Goal: Task Accomplishment & Management: Complete application form

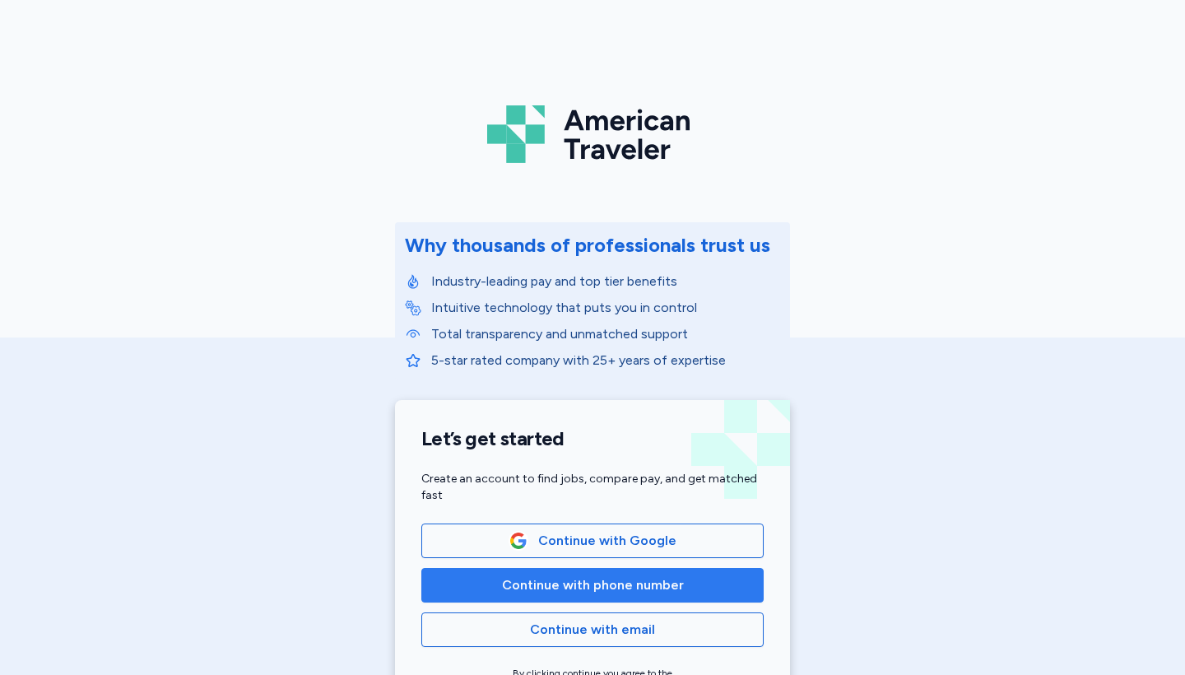
click at [588, 593] on span "Continue with phone number" at bounding box center [593, 585] width 182 height 20
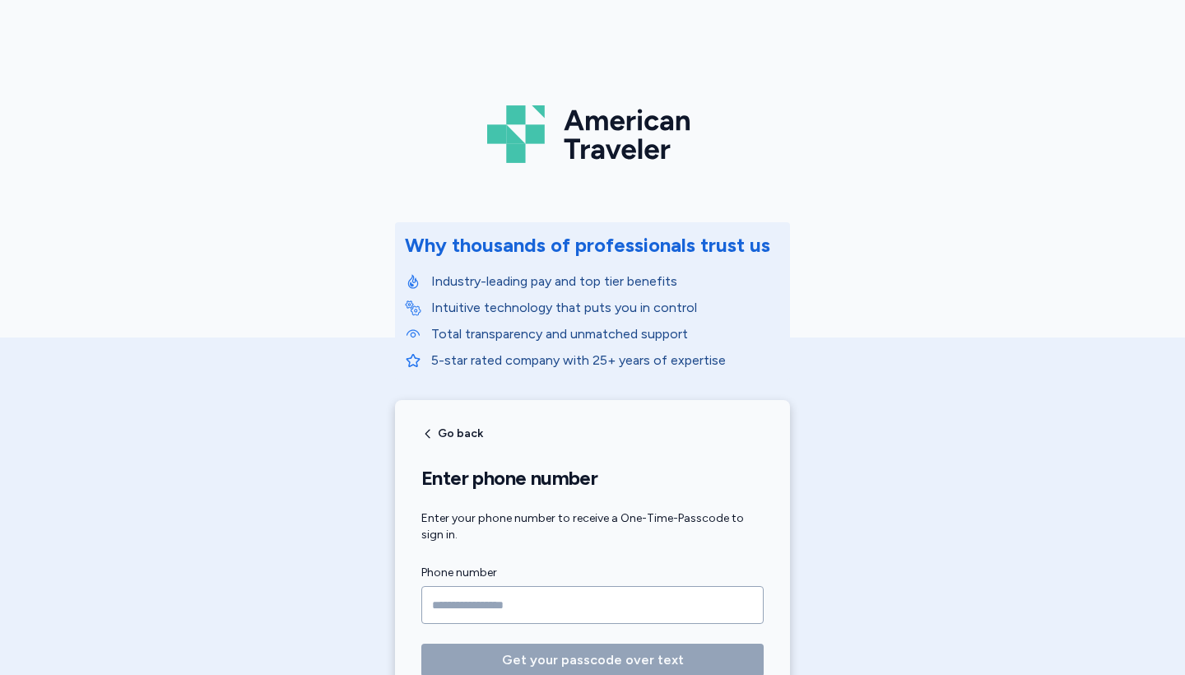
click at [588, 593] on input "Phone number" at bounding box center [592, 605] width 342 height 38
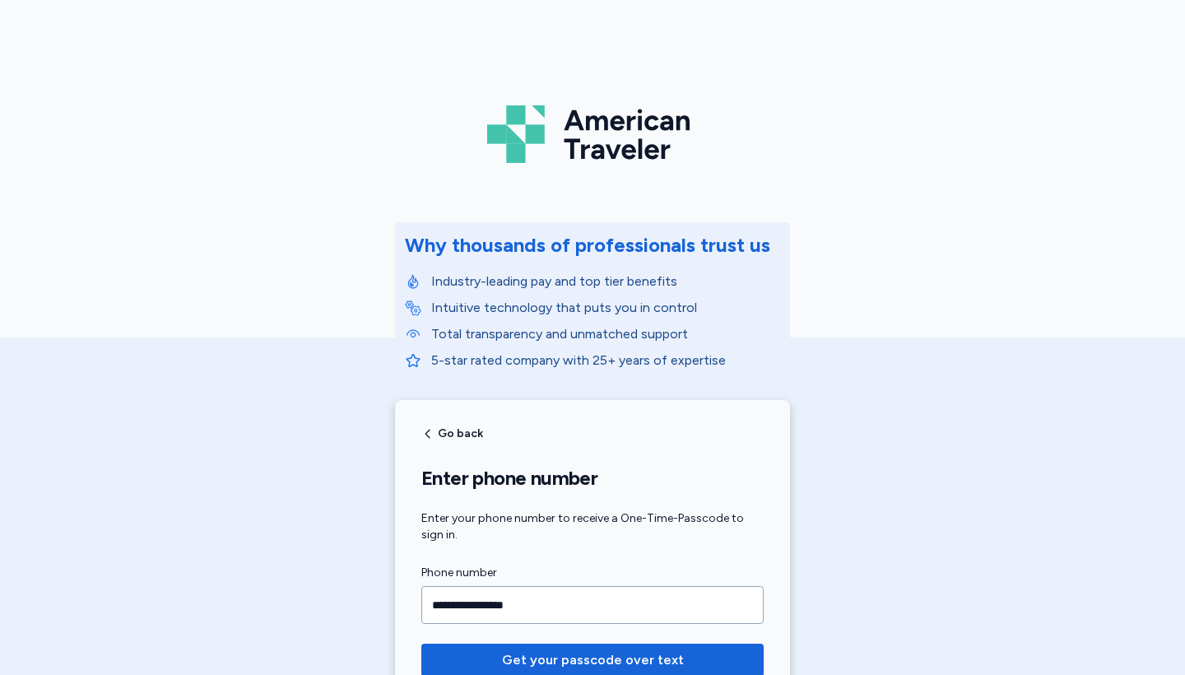
type input "**********"
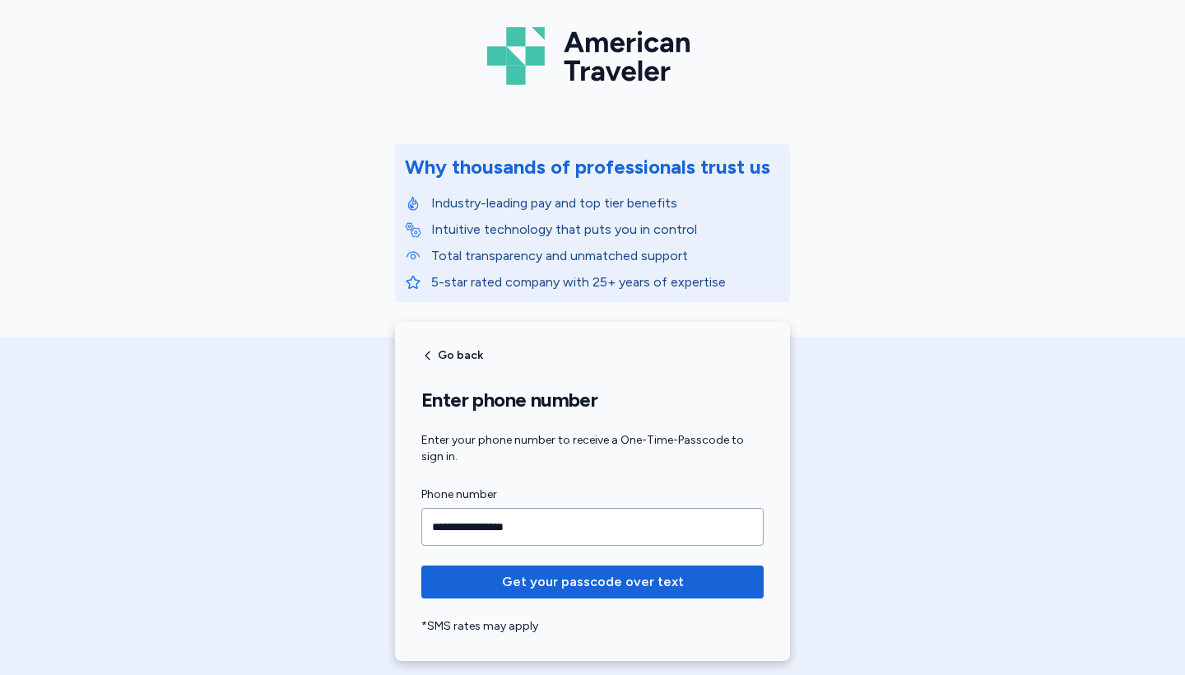
scroll to position [93, 0]
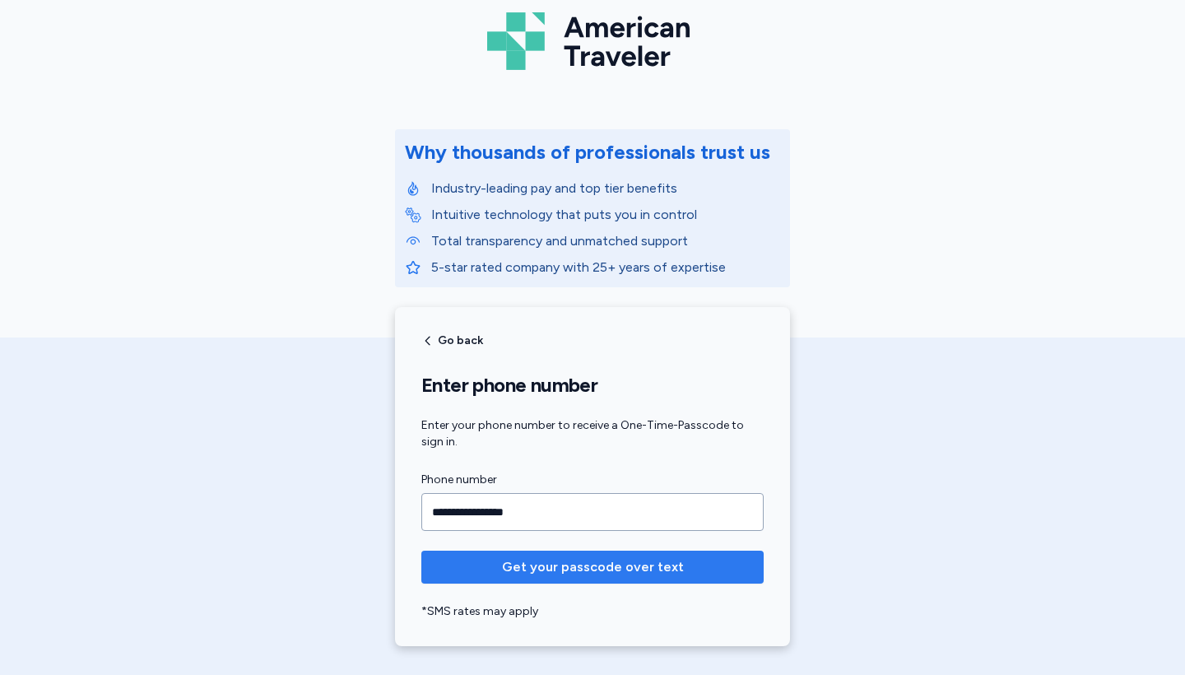
click at [673, 561] on span "Get your passcode over text" at bounding box center [593, 567] width 182 height 20
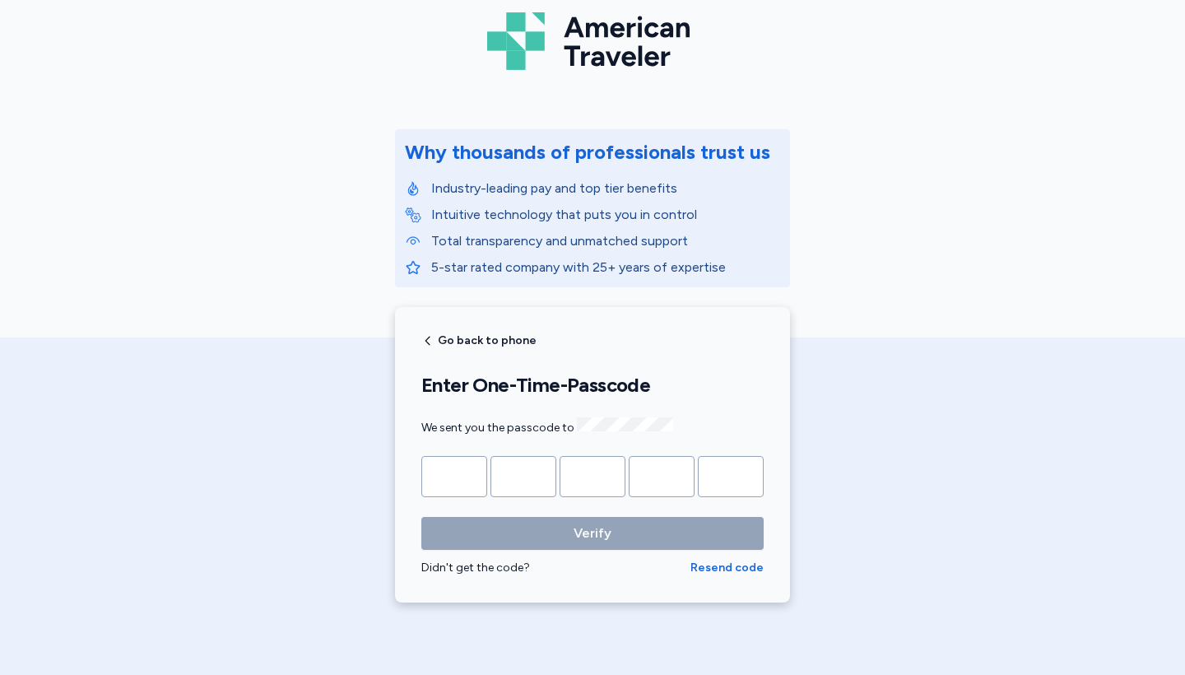
type input "*"
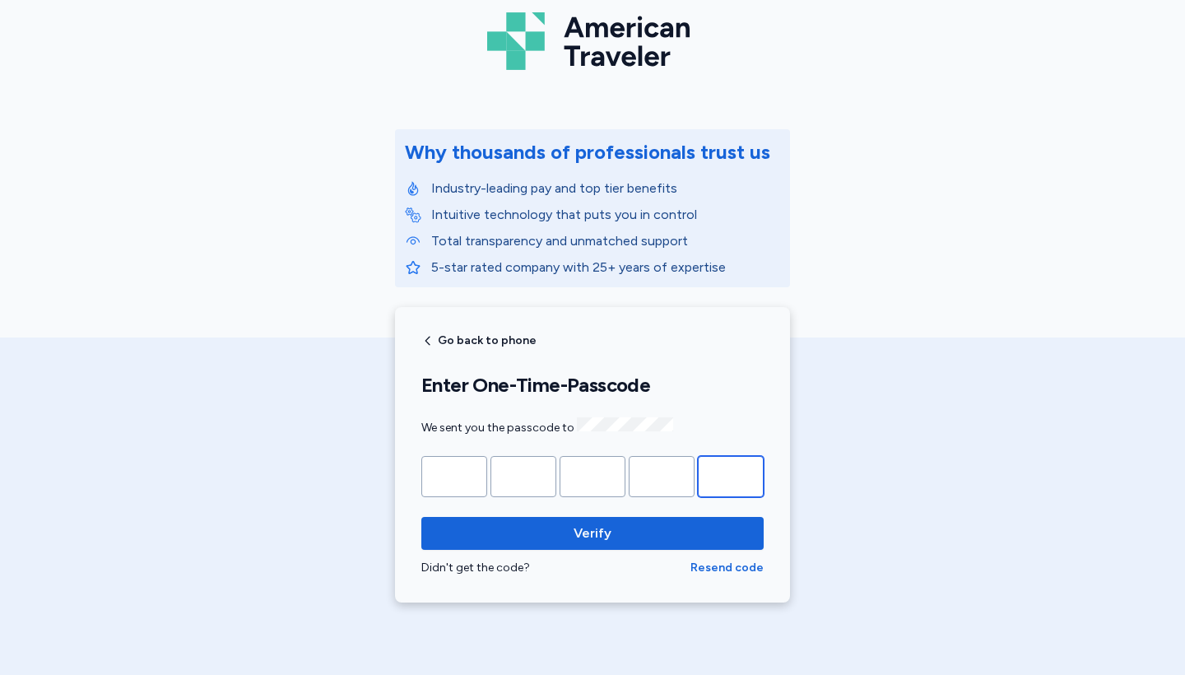
type input "*"
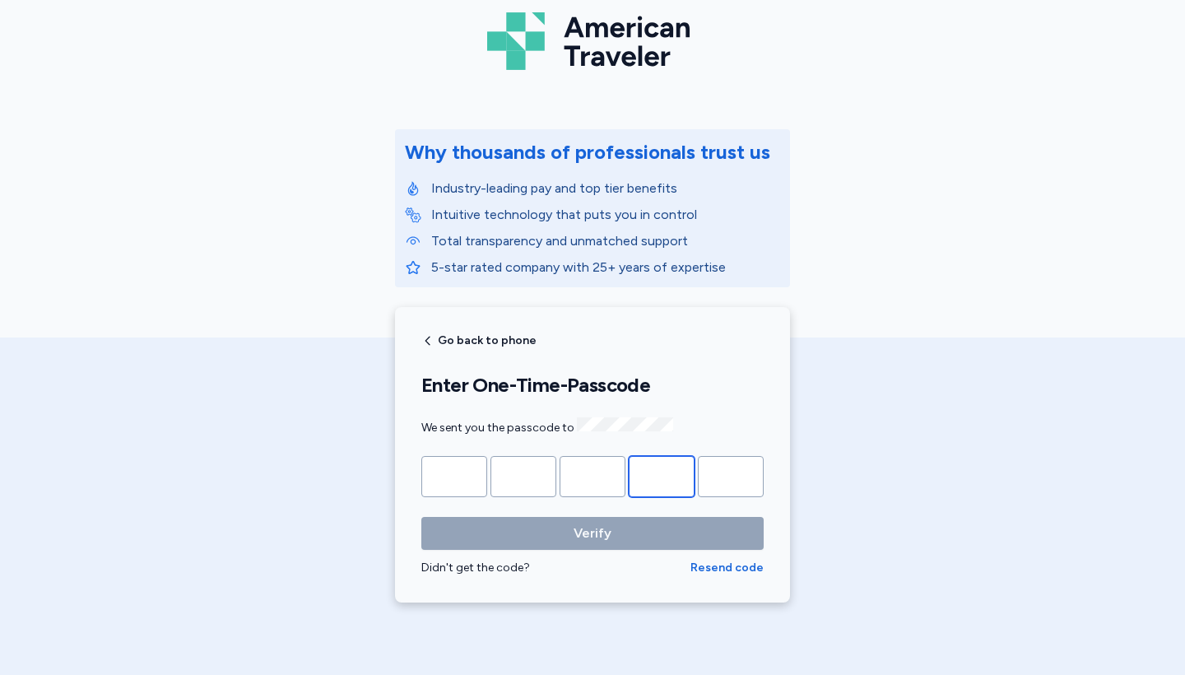
type input "*"
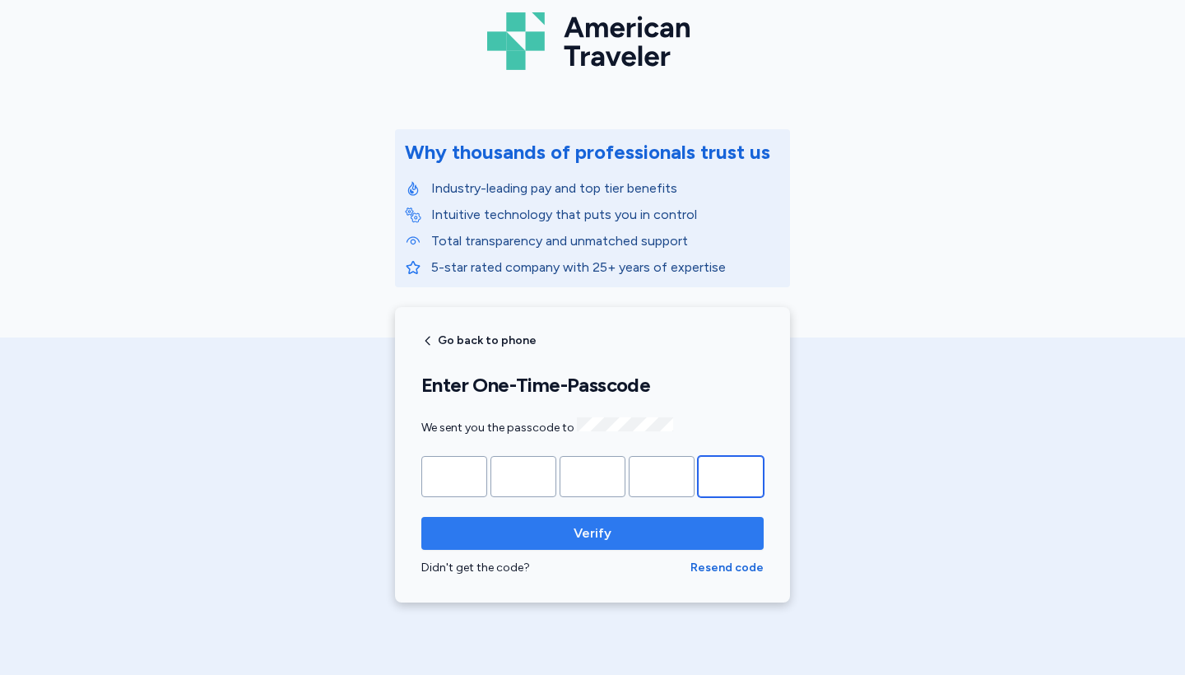
type input "*"
click at [562, 519] on button "Verify" at bounding box center [592, 533] width 342 height 33
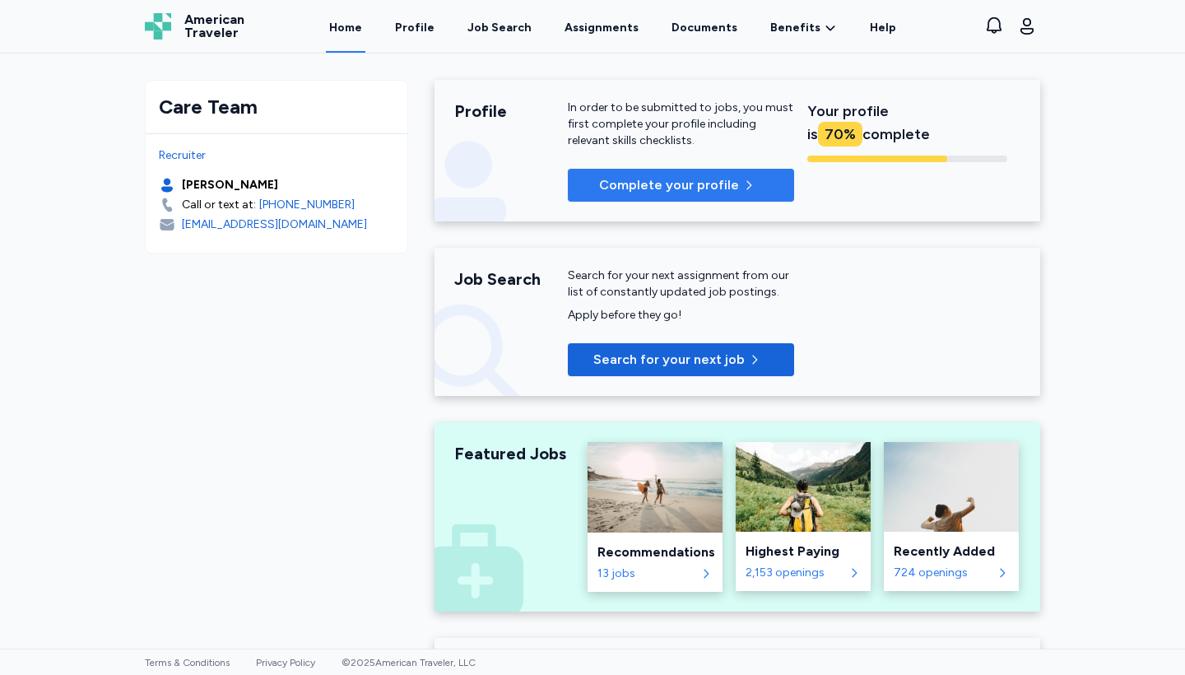
click at [714, 190] on p "Complete your profile" at bounding box center [669, 185] width 140 height 20
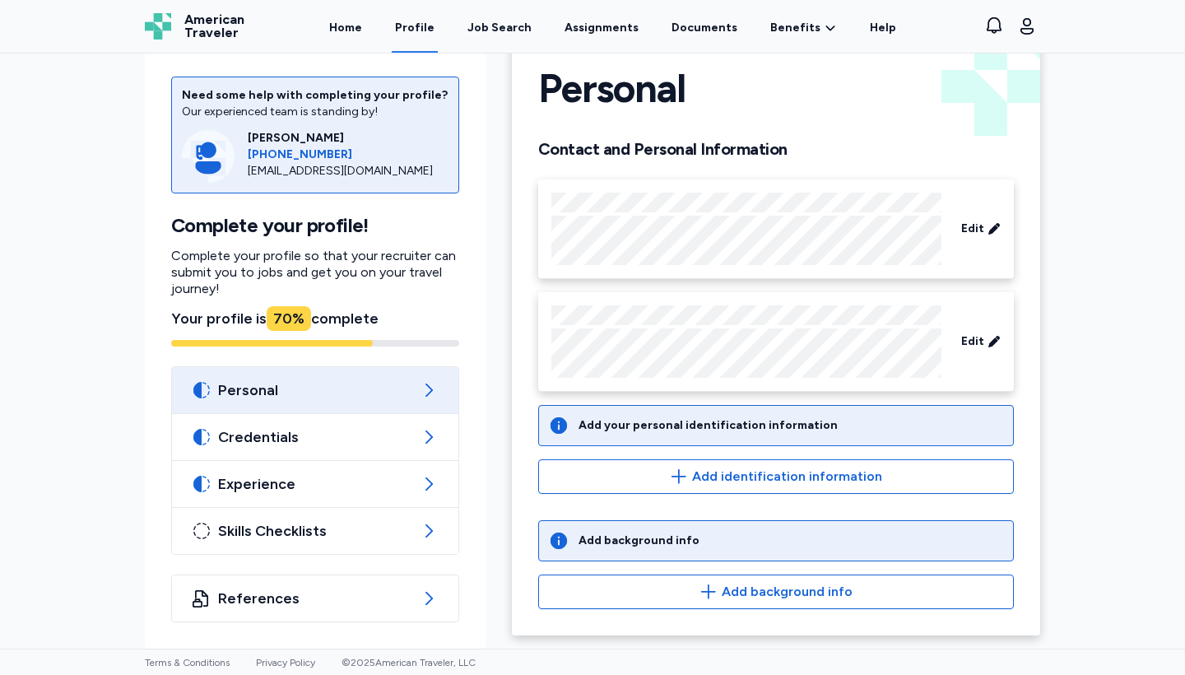
scroll to position [43, 0]
click at [717, 419] on div "Add your personal identification information" at bounding box center [708, 425] width 259 height 16
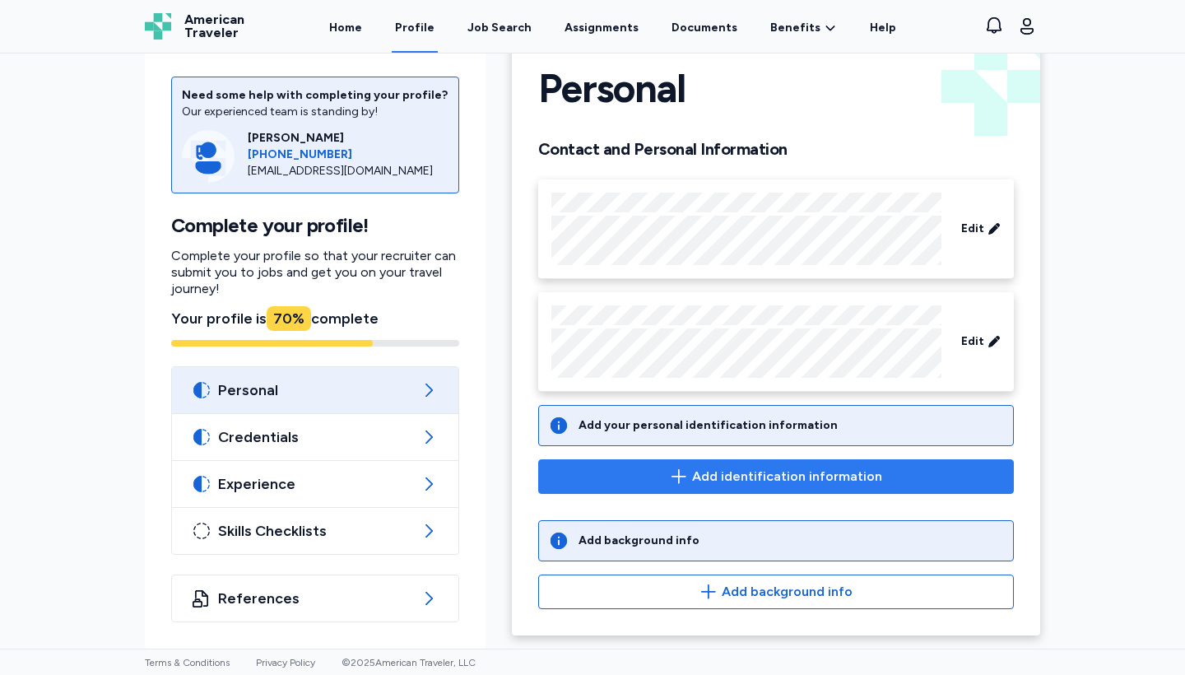
click at [757, 462] on button "Add identification information" at bounding box center [776, 476] width 476 height 35
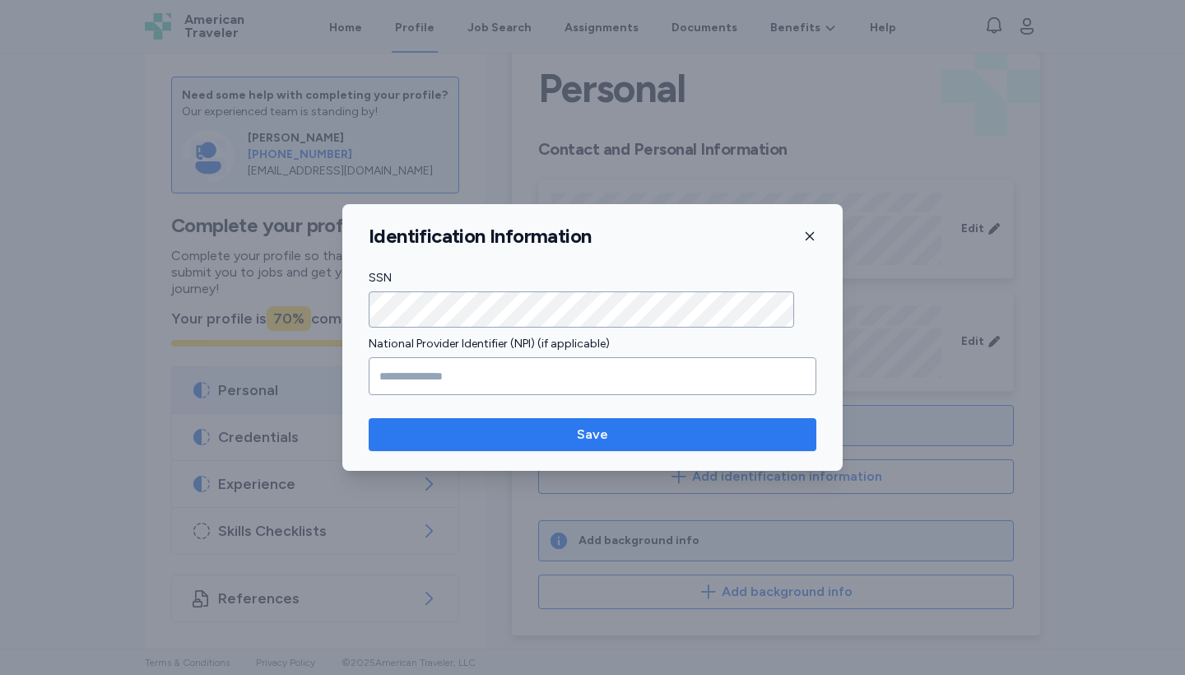
click at [546, 439] on span "Save" at bounding box center [592, 435] width 421 height 20
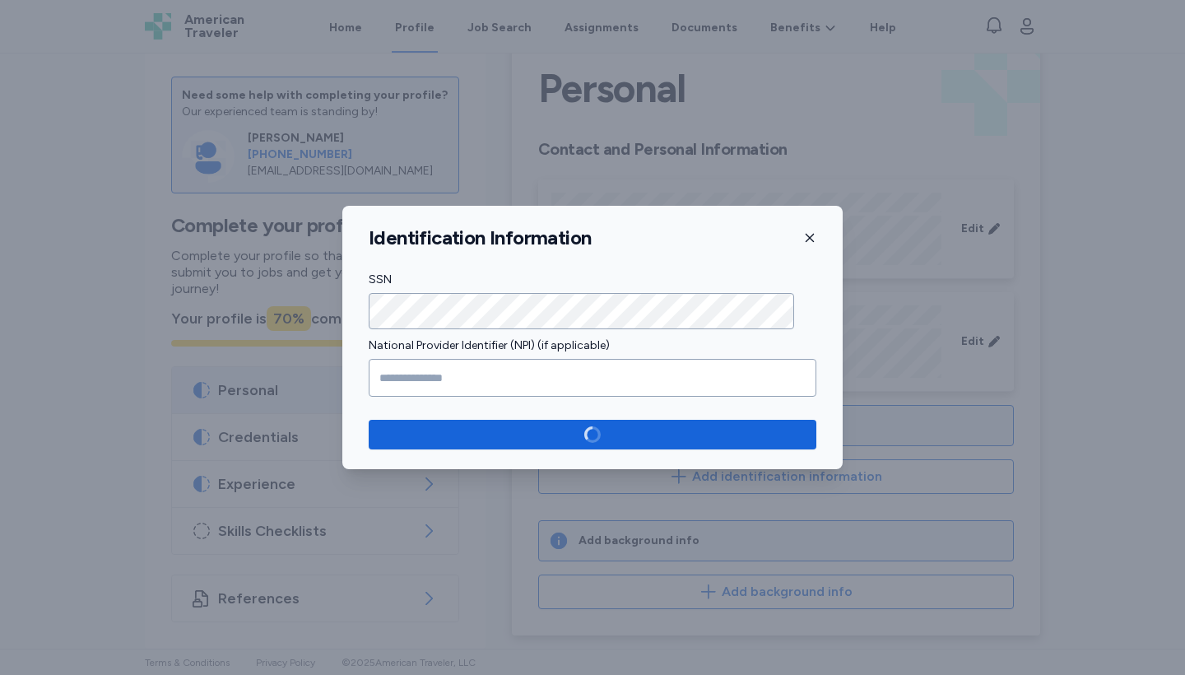
scroll to position [30, 0]
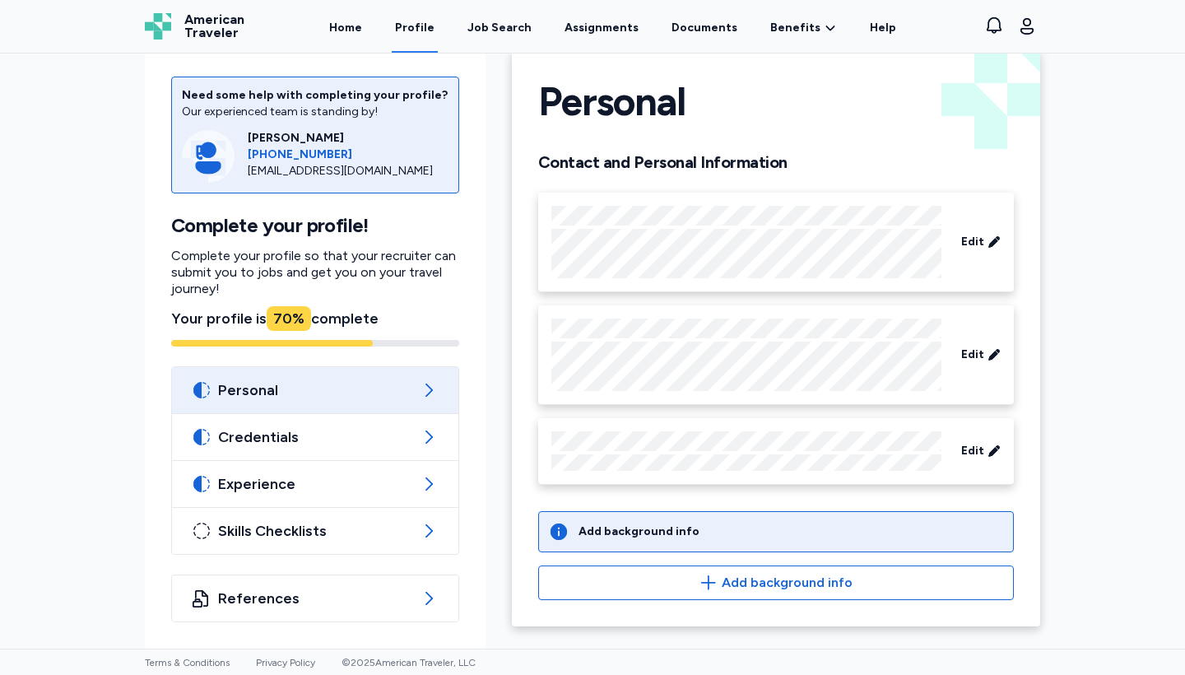
click at [632, 533] on div "Add background info" at bounding box center [639, 532] width 121 height 16
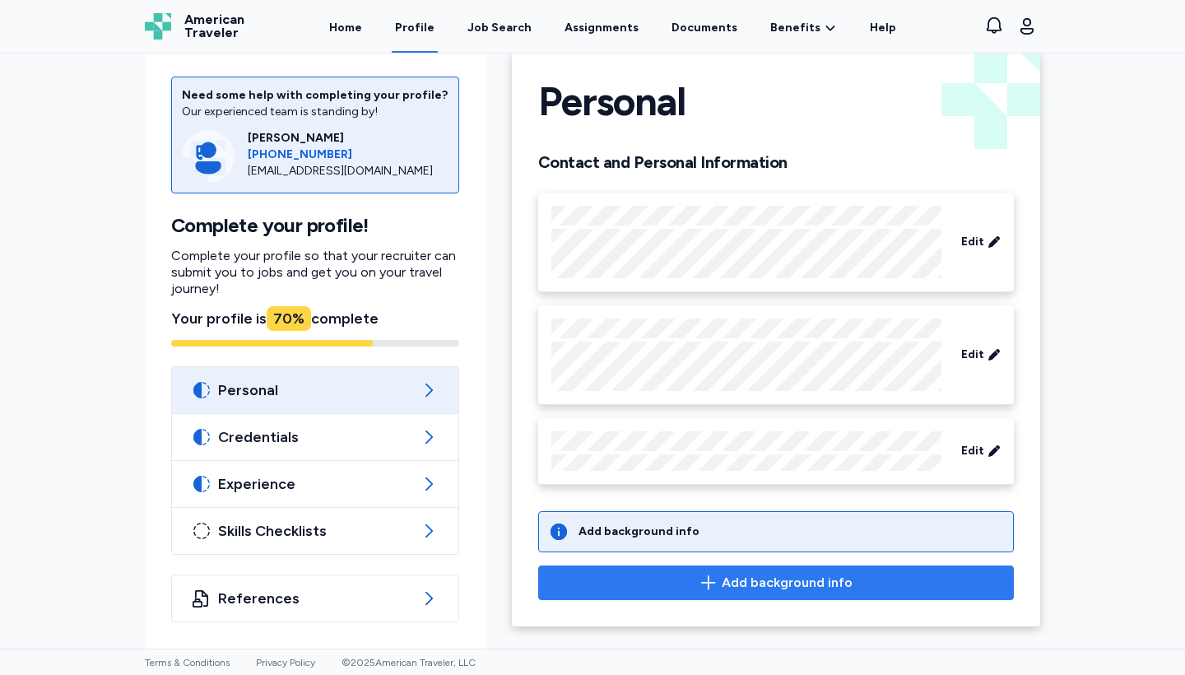
click at [678, 570] on button "Add background info" at bounding box center [776, 583] width 476 height 35
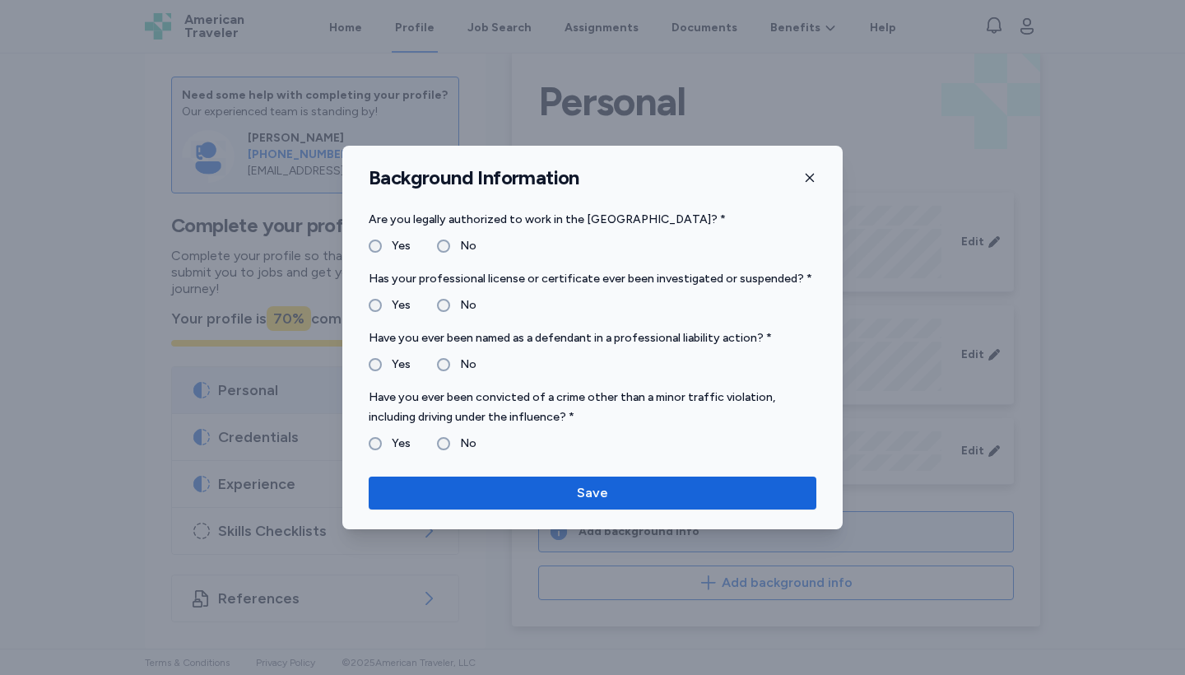
click at [455, 439] on label "No" at bounding box center [463, 444] width 26 height 20
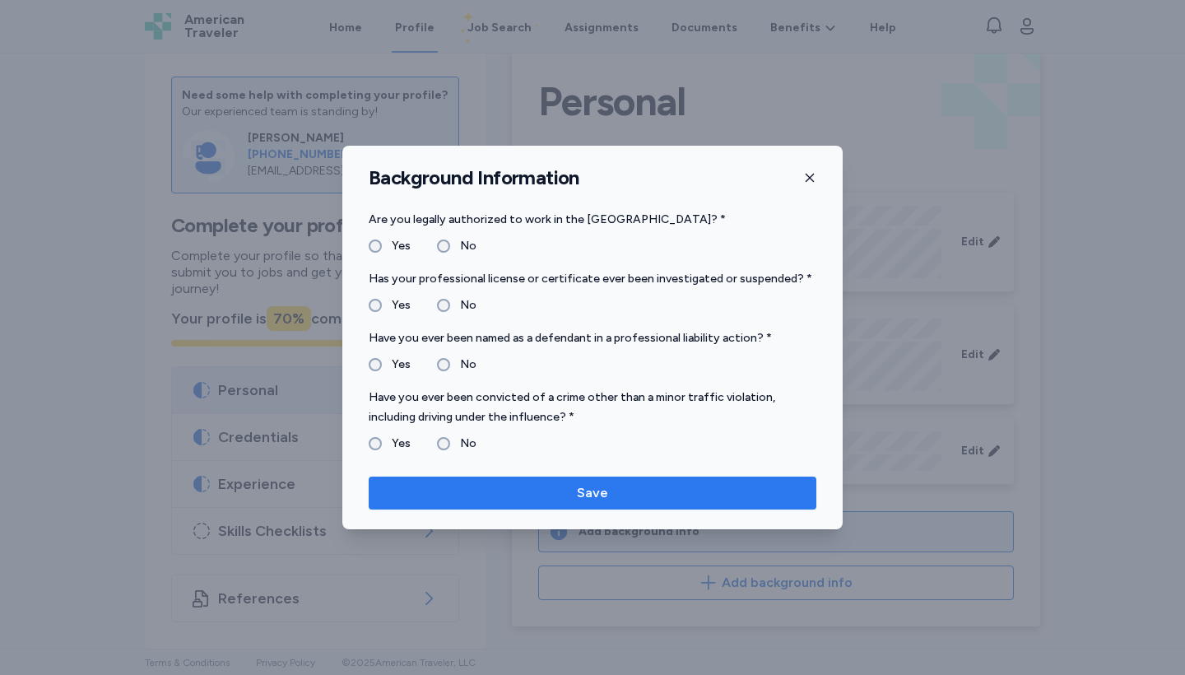
click at [550, 478] on button "Save" at bounding box center [593, 493] width 448 height 33
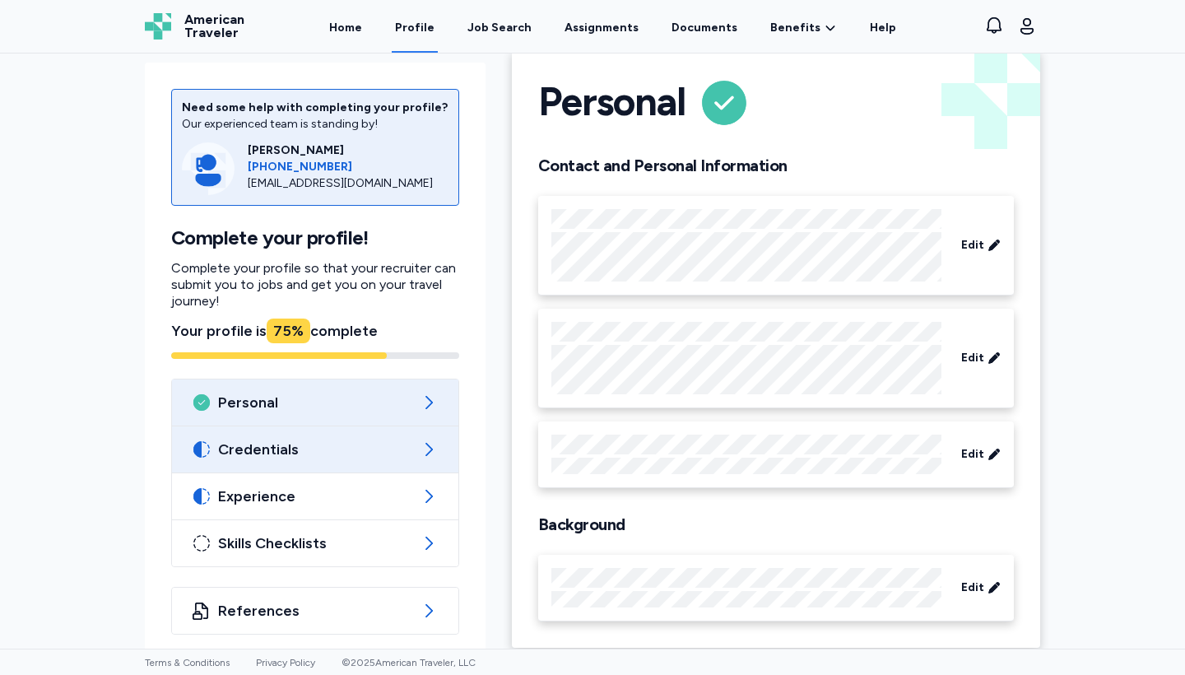
click at [268, 446] on span "Credentials" at bounding box center [315, 450] width 194 height 20
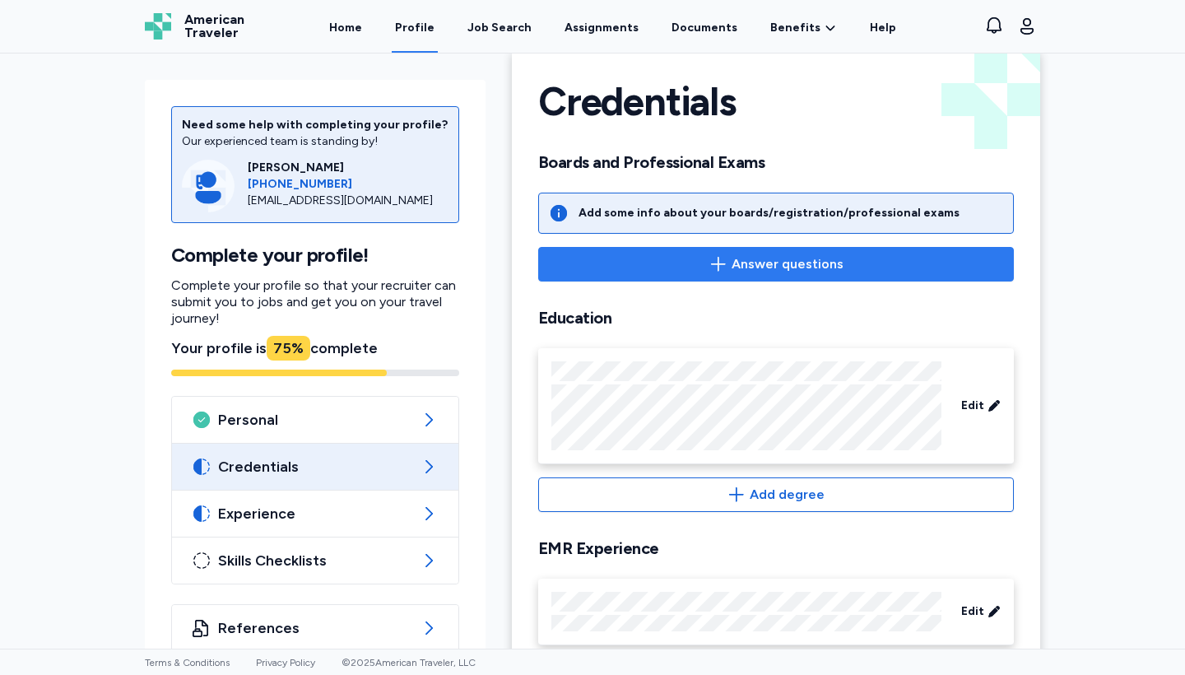
click at [696, 272] on span "Answer questions" at bounding box center [776, 264] width 448 height 20
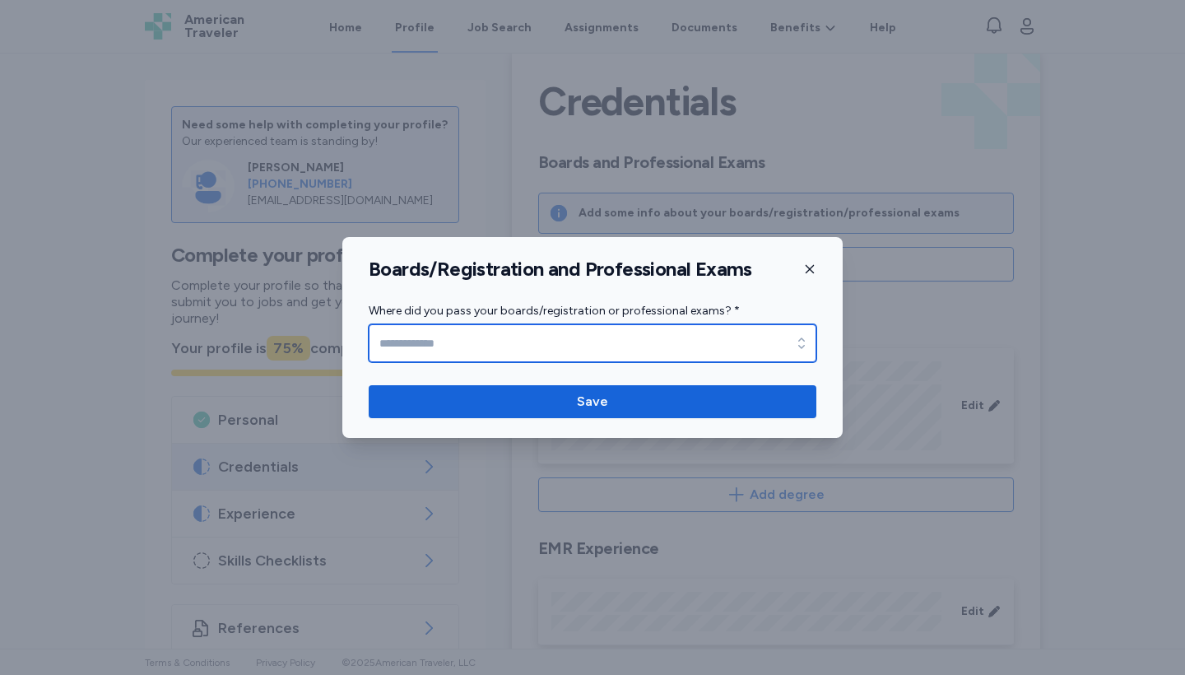
click at [455, 346] on input "Where did you pass your boards/registration or professional exams? *" at bounding box center [593, 343] width 448 height 38
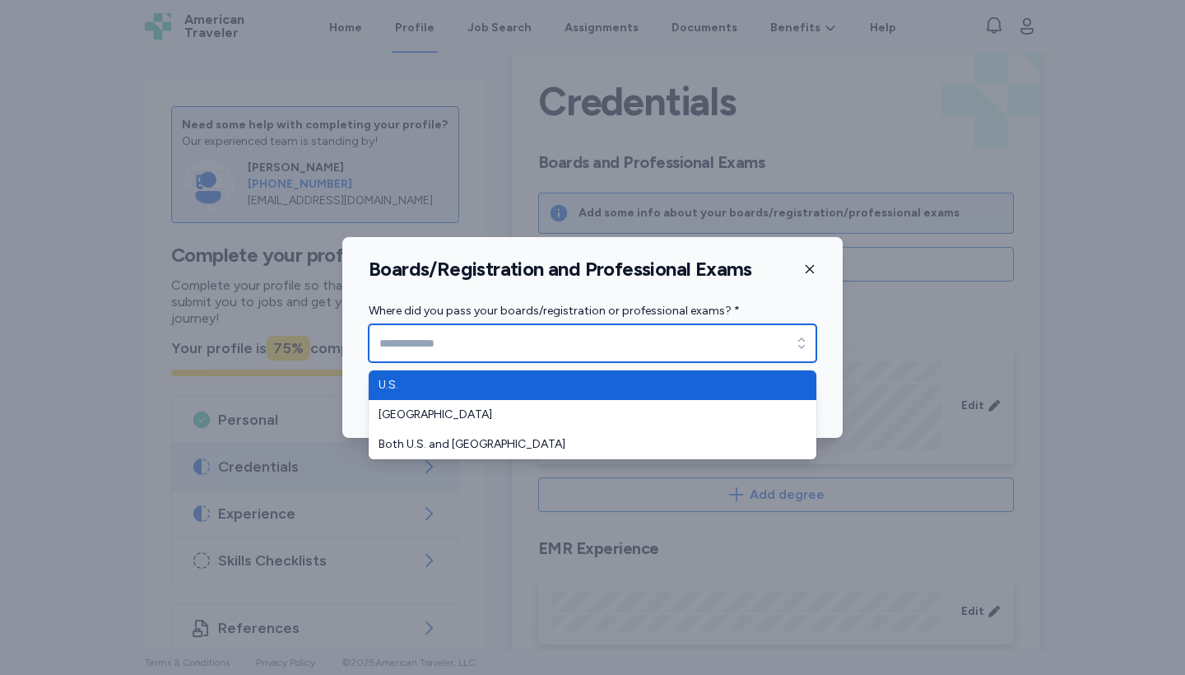
type input "****"
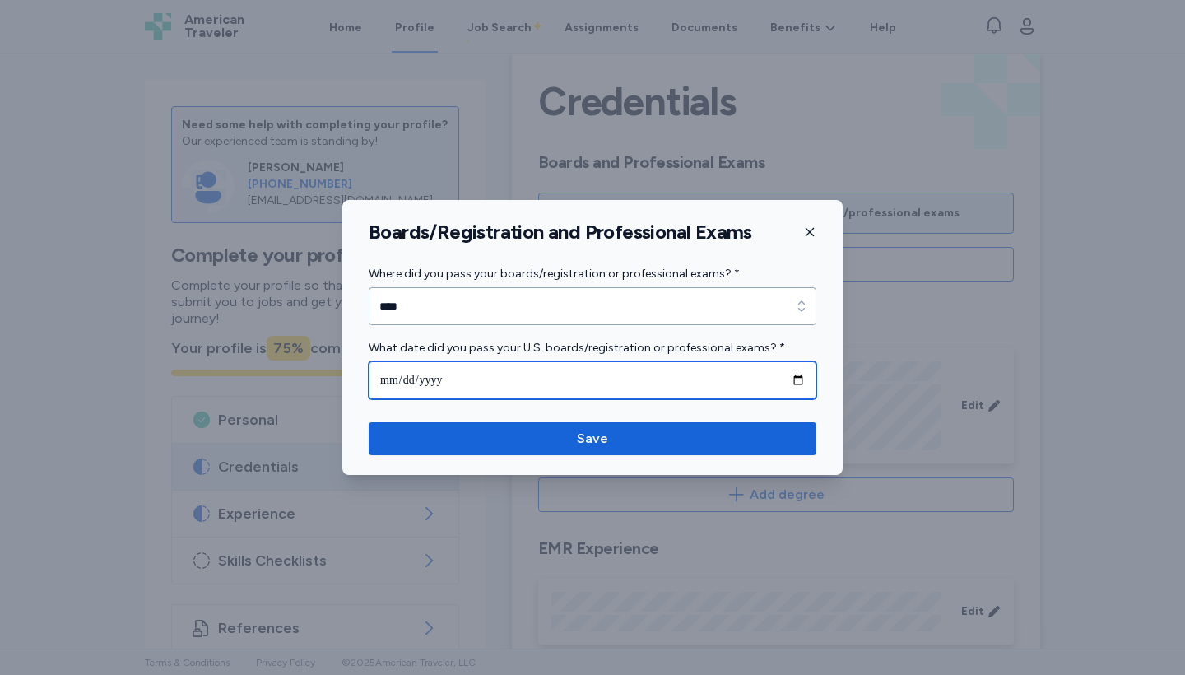
click at [382, 387] on input "date" at bounding box center [593, 380] width 448 height 38
click at [410, 375] on input "date" at bounding box center [593, 380] width 448 height 38
click at [431, 379] on input "date" at bounding box center [593, 380] width 448 height 38
type input "**********"
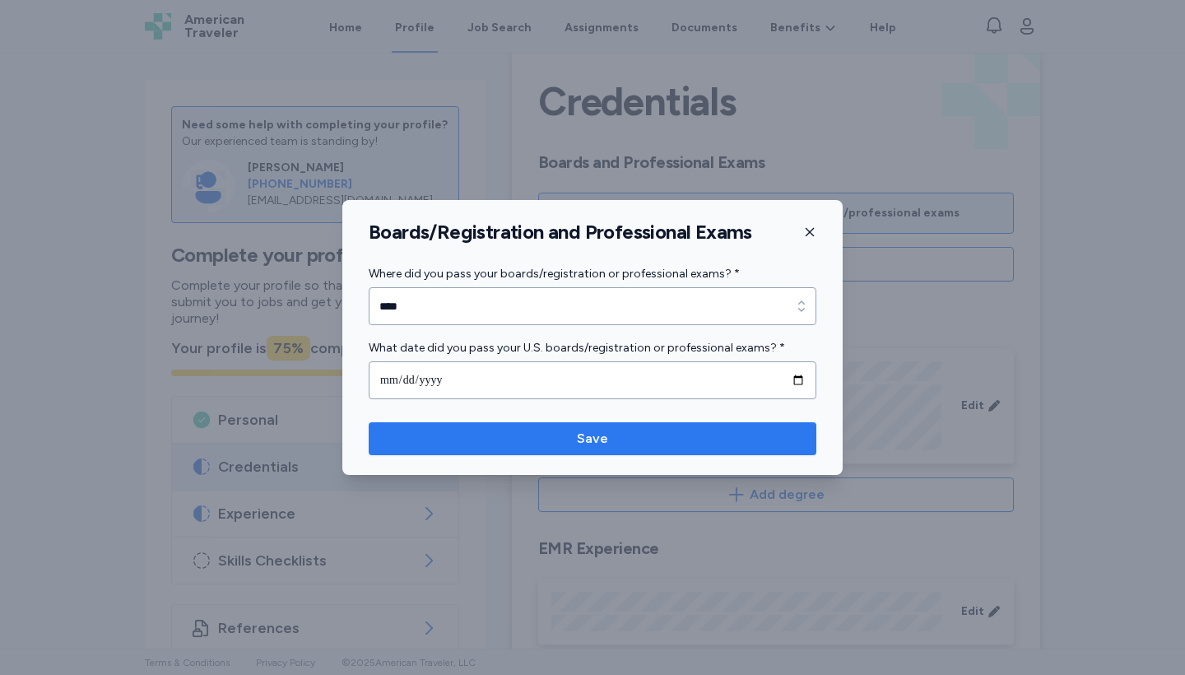
click at [605, 442] on span "Save" at bounding box center [592, 439] width 31 height 20
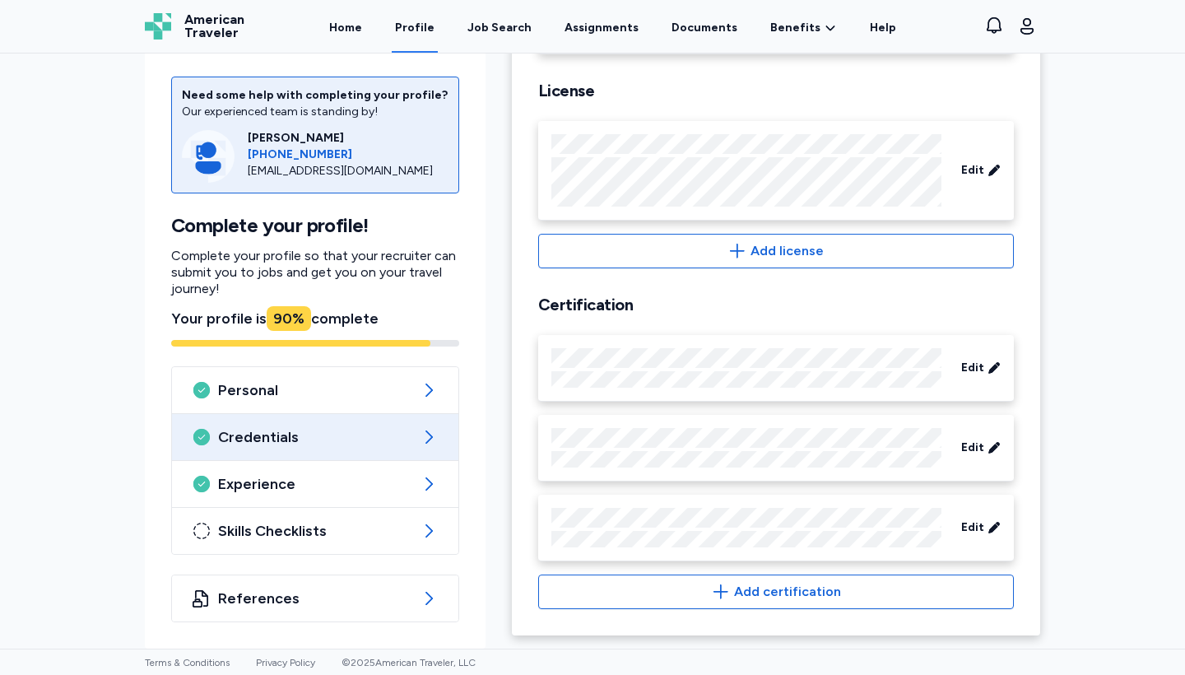
scroll to position [602, 0]
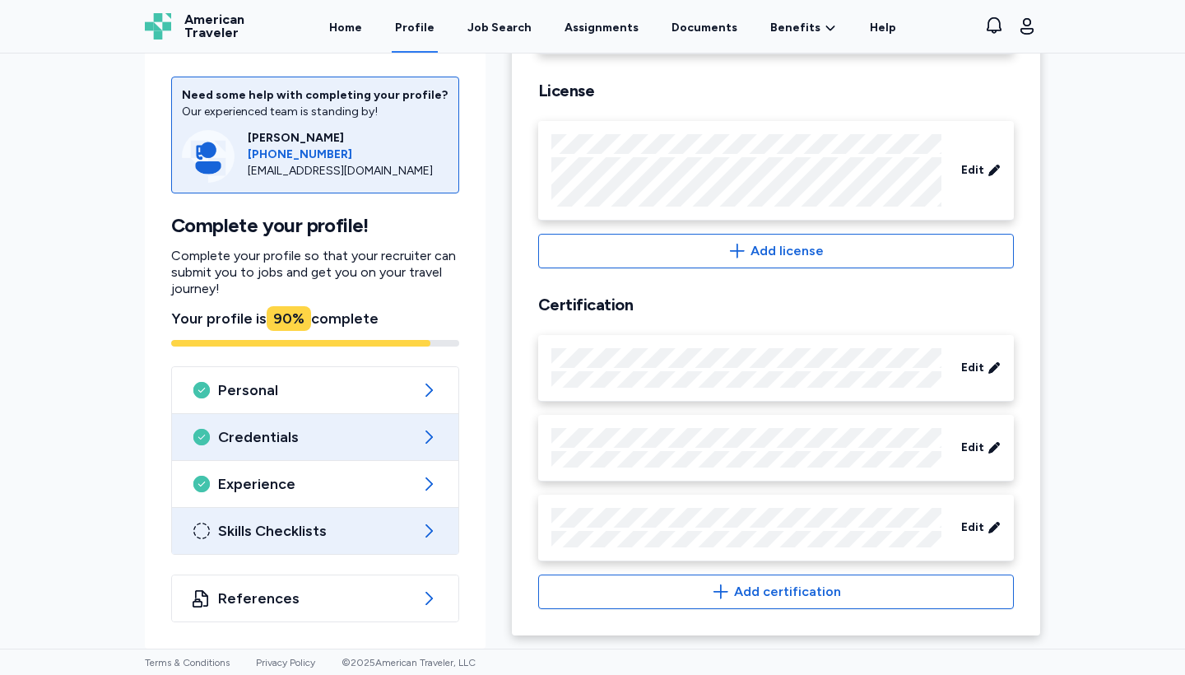
click at [248, 533] on span "Skills Checklists" at bounding box center [315, 531] width 194 height 20
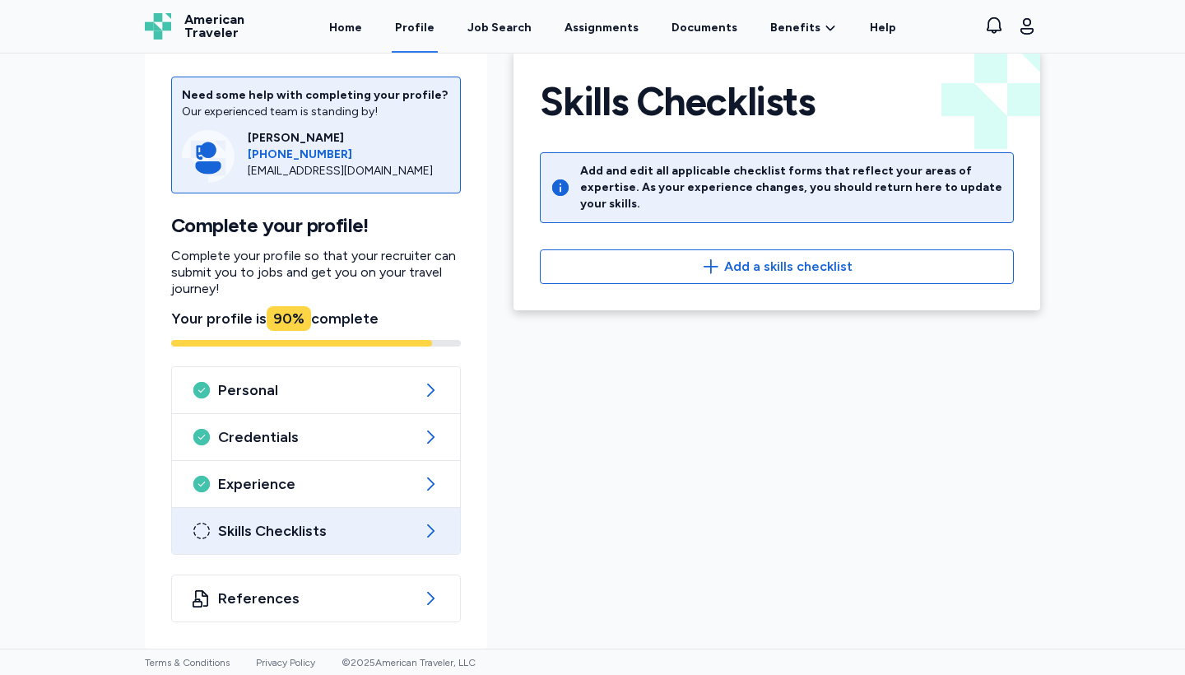
scroll to position [30, 0]
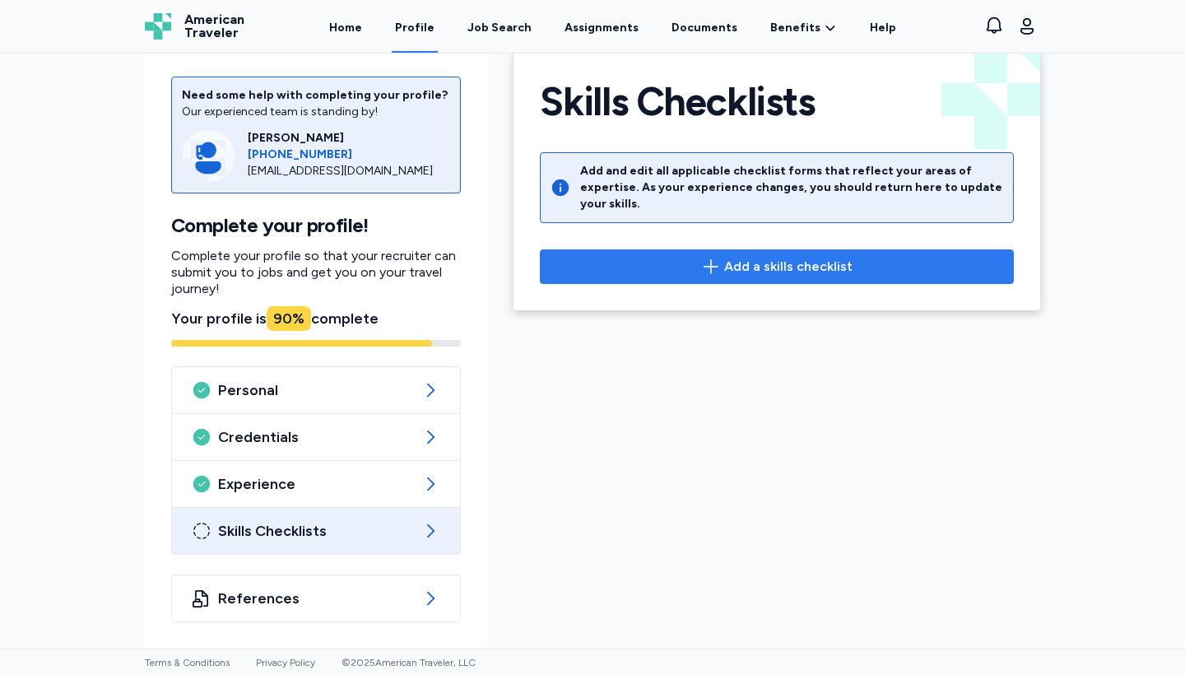
click at [766, 258] on span "Add a skills checklist" at bounding box center [788, 267] width 128 height 20
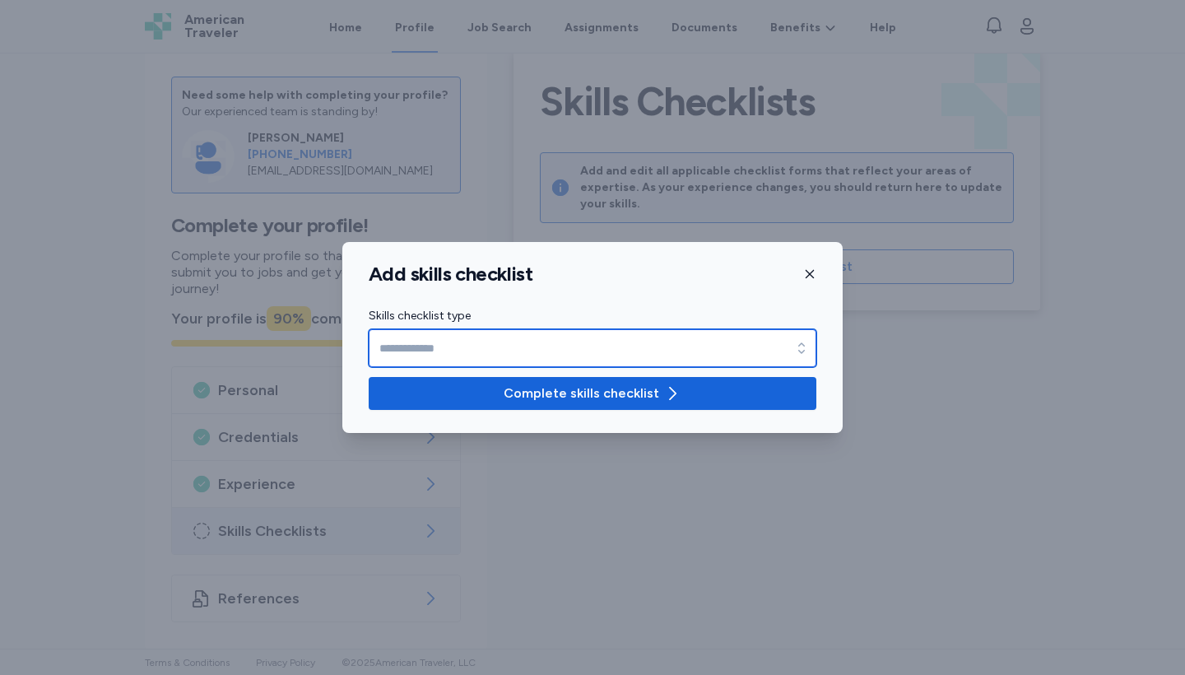
click at [438, 347] on input "Skills checklist type" at bounding box center [593, 348] width 448 height 38
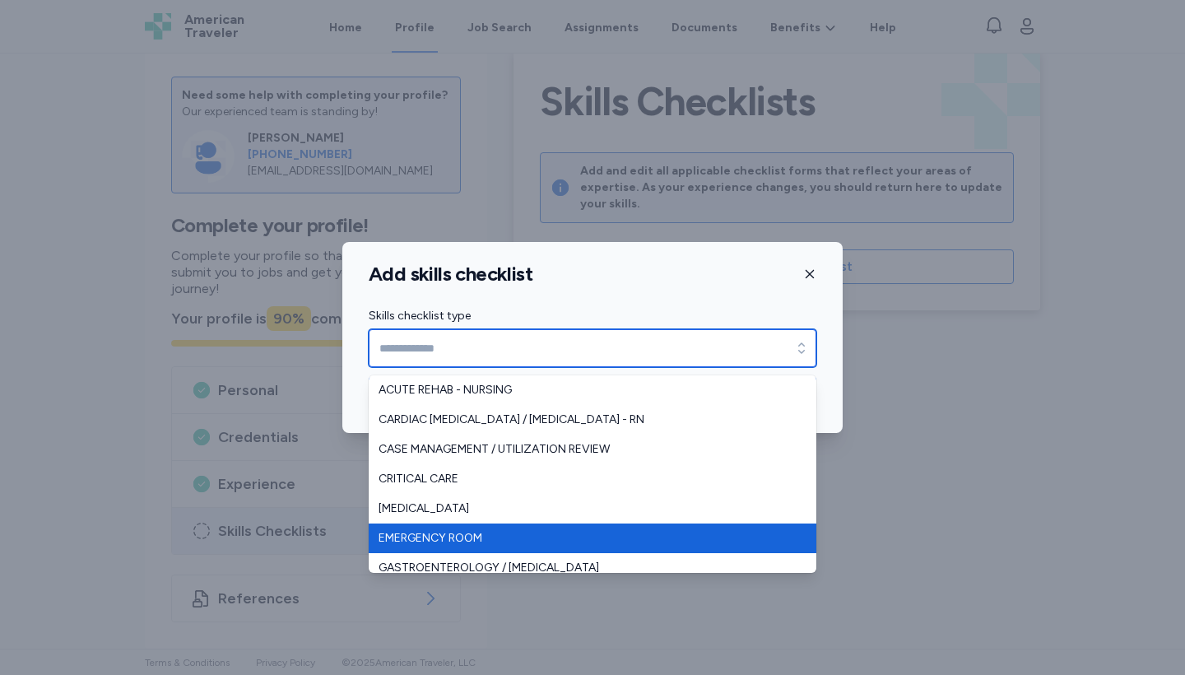
scroll to position [183, 0]
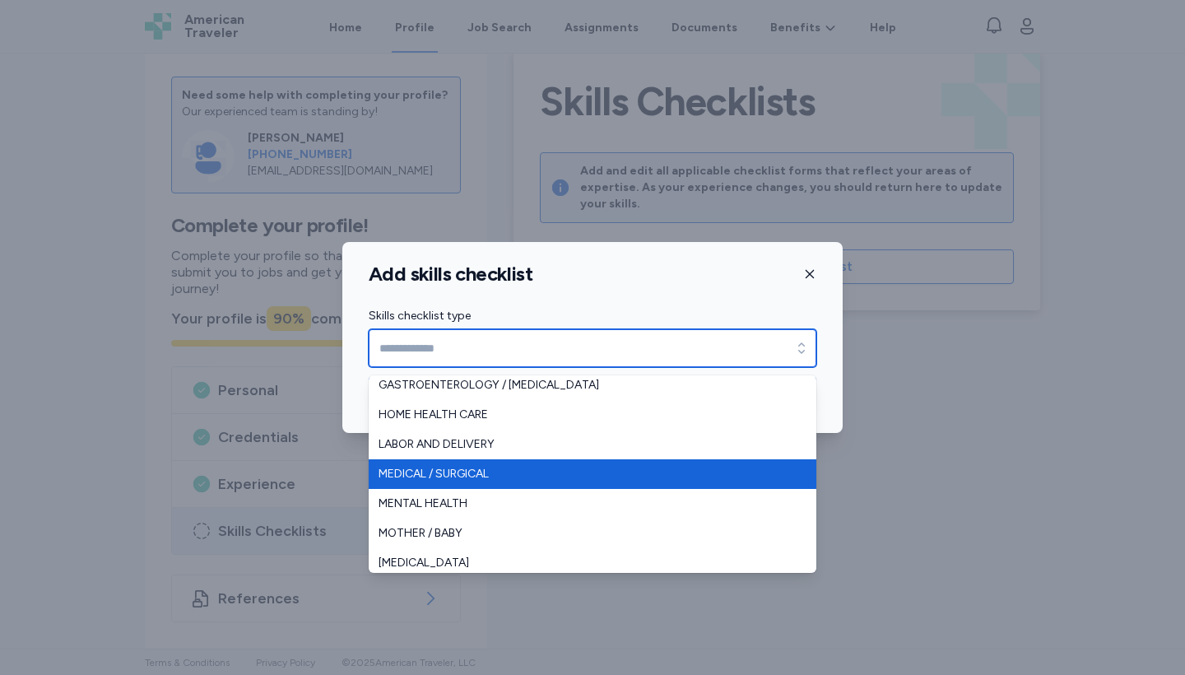
type input "**********"
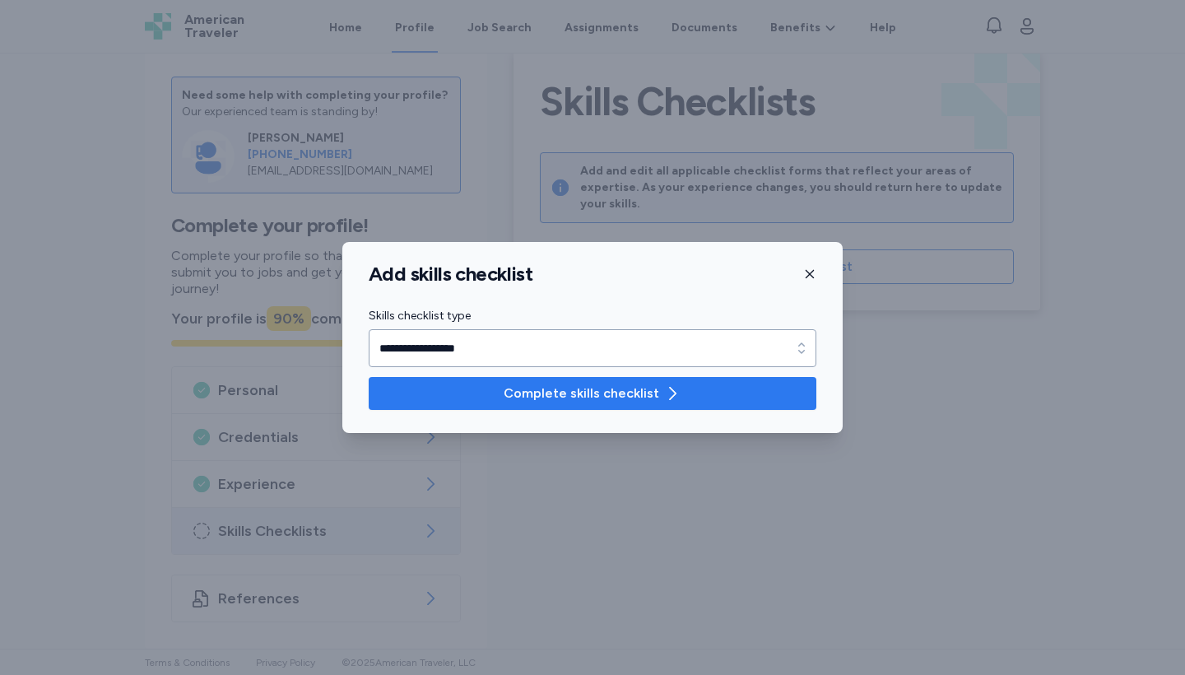
click at [532, 400] on span "Complete skills checklist" at bounding box center [582, 394] width 156 height 20
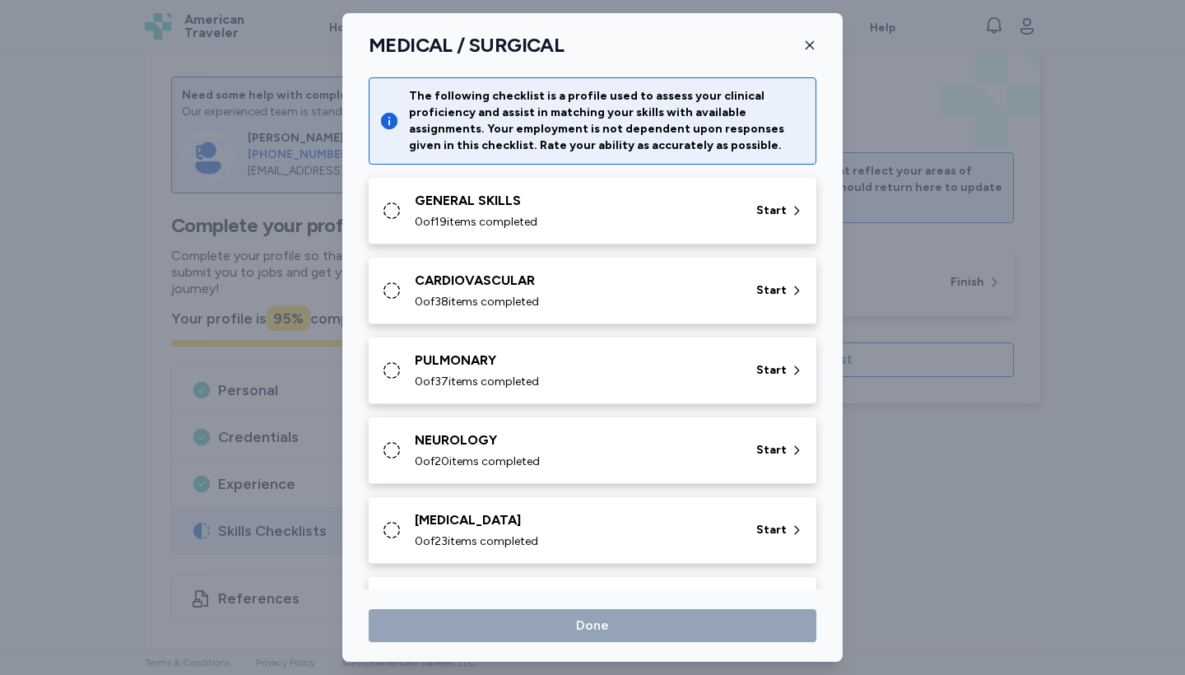
click at [602, 216] on div "0 of 19 items completed" at bounding box center [576, 222] width 322 height 16
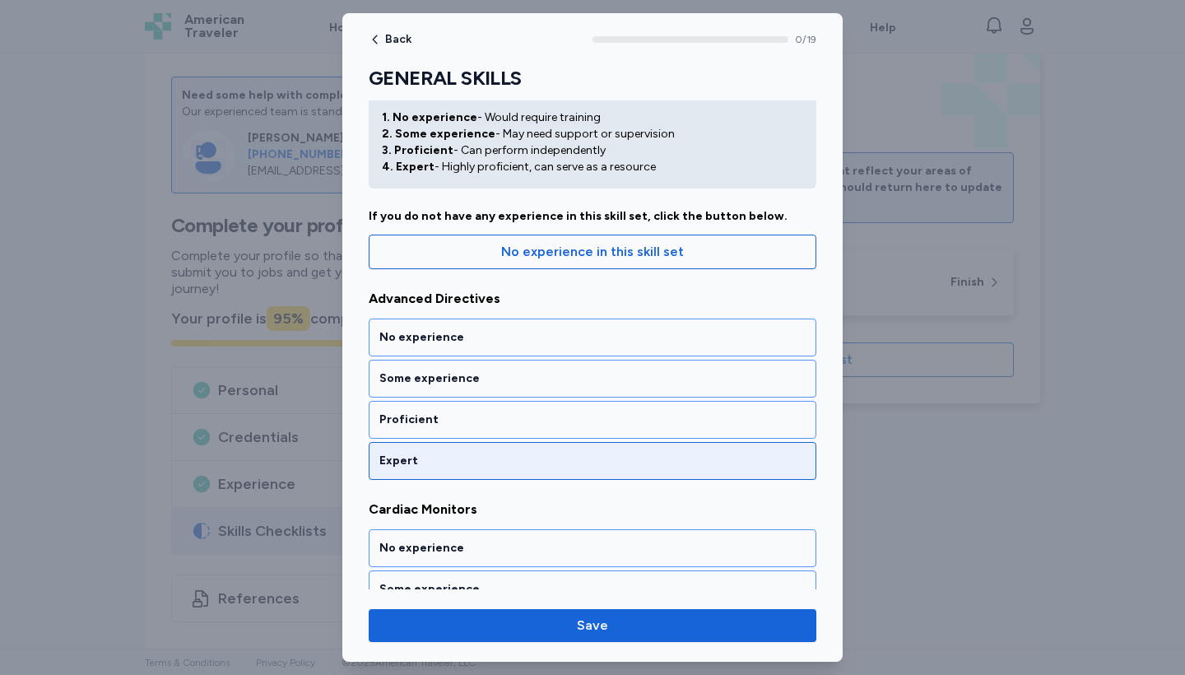
click at [452, 464] on div "Expert" at bounding box center [592, 461] width 426 height 16
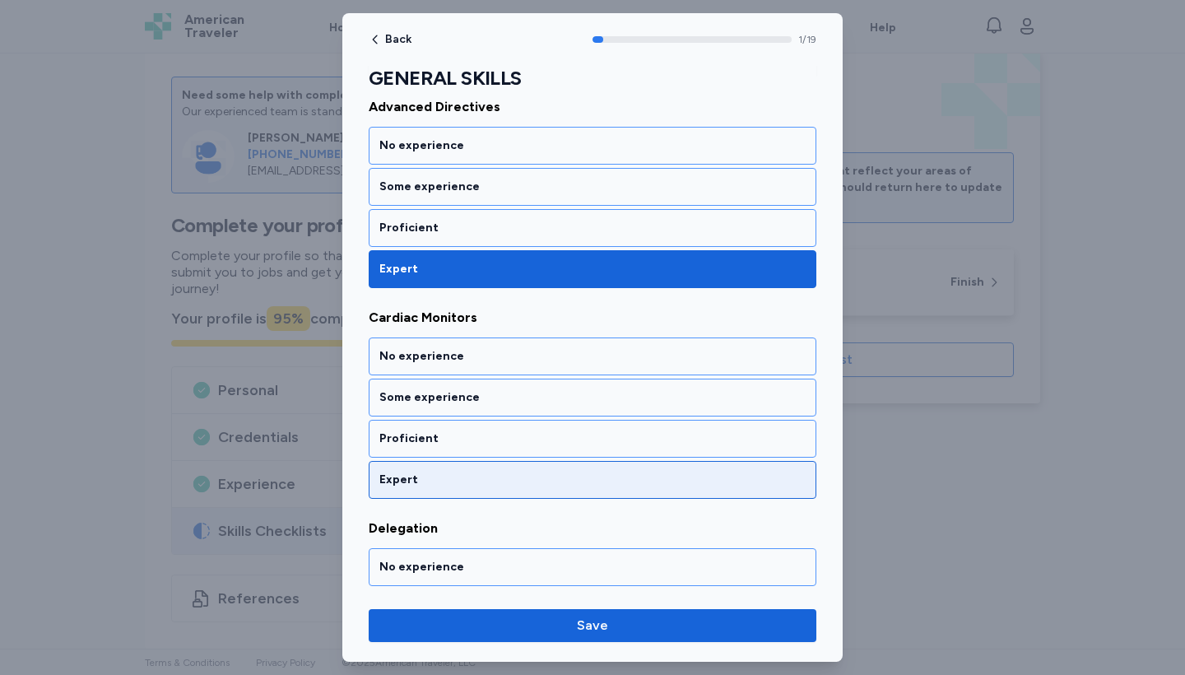
click at [472, 475] on div "Expert" at bounding box center [592, 480] width 426 height 16
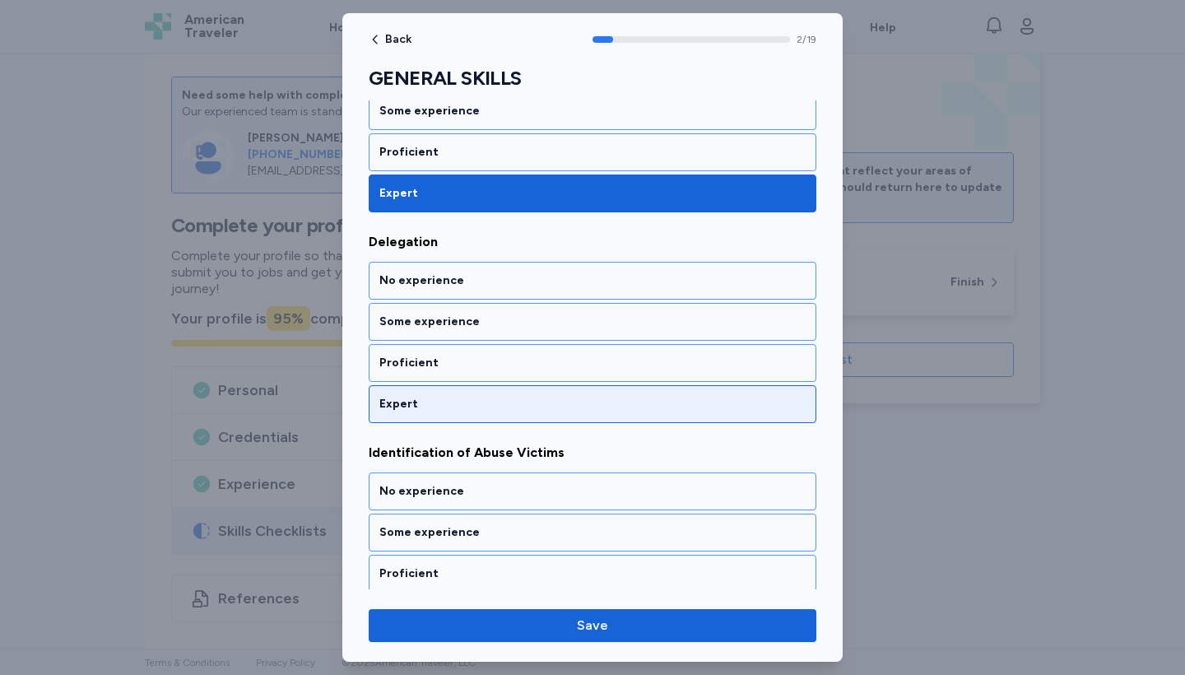
click at [475, 403] on div "Expert" at bounding box center [592, 404] width 426 height 16
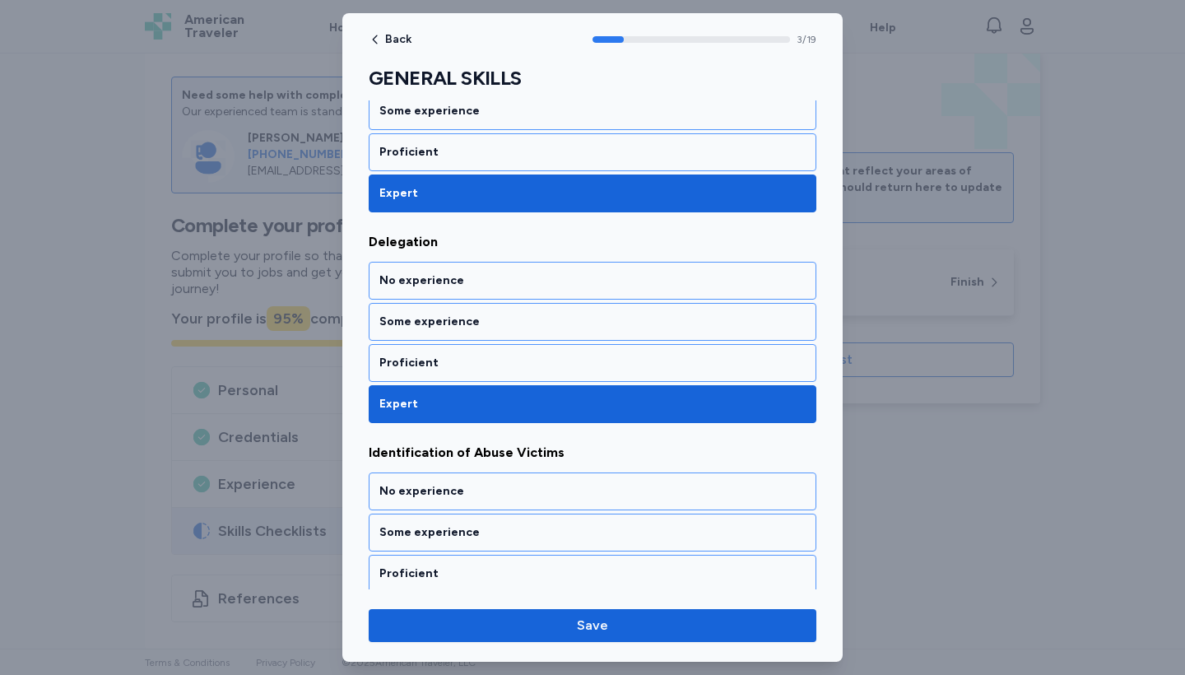
scroll to position [743, 0]
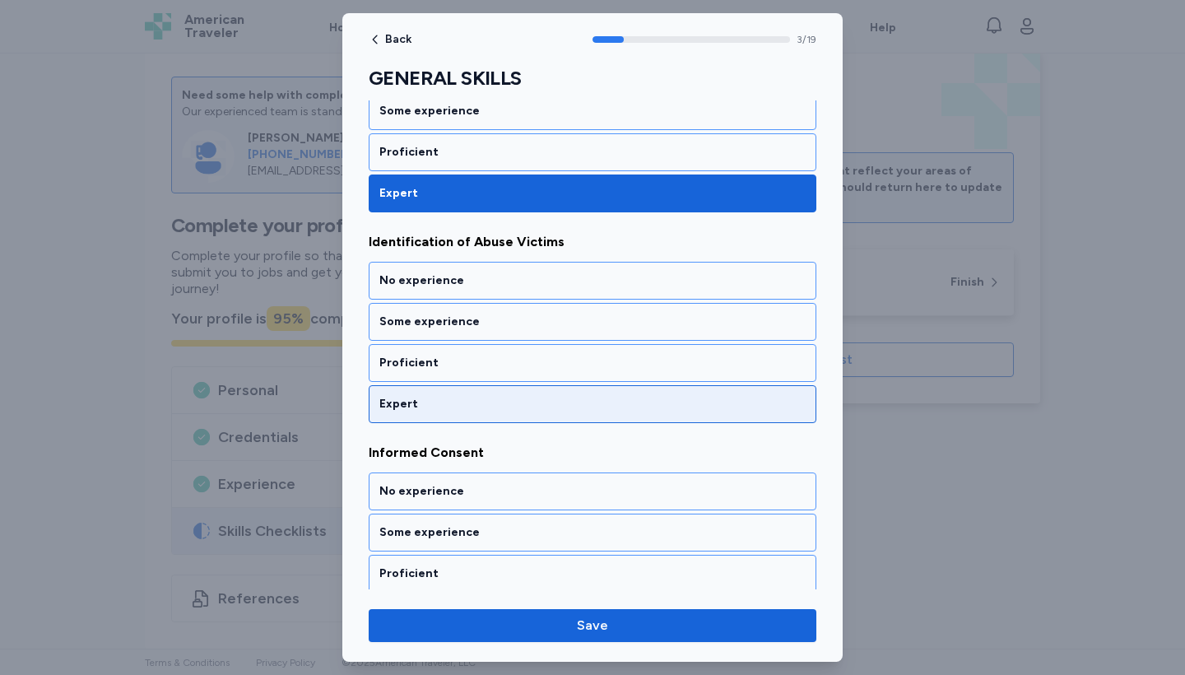
click at [518, 397] on div "Expert" at bounding box center [592, 404] width 426 height 16
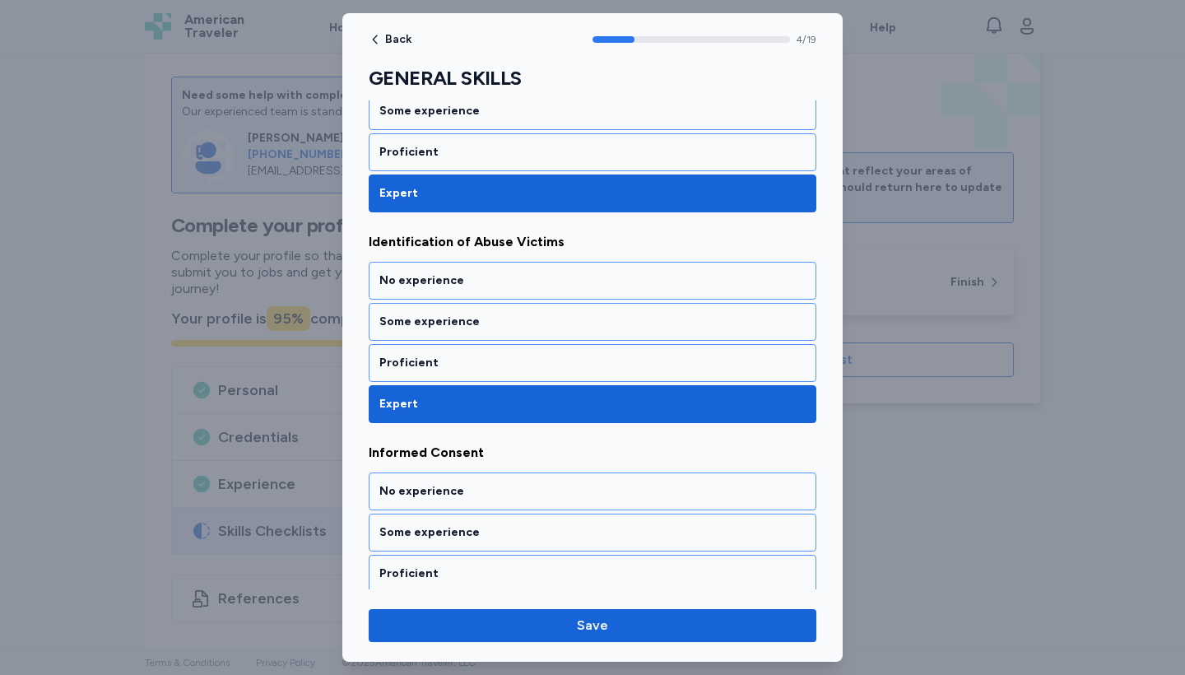
scroll to position [953, 0]
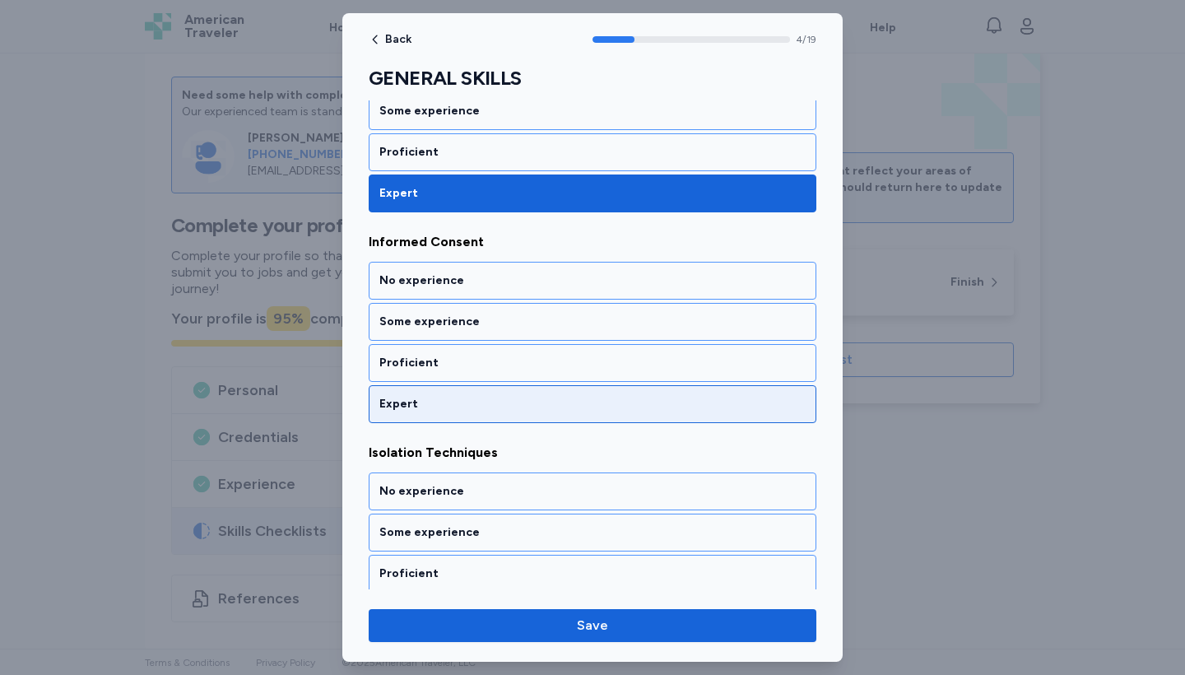
click at [518, 397] on div "Expert" at bounding box center [592, 404] width 426 height 16
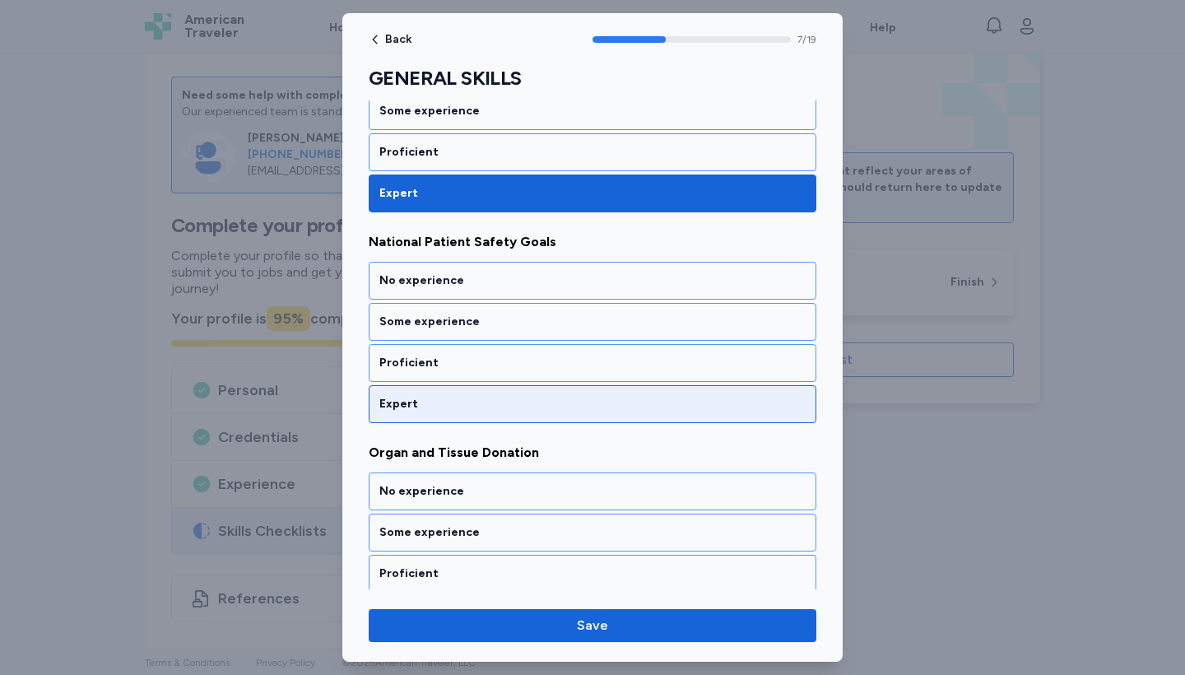
click at [518, 397] on div "Expert" at bounding box center [592, 404] width 426 height 16
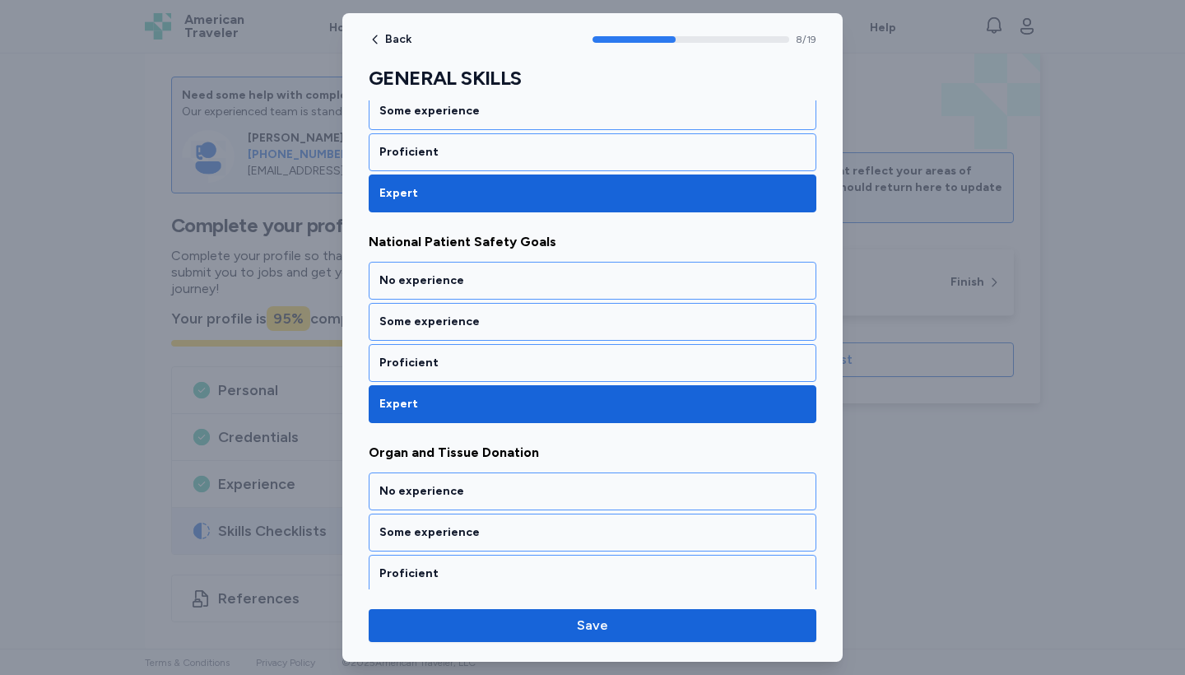
scroll to position [1796, 0]
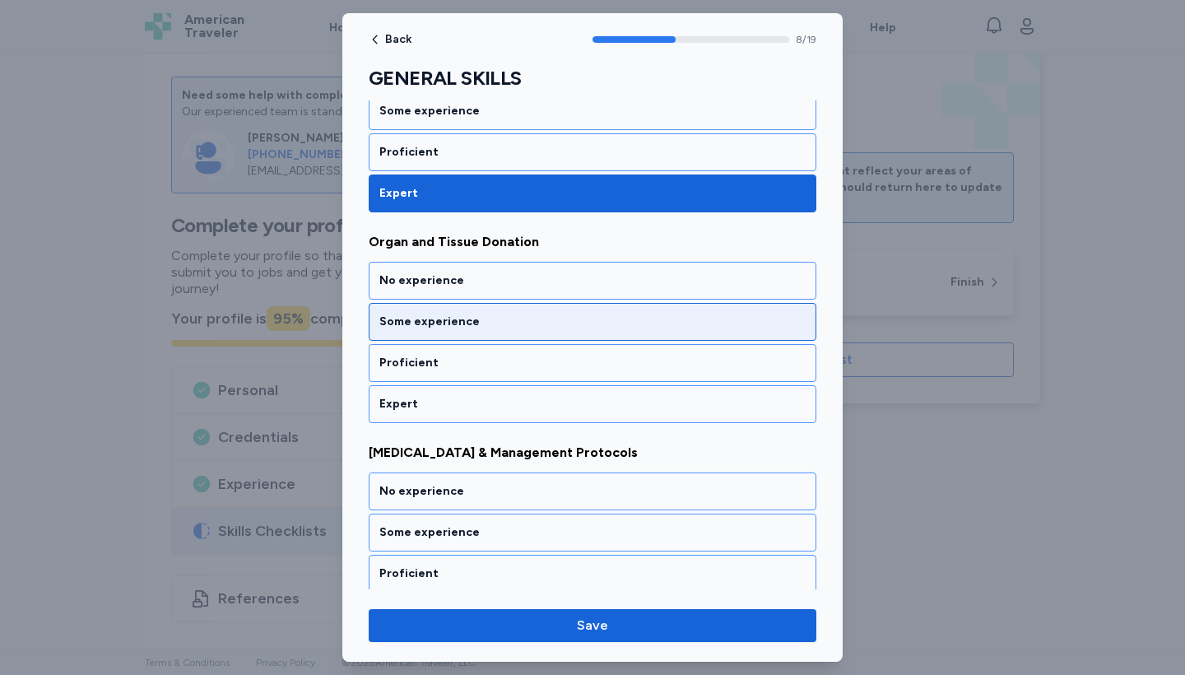
click at [490, 310] on div "Some experience" at bounding box center [593, 322] width 448 height 38
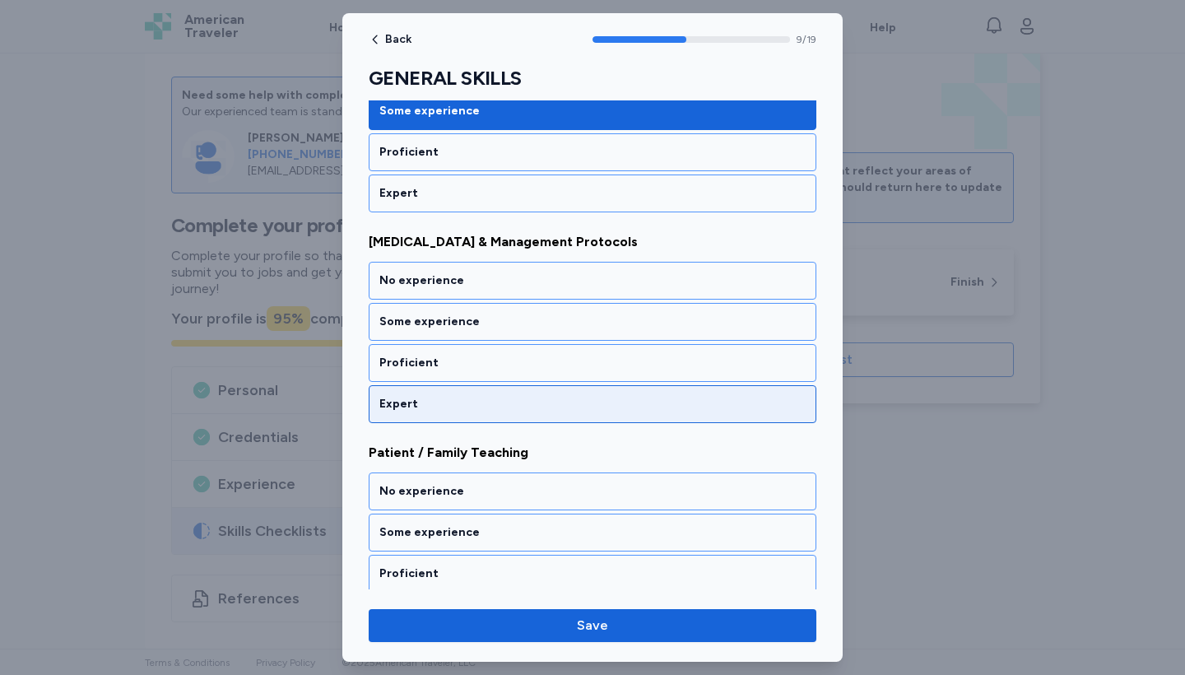
click at [473, 389] on div "Expert" at bounding box center [593, 404] width 448 height 38
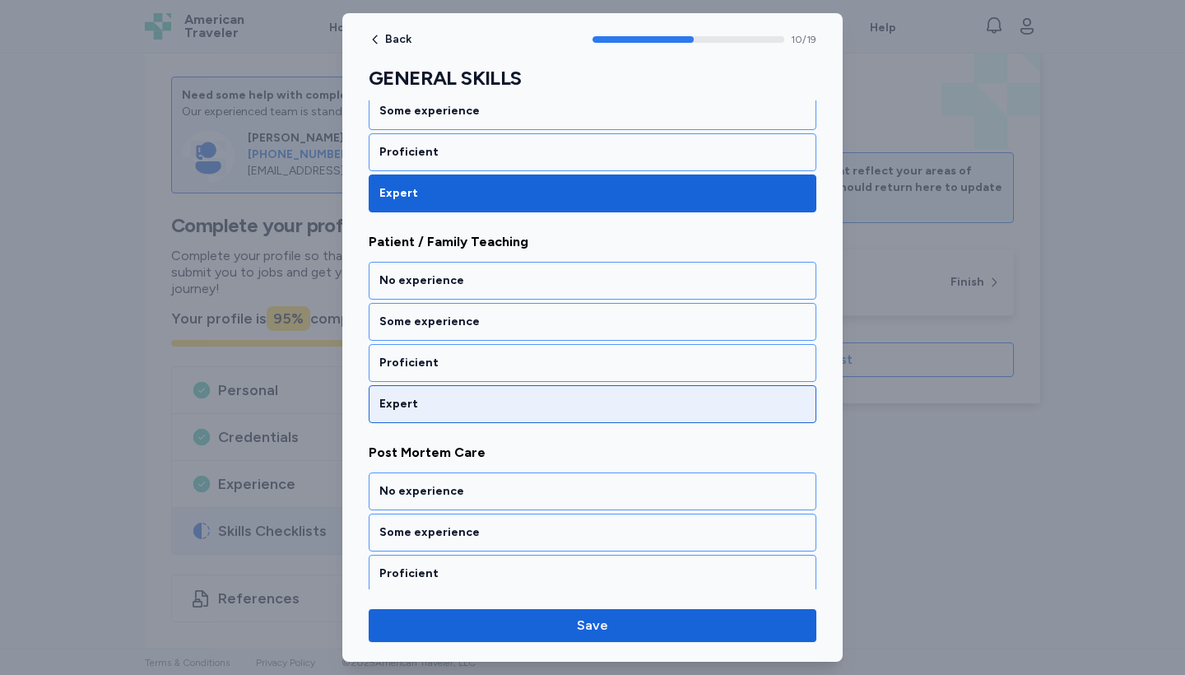
click at [473, 389] on div "Expert" at bounding box center [593, 404] width 448 height 38
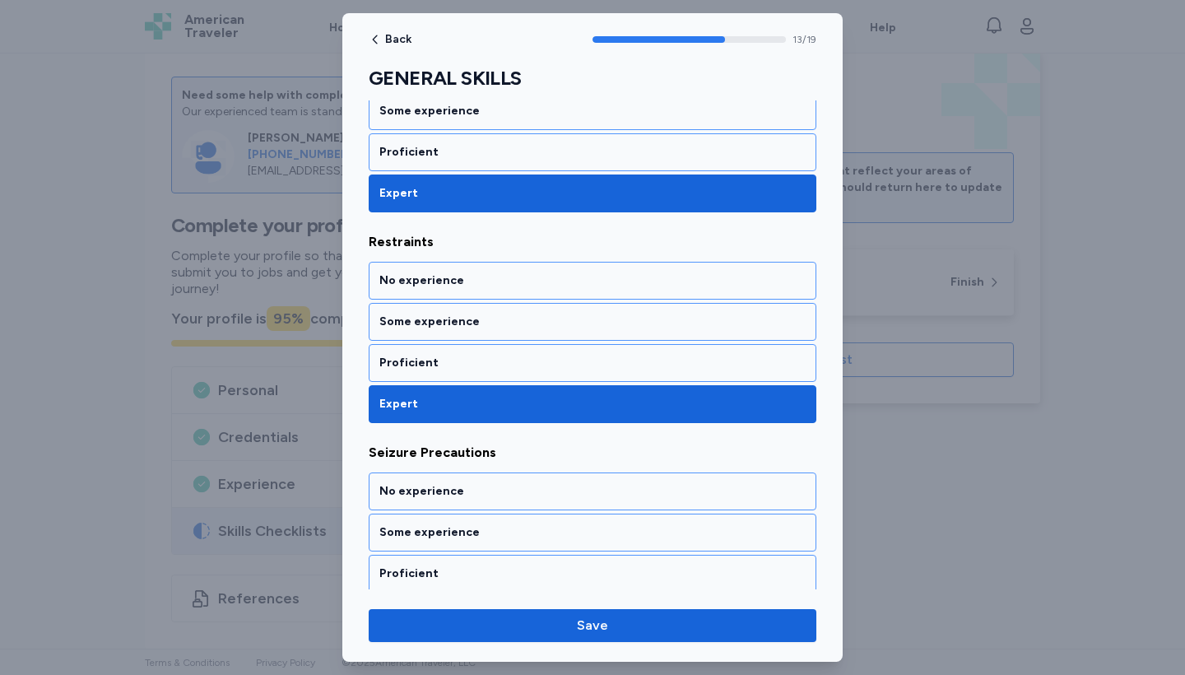
scroll to position [2850, 0]
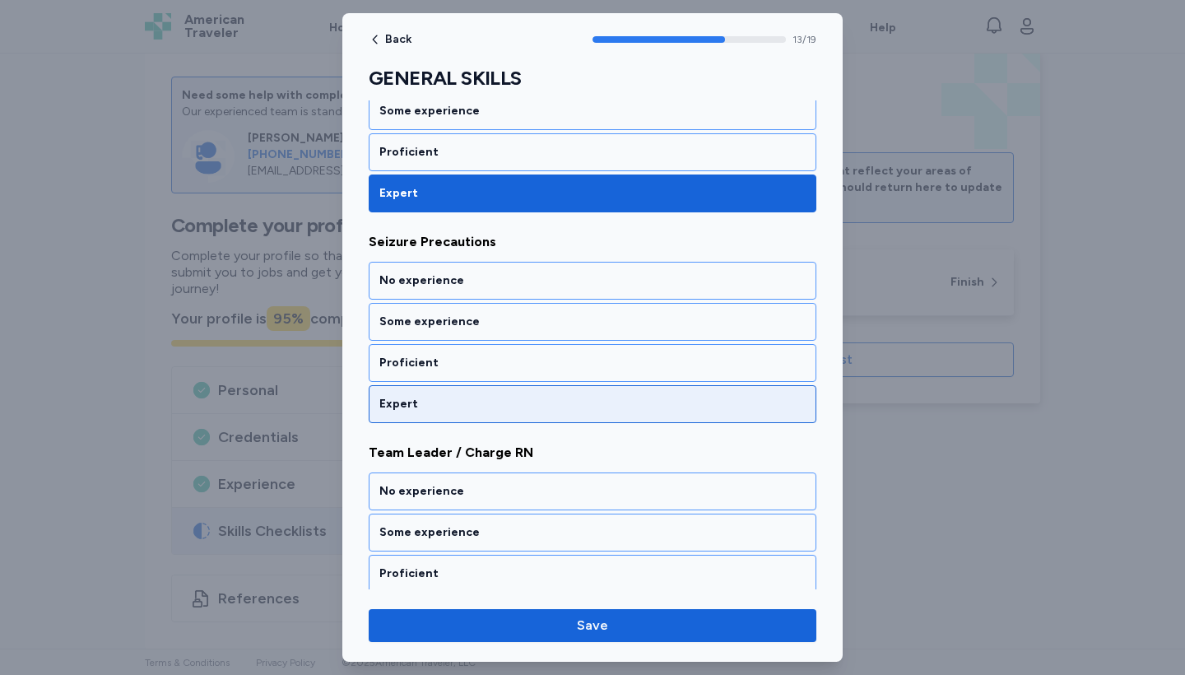
click at [438, 399] on div "Expert" at bounding box center [592, 404] width 426 height 16
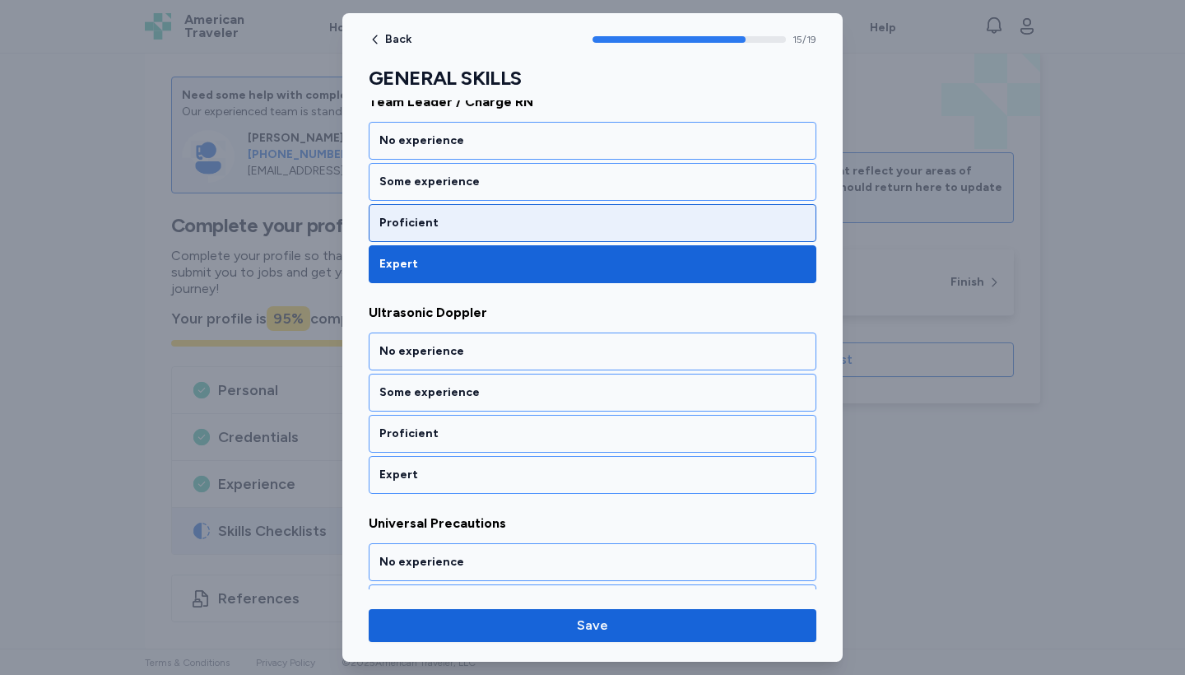
click at [444, 239] on div "Proficient" at bounding box center [593, 223] width 448 height 38
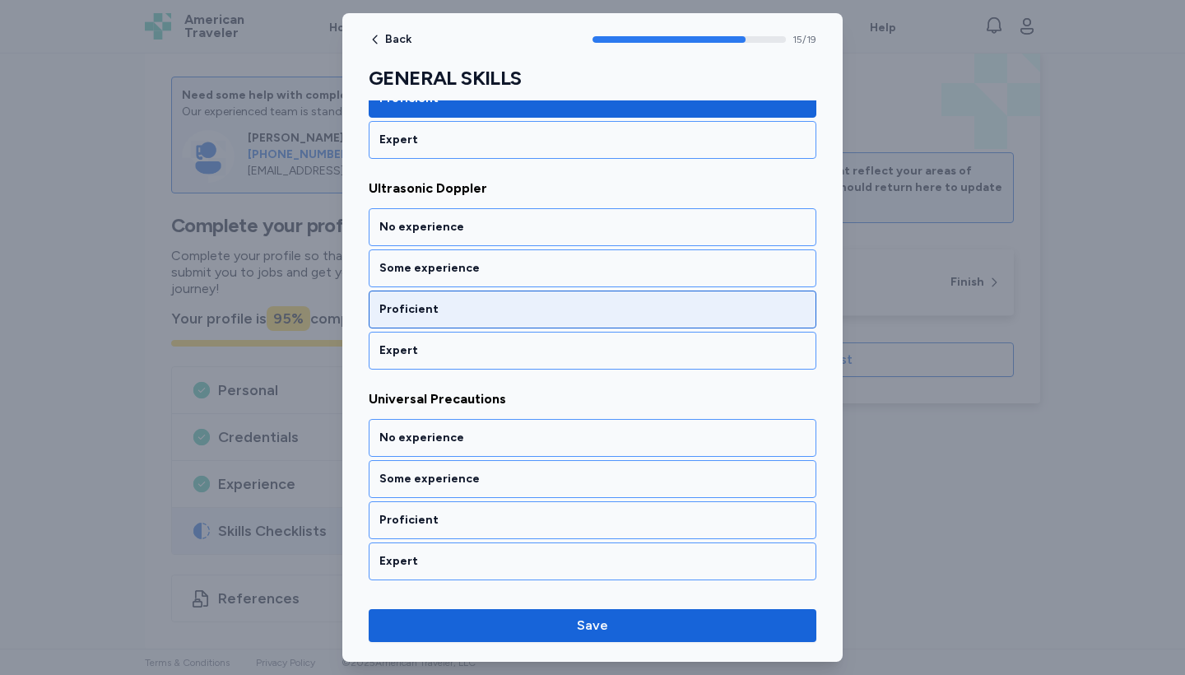
scroll to position [3322, 0]
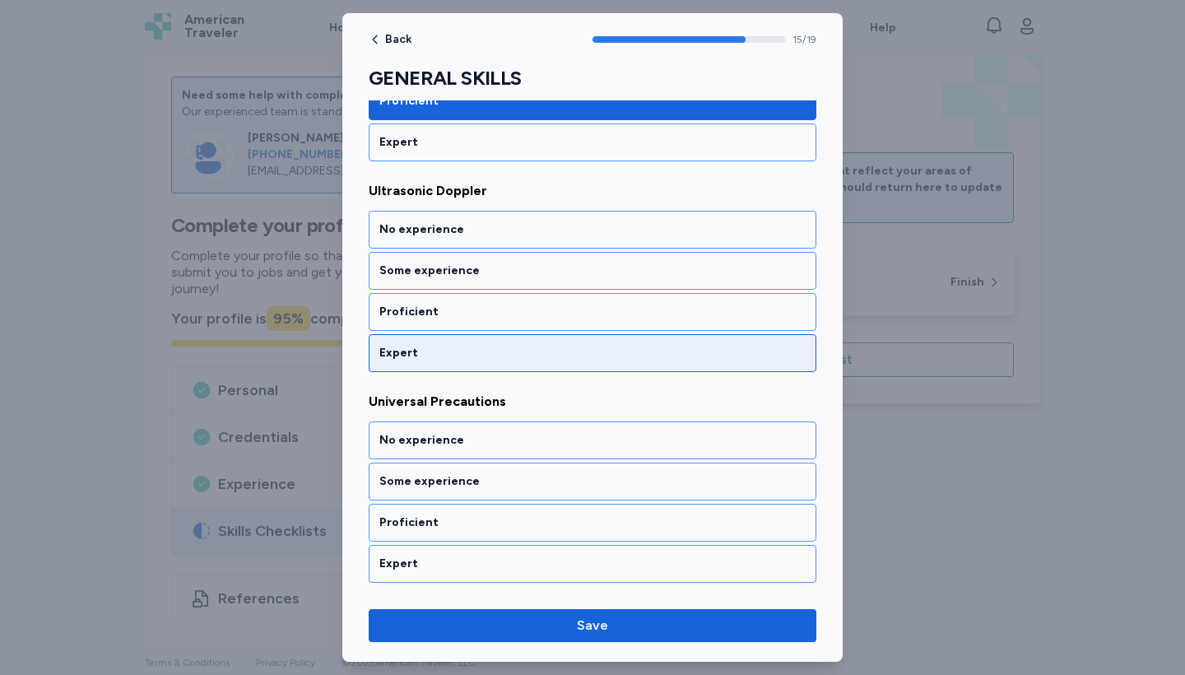
click at [505, 350] on div "Expert" at bounding box center [592, 353] width 426 height 16
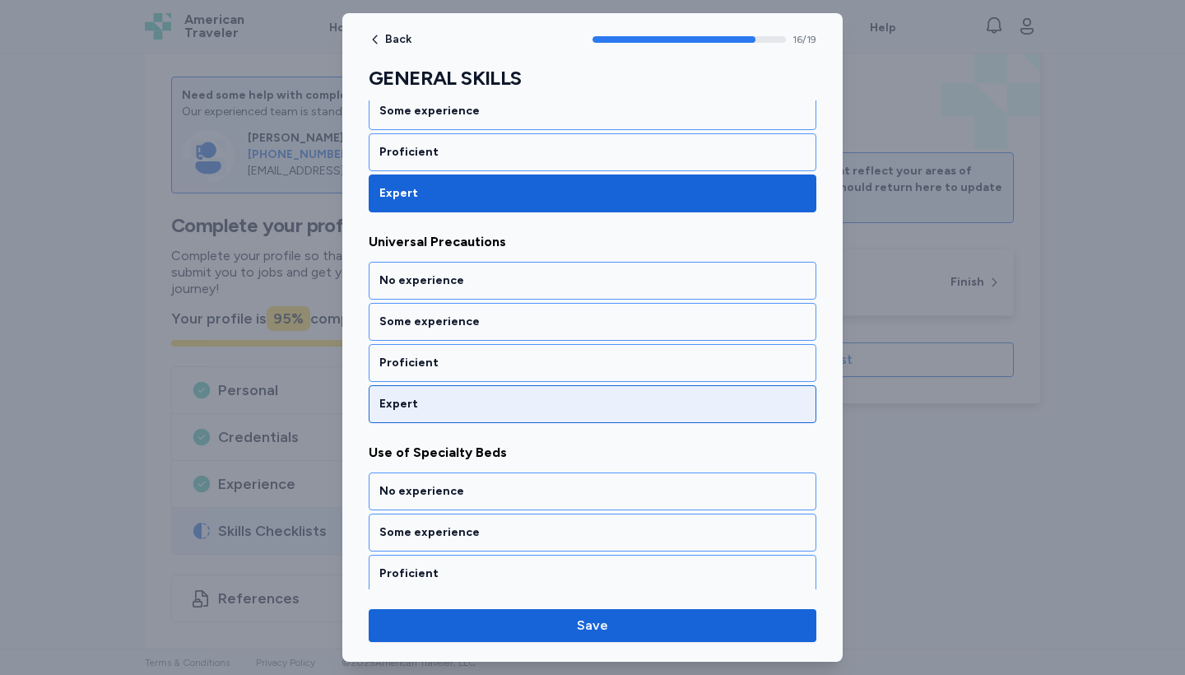
click at [526, 409] on div "Expert" at bounding box center [592, 404] width 426 height 16
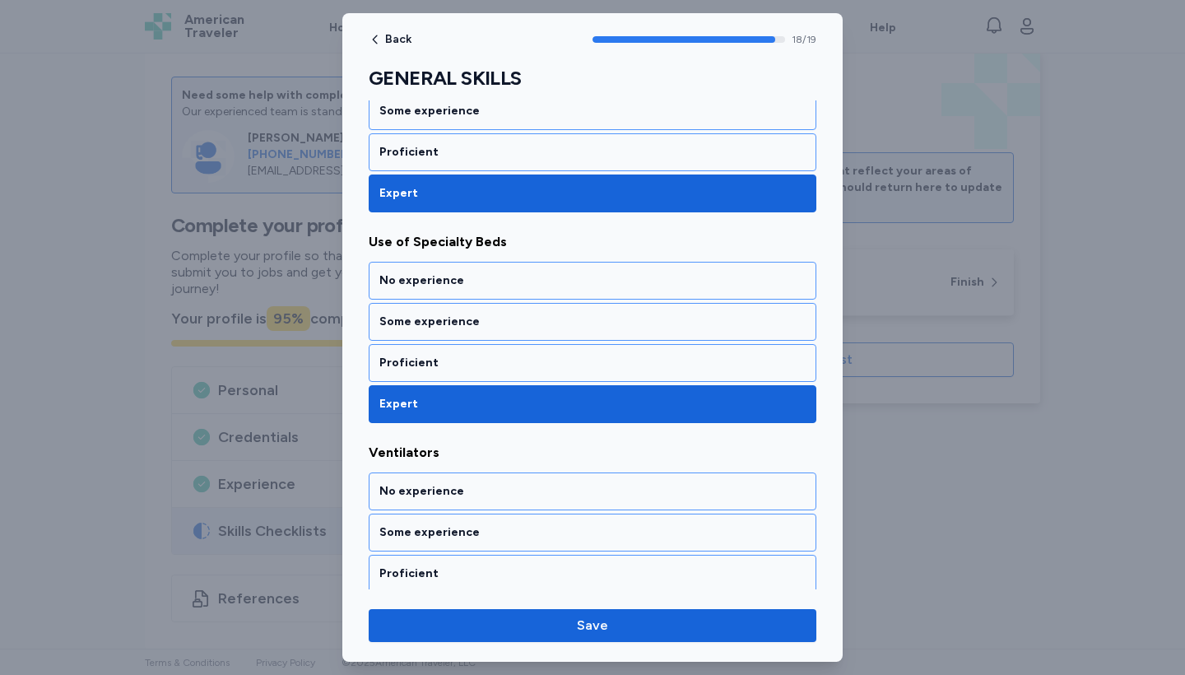
scroll to position [3741, 0]
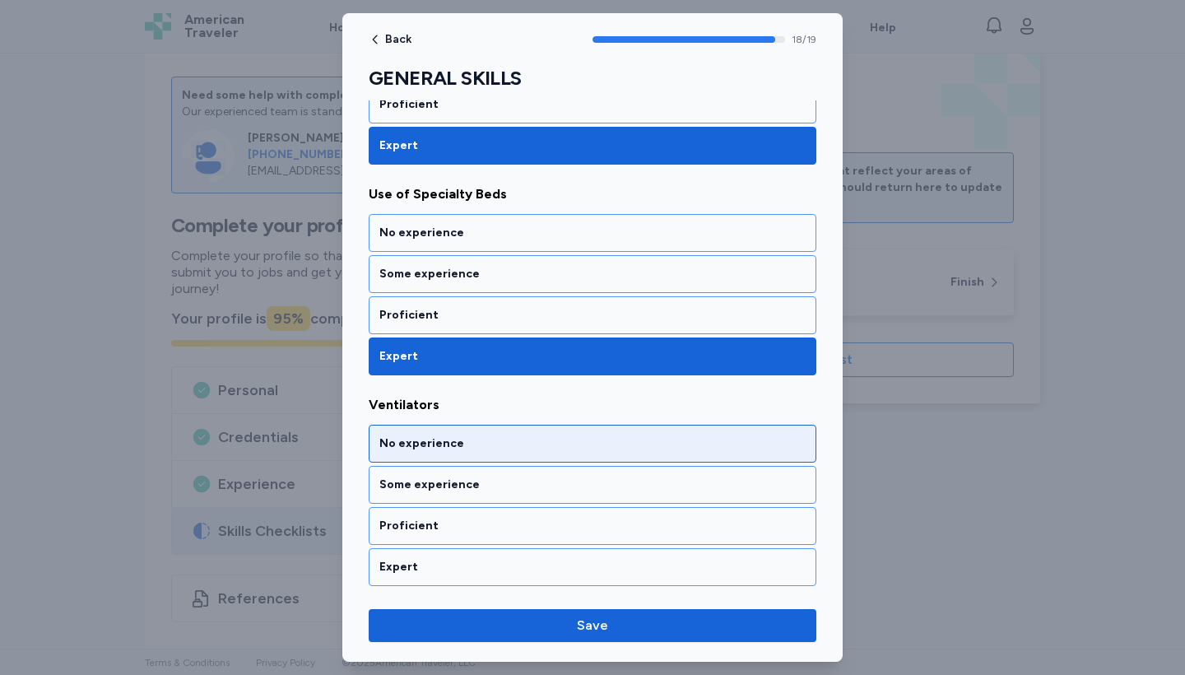
click at [533, 441] on div "No experience" at bounding box center [592, 443] width 426 height 16
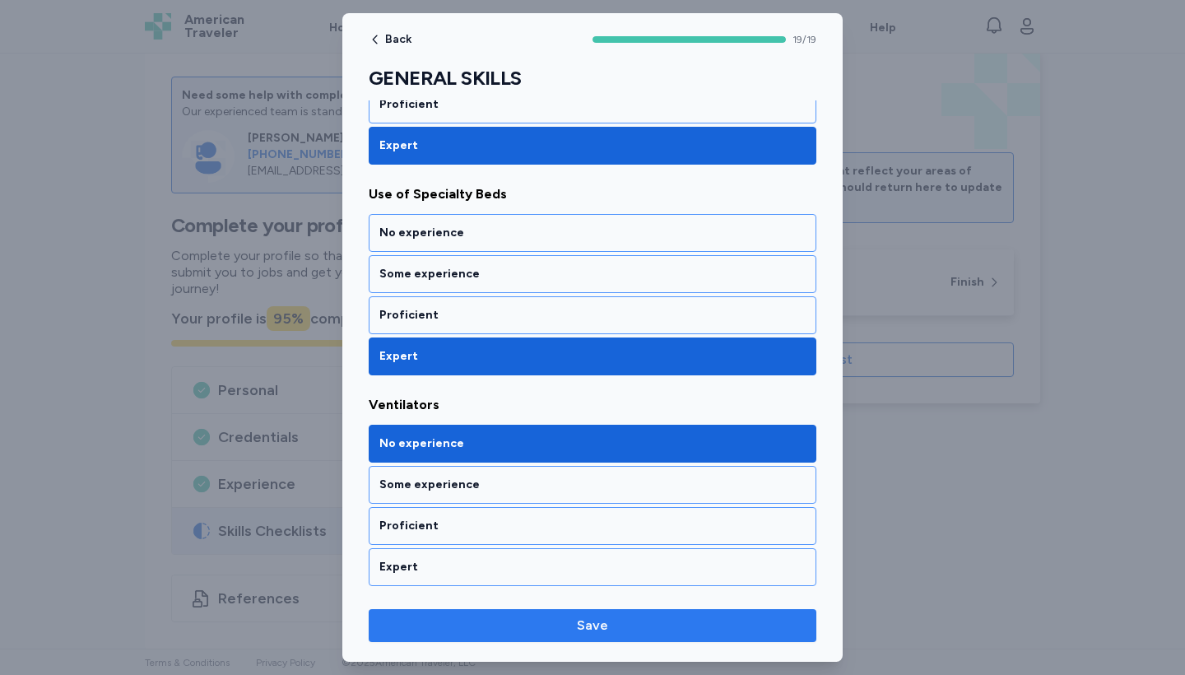
click at [592, 625] on span "Save" at bounding box center [592, 626] width 31 height 20
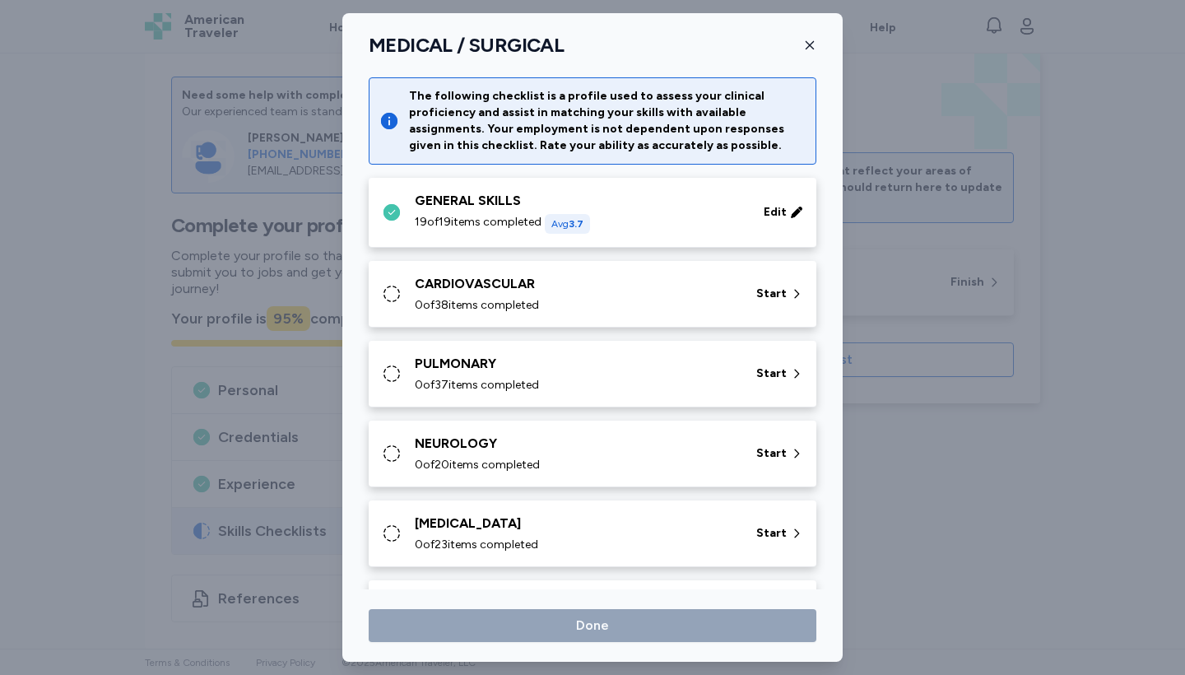
click at [583, 304] on div "0 of 38 items completed" at bounding box center [576, 305] width 322 height 16
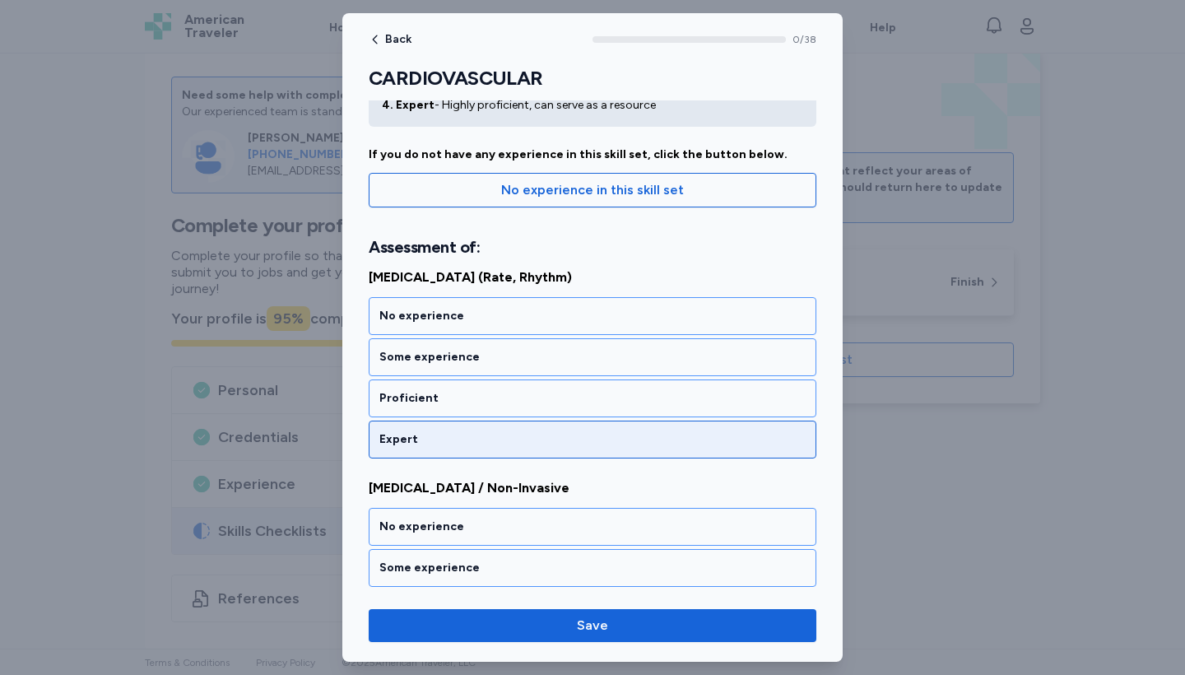
click at [427, 437] on div "Expert" at bounding box center [592, 439] width 426 height 16
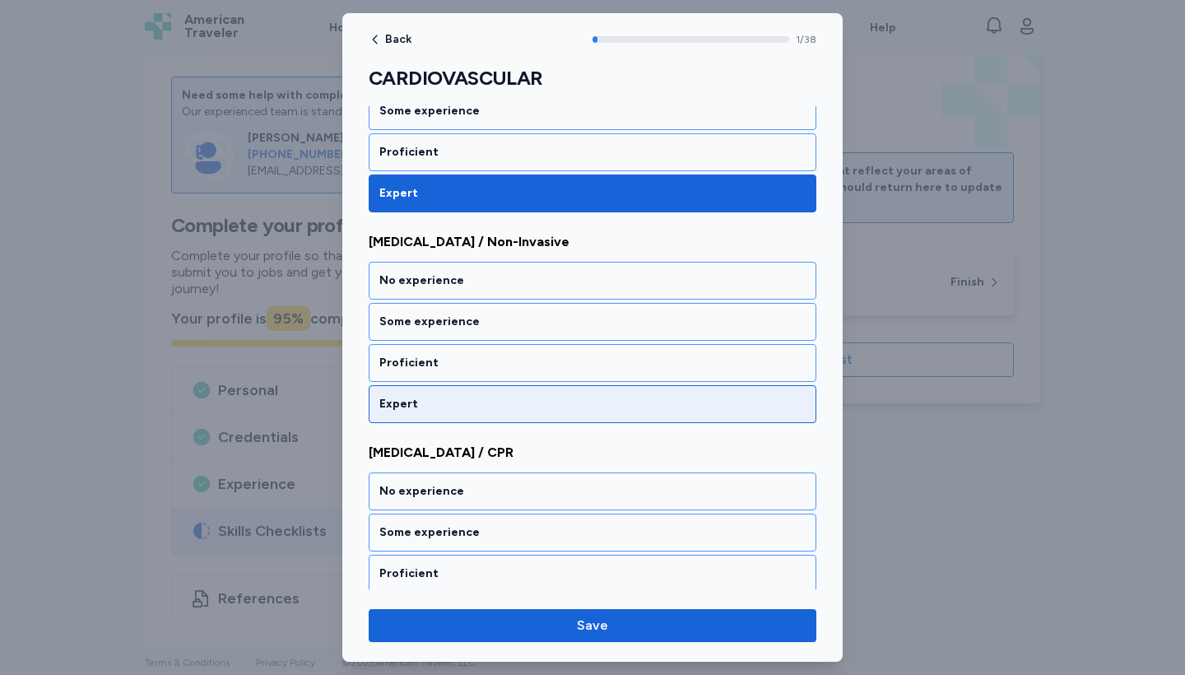
click at [410, 413] on div "Expert" at bounding box center [593, 404] width 448 height 38
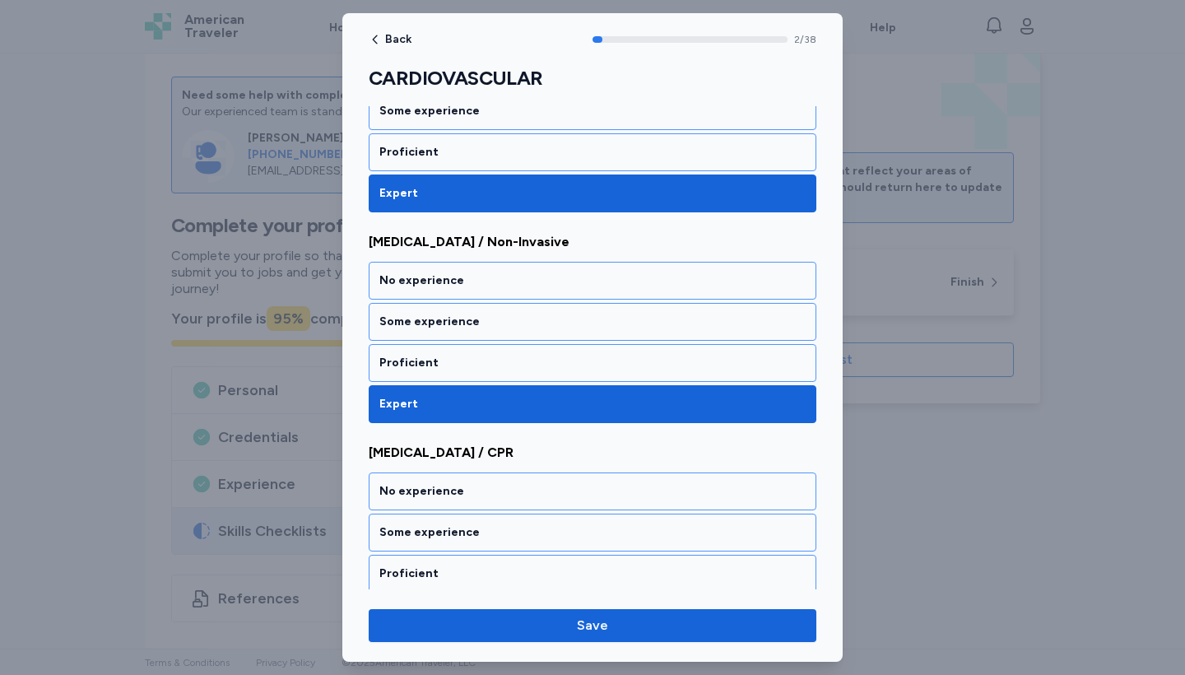
scroll to position [572, 0]
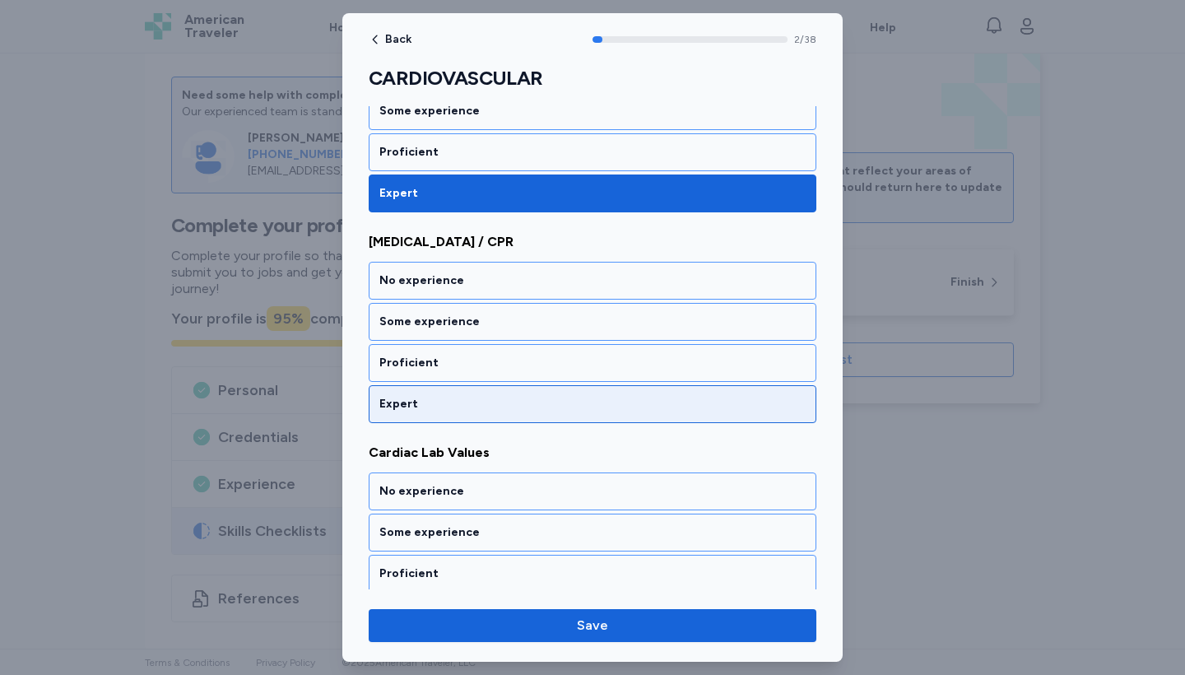
click at [410, 413] on div "Expert" at bounding box center [593, 404] width 448 height 38
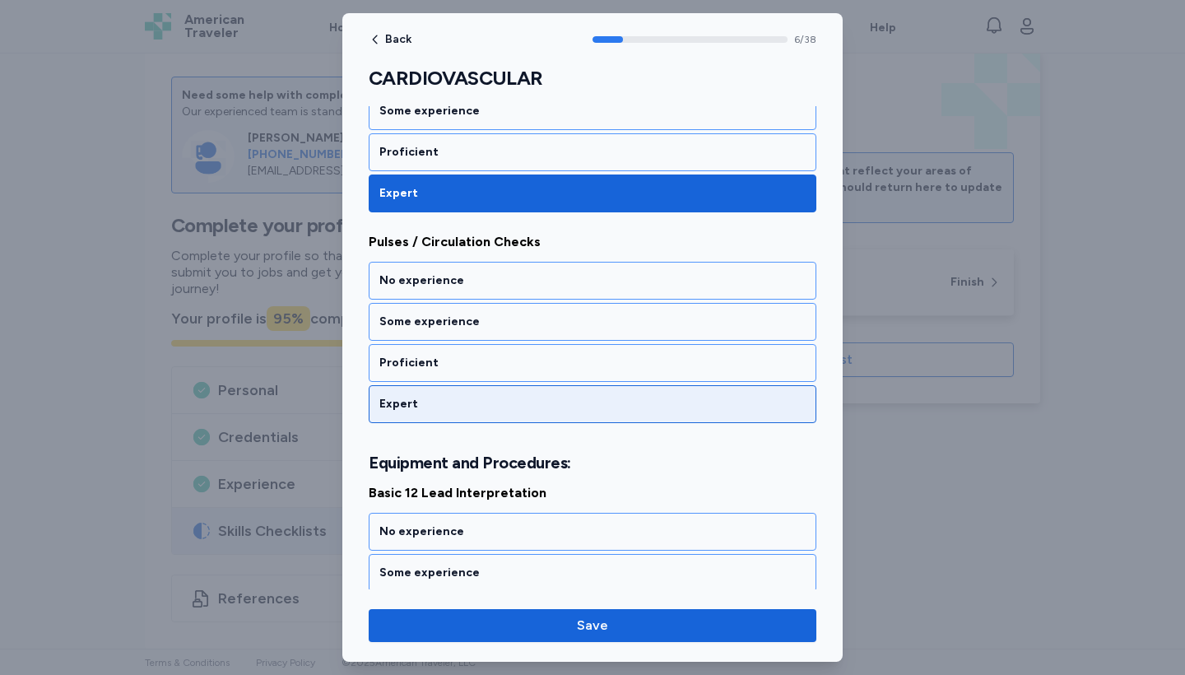
click at [410, 413] on div "Expert" at bounding box center [593, 404] width 448 height 38
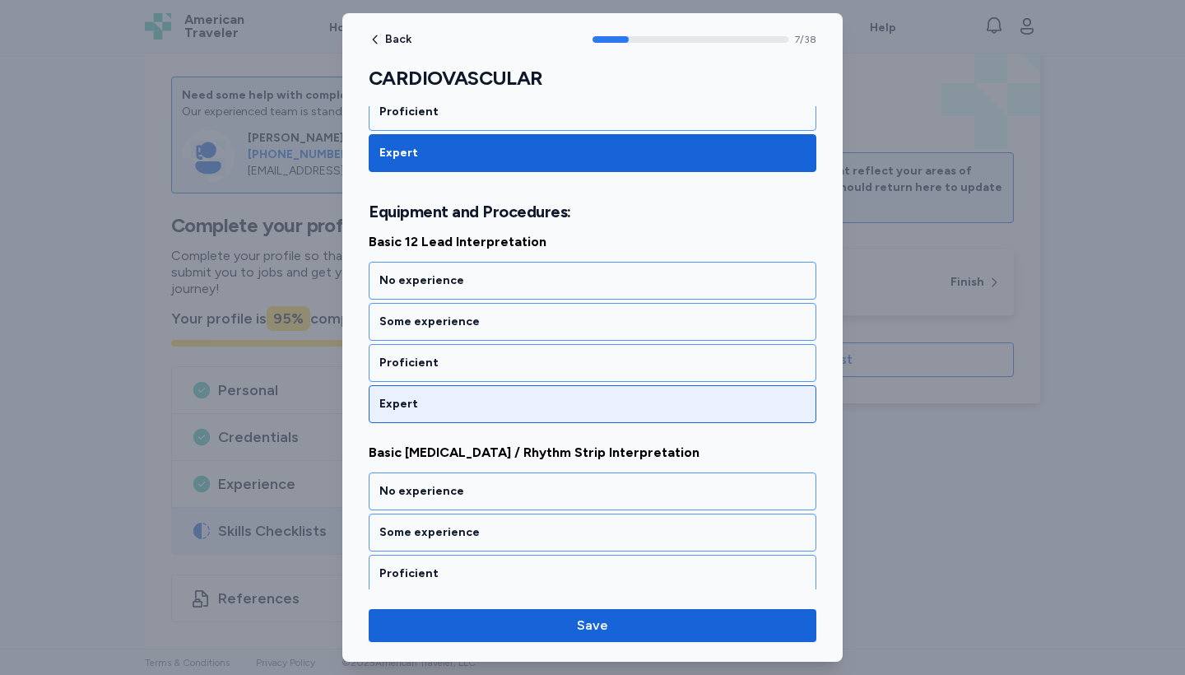
click at [410, 413] on div "Expert" at bounding box center [593, 404] width 448 height 38
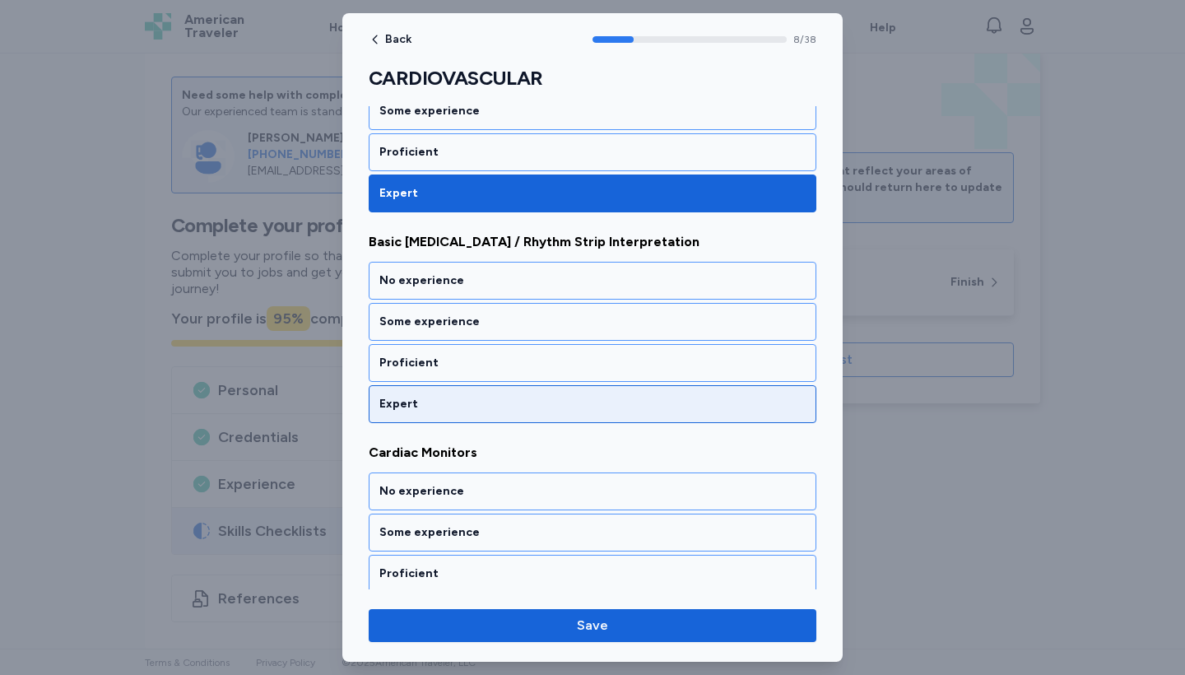
click at [410, 413] on div "Expert" at bounding box center [593, 404] width 448 height 38
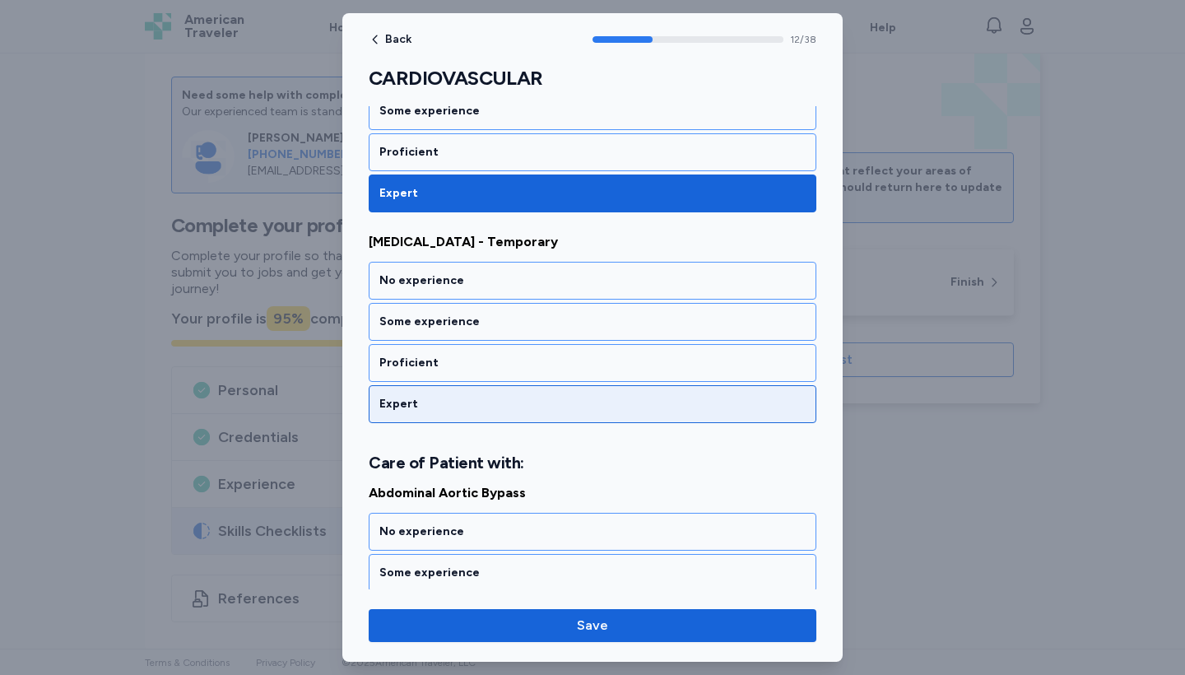
click at [410, 413] on div "Expert" at bounding box center [593, 404] width 448 height 38
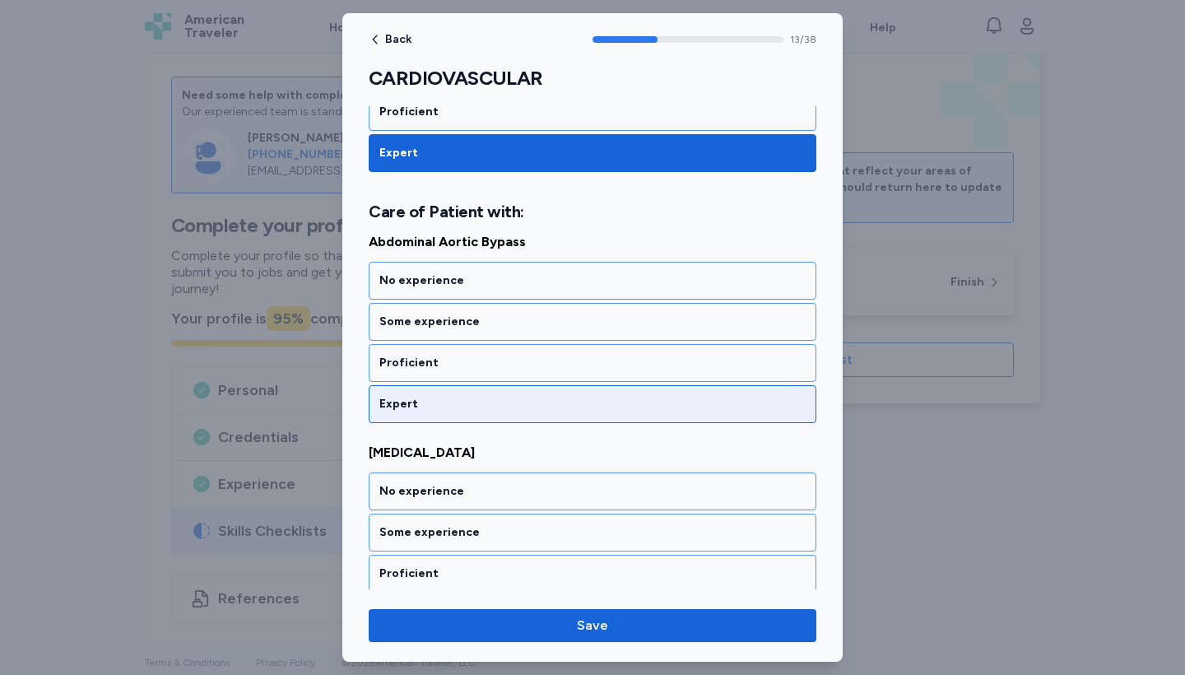
click at [410, 413] on div "Expert" at bounding box center [593, 404] width 448 height 38
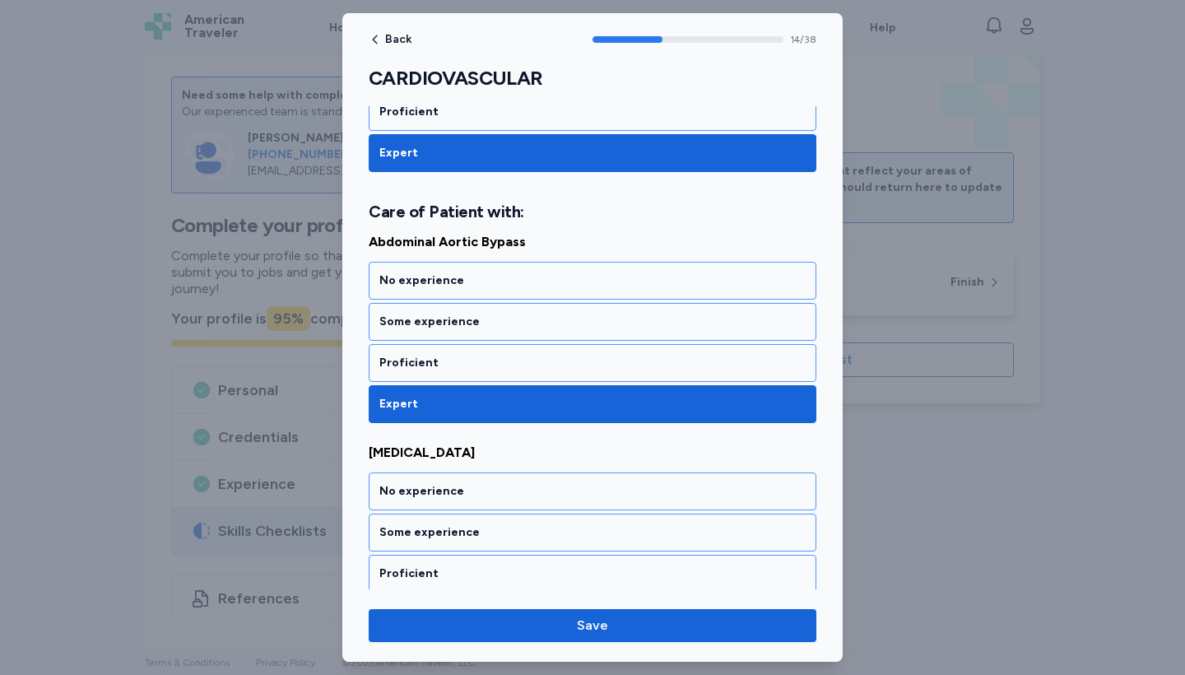
scroll to position [3182, 0]
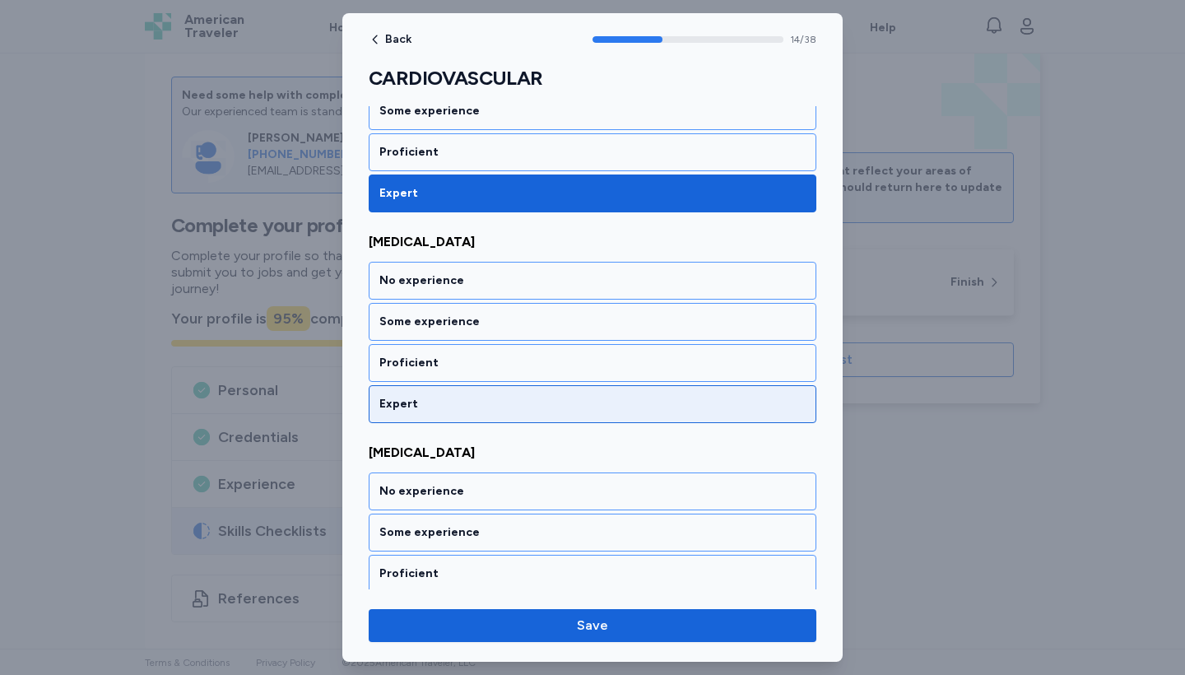
click at [410, 413] on div "Expert" at bounding box center [593, 404] width 448 height 38
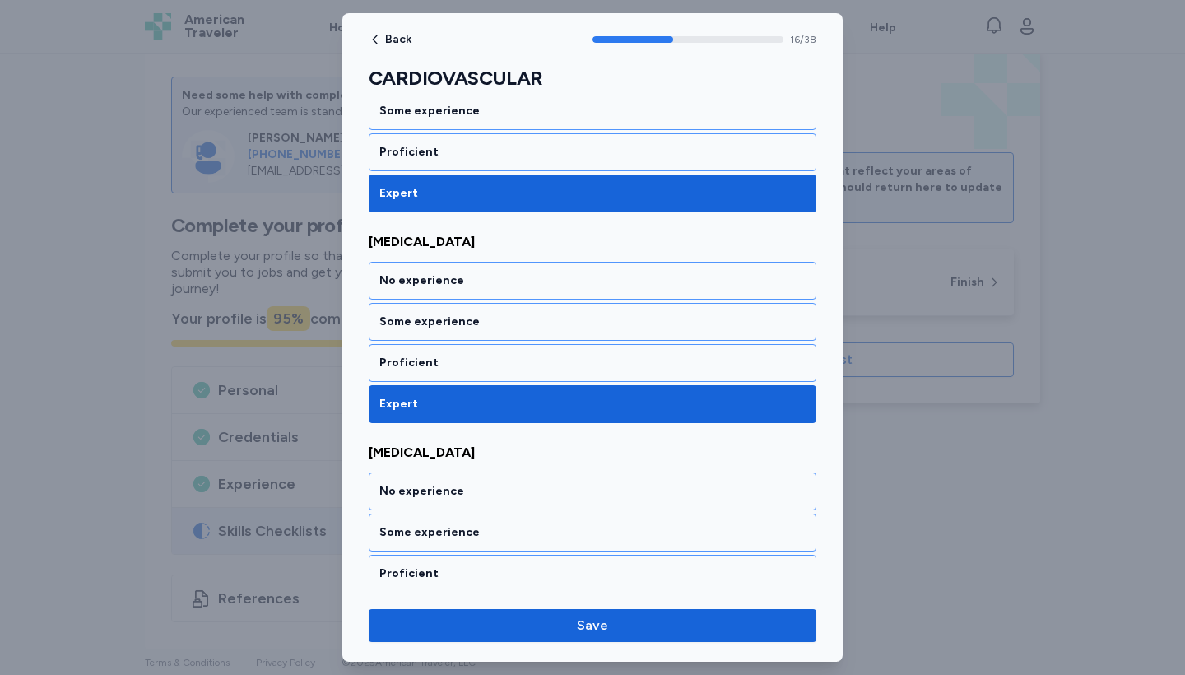
scroll to position [3603, 0]
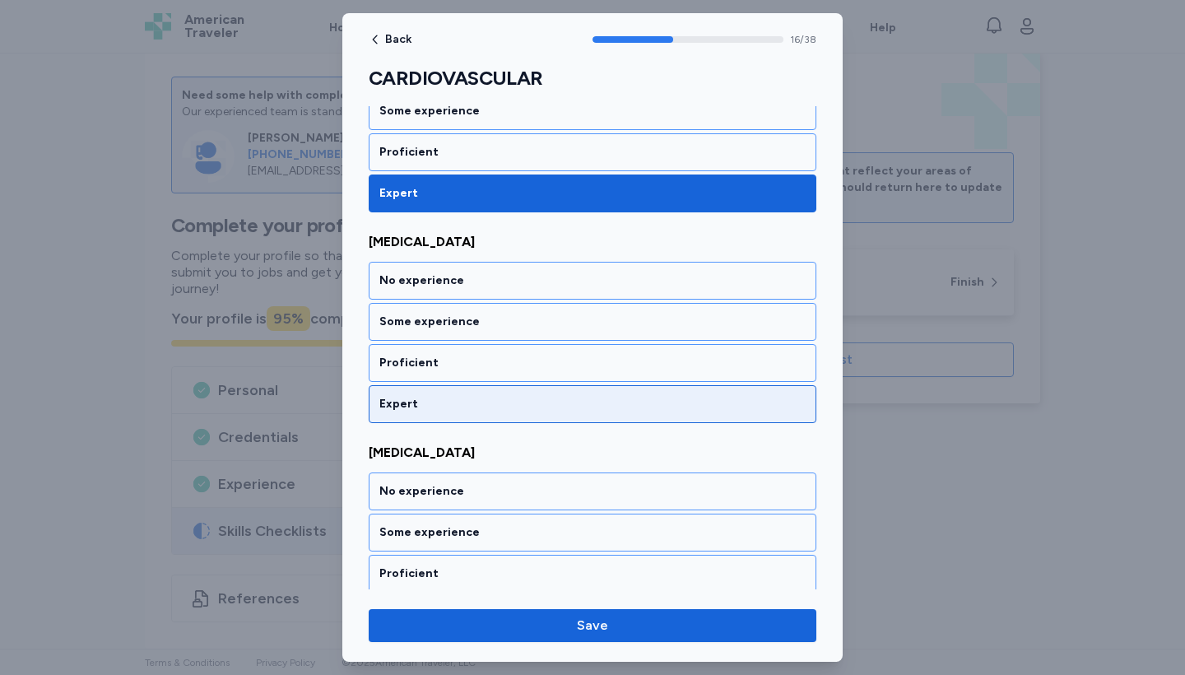
click at [410, 413] on div "Expert" at bounding box center [593, 404] width 448 height 38
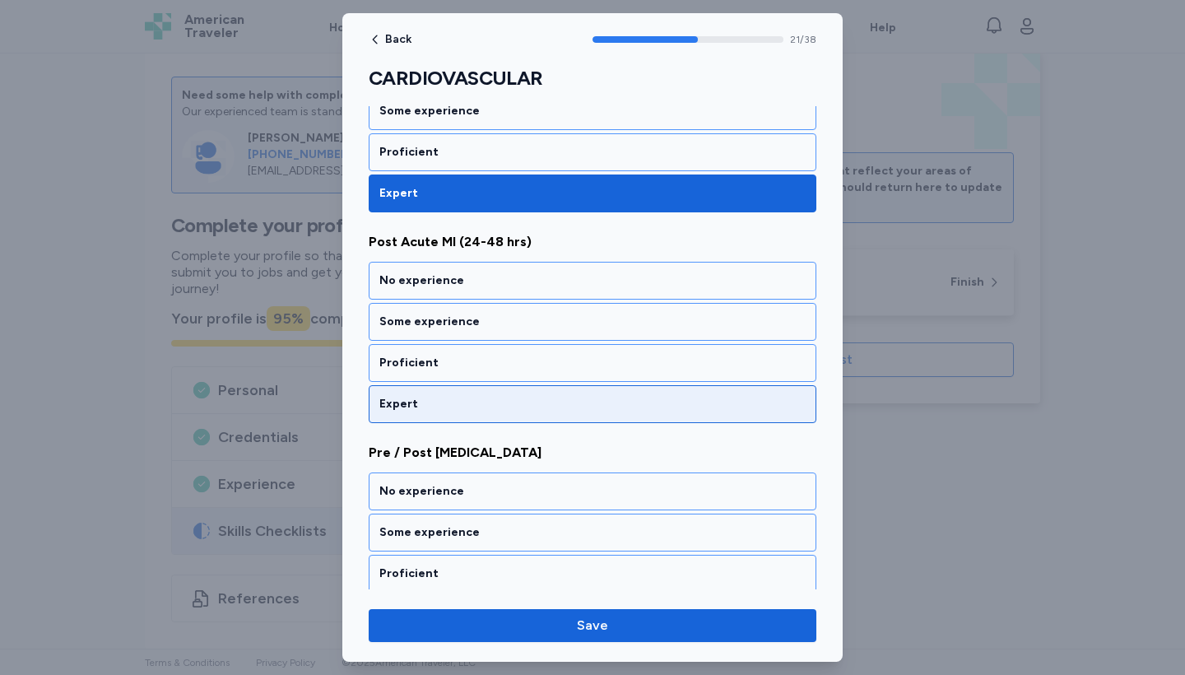
click at [410, 413] on div "Expert" at bounding box center [593, 404] width 448 height 38
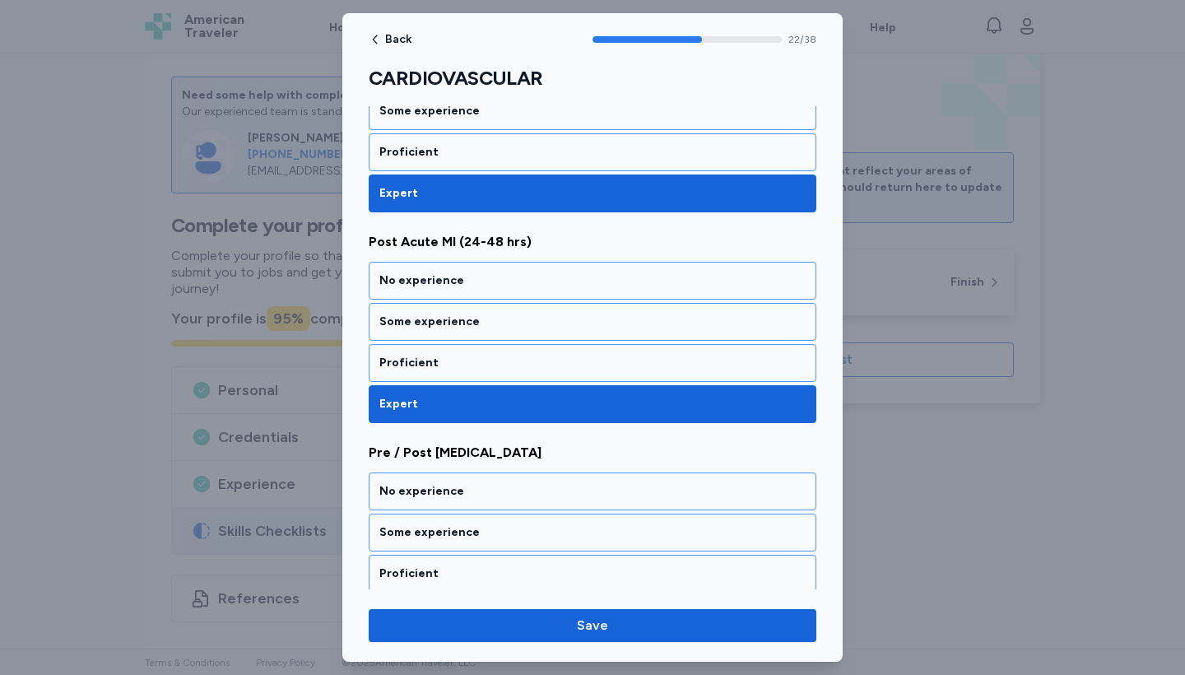
scroll to position [4868, 0]
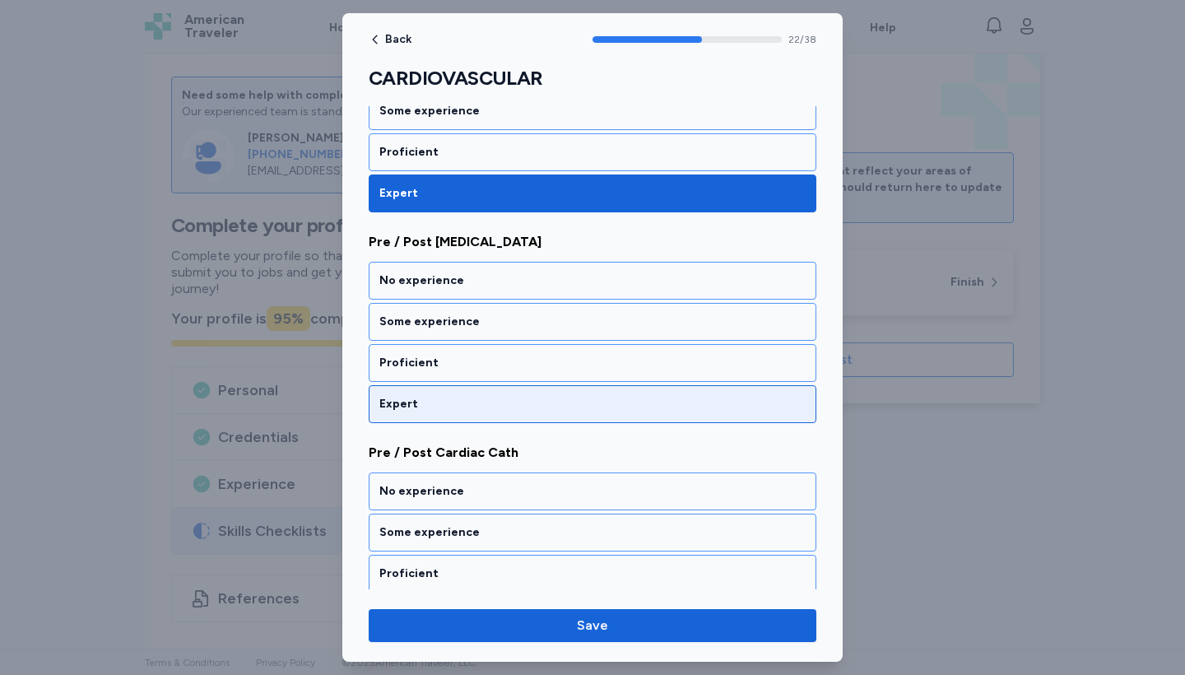
click at [410, 413] on div "Expert" at bounding box center [593, 404] width 448 height 38
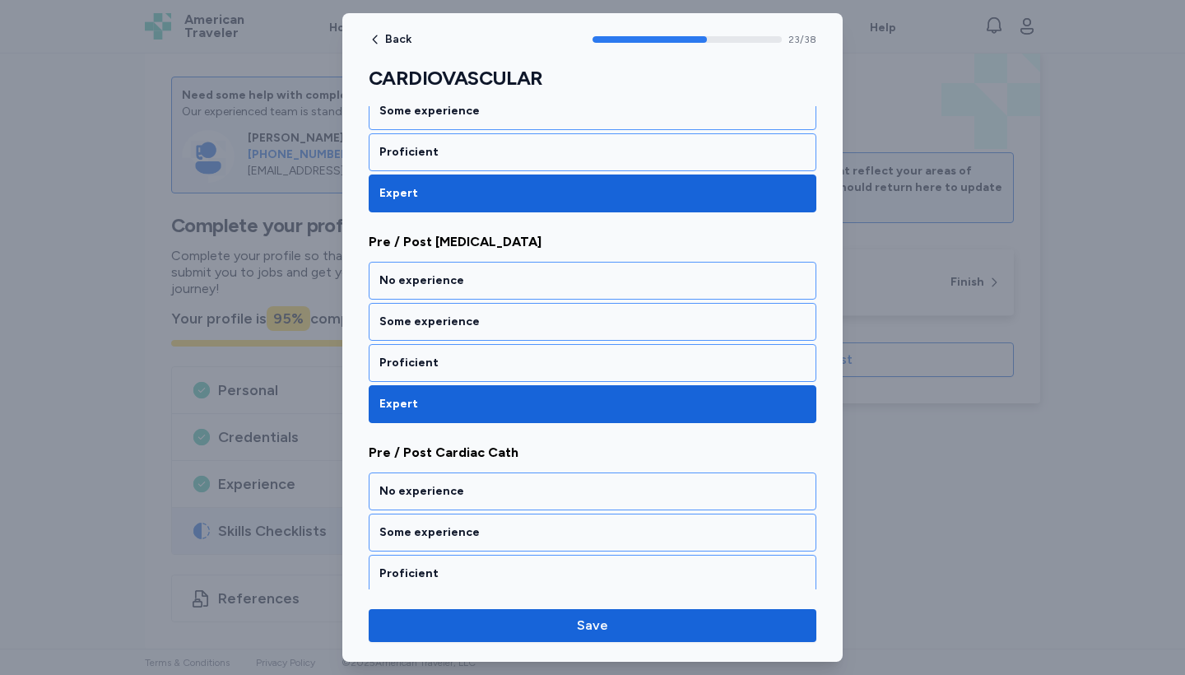
scroll to position [5078, 0]
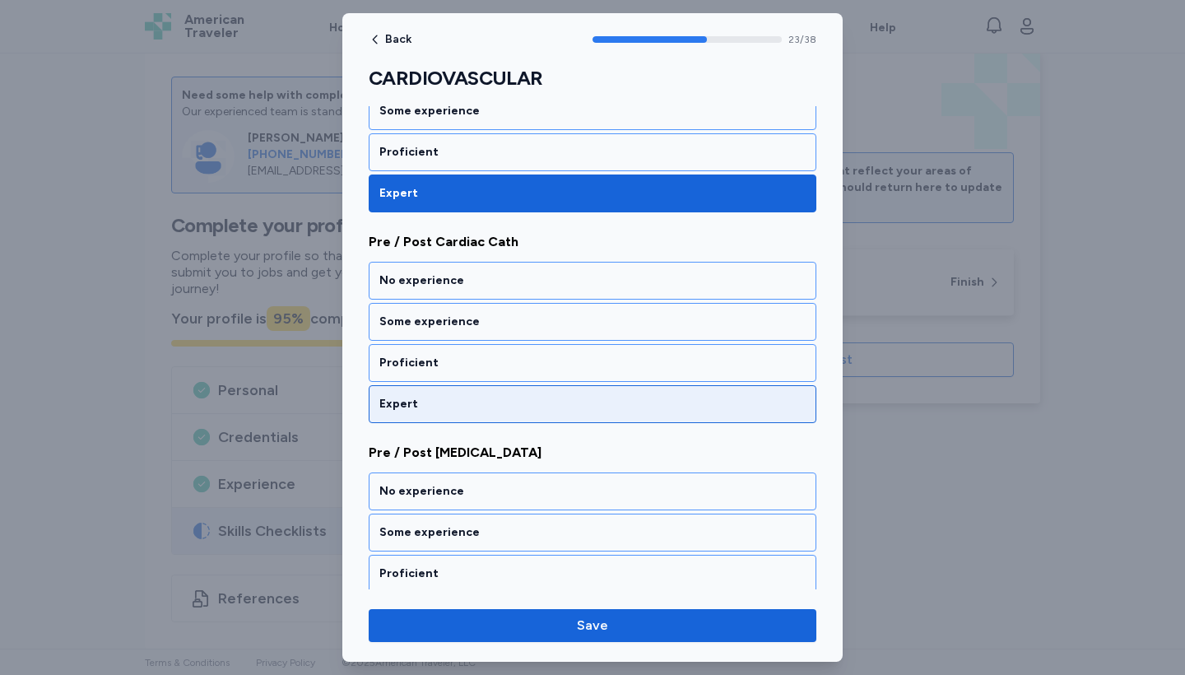
click at [420, 396] on div "Expert" at bounding box center [592, 404] width 426 height 16
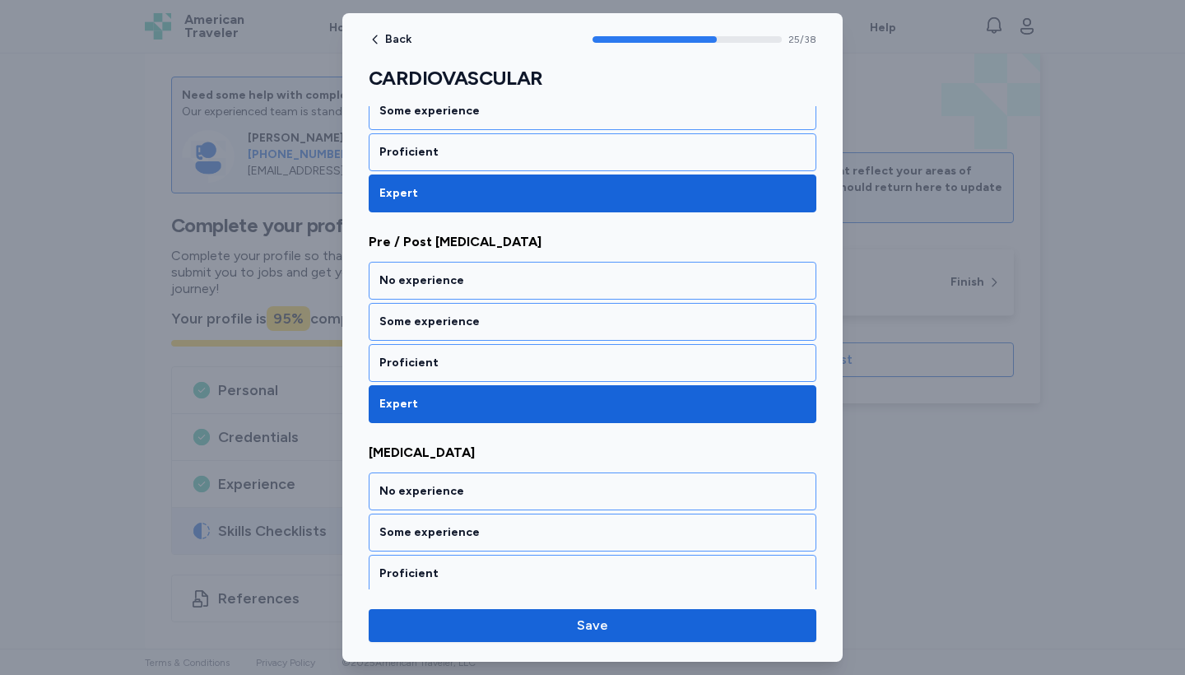
scroll to position [5500, 0]
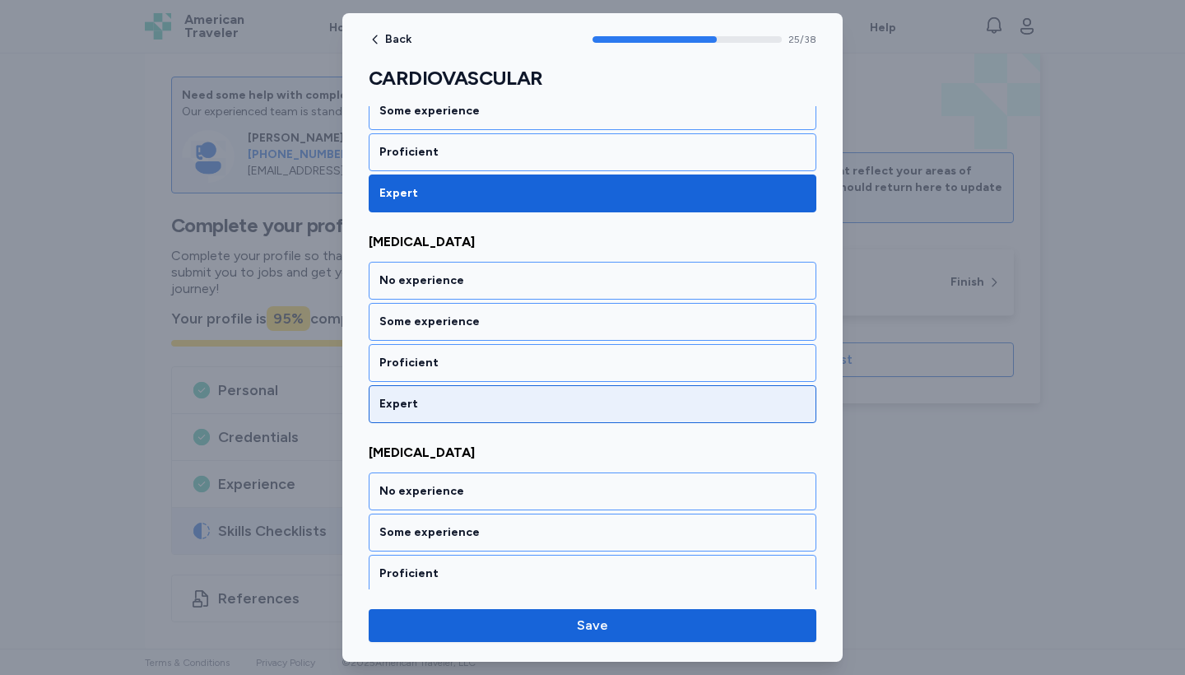
click at [420, 396] on div "Expert" at bounding box center [592, 404] width 426 height 16
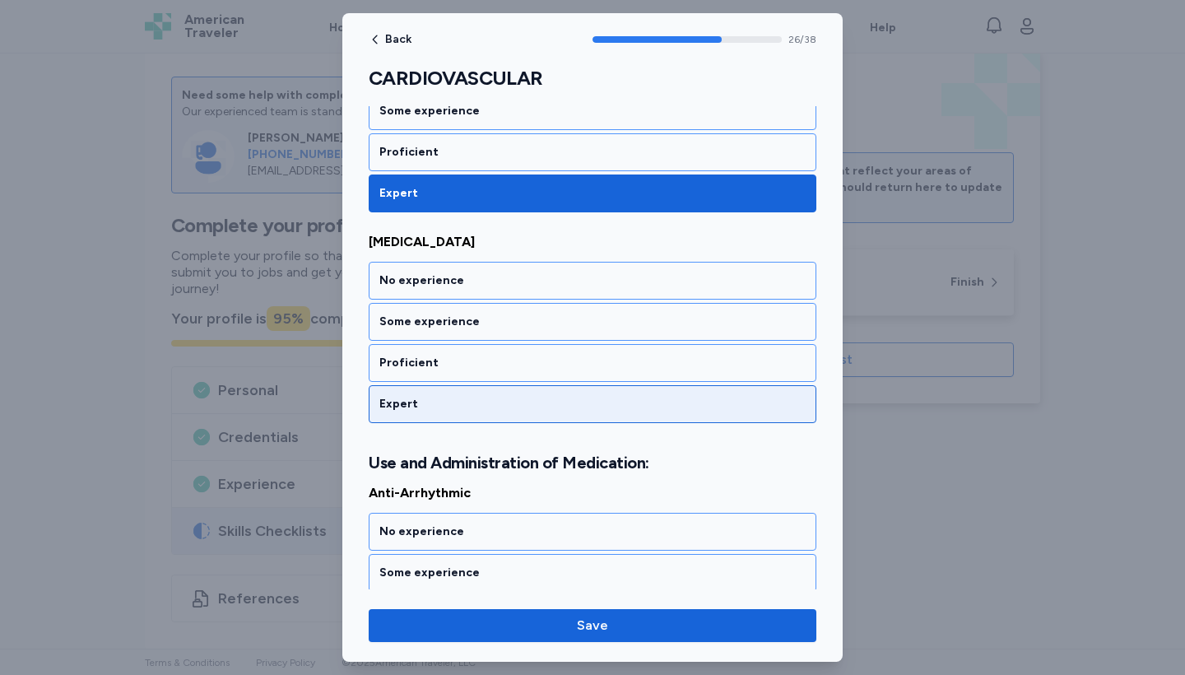
click at [420, 396] on div "Expert" at bounding box center [592, 404] width 426 height 16
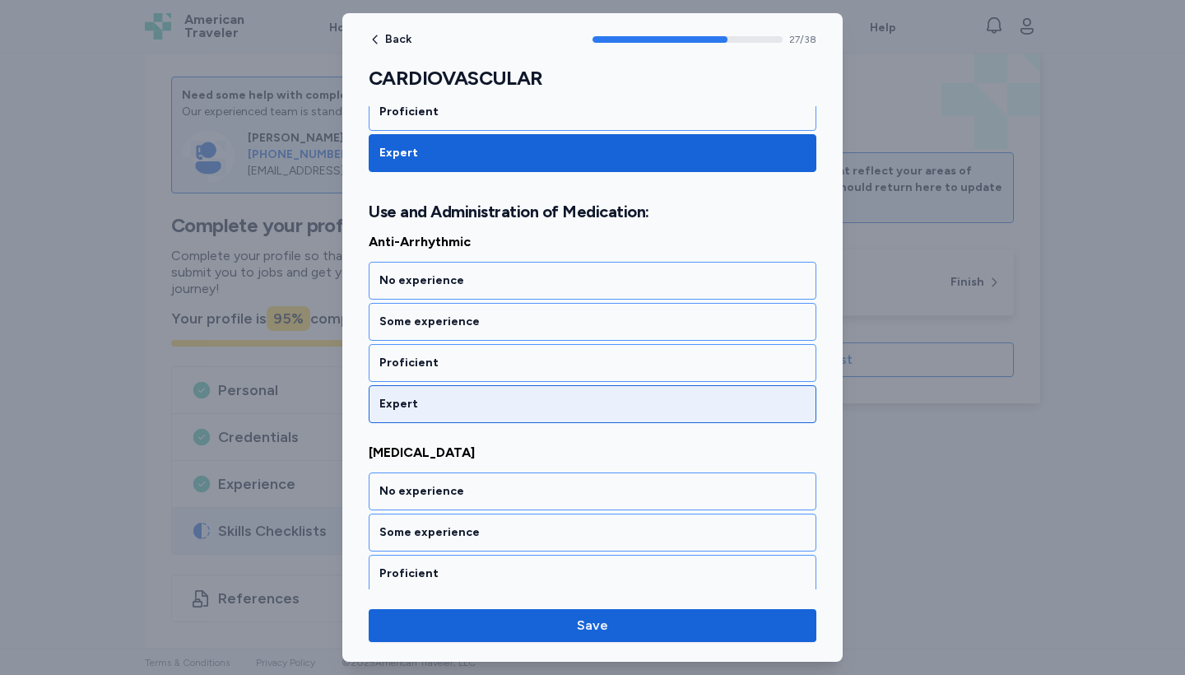
click at [420, 396] on div "Expert" at bounding box center [592, 404] width 426 height 16
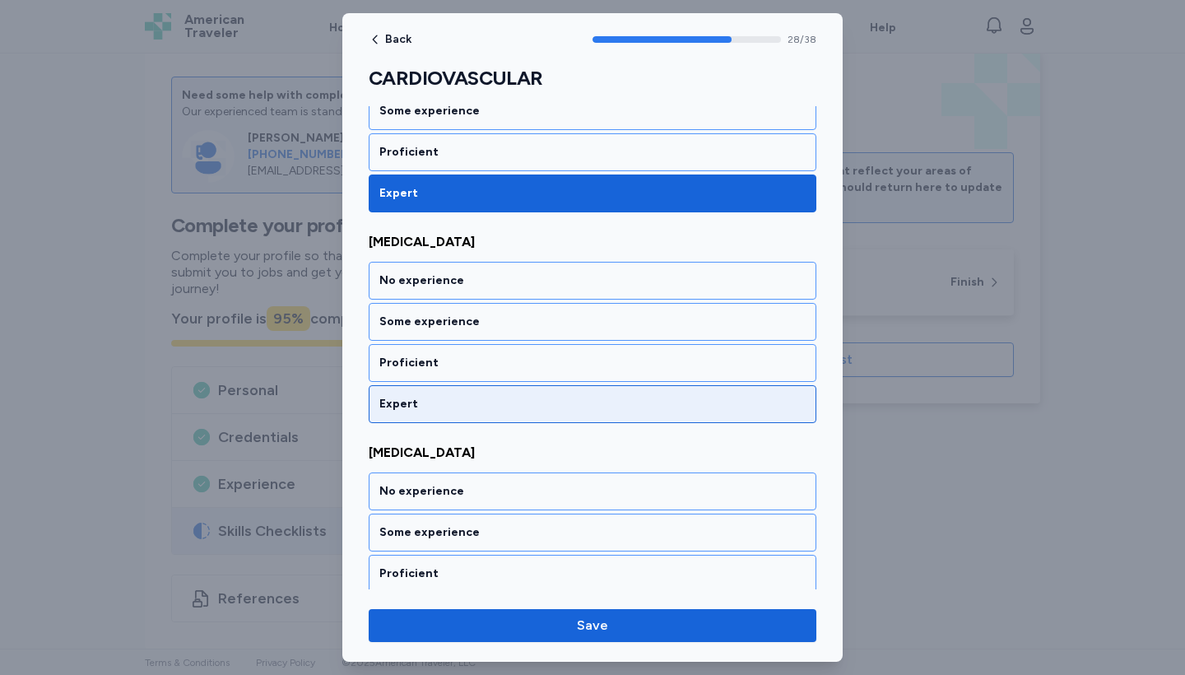
click at [420, 396] on div "Expert" at bounding box center [592, 404] width 426 height 16
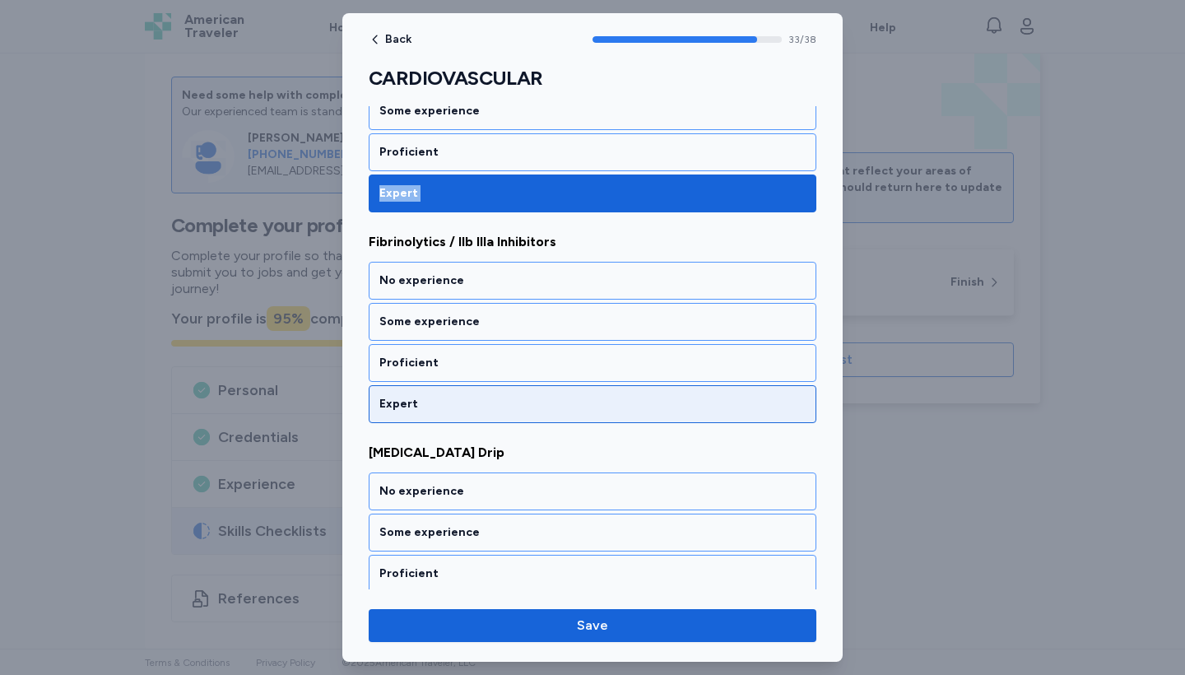
click at [420, 396] on div "Expert" at bounding box center [592, 404] width 426 height 16
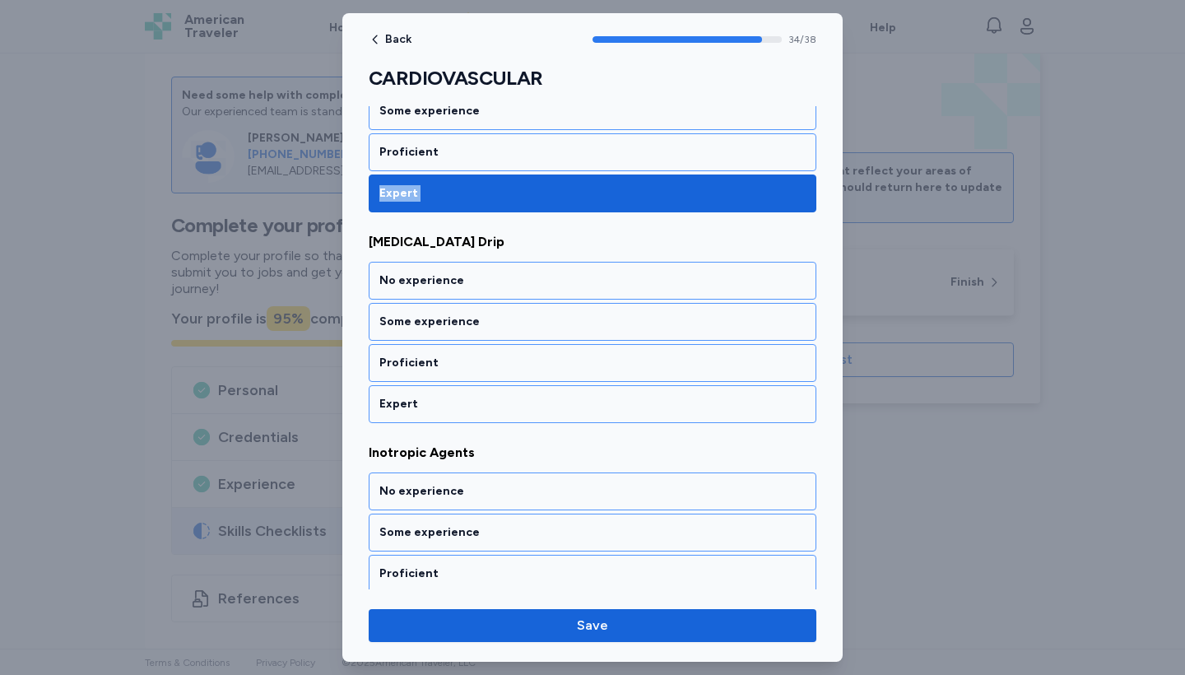
click at [420, 396] on div "Expert" at bounding box center [592, 404] width 426 height 16
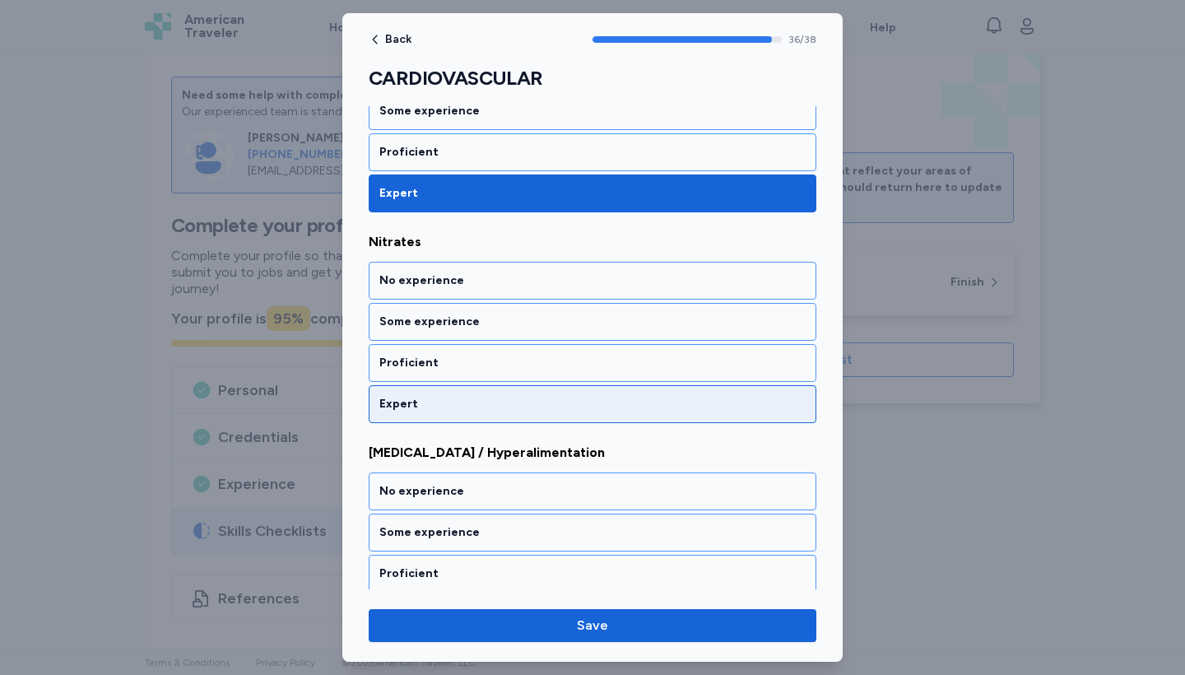
click at [420, 396] on div "Expert" at bounding box center [592, 404] width 426 height 16
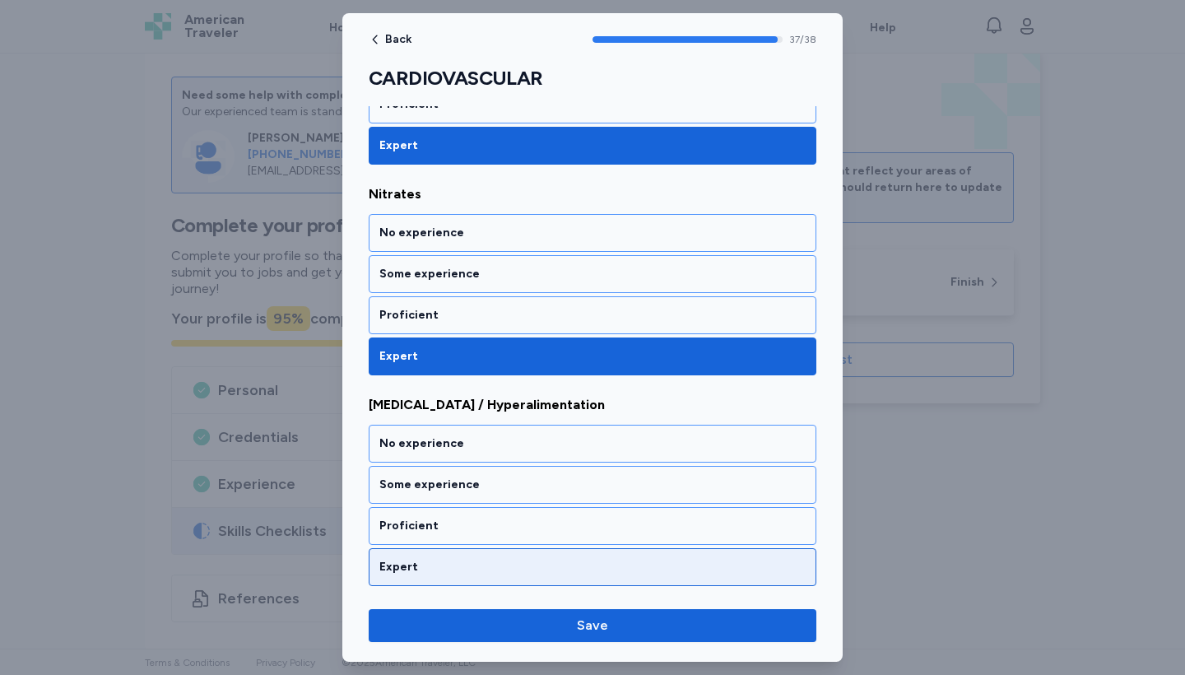
click at [475, 567] on div "Expert" at bounding box center [592, 567] width 426 height 16
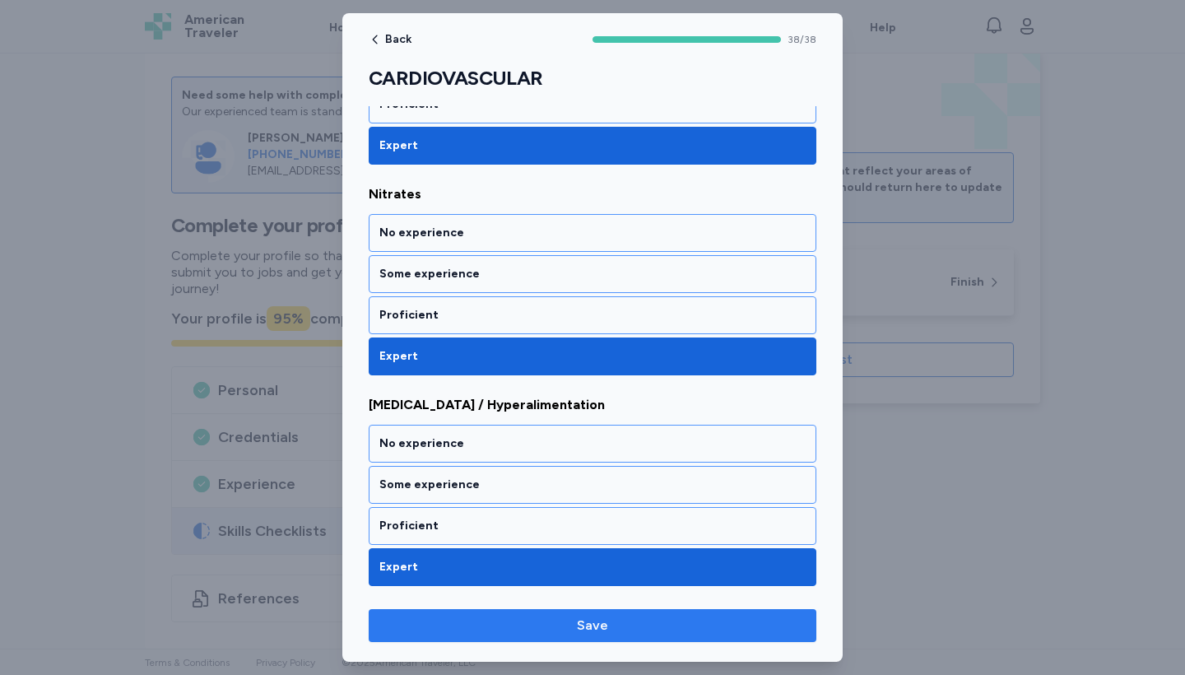
click at [616, 626] on span "Save" at bounding box center [592, 626] width 421 height 20
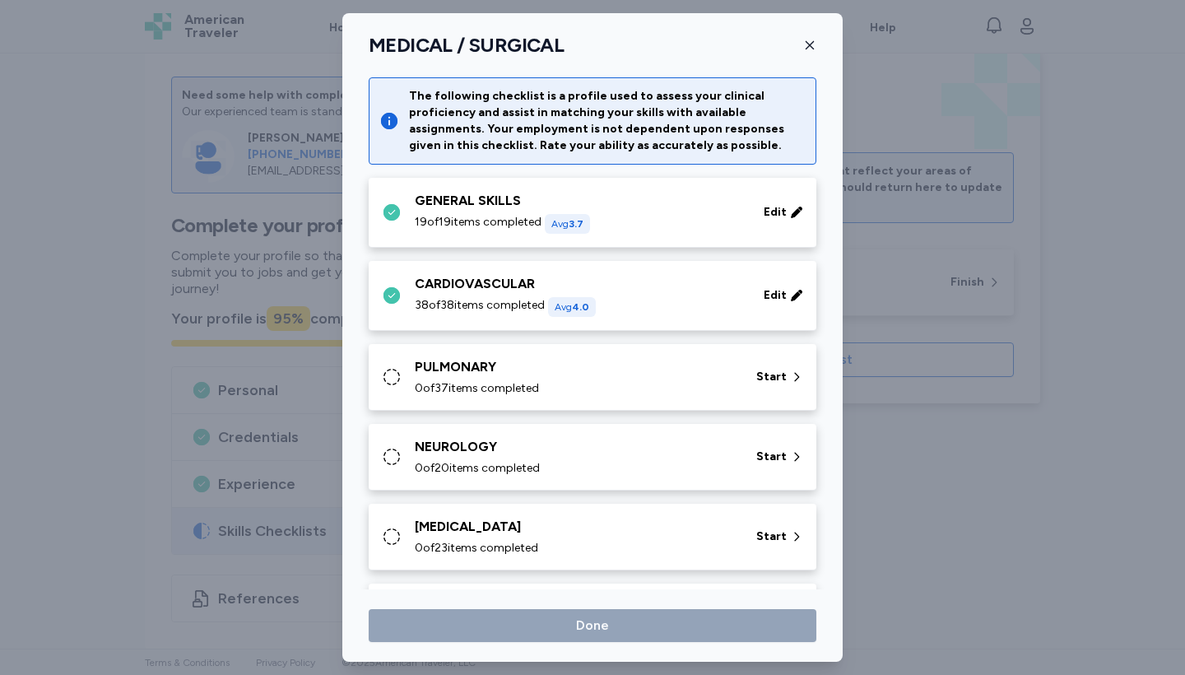
click at [488, 358] on div "PULMONARY" at bounding box center [576, 367] width 322 height 20
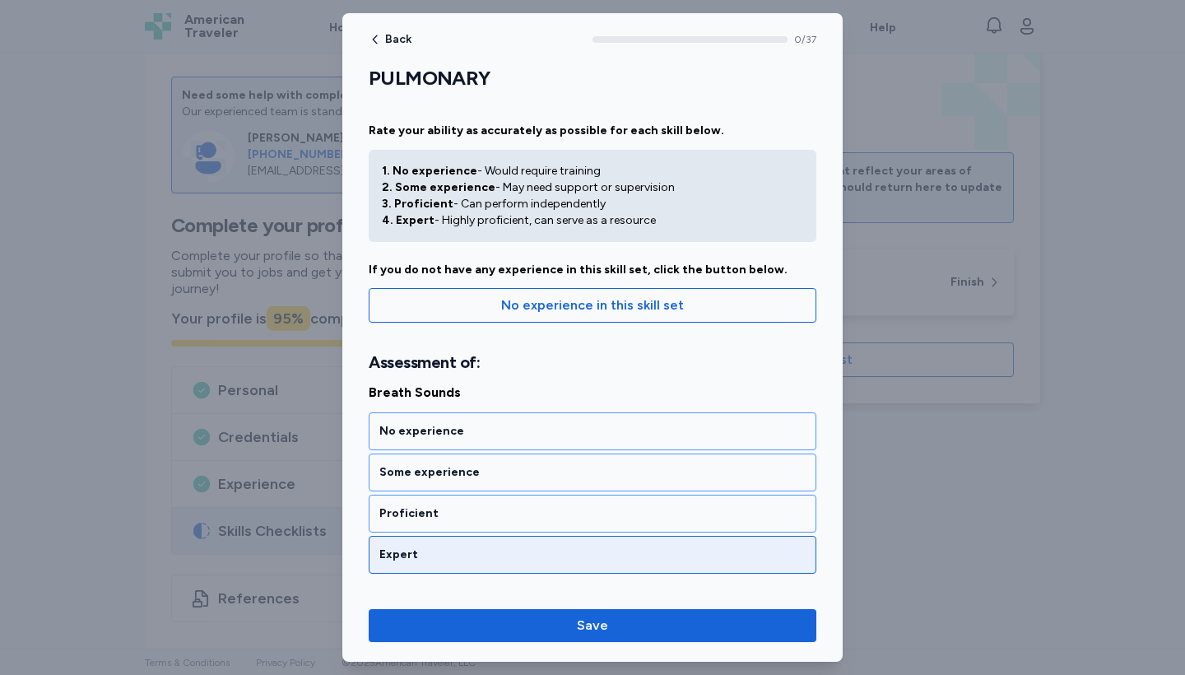
click at [416, 545] on div "Expert" at bounding box center [593, 555] width 448 height 38
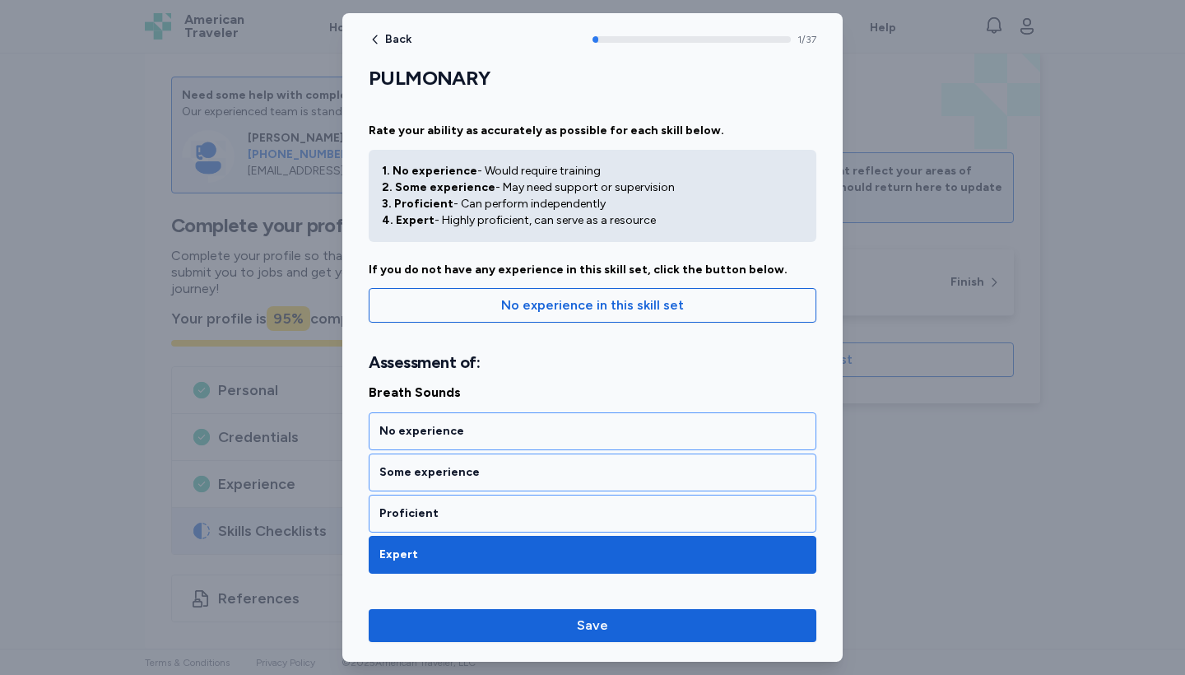
scroll to position [361, 0]
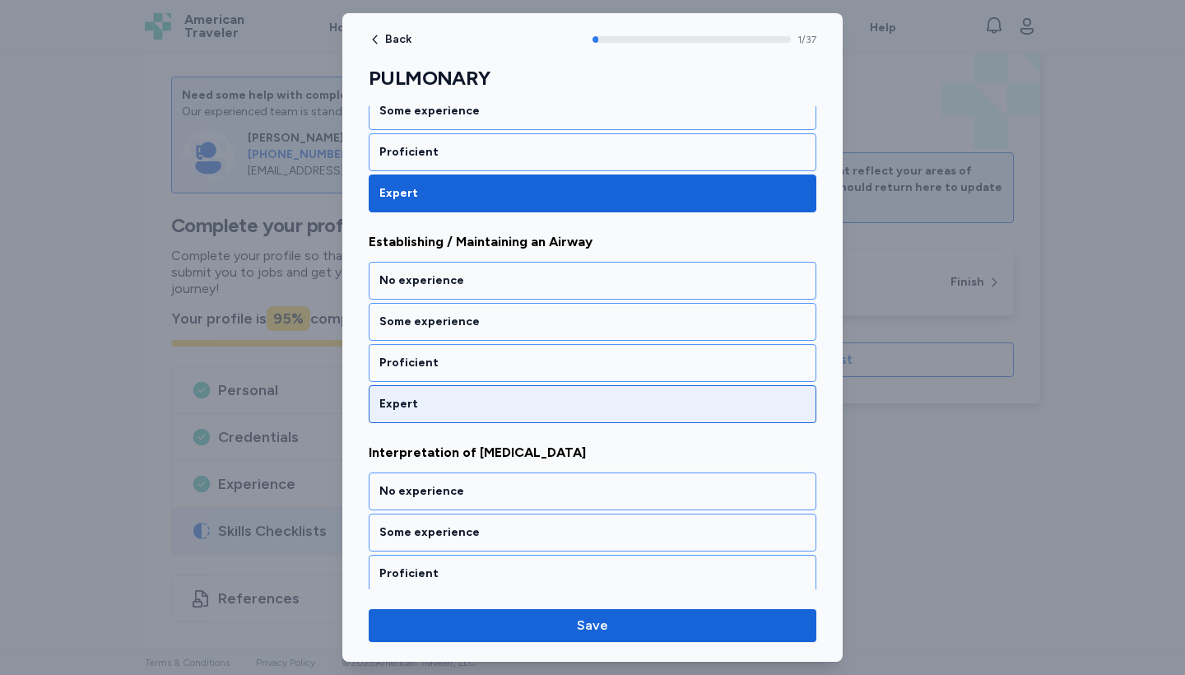
click at [421, 399] on div "Expert" at bounding box center [592, 404] width 426 height 16
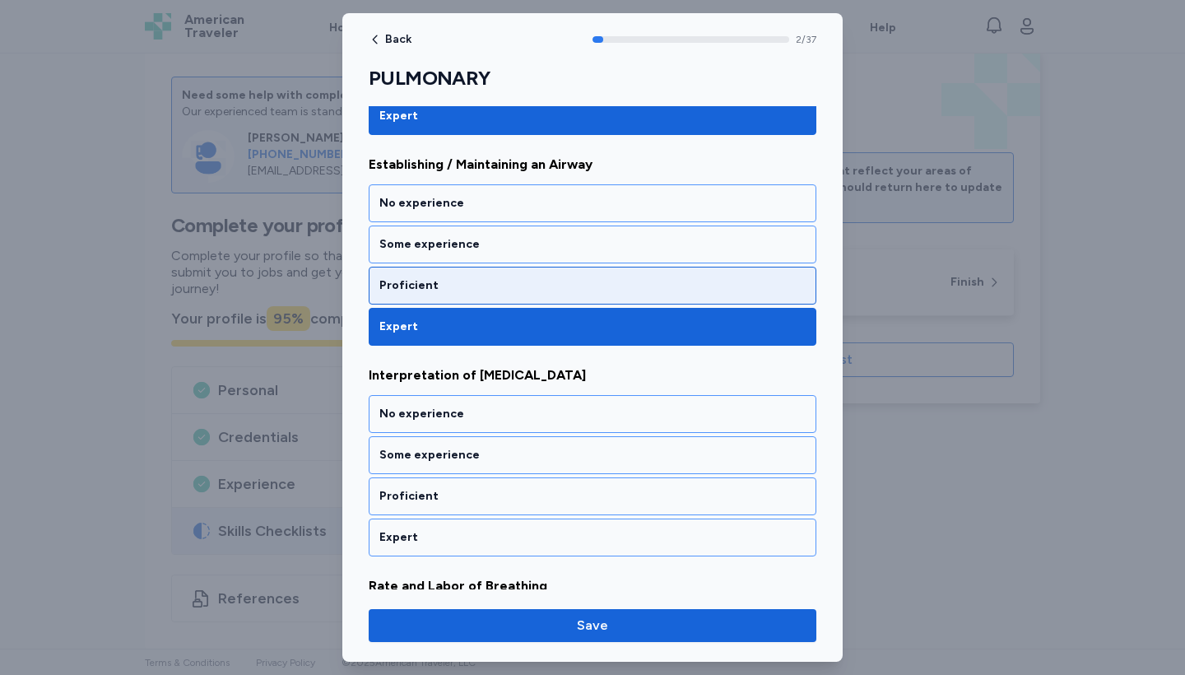
scroll to position [433, 0]
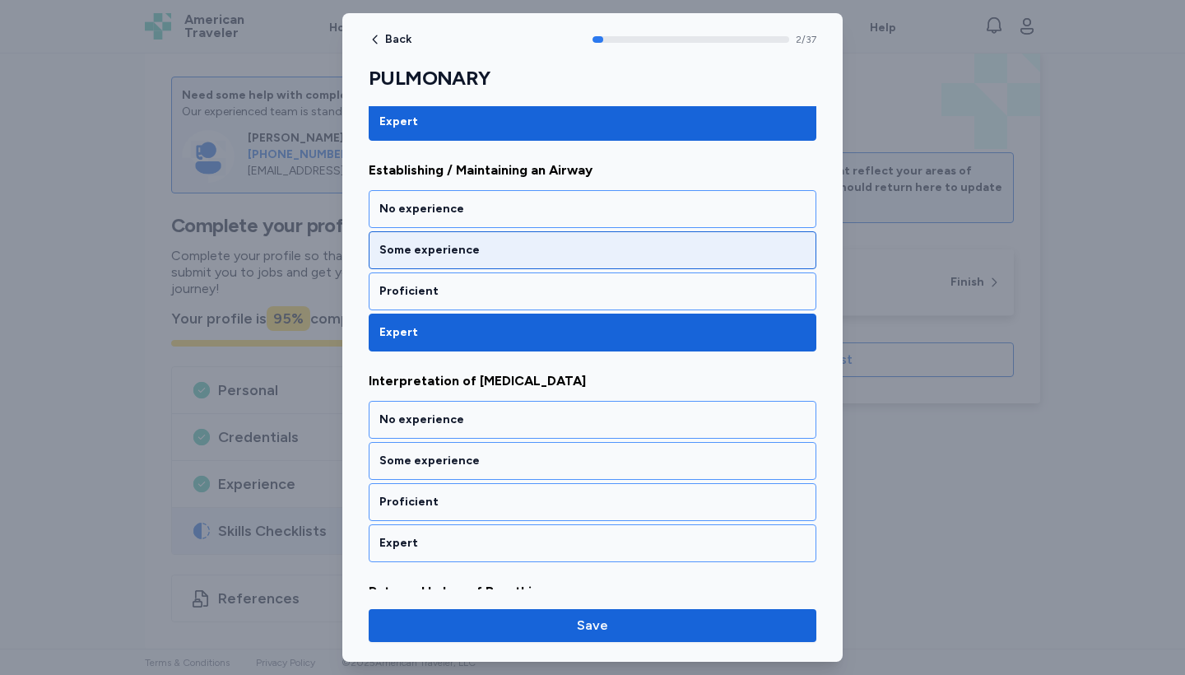
click at [496, 265] on div "Some experience" at bounding box center [593, 250] width 448 height 38
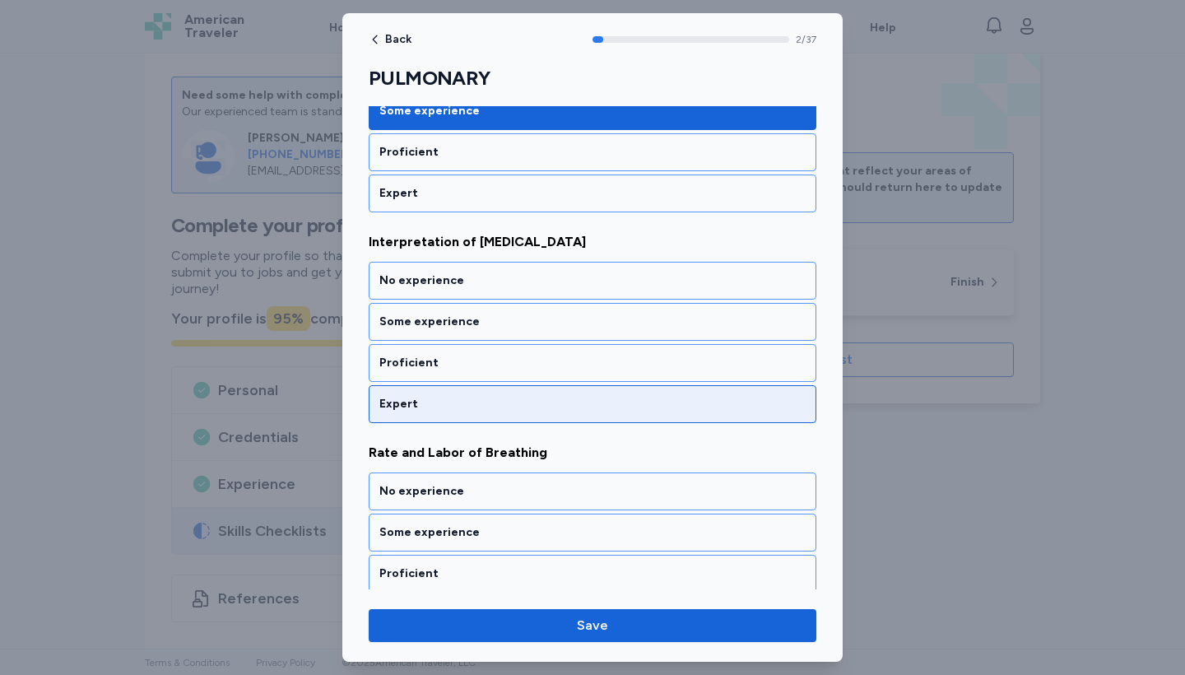
click at [493, 387] on div "Expert" at bounding box center [593, 404] width 448 height 38
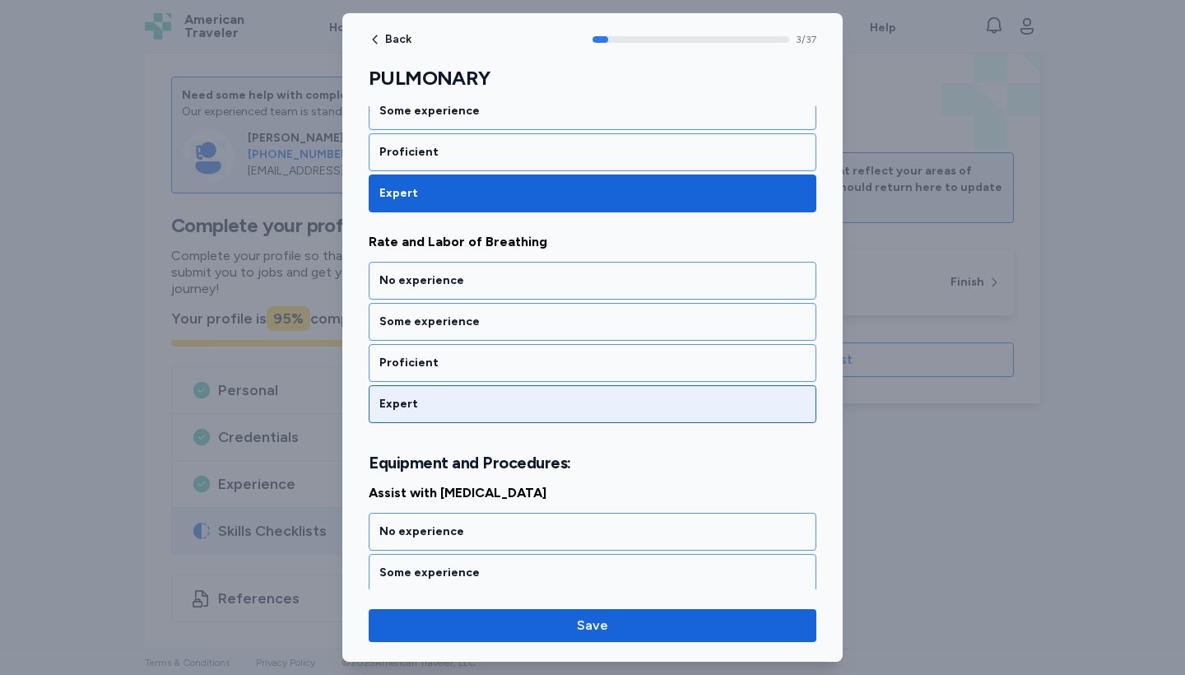
click at [501, 403] on div "Expert" at bounding box center [592, 404] width 426 height 16
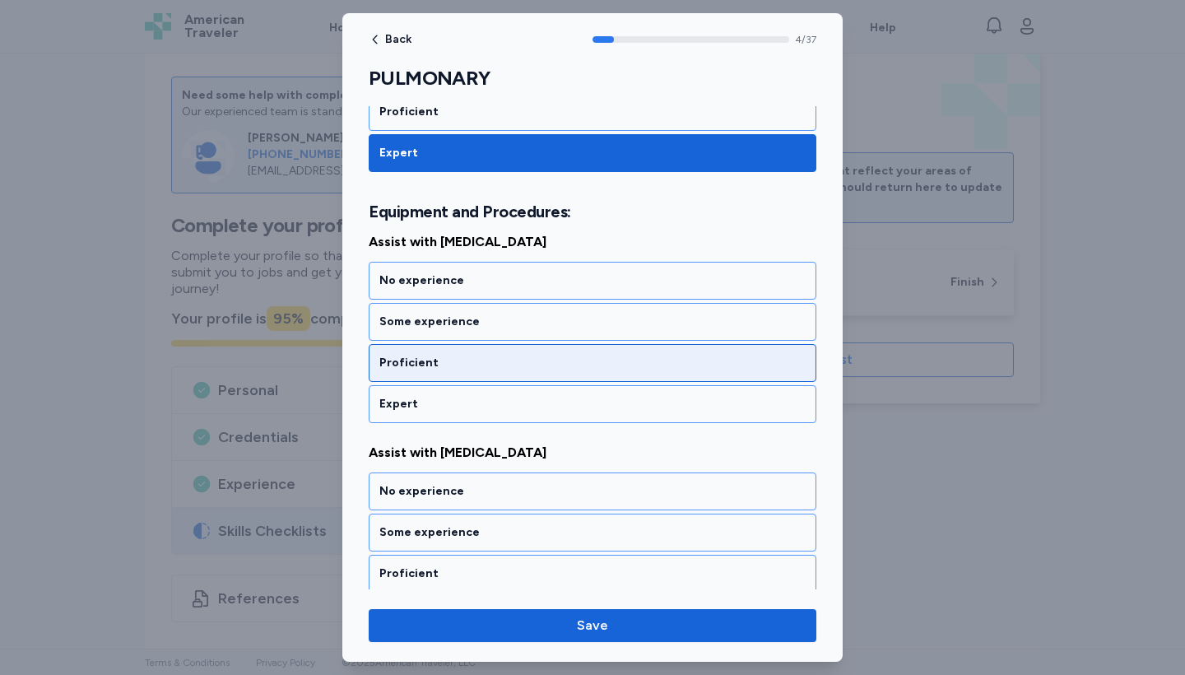
click at [495, 361] on div "Proficient" at bounding box center [592, 363] width 426 height 16
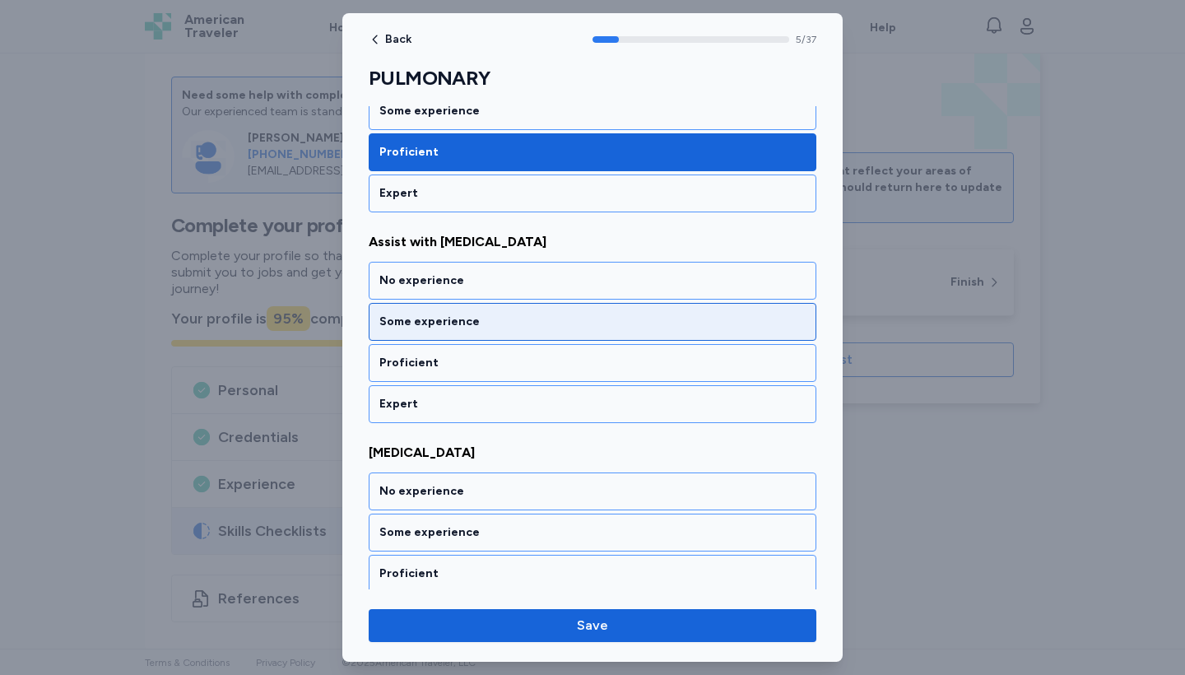
click at [454, 313] on div "Some experience" at bounding box center [593, 322] width 448 height 38
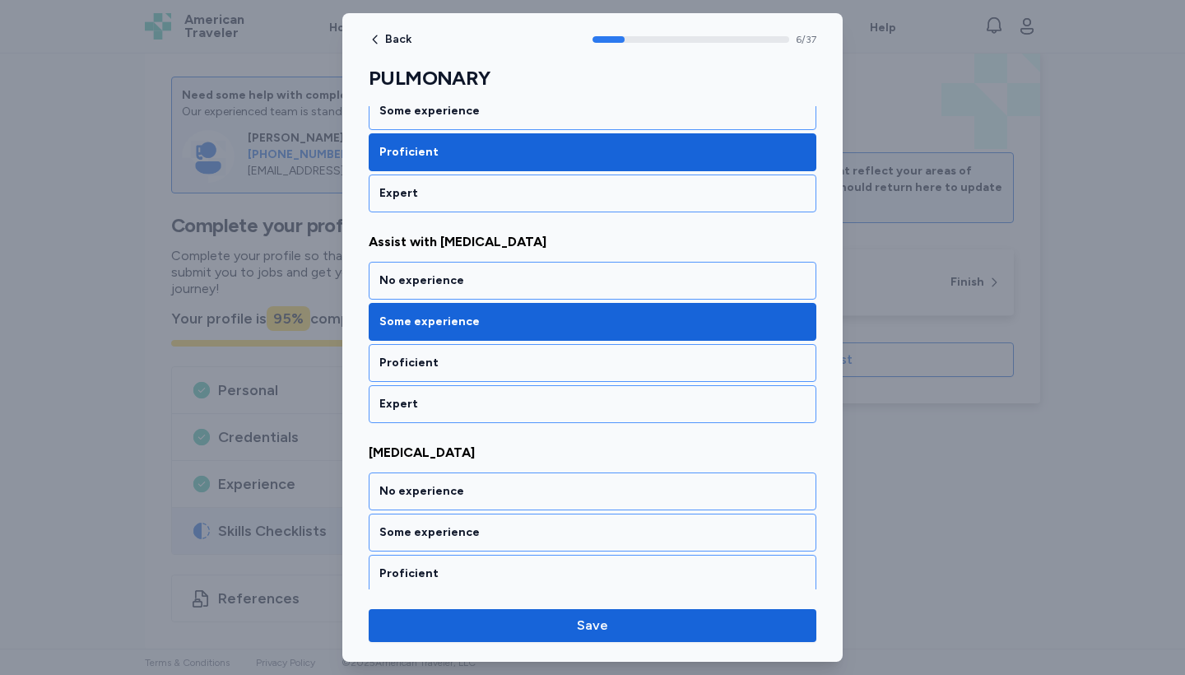
scroll to position [1455, 0]
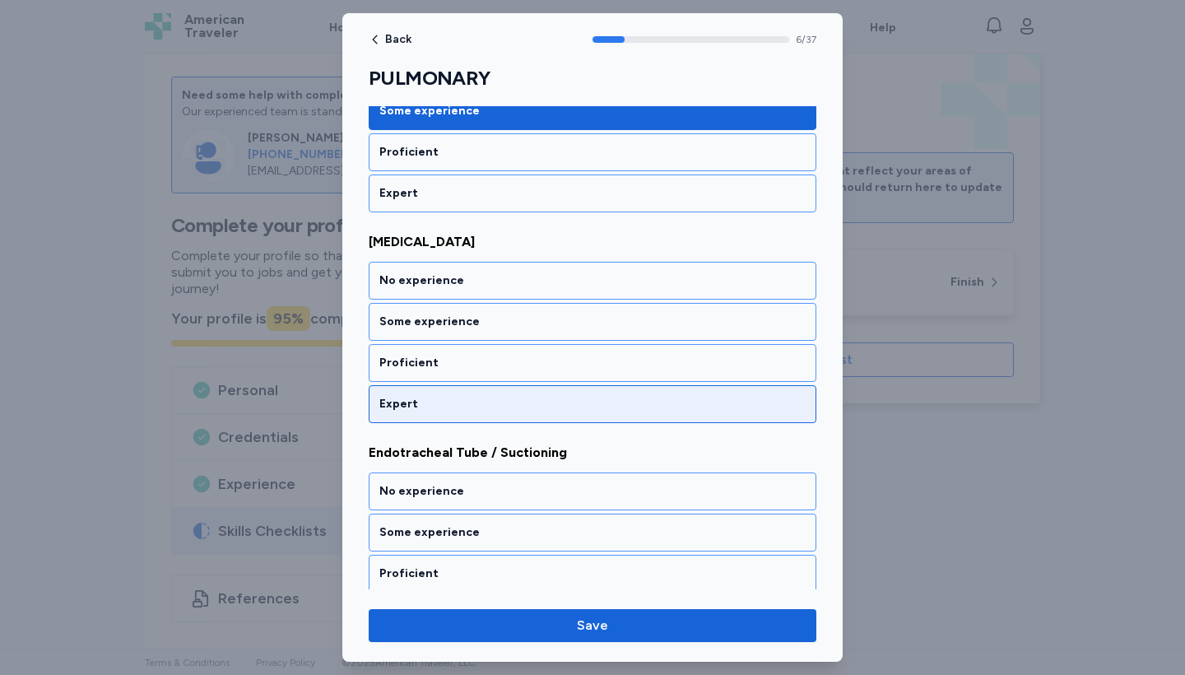
click at [465, 410] on div "Expert" at bounding box center [592, 404] width 426 height 16
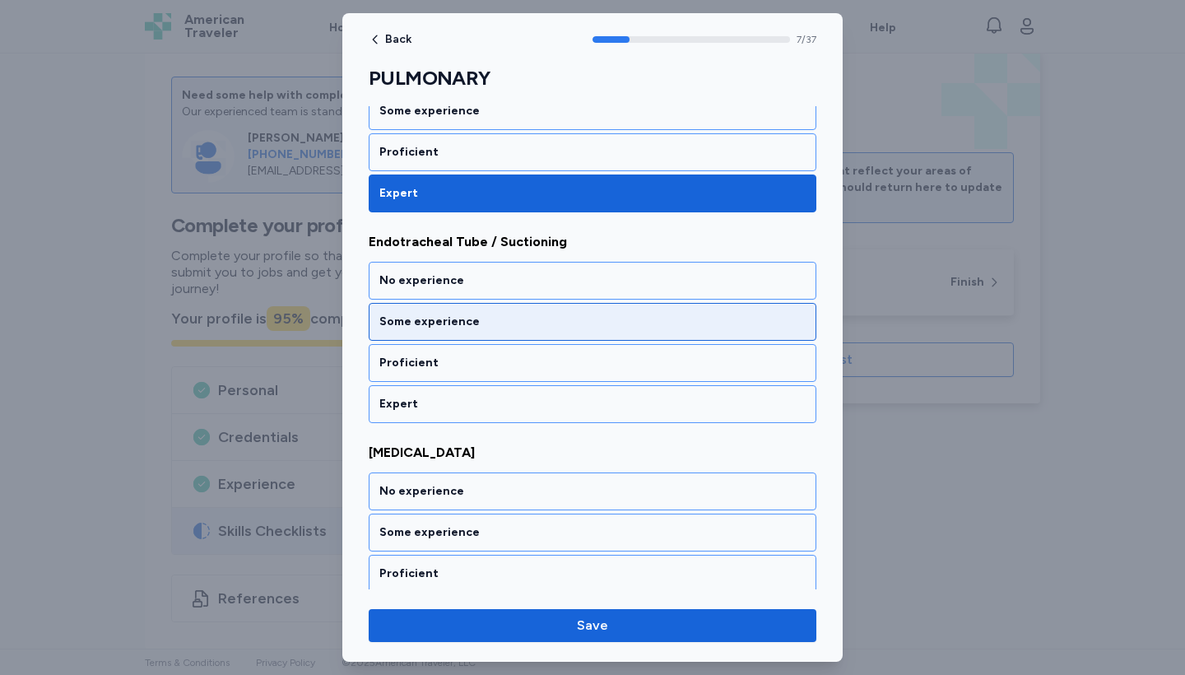
click at [454, 327] on div "Some experience" at bounding box center [592, 322] width 426 height 16
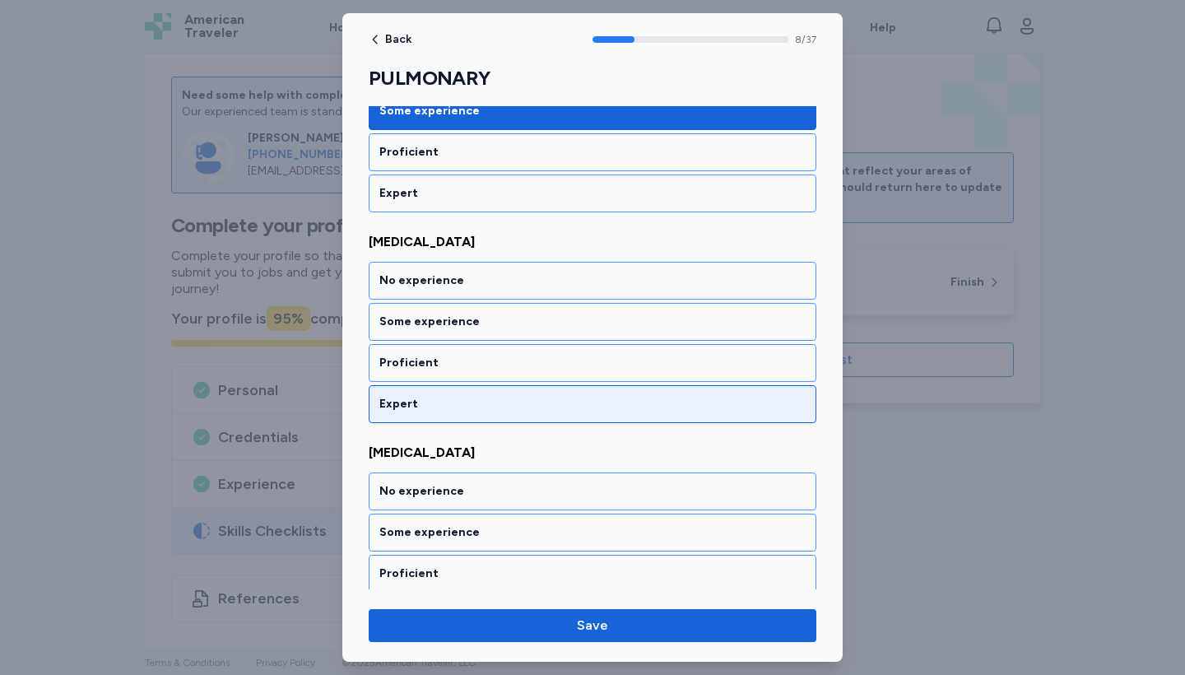
click at [492, 407] on div "Expert" at bounding box center [592, 404] width 426 height 16
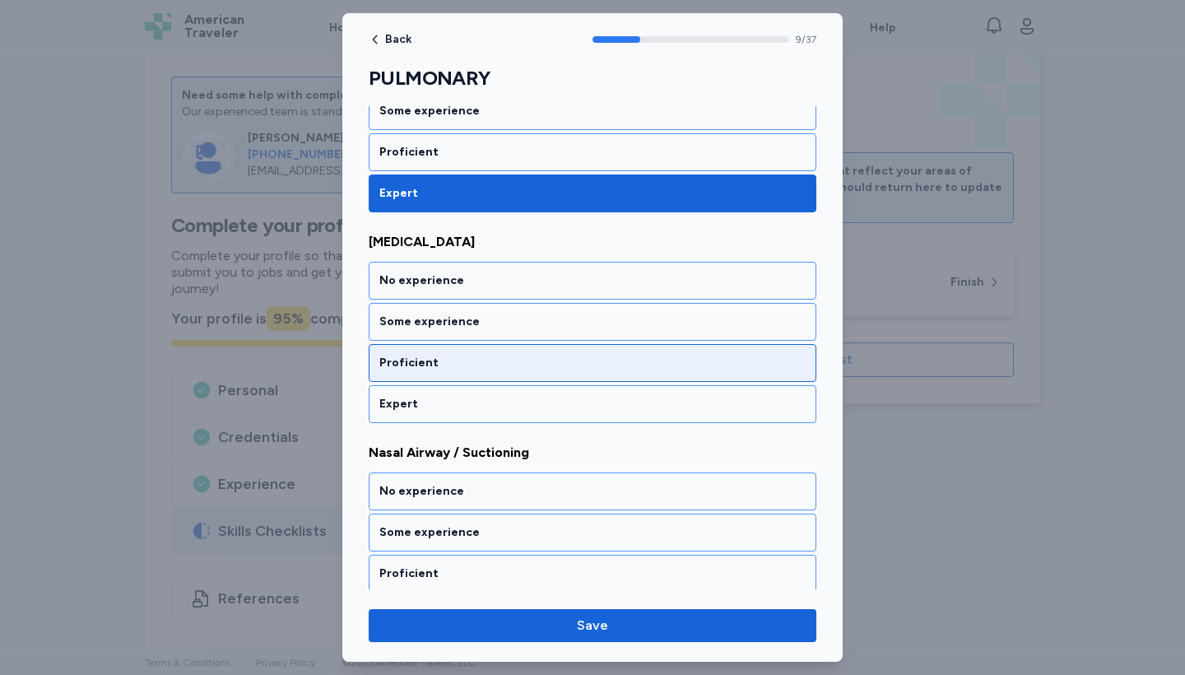
click at [459, 370] on div "Proficient" at bounding box center [592, 363] width 426 height 16
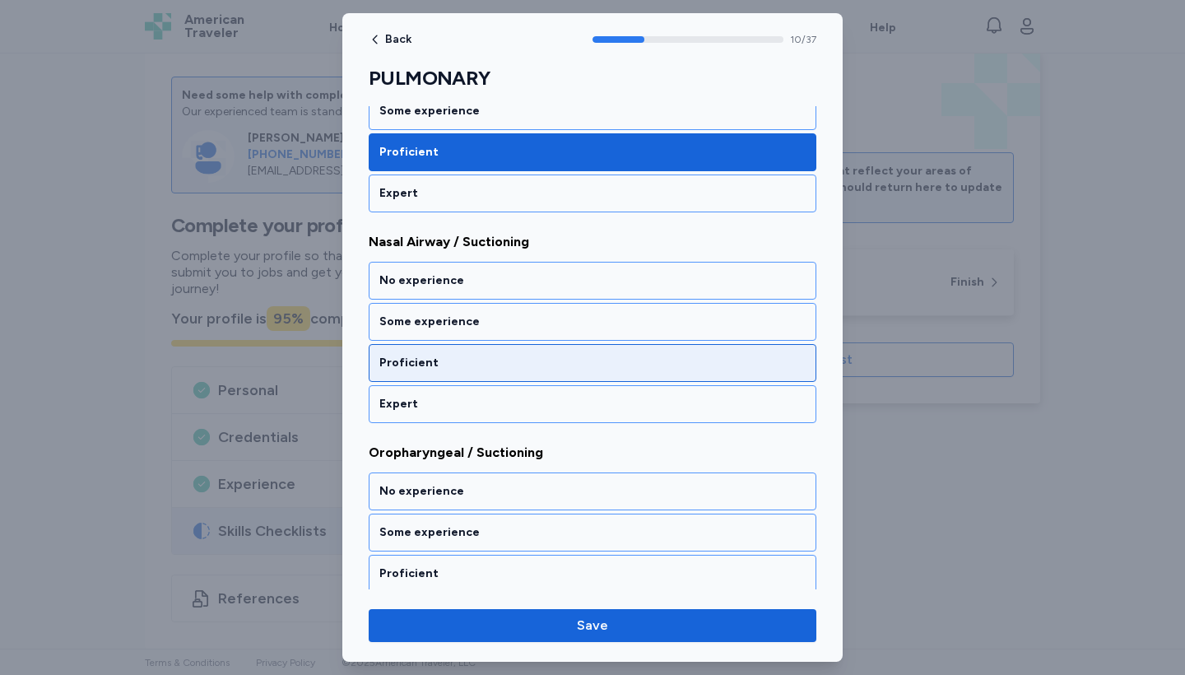
click at [463, 360] on div "Proficient" at bounding box center [592, 363] width 426 height 16
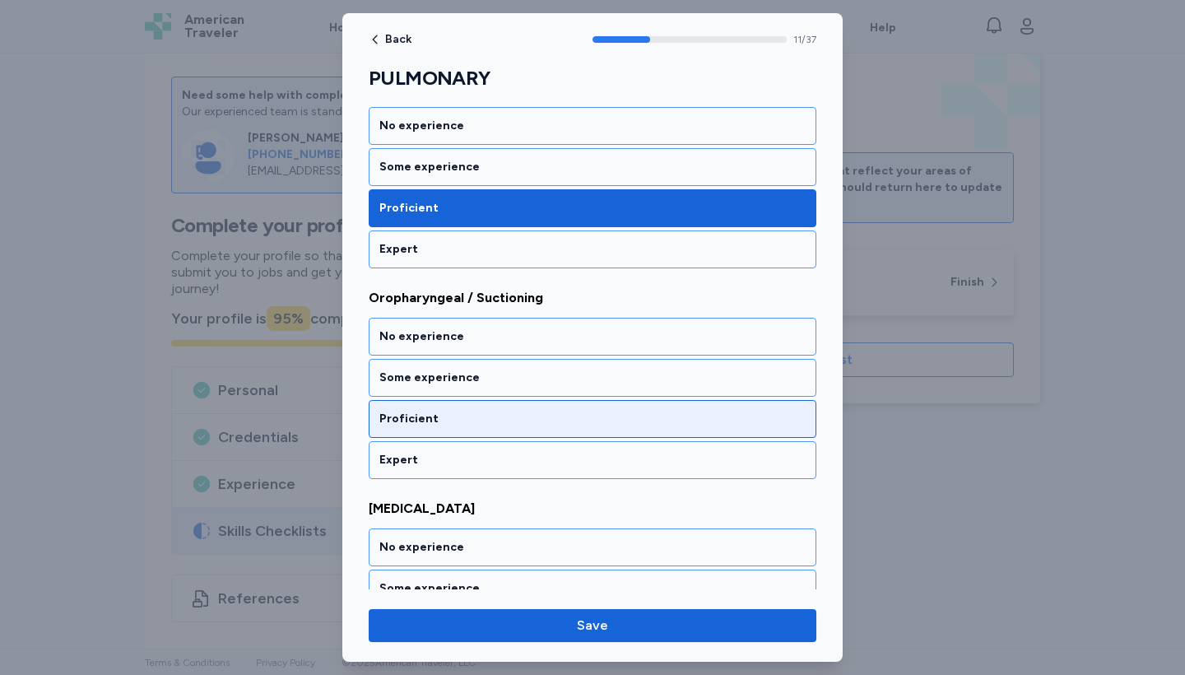
scroll to position [2436, 0]
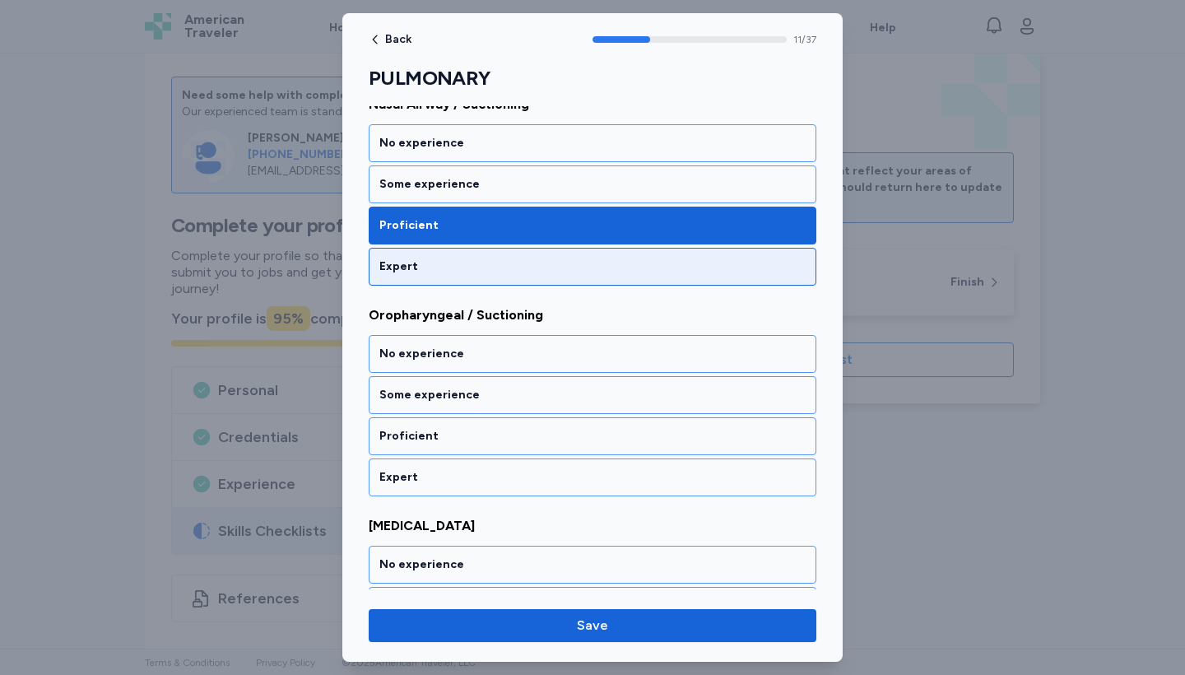
click at [414, 276] on div "Expert" at bounding box center [593, 267] width 448 height 38
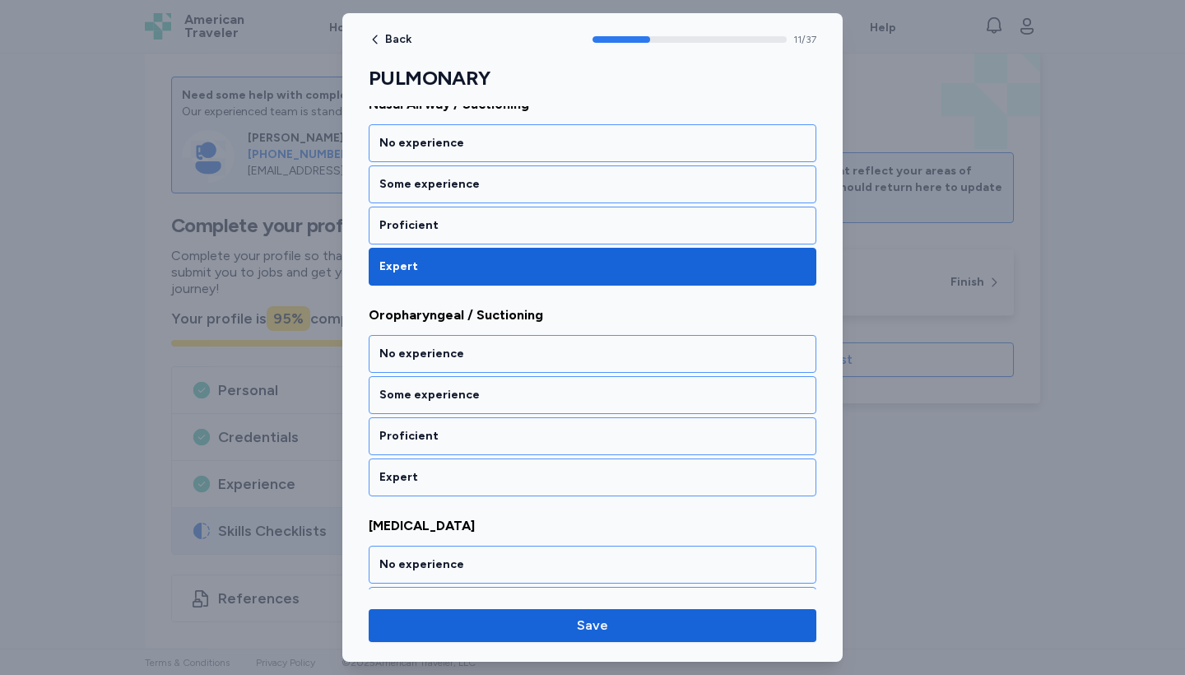
scroll to position [2509, 0]
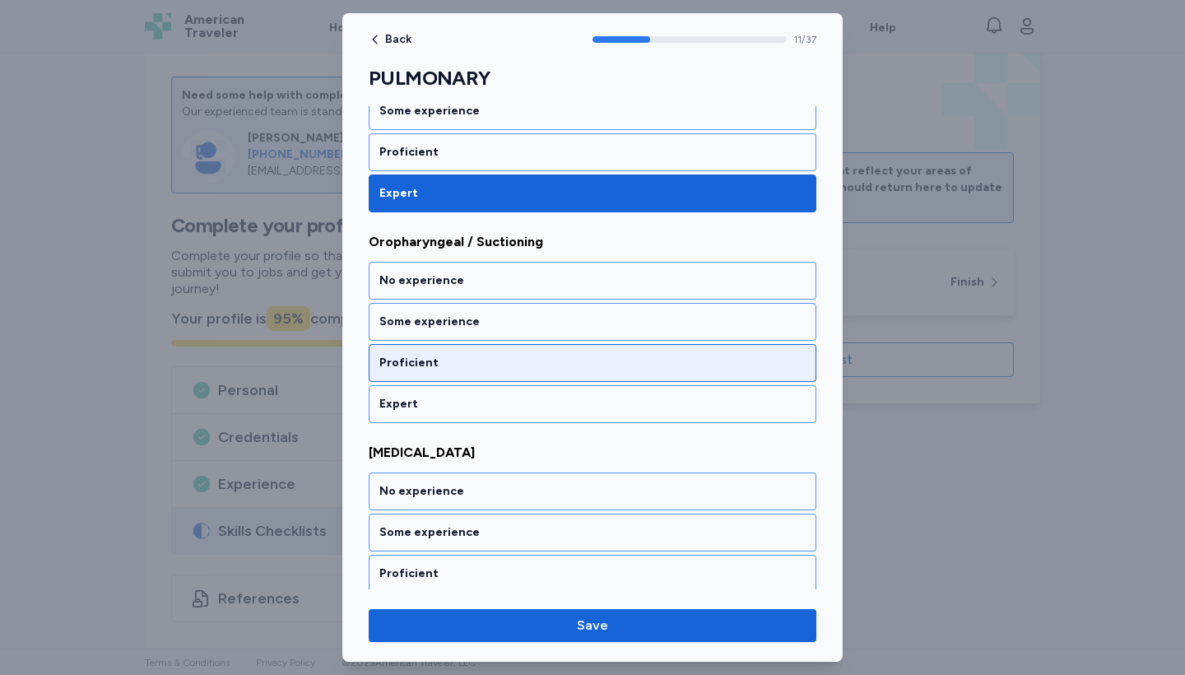
click at [473, 367] on div "Proficient" at bounding box center [592, 363] width 426 height 16
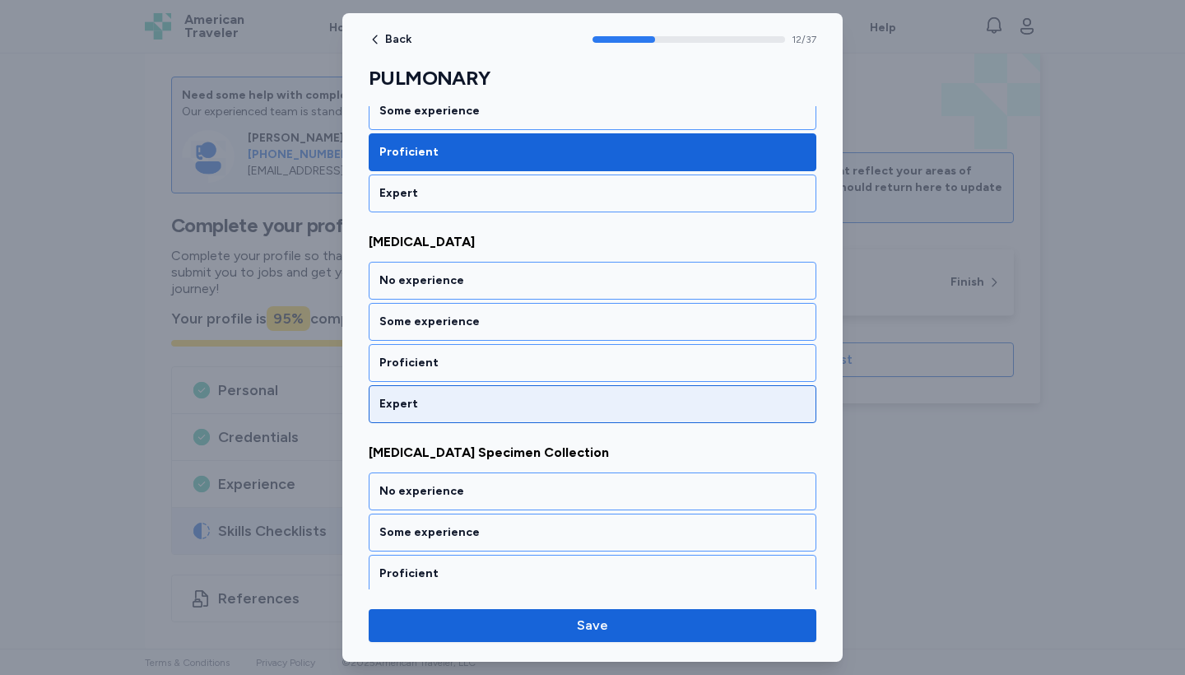
click at [481, 407] on div "Expert" at bounding box center [592, 404] width 426 height 16
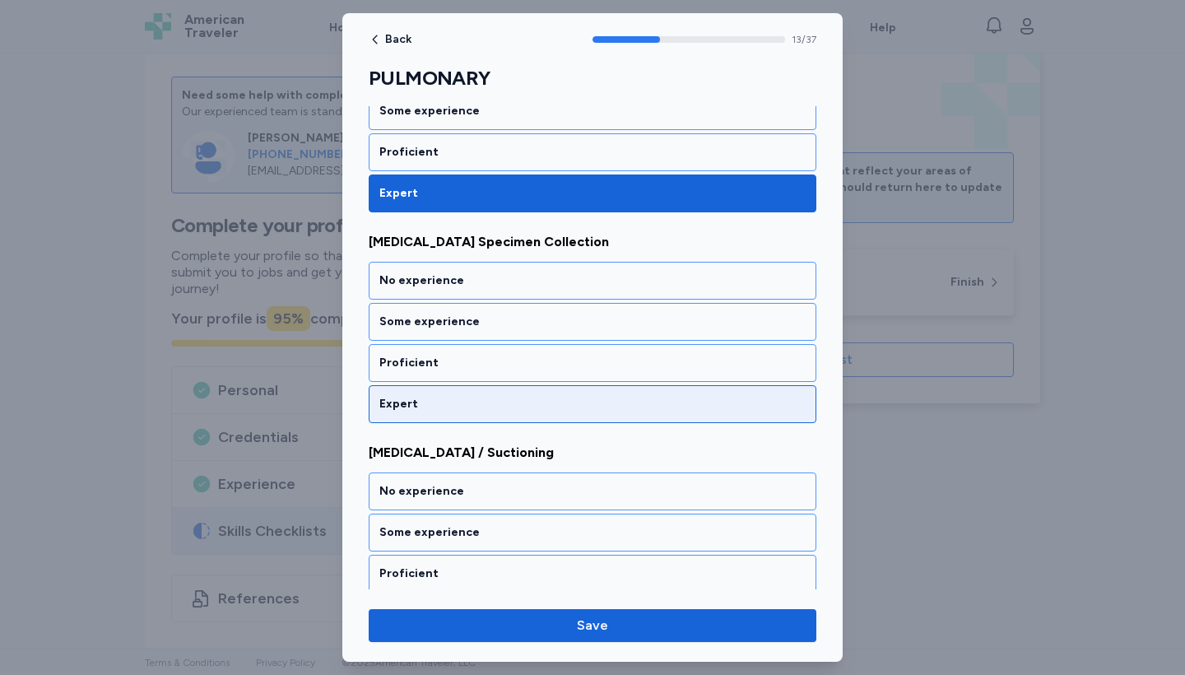
click at [462, 398] on div "Expert" at bounding box center [592, 404] width 426 height 16
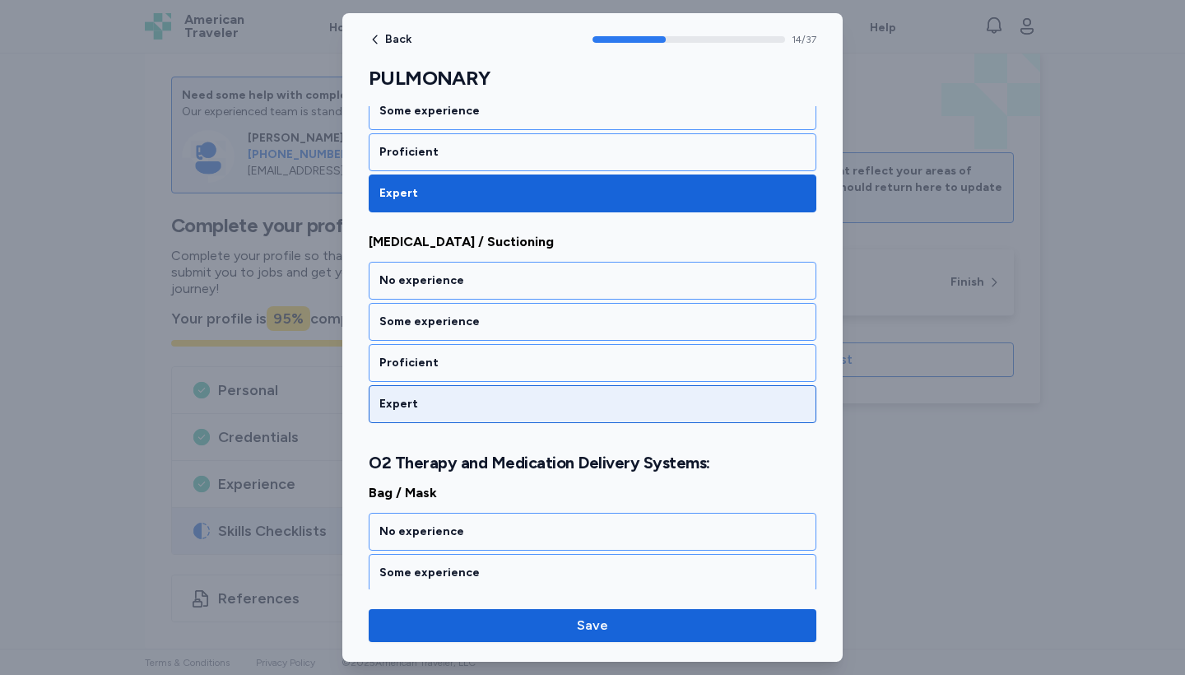
click at [462, 398] on div "Expert" at bounding box center [592, 404] width 426 height 16
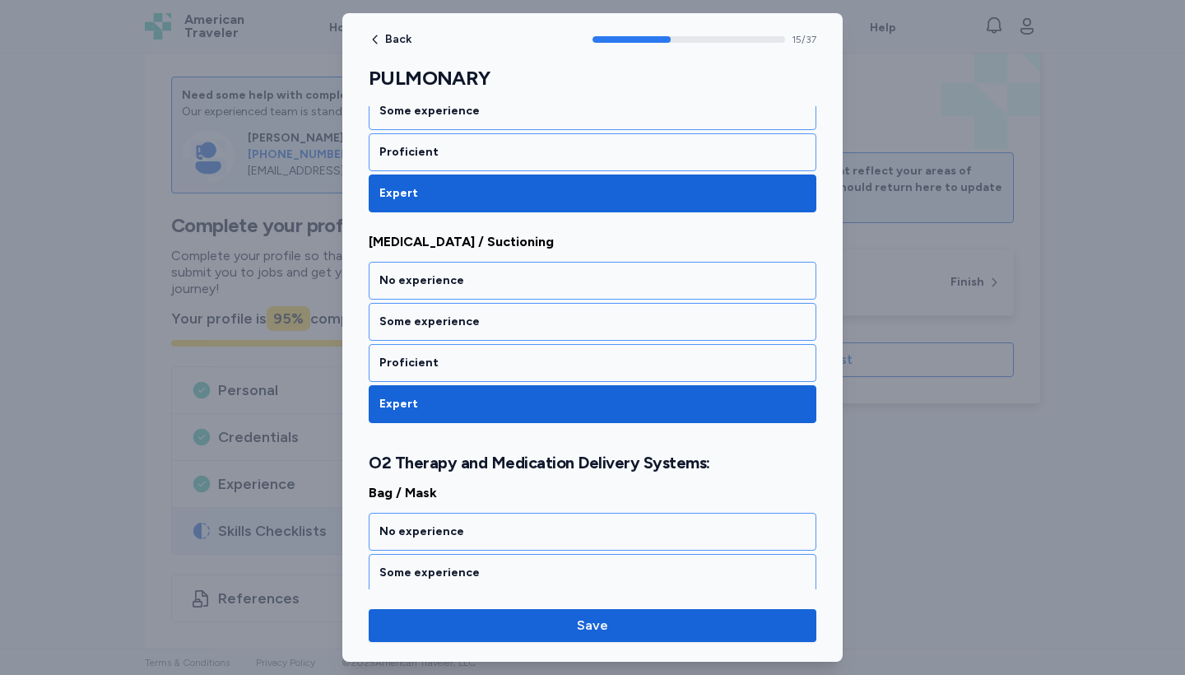
scroll to position [3392, 0]
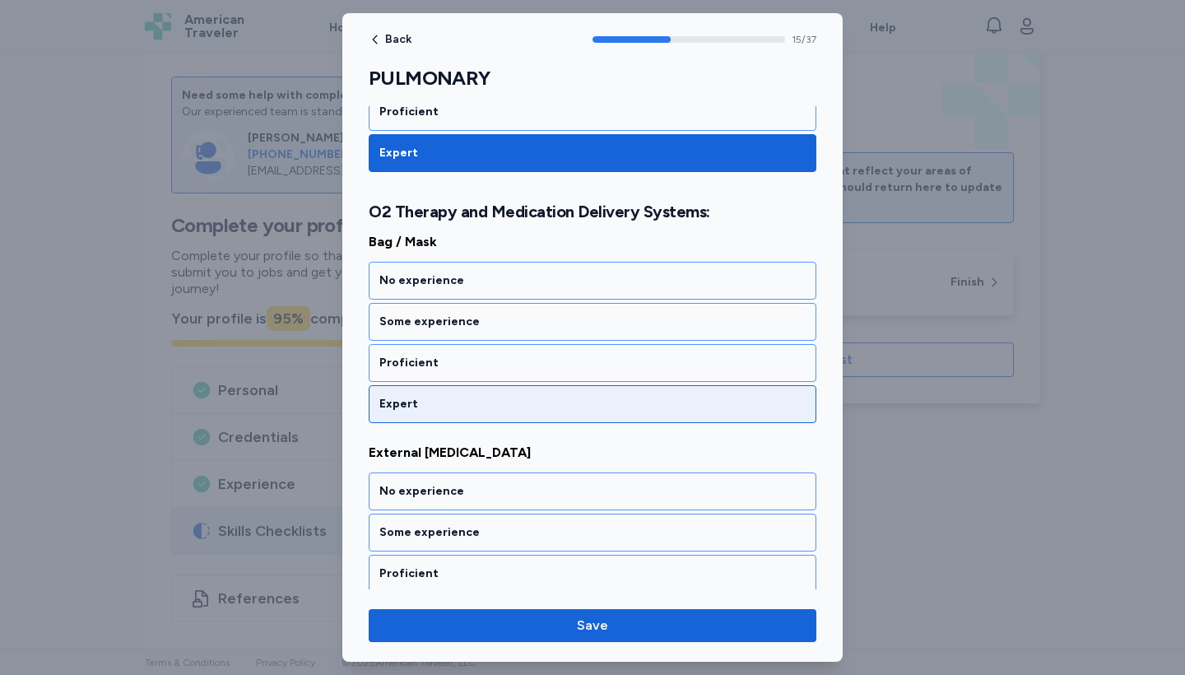
click at [462, 398] on div "Expert" at bounding box center [592, 404] width 426 height 16
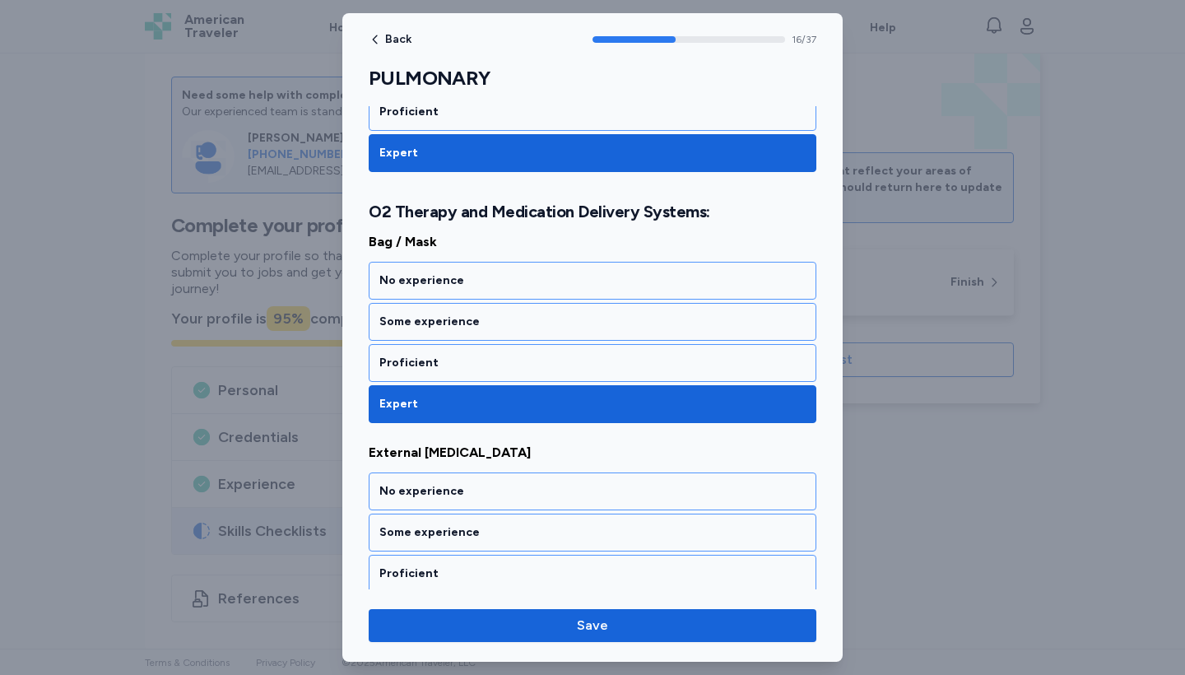
scroll to position [3603, 0]
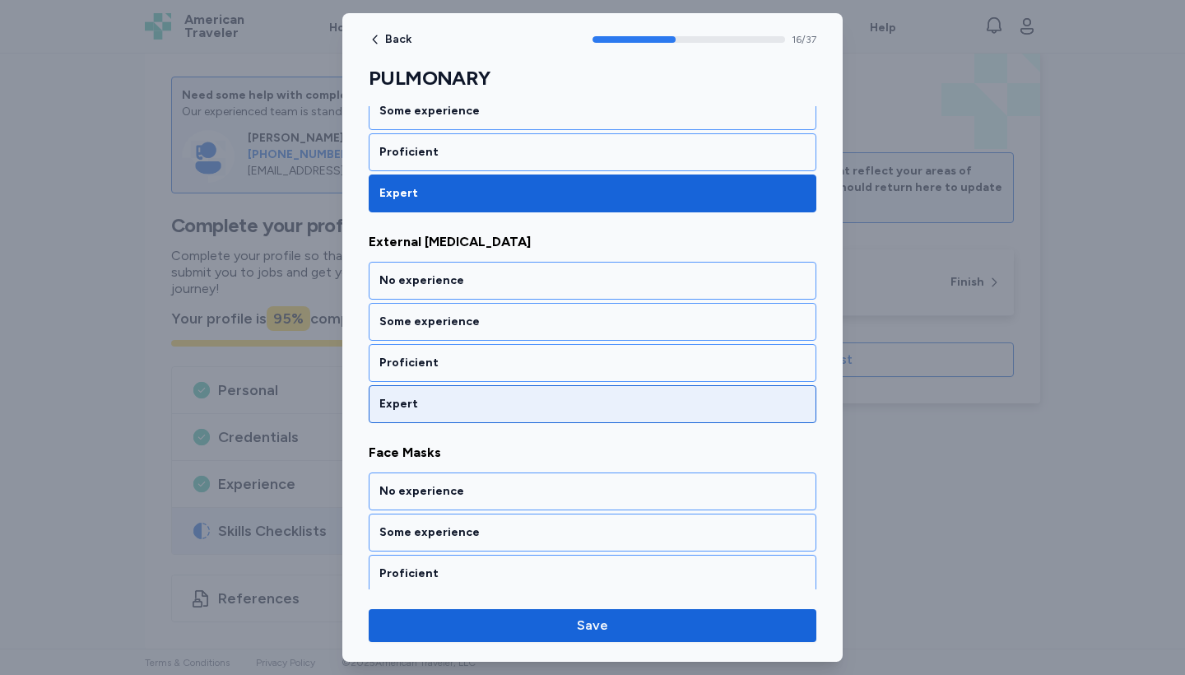
click at [462, 398] on div "Expert" at bounding box center [592, 404] width 426 height 16
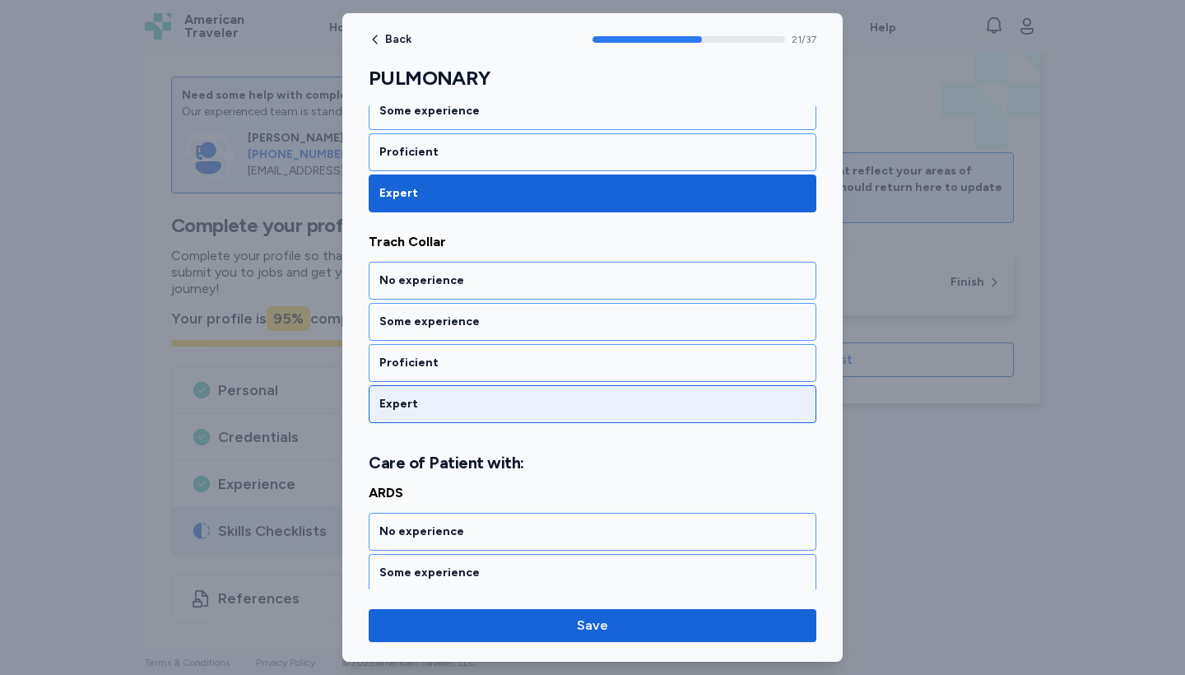
click at [462, 398] on div "Expert" at bounding box center [592, 404] width 426 height 16
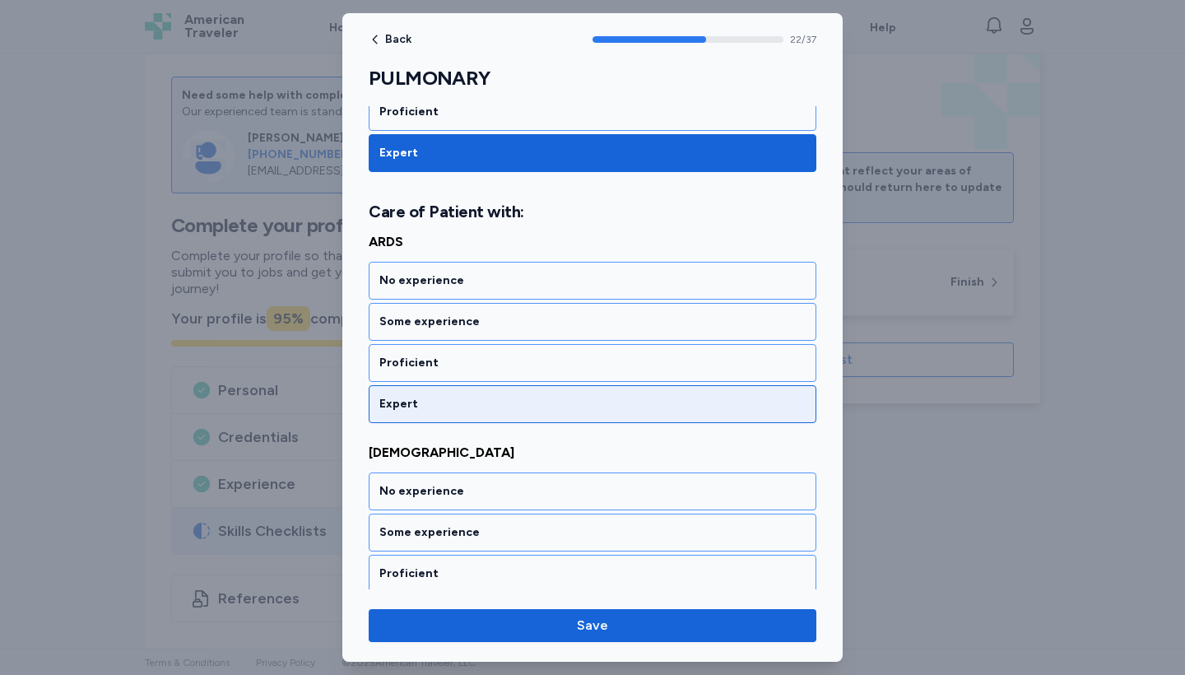
click at [462, 398] on div "Expert" at bounding box center [592, 404] width 426 height 16
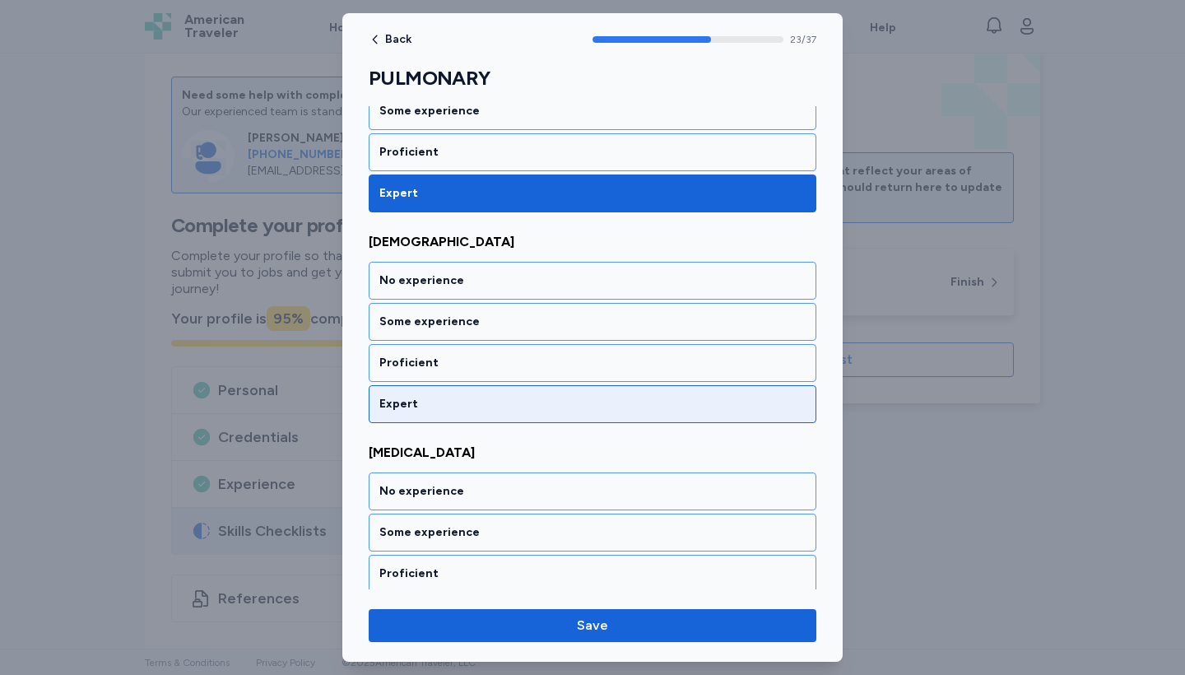
click at [462, 398] on div "Expert" at bounding box center [592, 404] width 426 height 16
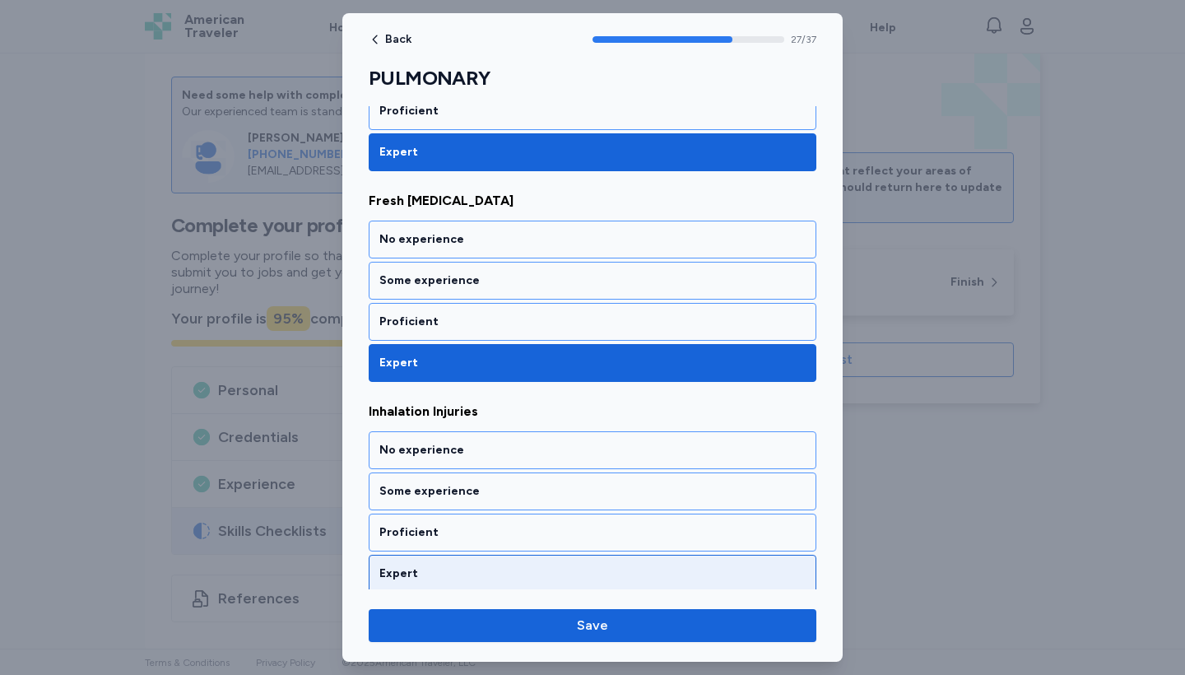
scroll to position [5787, 0]
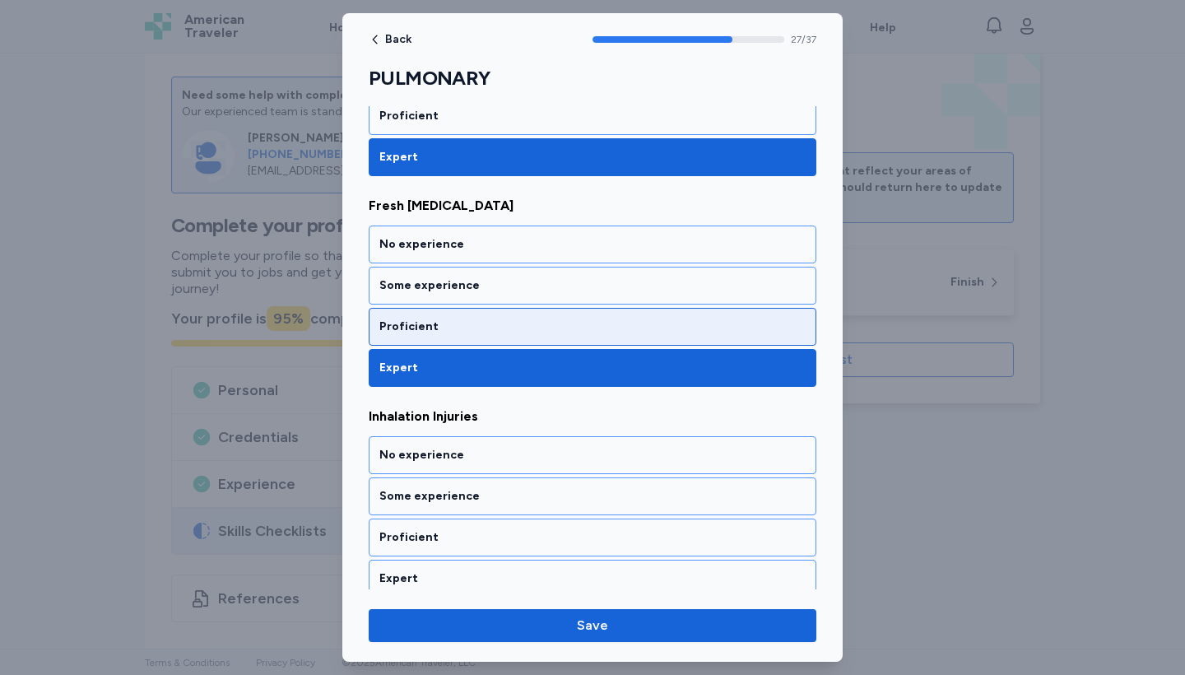
click at [432, 331] on div "Proficient" at bounding box center [592, 327] width 426 height 16
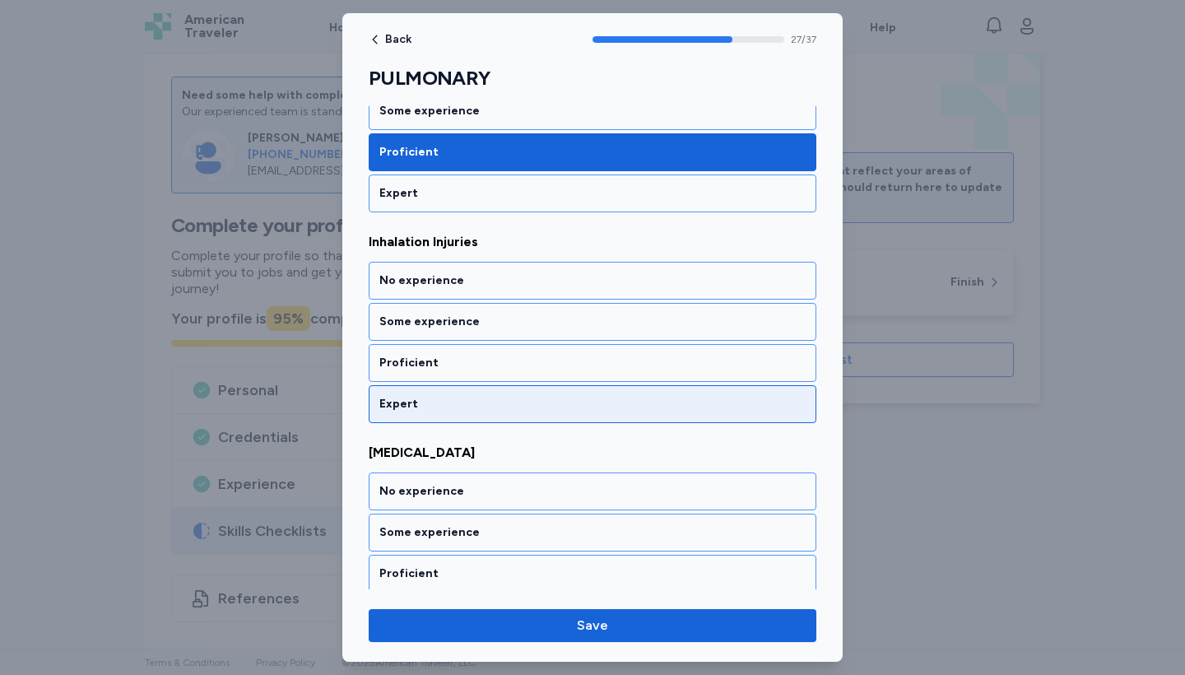
click at [432, 393] on div "Expert" at bounding box center [593, 404] width 448 height 38
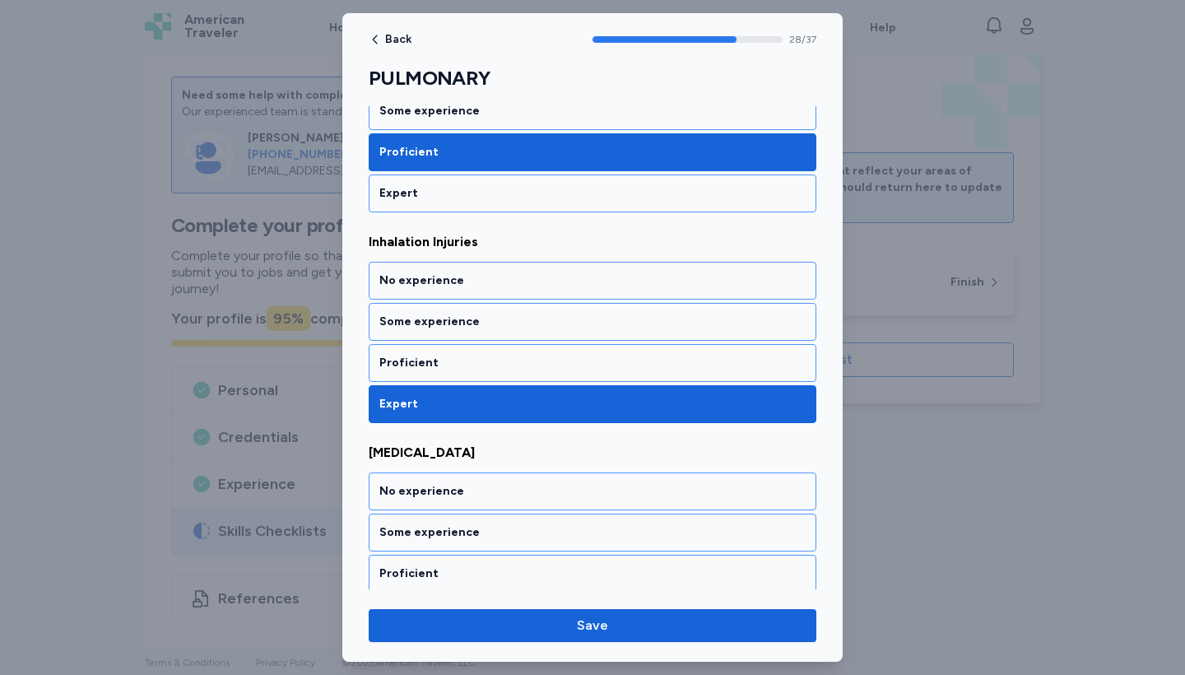
scroll to position [6172, 0]
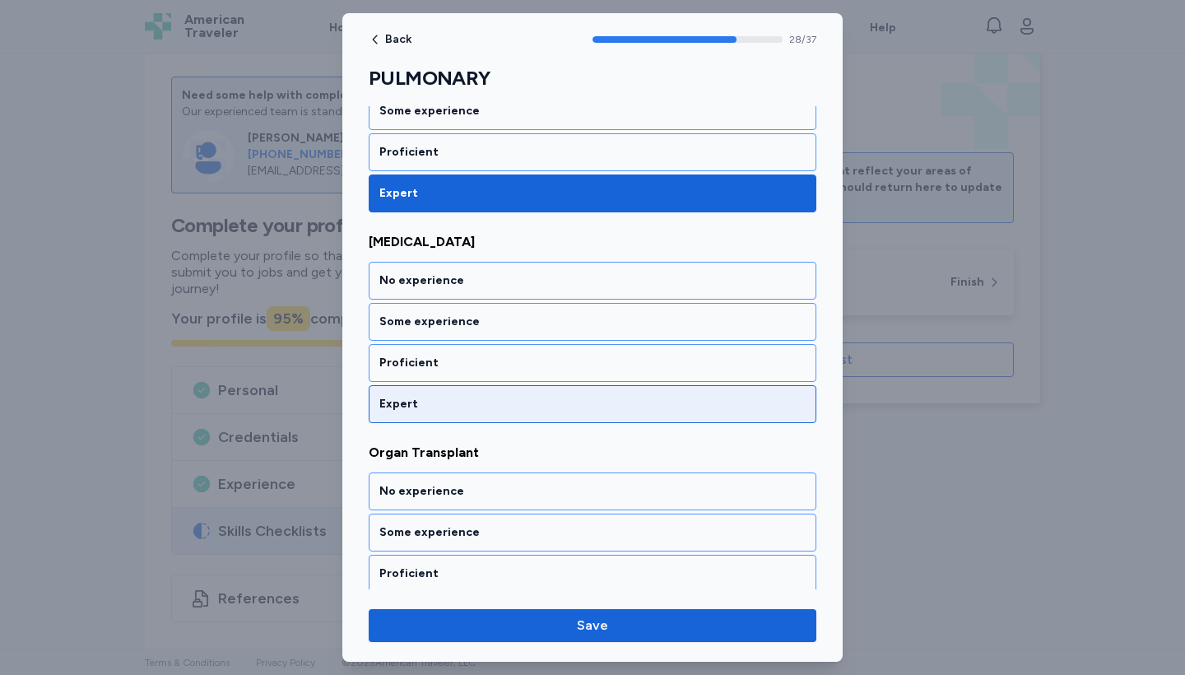
click at [432, 393] on div "Expert" at bounding box center [593, 404] width 448 height 38
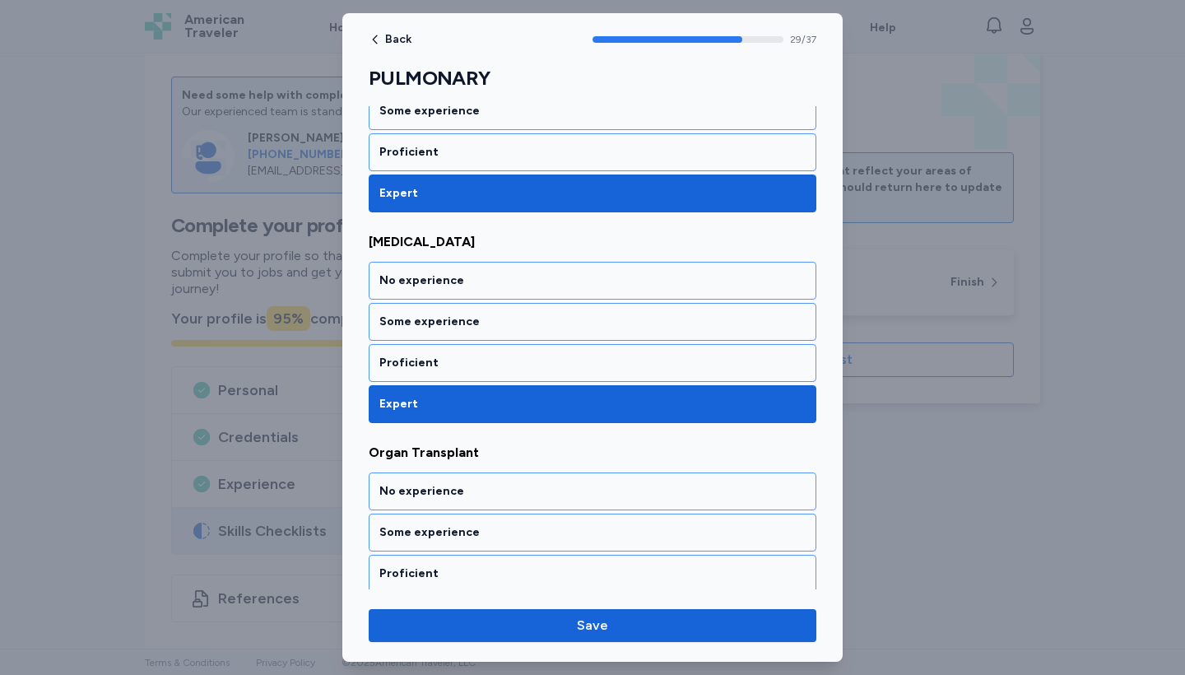
scroll to position [6383, 0]
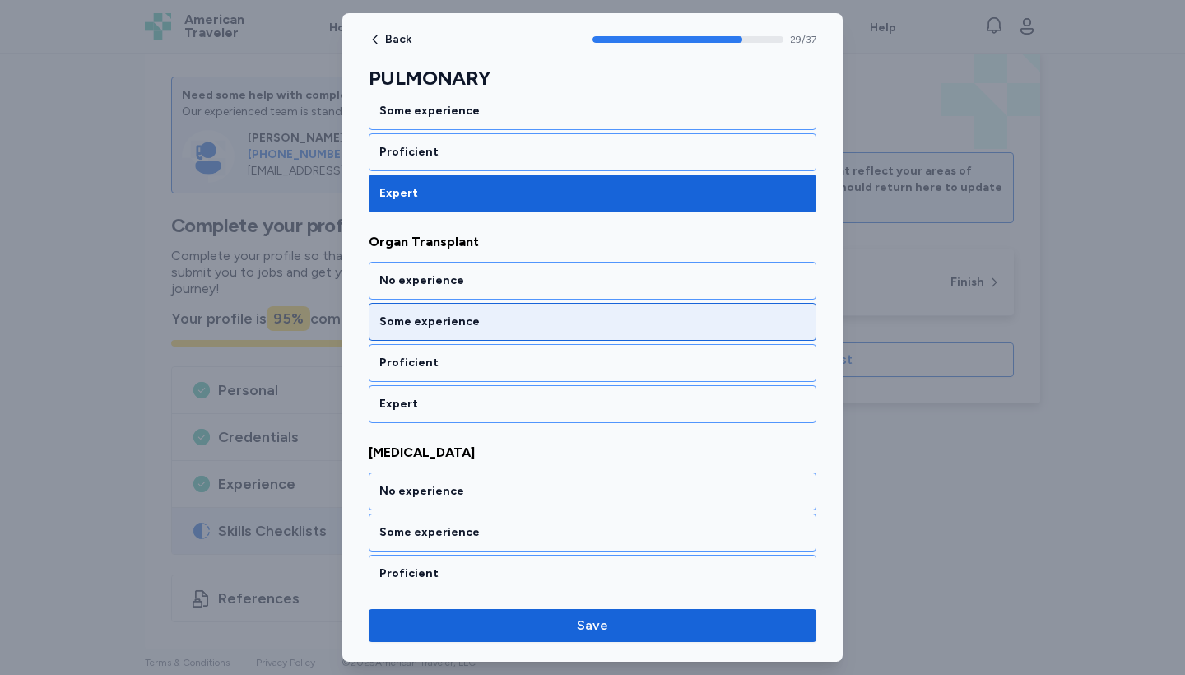
click at [429, 316] on div "Some experience" at bounding box center [592, 322] width 426 height 16
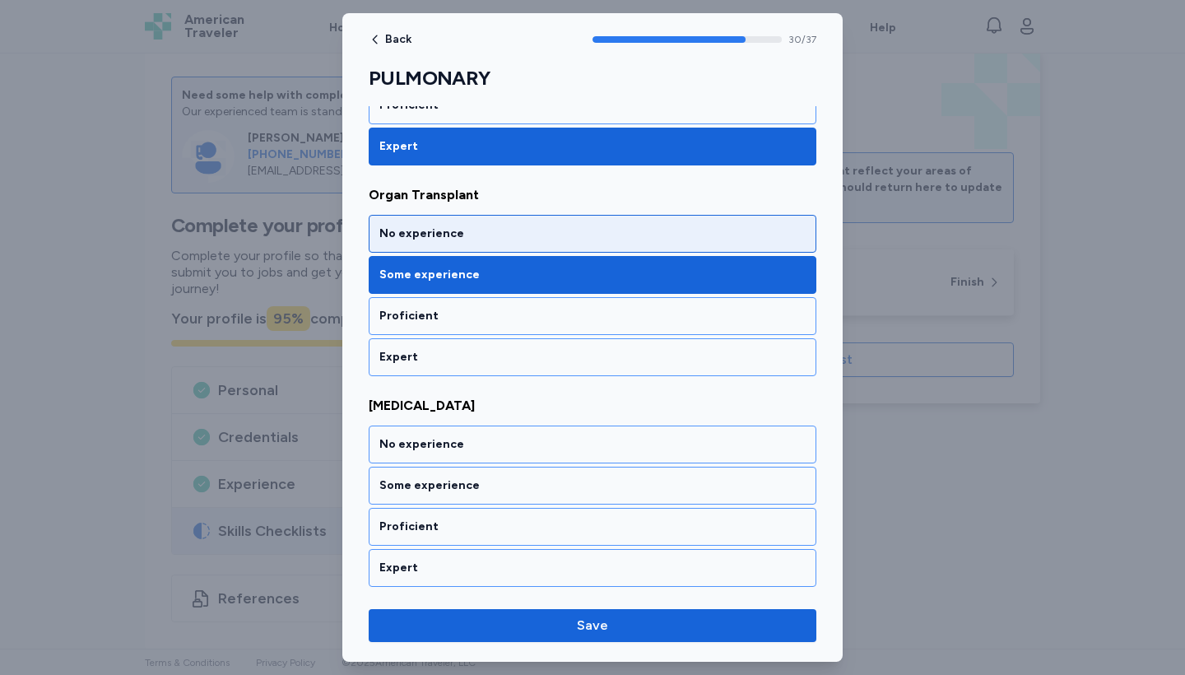
click at [426, 217] on div "No experience" at bounding box center [593, 234] width 448 height 38
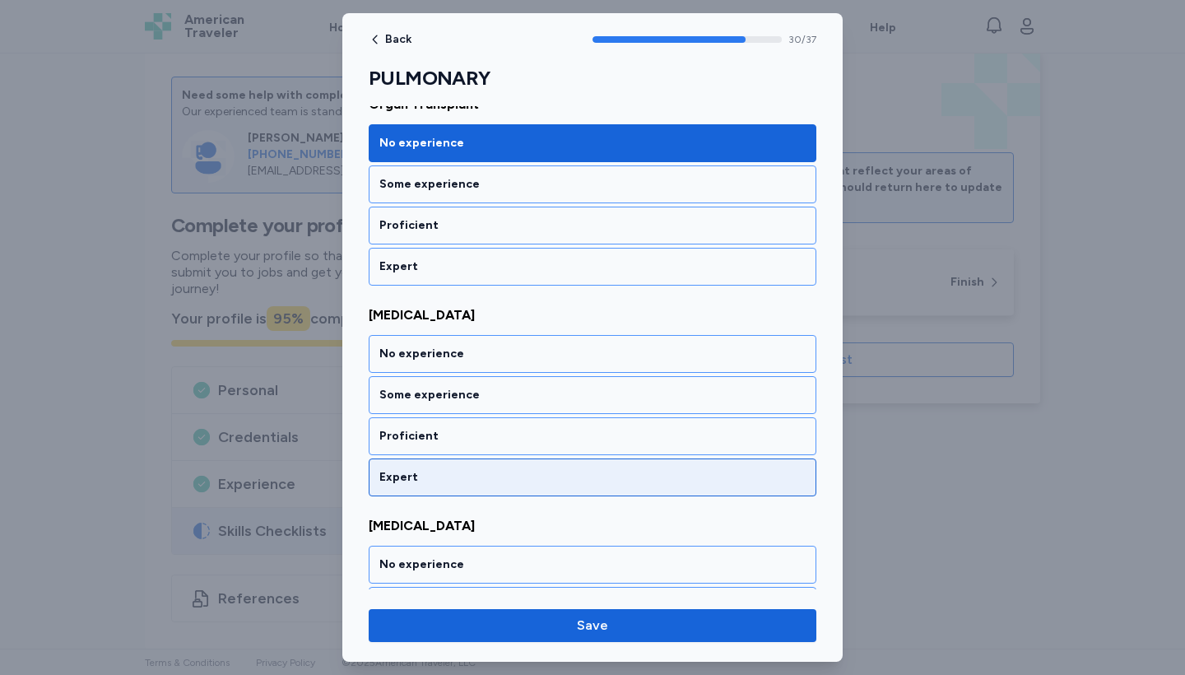
scroll to position [6525, 0]
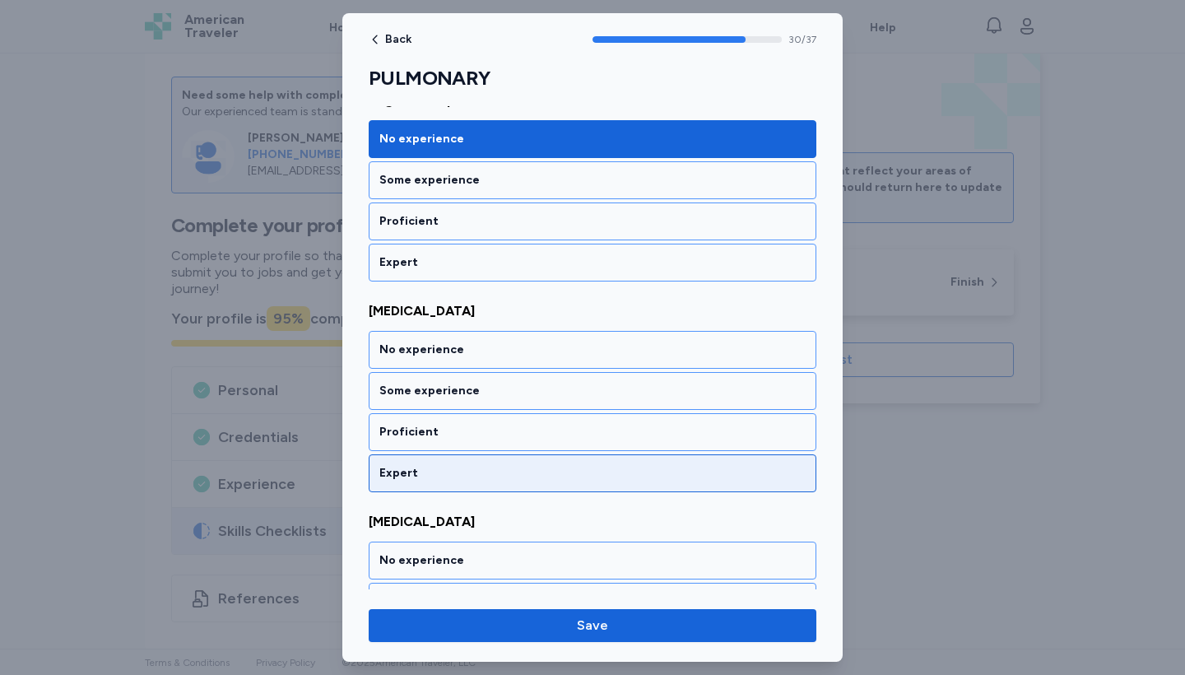
click at [452, 459] on div "Expert" at bounding box center [593, 473] width 448 height 38
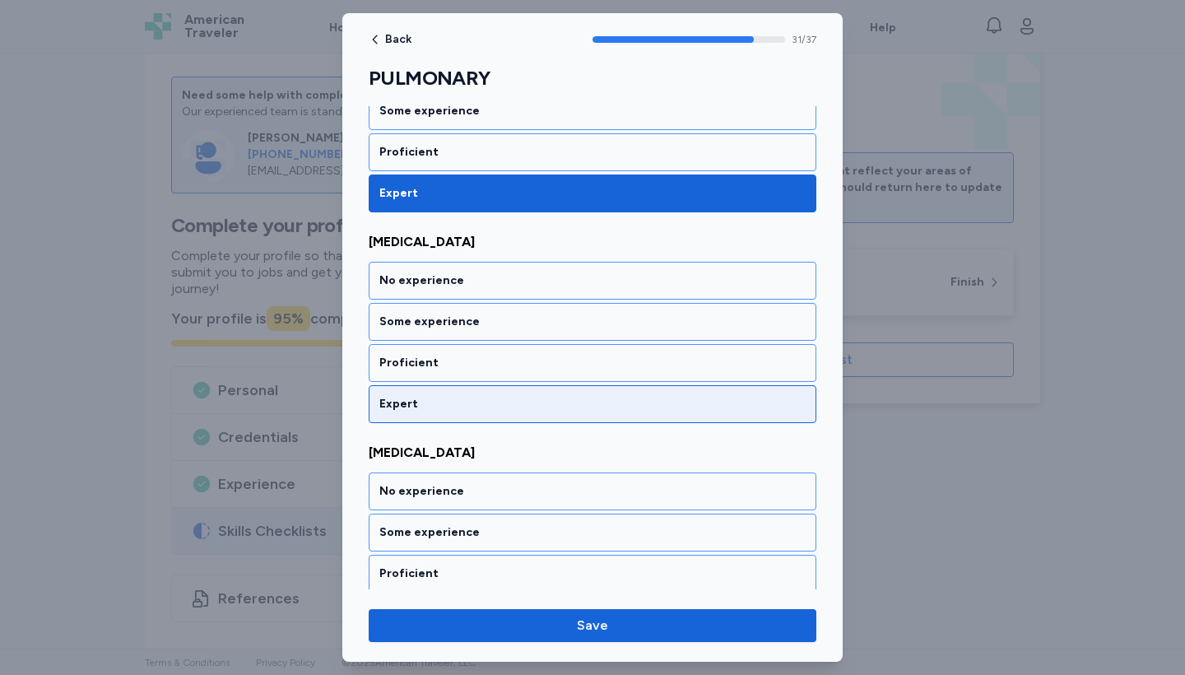
click at [433, 417] on div "Expert" at bounding box center [593, 404] width 448 height 38
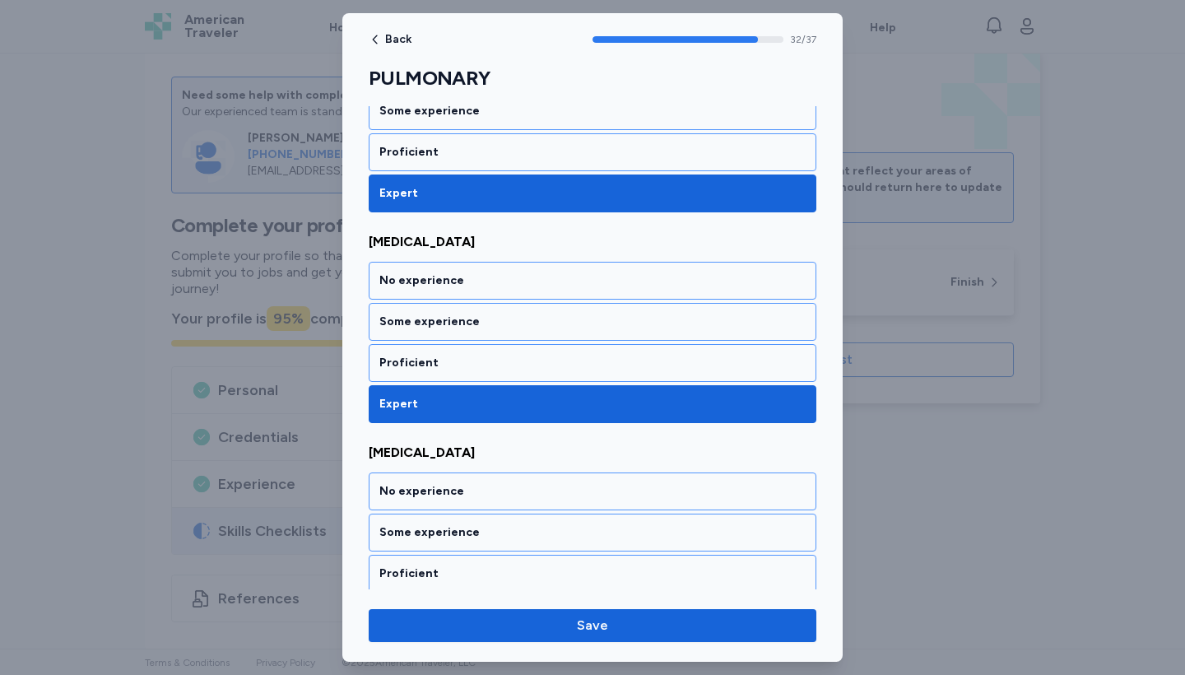
scroll to position [7015, 0]
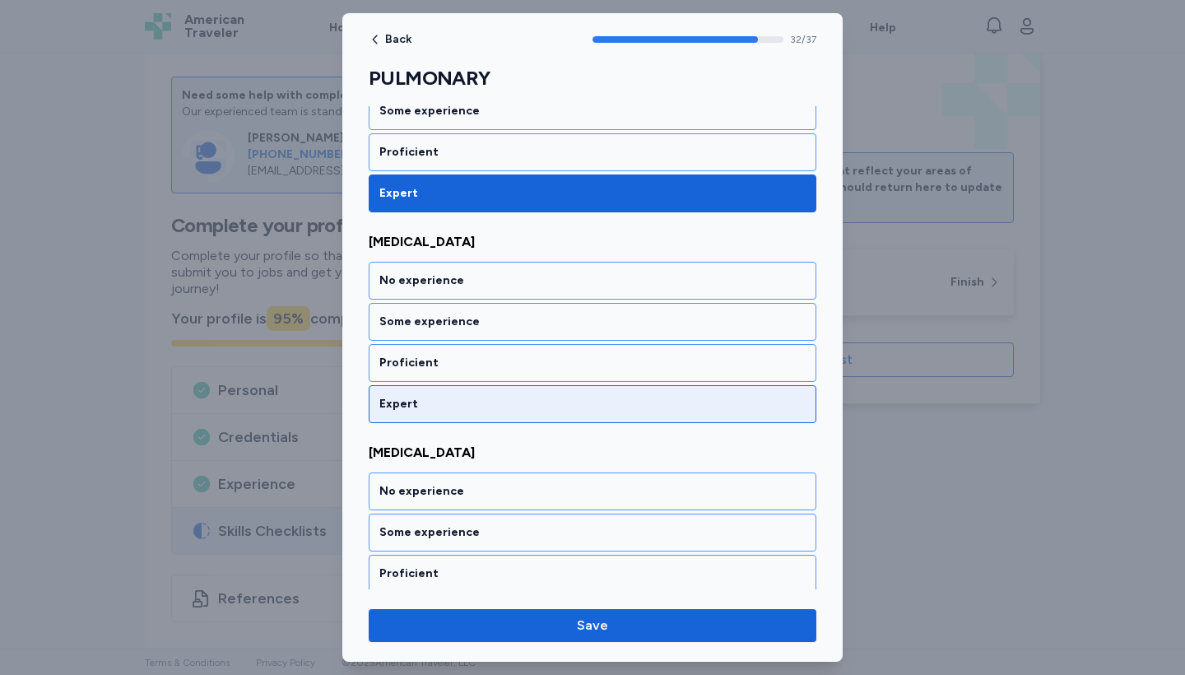
click at [433, 417] on div "Expert" at bounding box center [593, 404] width 448 height 38
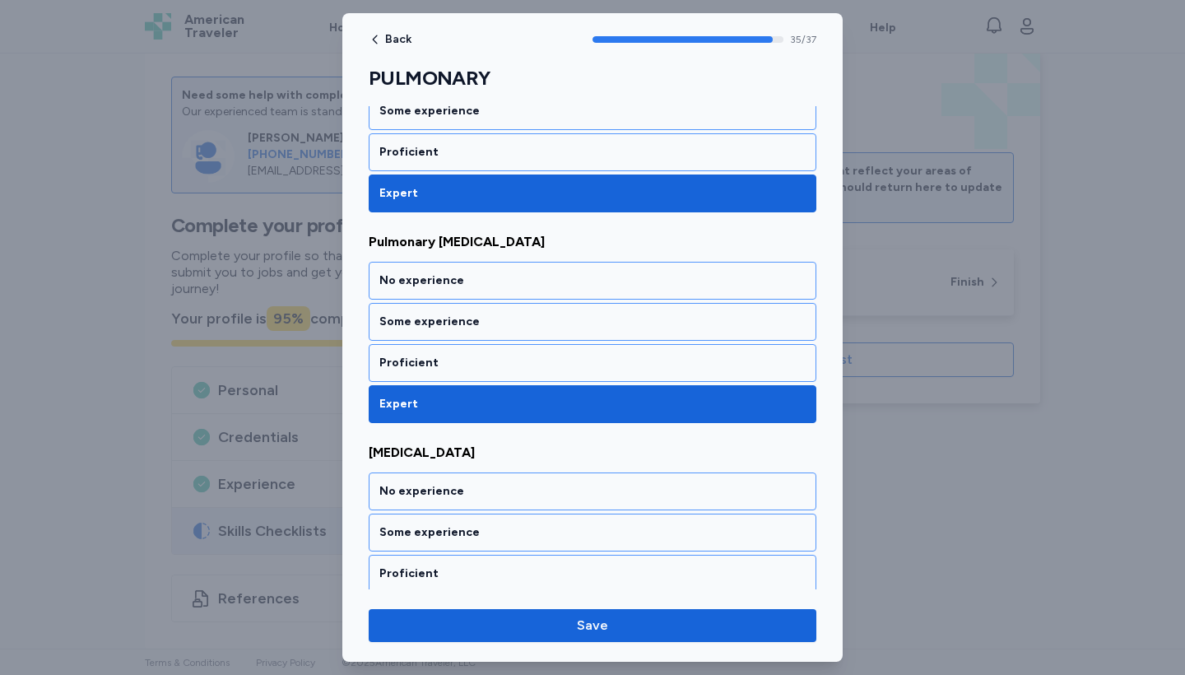
scroll to position [7647, 0]
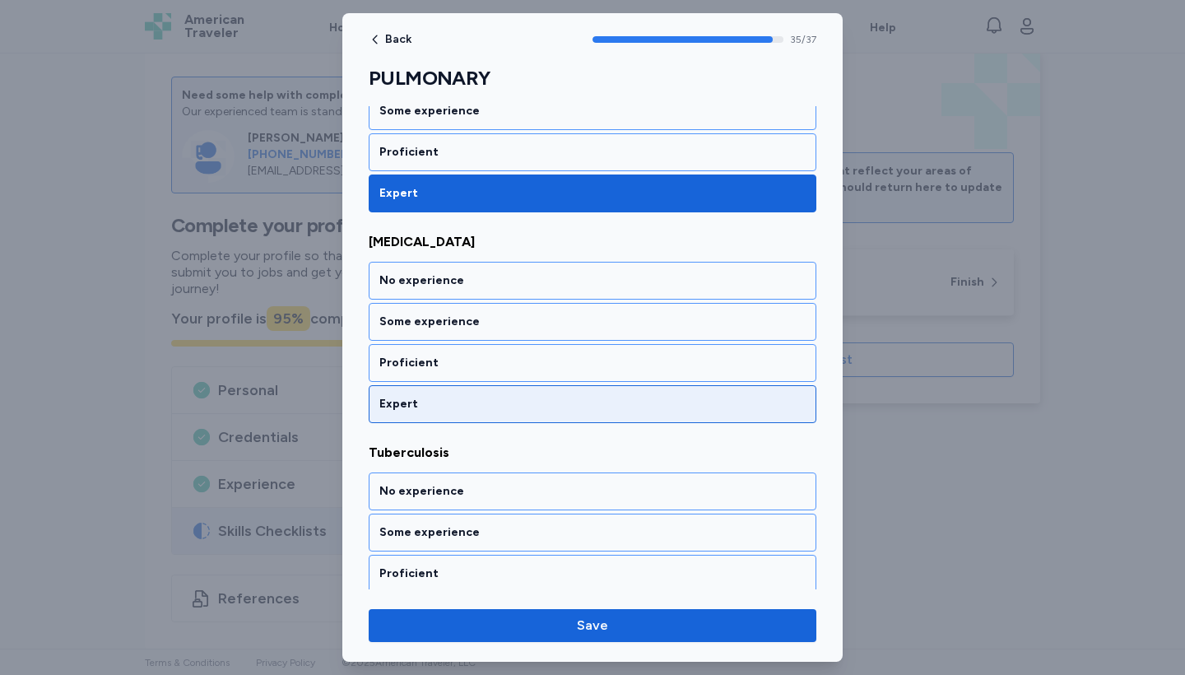
click at [432, 415] on div "Expert" at bounding box center [593, 404] width 448 height 38
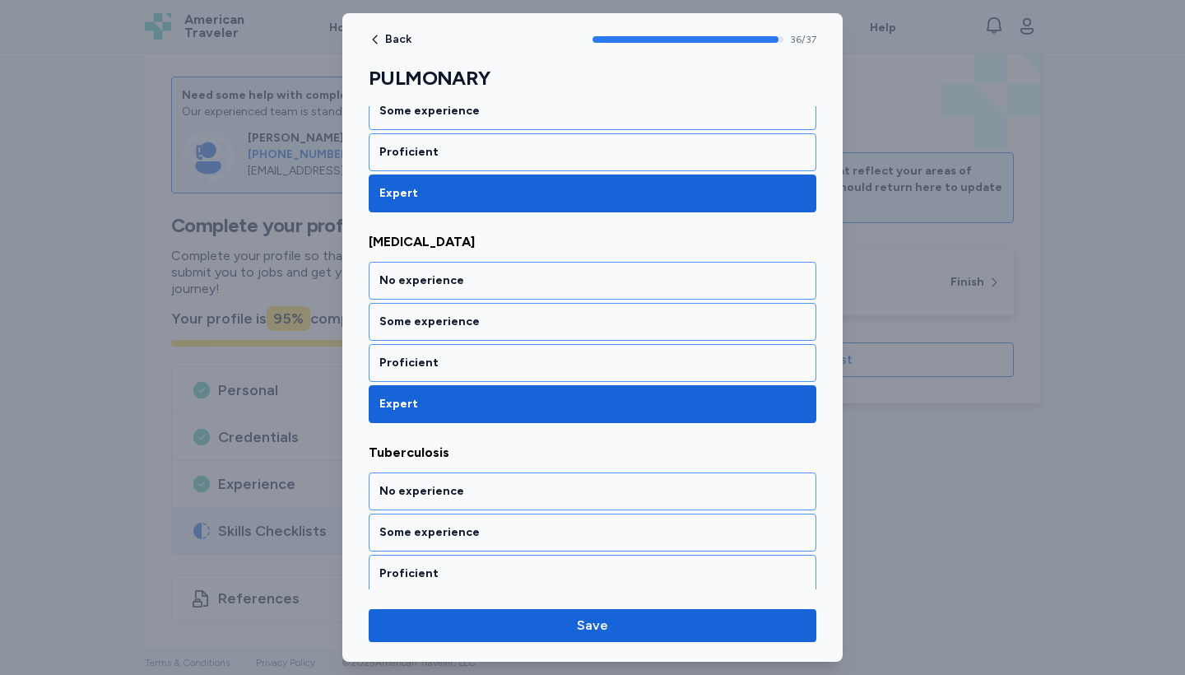
scroll to position [7695, 0]
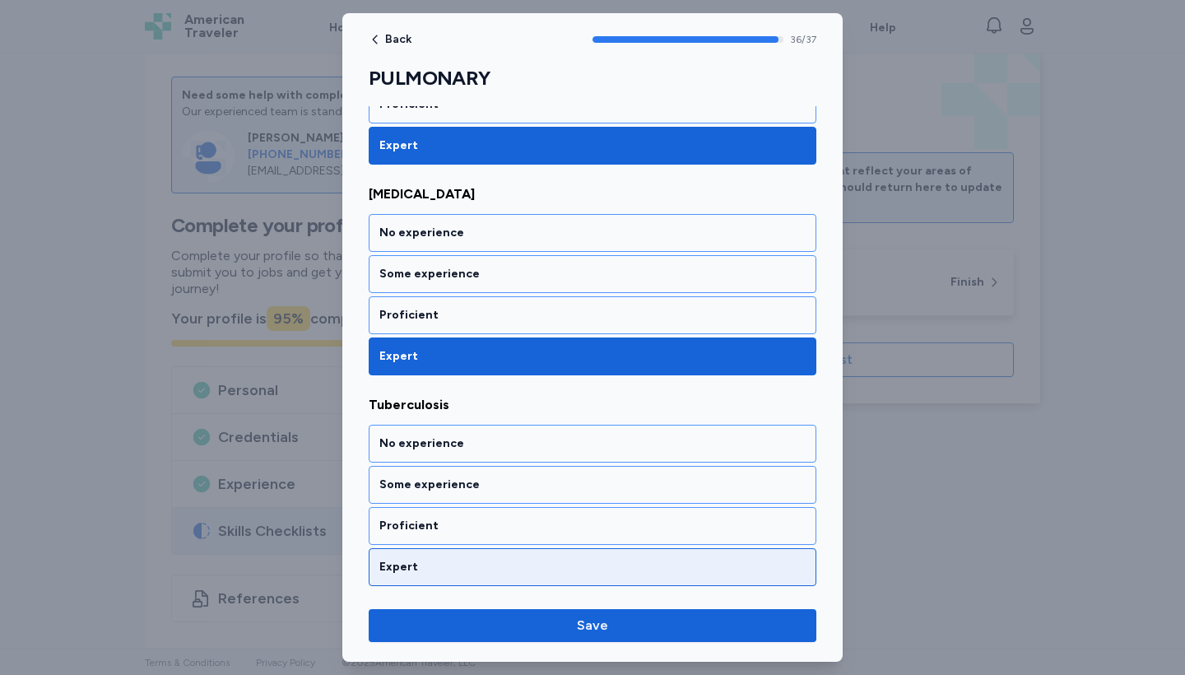
click at [441, 568] on div "Expert" at bounding box center [592, 567] width 426 height 16
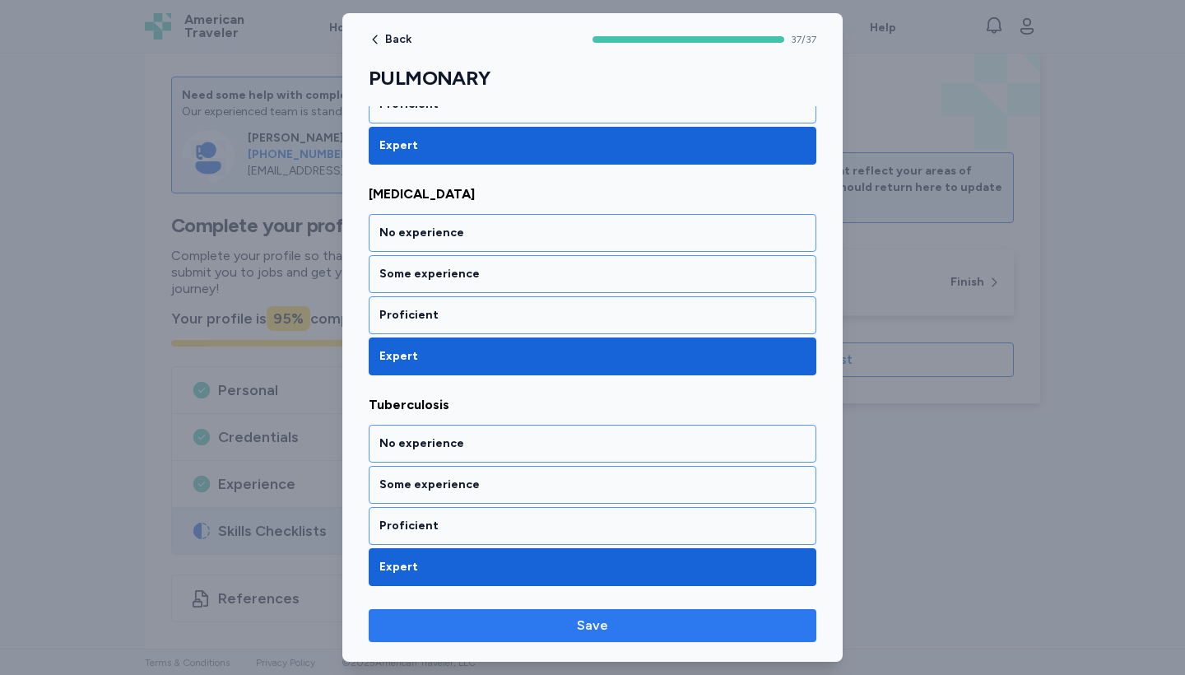
click at [556, 637] on button "Save" at bounding box center [593, 625] width 448 height 33
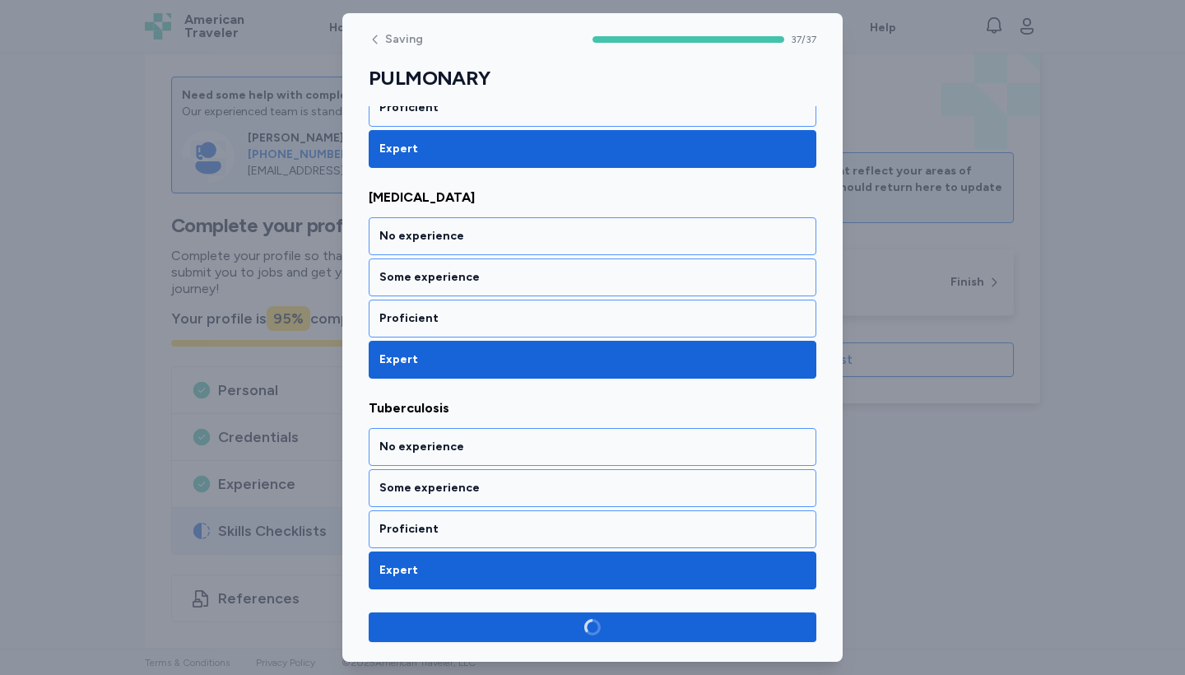
scroll to position [7692, 0]
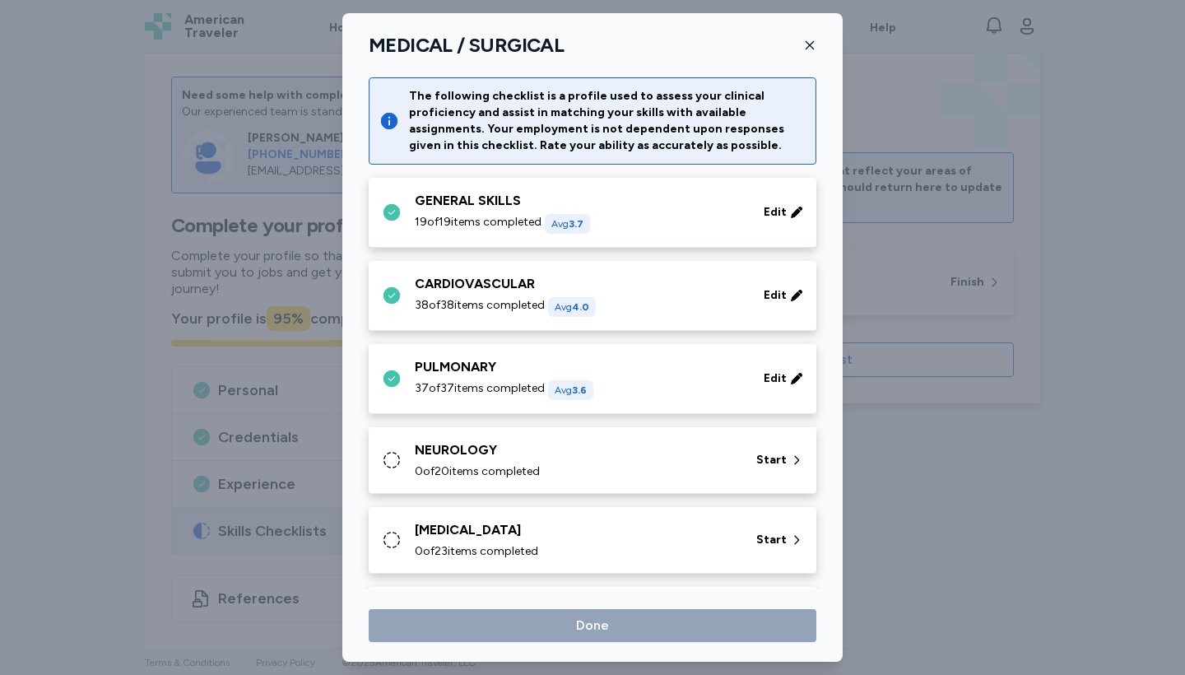
click at [483, 462] on div "NEUROLOGY 0 of 20 items completed" at bounding box center [576, 460] width 322 height 40
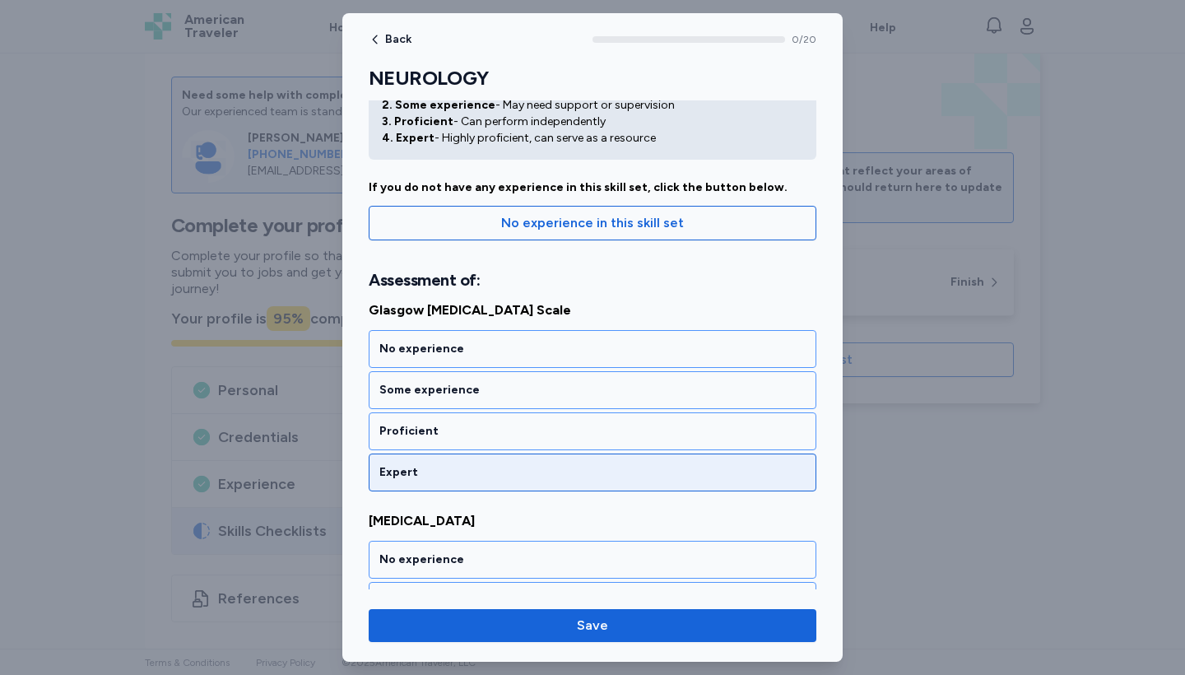
click at [436, 470] on div "Expert" at bounding box center [592, 472] width 426 height 16
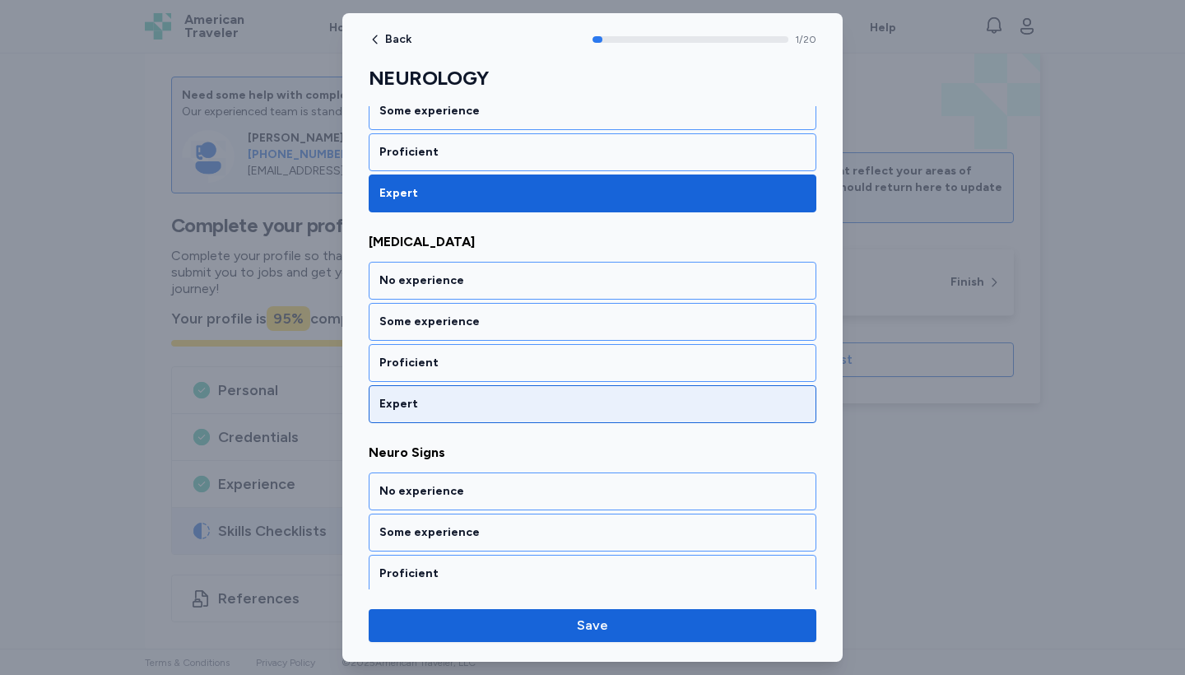
click at [396, 404] on div "Expert" at bounding box center [592, 404] width 426 height 16
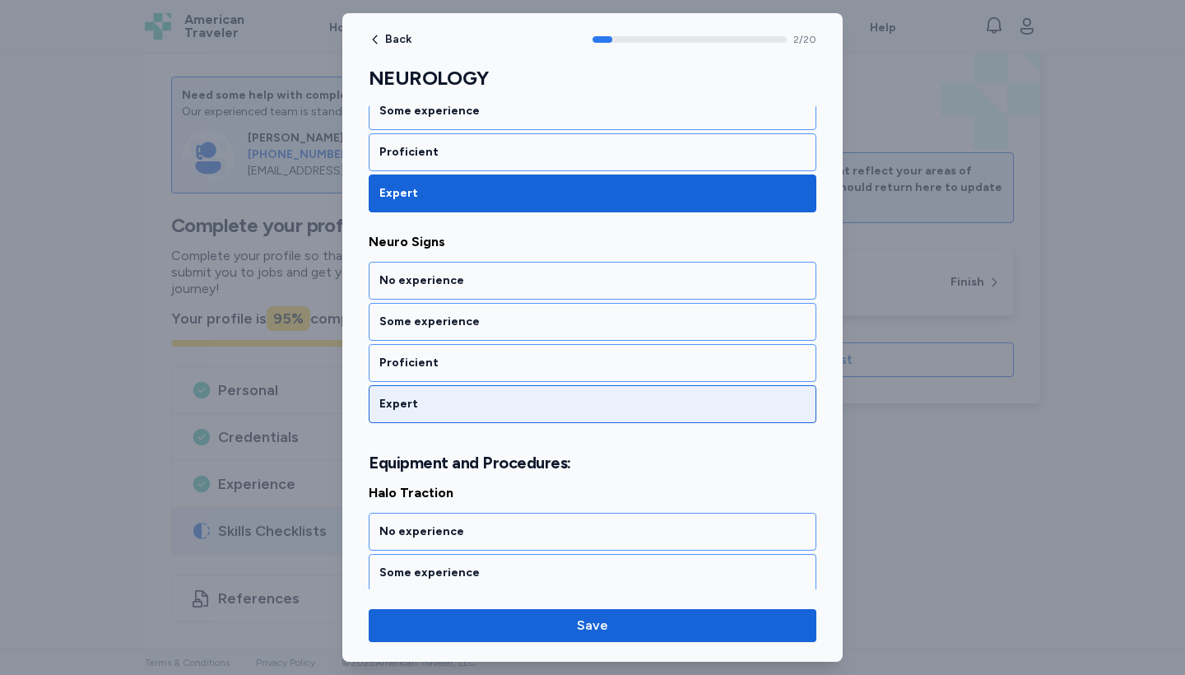
click at [396, 404] on div "Expert" at bounding box center [592, 404] width 426 height 16
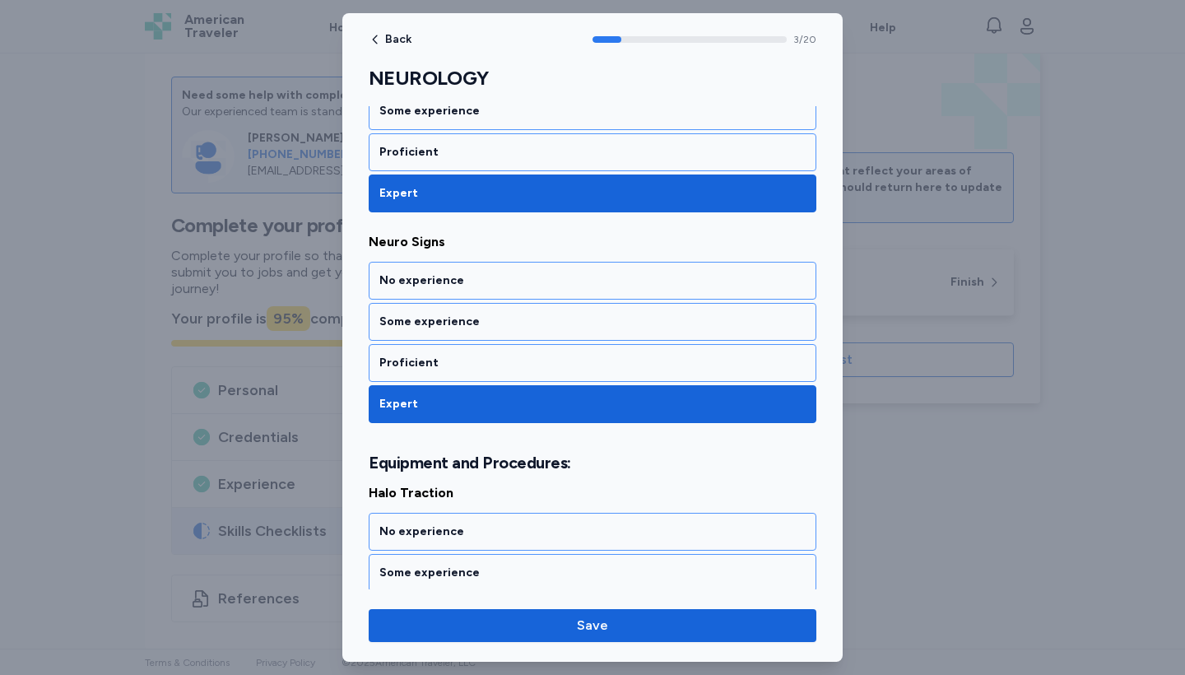
scroll to position [823, 0]
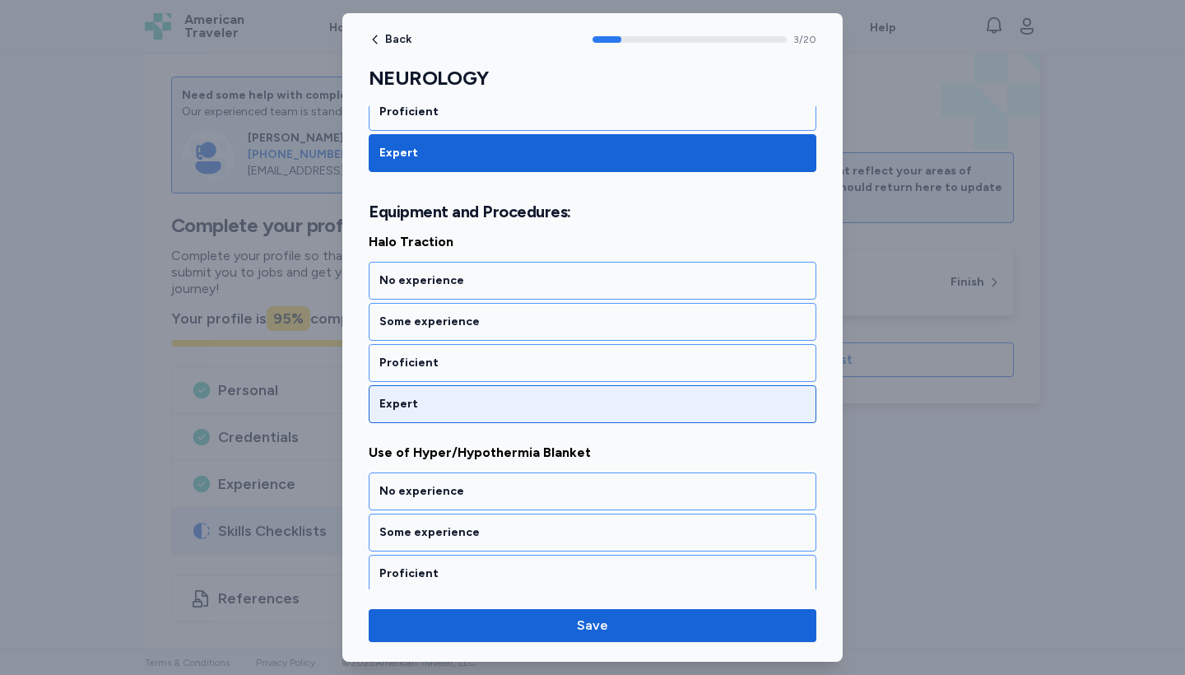
click at [396, 404] on div "Expert" at bounding box center [592, 404] width 426 height 16
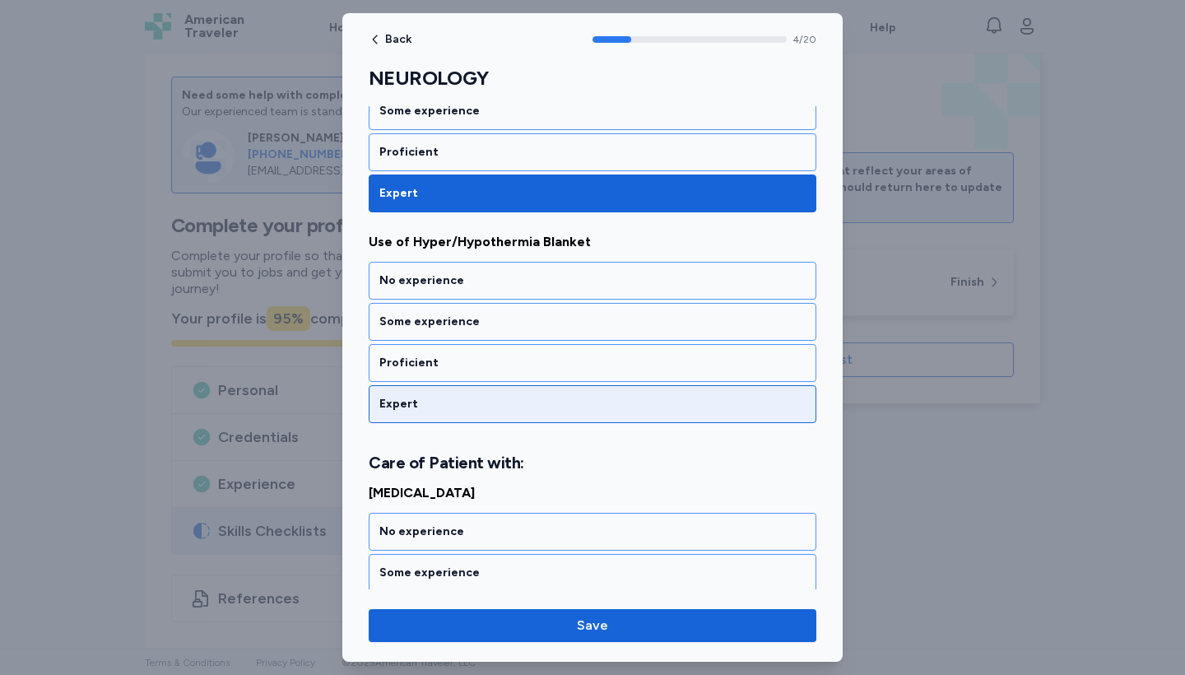
click at [396, 404] on div "Expert" at bounding box center [592, 404] width 426 height 16
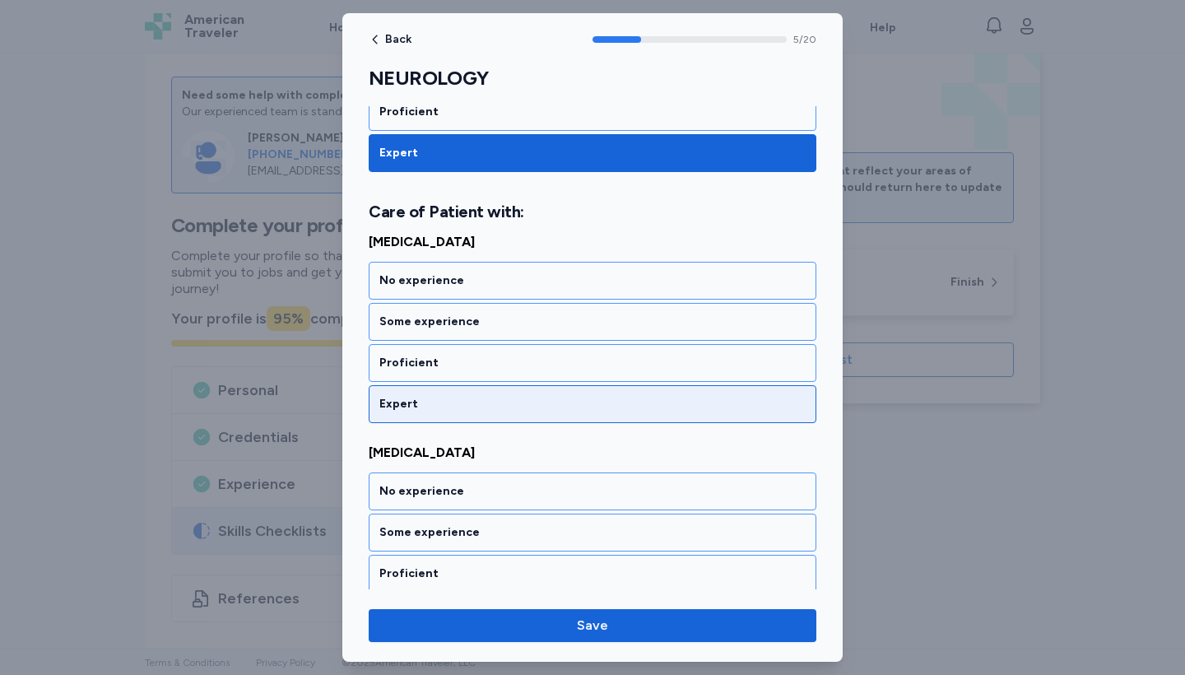
click at [396, 404] on div "Expert" at bounding box center [592, 404] width 426 height 16
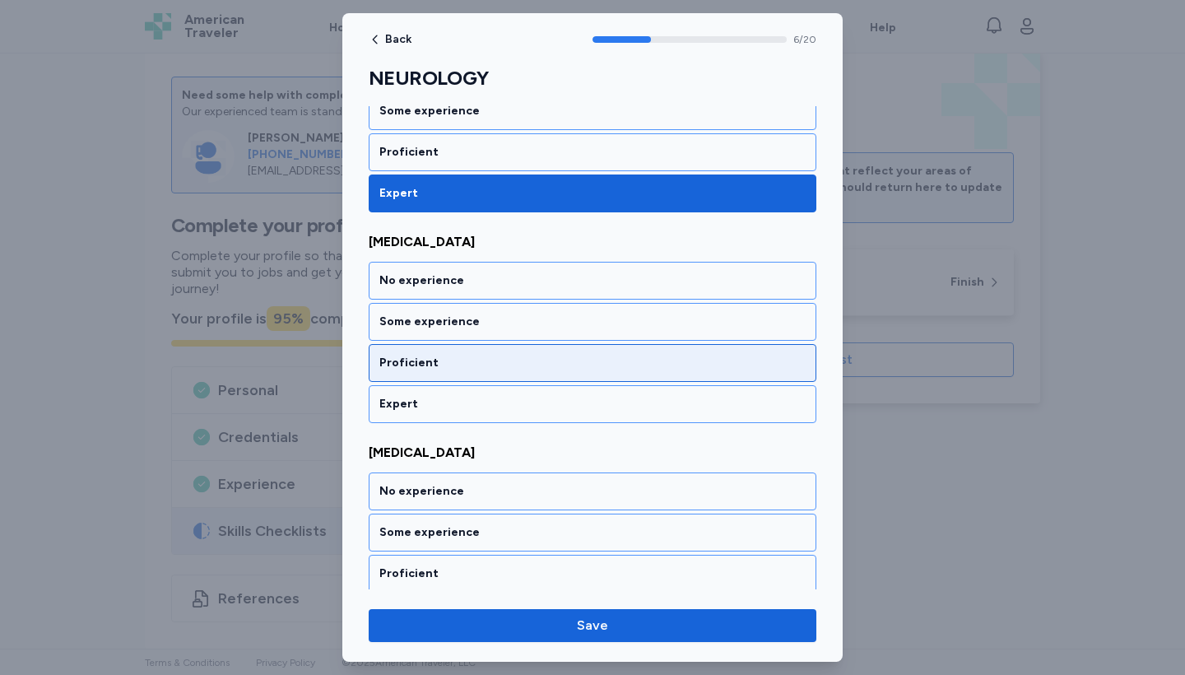
click at [399, 375] on div "Proficient" at bounding box center [593, 363] width 448 height 38
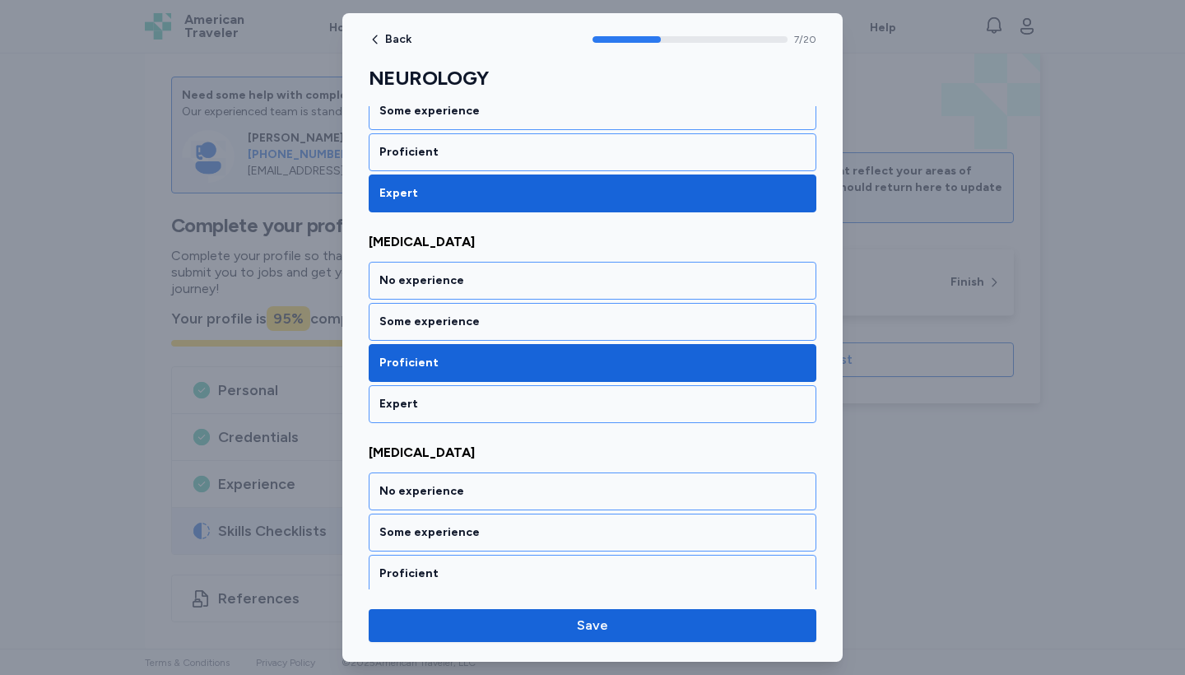
scroll to position [1706, 0]
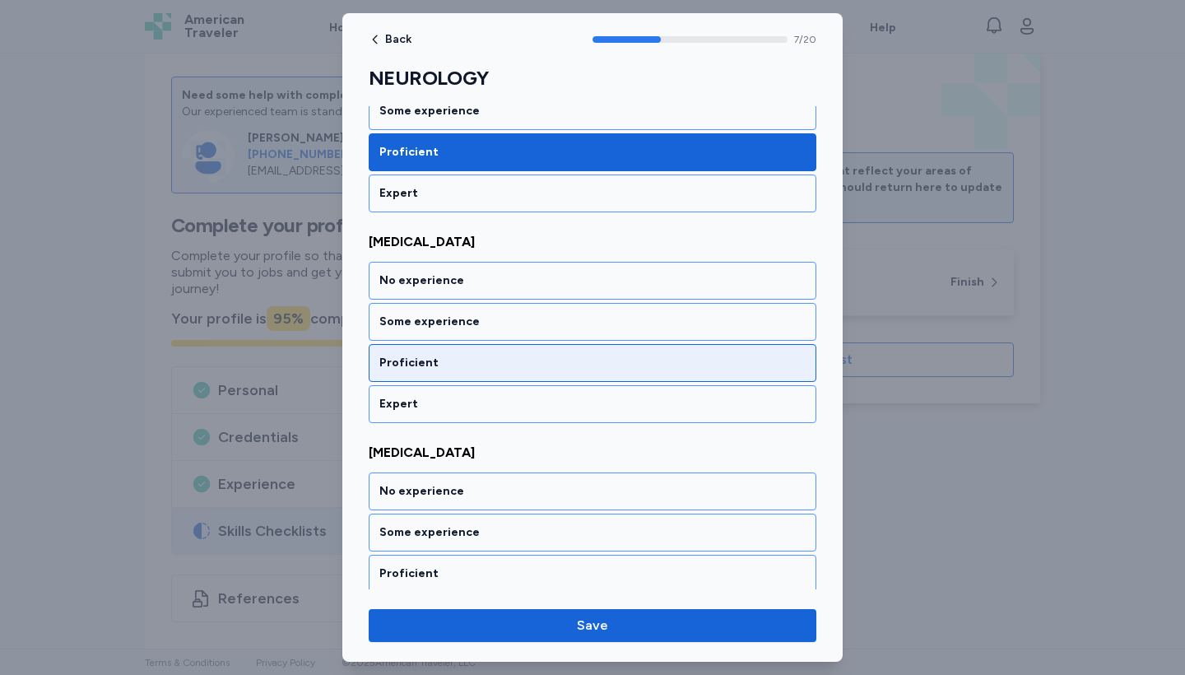
click at [417, 372] on div "Proficient" at bounding box center [593, 363] width 448 height 38
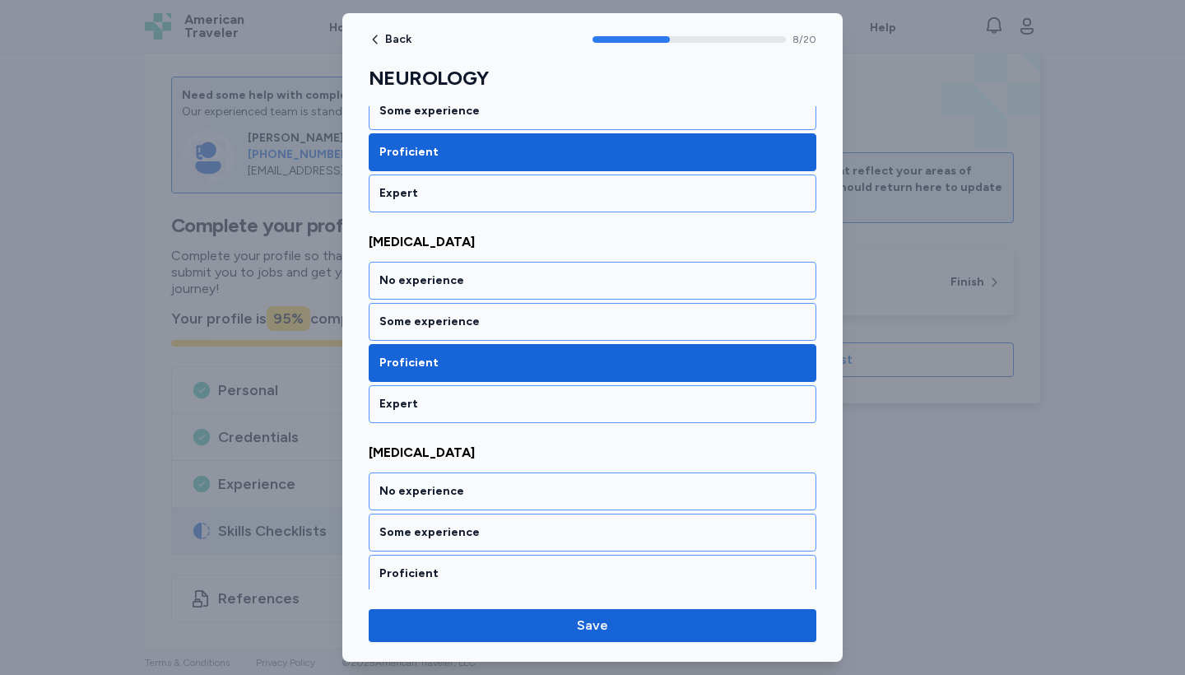
scroll to position [1917, 0]
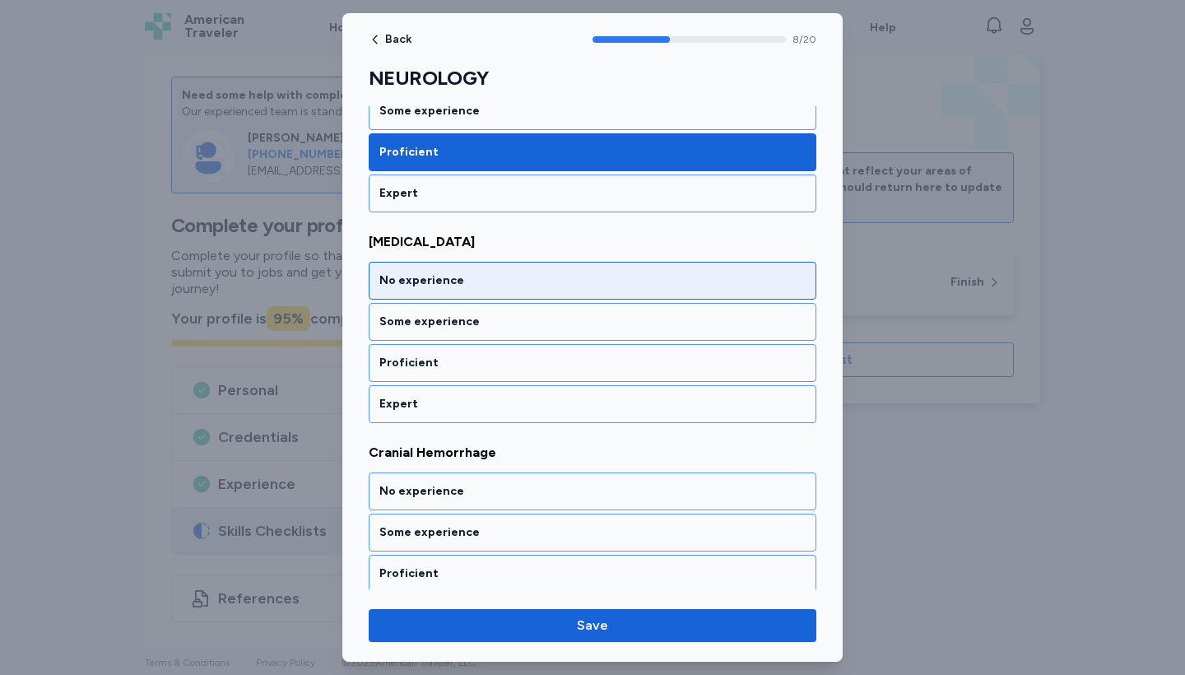
click at [420, 288] on div "No experience" at bounding box center [592, 280] width 426 height 16
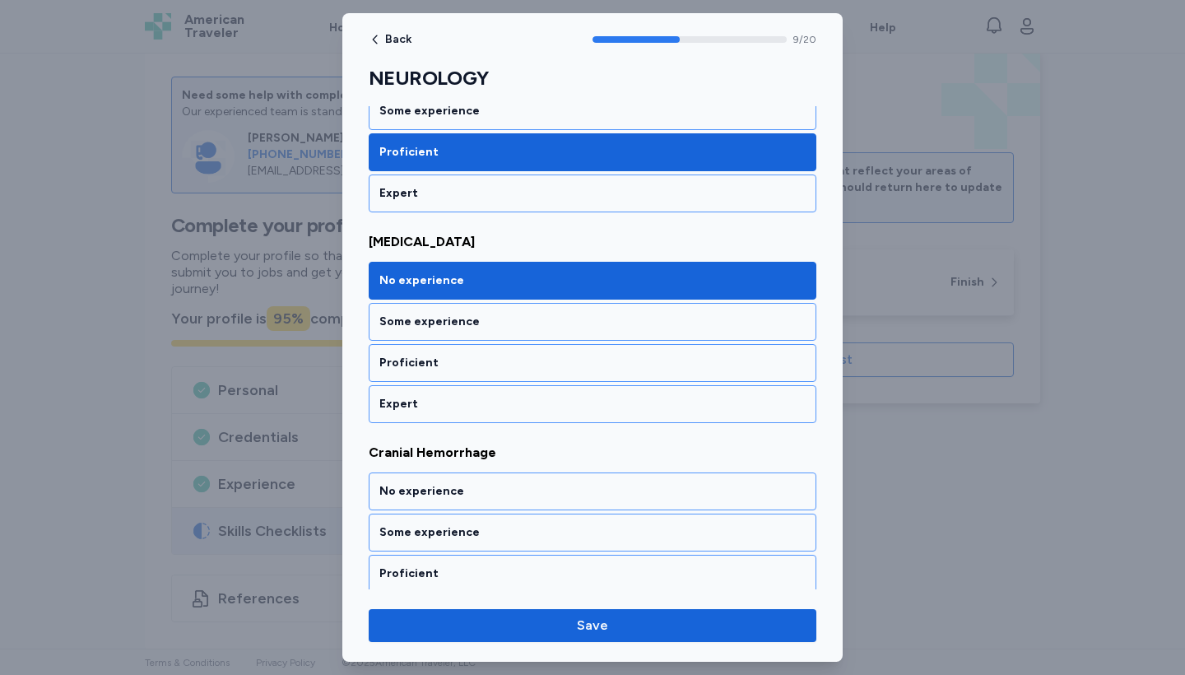
scroll to position [2128, 0]
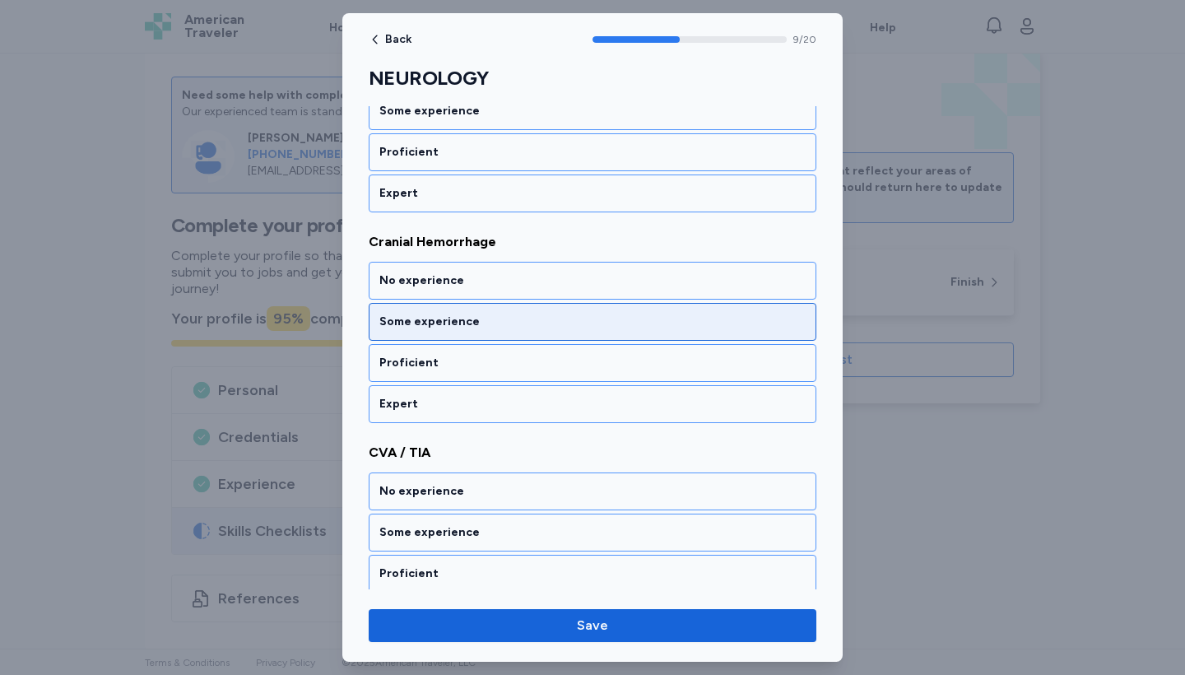
click at [449, 321] on div "Some experience" at bounding box center [592, 322] width 426 height 16
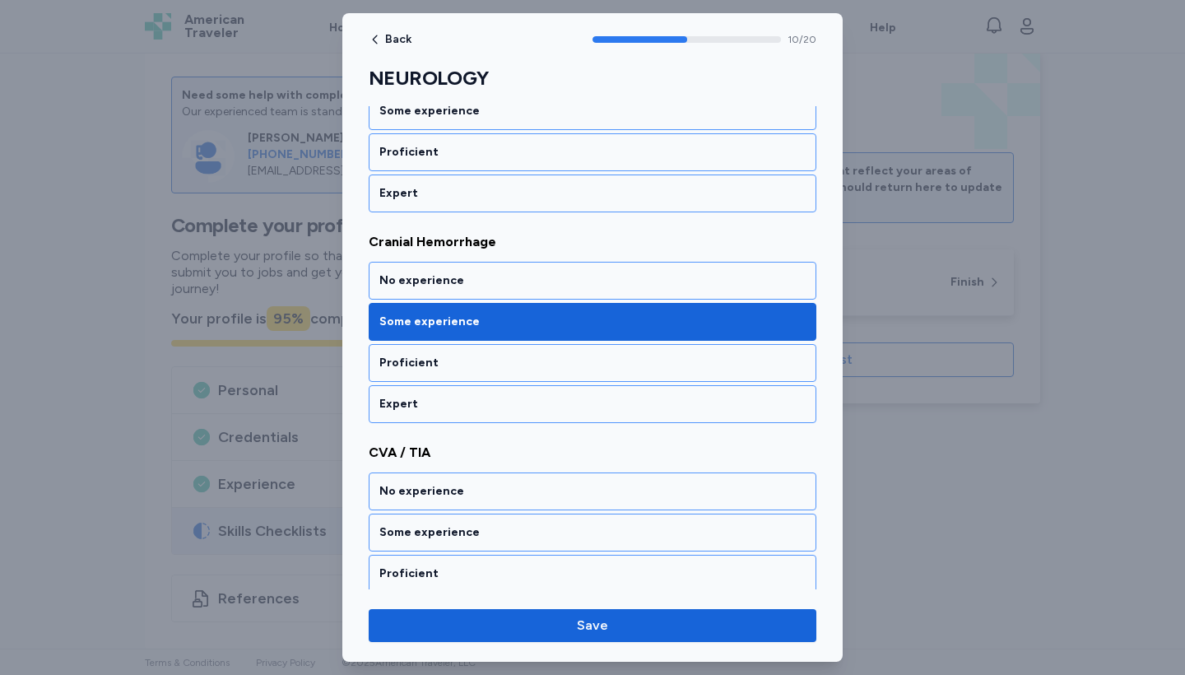
scroll to position [2339, 0]
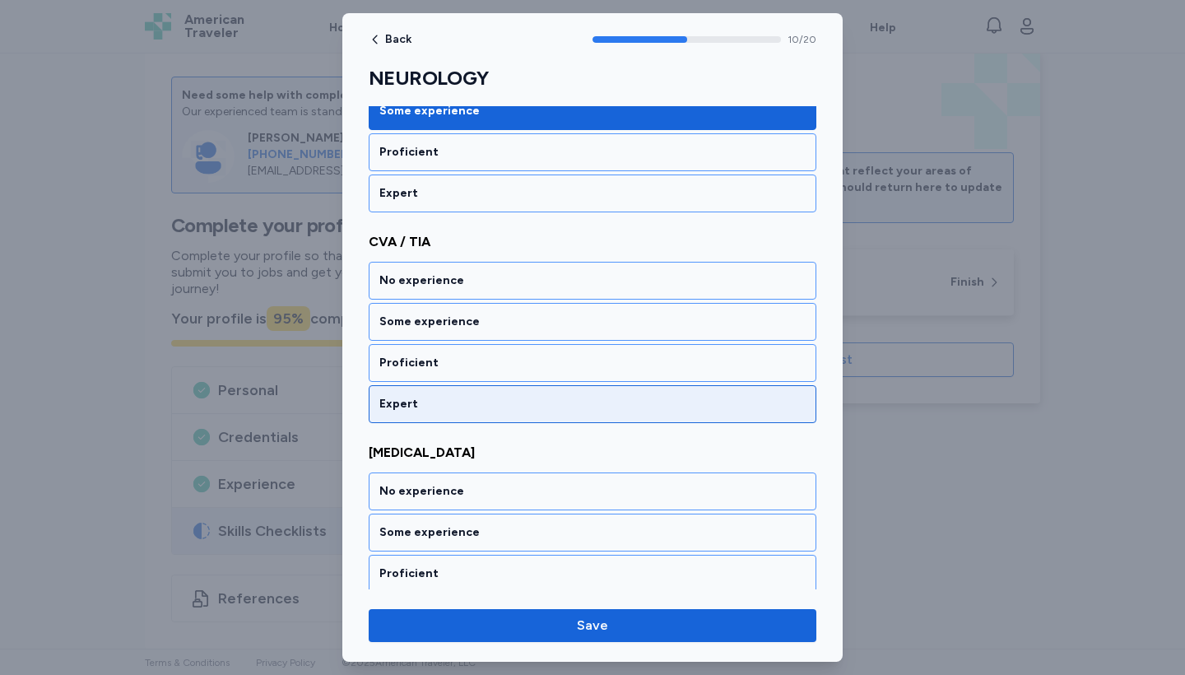
click at [400, 393] on div "Expert" at bounding box center [593, 404] width 448 height 38
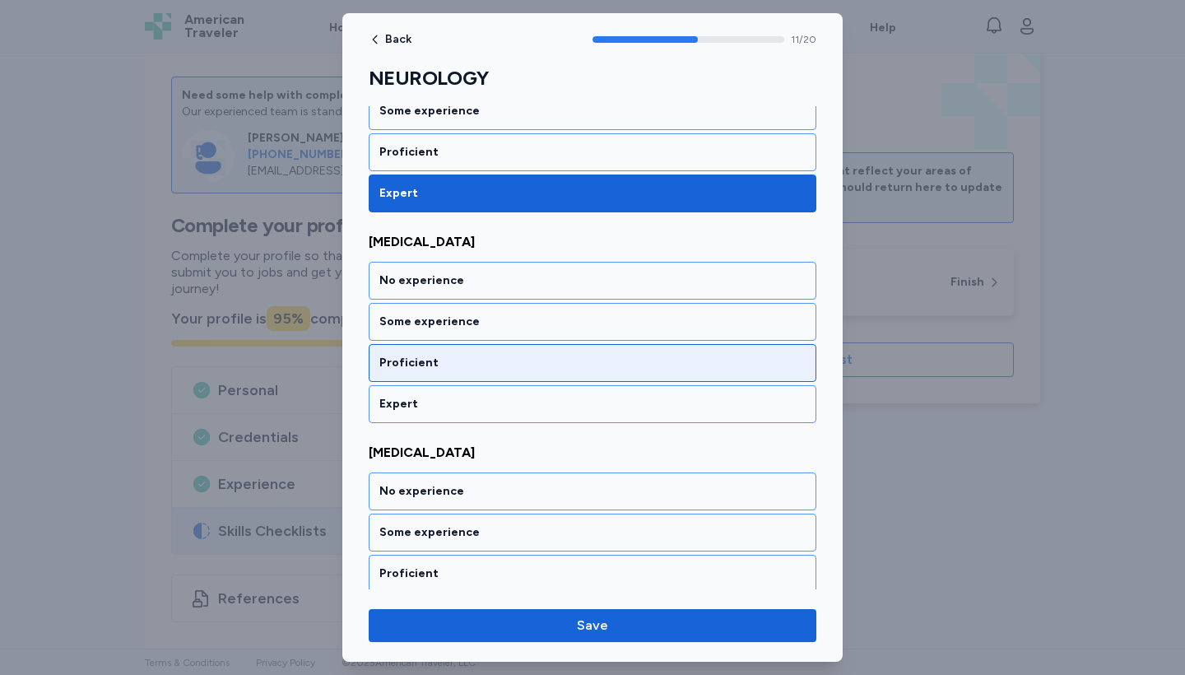
click at [396, 361] on div "Proficient" at bounding box center [592, 363] width 426 height 16
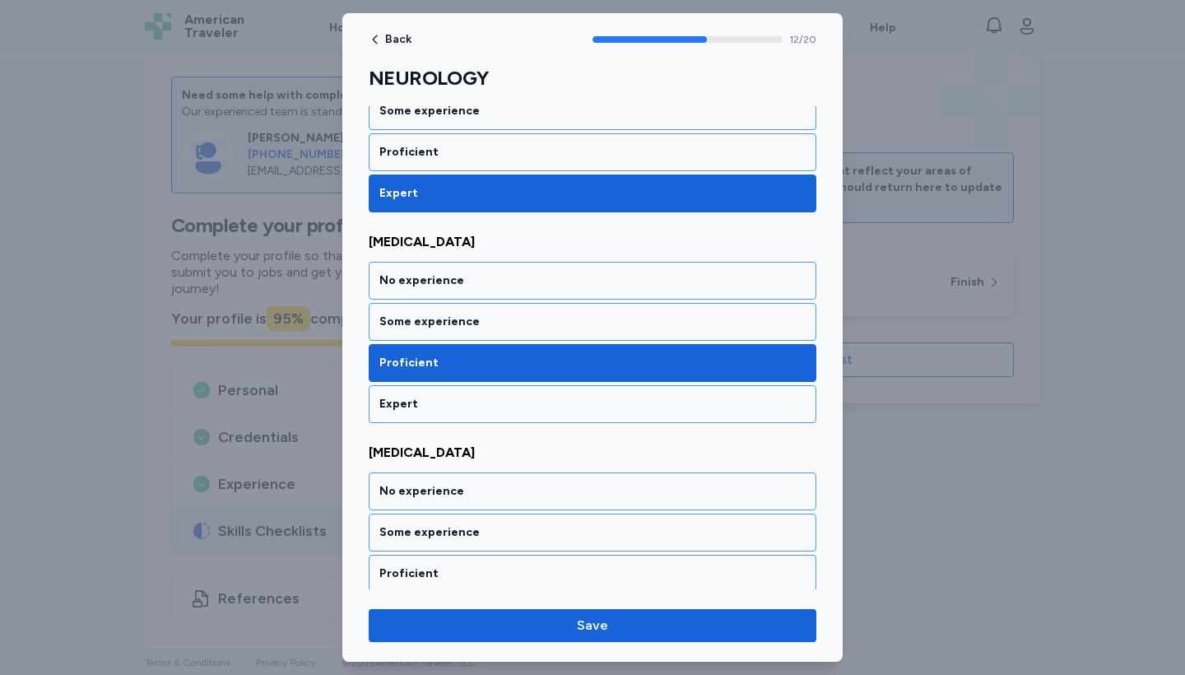
scroll to position [2760, 0]
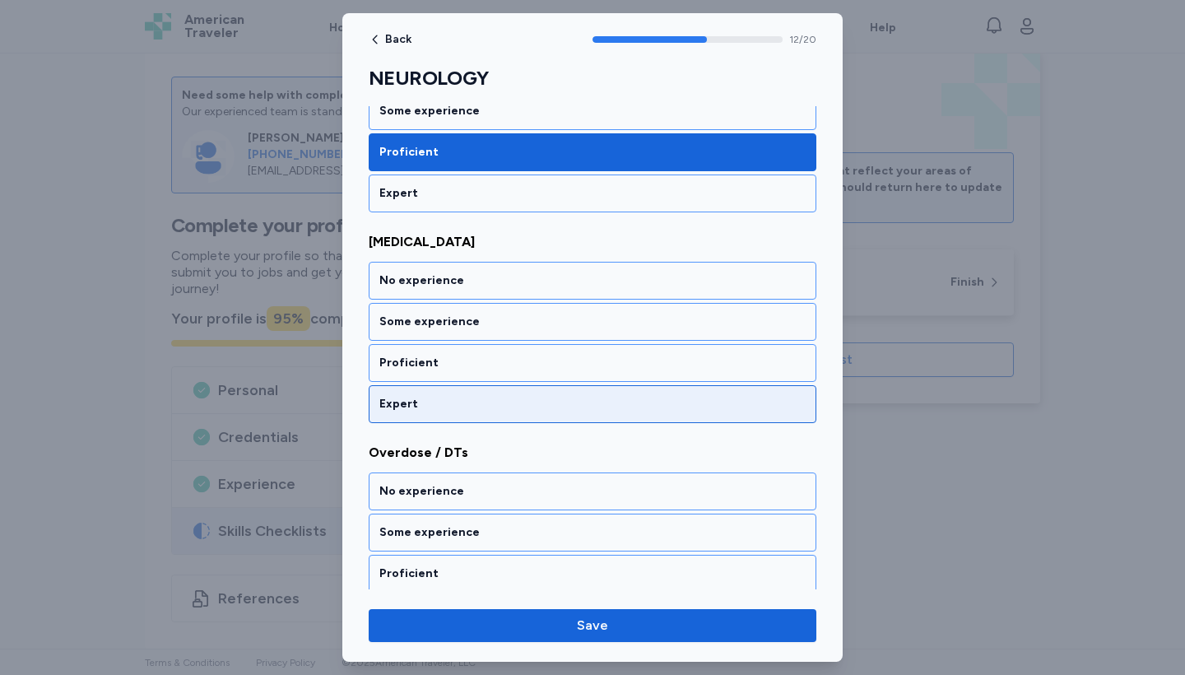
click at [417, 389] on div "Expert" at bounding box center [593, 404] width 448 height 38
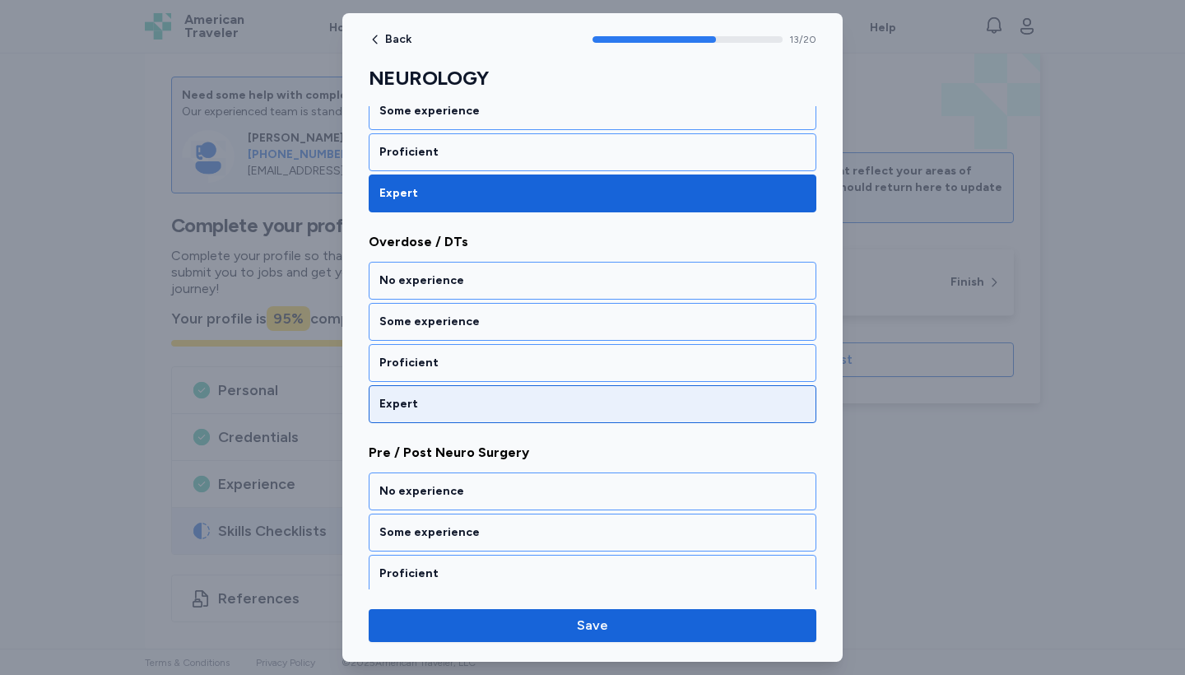
click at [417, 389] on div "Expert" at bounding box center [593, 404] width 448 height 38
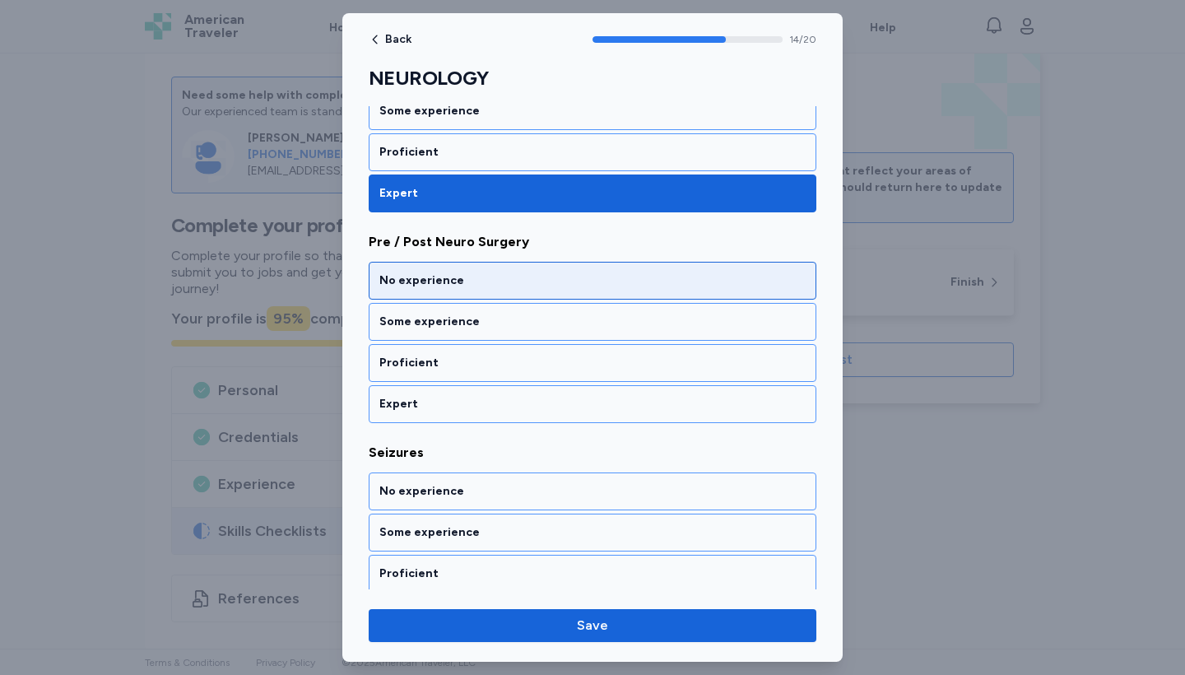
click at [419, 282] on div "No experience" at bounding box center [592, 280] width 426 height 16
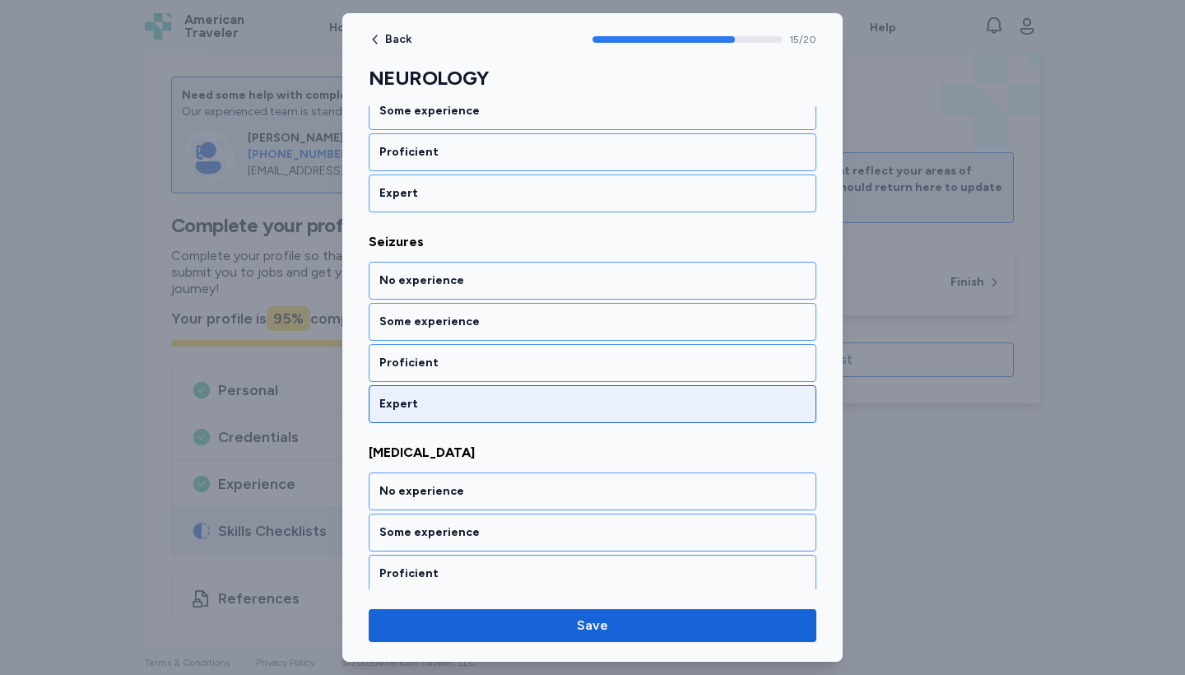
click at [424, 399] on div "Expert" at bounding box center [592, 404] width 426 height 16
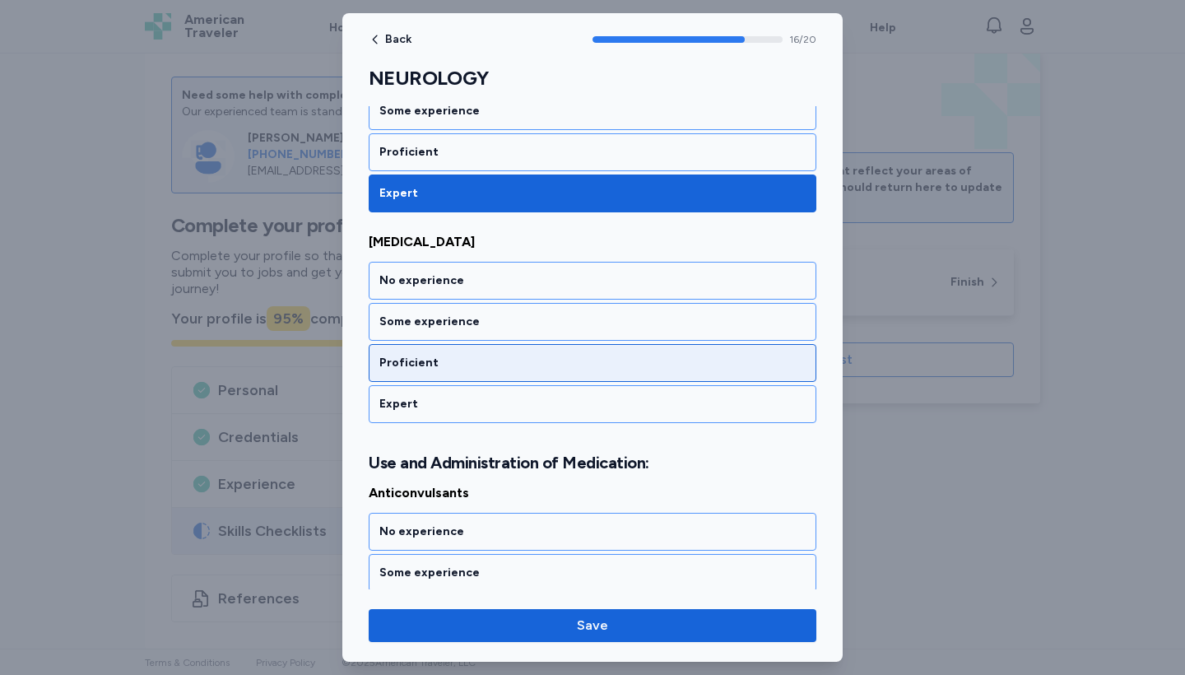
click at [413, 363] on div "Proficient" at bounding box center [592, 363] width 426 height 16
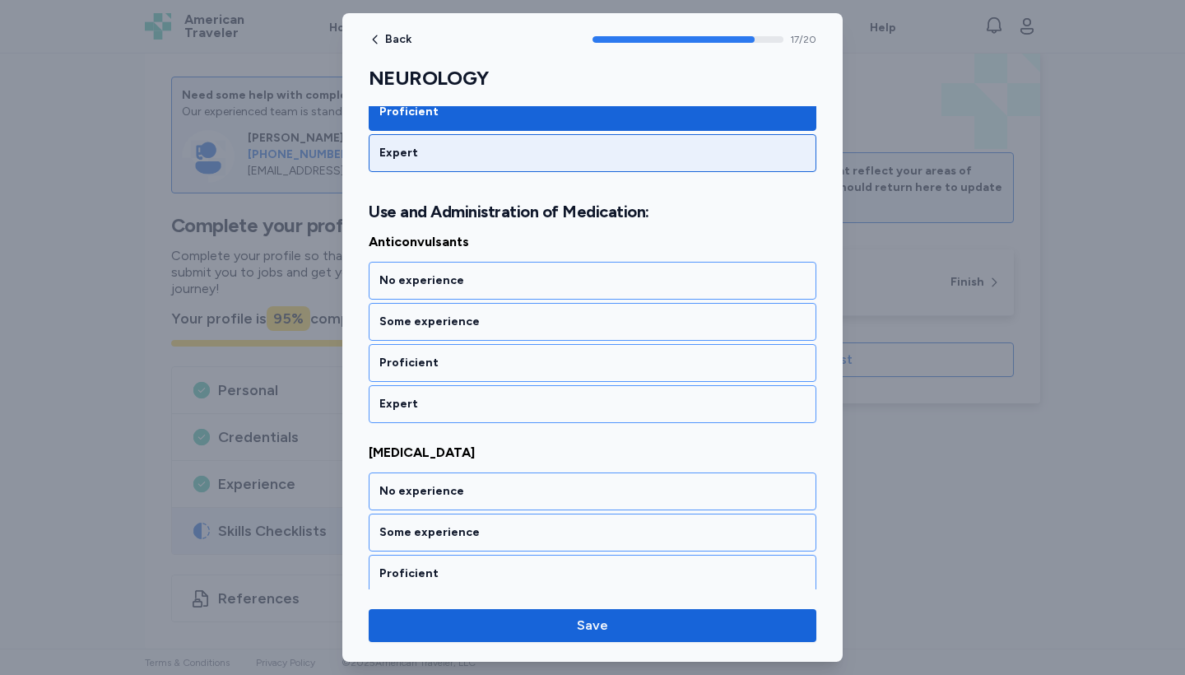
click at [433, 168] on div "Expert" at bounding box center [593, 153] width 448 height 38
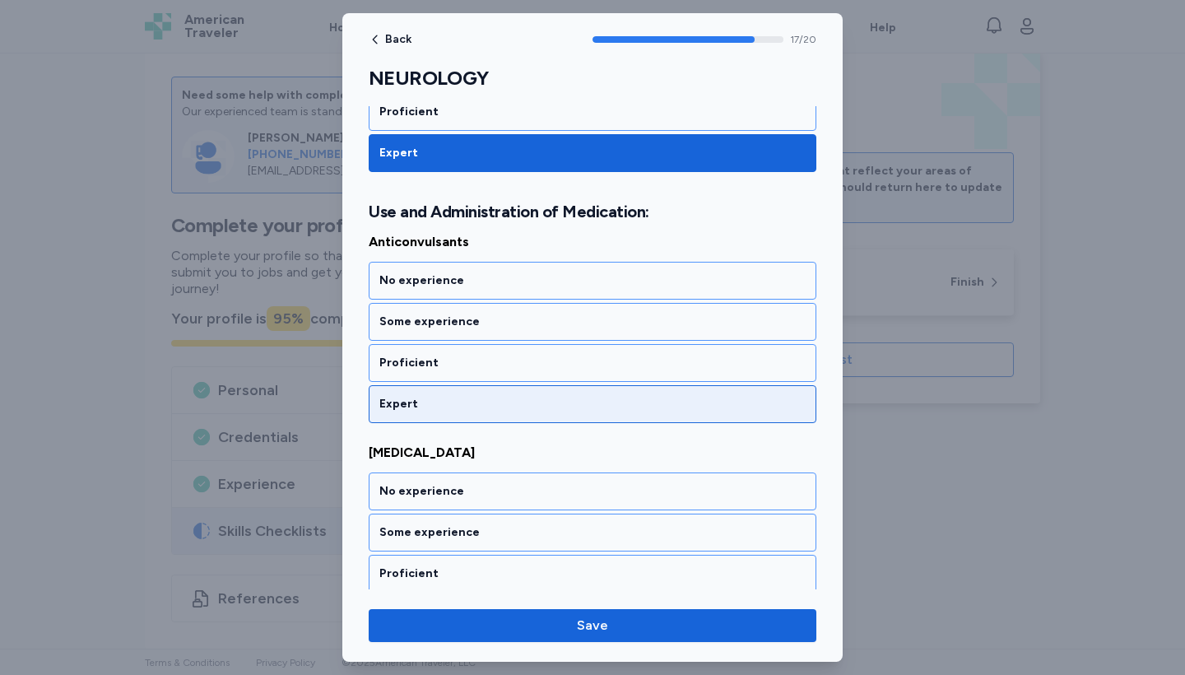
click at [418, 410] on div "Expert" at bounding box center [592, 404] width 426 height 16
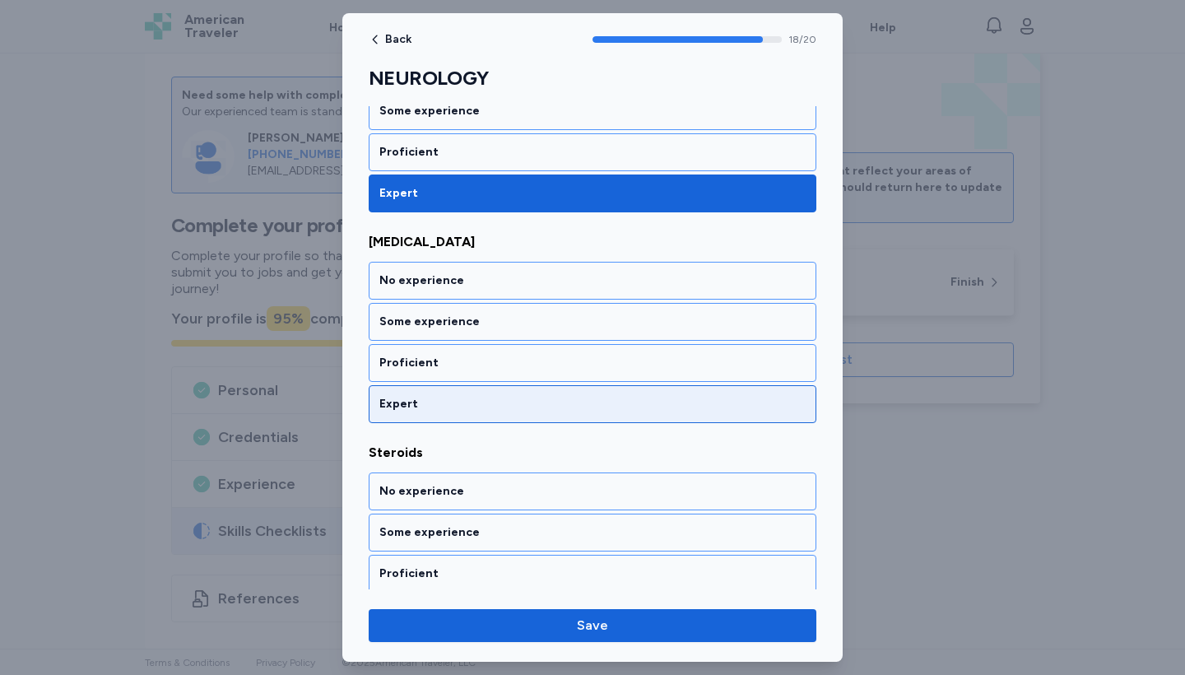
click at [418, 410] on div "Expert" at bounding box center [592, 404] width 426 height 16
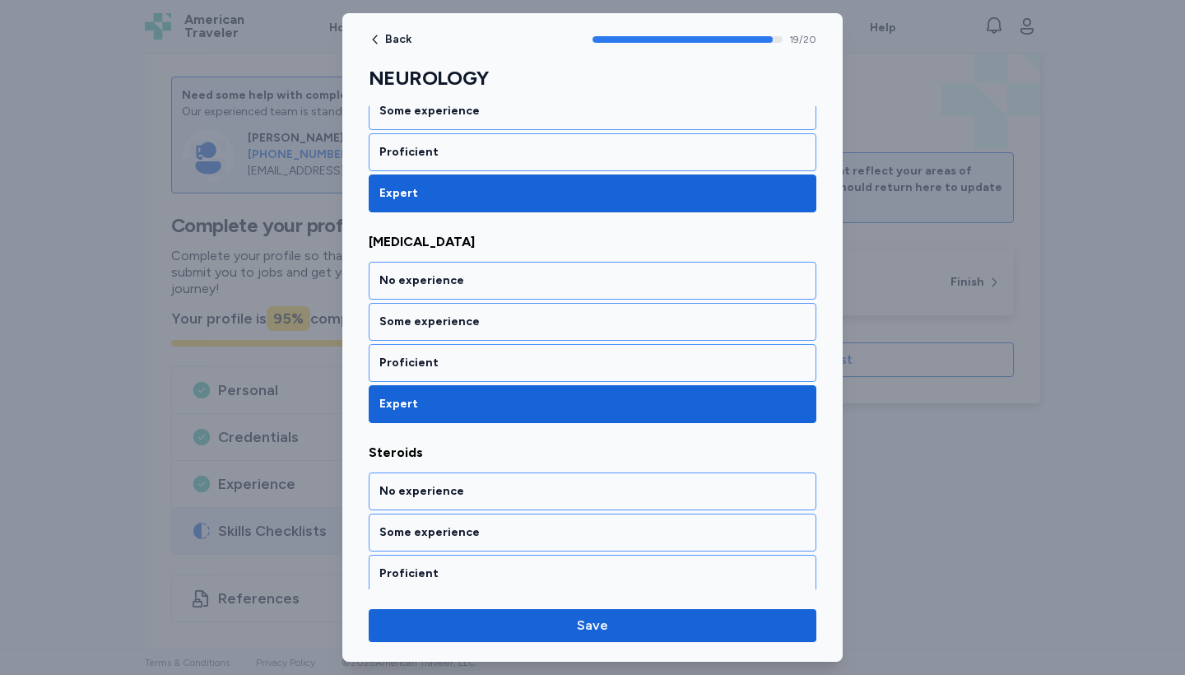
scroll to position [4113, 0]
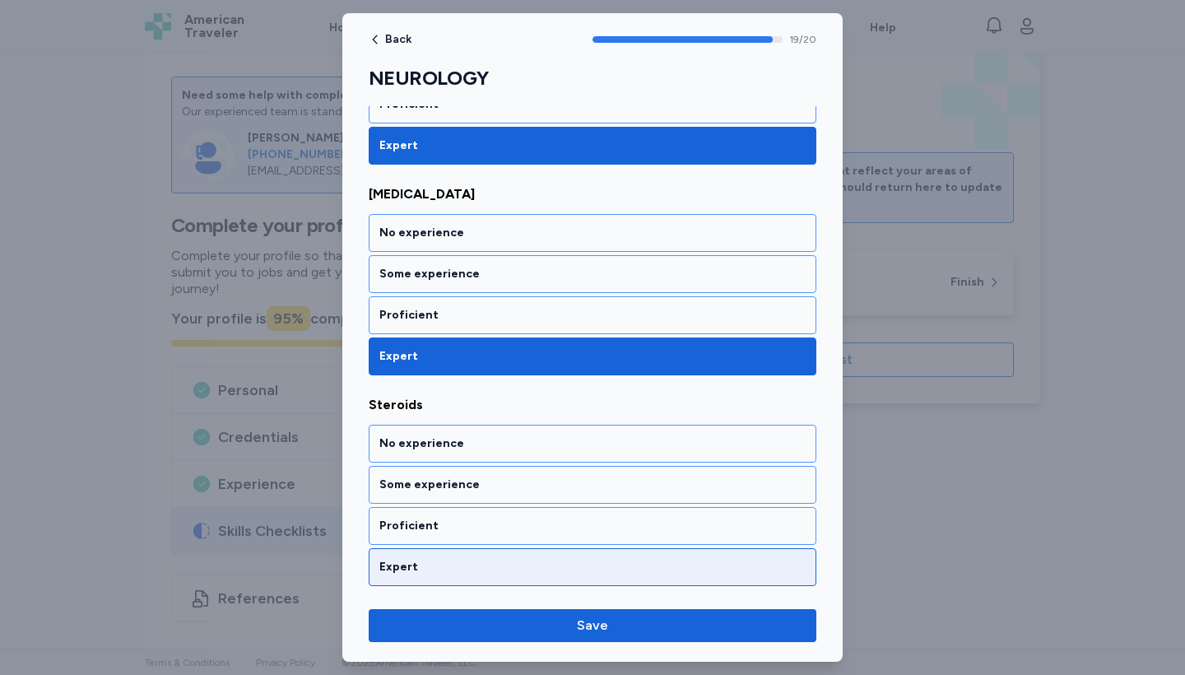
click at [411, 562] on div "Expert" at bounding box center [592, 567] width 426 height 16
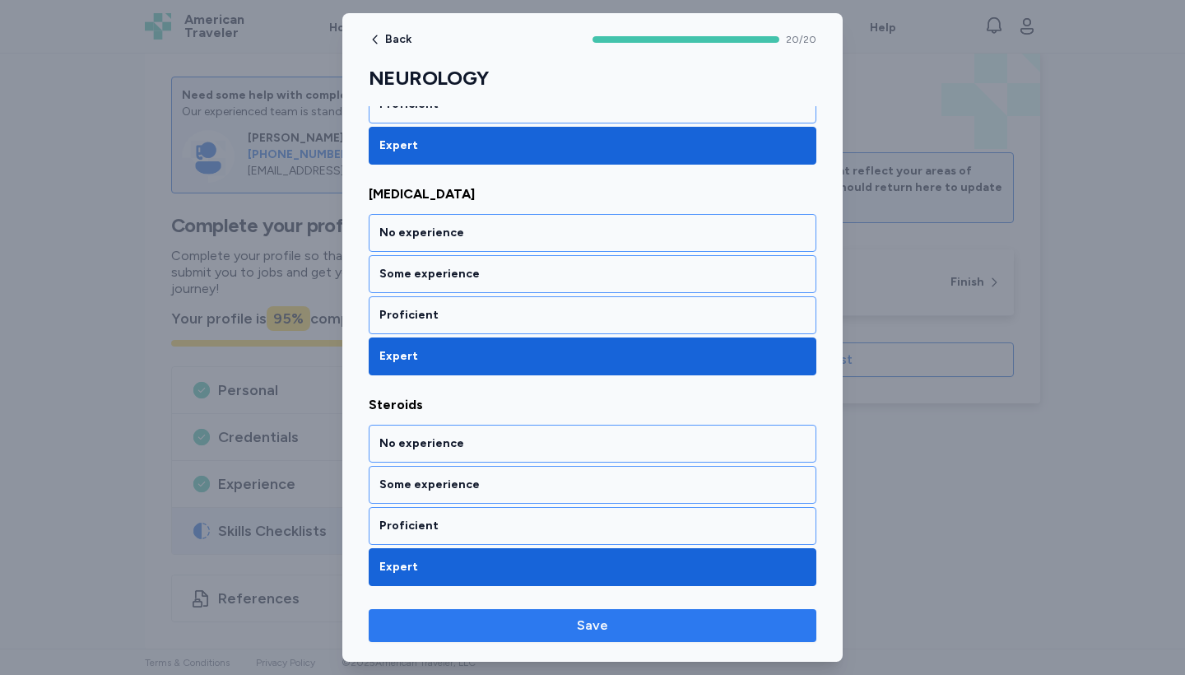
click at [557, 622] on span "Save" at bounding box center [592, 626] width 421 height 20
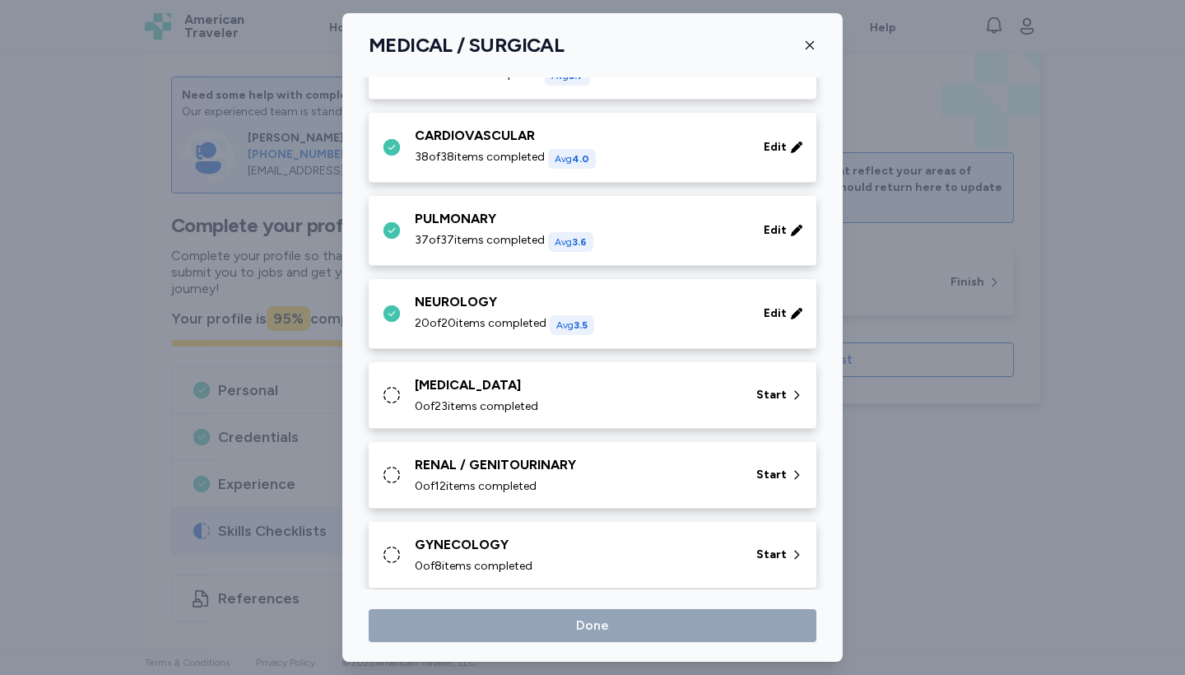
scroll to position [153, 0]
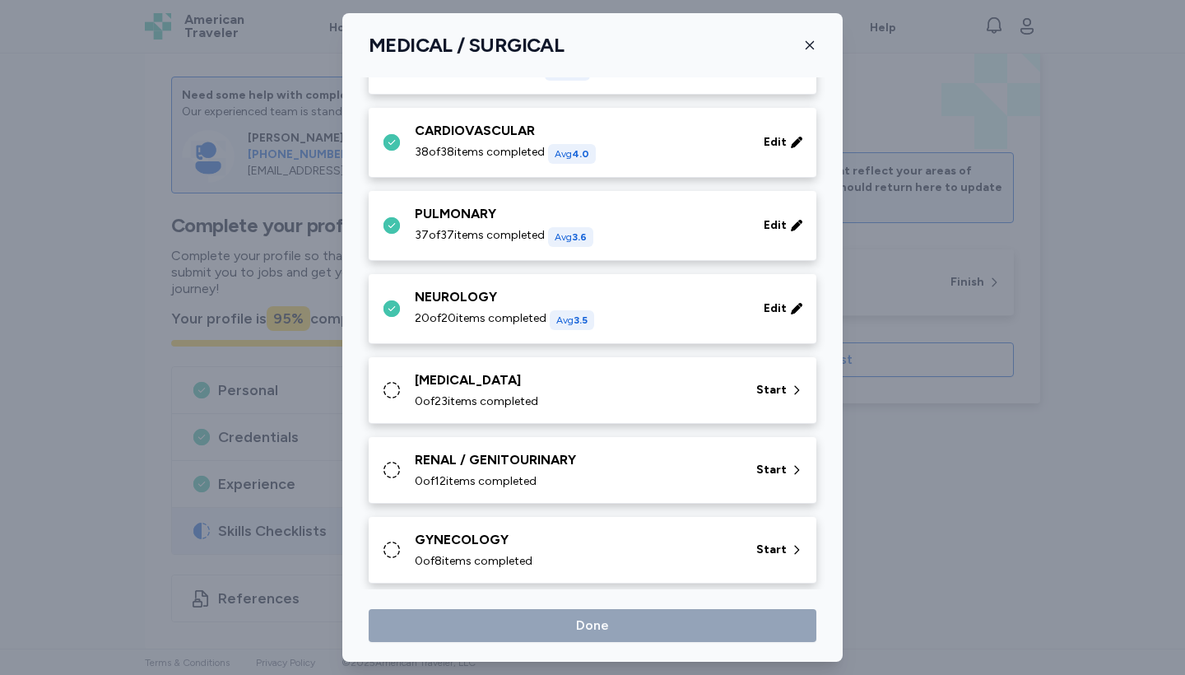
click at [463, 370] on div "[MEDICAL_DATA] 0 of 23 items completed Start" at bounding box center [593, 390] width 448 height 67
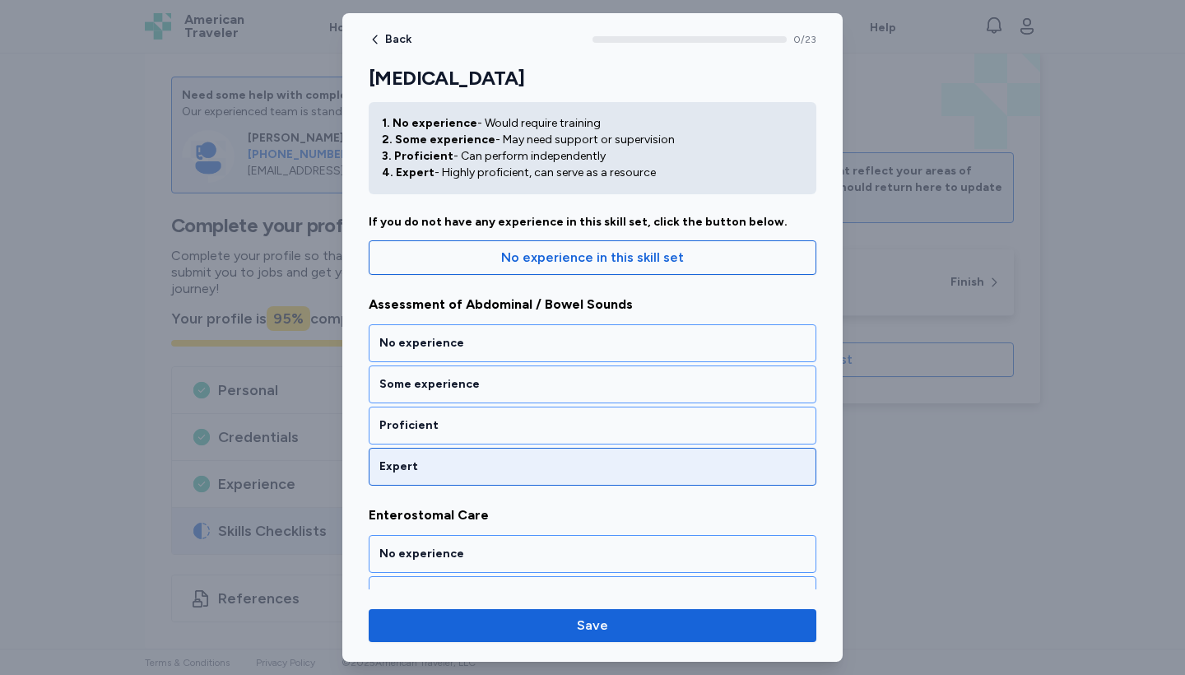
click at [414, 474] on div "Expert" at bounding box center [592, 467] width 426 height 16
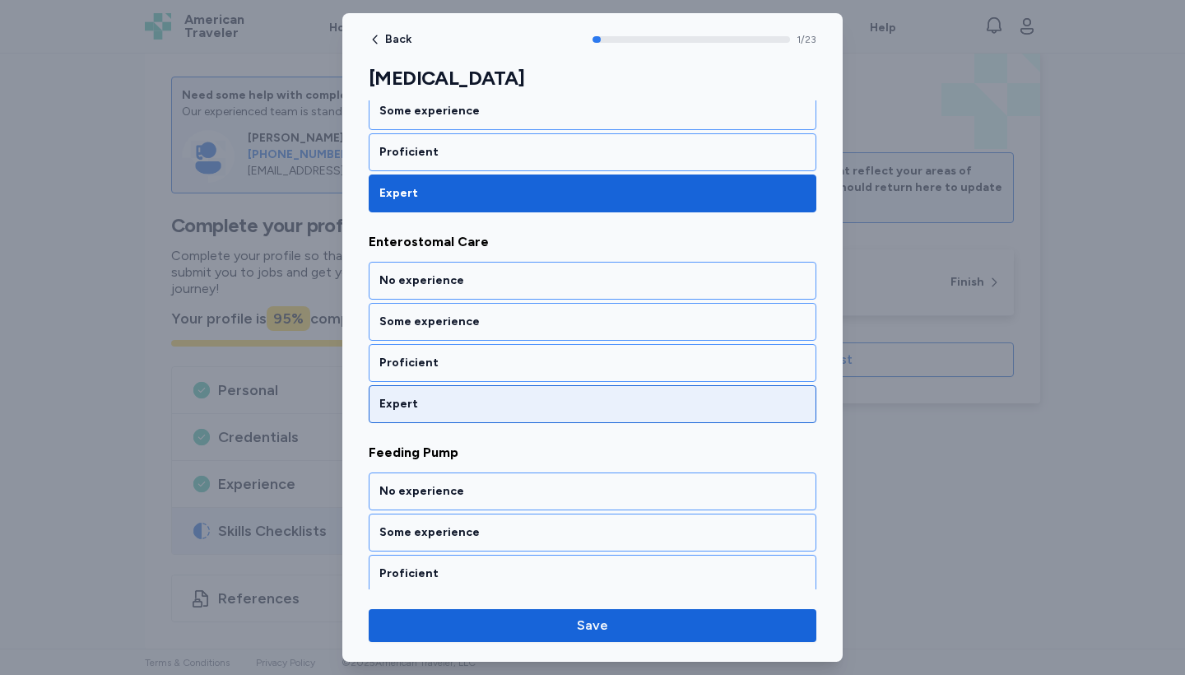
click at [412, 409] on div "Expert" at bounding box center [592, 404] width 426 height 16
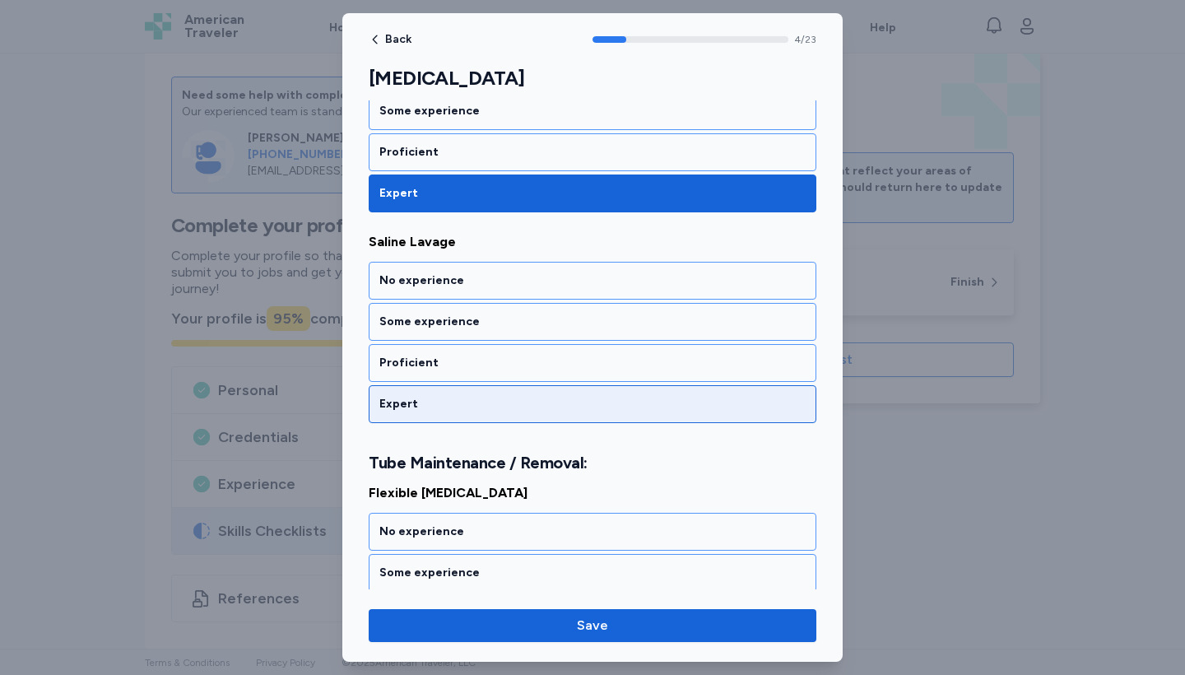
click at [412, 409] on div "Expert" at bounding box center [592, 404] width 426 height 16
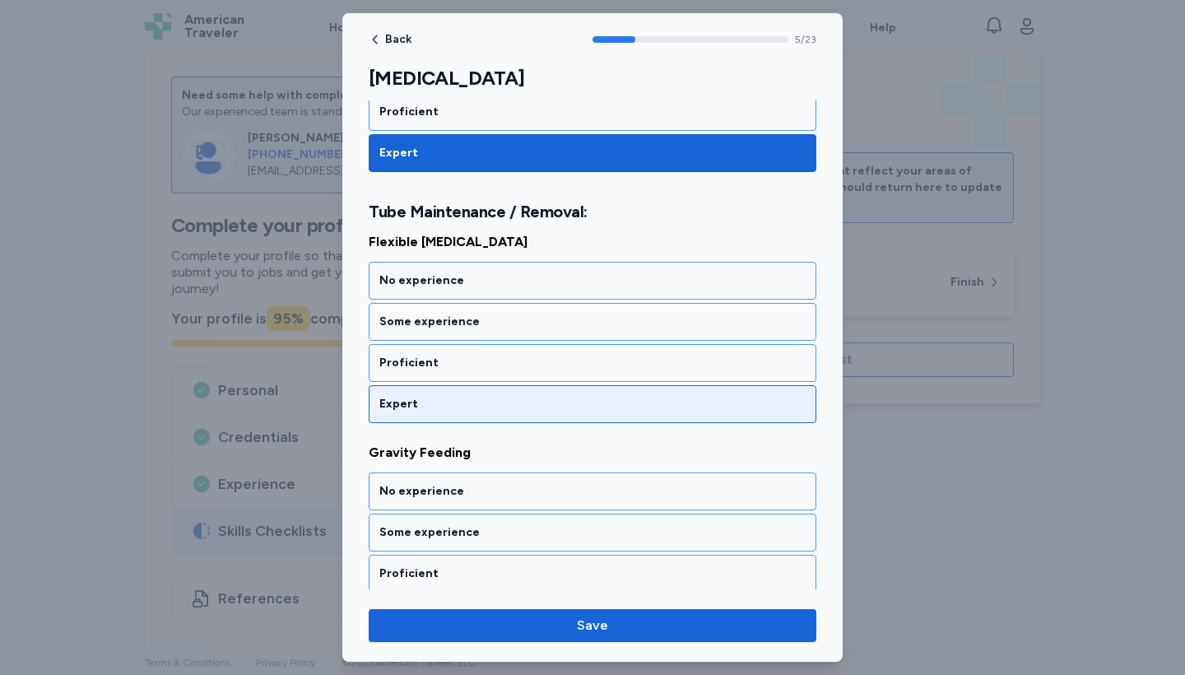
click at [412, 409] on div "Expert" at bounding box center [592, 404] width 426 height 16
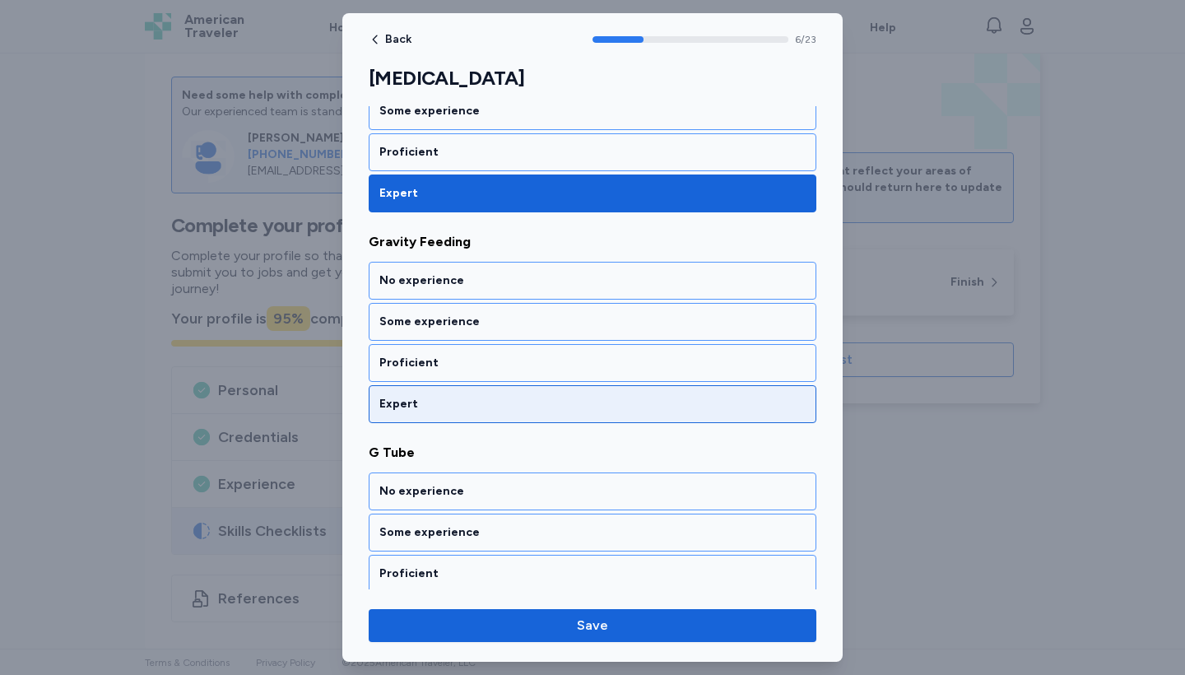
click at [412, 409] on div "Expert" at bounding box center [592, 404] width 426 height 16
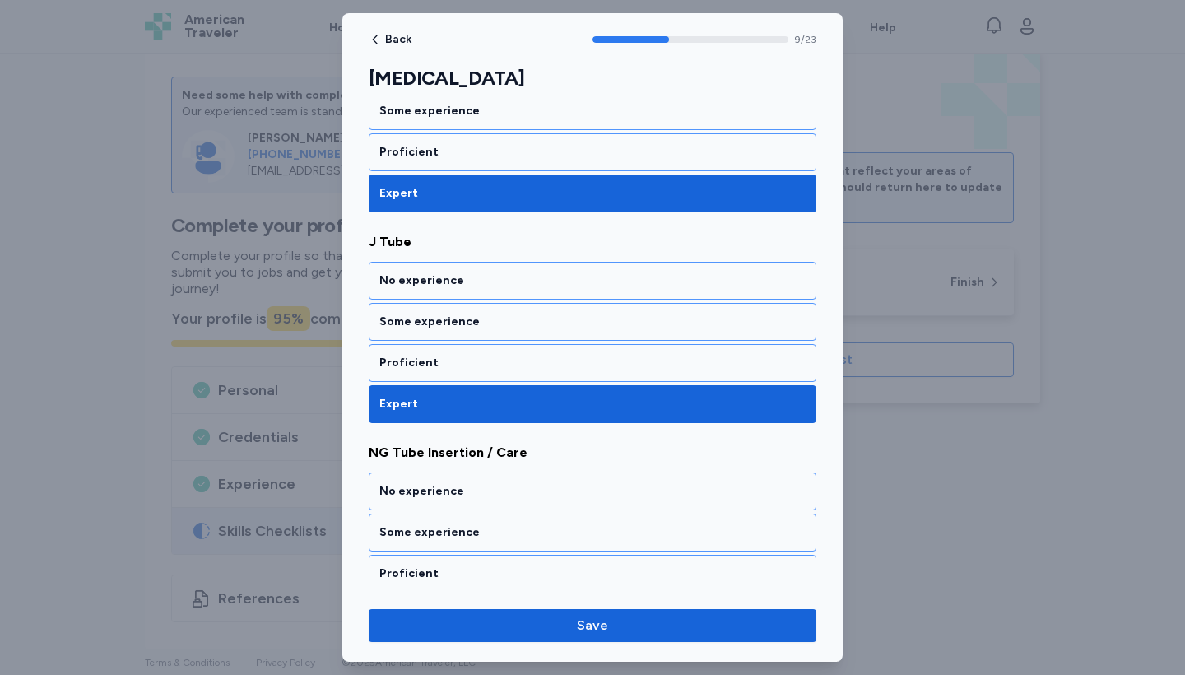
scroll to position [2047, 0]
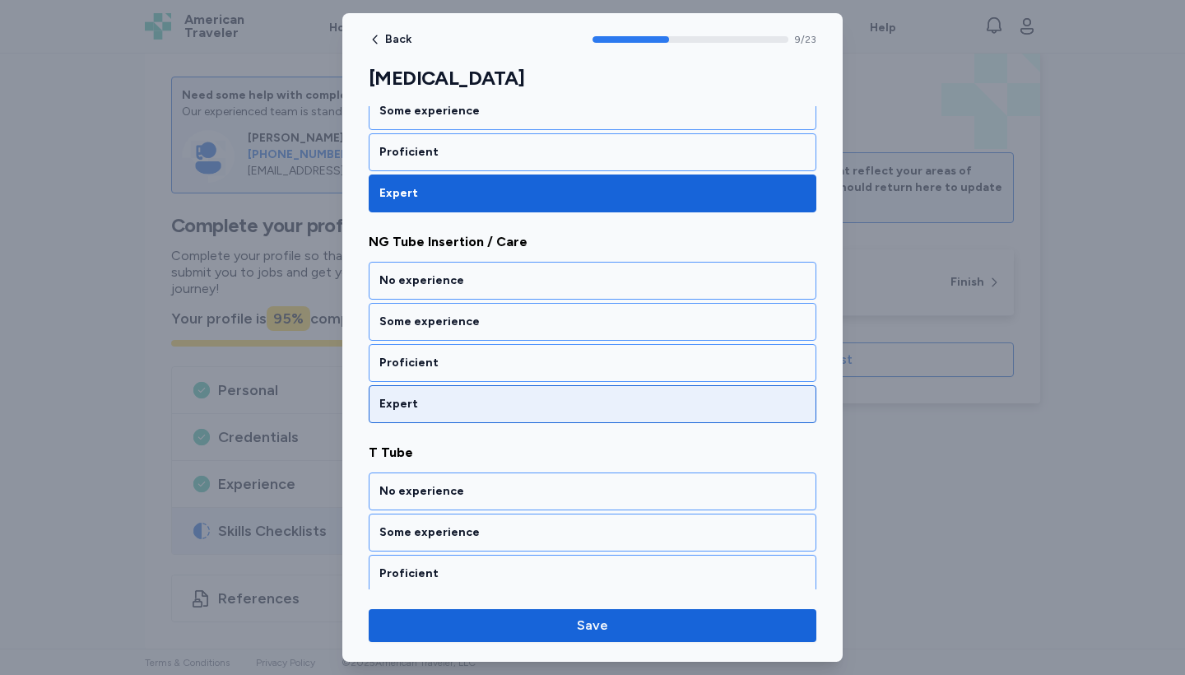
click at [412, 416] on div "Expert" at bounding box center [593, 404] width 448 height 38
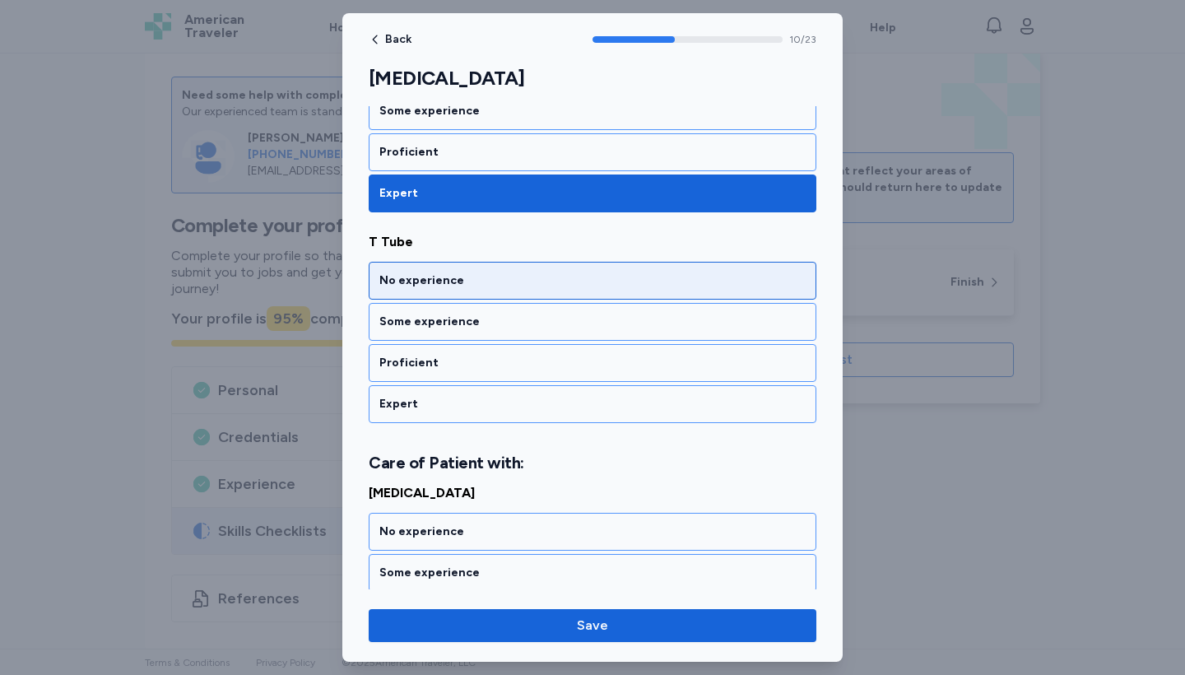
click at [426, 282] on div "No experience" at bounding box center [592, 280] width 426 height 16
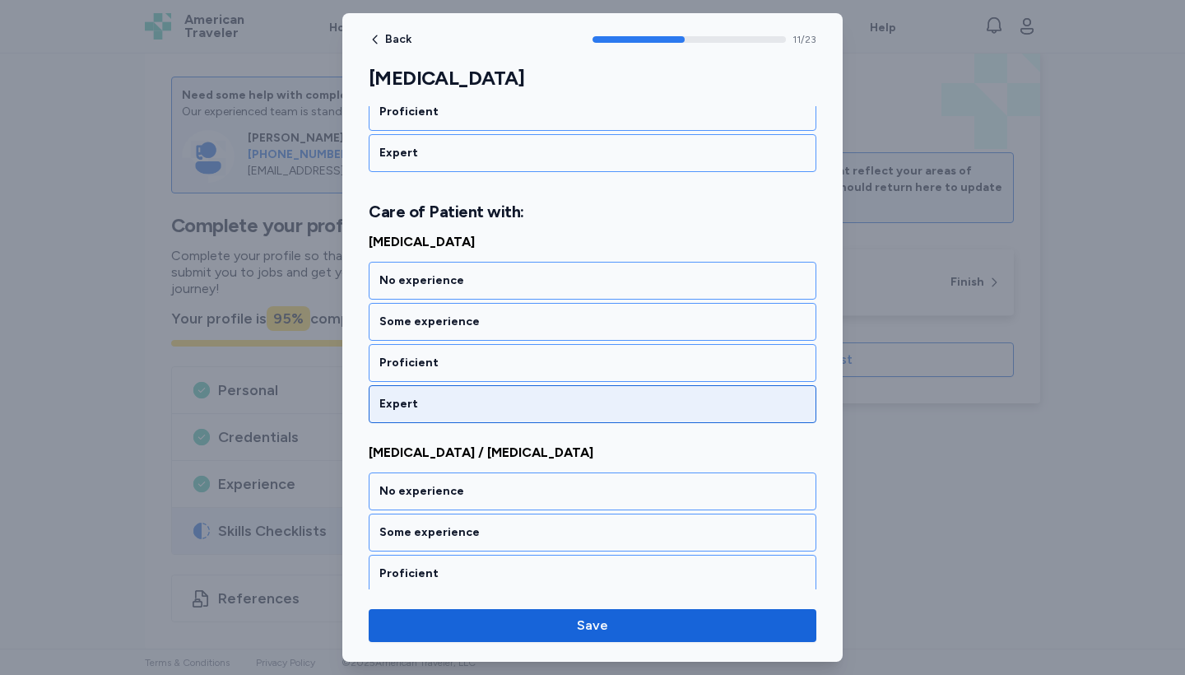
click at [440, 404] on div "Expert" at bounding box center [592, 404] width 426 height 16
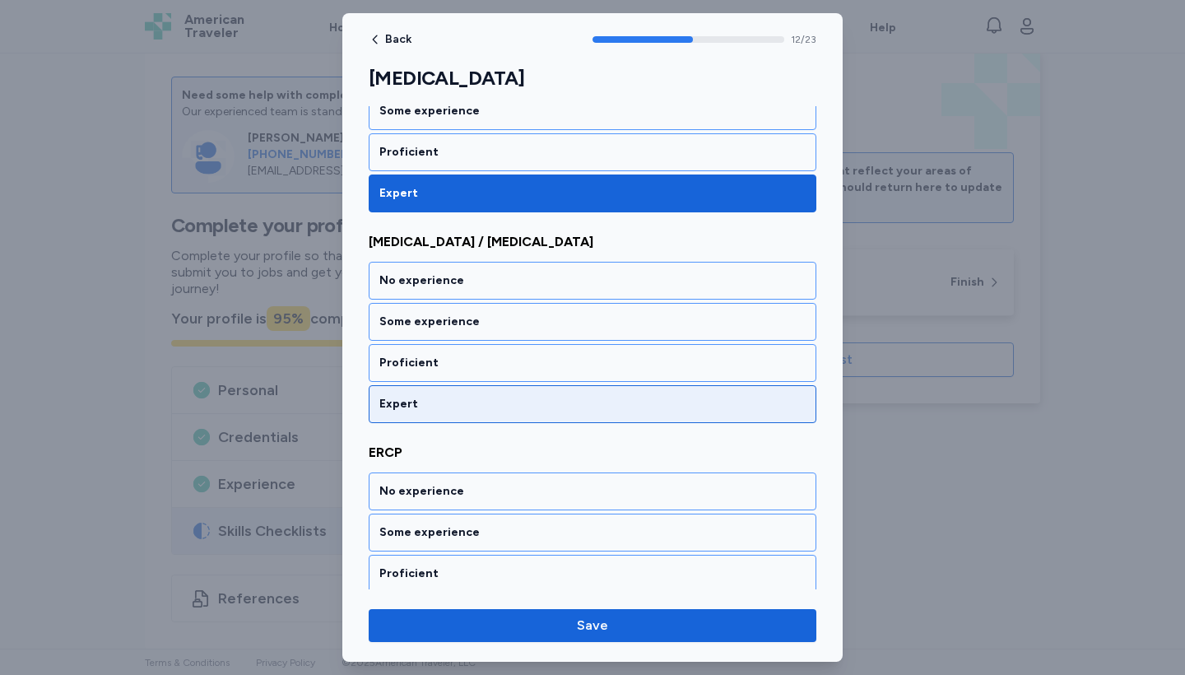
click at [440, 404] on div "Expert" at bounding box center [592, 404] width 426 height 16
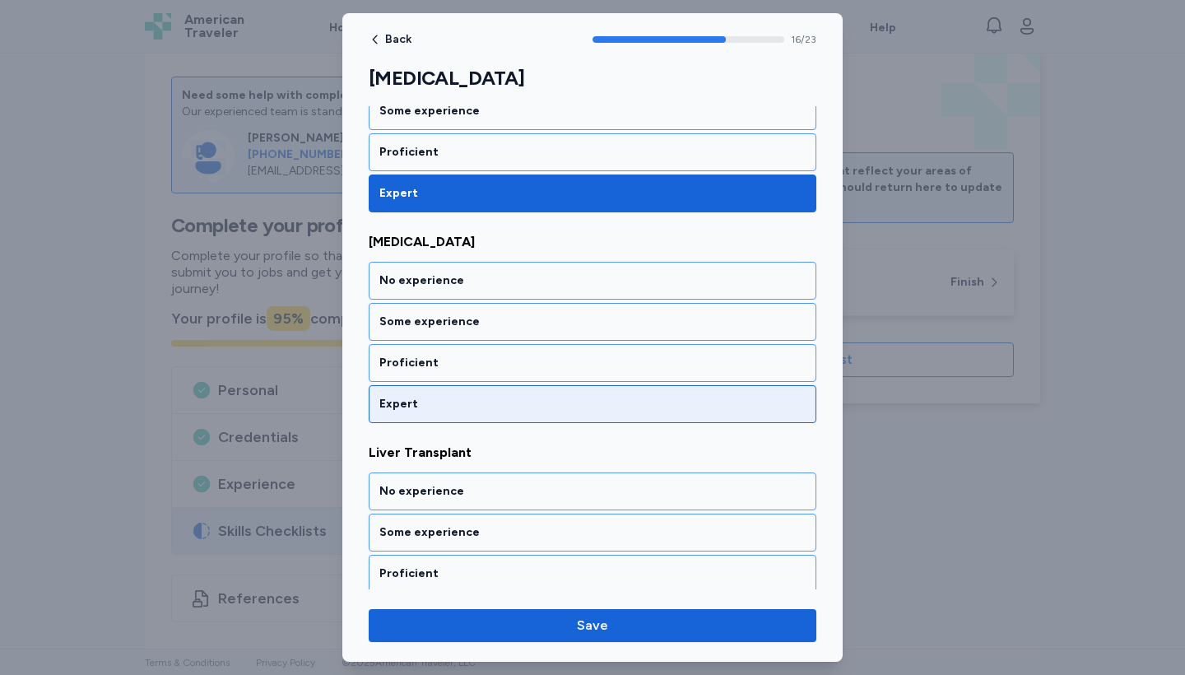
click at [440, 404] on div "Expert" at bounding box center [592, 404] width 426 height 16
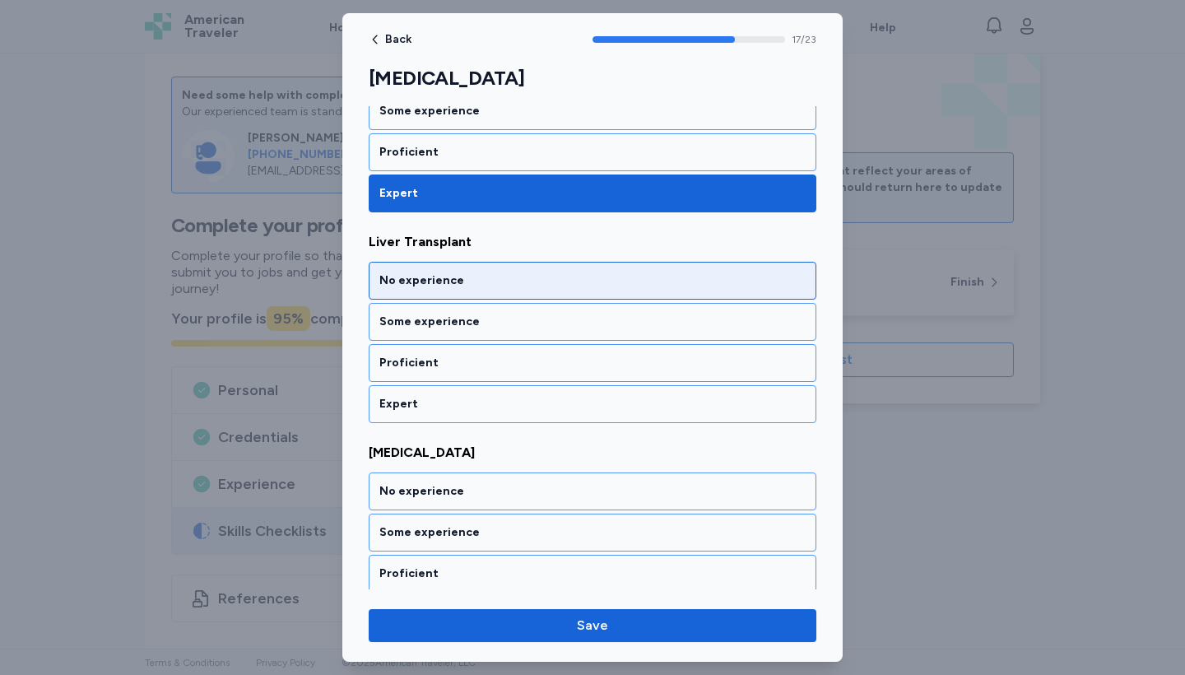
click at [429, 277] on div "No experience" at bounding box center [592, 280] width 426 height 16
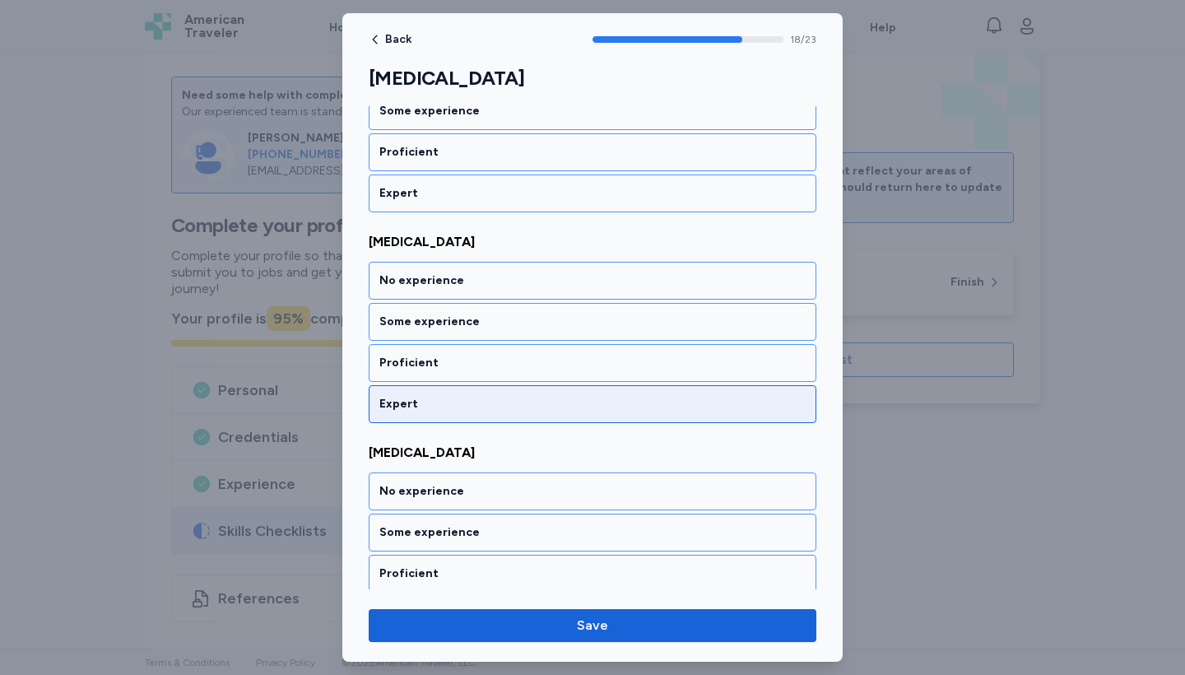
click at [424, 392] on div "Expert" at bounding box center [593, 404] width 448 height 38
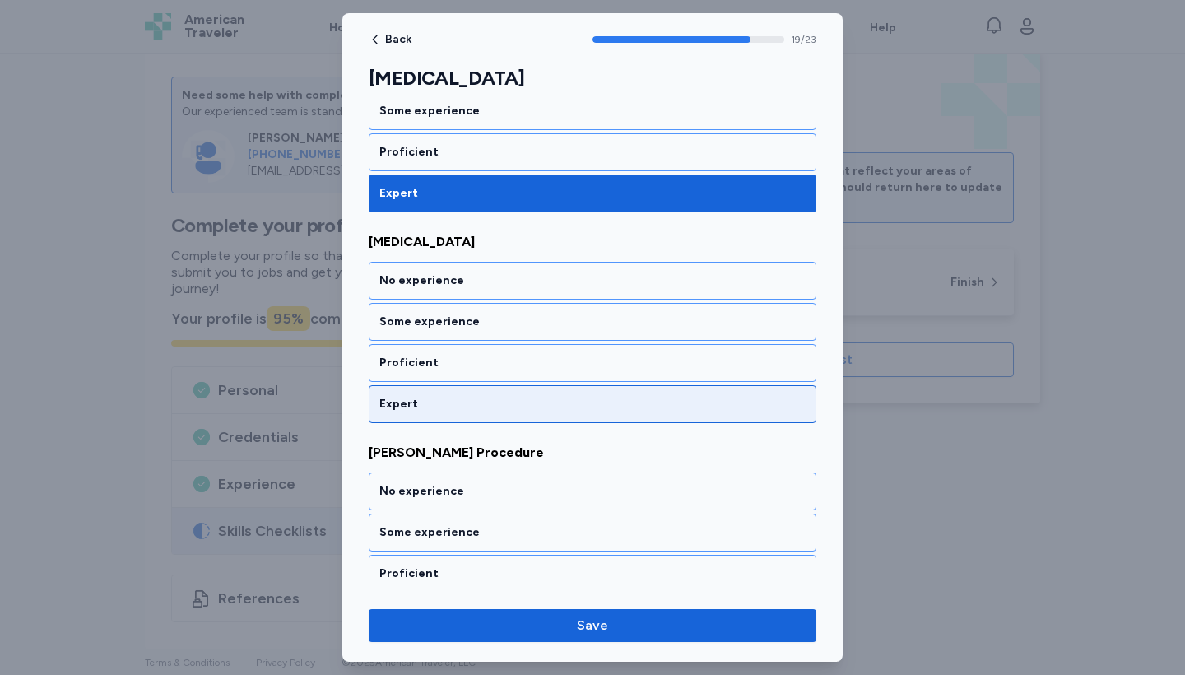
click at [424, 392] on div "Expert" at bounding box center [593, 404] width 448 height 38
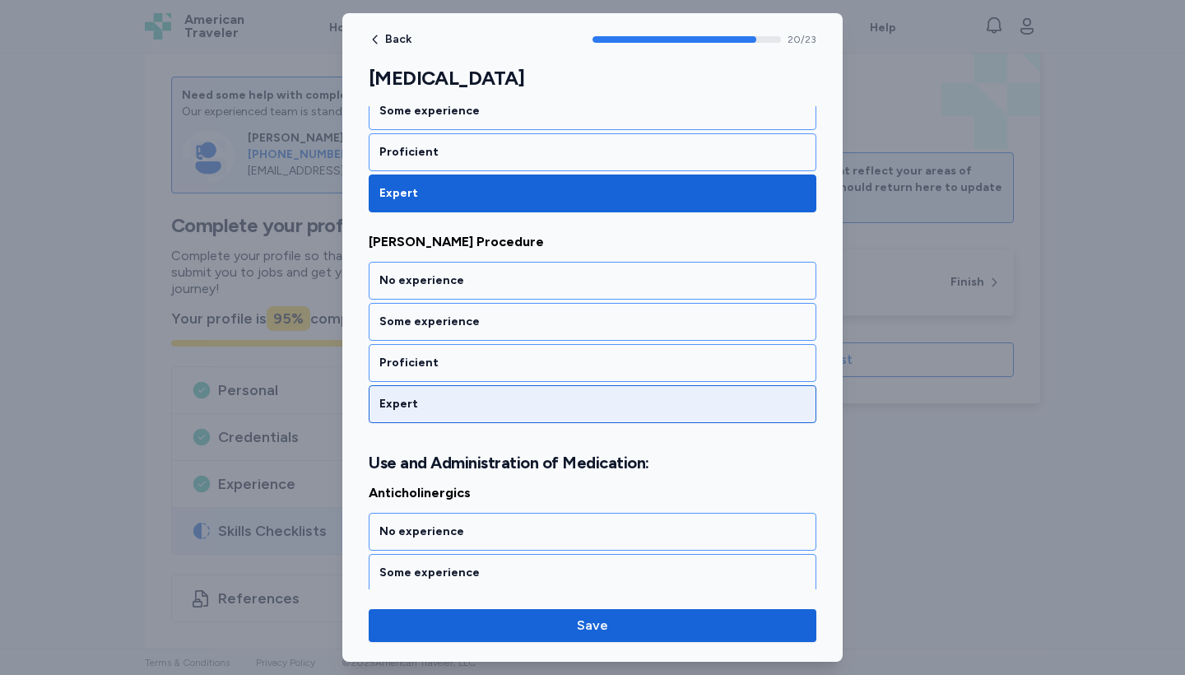
click at [422, 392] on div "Expert" at bounding box center [593, 404] width 448 height 38
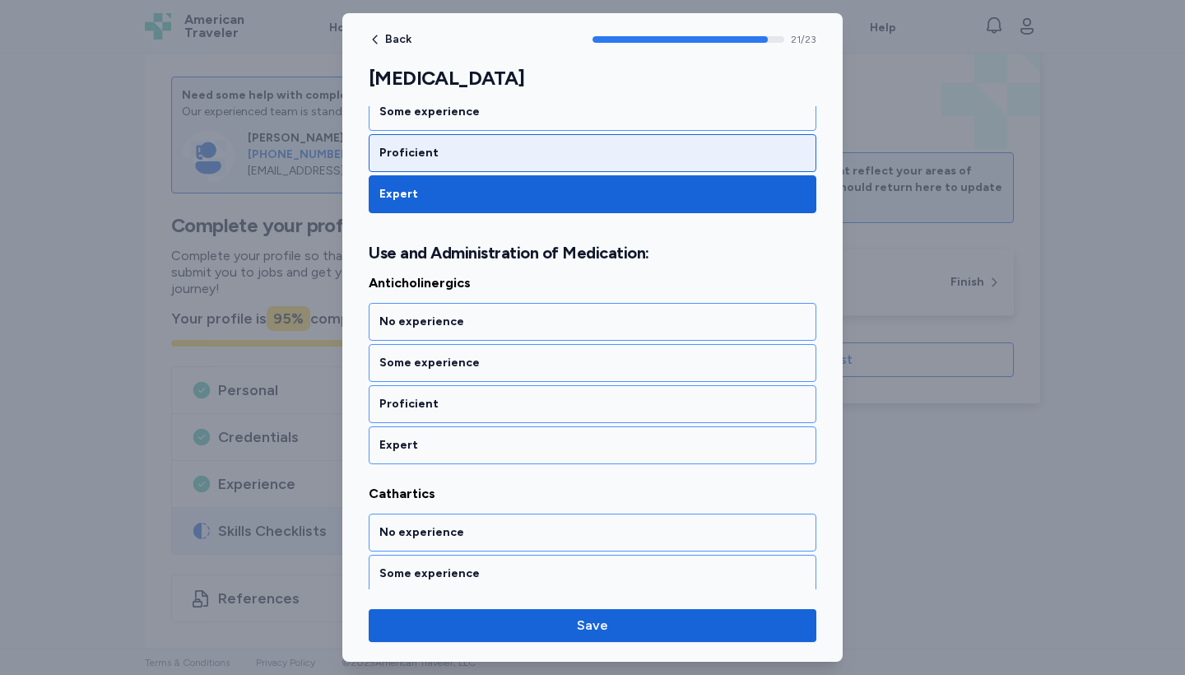
click at [418, 142] on div "Proficient" at bounding box center [593, 153] width 448 height 38
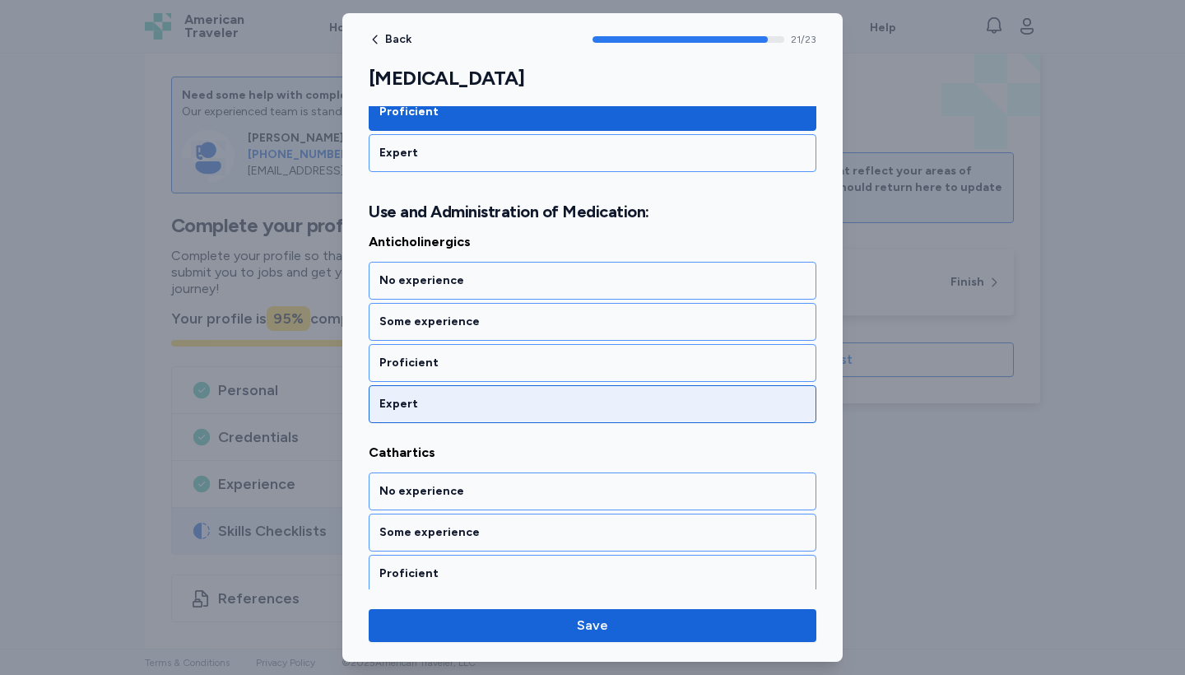
click at [444, 408] on div "Expert" at bounding box center [592, 404] width 426 height 16
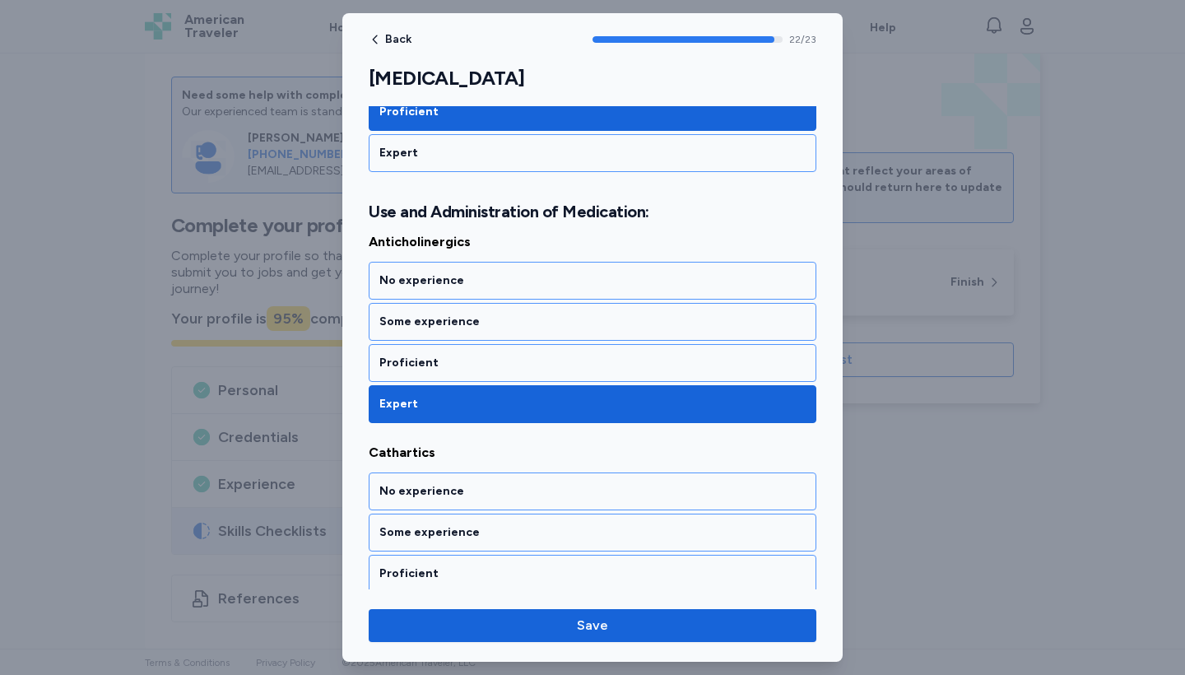
scroll to position [4705, 0]
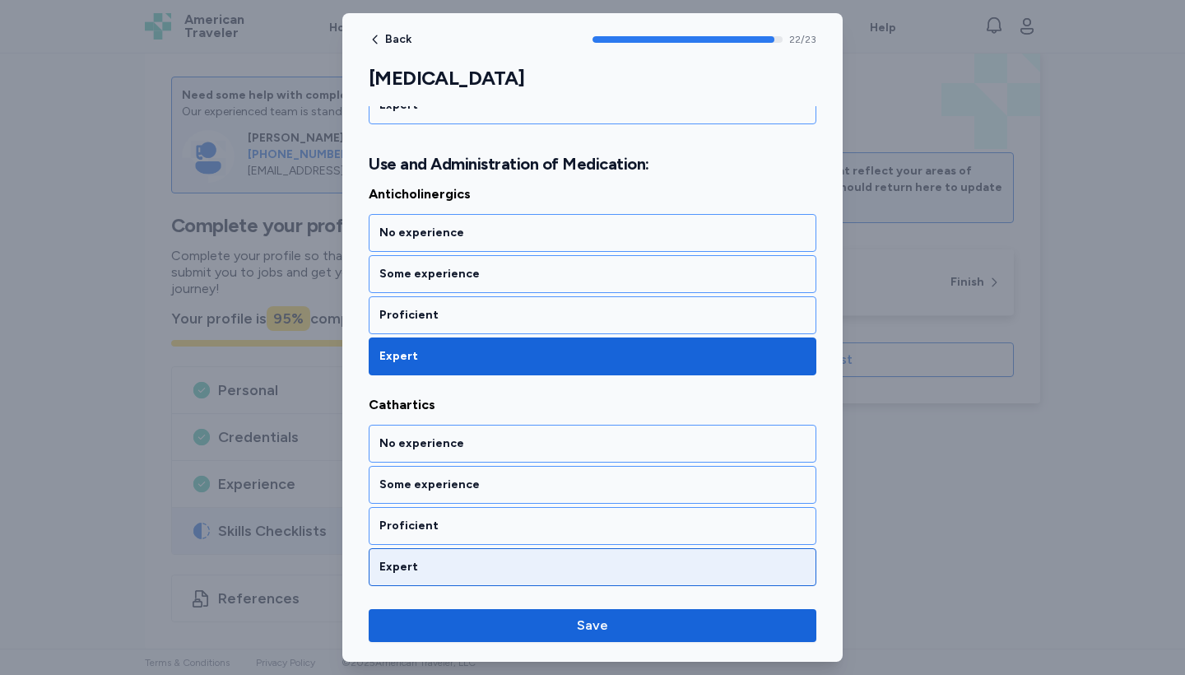
click at [445, 569] on div "Expert" at bounding box center [592, 567] width 426 height 16
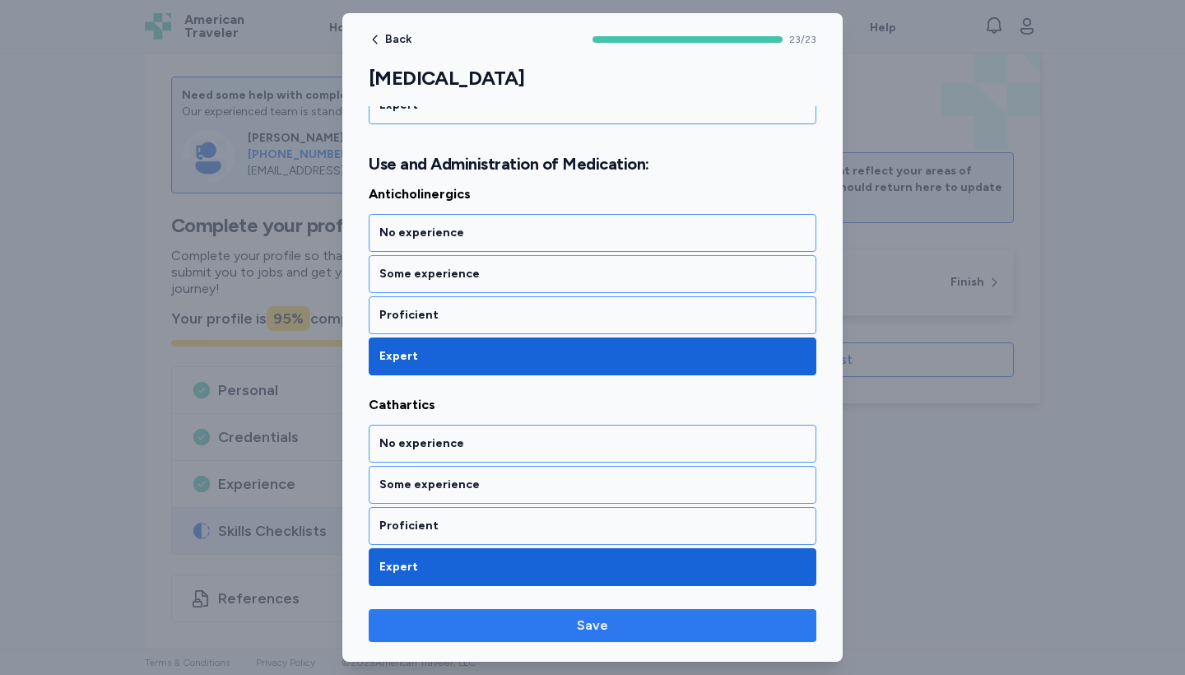
click at [556, 616] on span "Save" at bounding box center [592, 626] width 421 height 20
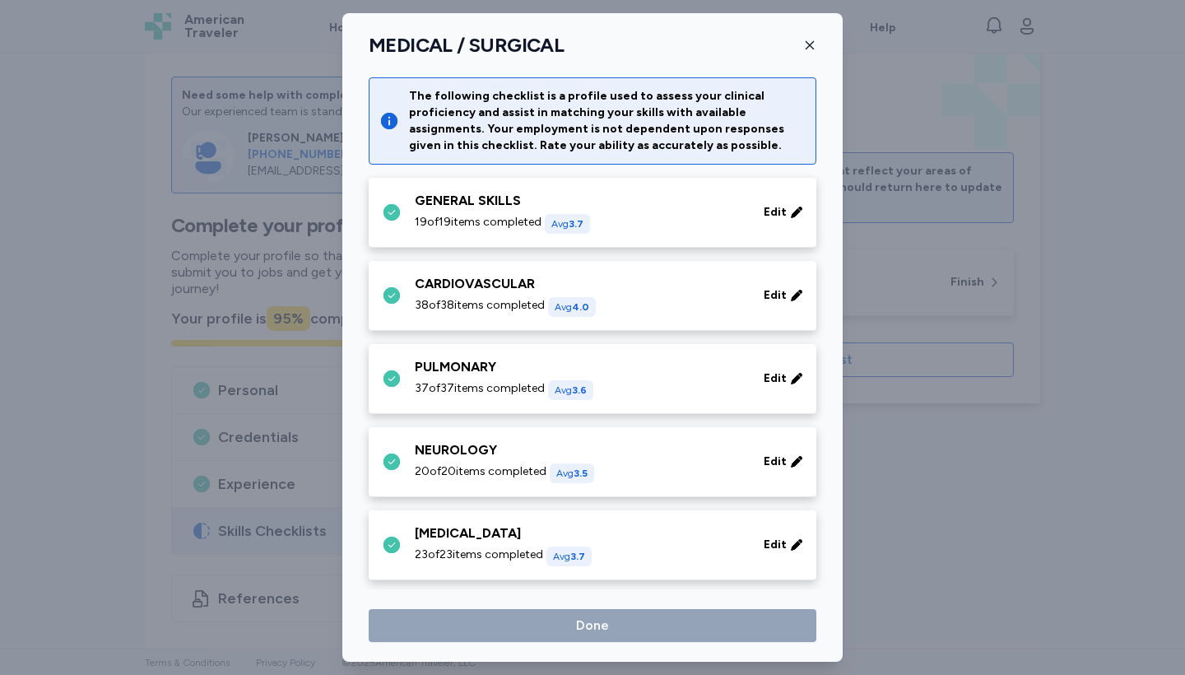
scroll to position [153, 0]
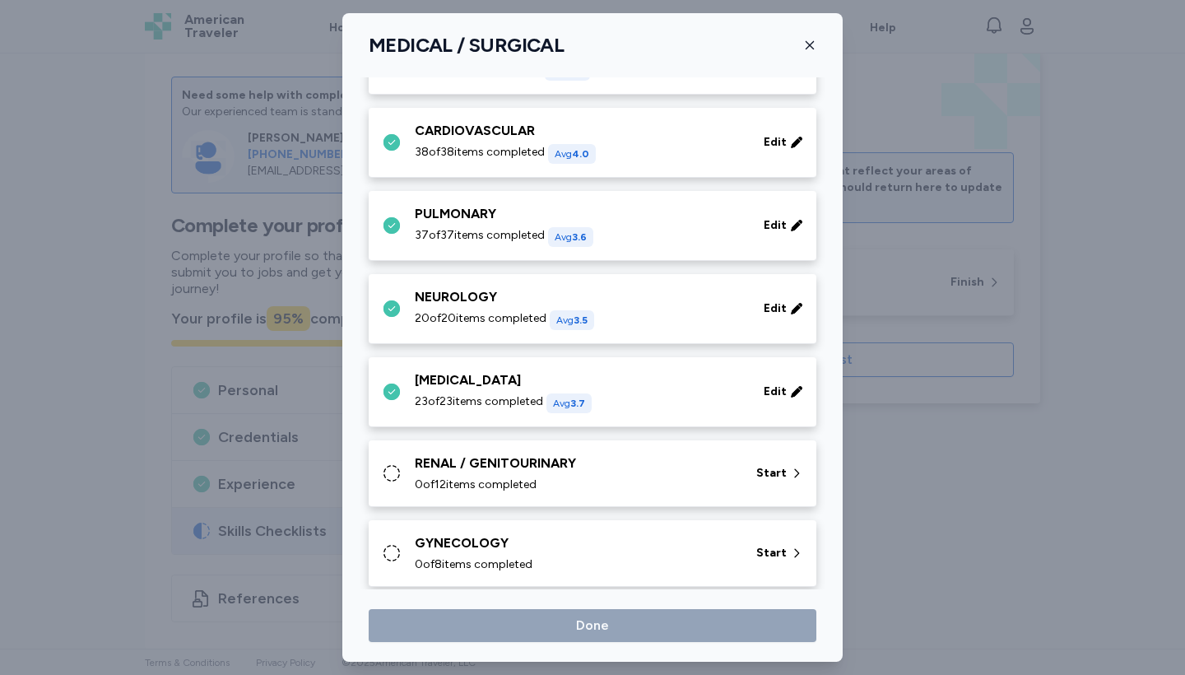
click at [470, 472] on div "RENAL / GENITOURINARY" at bounding box center [576, 464] width 322 height 20
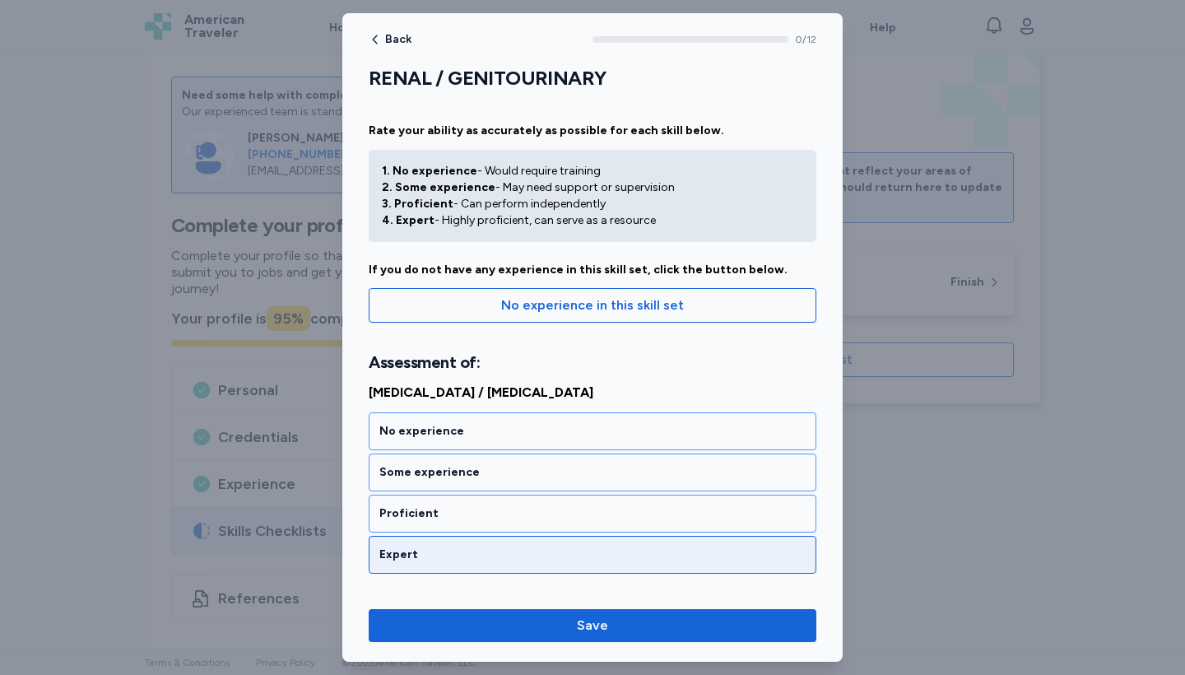
click at [452, 545] on div "Expert" at bounding box center [593, 555] width 448 height 38
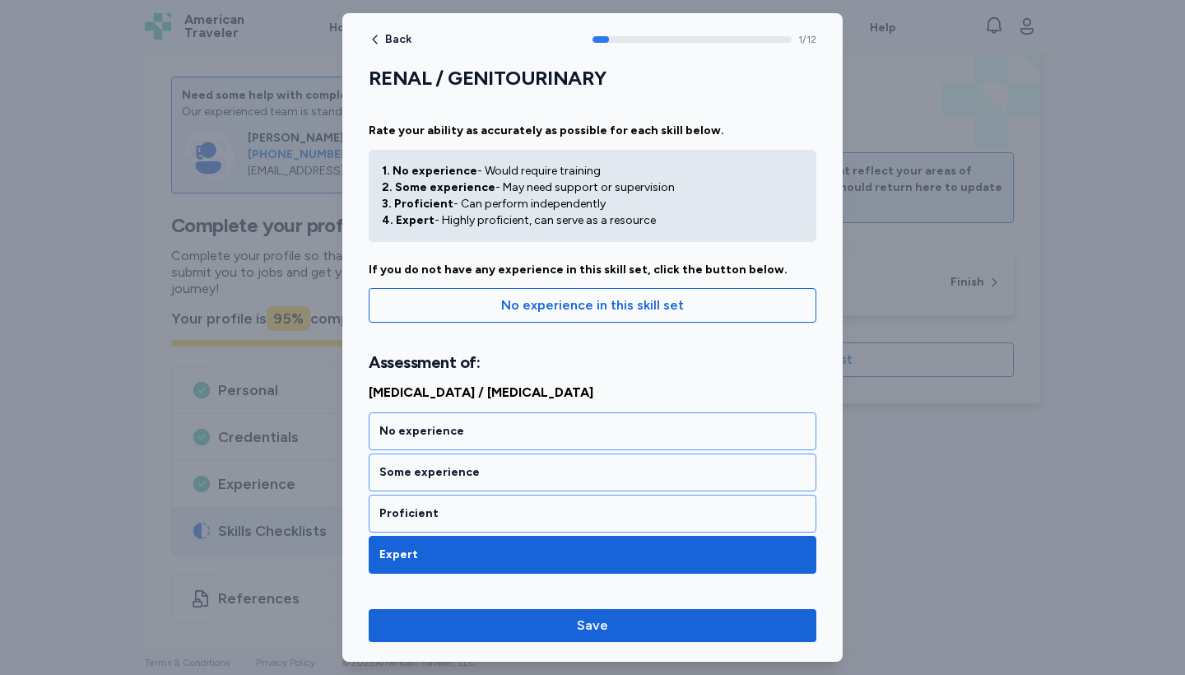
scroll to position [361, 0]
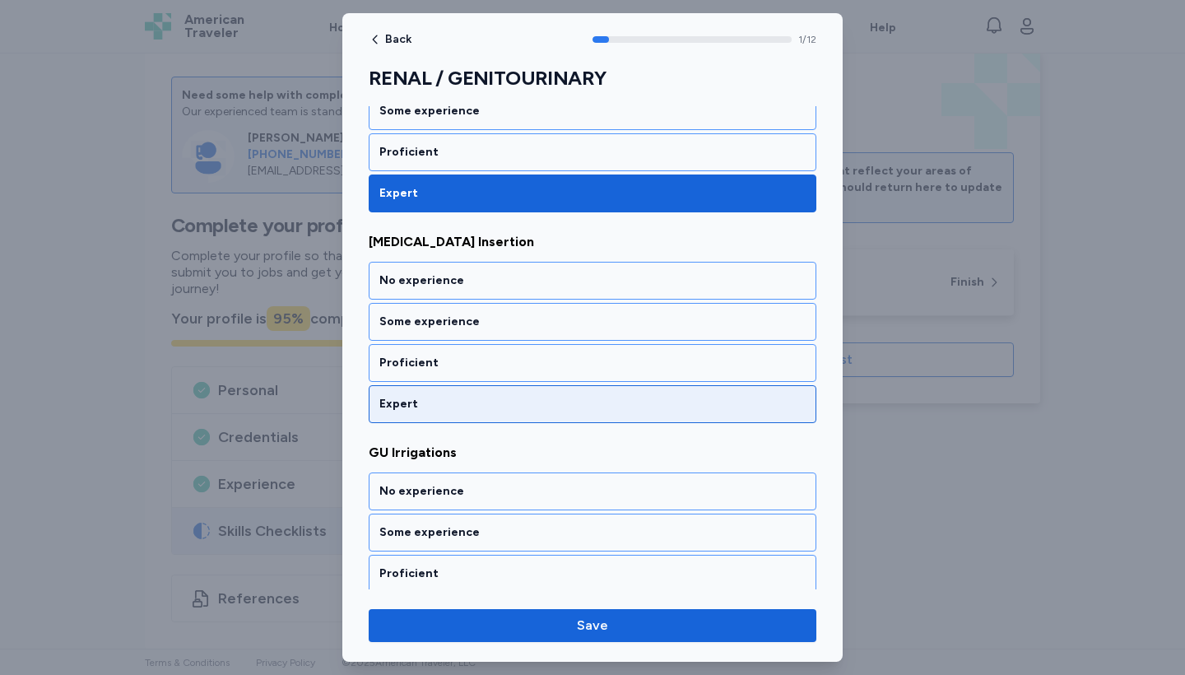
click at [476, 420] on div "Expert" at bounding box center [593, 404] width 448 height 38
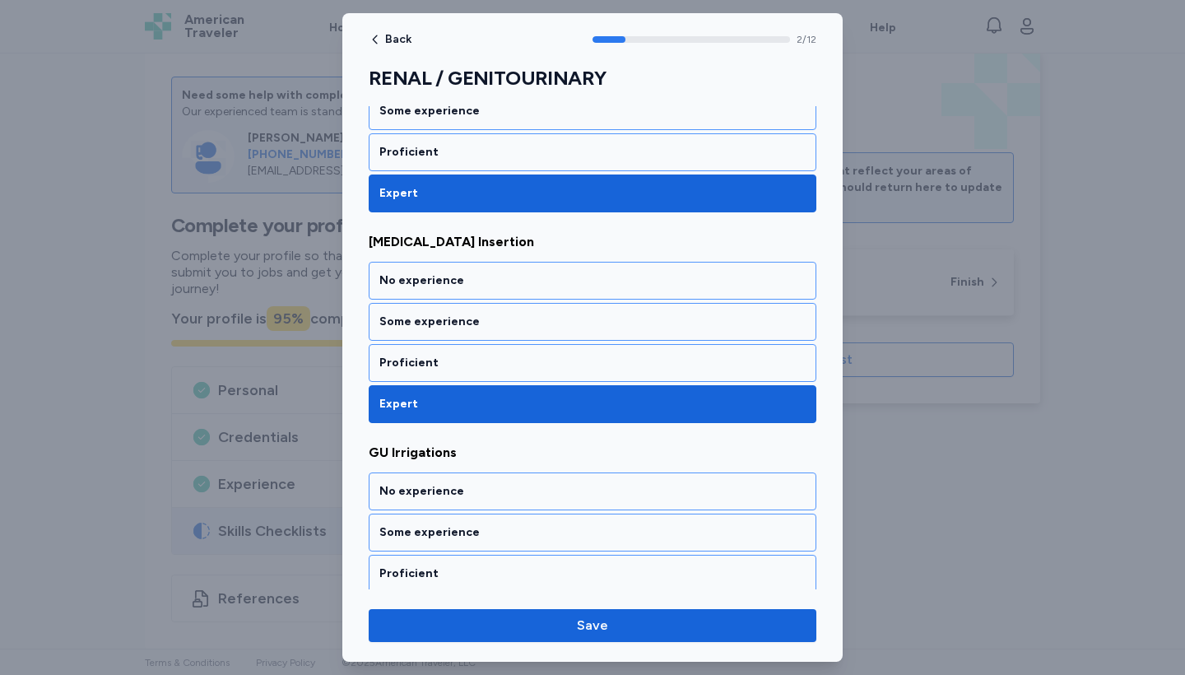
scroll to position [572, 0]
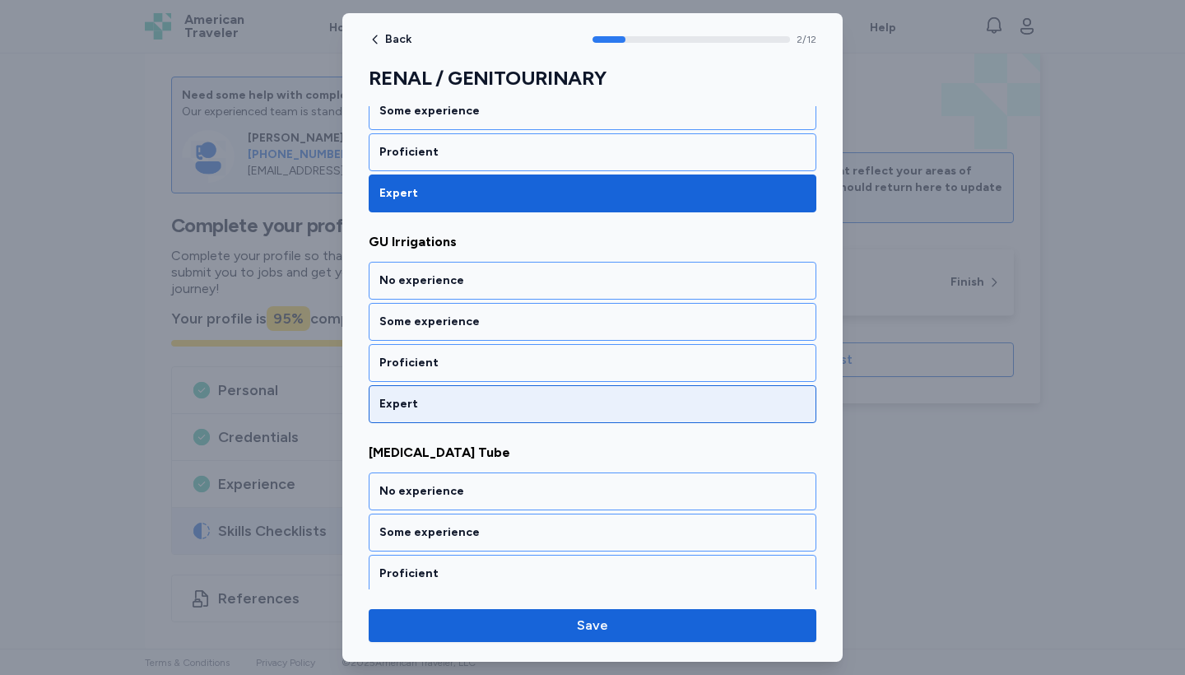
click at [467, 417] on div "Expert" at bounding box center [593, 404] width 448 height 38
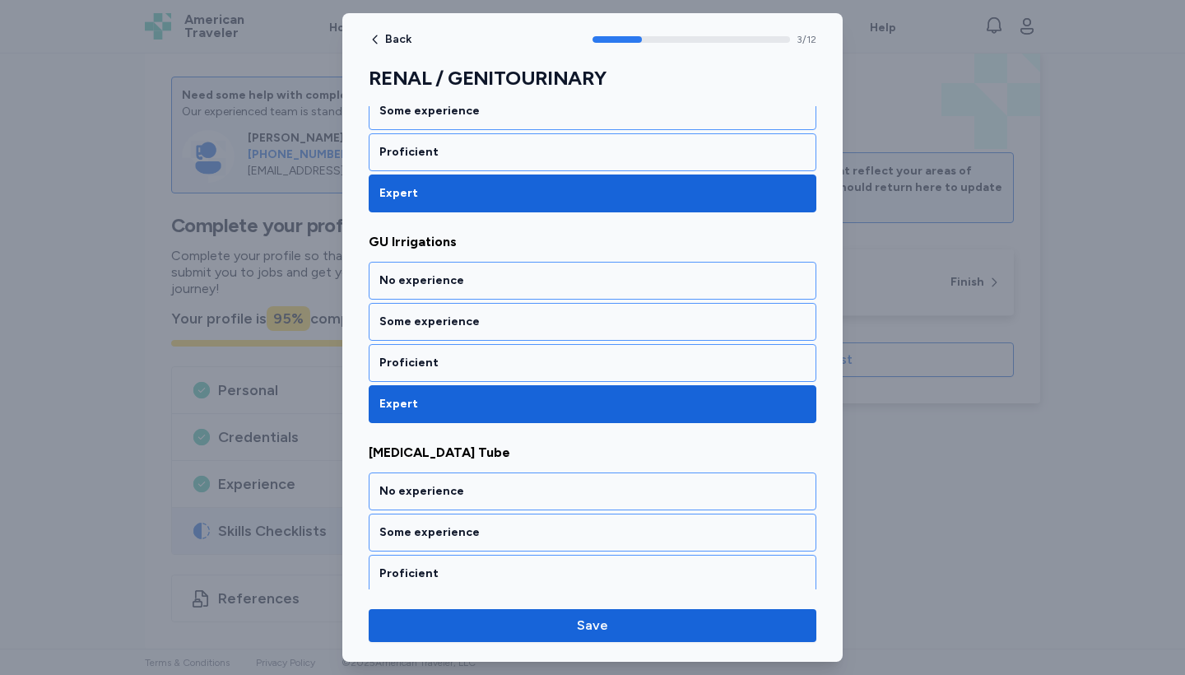
scroll to position [783, 0]
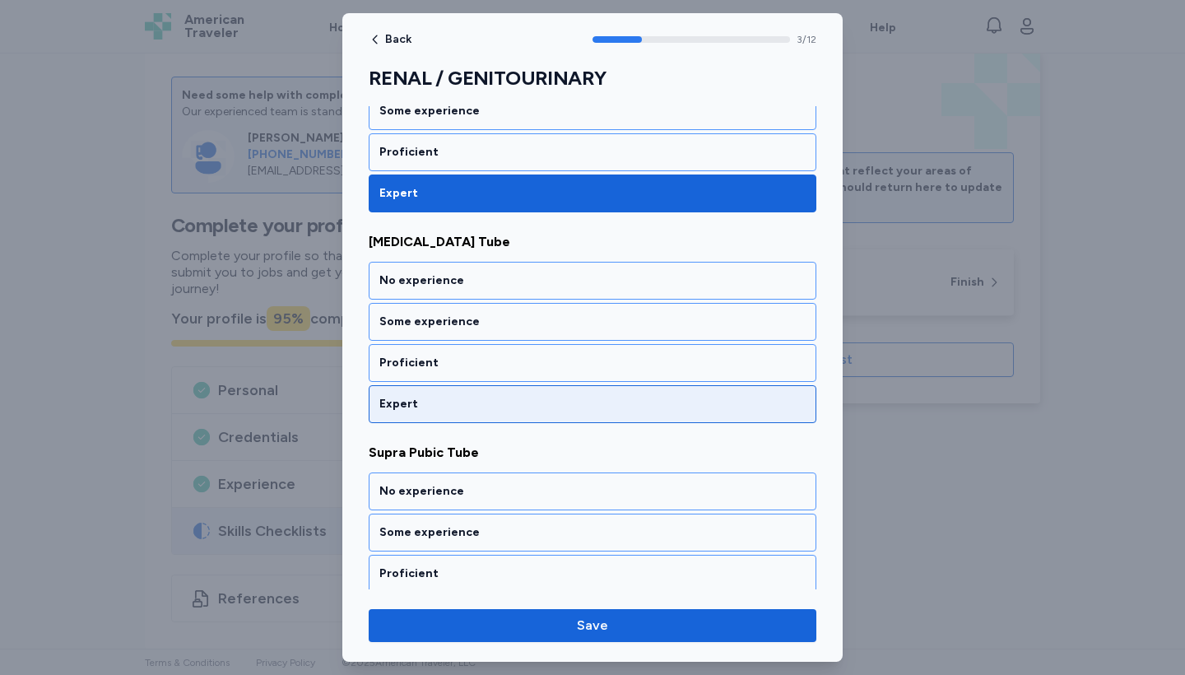
click at [467, 417] on div "Expert" at bounding box center [593, 404] width 448 height 38
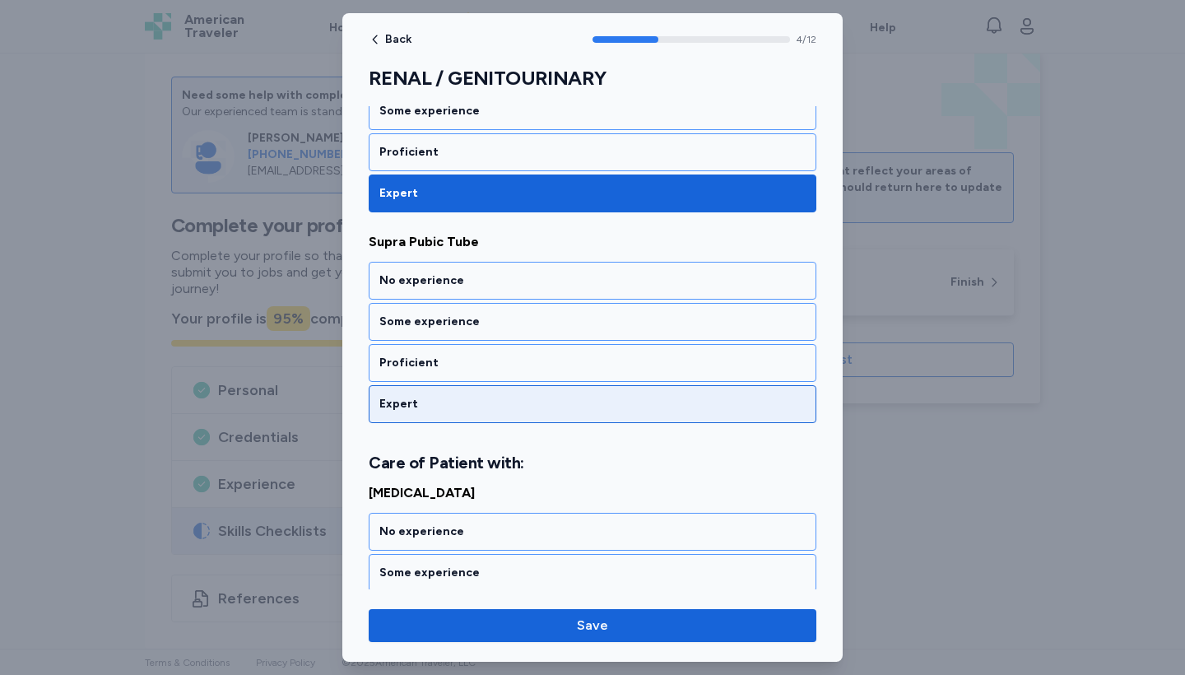
click at [467, 417] on div "Expert" at bounding box center [593, 404] width 448 height 38
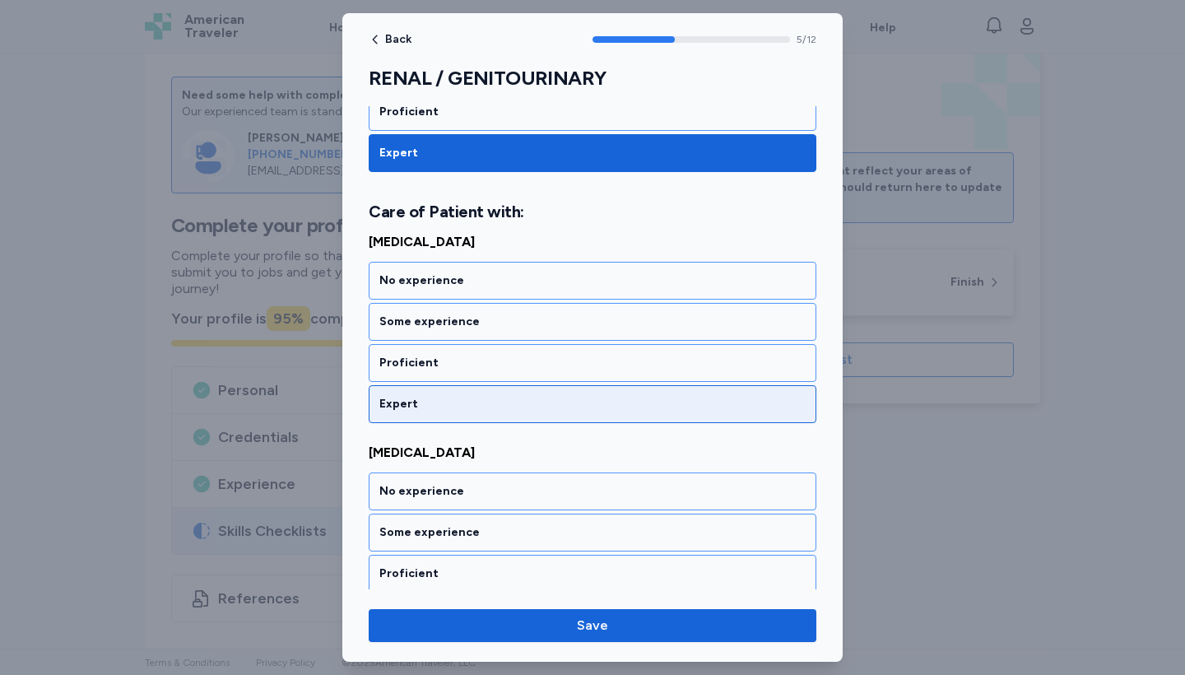
click at [440, 403] on div "Expert" at bounding box center [592, 404] width 426 height 16
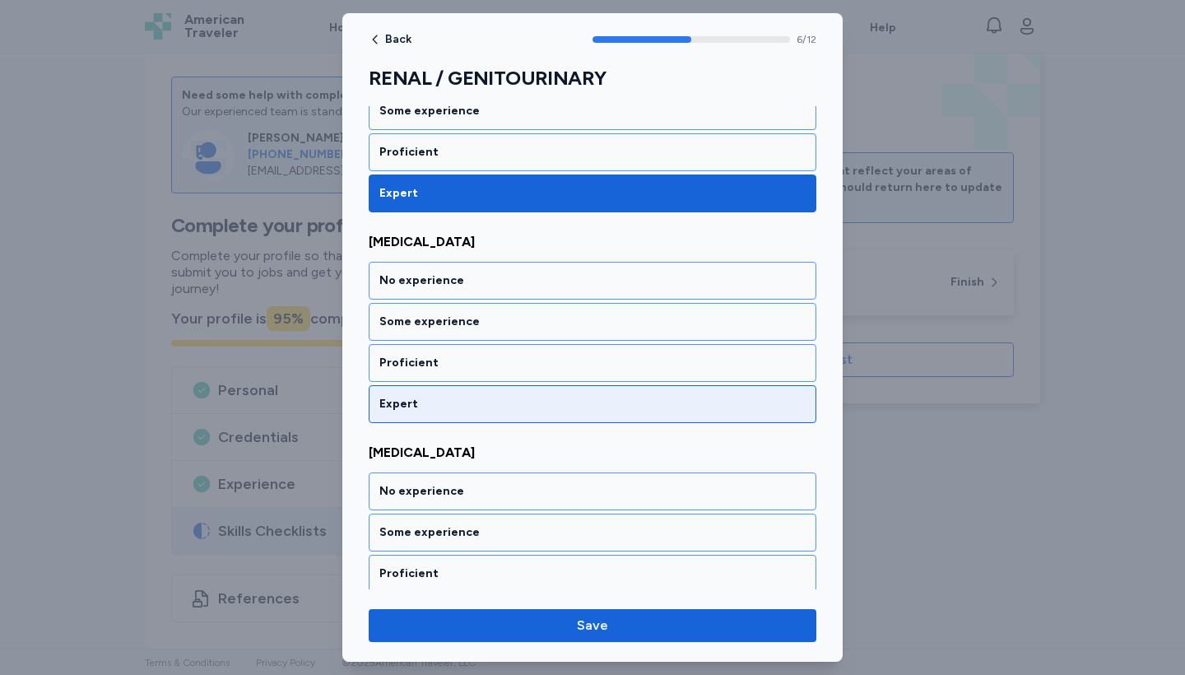
click at [440, 403] on div "Expert" at bounding box center [592, 404] width 426 height 16
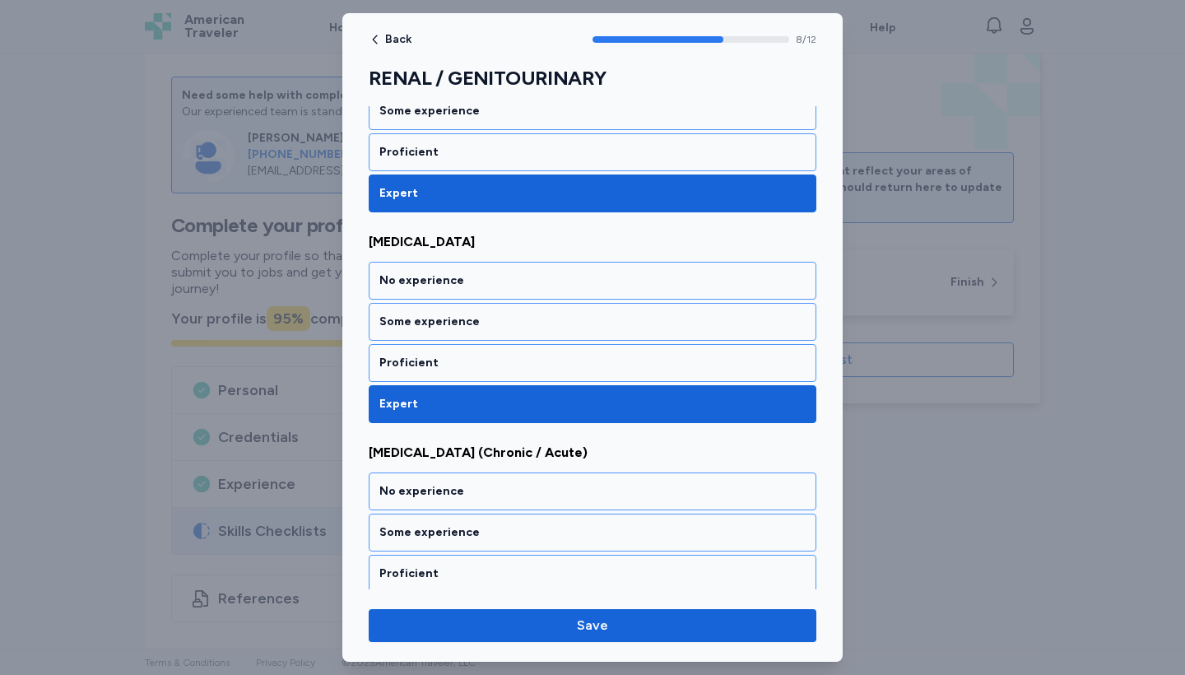
scroll to position [1877, 0]
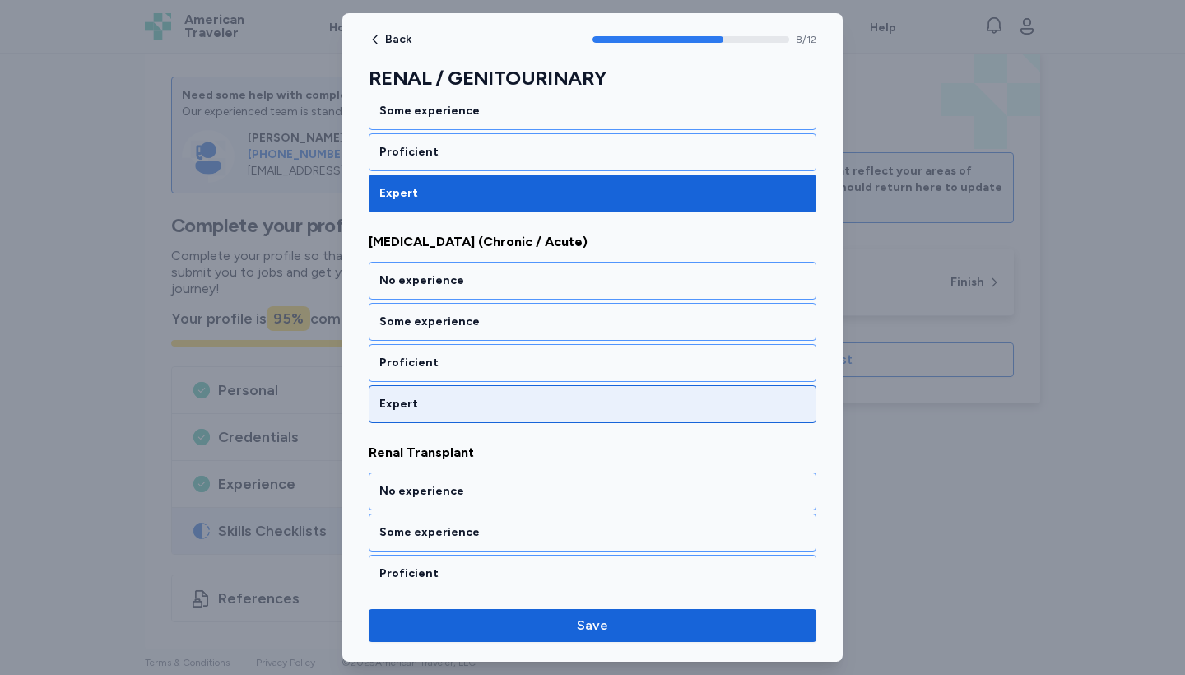
click at [440, 403] on div "Expert" at bounding box center [592, 404] width 426 height 16
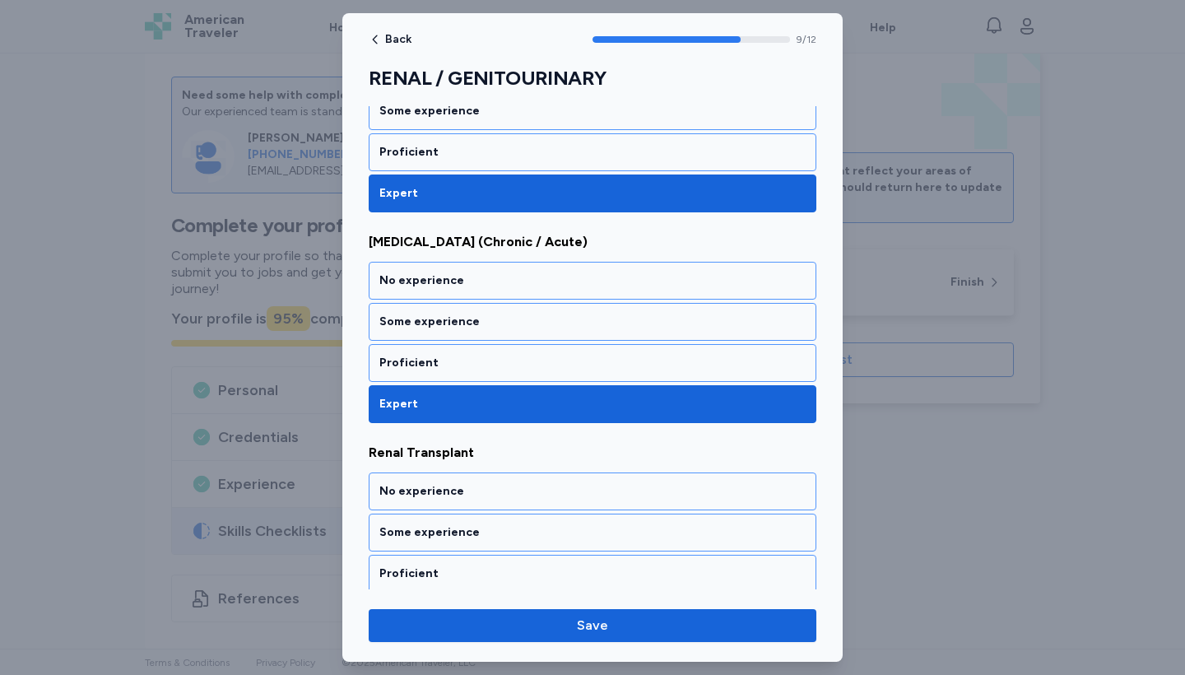
scroll to position [2088, 0]
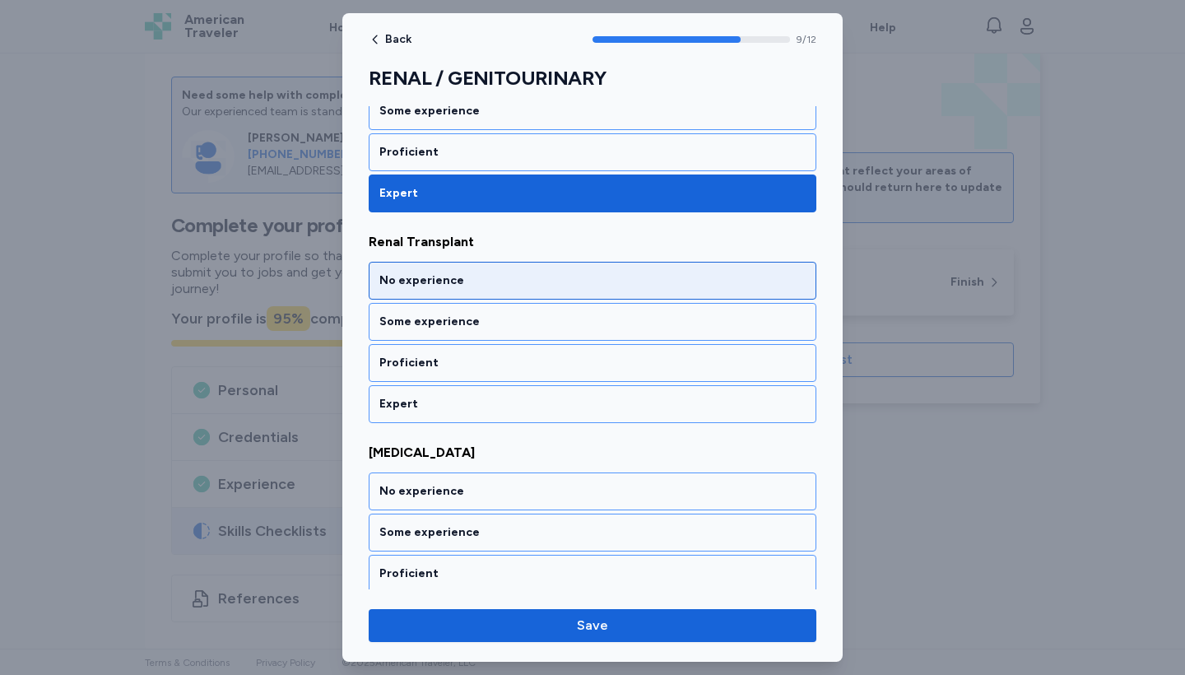
click at [444, 270] on div "No experience" at bounding box center [593, 281] width 448 height 38
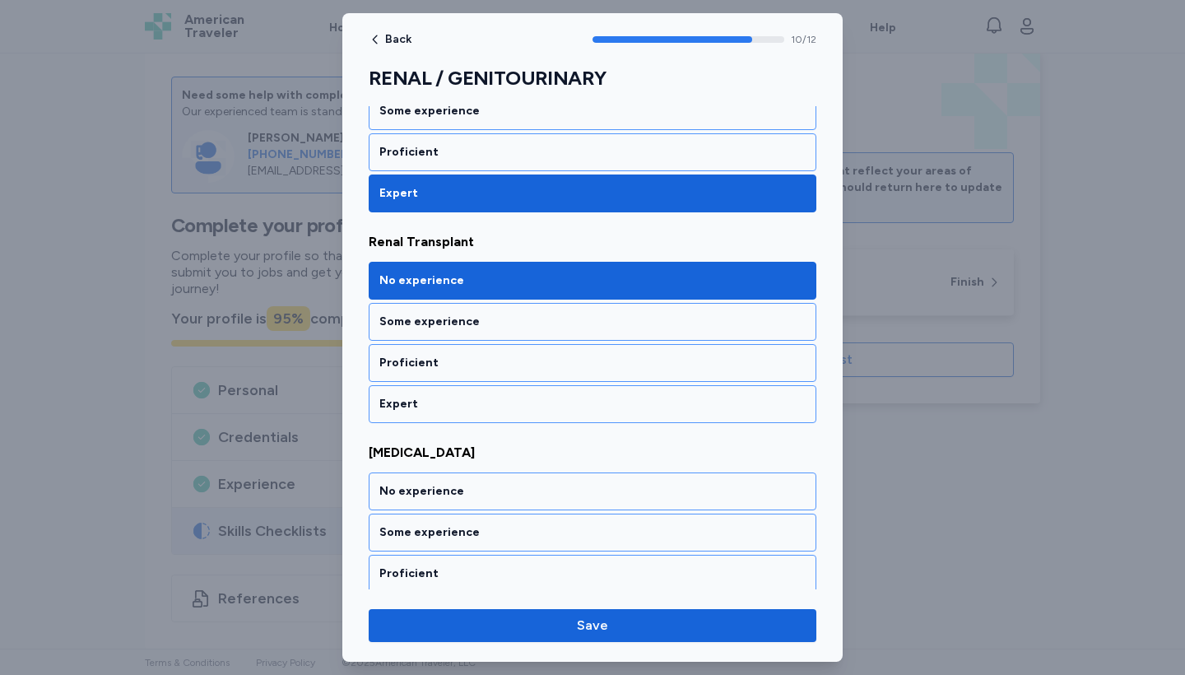
scroll to position [2298, 0]
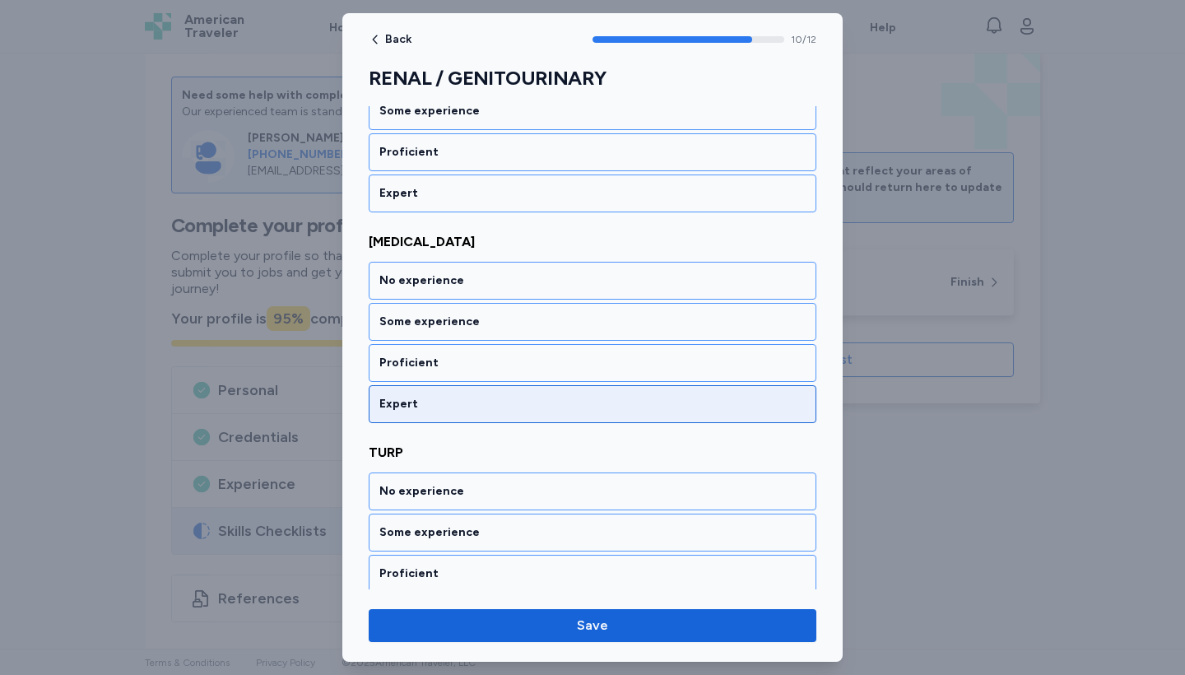
click at [456, 393] on div "Expert" at bounding box center [593, 404] width 448 height 38
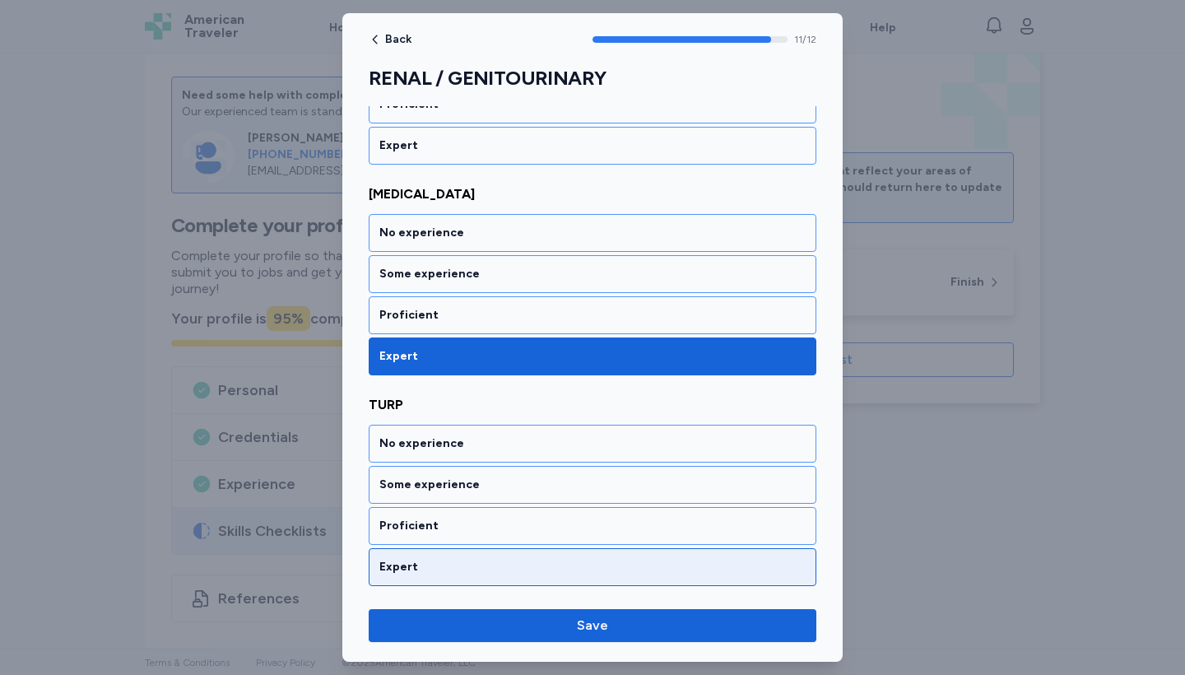
click at [413, 549] on div "Expert" at bounding box center [593, 567] width 448 height 38
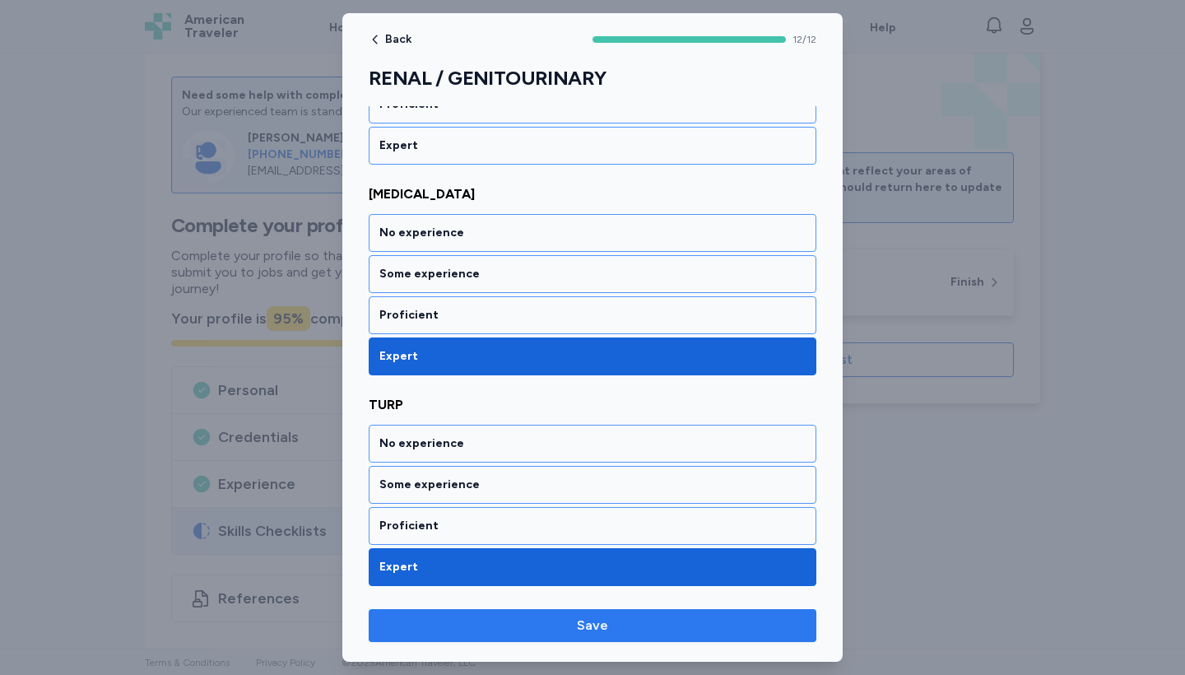
click at [554, 625] on span "Save" at bounding box center [592, 626] width 421 height 20
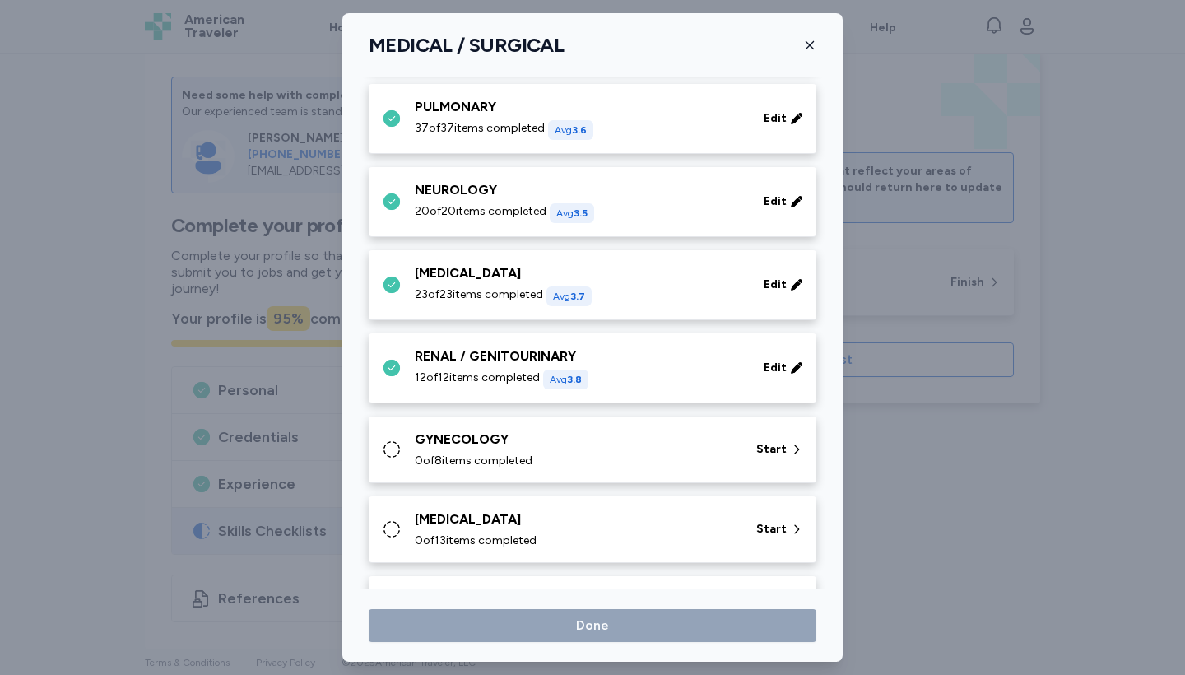
scroll to position [266, 0]
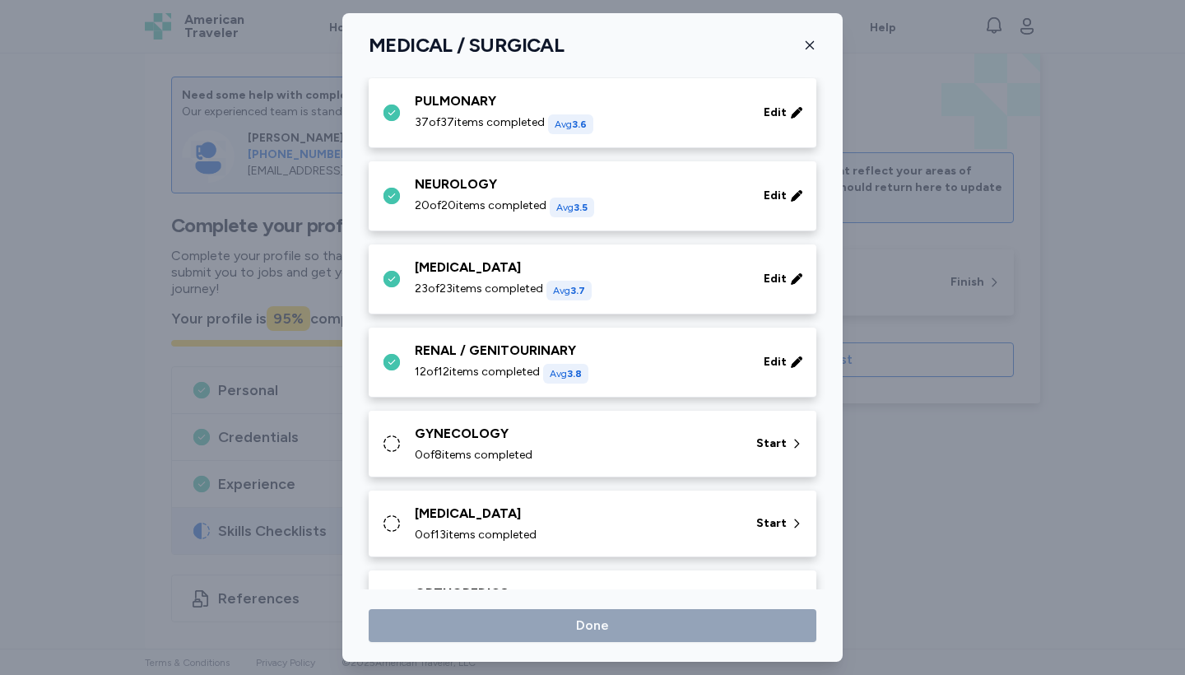
click at [412, 448] on div "GYNECOLOGY 0 of 8 items completed Start" at bounding box center [596, 444] width 428 height 40
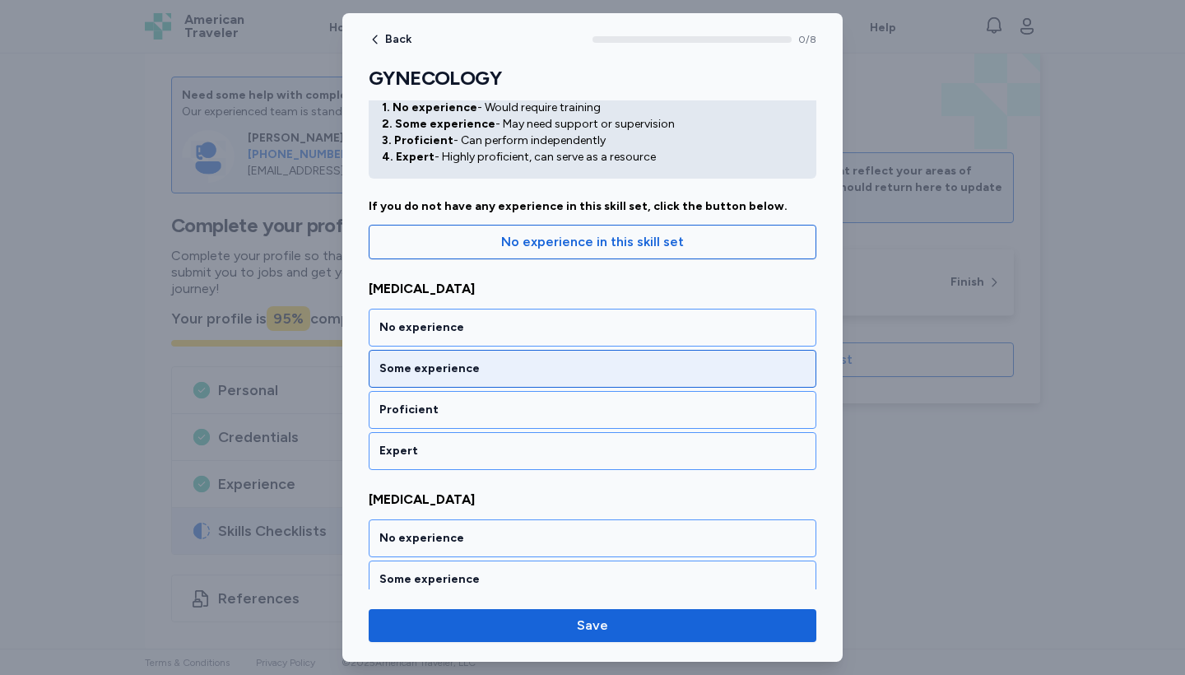
scroll to position [63, 0]
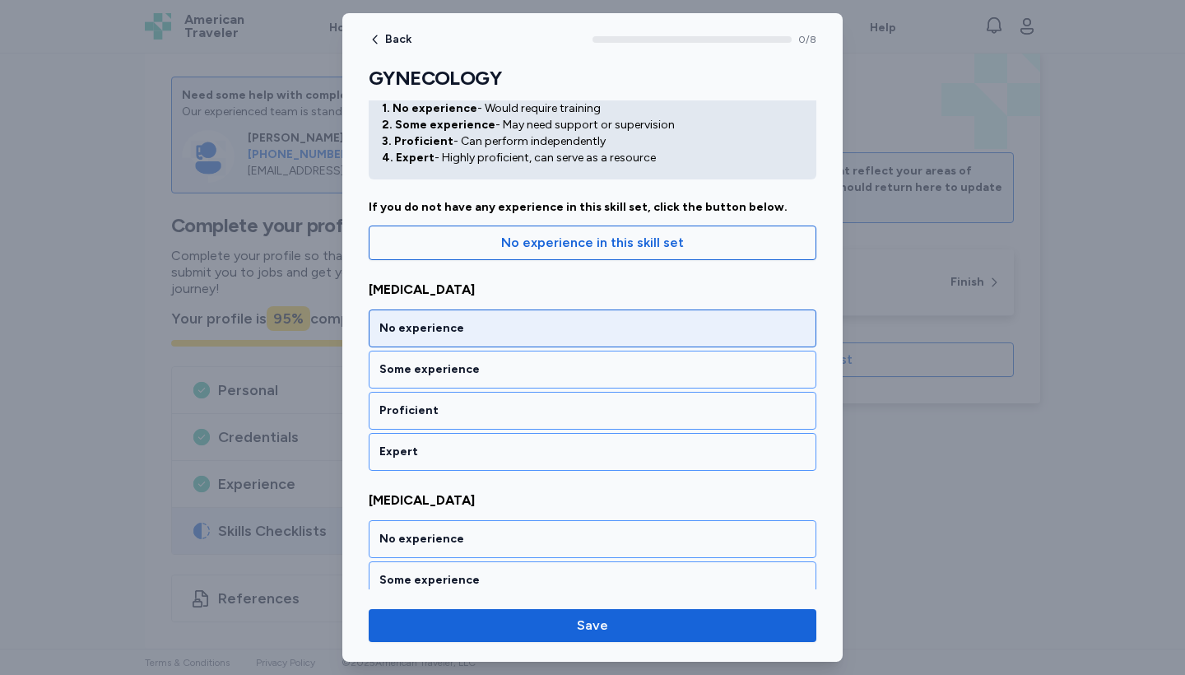
click at [426, 316] on div "No experience" at bounding box center [593, 329] width 448 height 38
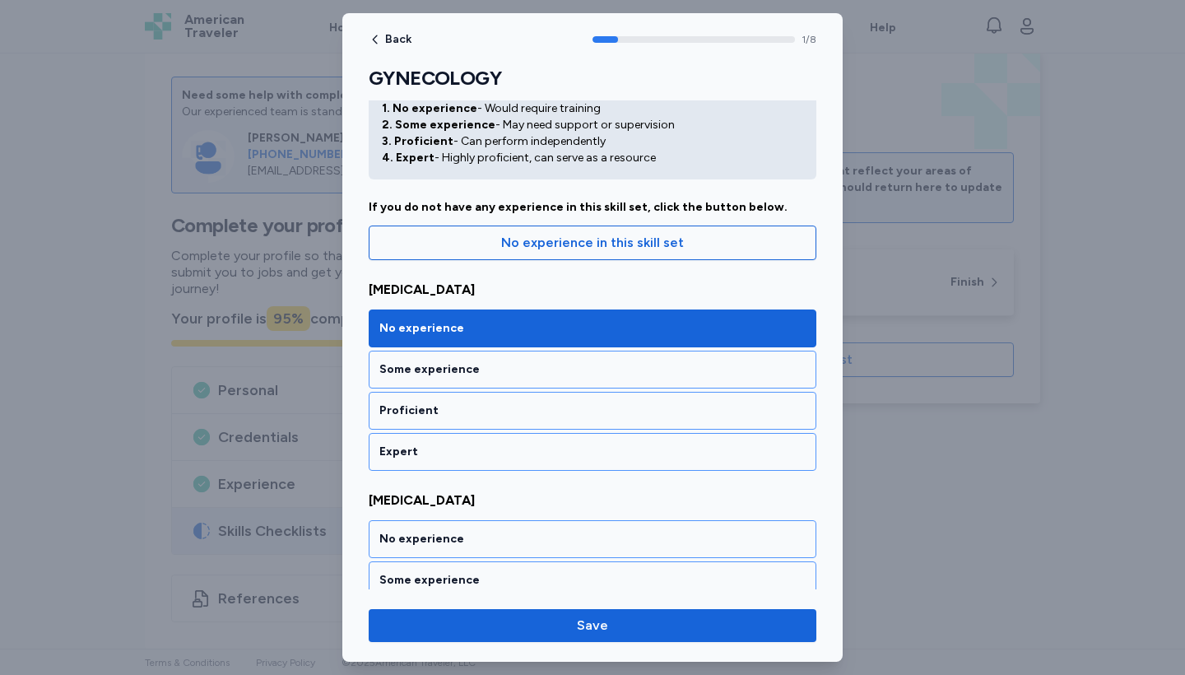
scroll to position [321, 0]
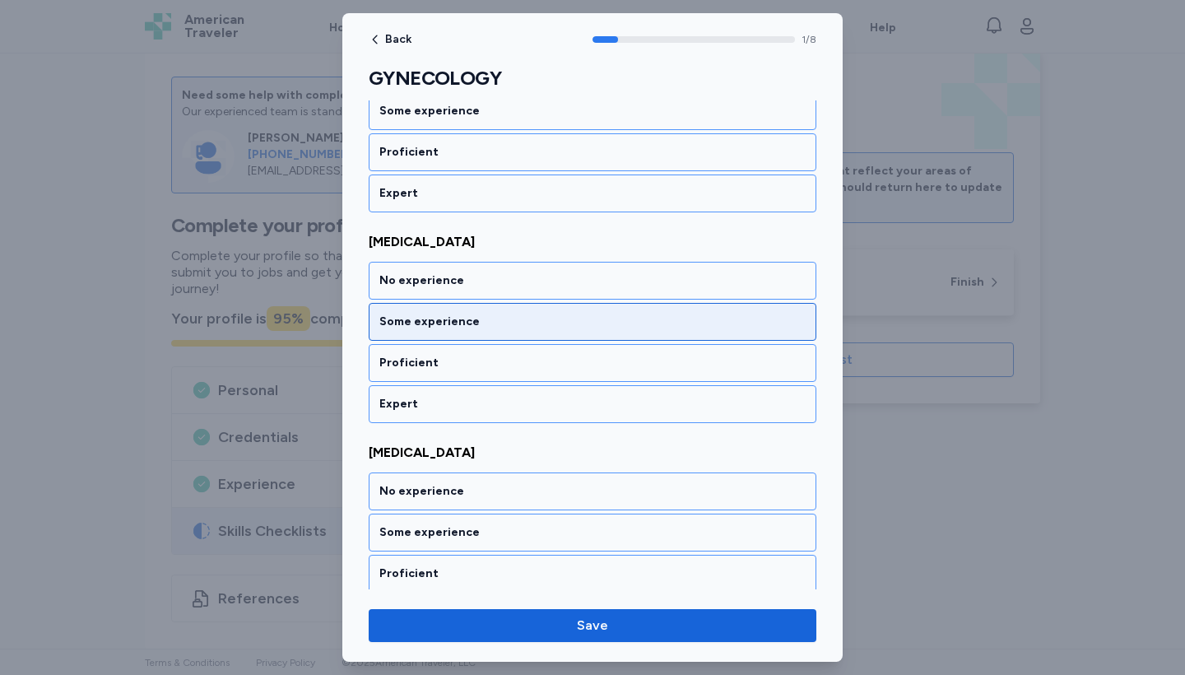
click at [439, 336] on div "Some experience" at bounding box center [593, 322] width 448 height 38
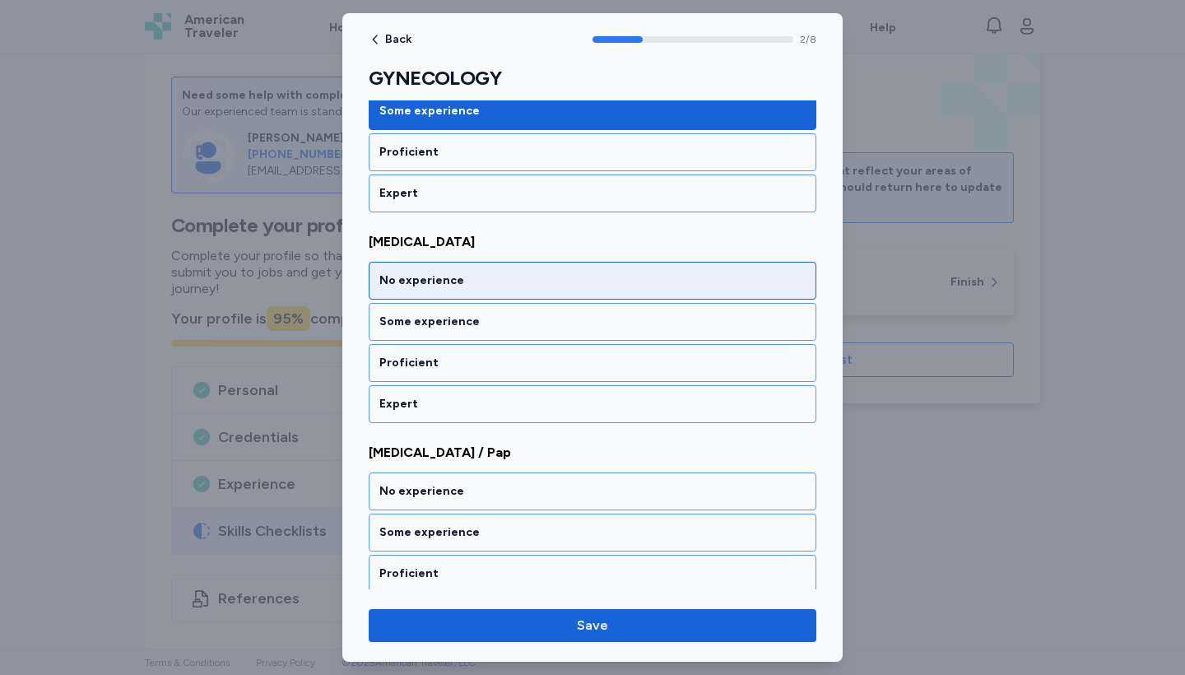
click at [413, 288] on div "No experience" at bounding box center [592, 280] width 426 height 16
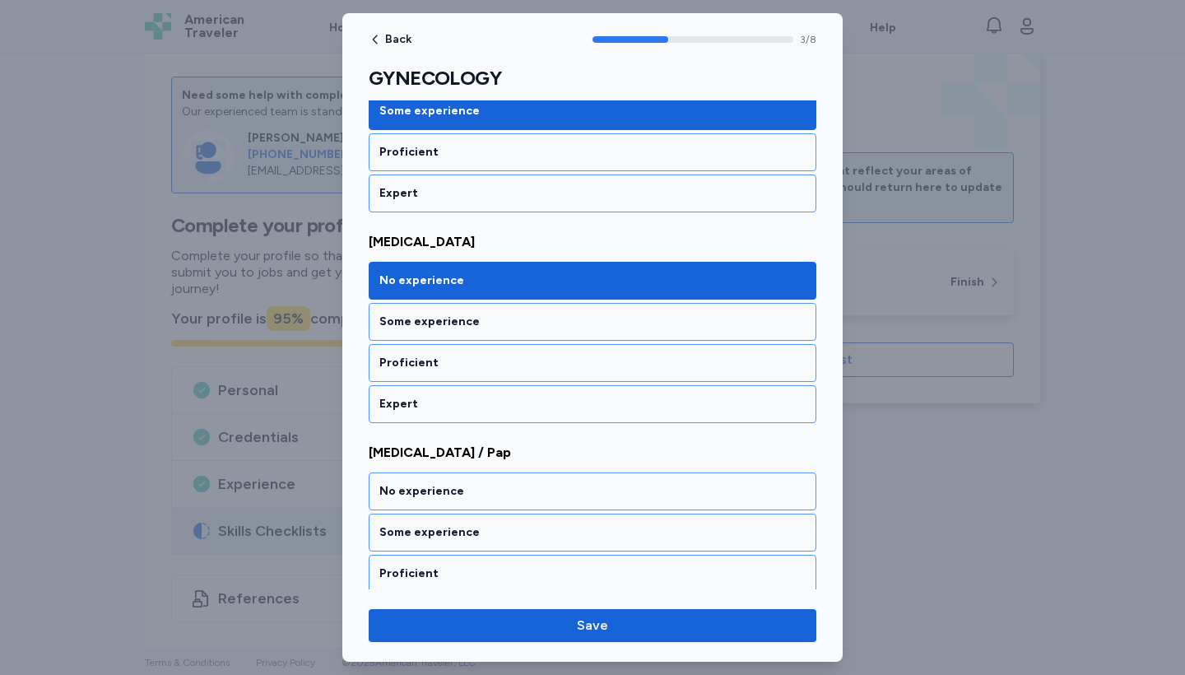
scroll to position [743, 0]
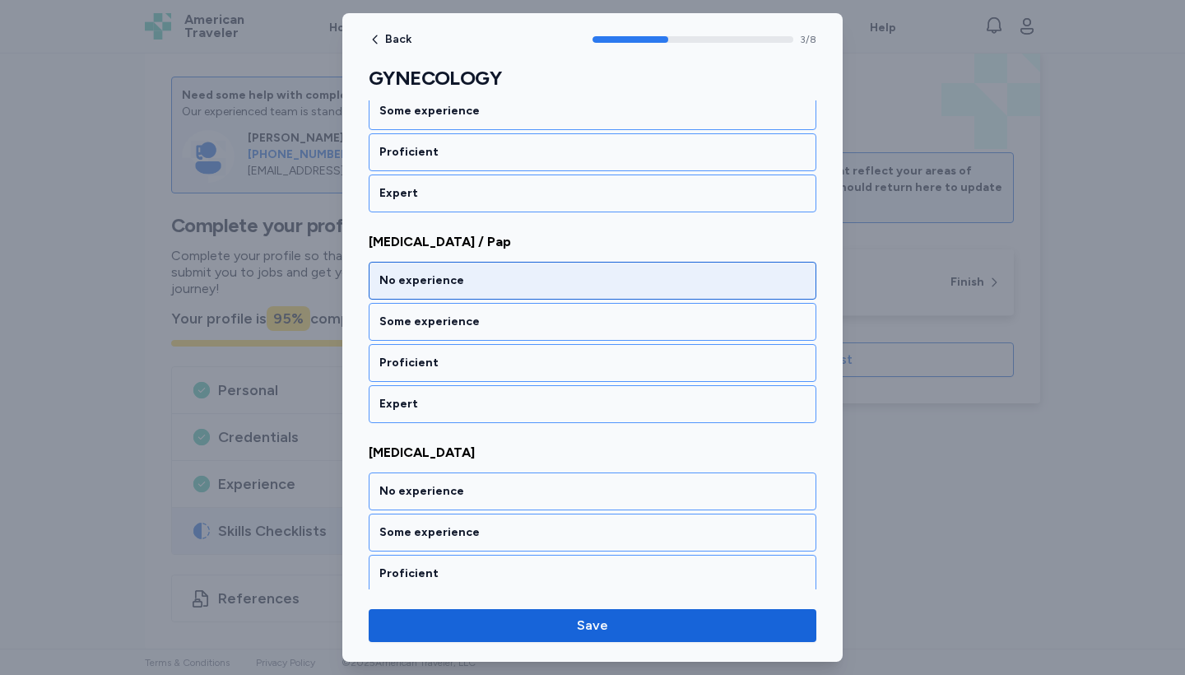
click at [413, 288] on div "No experience" at bounding box center [592, 280] width 426 height 16
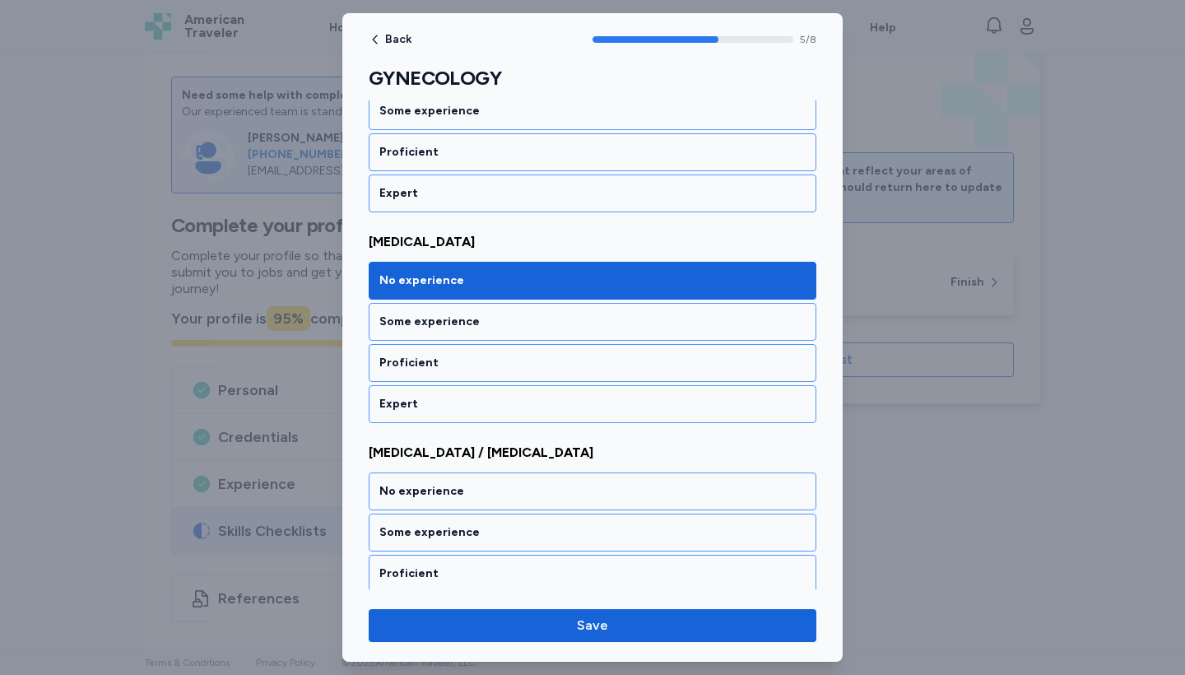
scroll to position [1164, 0]
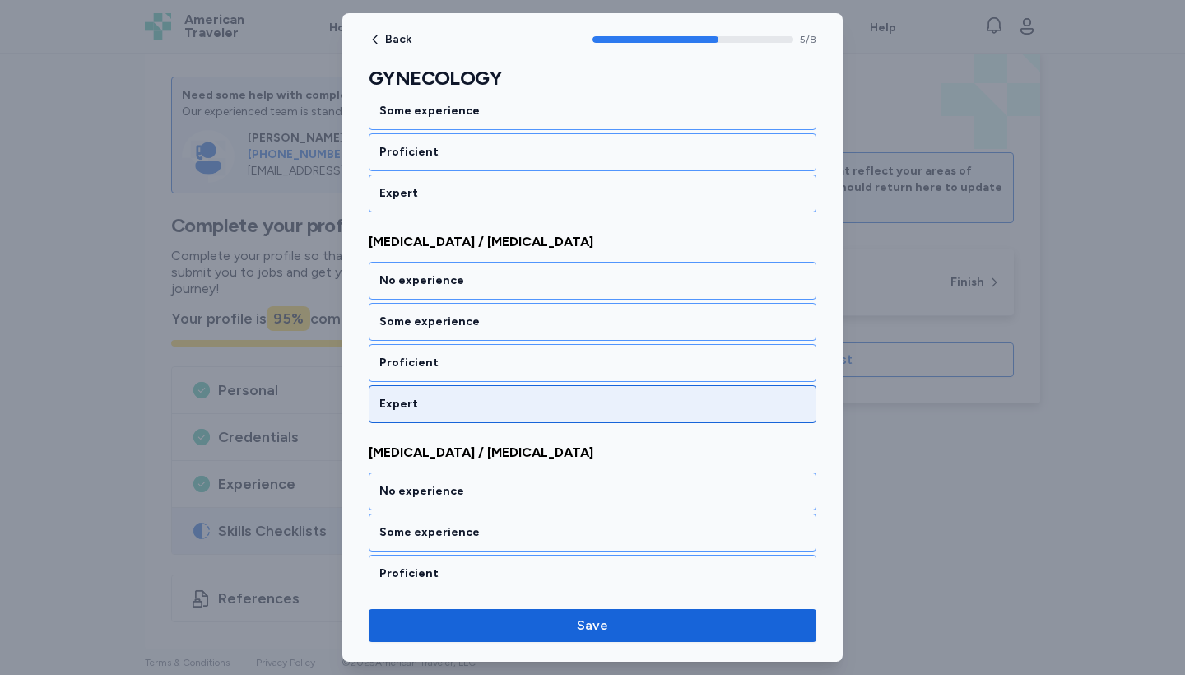
click at [433, 393] on div "Expert" at bounding box center [593, 404] width 448 height 38
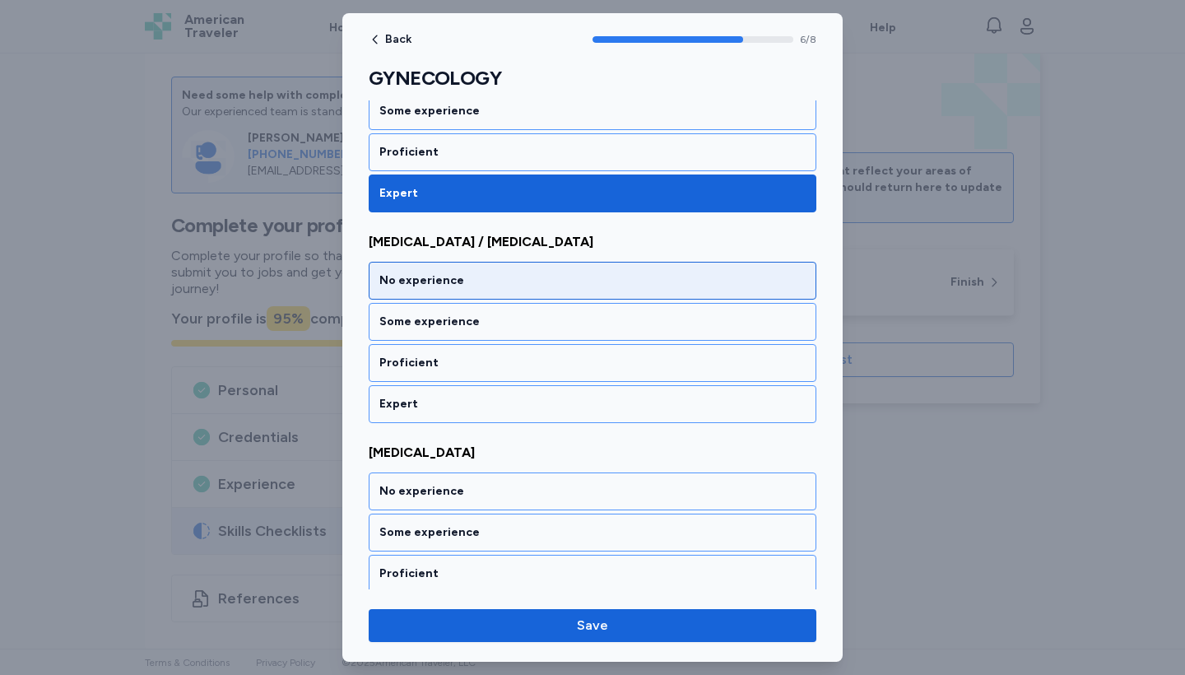
click at [451, 287] on div "No experience" at bounding box center [592, 280] width 426 height 16
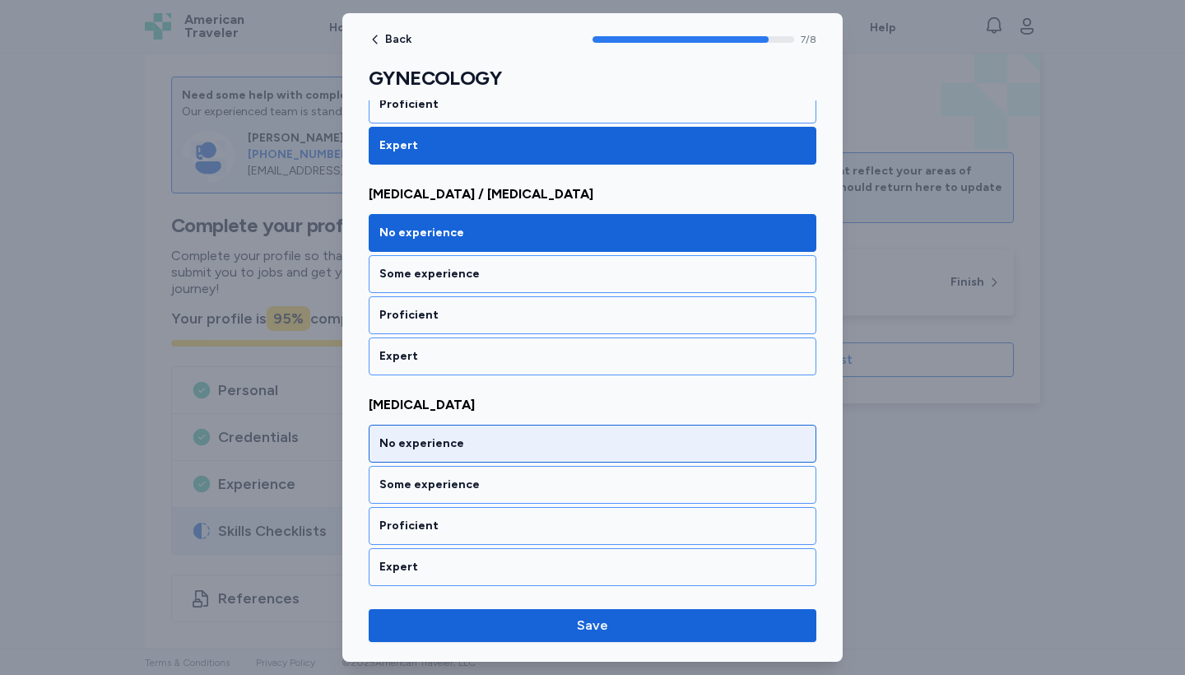
click at [436, 447] on div "No experience" at bounding box center [592, 443] width 426 height 16
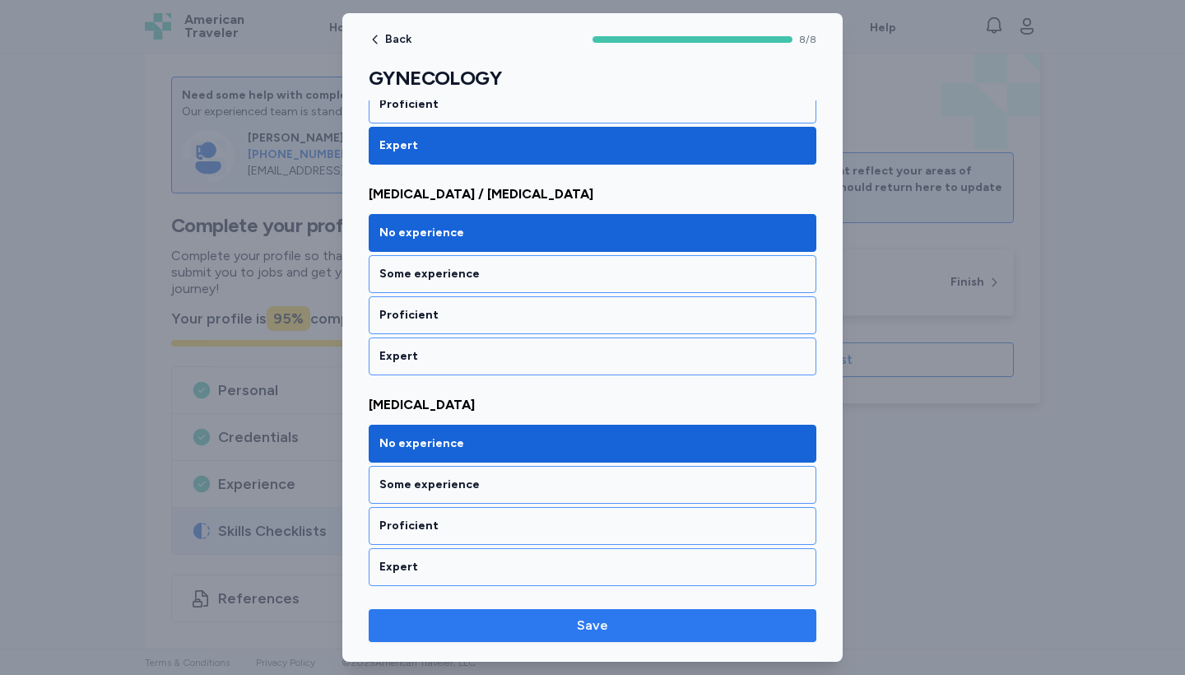
click at [542, 625] on span "Save" at bounding box center [592, 626] width 421 height 20
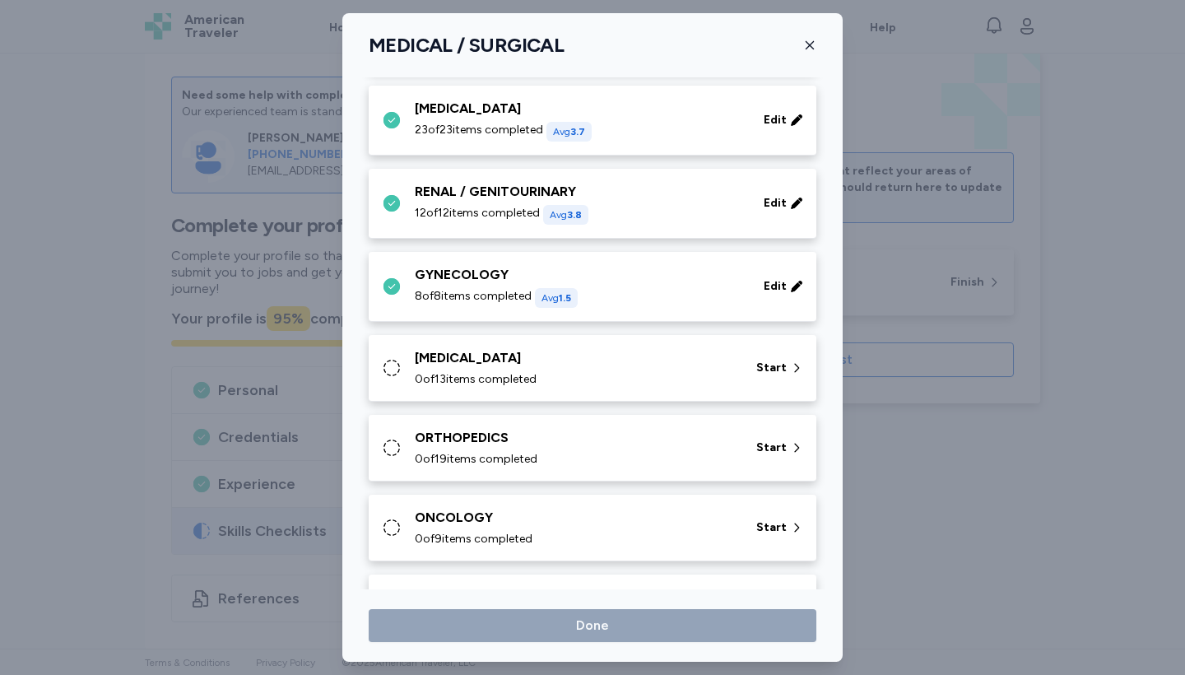
scroll to position [427, 0]
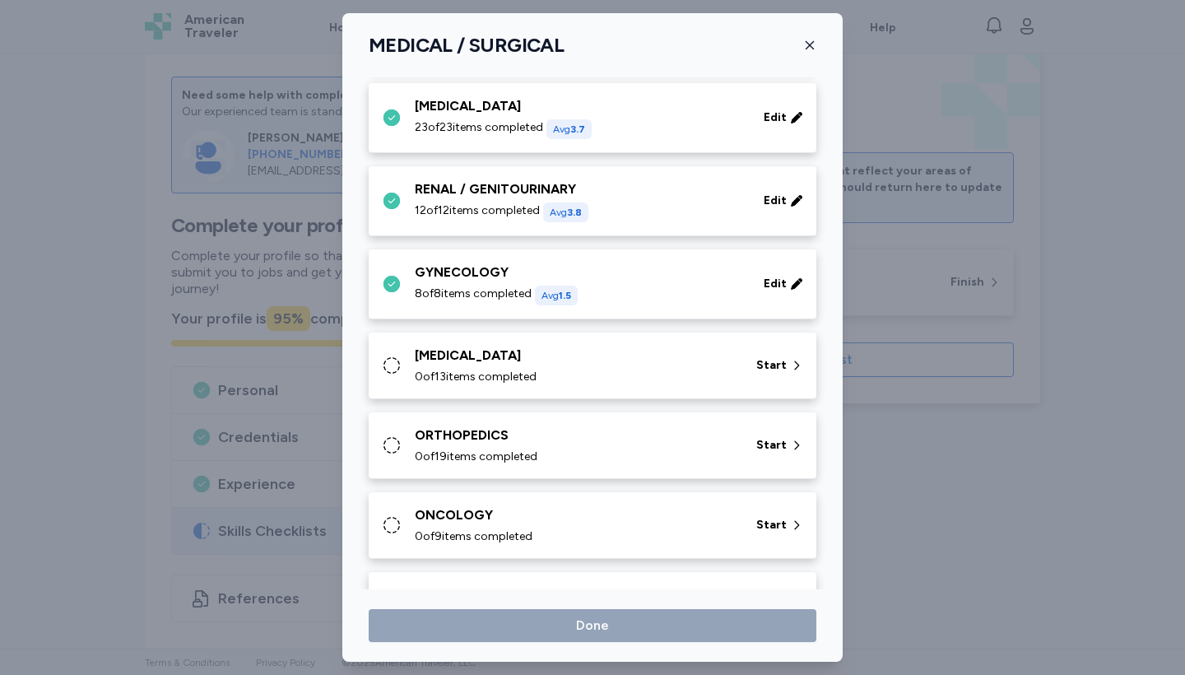
click at [396, 366] on icon at bounding box center [392, 366] width 20 height 20
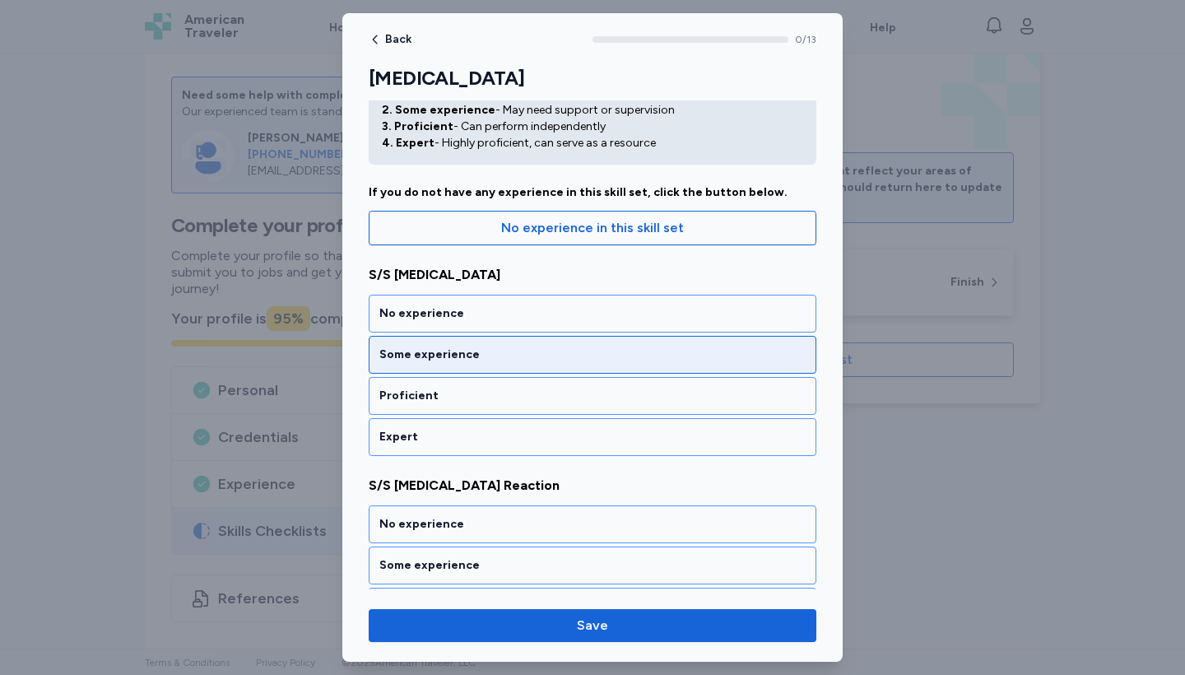
scroll to position [81, 0]
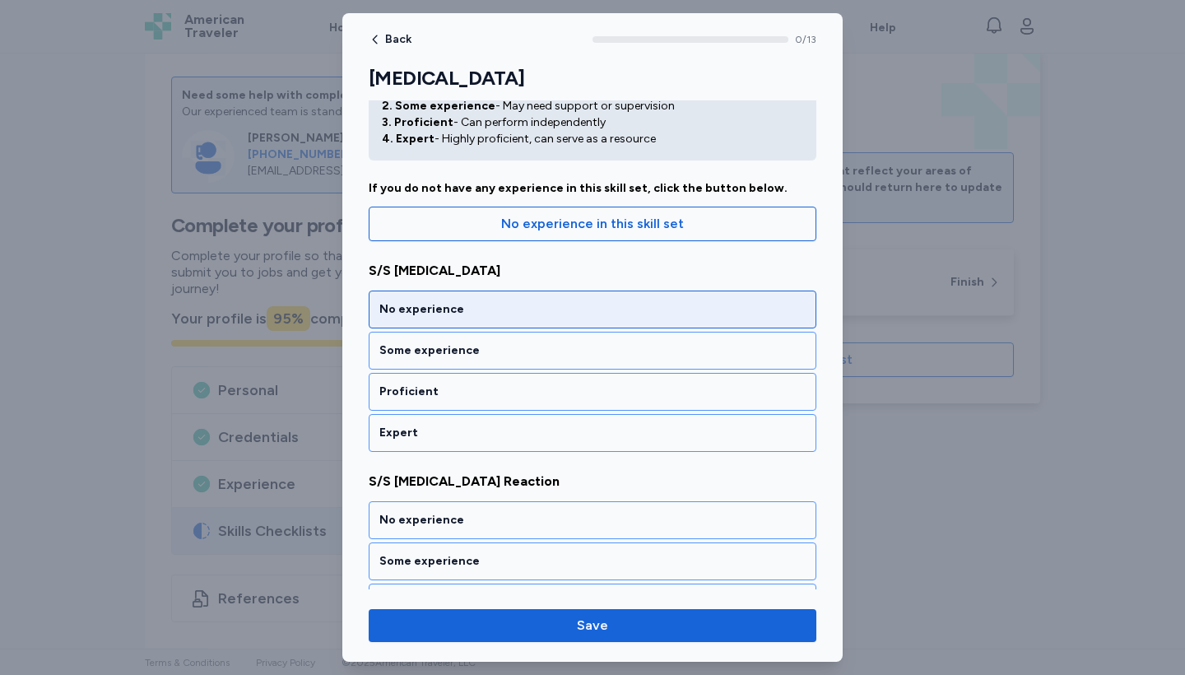
click at [437, 316] on div "No experience" at bounding box center [592, 309] width 426 height 16
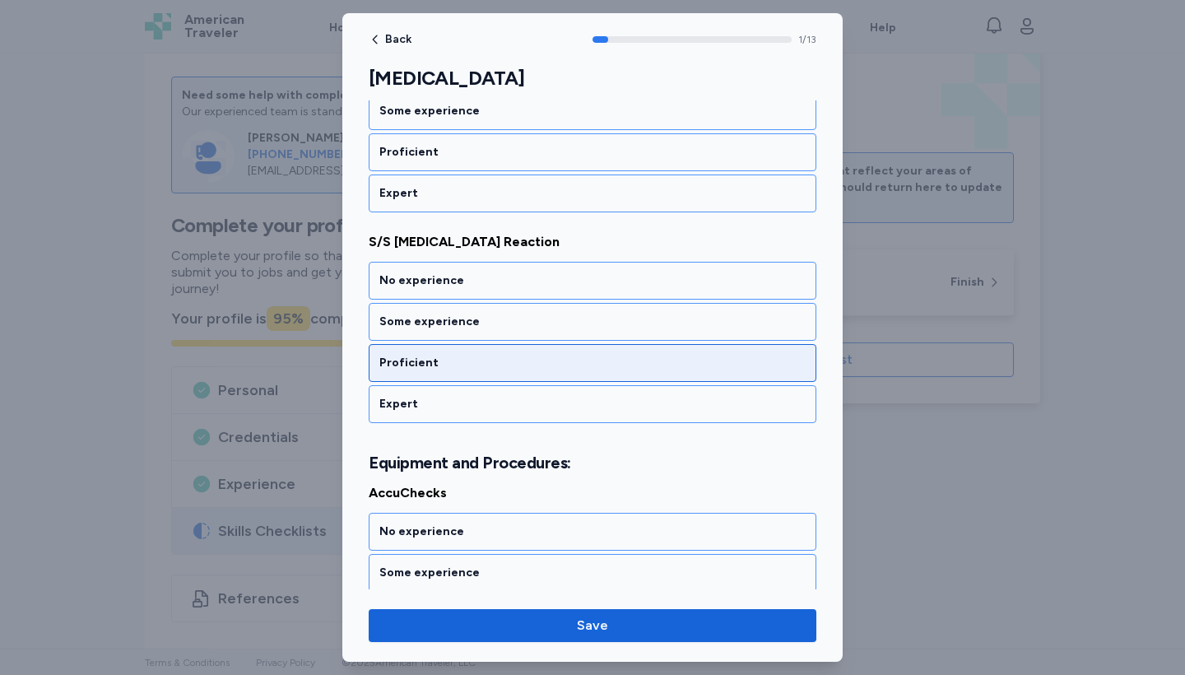
click at [445, 369] on div "Proficient" at bounding box center [592, 363] width 426 height 16
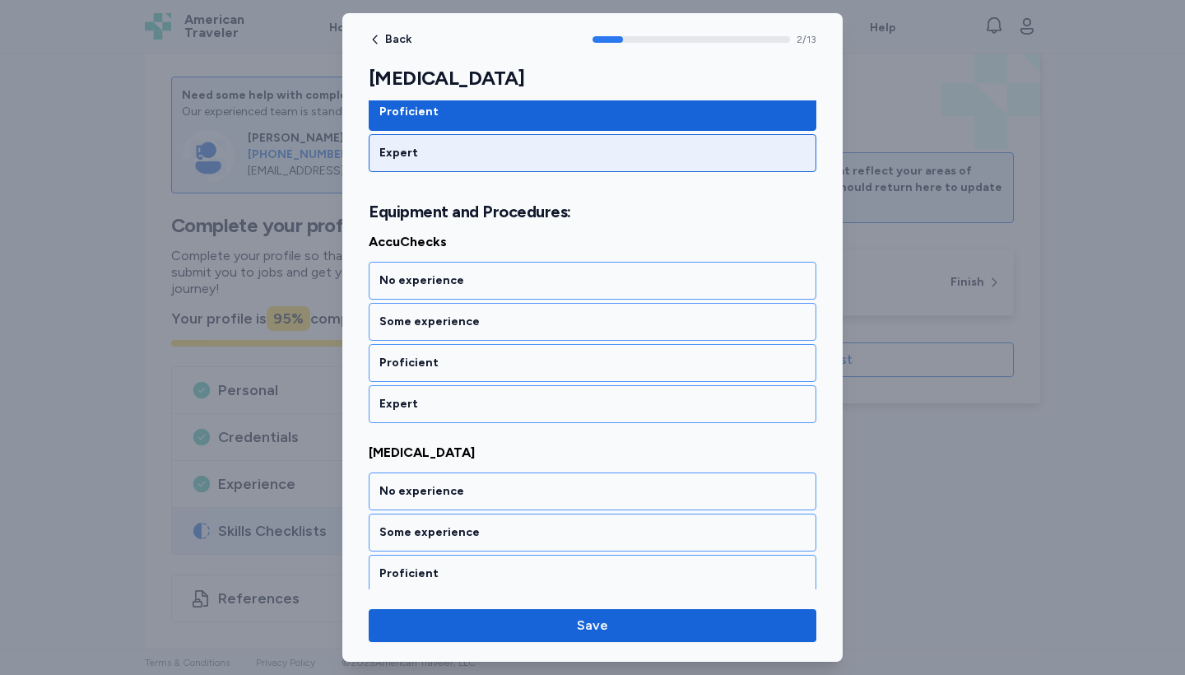
click at [396, 149] on div "Expert" at bounding box center [592, 153] width 426 height 16
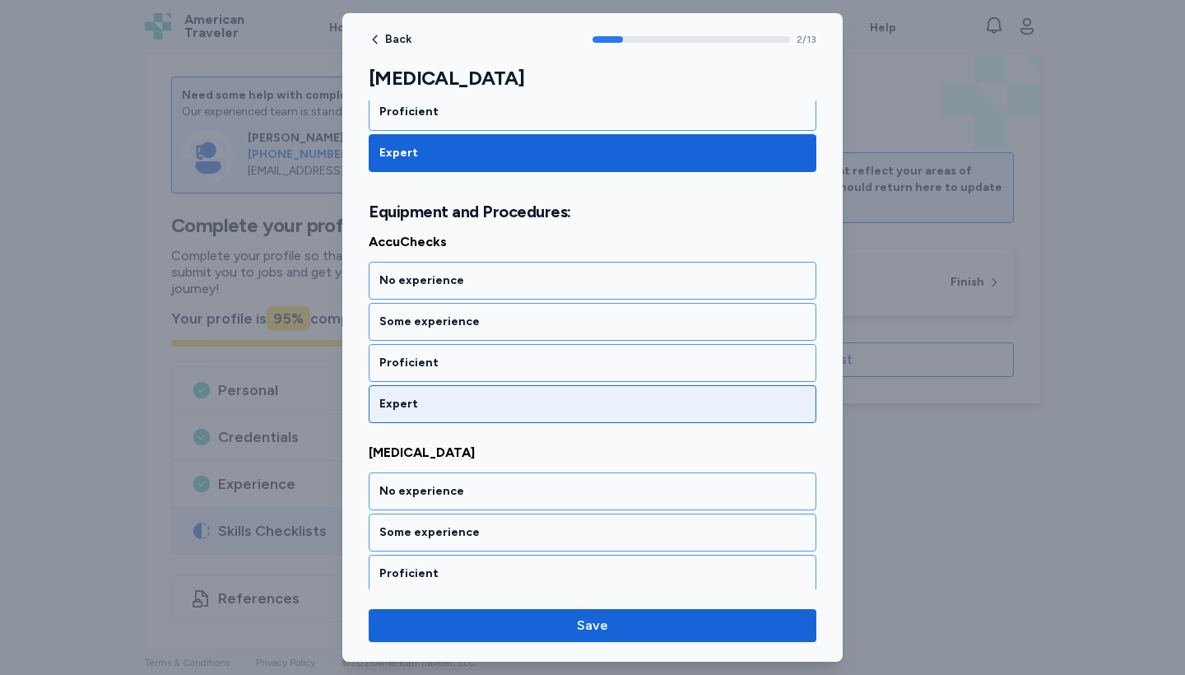
click at [435, 398] on div "Expert" at bounding box center [592, 404] width 426 height 16
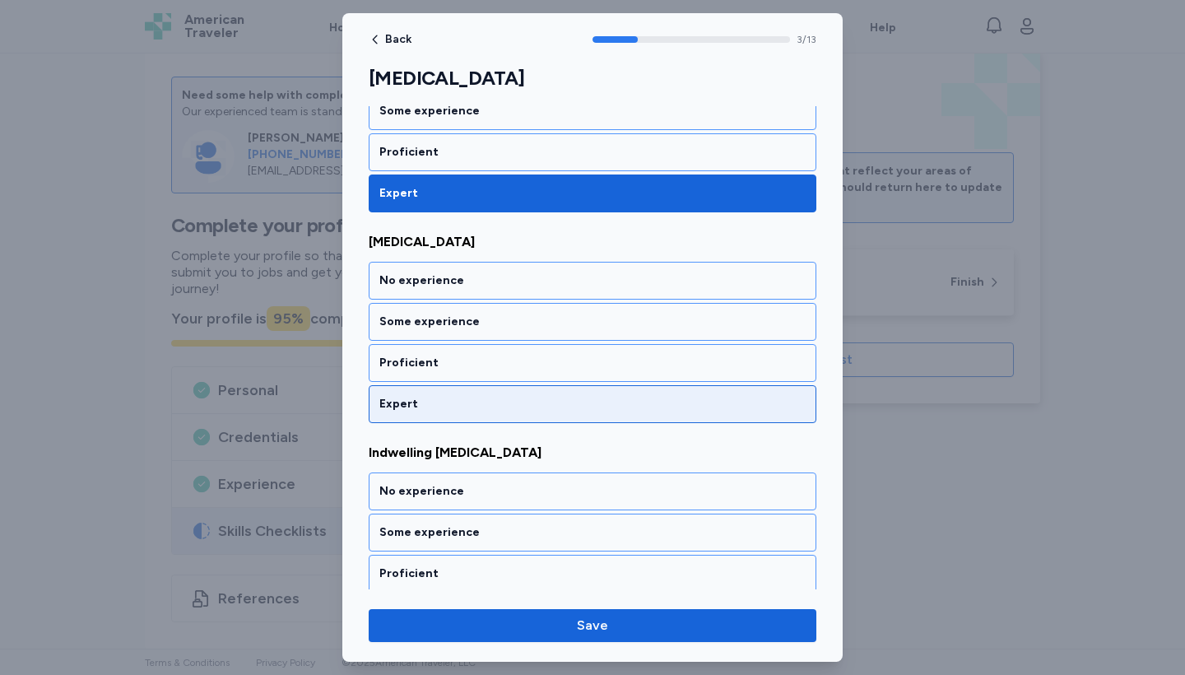
click at [435, 398] on div "Expert" at bounding box center [592, 404] width 426 height 16
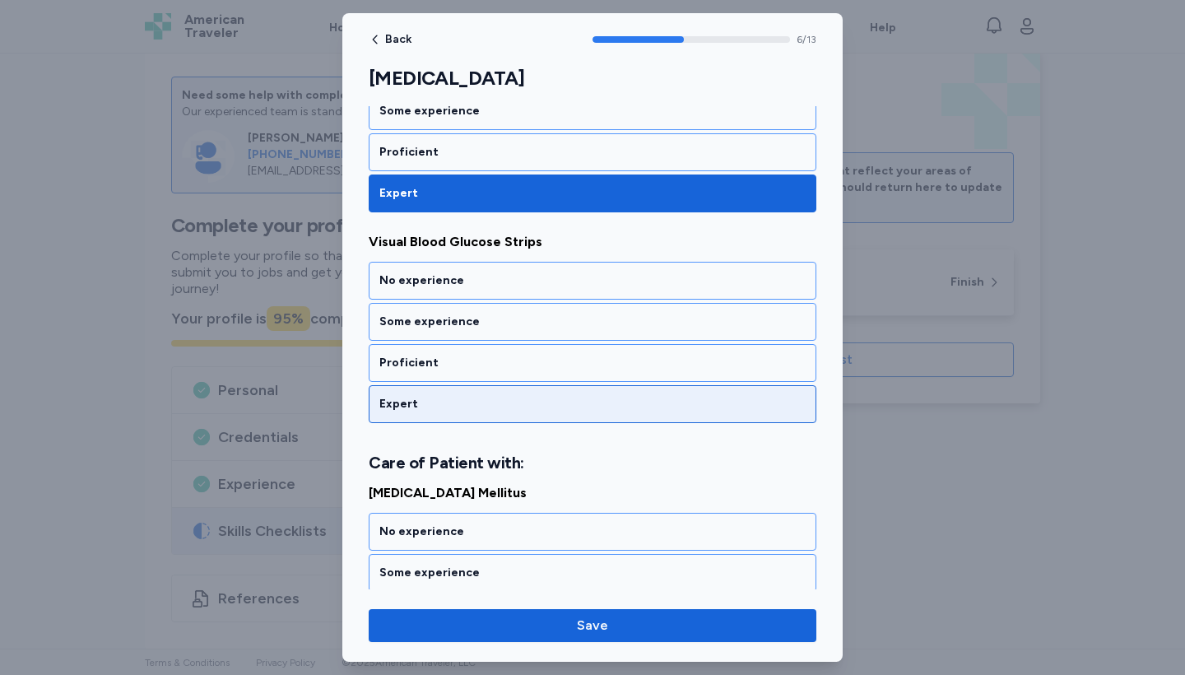
click at [435, 398] on div "Expert" at bounding box center [592, 404] width 426 height 16
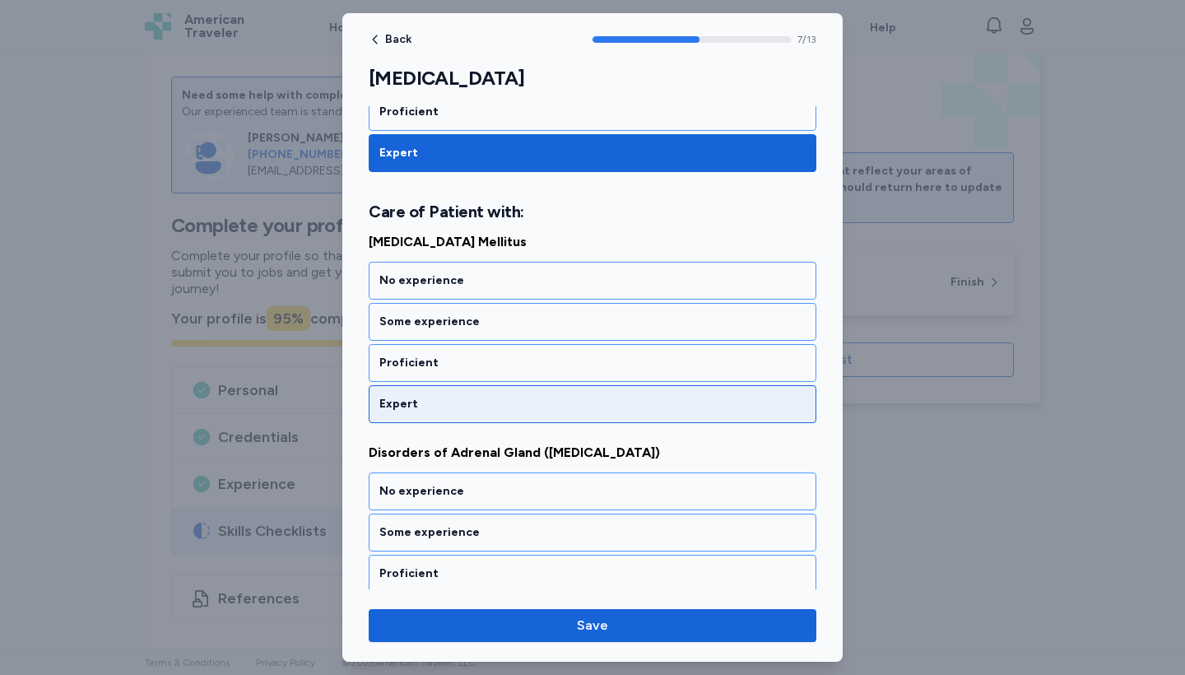
click at [435, 398] on div "Expert" at bounding box center [592, 404] width 426 height 16
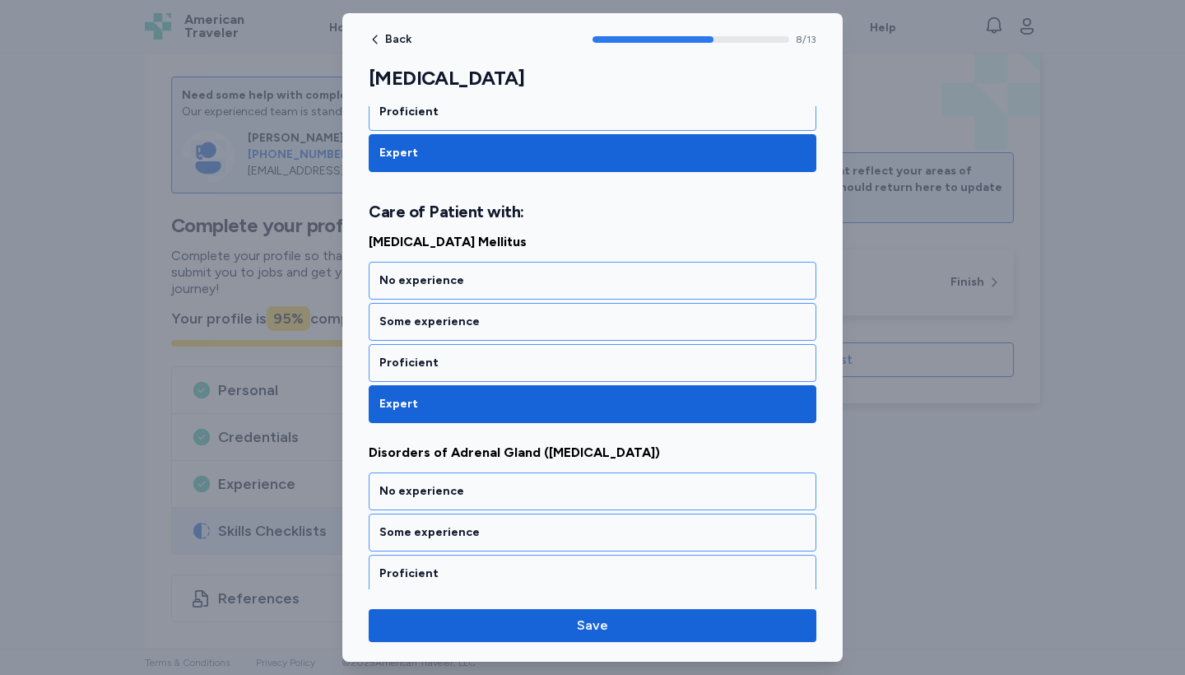
scroll to position [1877, 0]
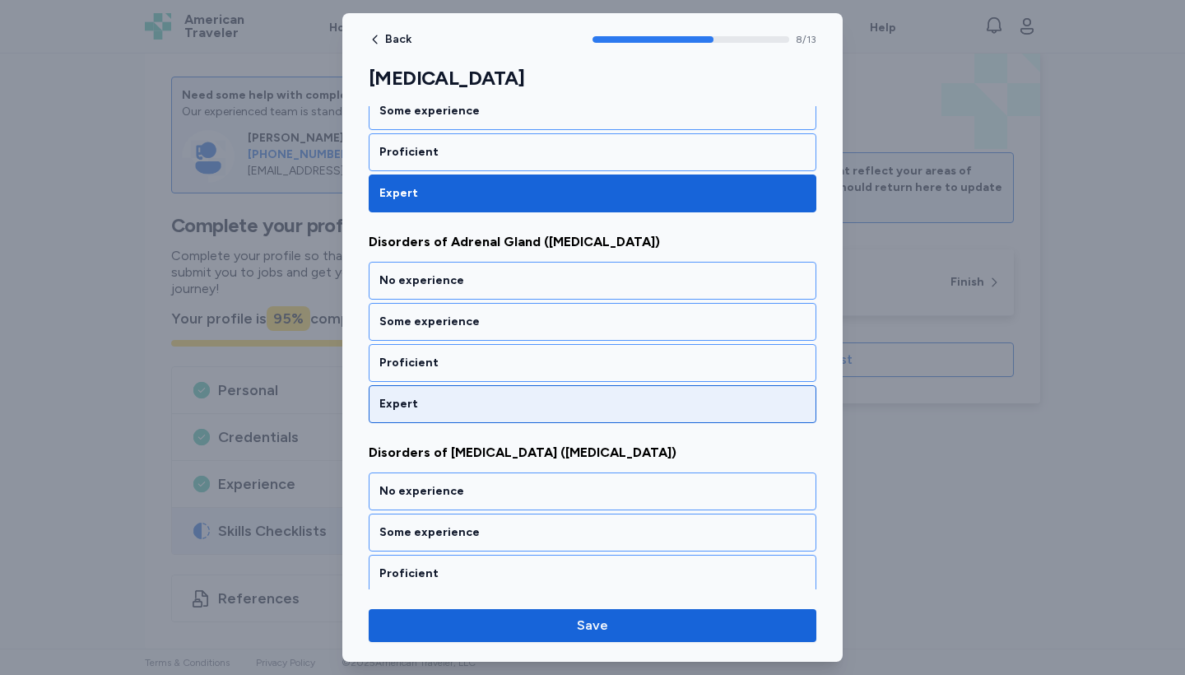
click at [435, 398] on div "Expert" at bounding box center [592, 404] width 426 height 16
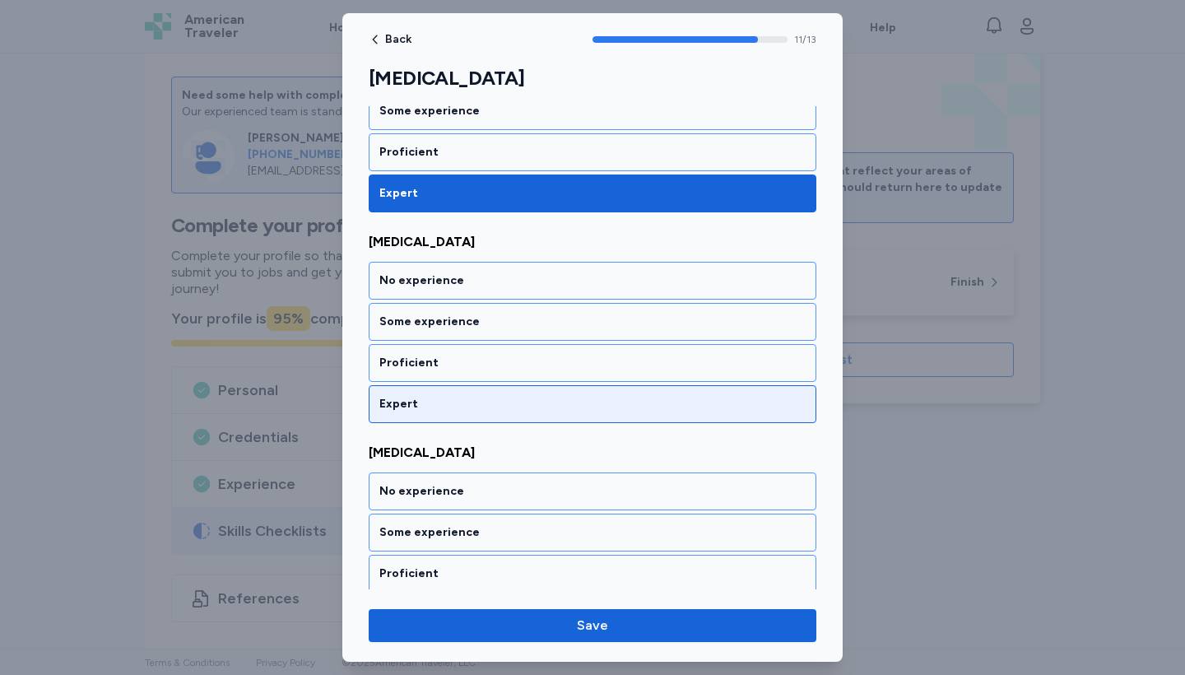
click at [435, 398] on div "Expert" at bounding box center [592, 404] width 426 height 16
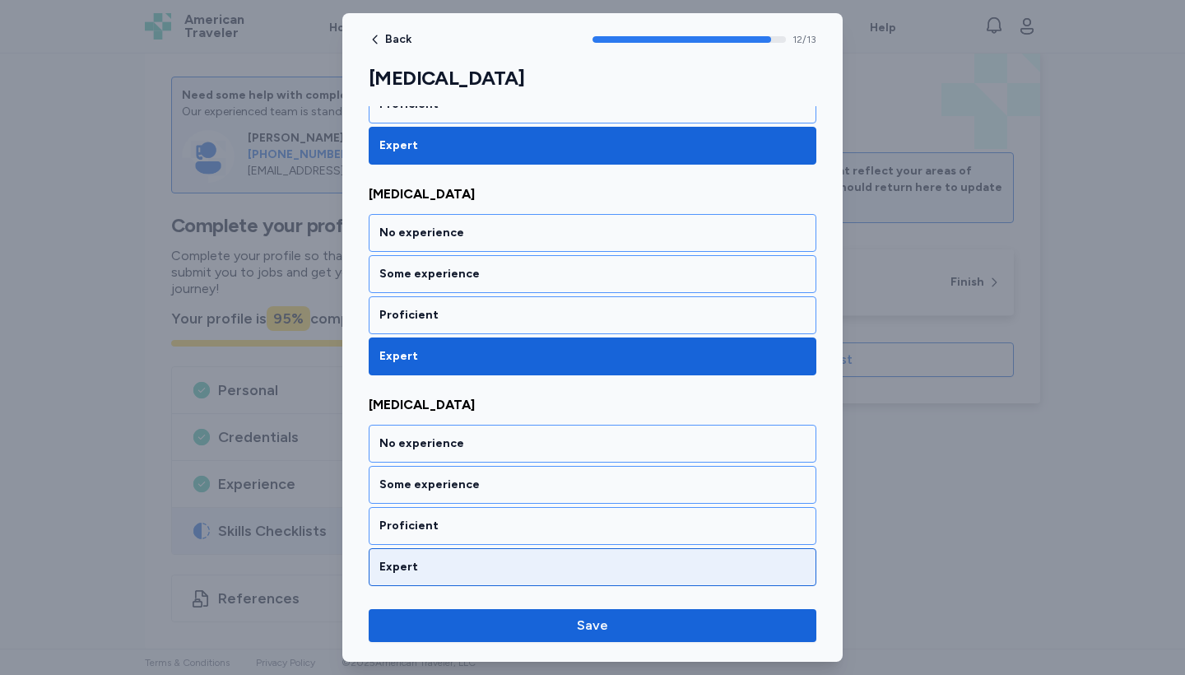
click at [454, 556] on div "Expert" at bounding box center [593, 567] width 448 height 38
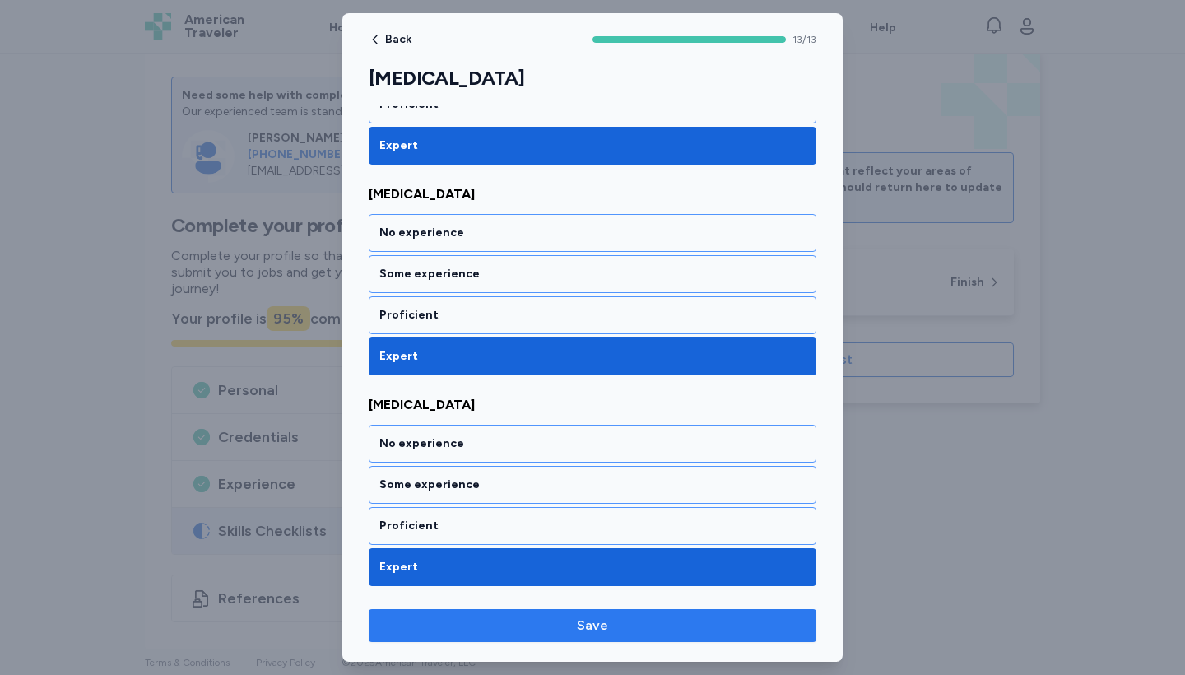
click at [587, 629] on span "Save" at bounding box center [592, 626] width 31 height 20
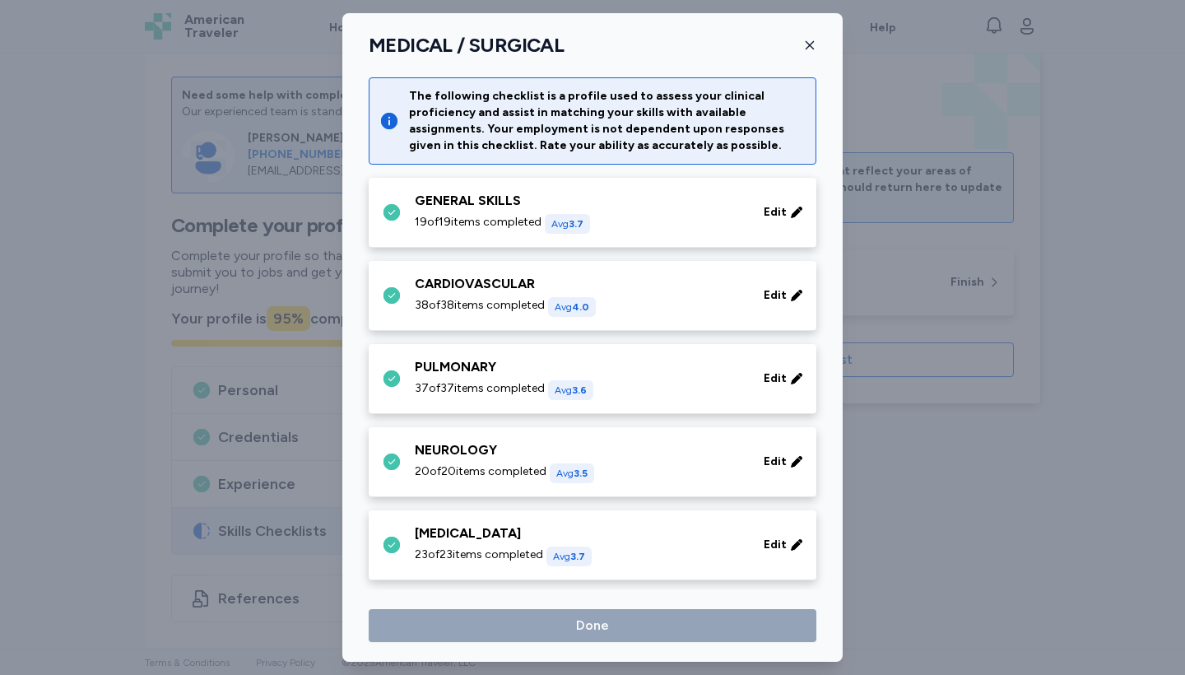
scroll to position [427, 0]
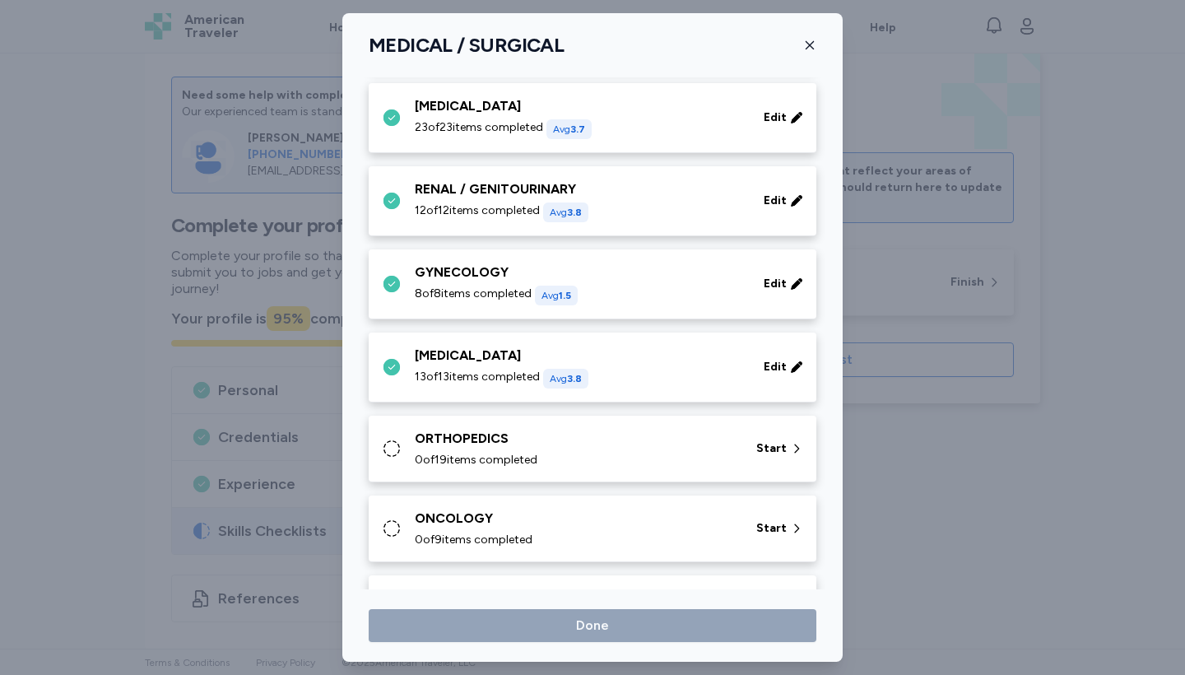
click at [453, 443] on div "ORTHOPEDICS" at bounding box center [576, 439] width 322 height 20
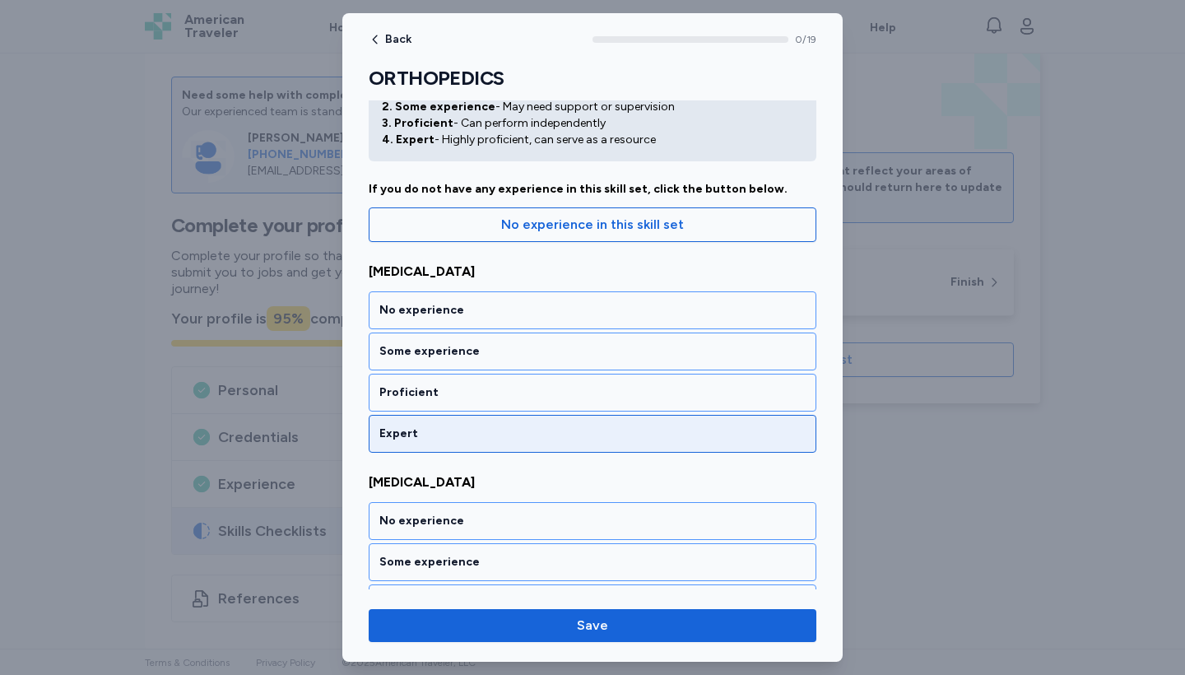
click at [414, 443] on div "Expert" at bounding box center [593, 434] width 448 height 38
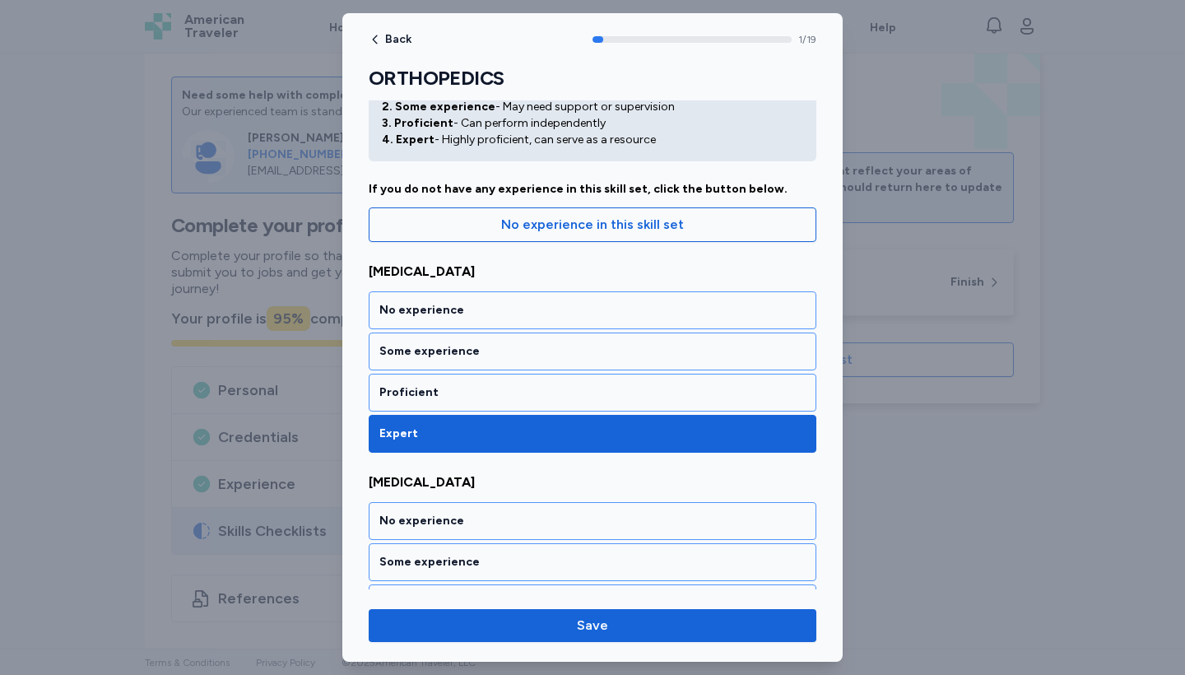
scroll to position [321, 0]
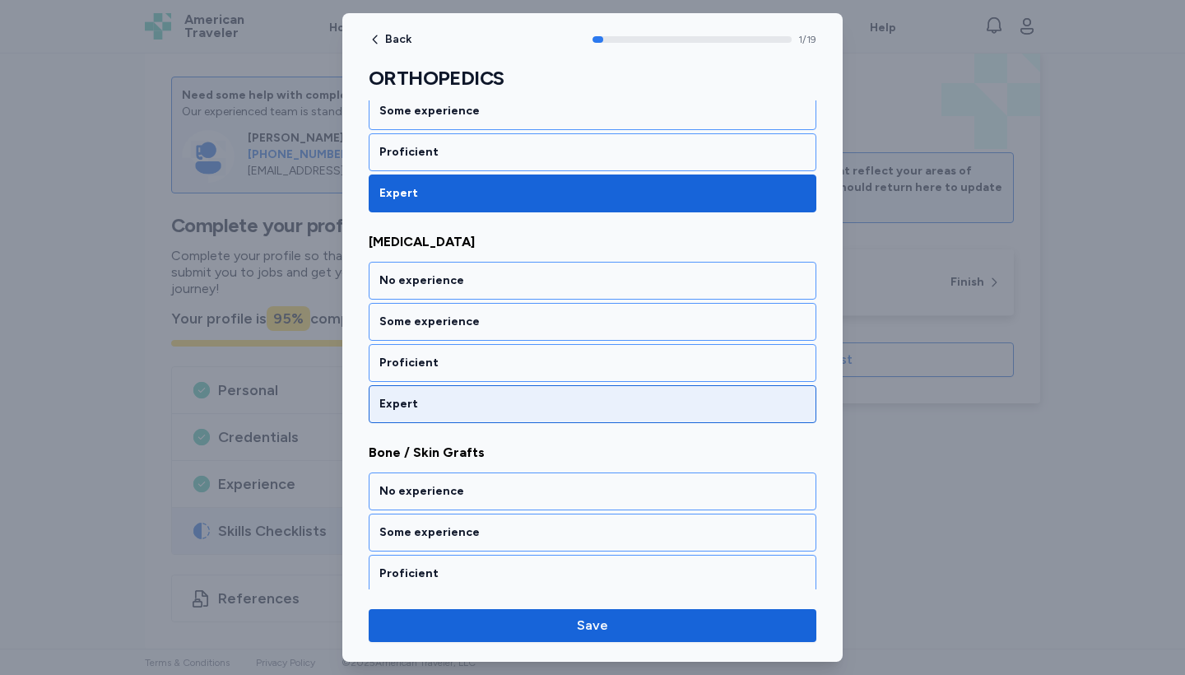
click at [394, 398] on div "Expert" at bounding box center [592, 404] width 426 height 16
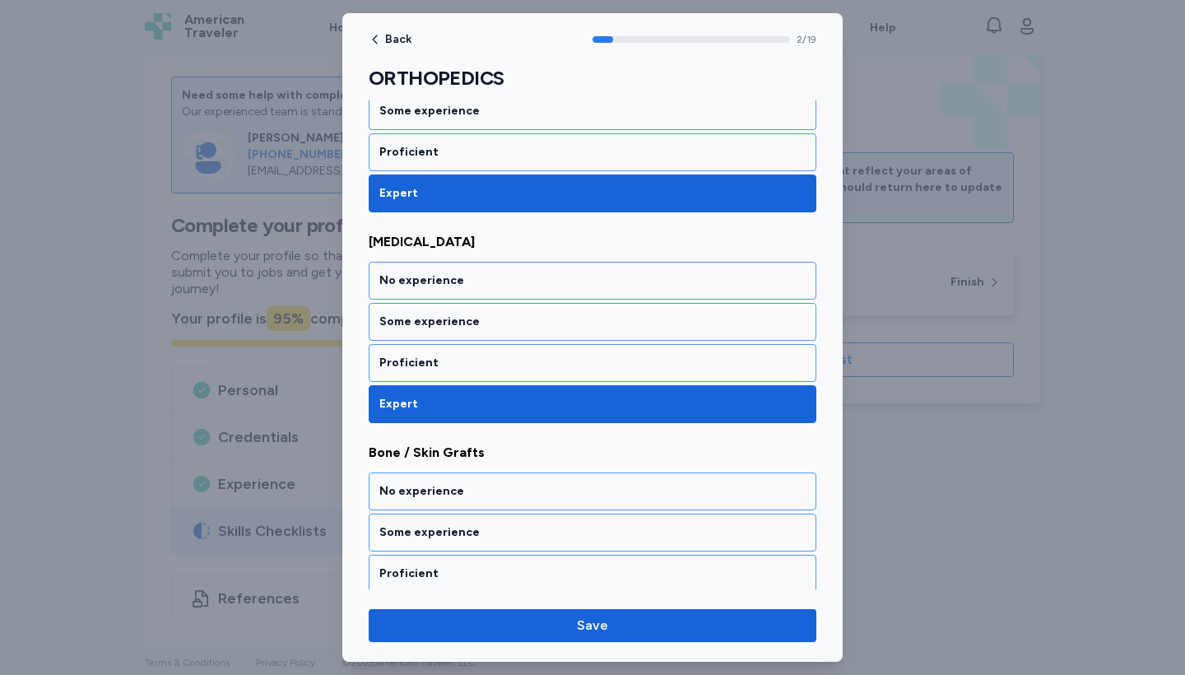
scroll to position [532, 0]
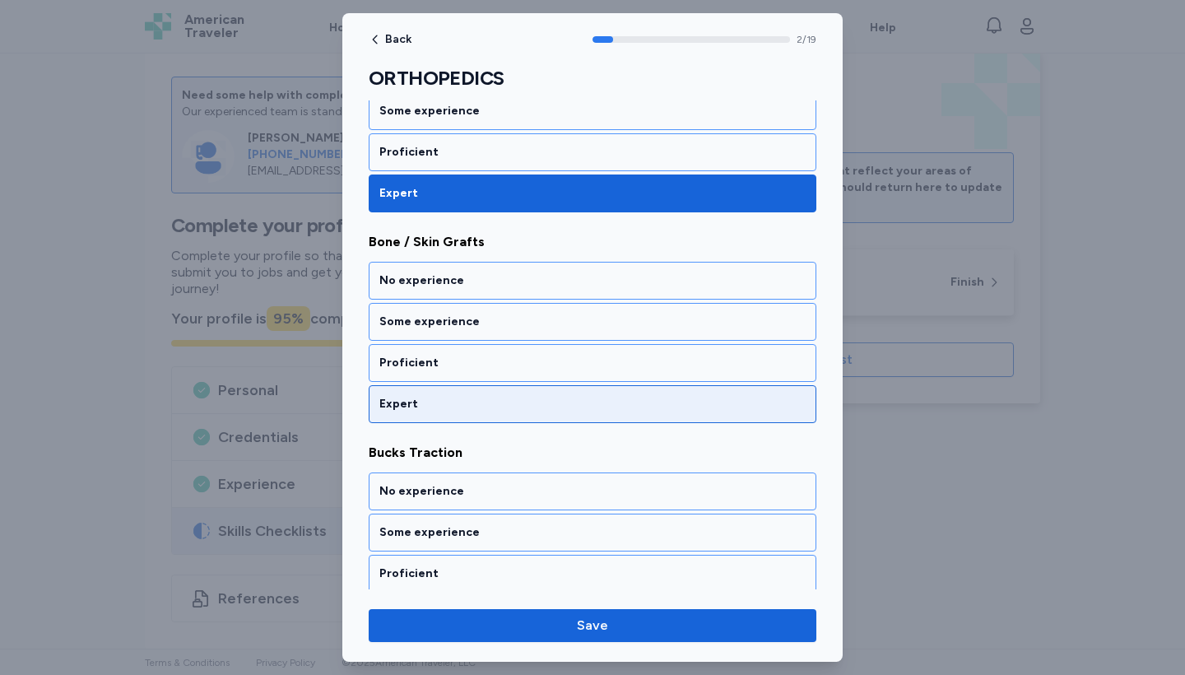
click at [394, 398] on div "Expert" at bounding box center [592, 404] width 426 height 16
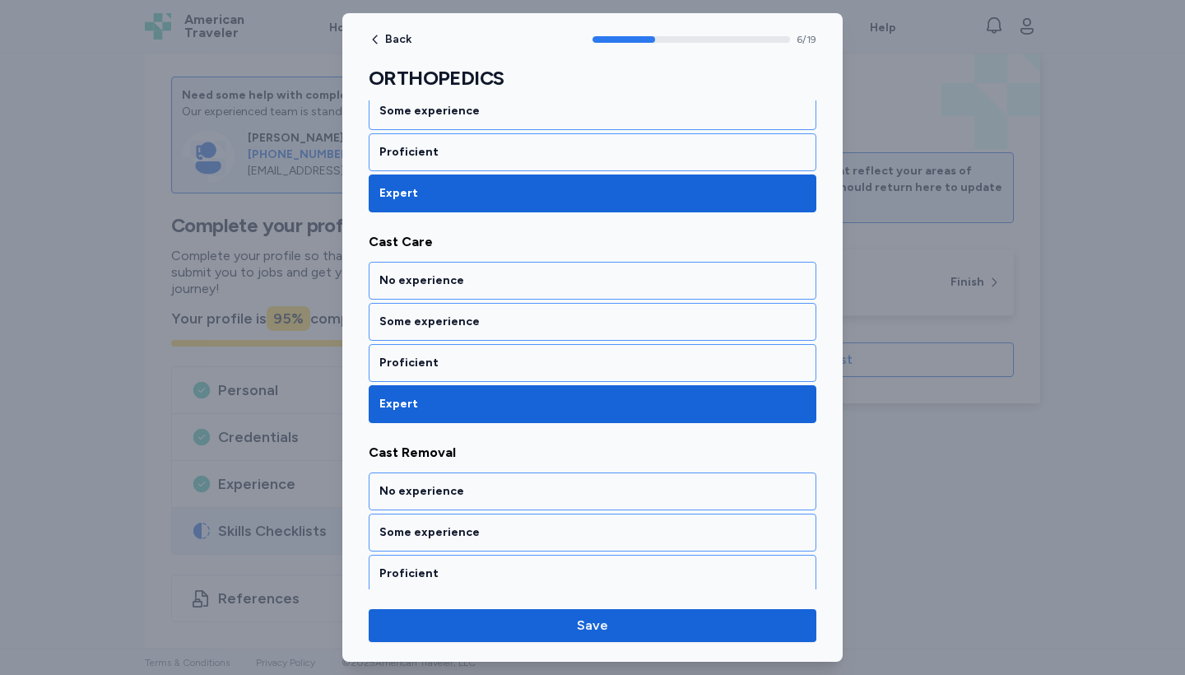
scroll to position [1375, 0]
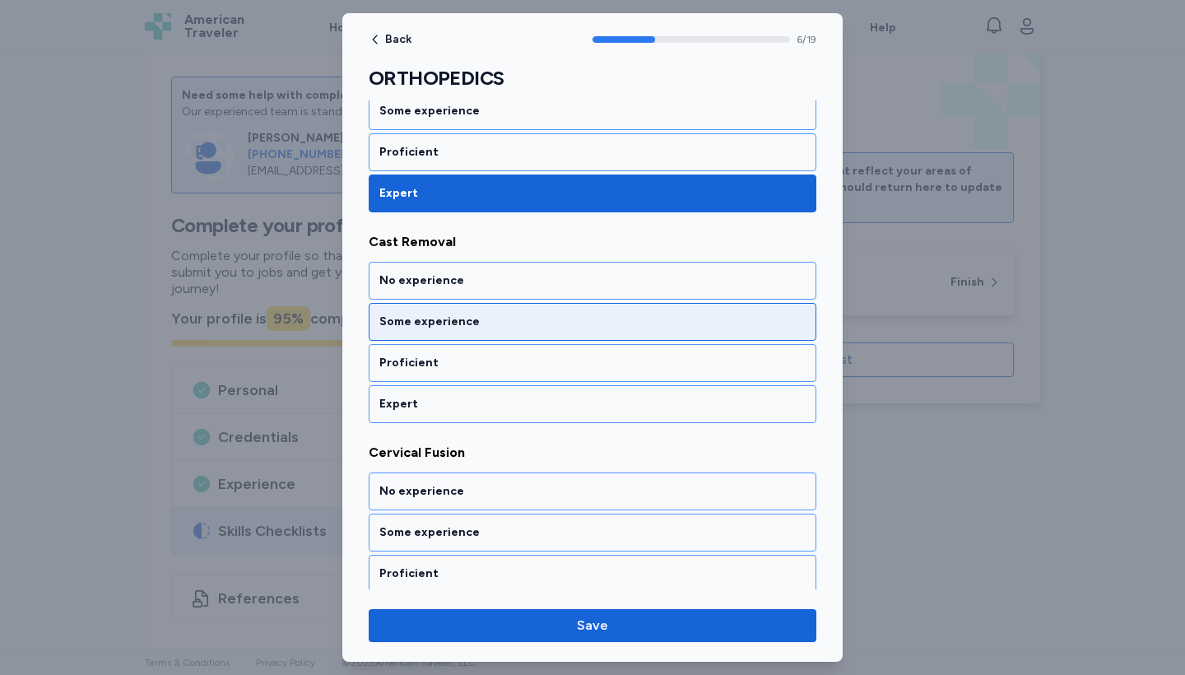
click at [420, 326] on div "Some experience" at bounding box center [592, 322] width 426 height 16
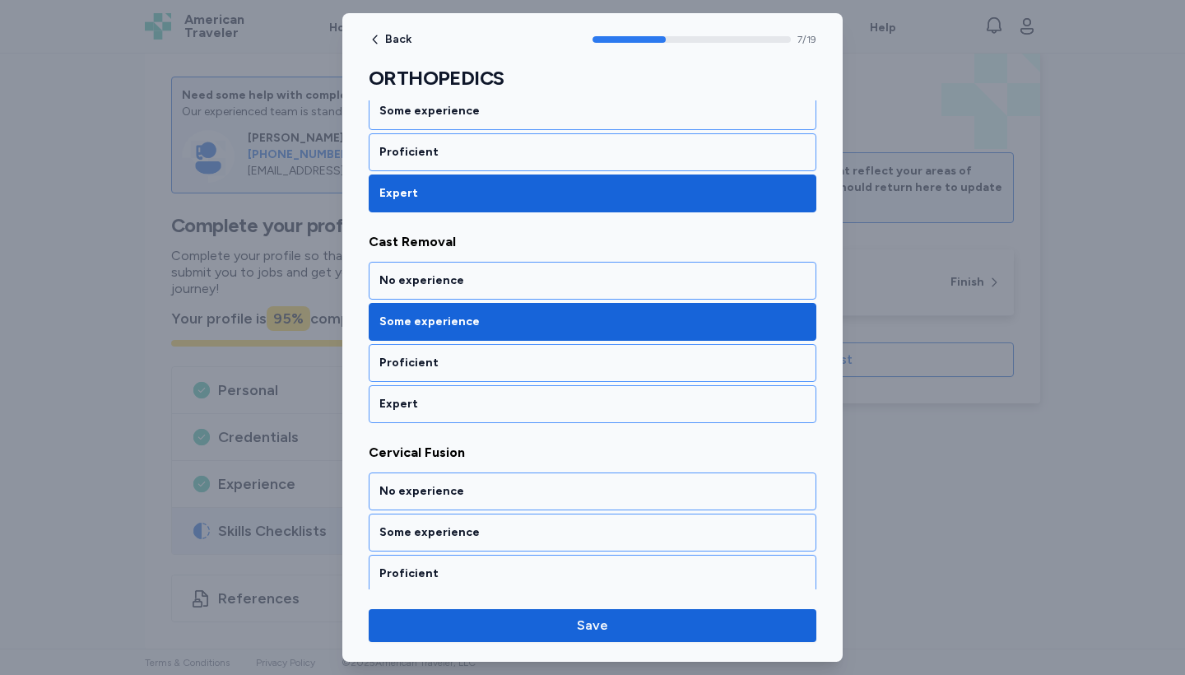
scroll to position [1585, 0]
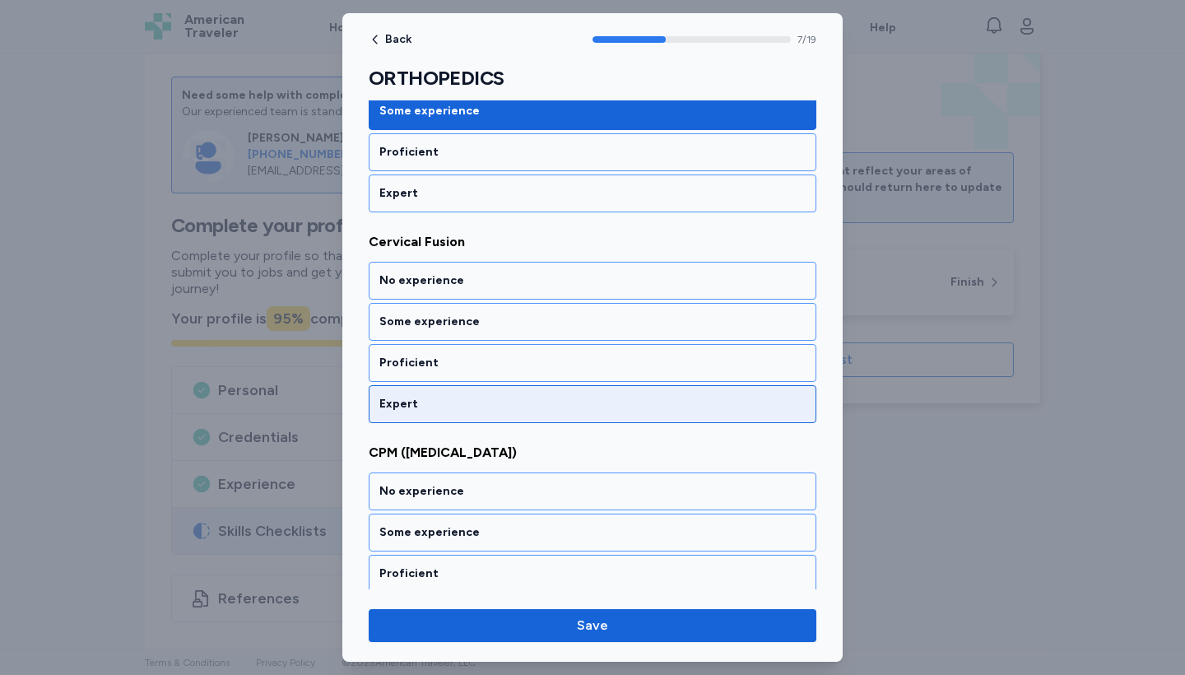
click at [449, 385] on div "Expert" at bounding box center [593, 404] width 448 height 38
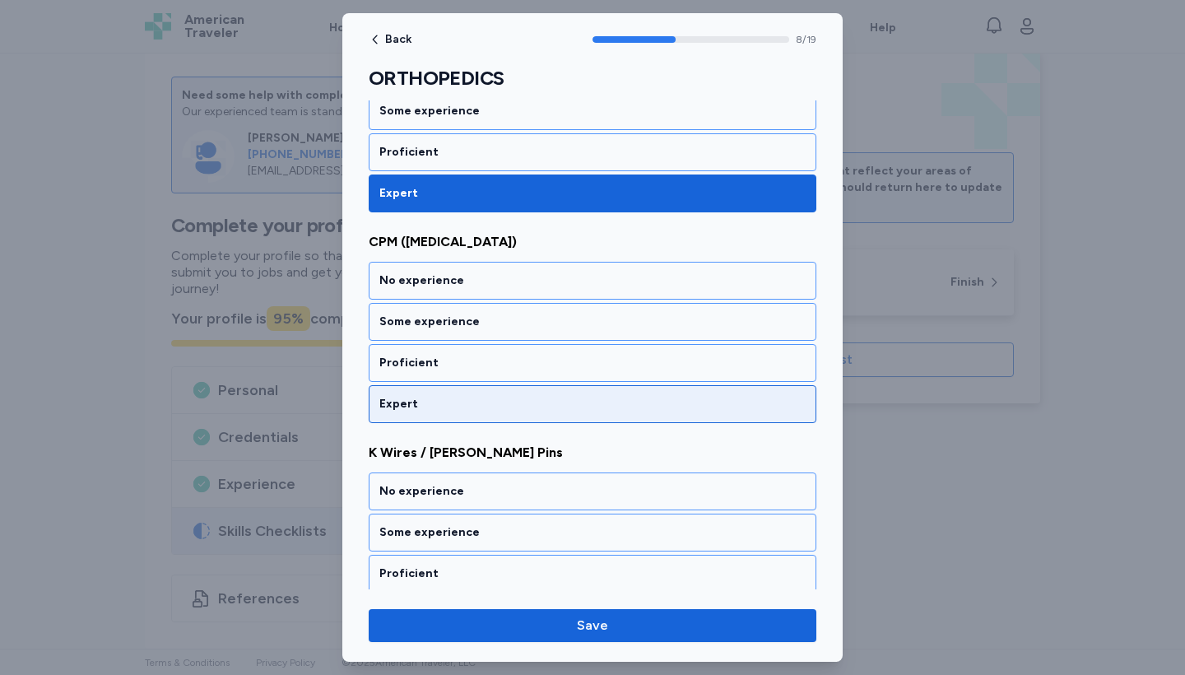
click at [449, 385] on div "Expert" at bounding box center [593, 404] width 448 height 38
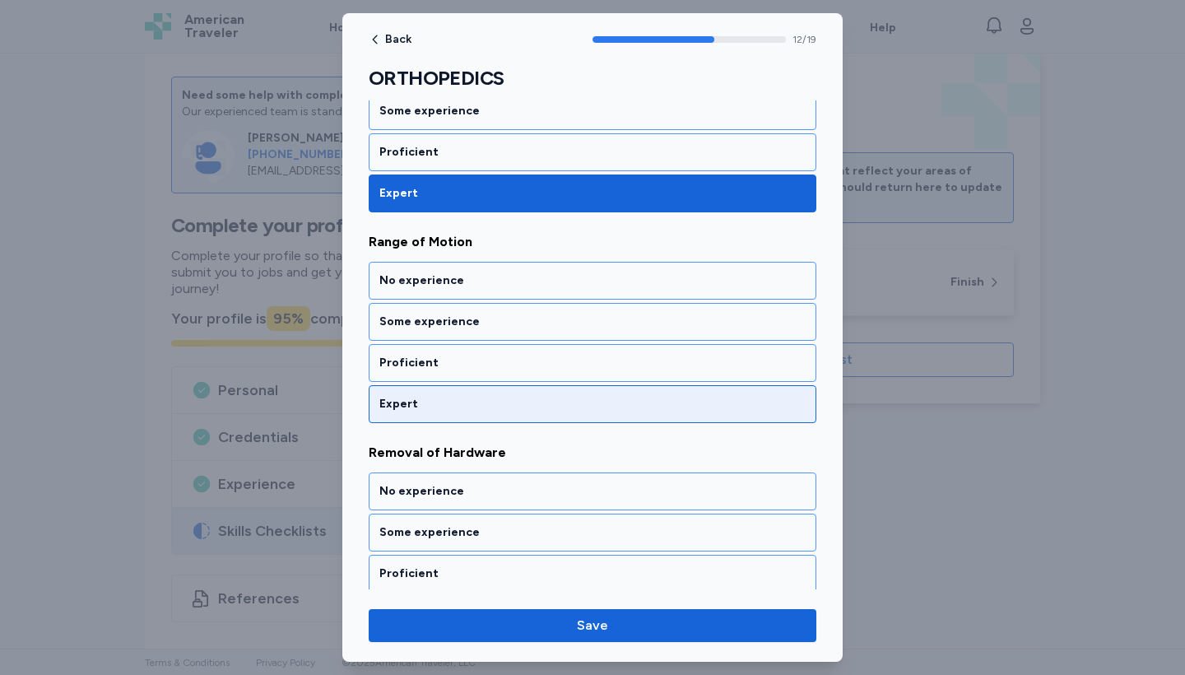
click at [449, 385] on div "Expert" at bounding box center [593, 404] width 448 height 38
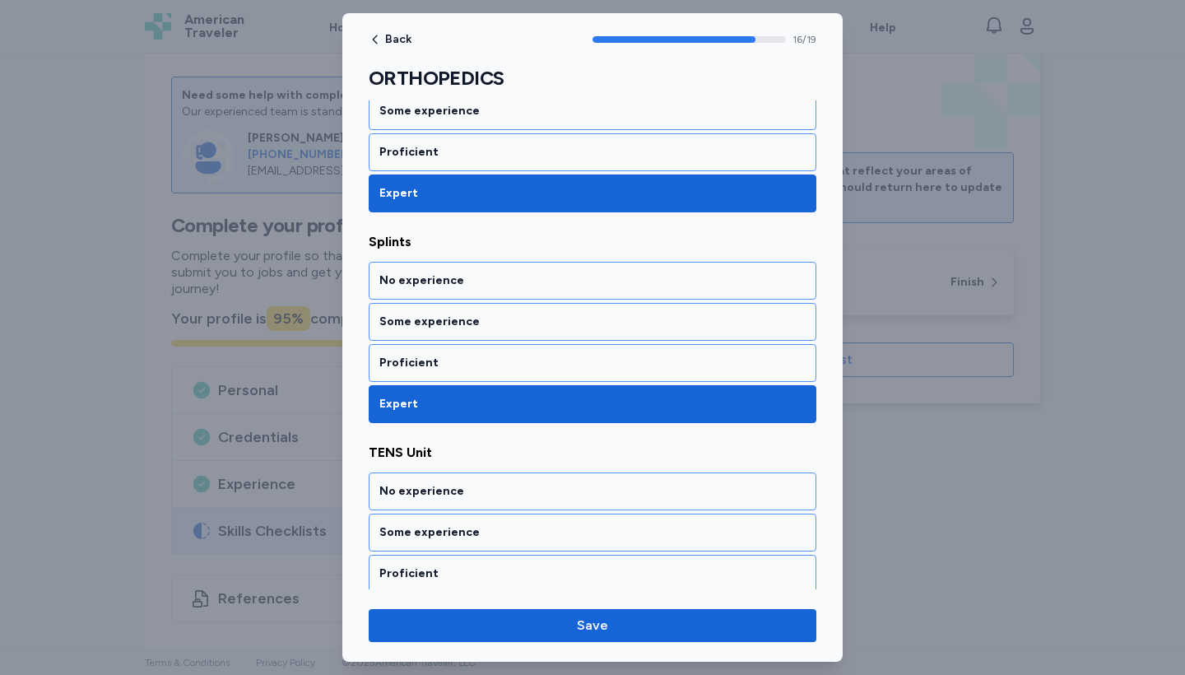
scroll to position [3482, 0]
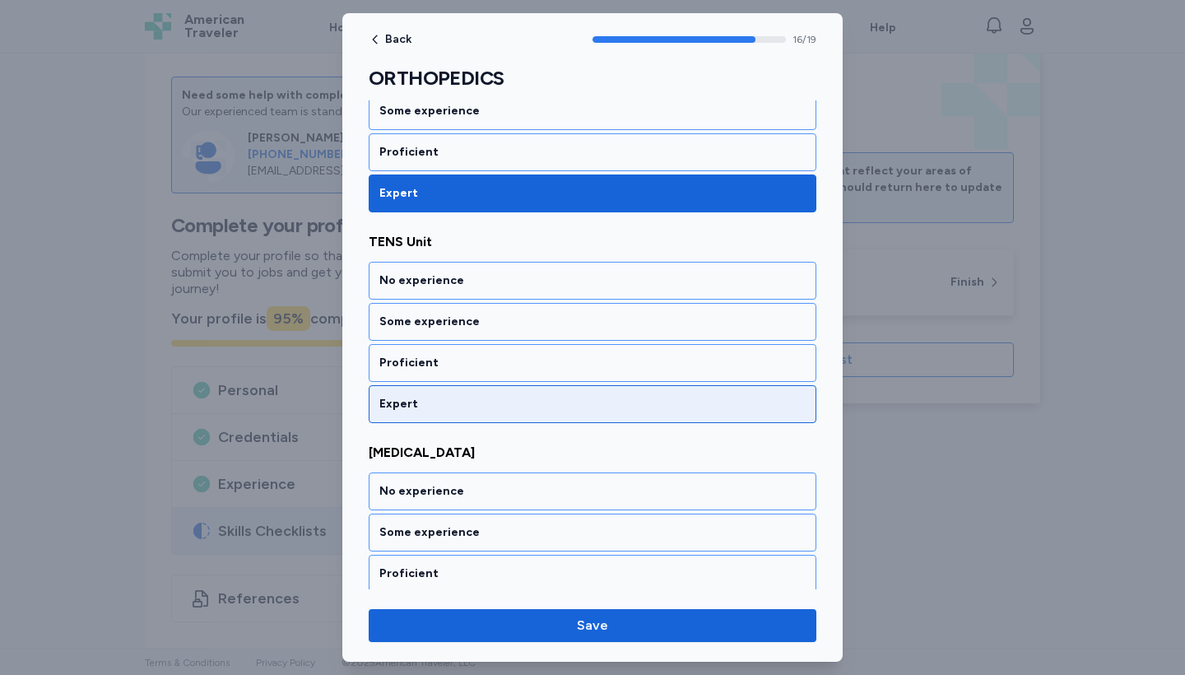
click at [449, 385] on div "Expert" at bounding box center [593, 404] width 448 height 38
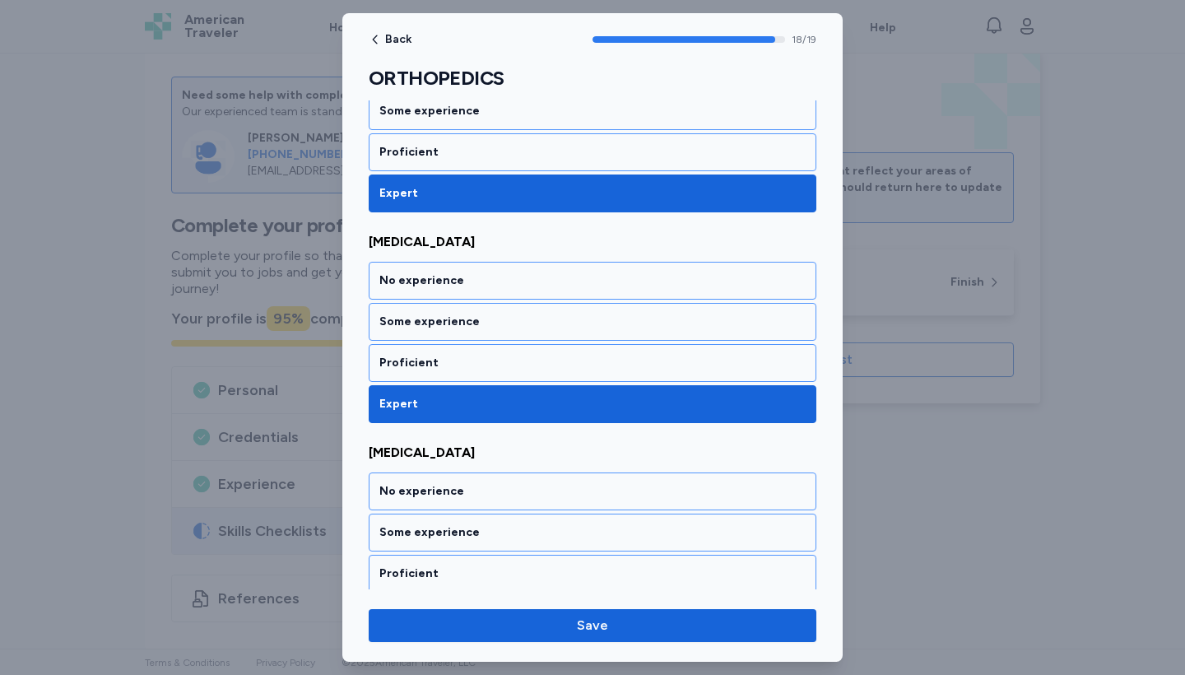
scroll to position [3741, 0]
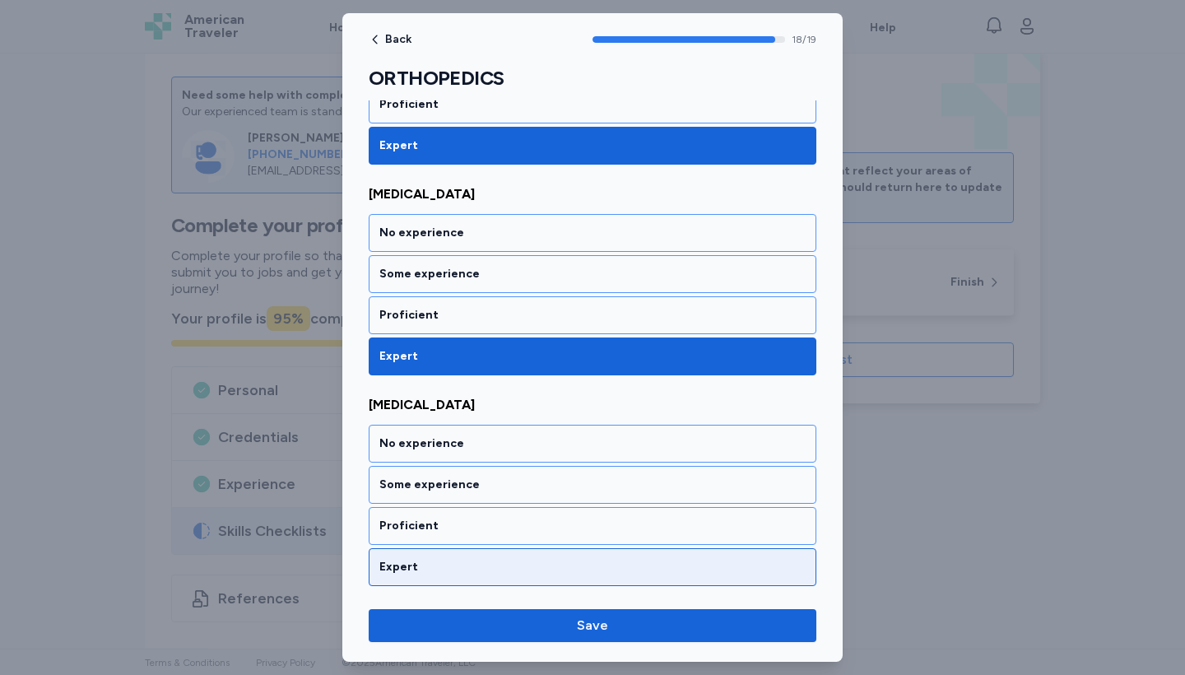
click at [460, 566] on div "Expert" at bounding box center [592, 567] width 426 height 16
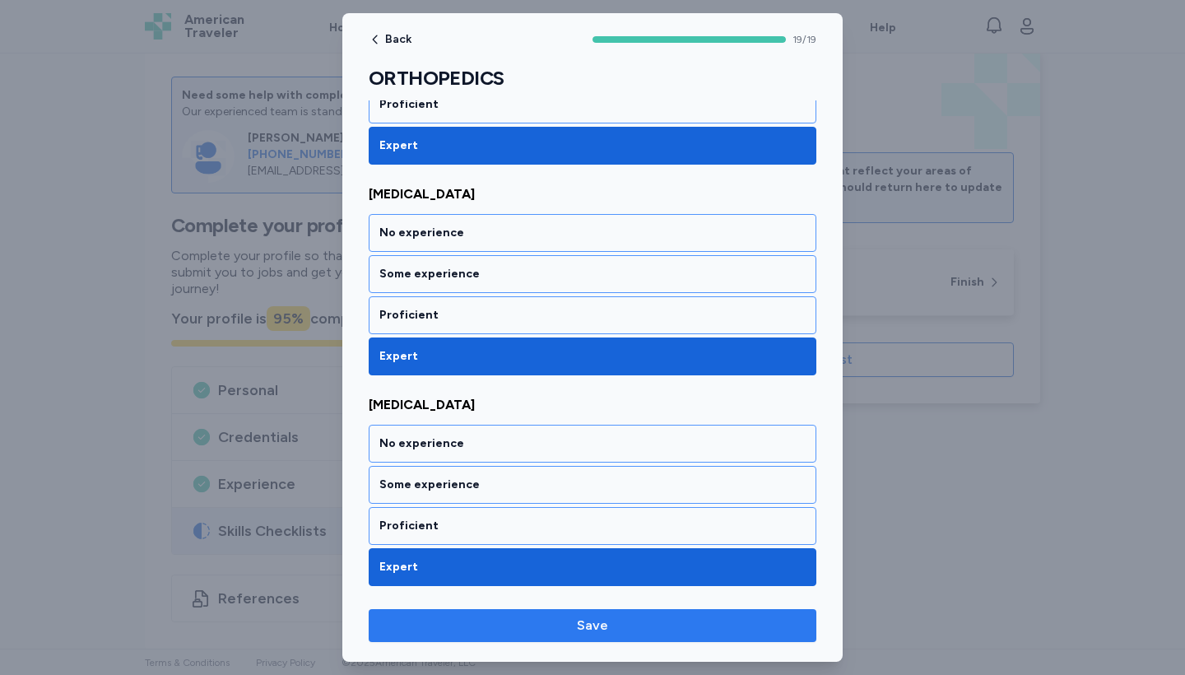
click at [555, 631] on span "Save" at bounding box center [592, 626] width 421 height 20
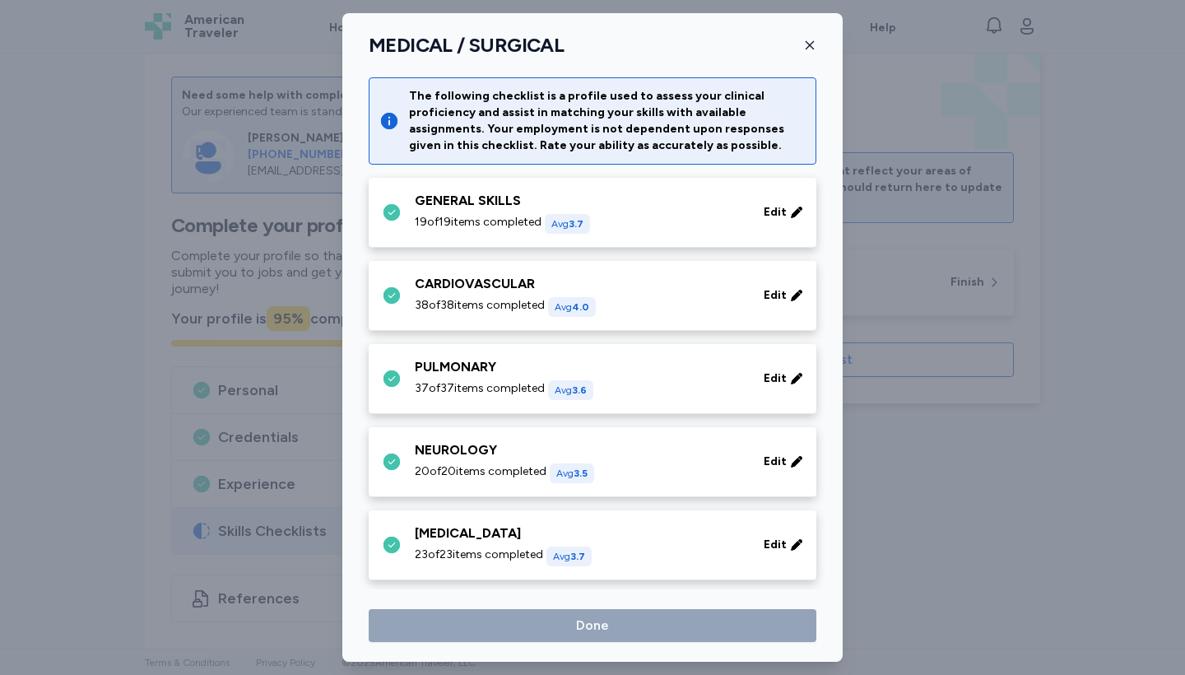
scroll to position [427, 0]
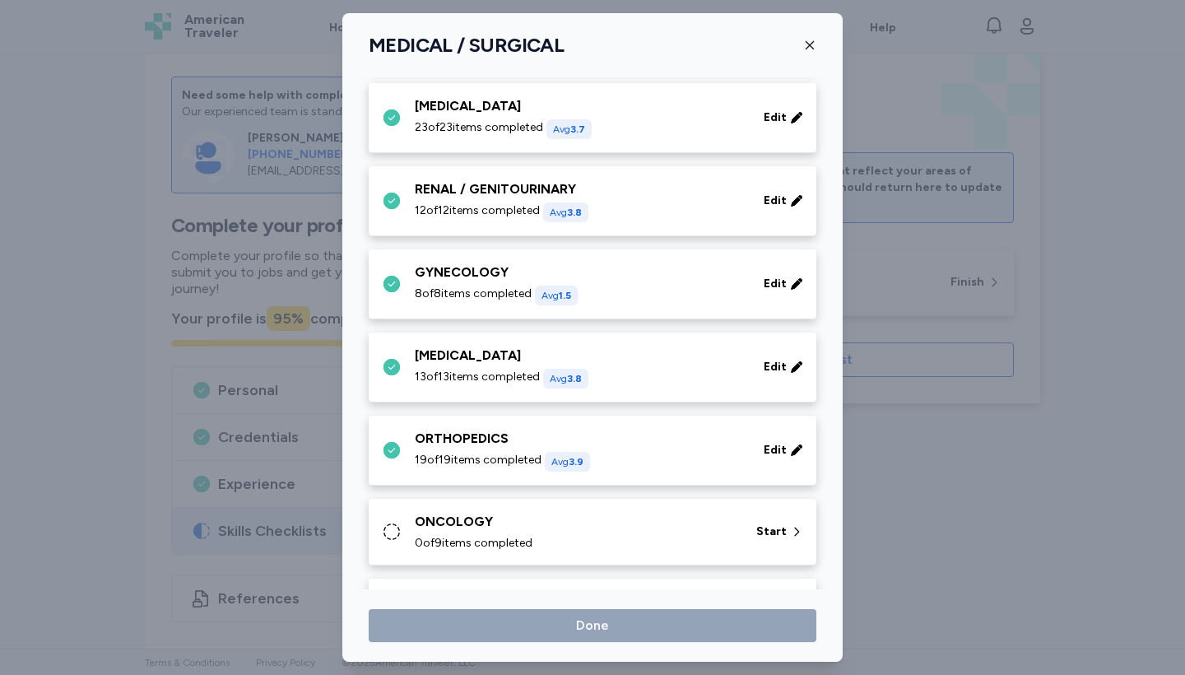
click at [459, 518] on div "ONCOLOGY" at bounding box center [576, 522] width 322 height 20
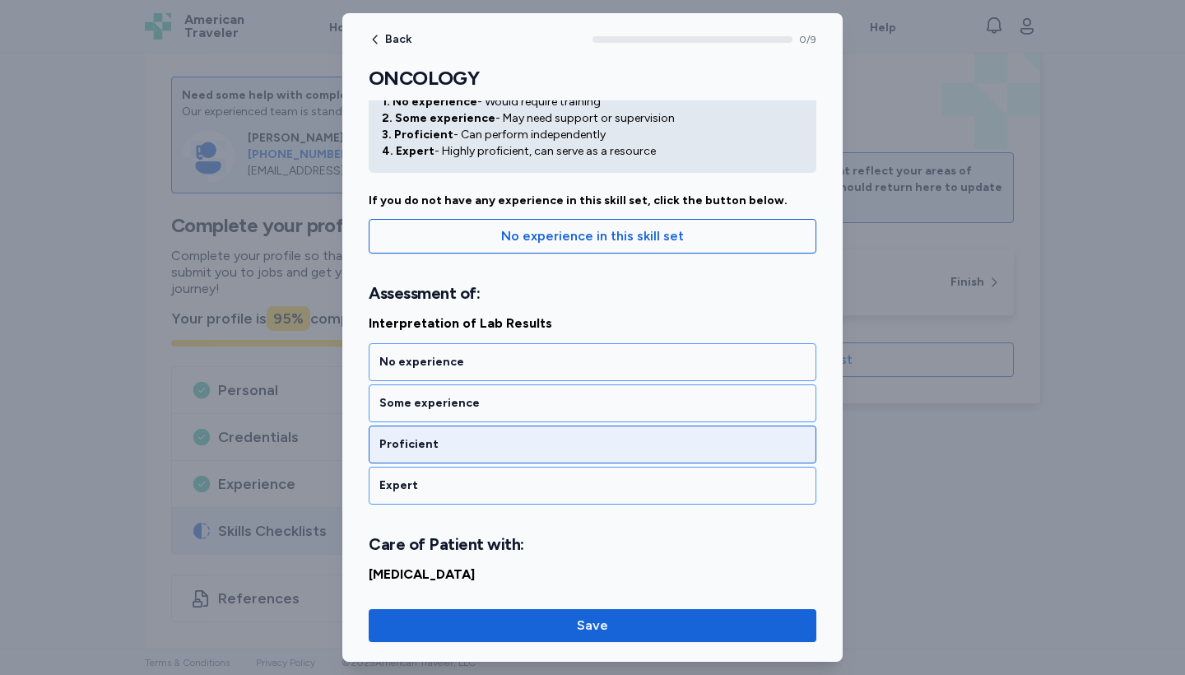
scroll to position [81, 0]
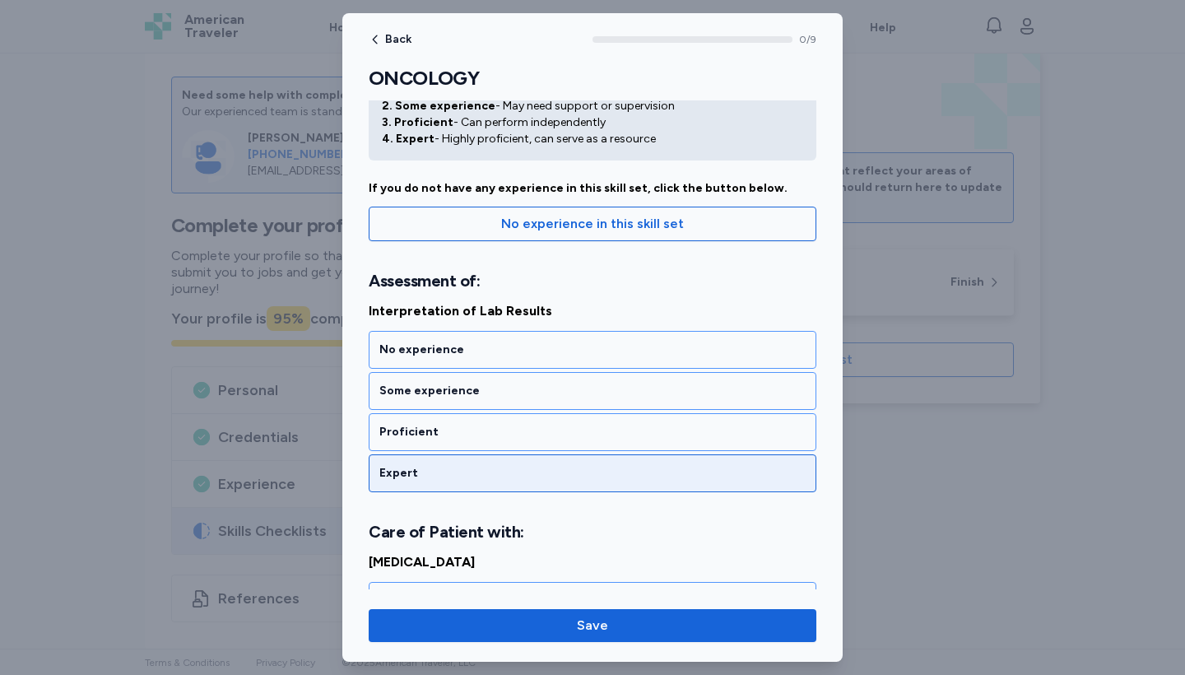
click at [454, 477] on div "Expert" at bounding box center [592, 473] width 426 height 16
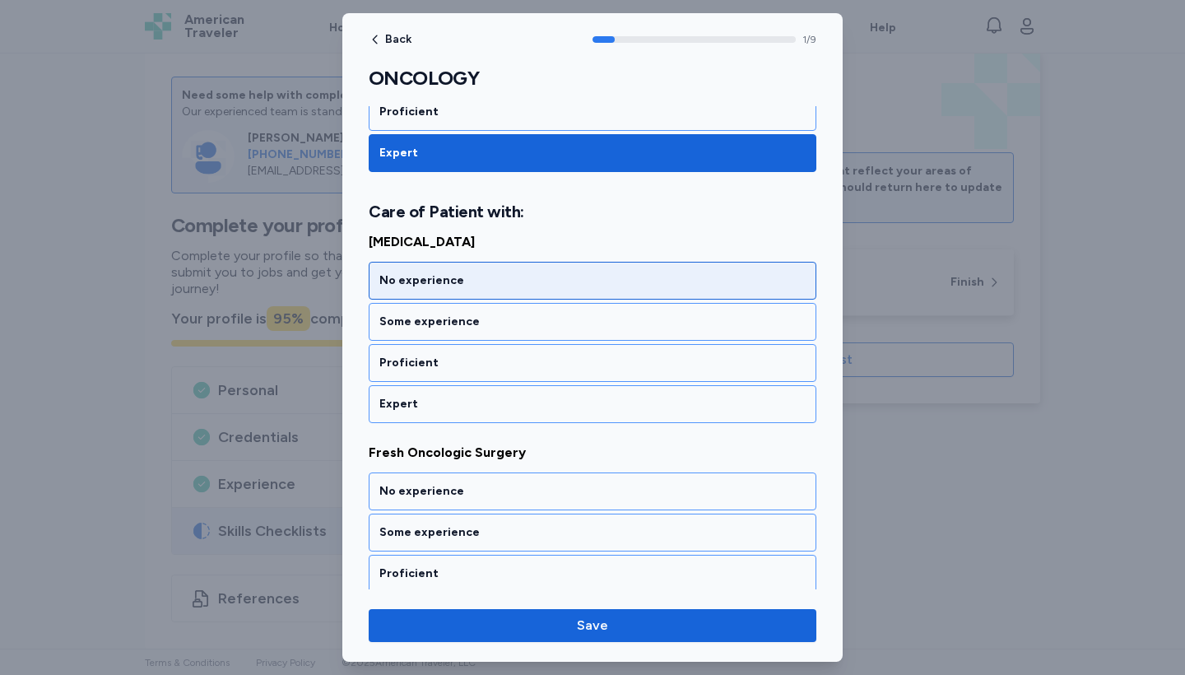
click at [430, 298] on div "No experience" at bounding box center [593, 281] width 448 height 38
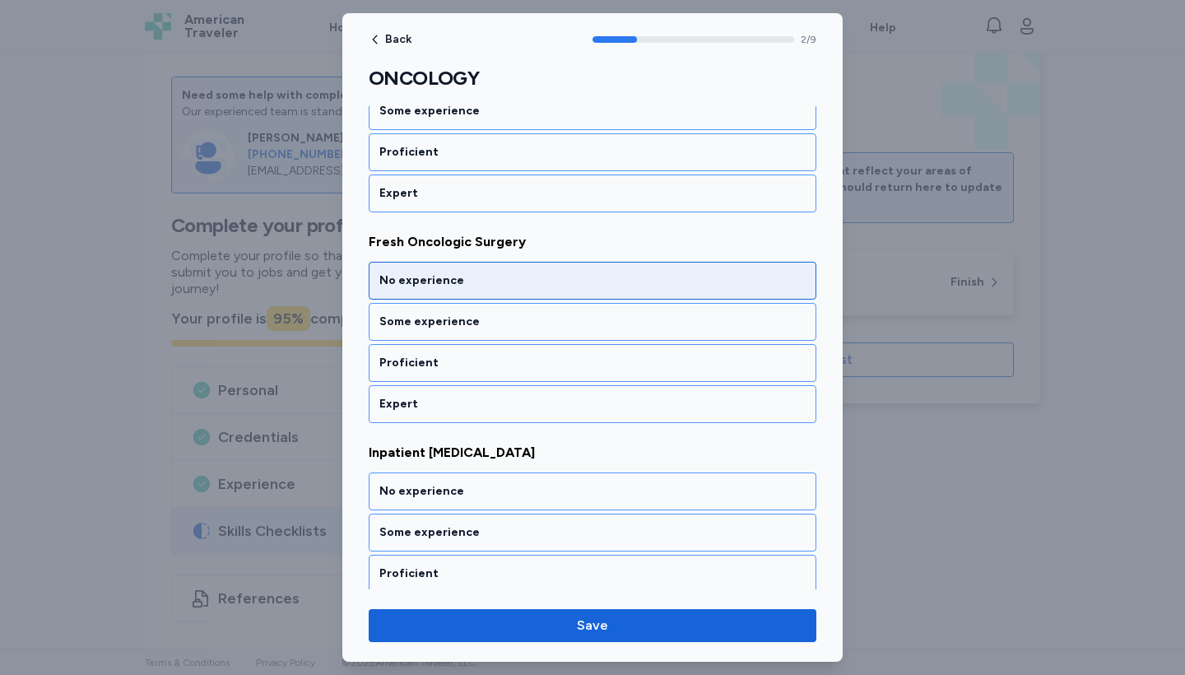
click at [430, 298] on div "No experience" at bounding box center [593, 281] width 448 height 38
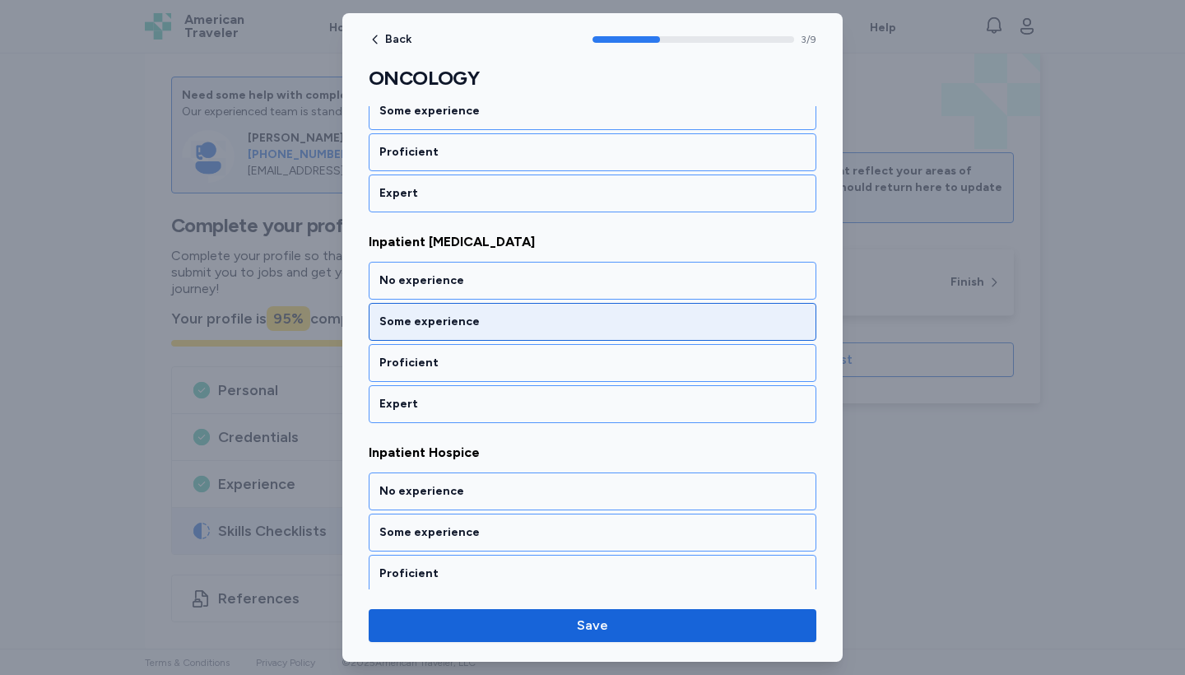
click at [440, 317] on div "Some experience" at bounding box center [592, 322] width 426 height 16
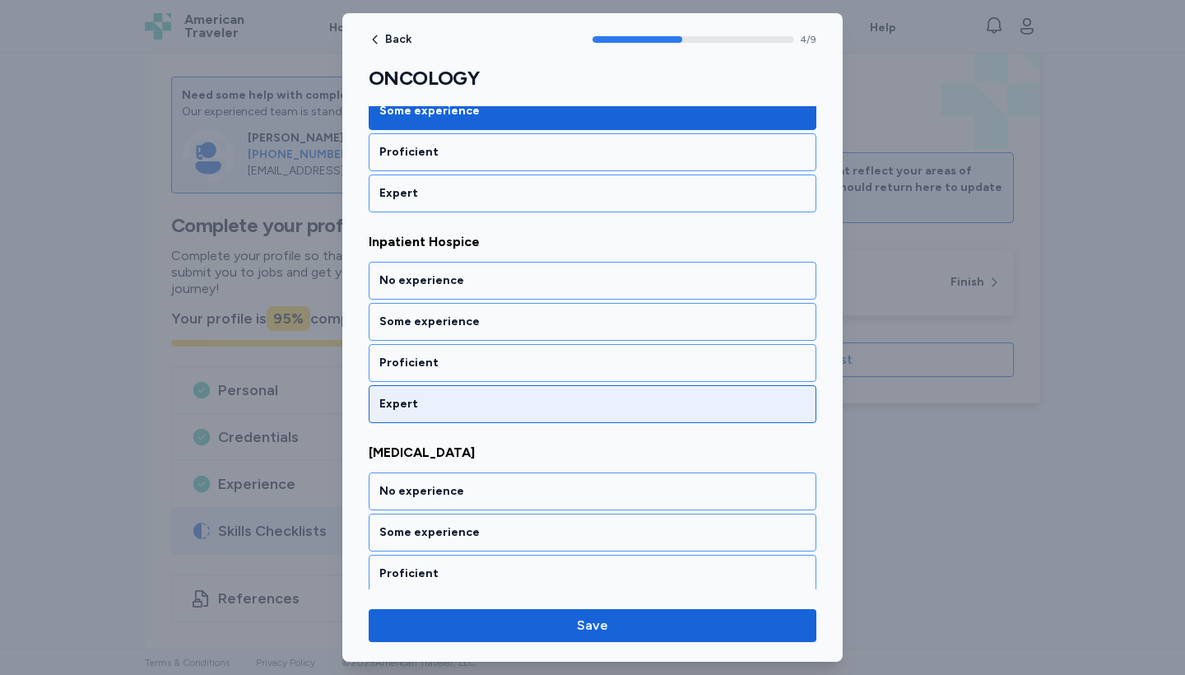
click at [456, 397] on div "Expert" at bounding box center [592, 404] width 426 height 16
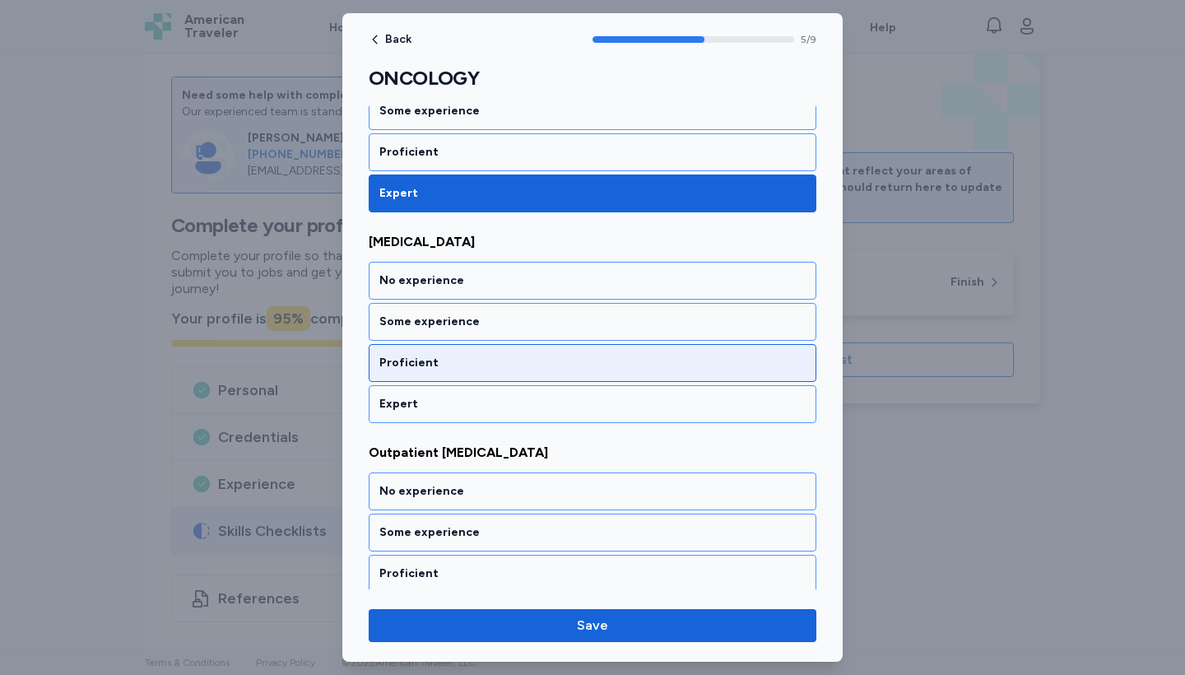
click at [459, 356] on div "Proficient" at bounding box center [592, 363] width 426 height 16
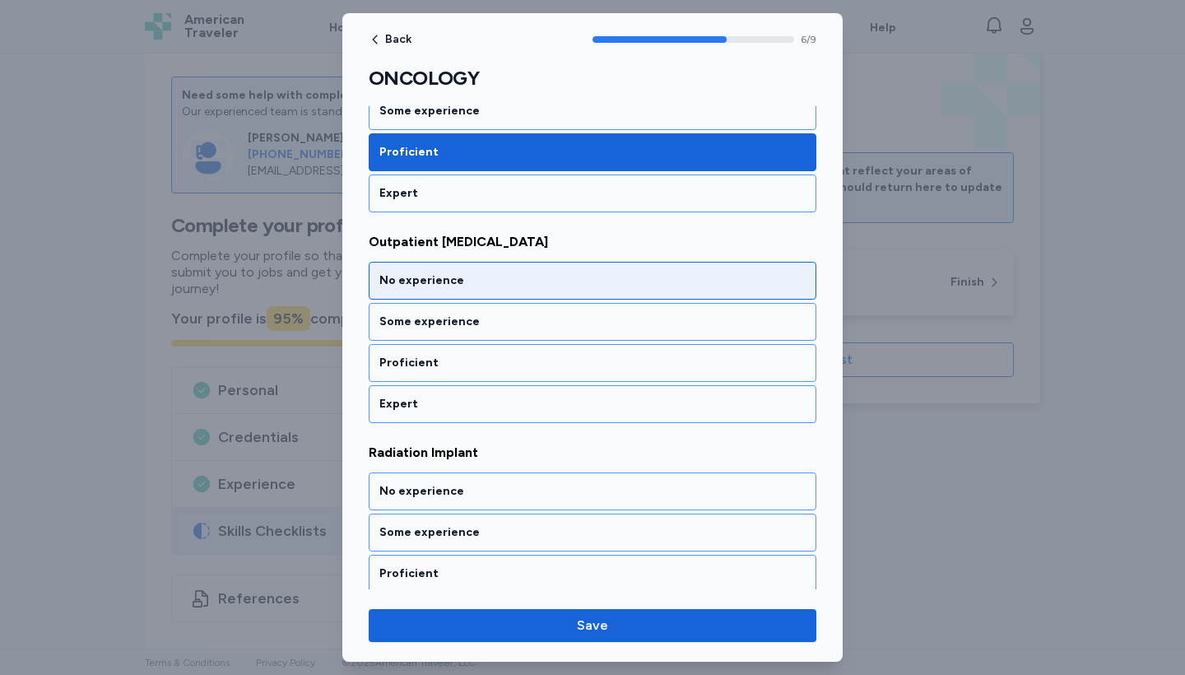
click at [449, 284] on div "No experience" at bounding box center [592, 280] width 426 height 16
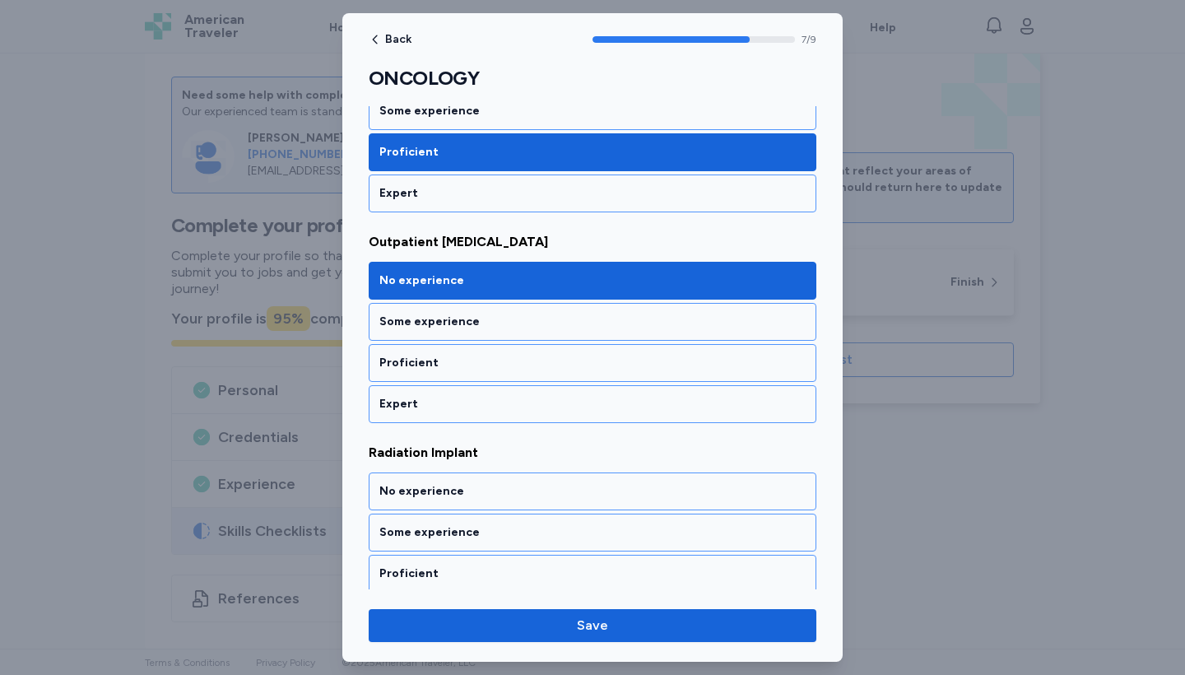
scroll to position [1666, 0]
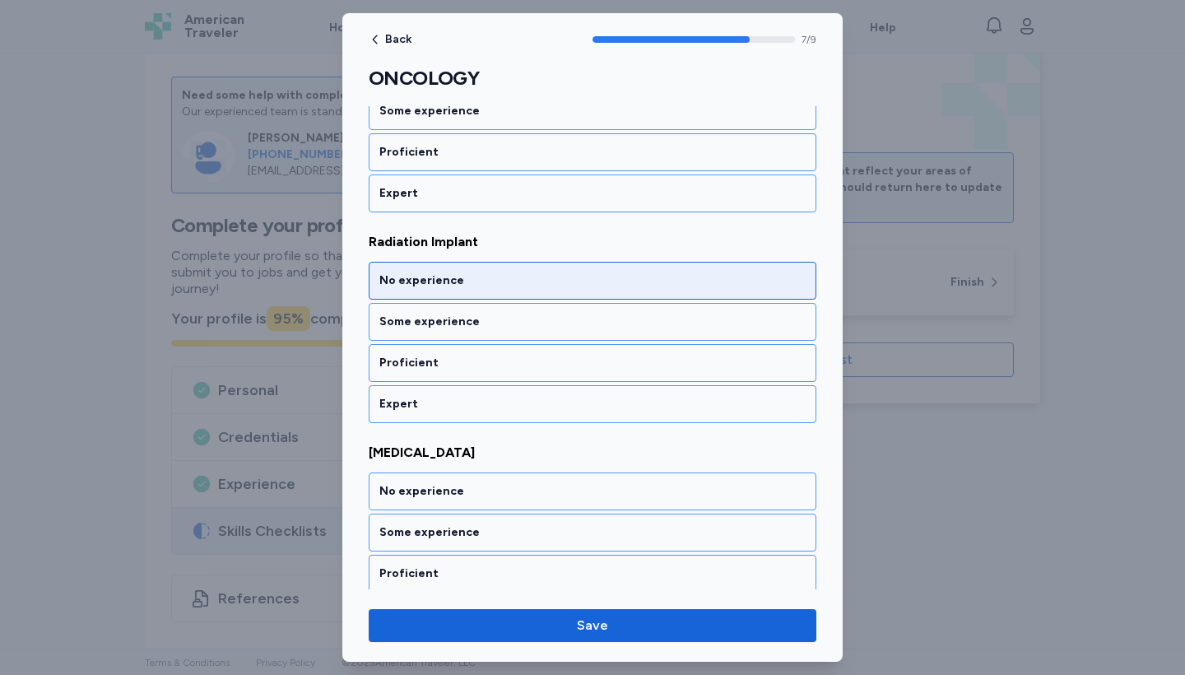
click at [449, 284] on div "No experience" at bounding box center [592, 280] width 426 height 16
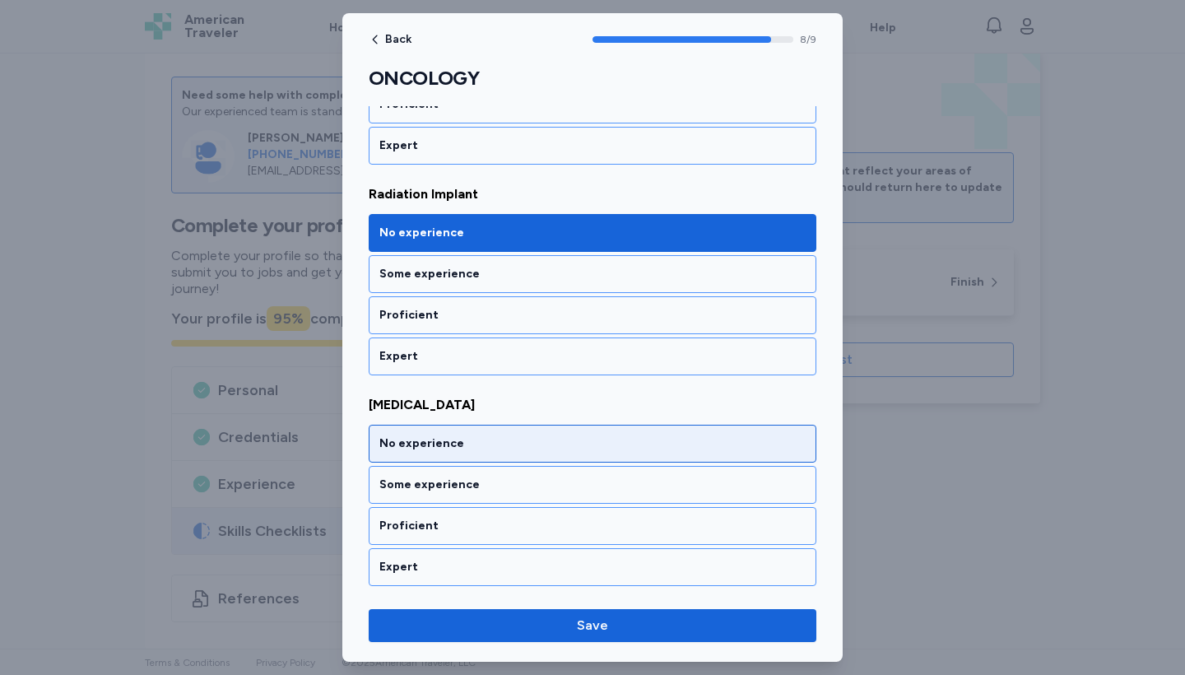
click at [464, 444] on div "No experience" at bounding box center [592, 443] width 426 height 16
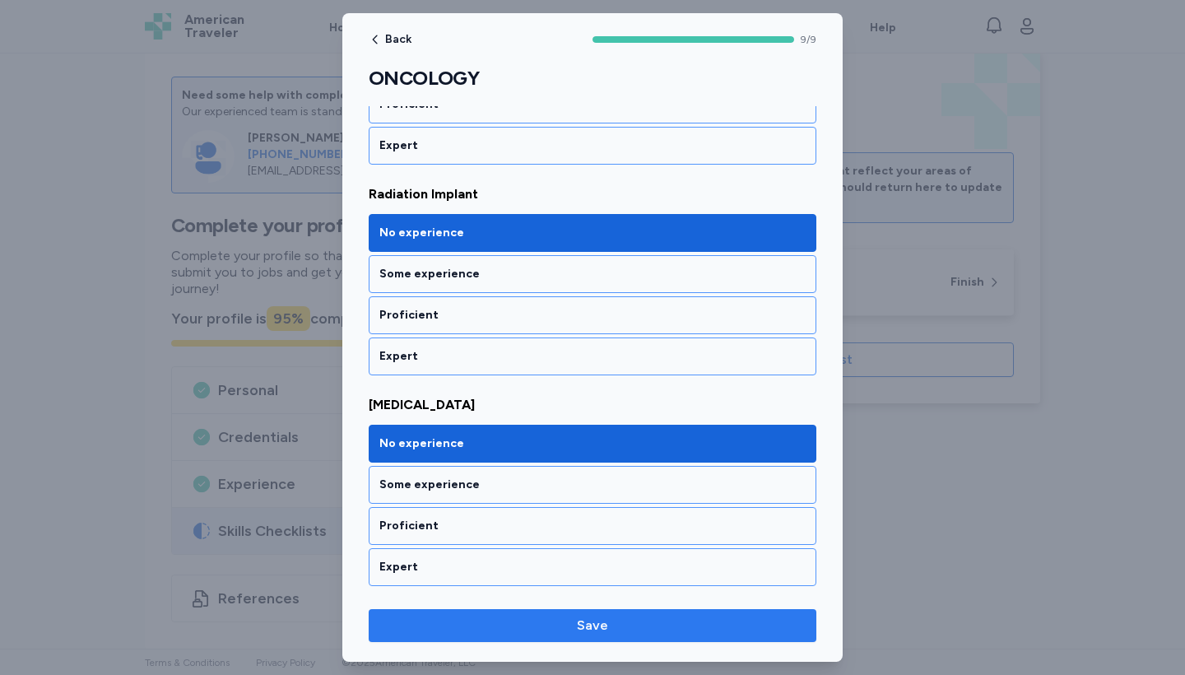
click at [540, 631] on span "Save" at bounding box center [592, 626] width 421 height 20
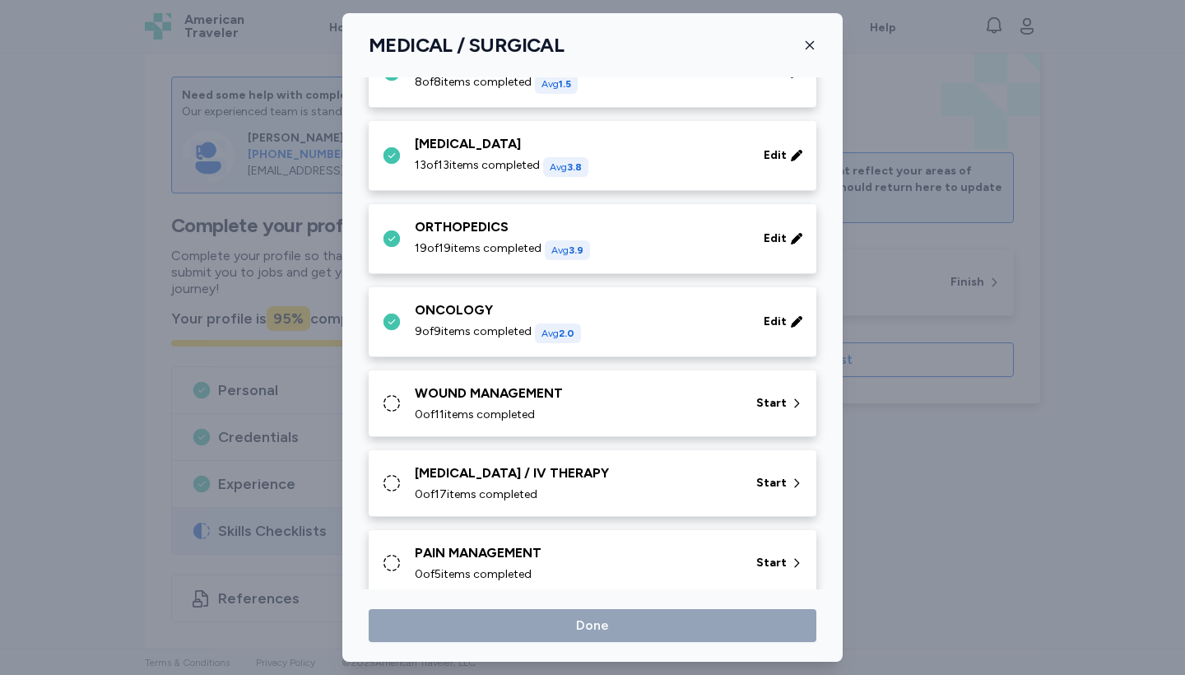
scroll to position [690, 0]
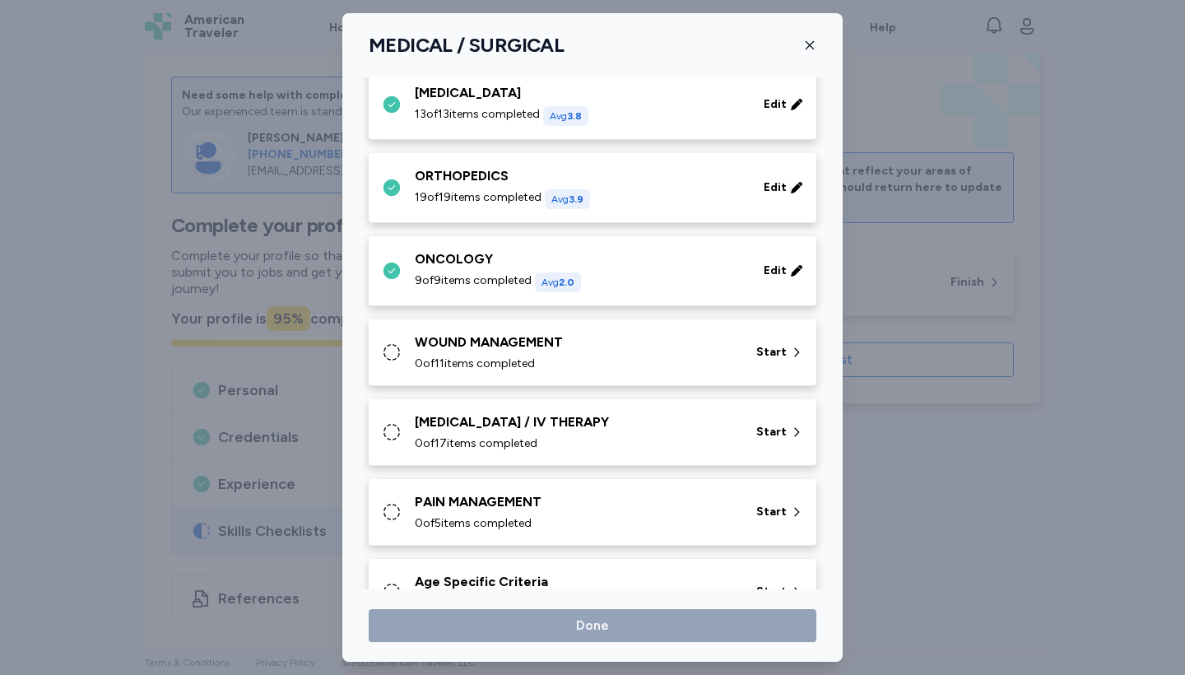
click at [493, 364] on span "0 of 11 items completed" at bounding box center [475, 364] width 120 height 16
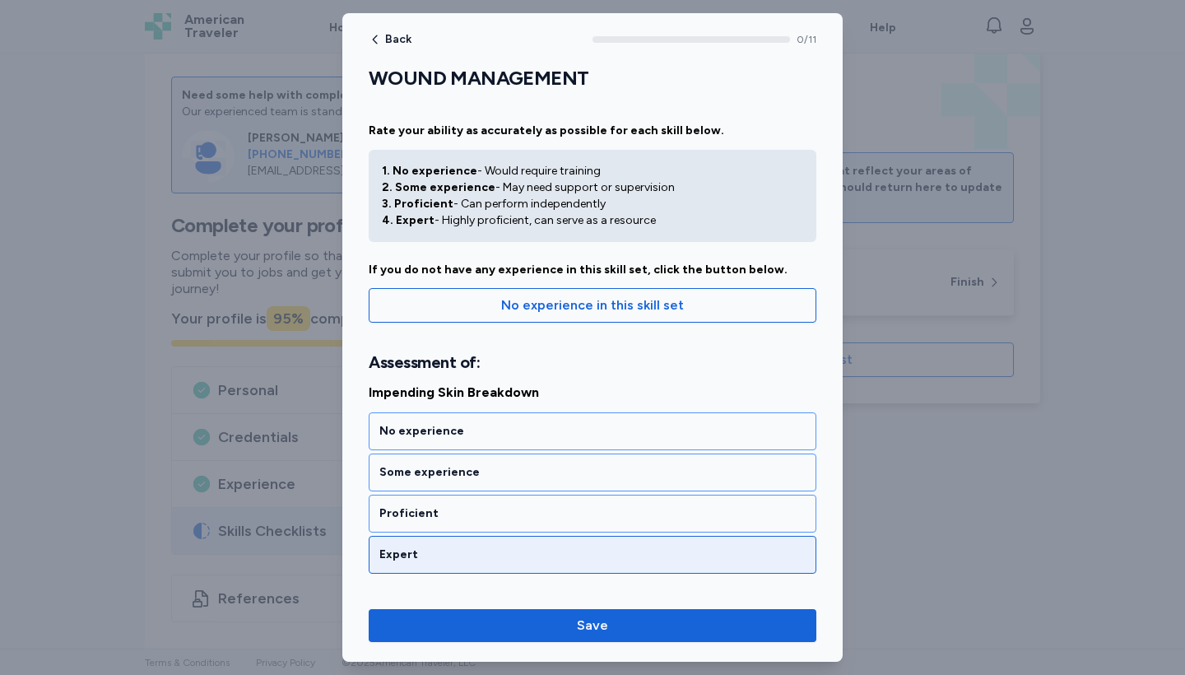
click at [468, 551] on div "Expert" at bounding box center [592, 555] width 426 height 16
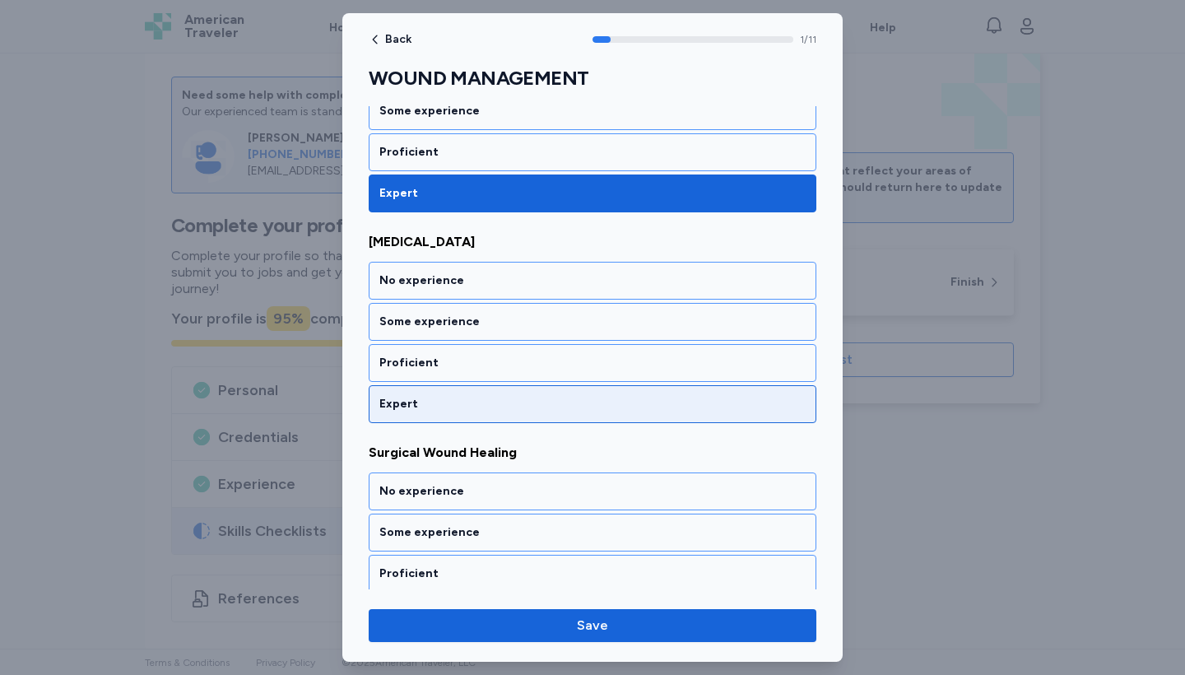
click at [429, 405] on div "Expert" at bounding box center [592, 404] width 426 height 16
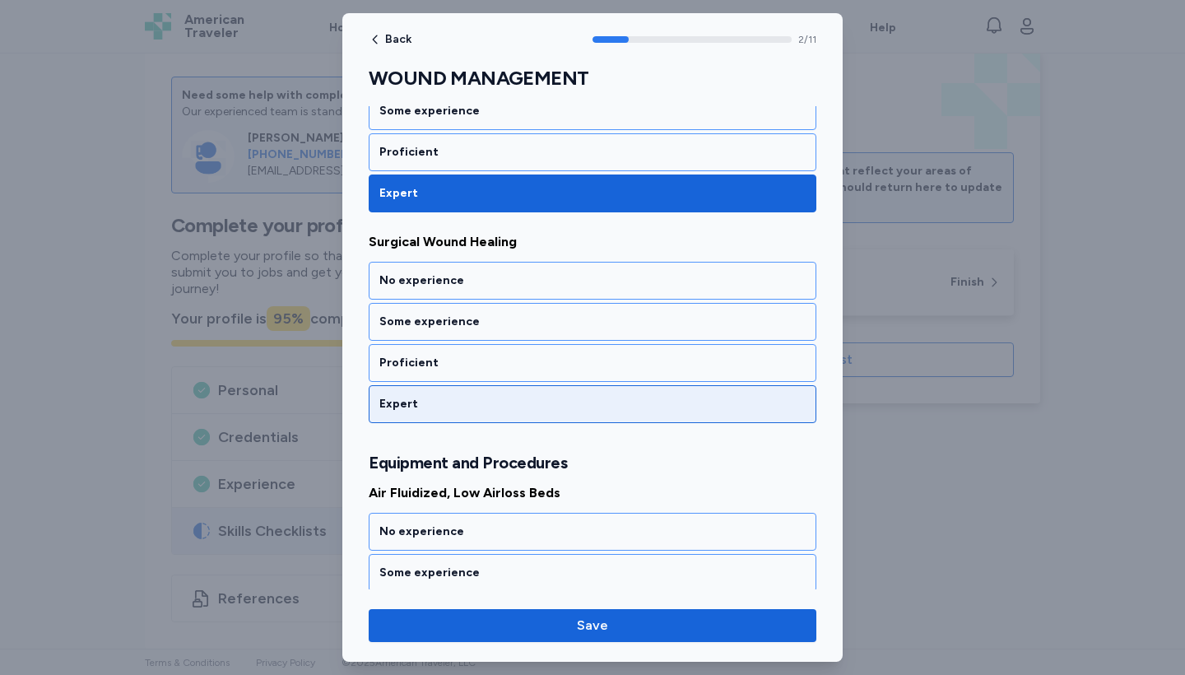
click at [429, 405] on div "Expert" at bounding box center [592, 404] width 426 height 16
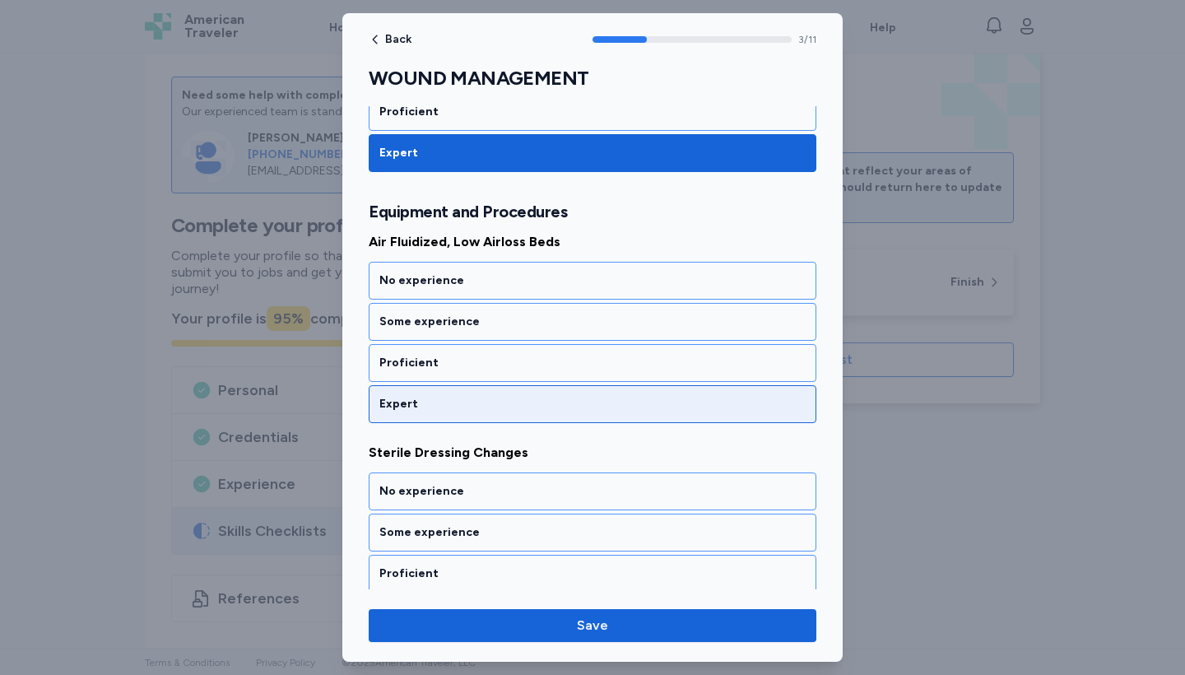
click at [429, 405] on div "Expert" at bounding box center [592, 404] width 426 height 16
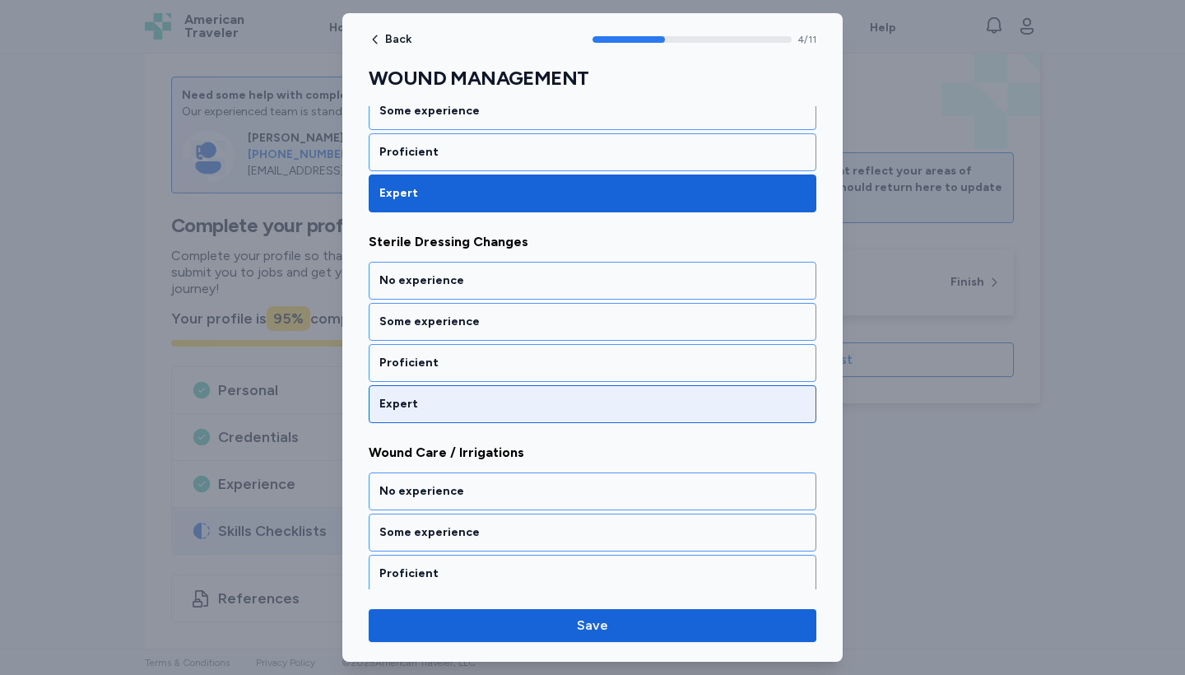
click at [429, 405] on div "Expert" at bounding box center [592, 404] width 426 height 16
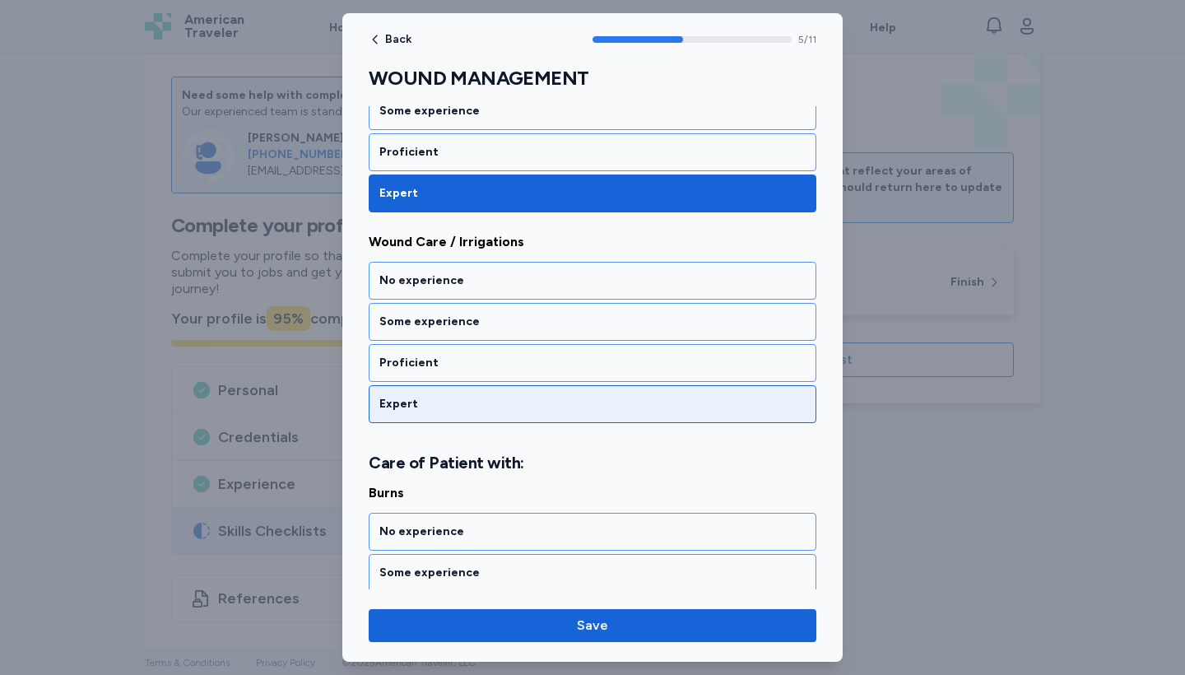
click at [429, 405] on div "Expert" at bounding box center [592, 404] width 426 height 16
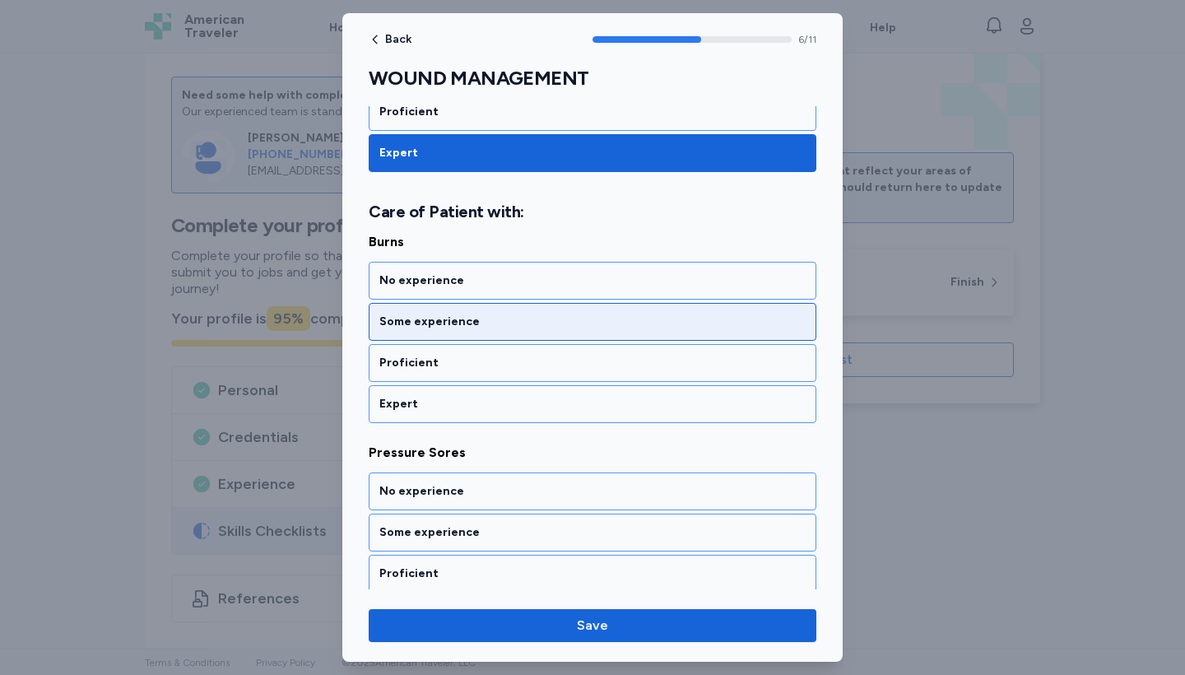
click at [426, 337] on div "Some experience" at bounding box center [593, 322] width 448 height 38
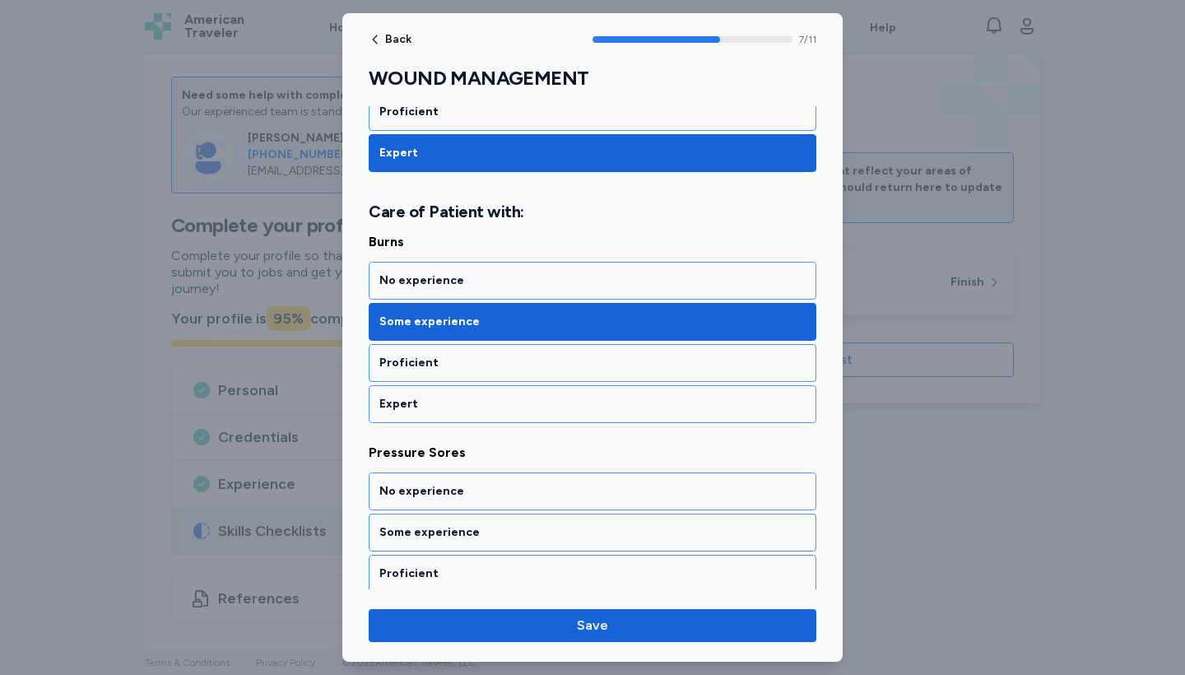
scroll to position [1706, 0]
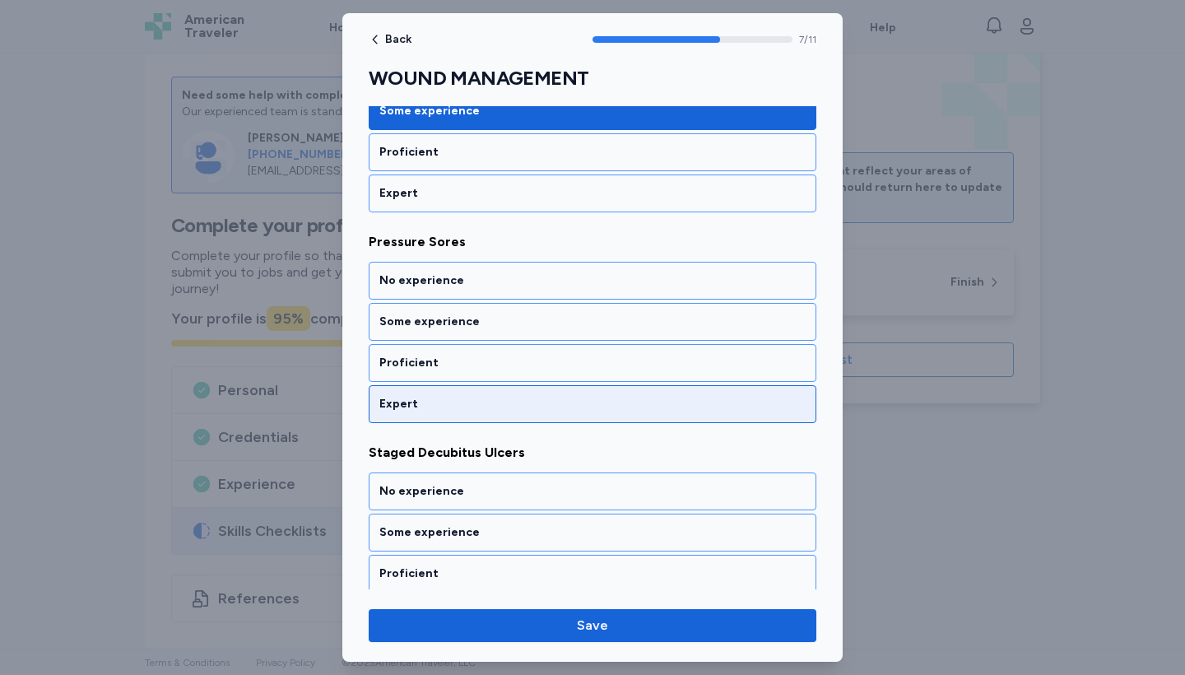
click at [432, 409] on div "Expert" at bounding box center [592, 404] width 426 height 16
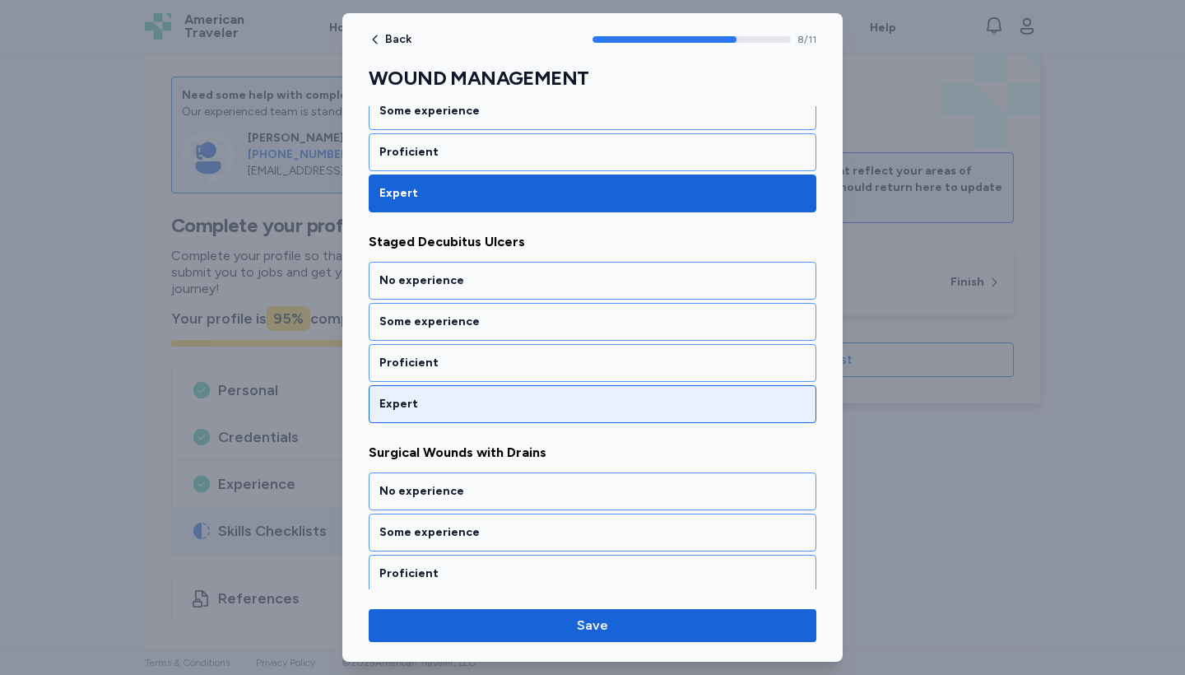
click at [432, 409] on div "Expert" at bounding box center [592, 404] width 426 height 16
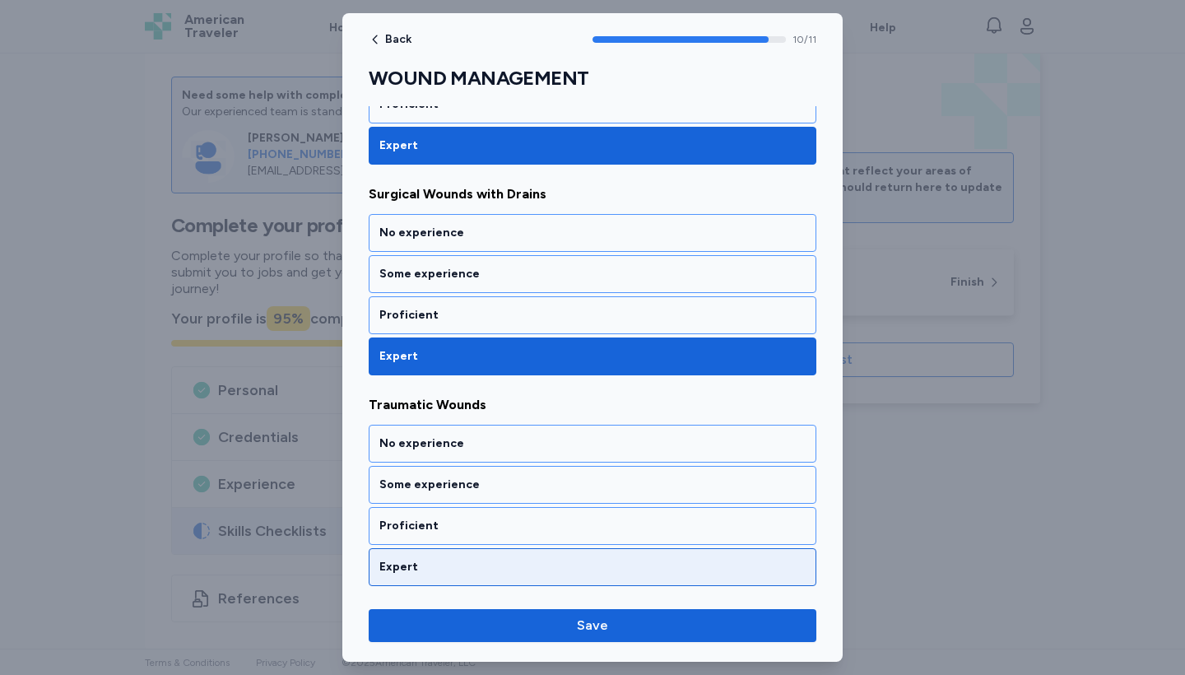
click at [437, 559] on div "Expert" at bounding box center [592, 567] width 426 height 16
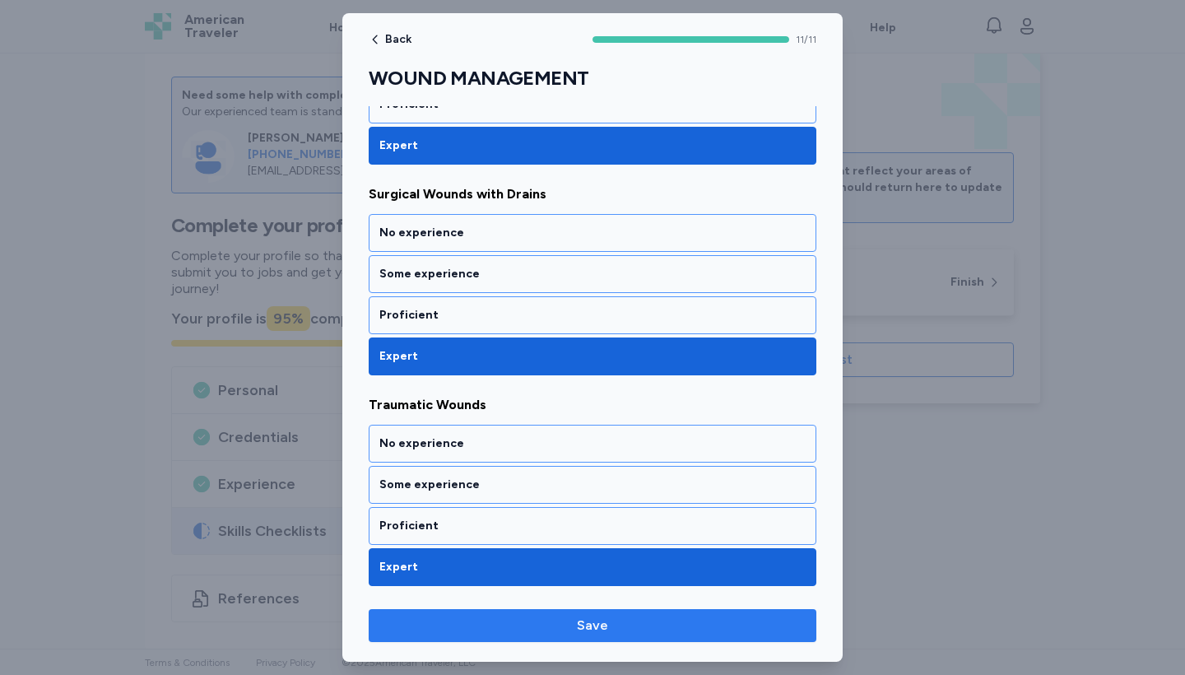
click at [556, 631] on span "Save" at bounding box center [592, 626] width 421 height 20
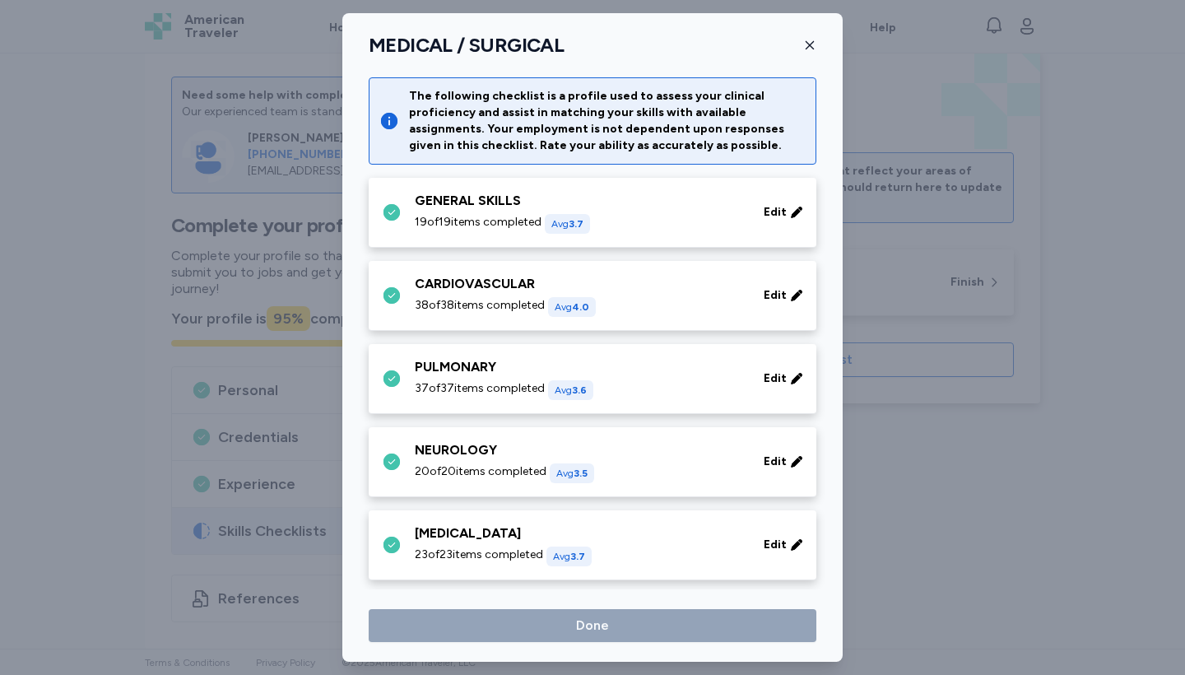
scroll to position [690, 0]
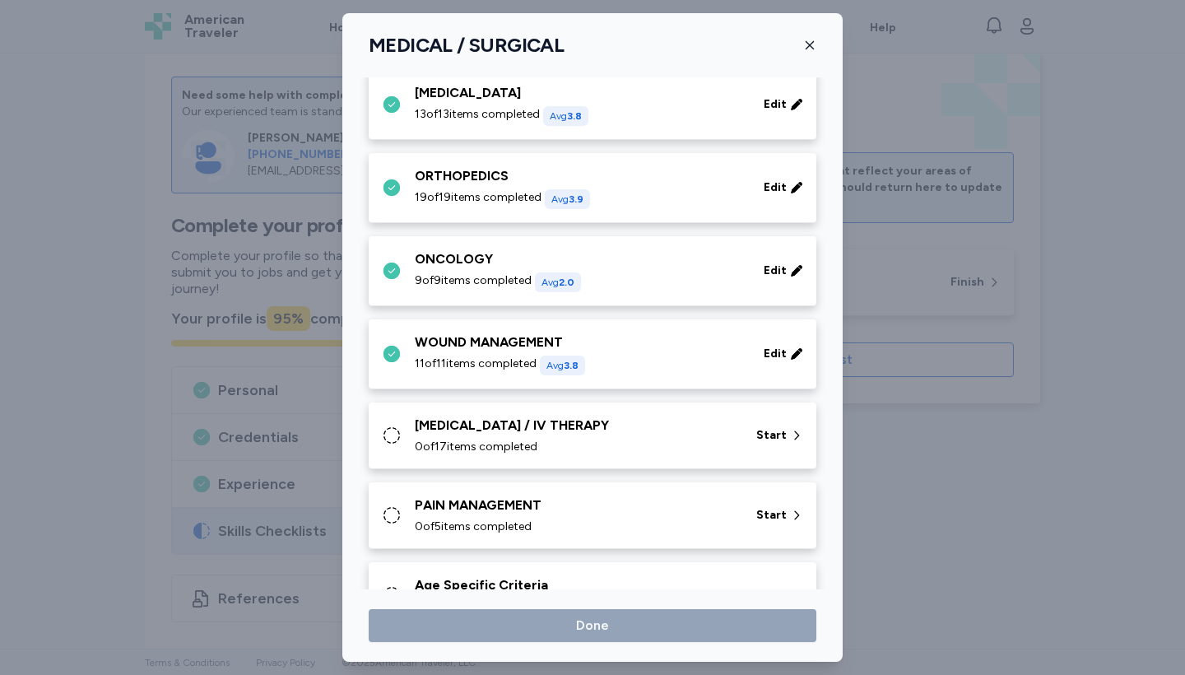
click at [485, 424] on div "[MEDICAL_DATA] / IV THERAPY" at bounding box center [576, 426] width 322 height 20
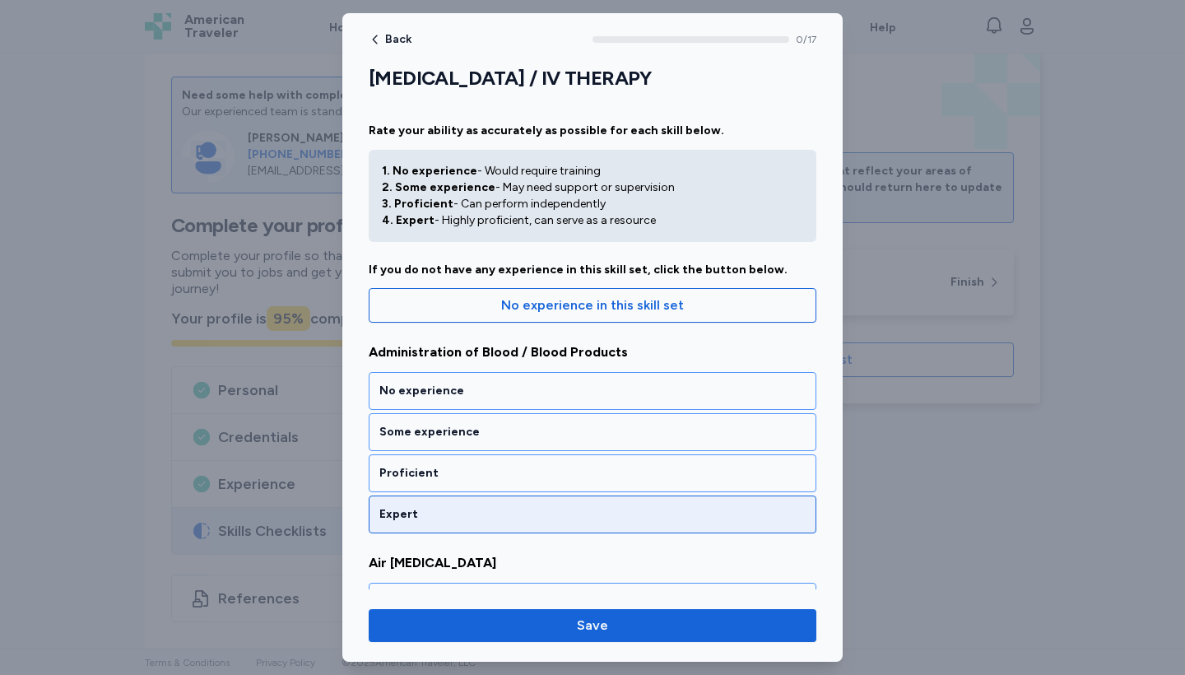
click at [478, 518] on div "Expert" at bounding box center [592, 514] width 426 height 16
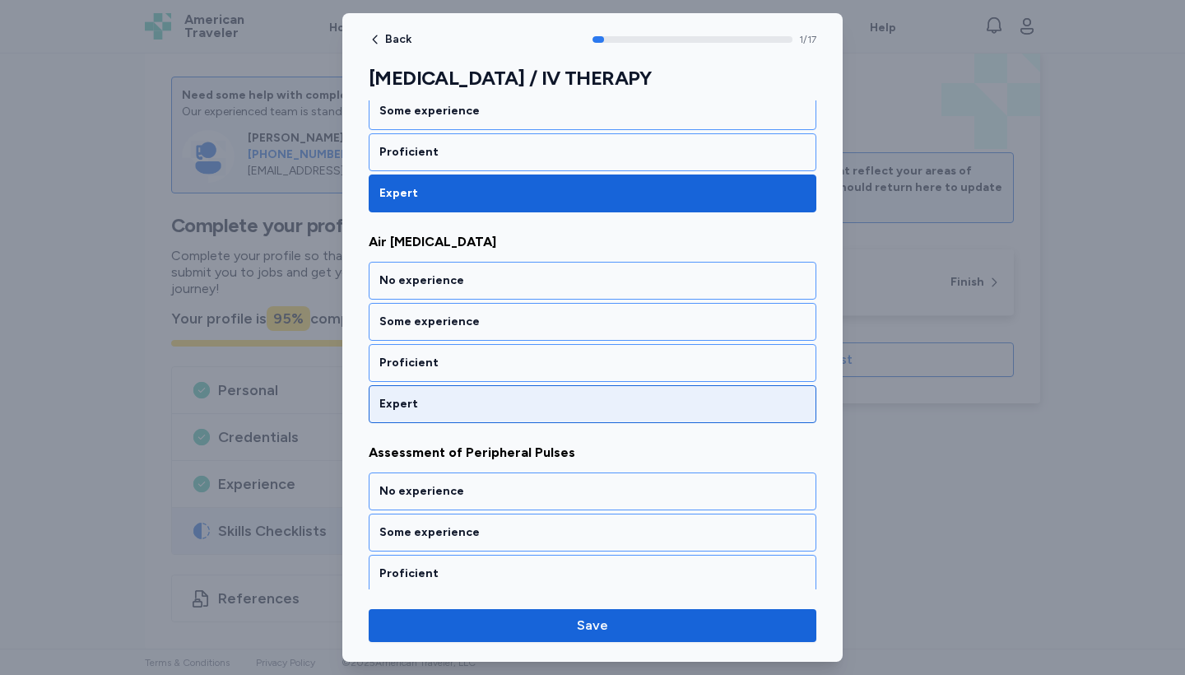
click at [430, 416] on div "Expert" at bounding box center [593, 404] width 448 height 38
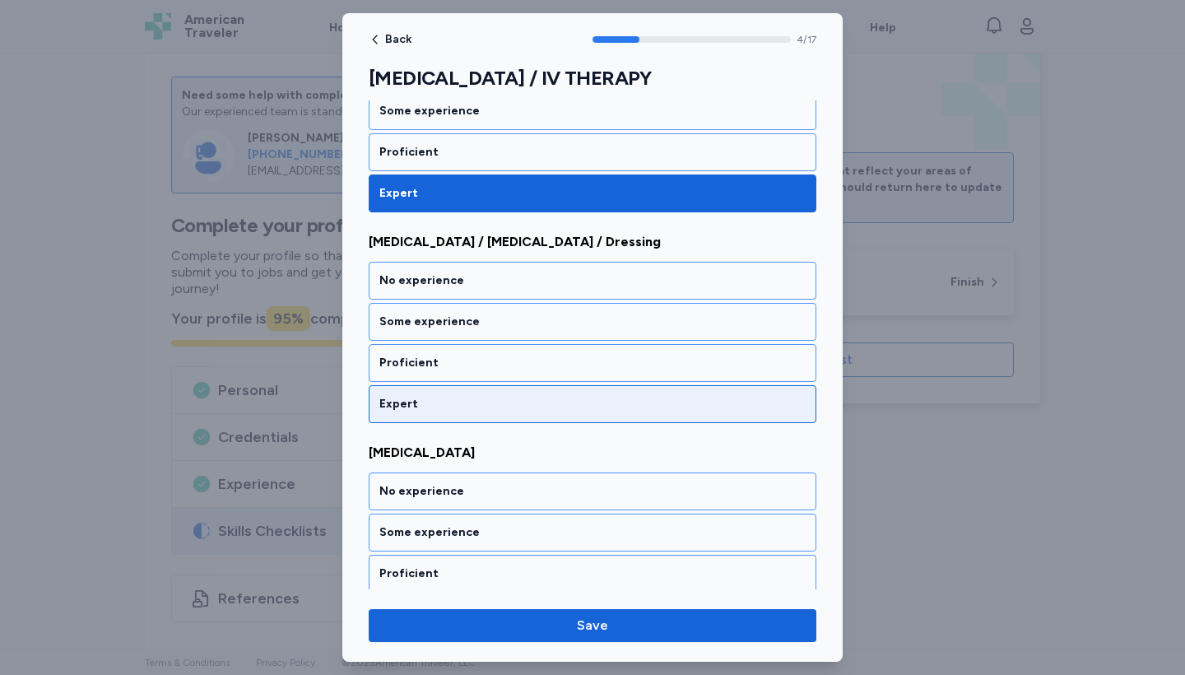
click at [430, 416] on div "Expert" at bounding box center [593, 404] width 448 height 38
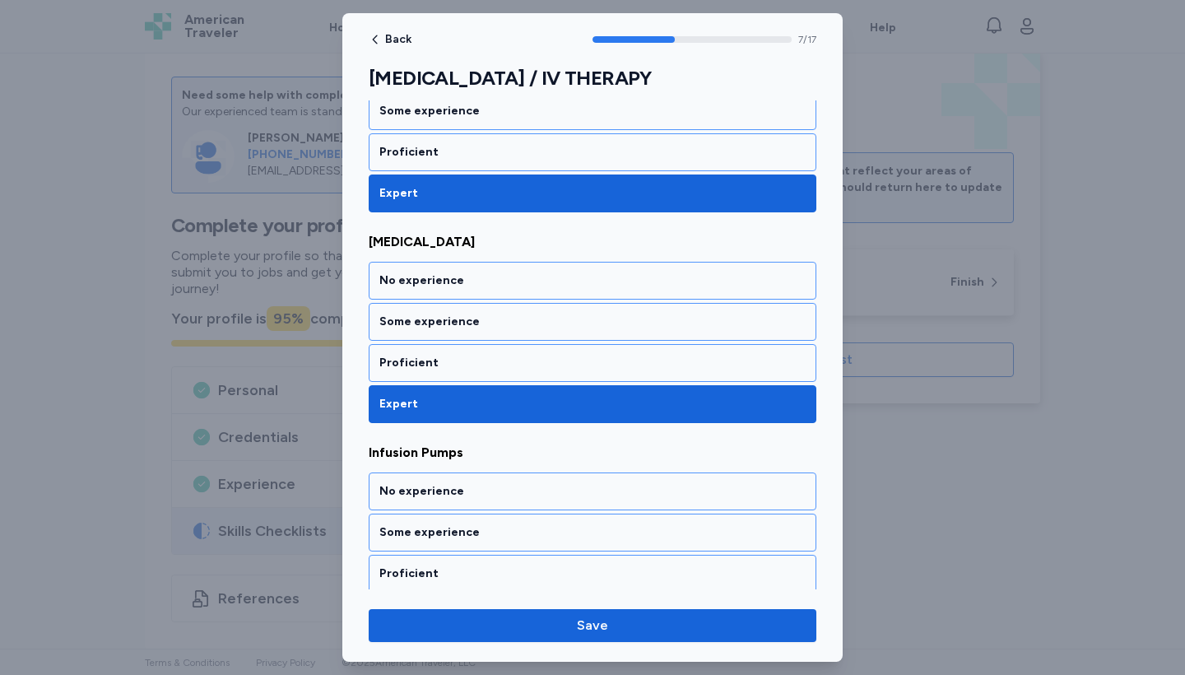
scroll to position [1585, 0]
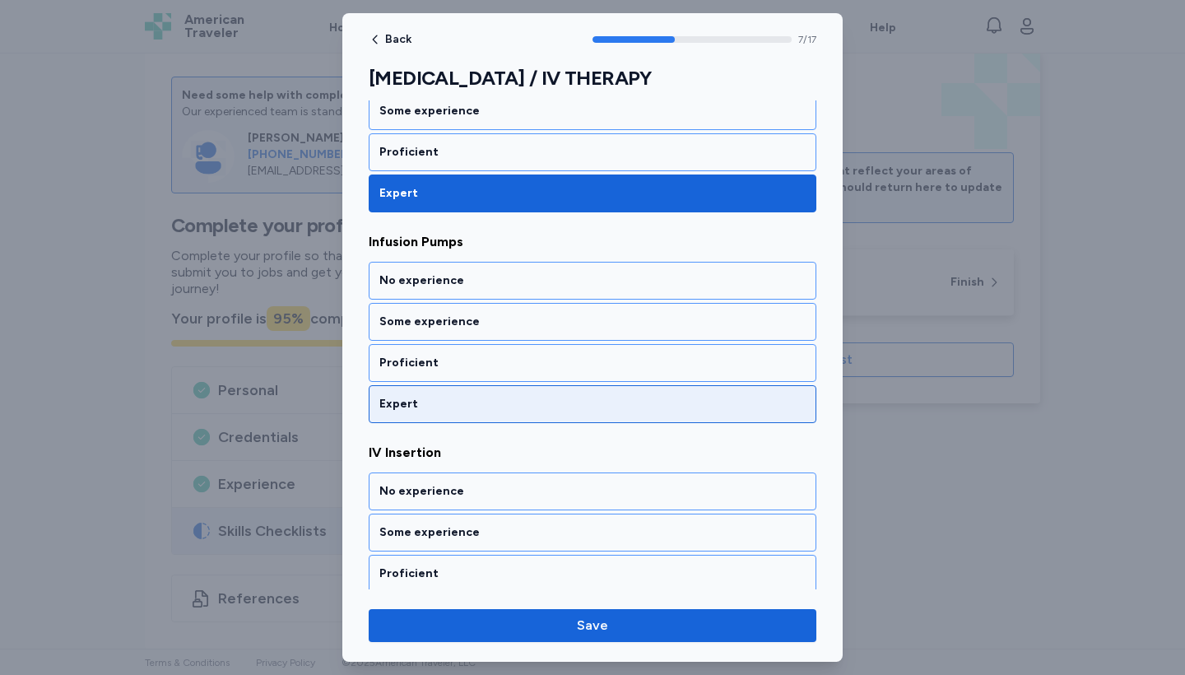
click at [430, 416] on div "Expert" at bounding box center [593, 404] width 448 height 38
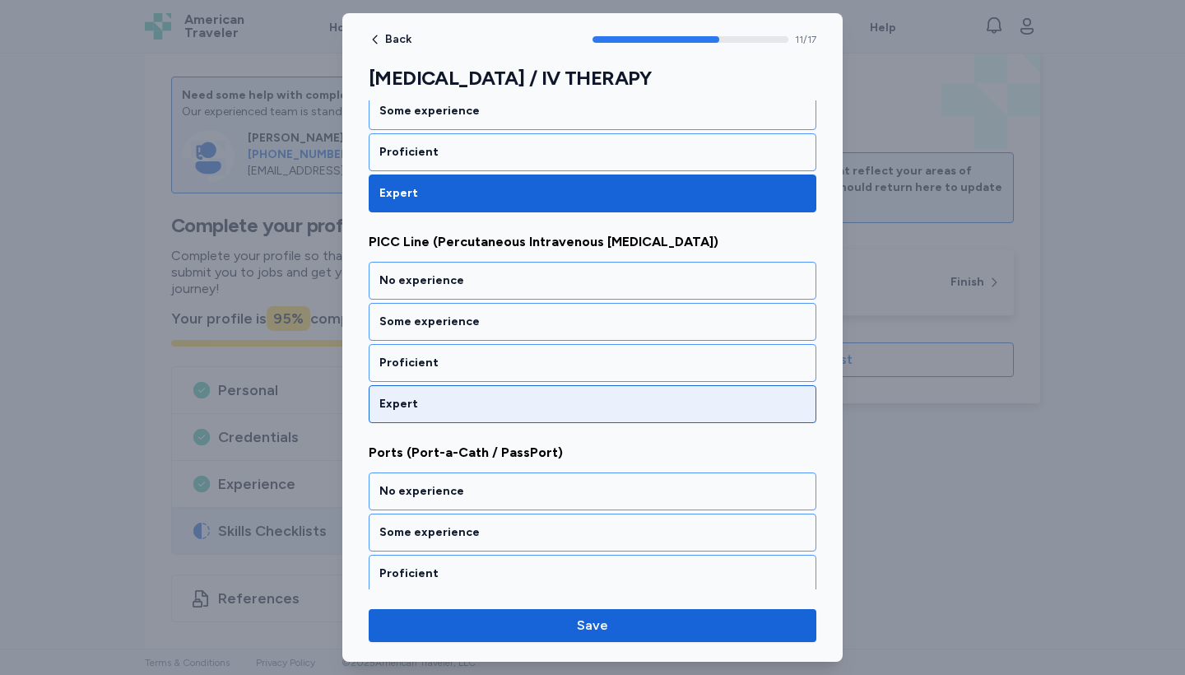
click at [430, 416] on div "Expert" at bounding box center [593, 404] width 448 height 38
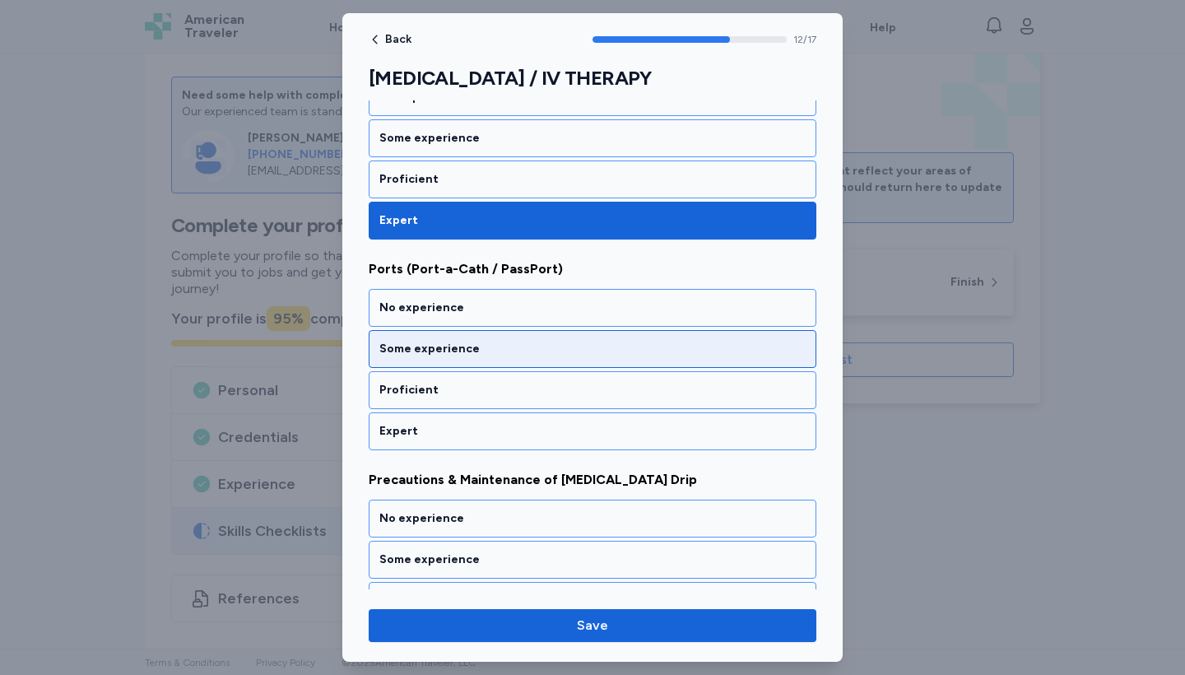
scroll to position [2630, 0]
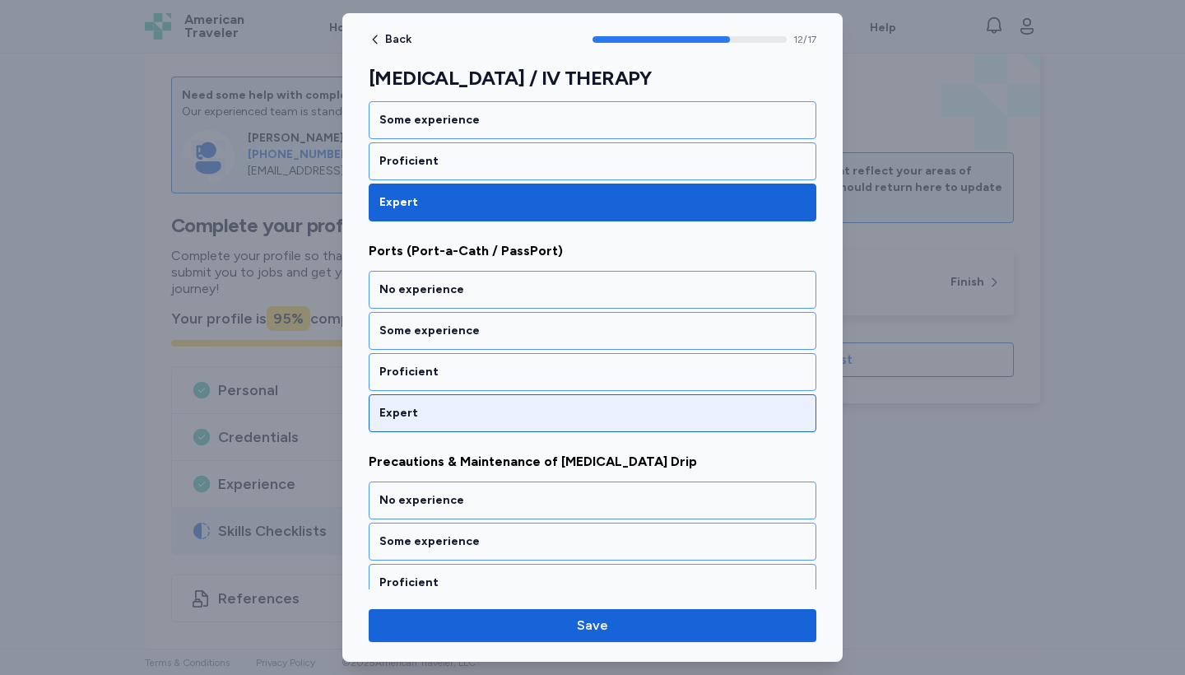
click at [416, 399] on div "Expert" at bounding box center [593, 413] width 448 height 38
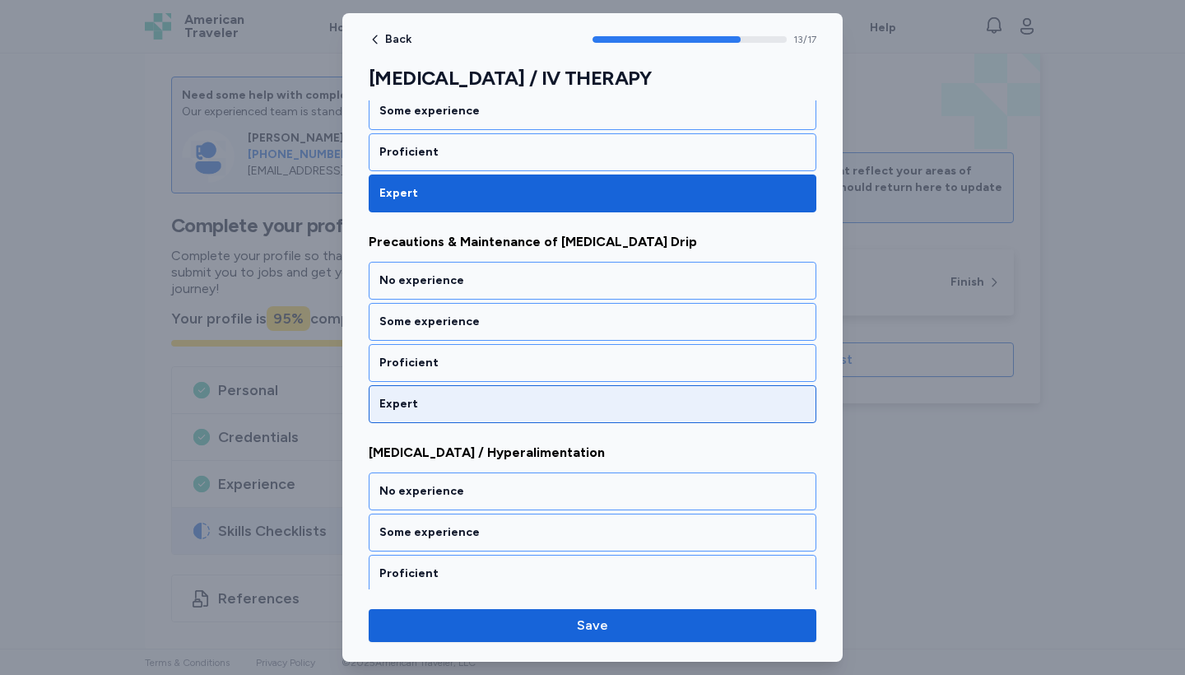
click at [439, 400] on div "Expert" at bounding box center [592, 404] width 426 height 16
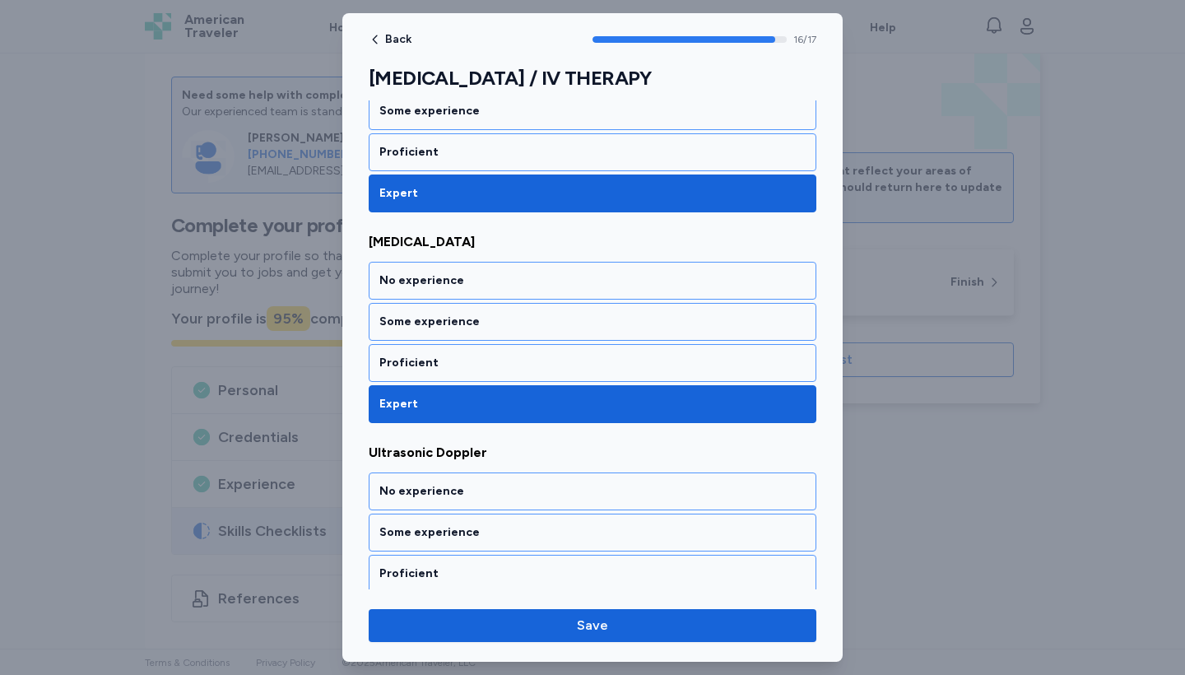
scroll to position [3319, 0]
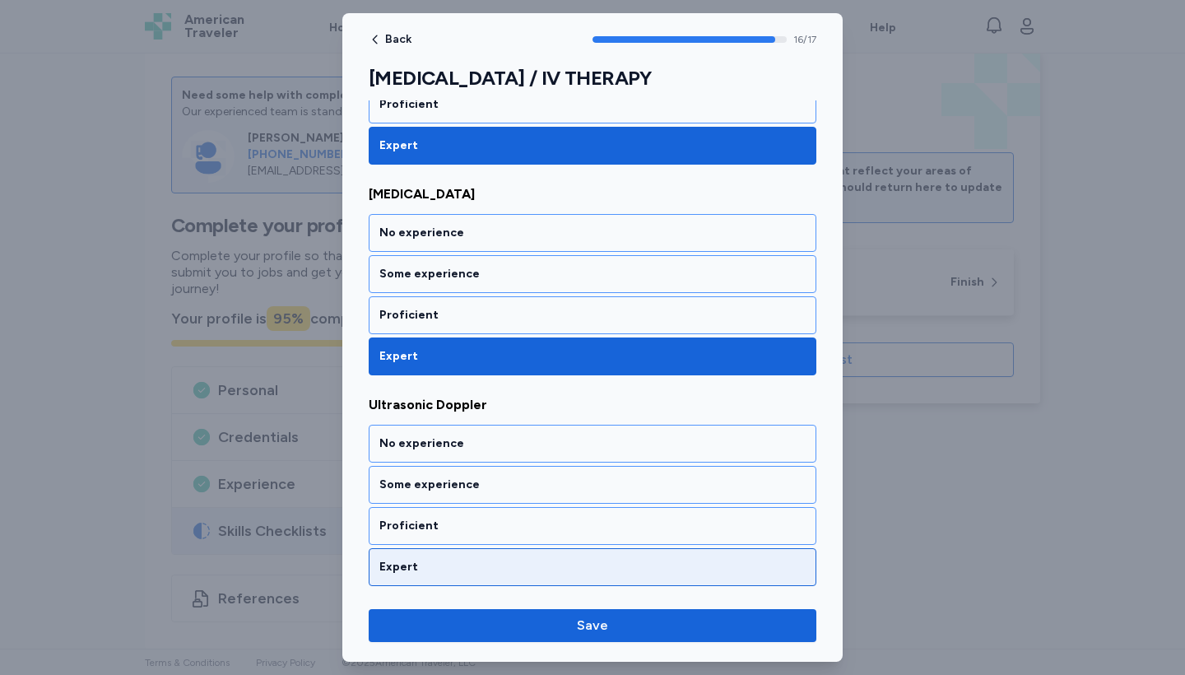
click at [449, 572] on div "Expert" at bounding box center [592, 567] width 426 height 16
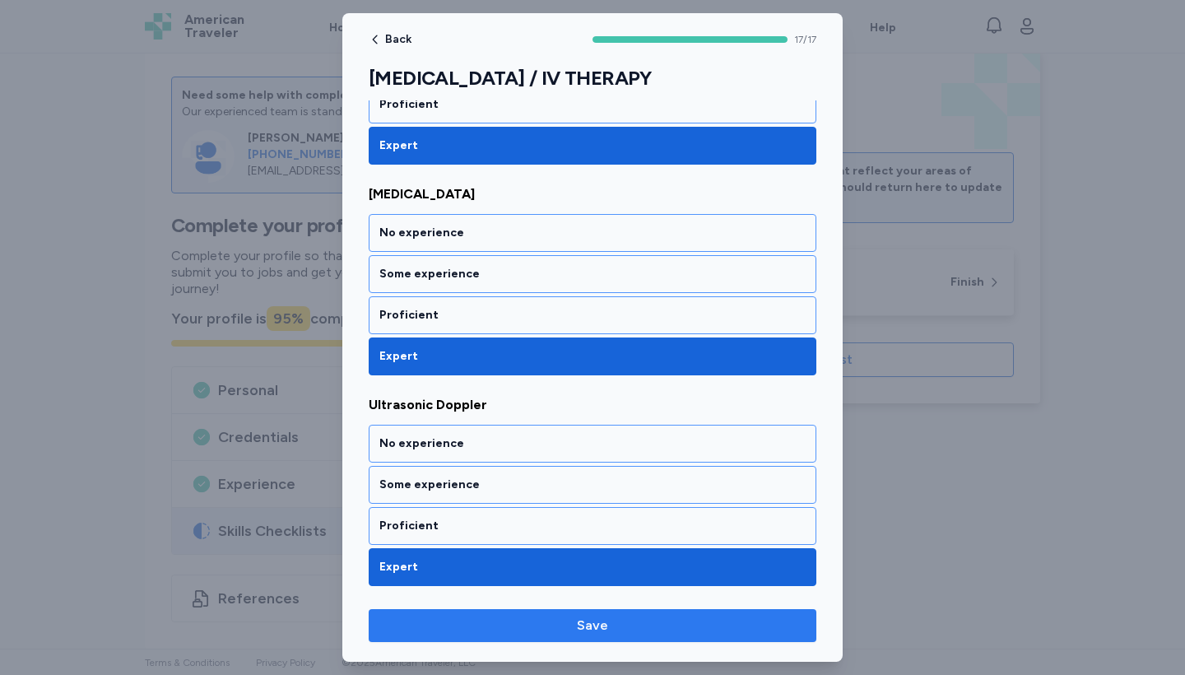
click at [565, 629] on span "Save" at bounding box center [592, 626] width 421 height 20
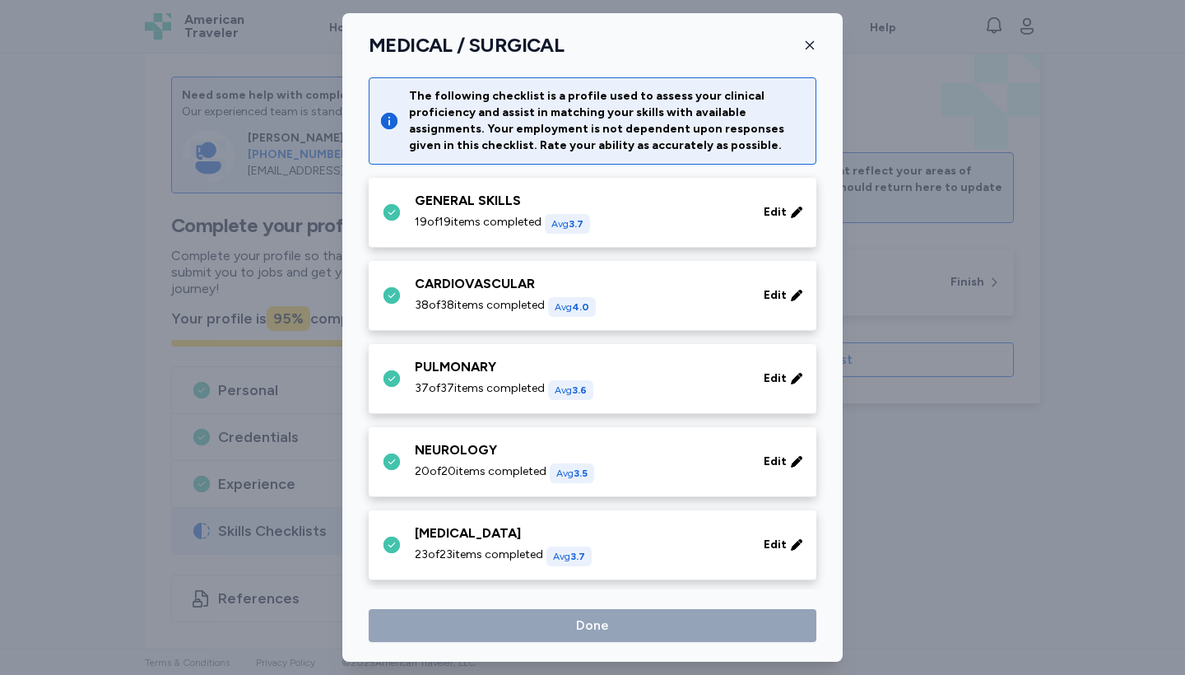
scroll to position [690, 0]
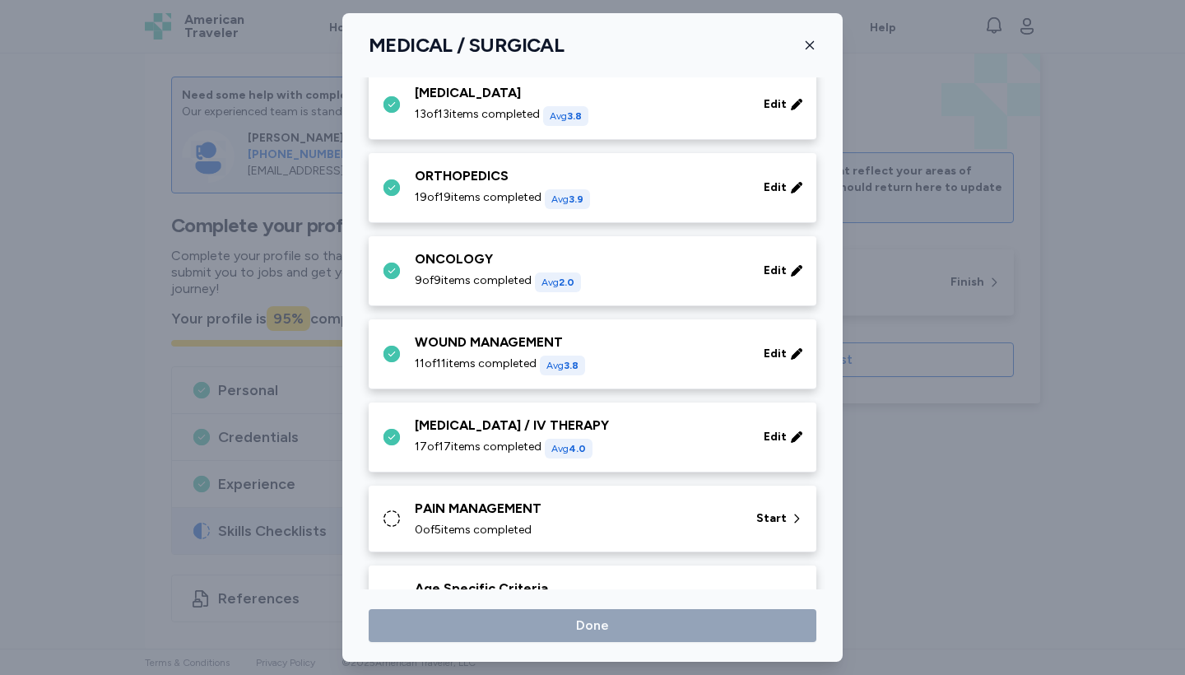
click at [469, 501] on div "PAIN MANAGEMENT" at bounding box center [576, 509] width 322 height 20
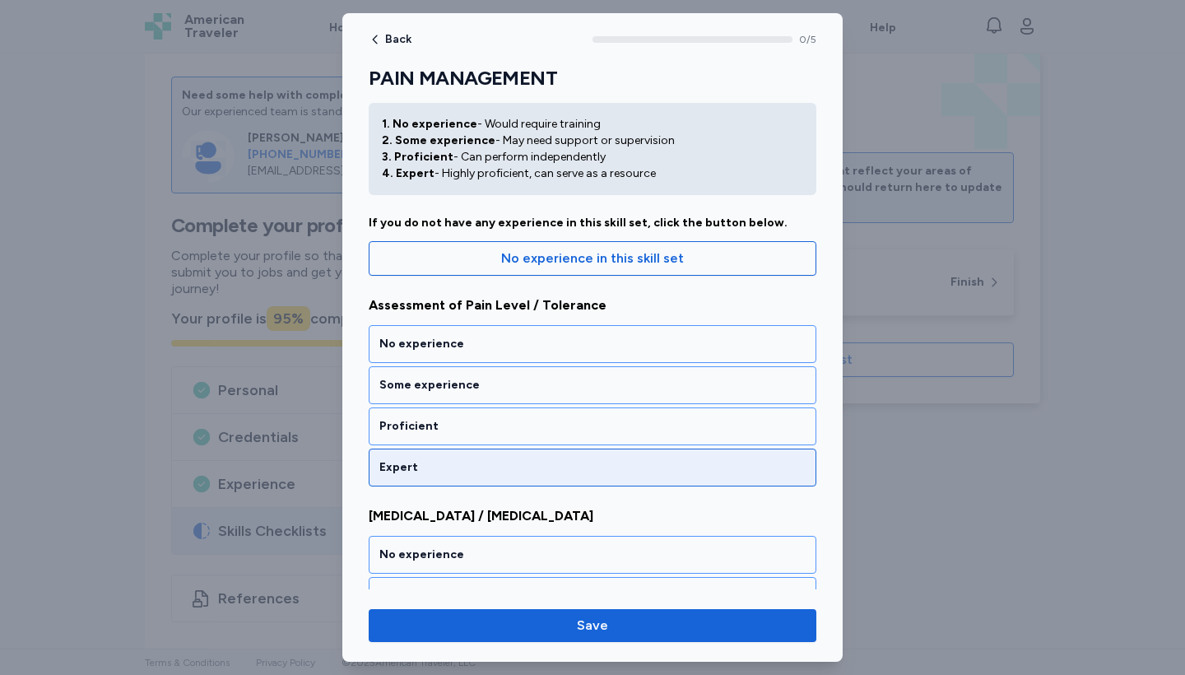
click at [463, 473] on div "Expert" at bounding box center [592, 467] width 426 height 16
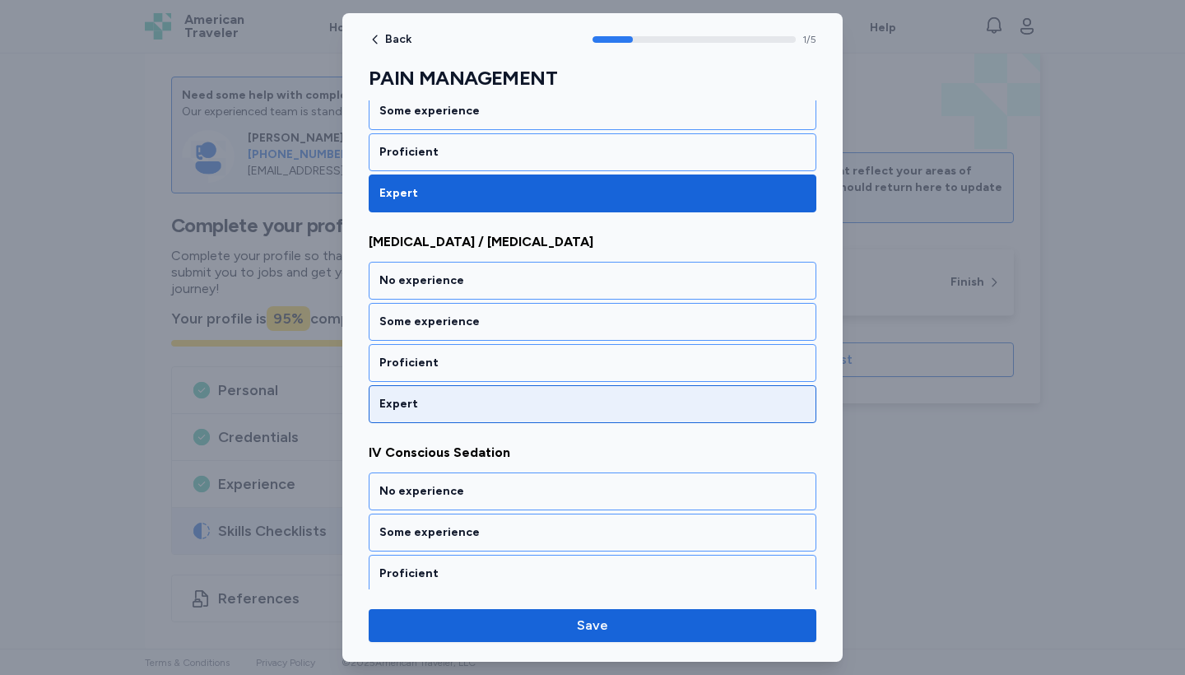
click at [440, 407] on div "Expert" at bounding box center [592, 404] width 426 height 16
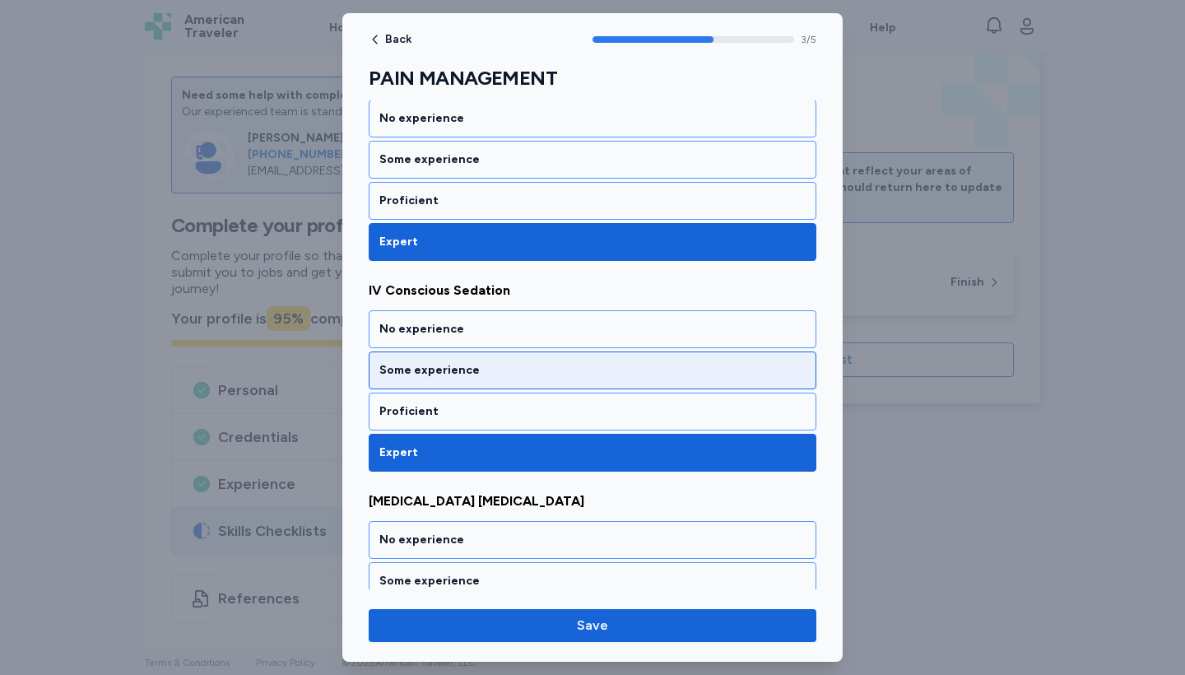
click at [445, 360] on div "Some experience" at bounding box center [593, 371] width 448 height 38
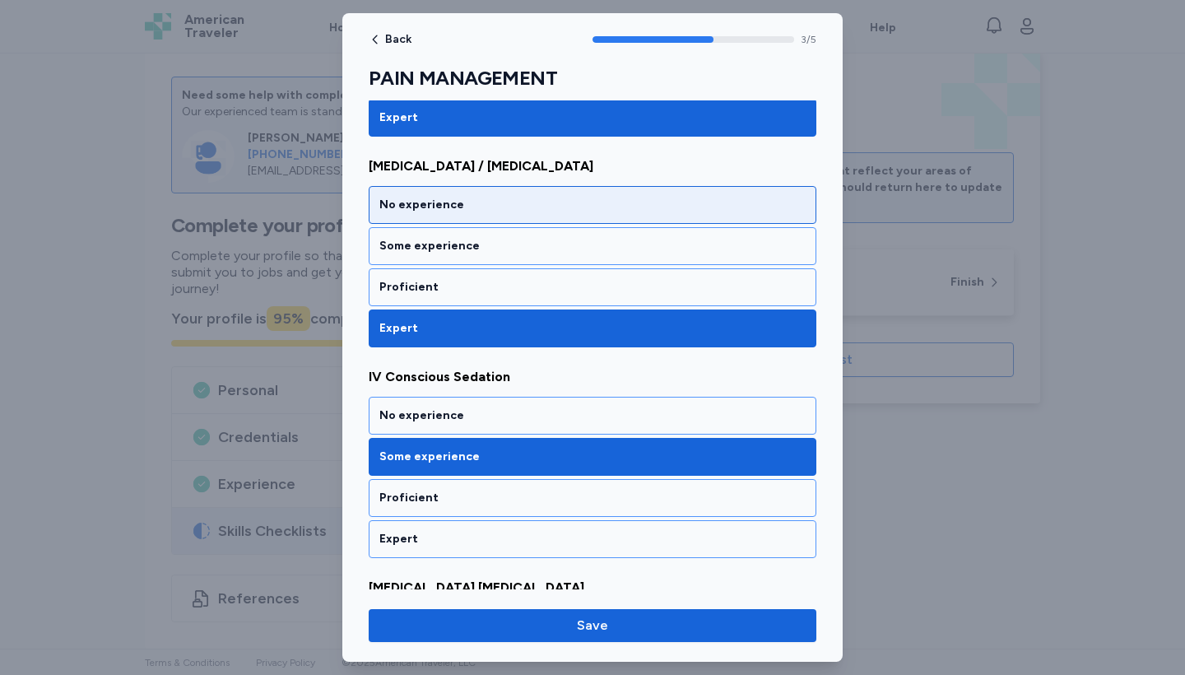
click at [460, 207] on div "No experience" at bounding box center [592, 205] width 426 height 16
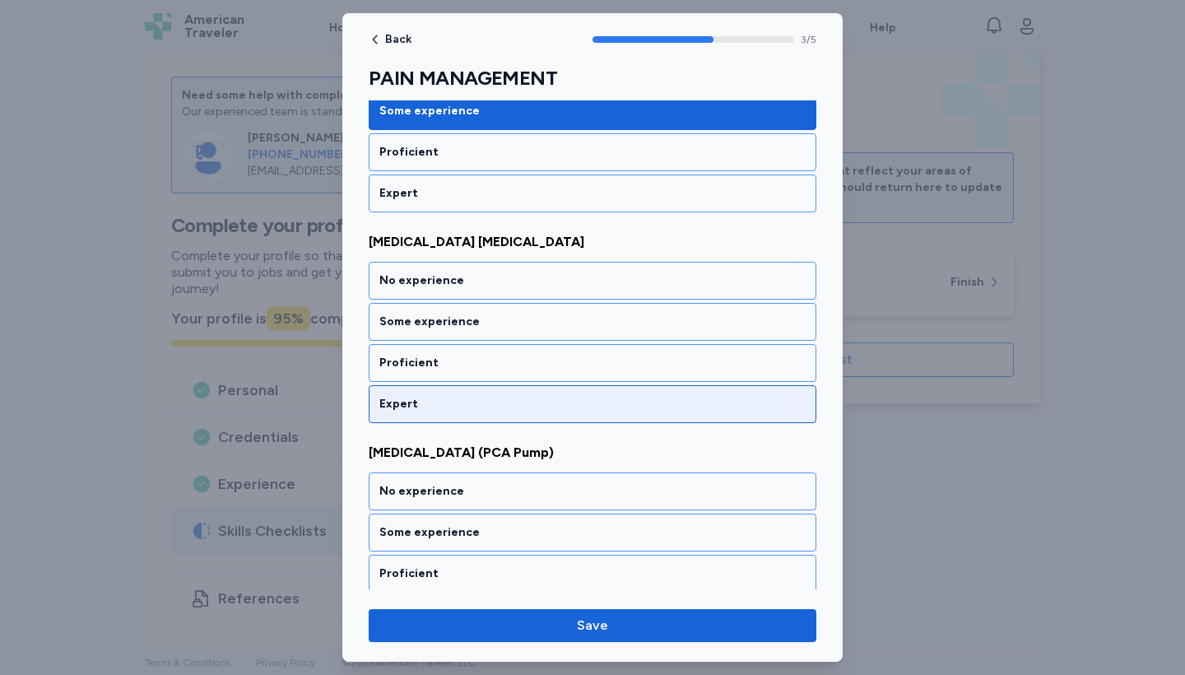
click at [468, 391] on div "Expert" at bounding box center [593, 404] width 448 height 38
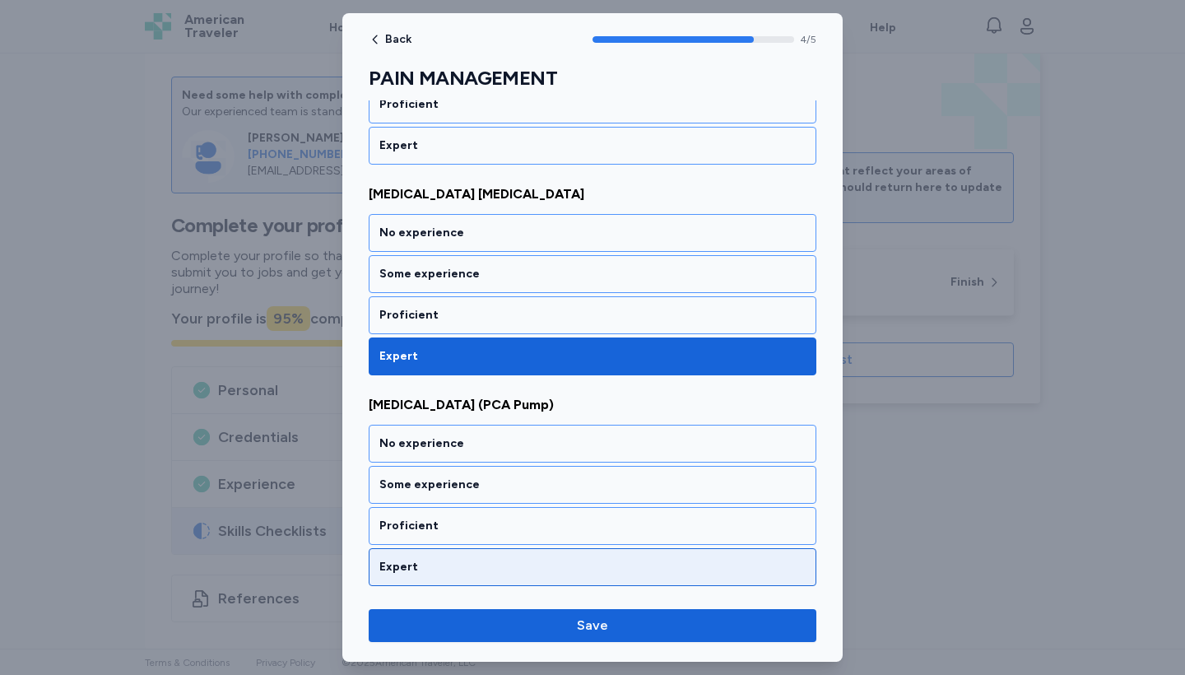
click at [487, 559] on div "Expert" at bounding box center [592, 567] width 426 height 16
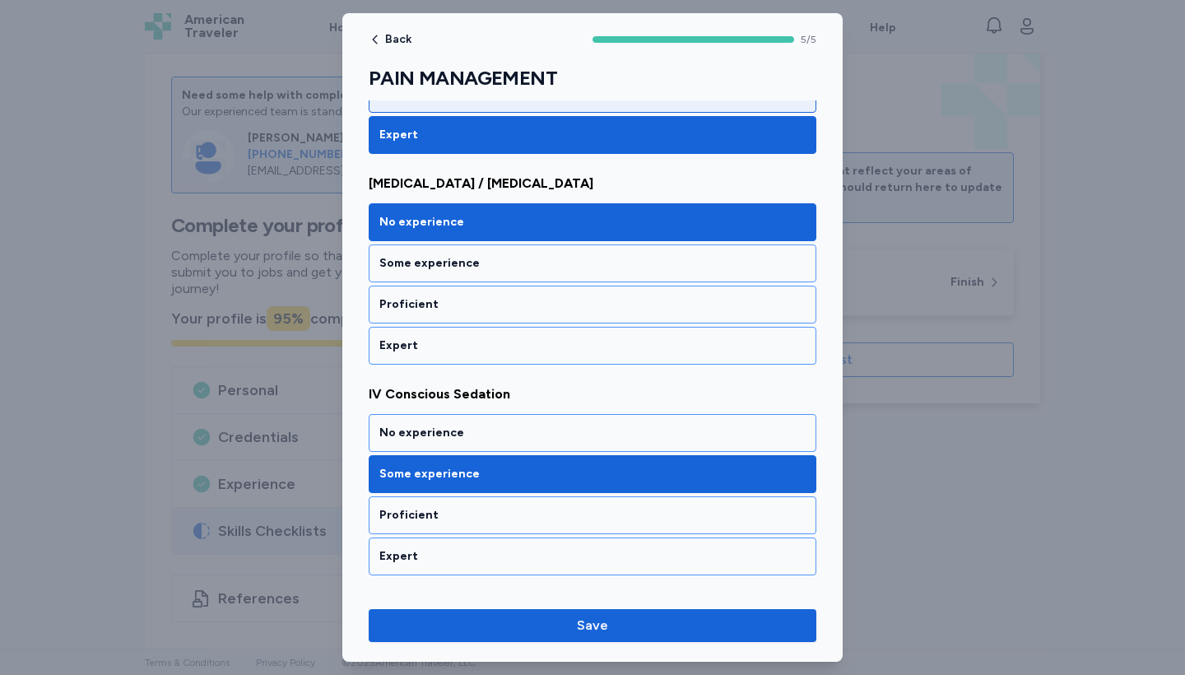
scroll to position [380, 0]
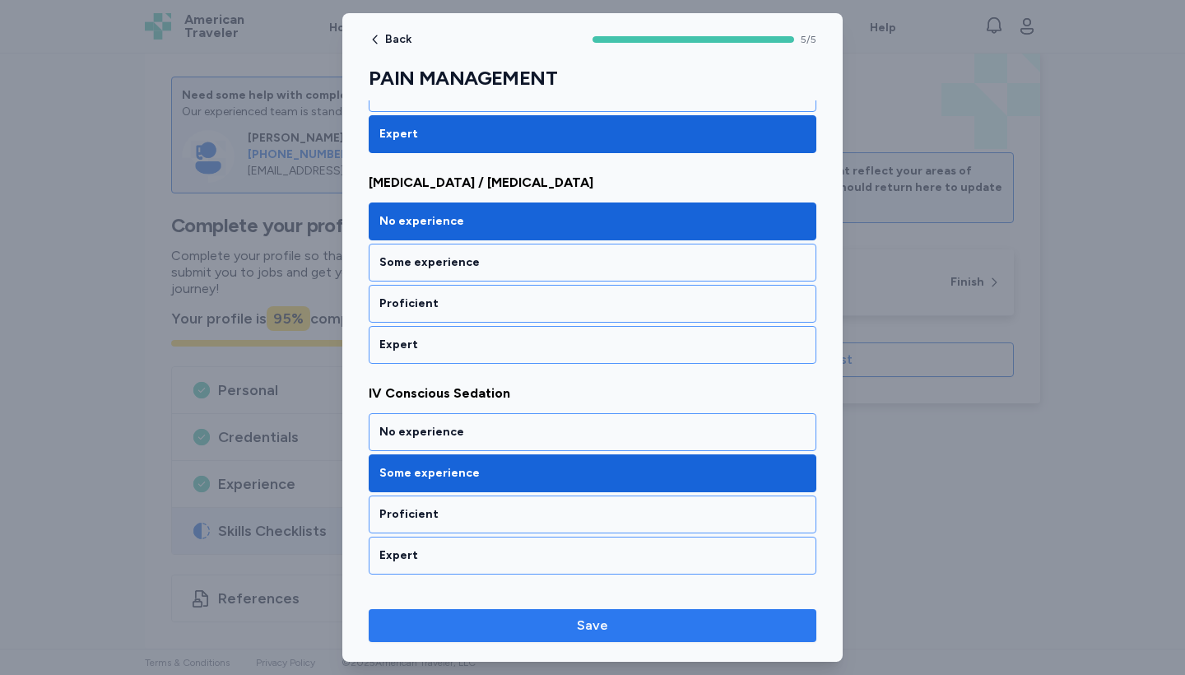
click at [543, 640] on button "Save" at bounding box center [593, 625] width 448 height 33
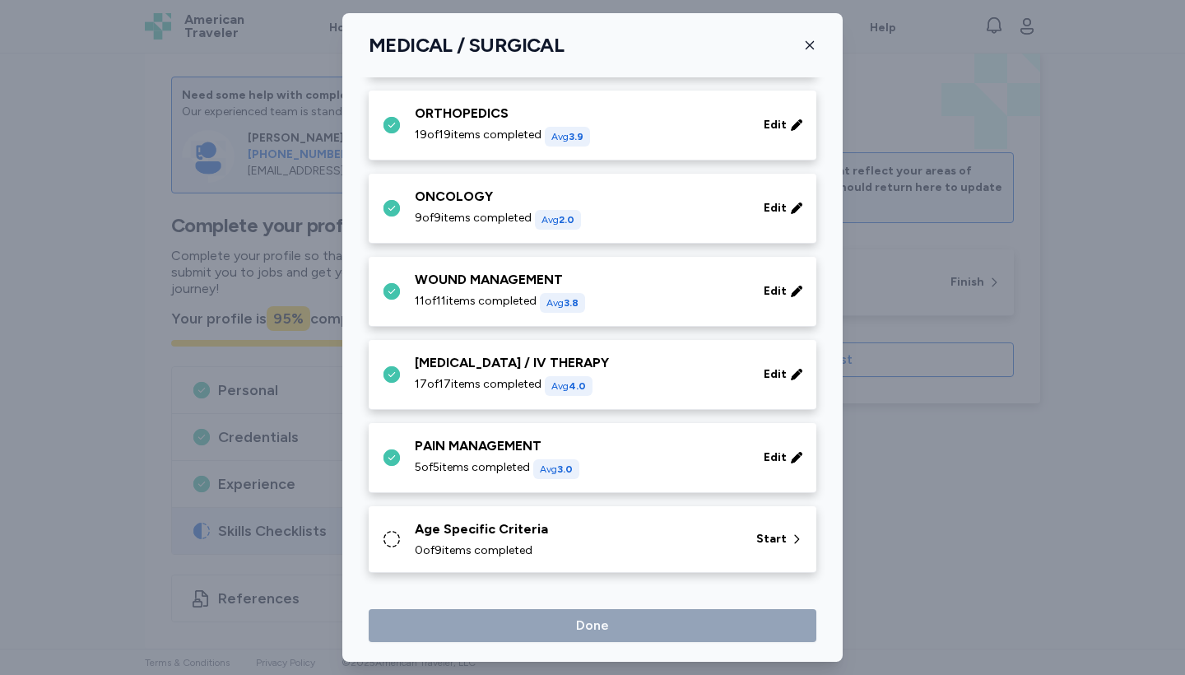
scroll to position [752, 0]
click at [515, 551] on span "0 of 9 items completed" at bounding box center [474, 550] width 118 height 16
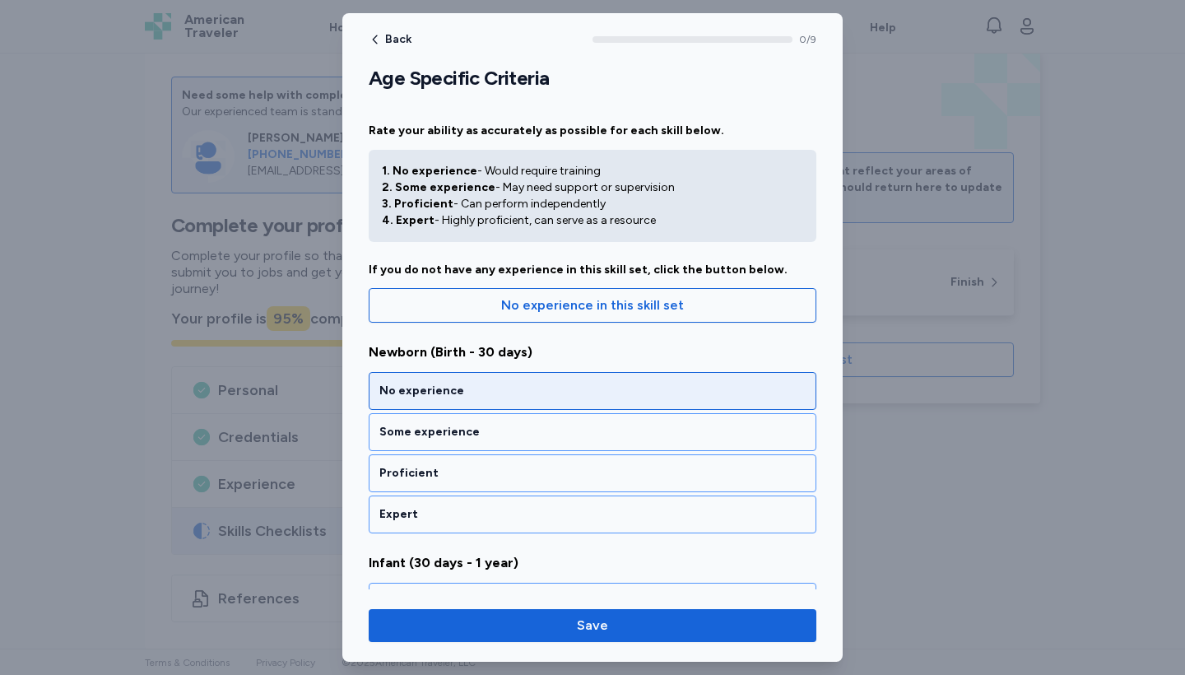
click at [450, 402] on div "No experience" at bounding box center [593, 391] width 448 height 38
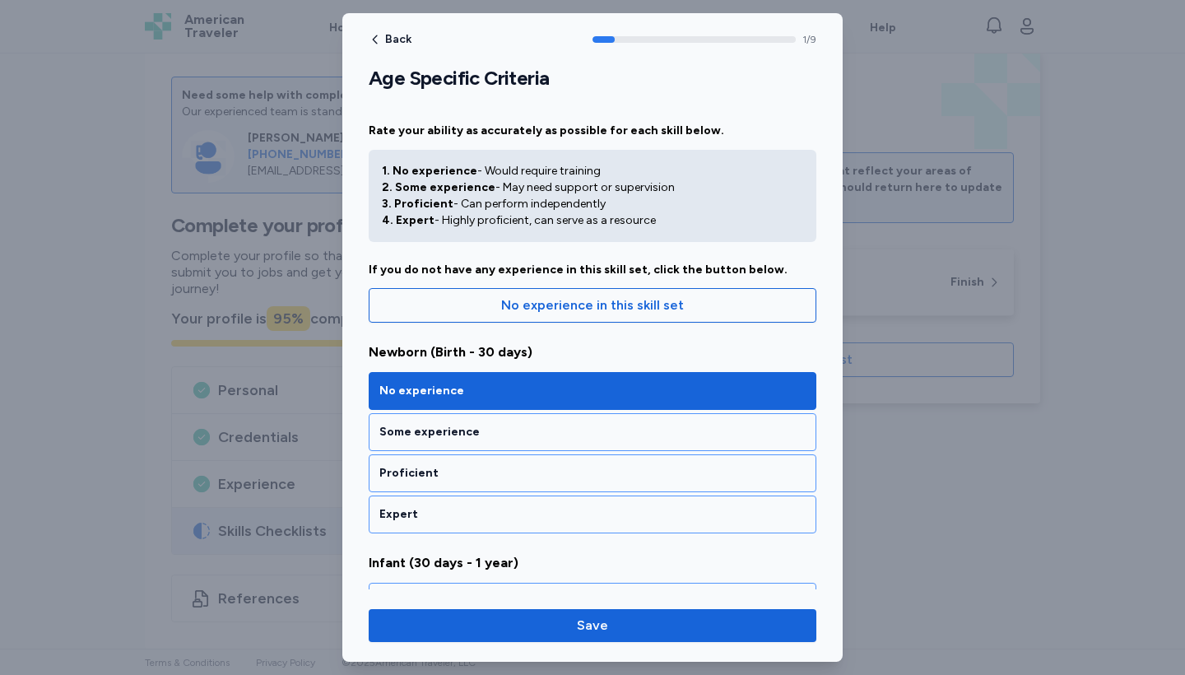
scroll to position [321, 0]
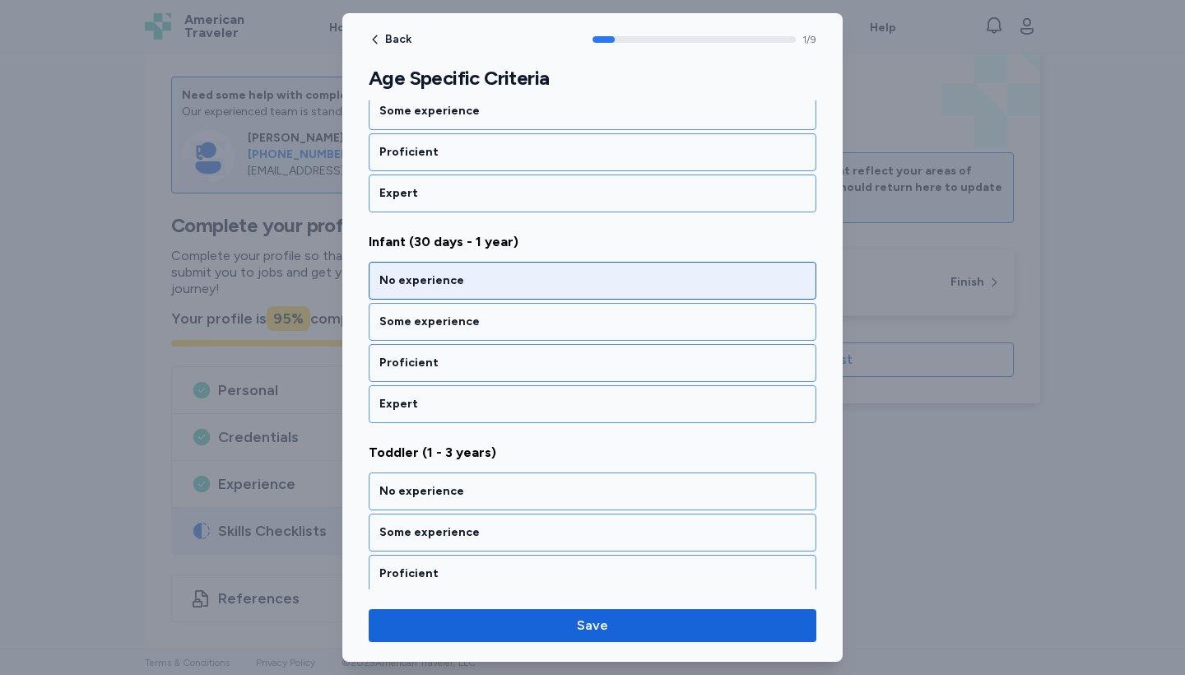
click at [439, 282] on div "No experience" at bounding box center [592, 280] width 426 height 16
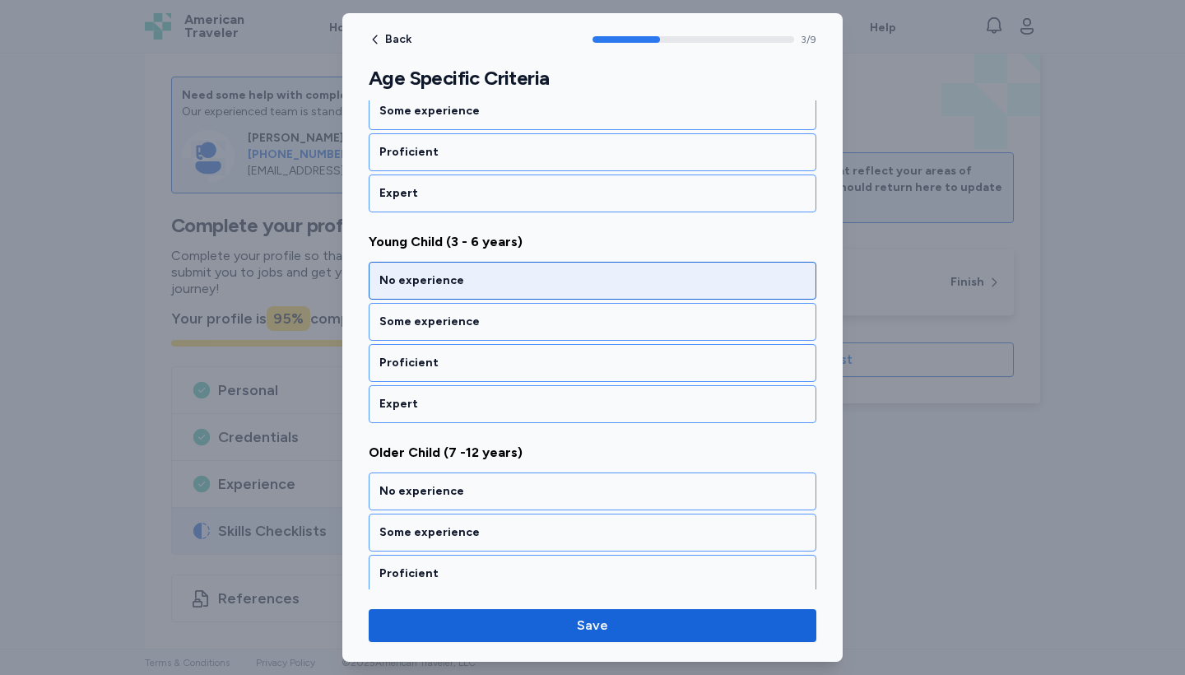
scroll to position [953, 0]
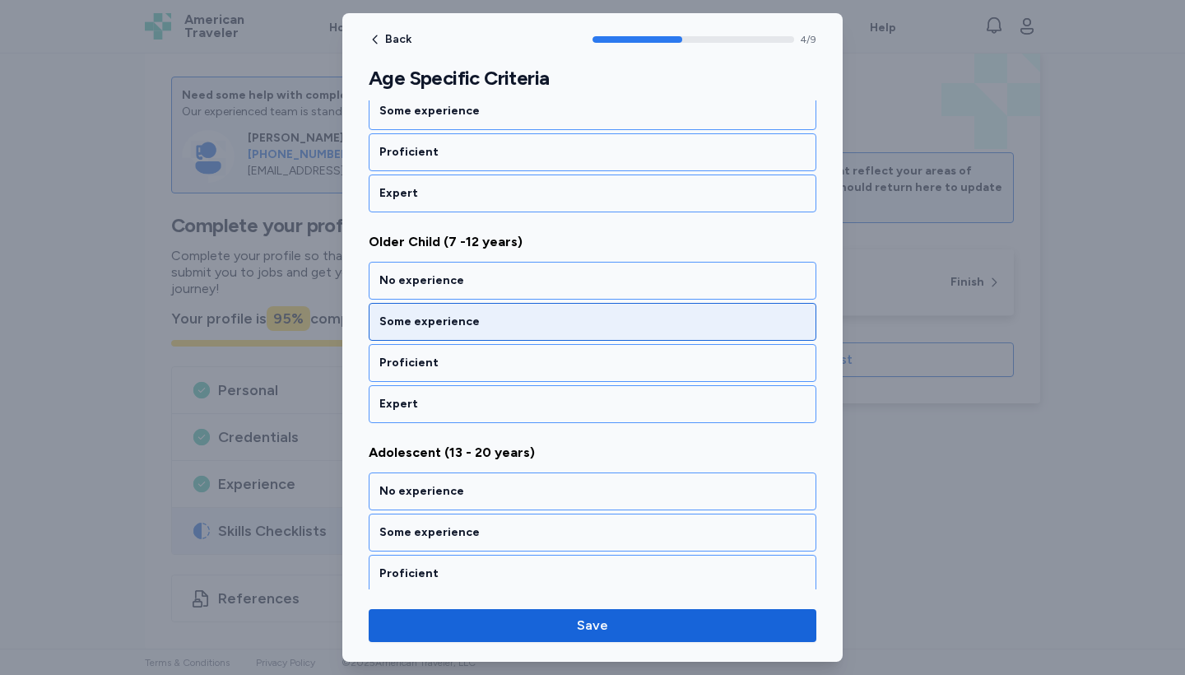
click at [456, 311] on div "Some experience" at bounding box center [593, 322] width 448 height 38
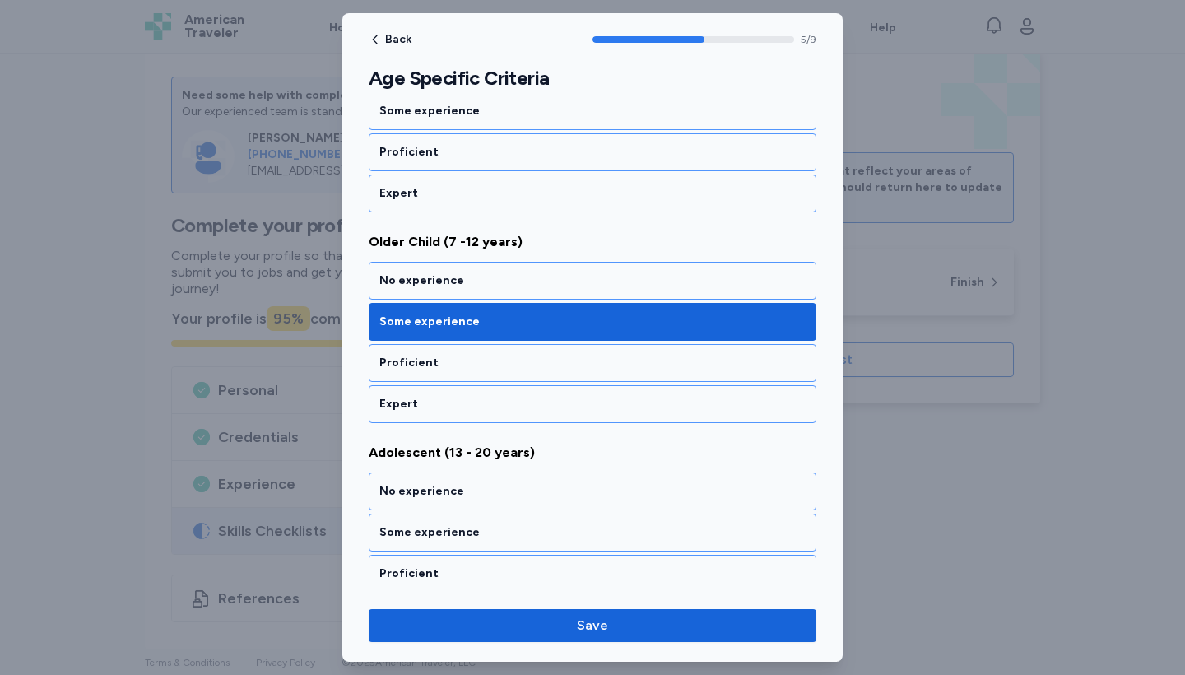
scroll to position [1164, 0]
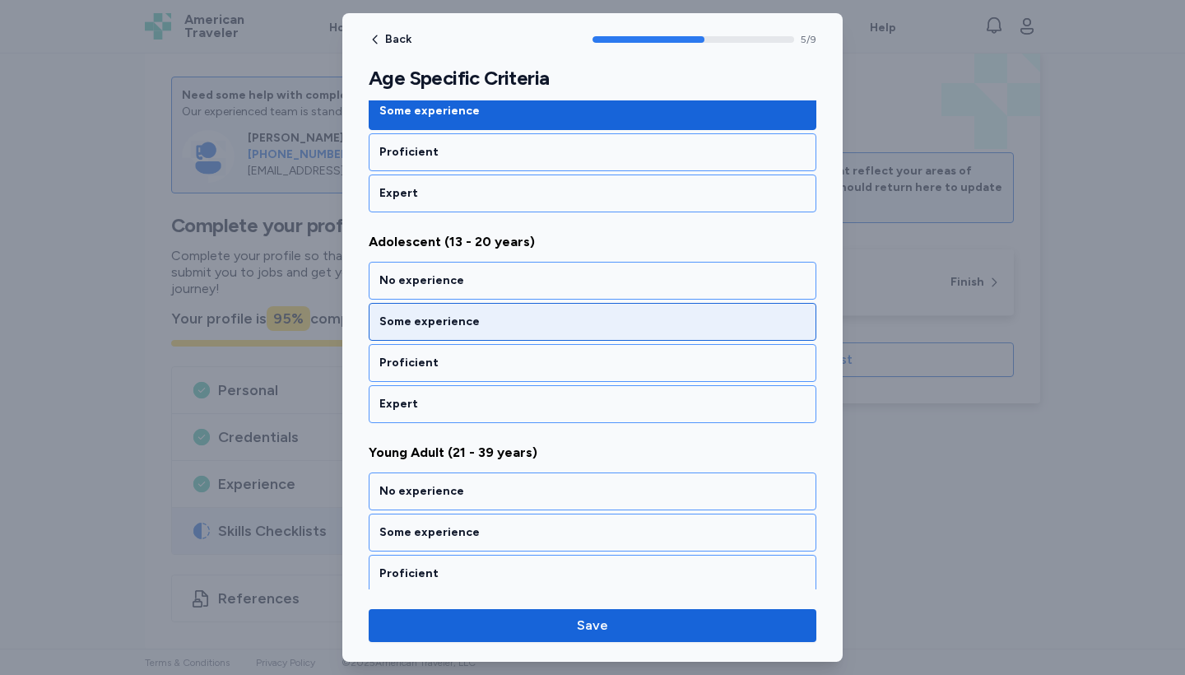
click at [463, 336] on div "Some experience" at bounding box center [593, 322] width 448 height 38
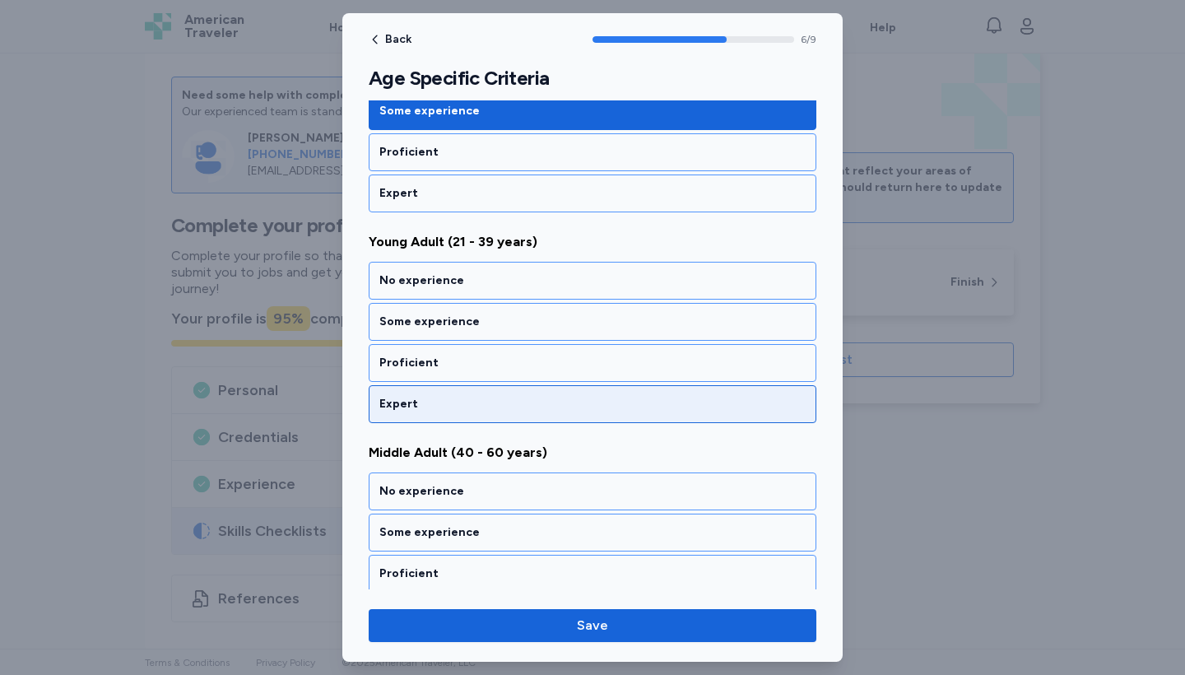
click at [458, 410] on div "Expert" at bounding box center [592, 404] width 426 height 16
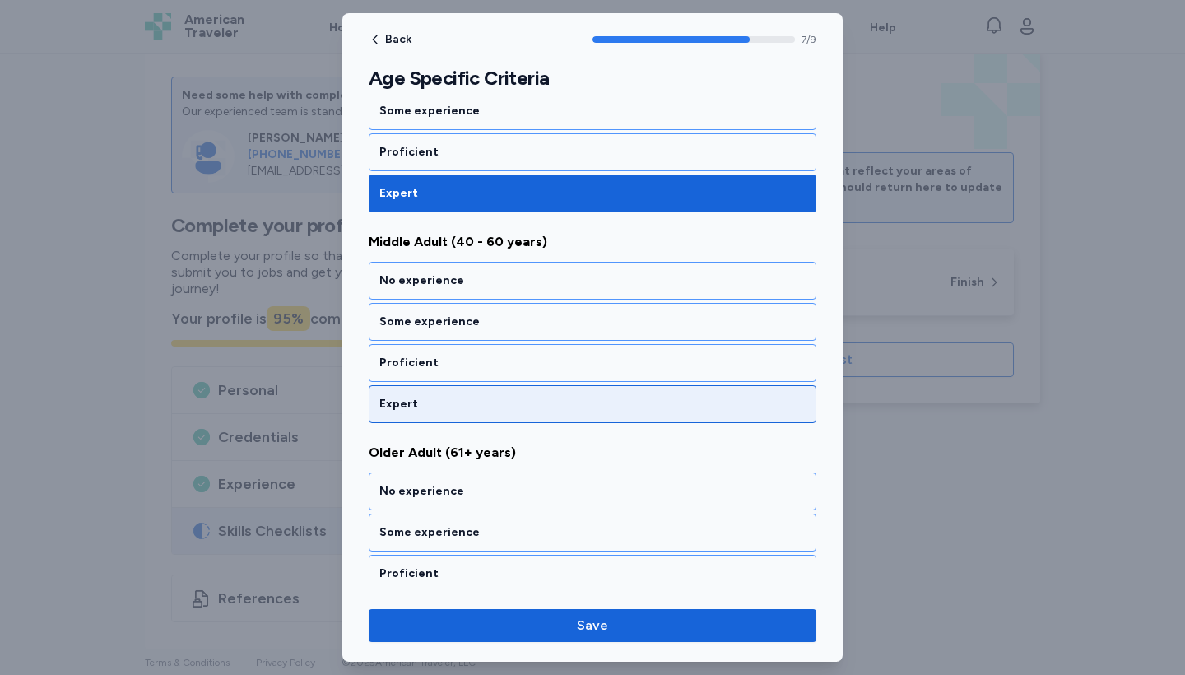
click at [458, 410] on div "Expert" at bounding box center [592, 404] width 426 height 16
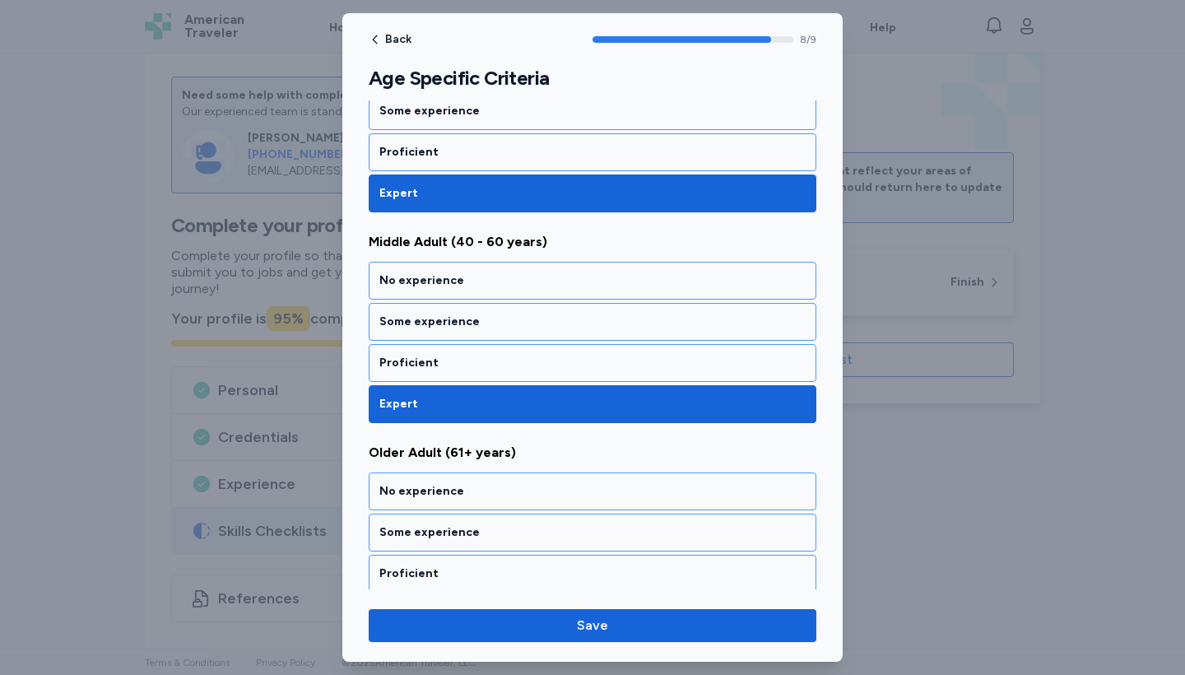
scroll to position [1633, 0]
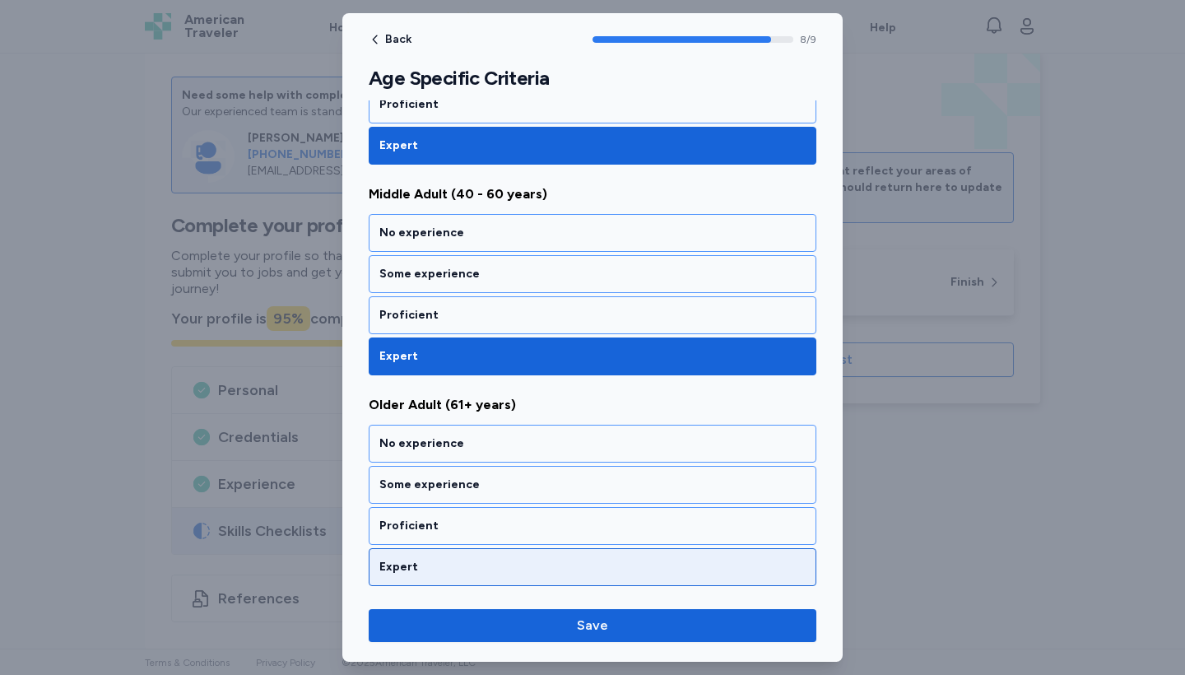
click at [462, 575] on div "Expert" at bounding box center [593, 567] width 448 height 38
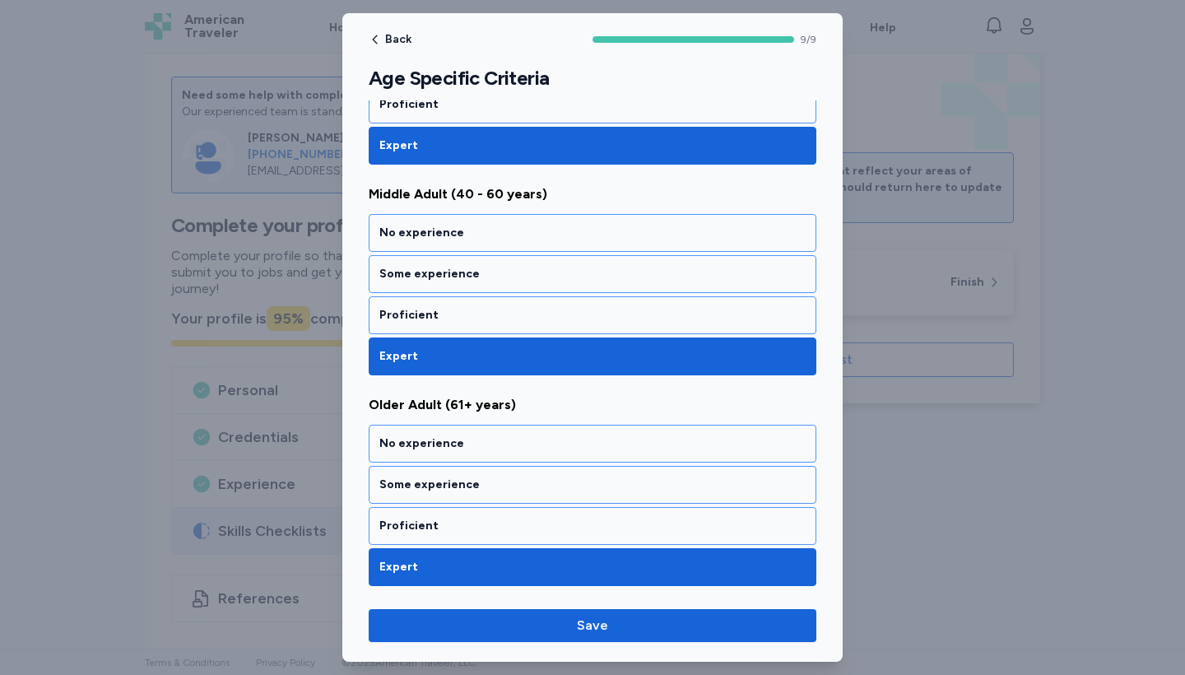
click at [579, 642] on div "Back 9 / 9 Age Specific Criteria Rate your ability as accurately as possible fo…" at bounding box center [592, 337] width 501 height 649
click at [553, 631] on span "Save" at bounding box center [592, 626] width 421 height 20
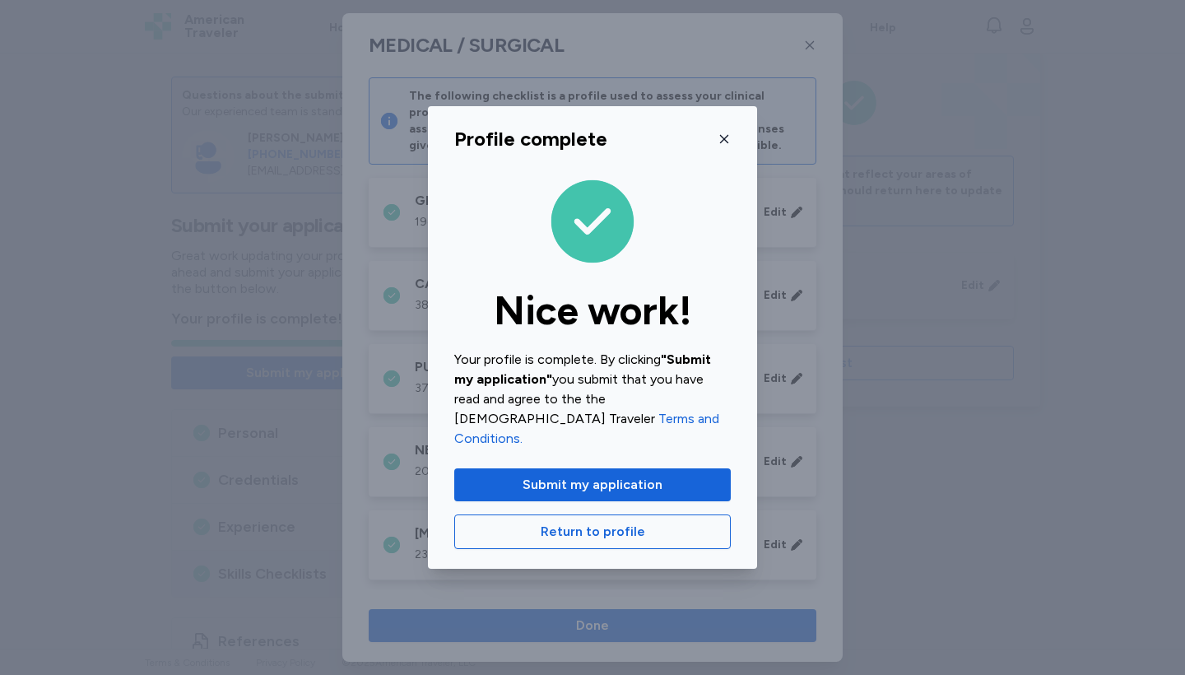
scroll to position [0, 0]
click at [579, 475] on span "Submit my application" at bounding box center [593, 485] width 140 height 20
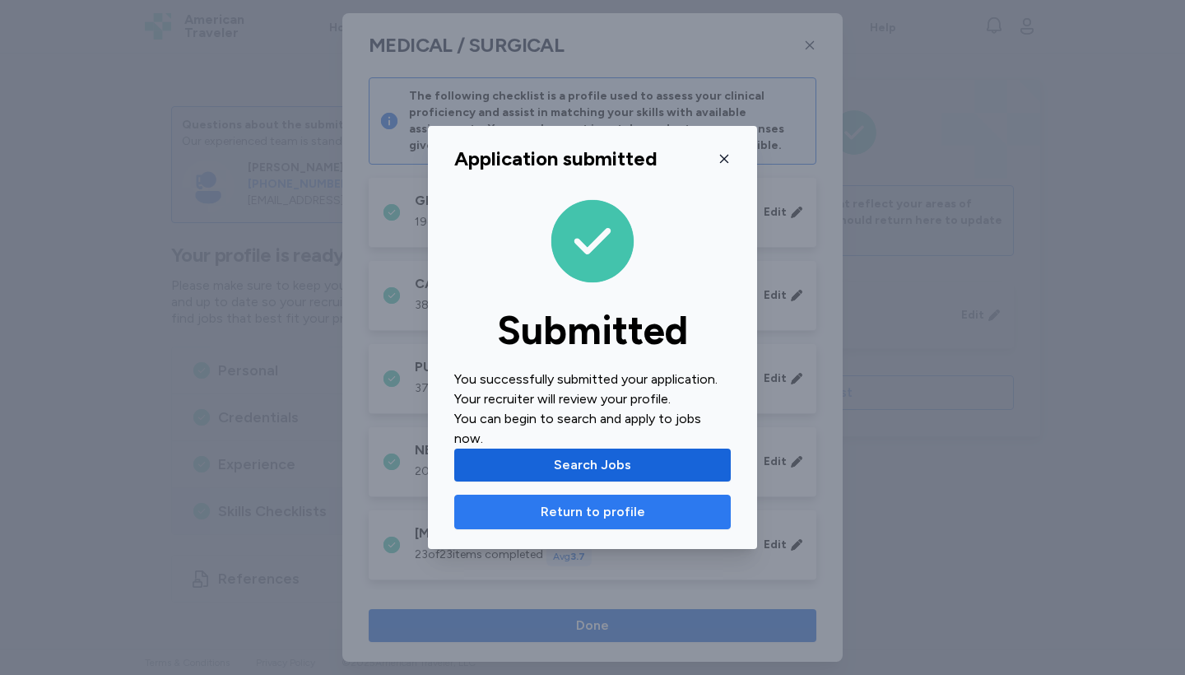
click at [582, 512] on button "Return to profile" at bounding box center [592, 512] width 277 height 35
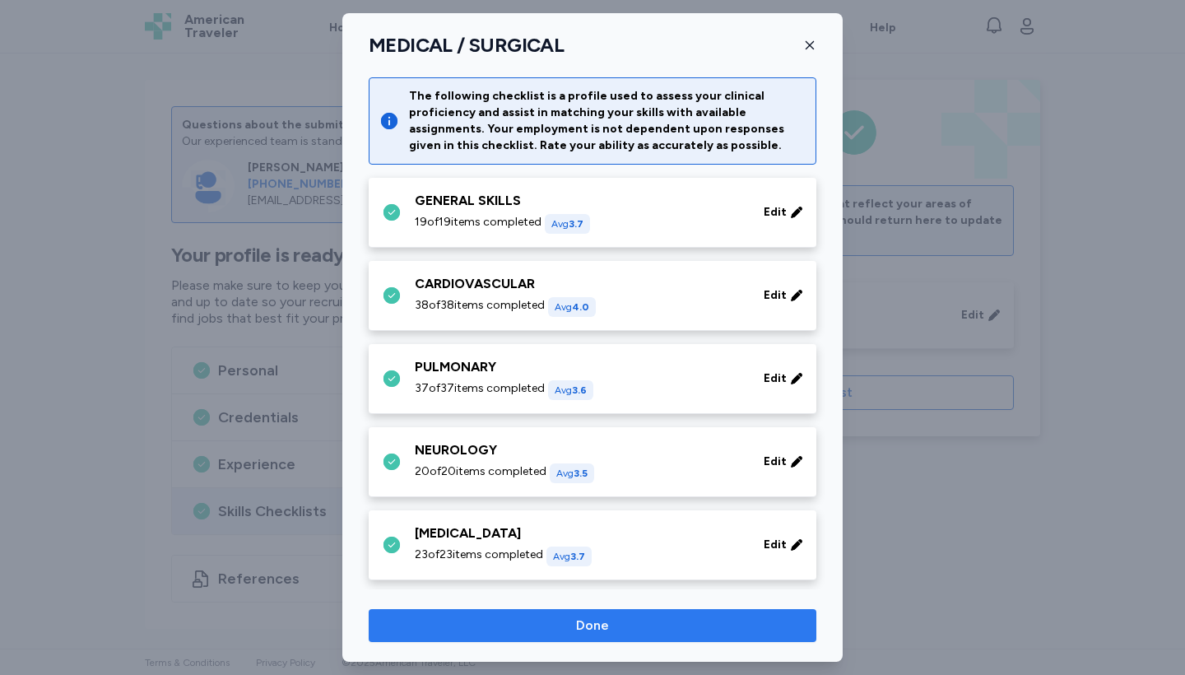
click at [593, 631] on span "Done" at bounding box center [592, 626] width 33 height 20
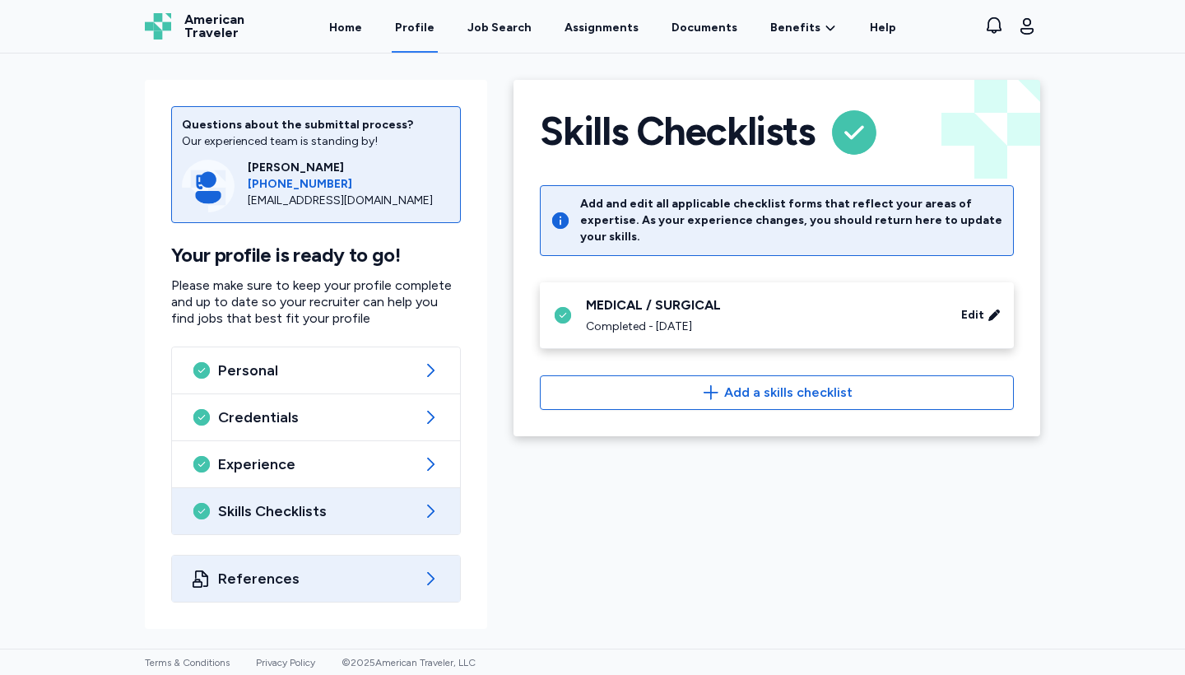
click at [375, 584] on span "References" at bounding box center [316, 579] width 196 height 20
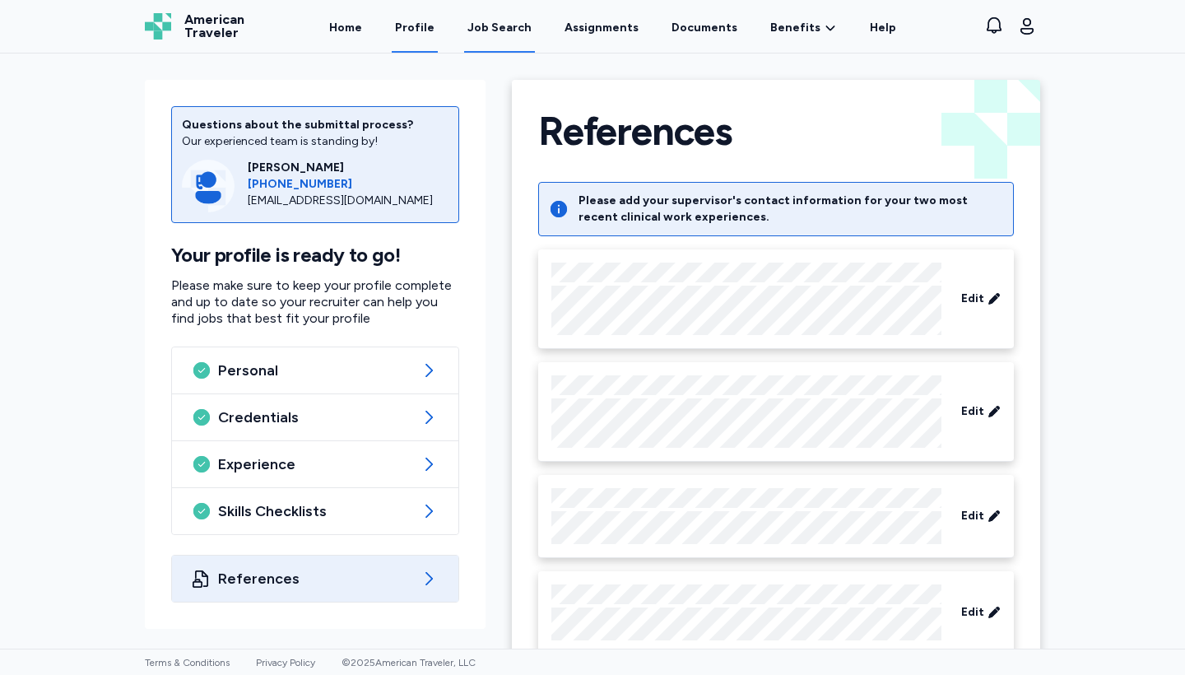
click at [507, 30] on div "Job Search" at bounding box center [500, 28] width 64 height 16
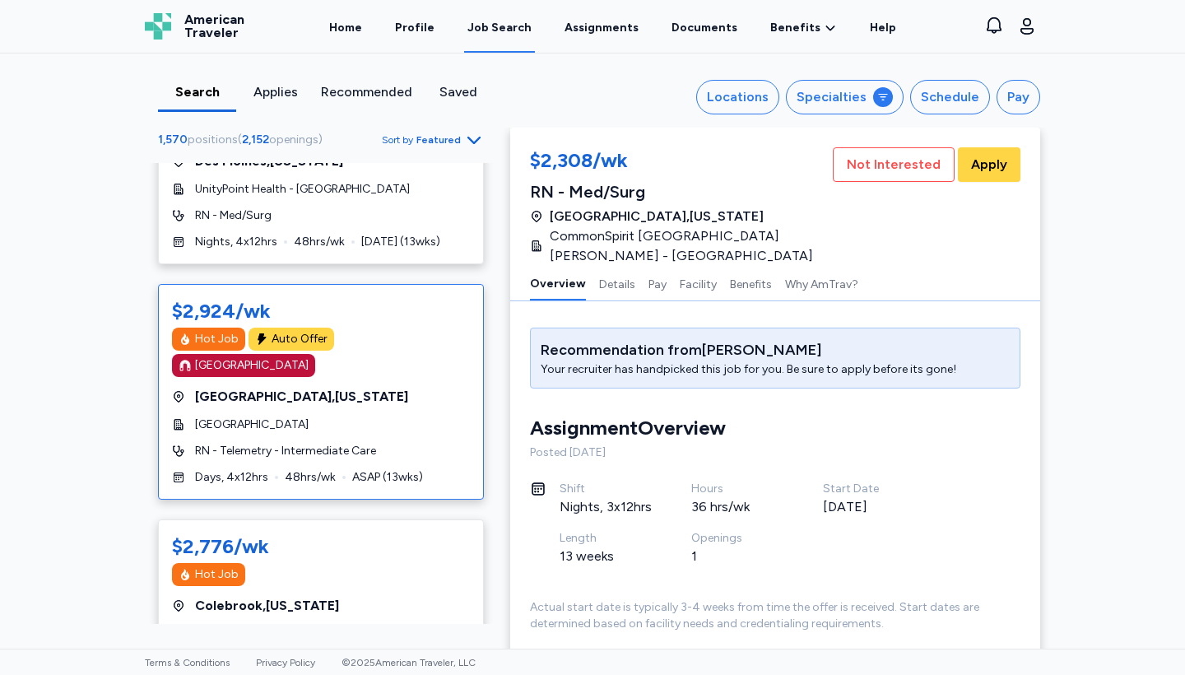
scroll to position [1986, 0]
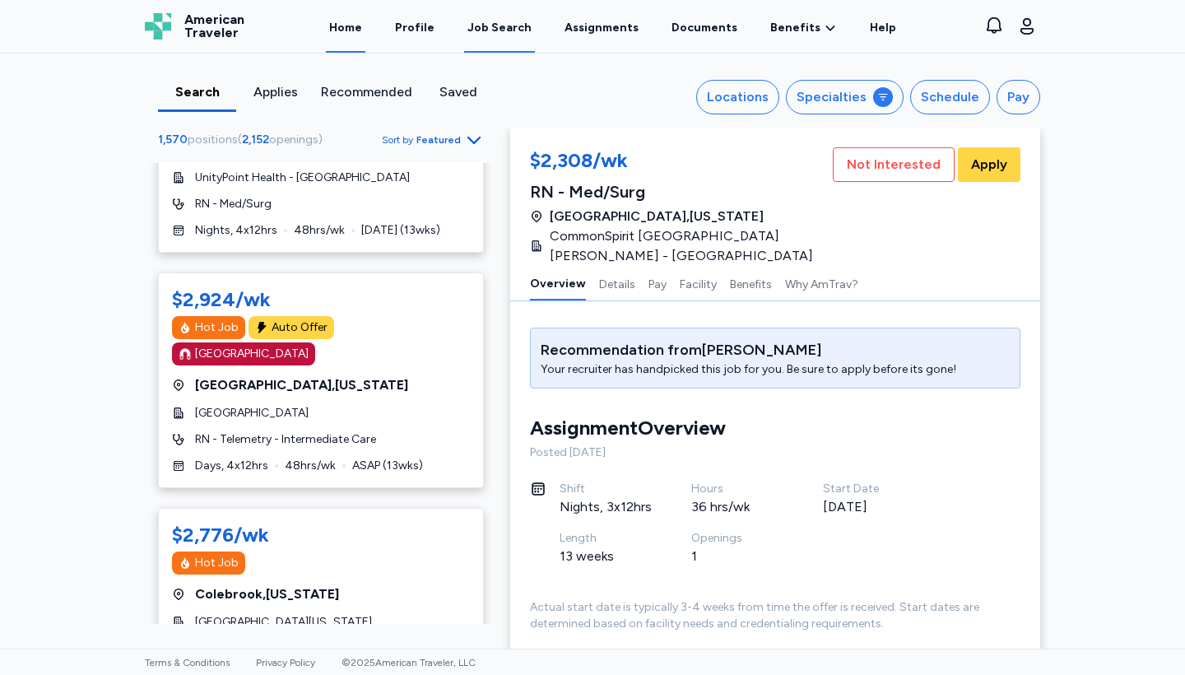
click at [360, 35] on link "Home" at bounding box center [346, 27] width 40 height 51
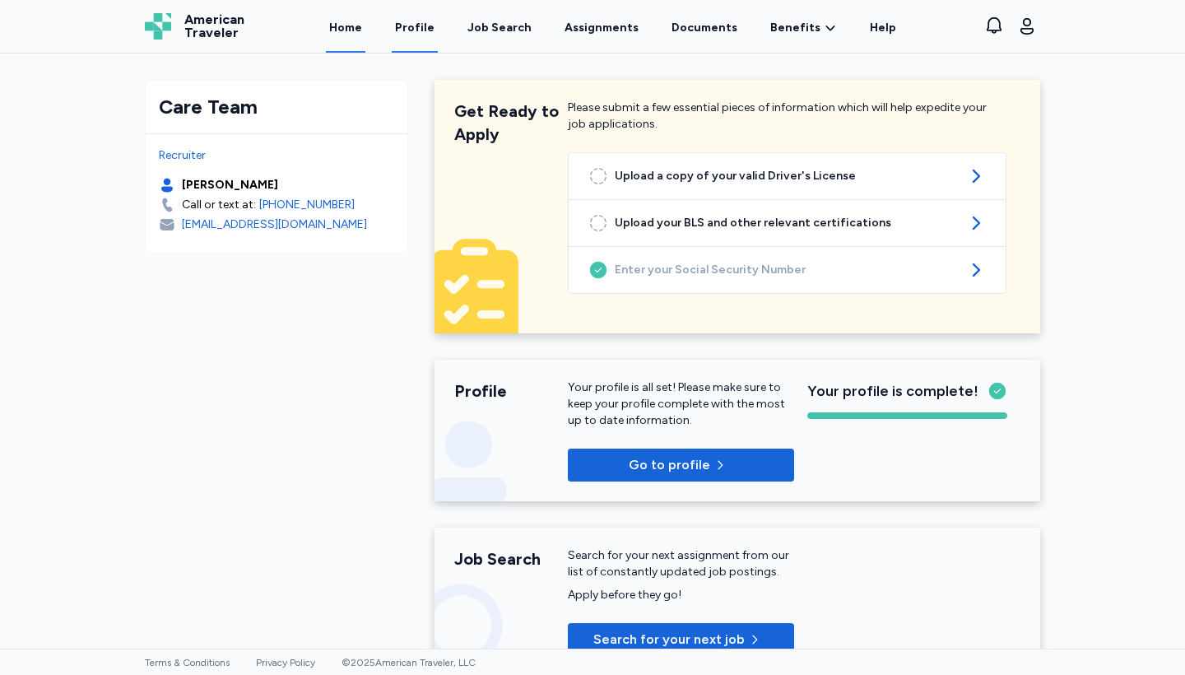
click at [430, 31] on link "Profile" at bounding box center [415, 27] width 46 height 51
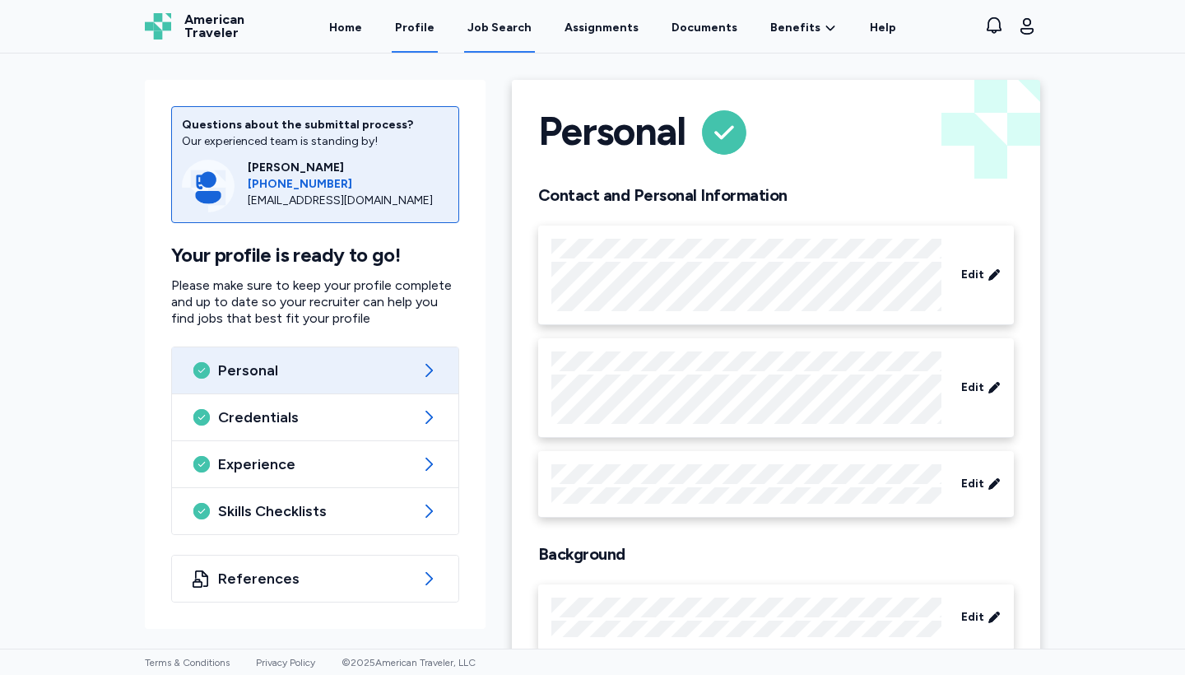
click at [521, 42] on link "Job Search" at bounding box center [499, 27] width 71 height 51
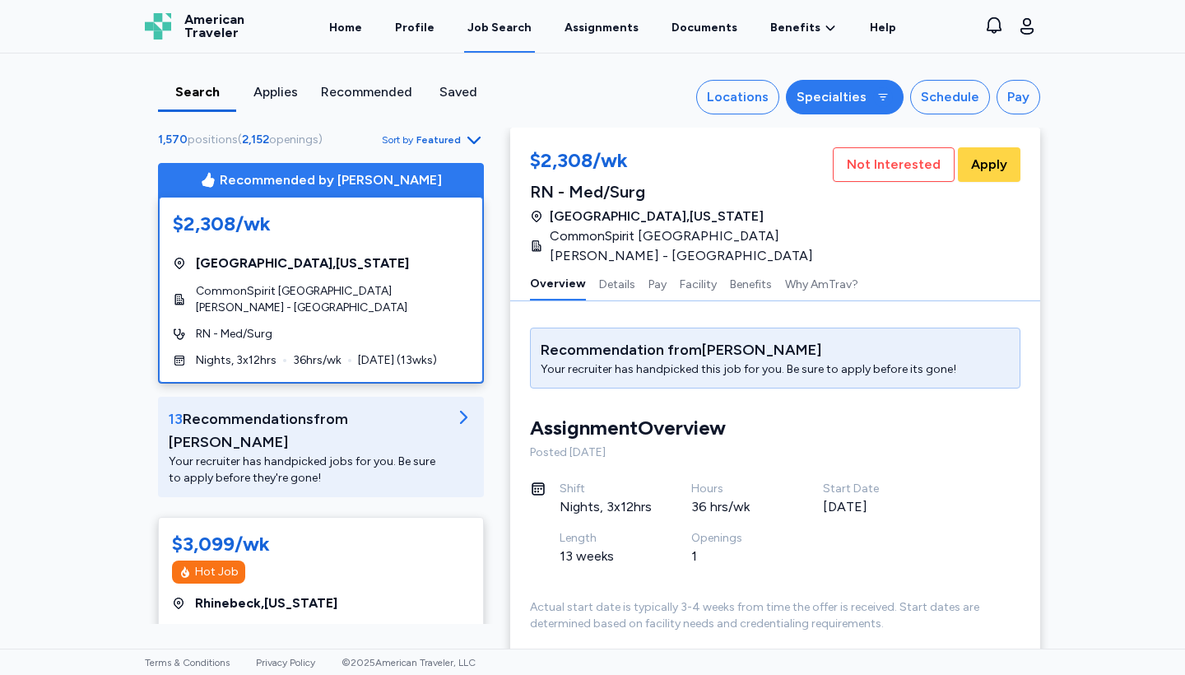
click at [859, 82] on button "Specialties" at bounding box center [845, 97] width 118 height 35
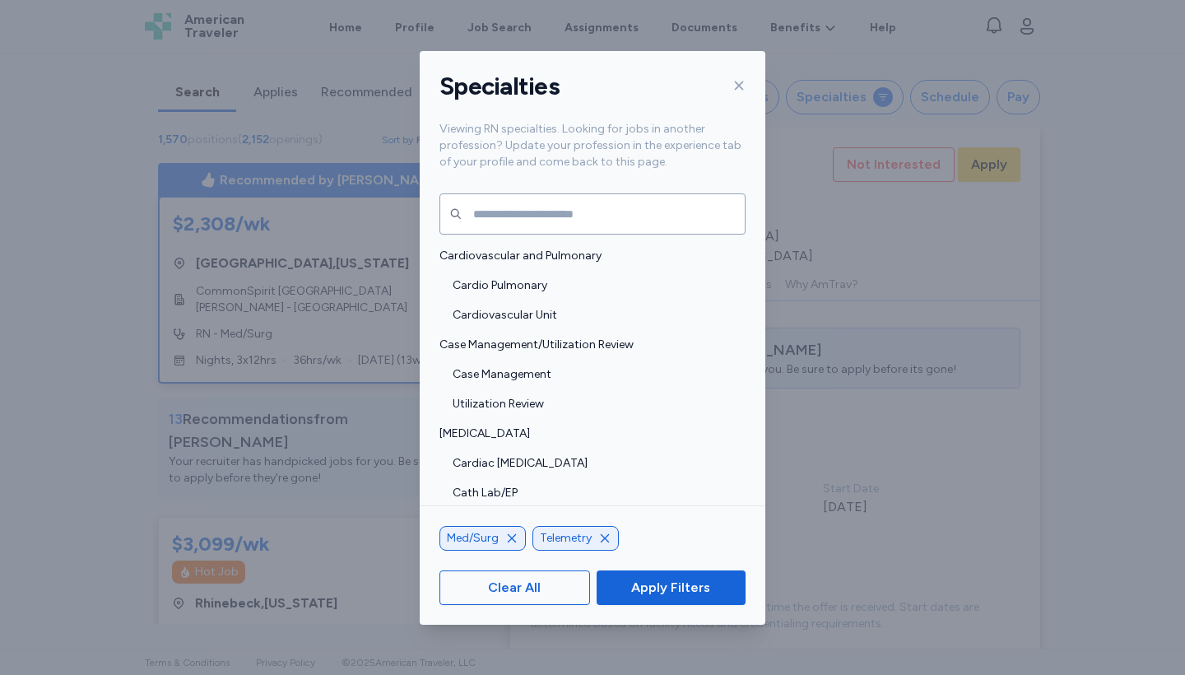
click at [749, 84] on div "Specialties" at bounding box center [593, 86] width 346 height 71
click at [741, 84] on icon at bounding box center [739, 85] width 9 height 9
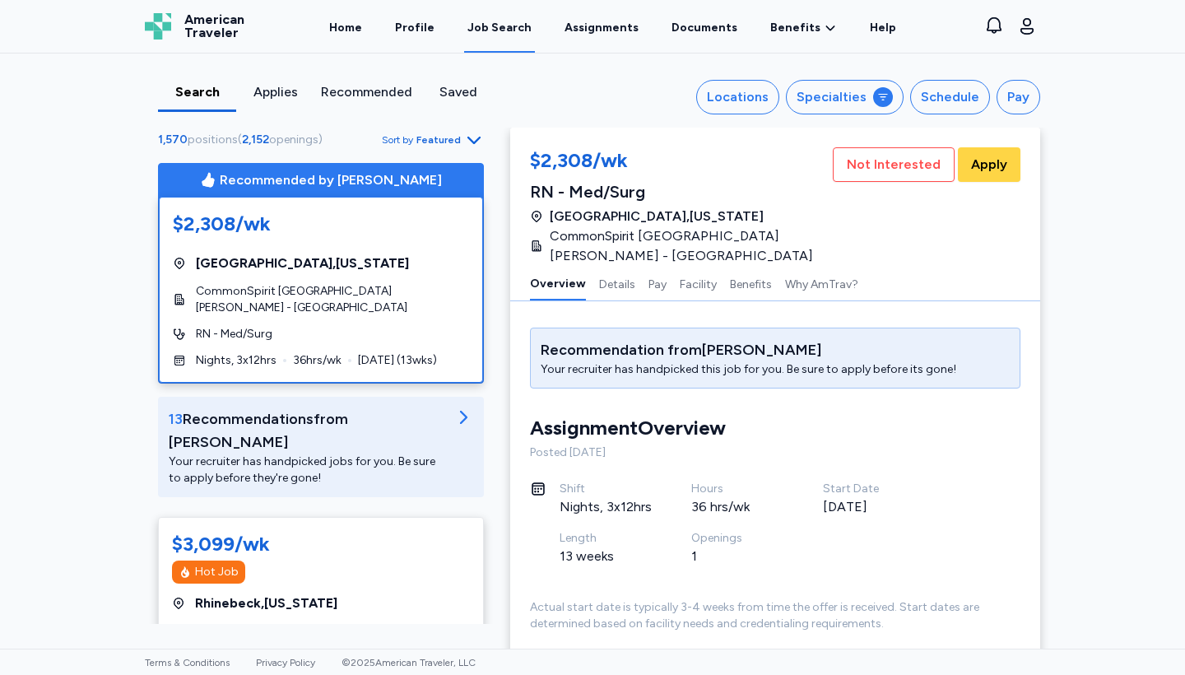
click at [741, 84] on button "Locations" at bounding box center [737, 97] width 83 height 35
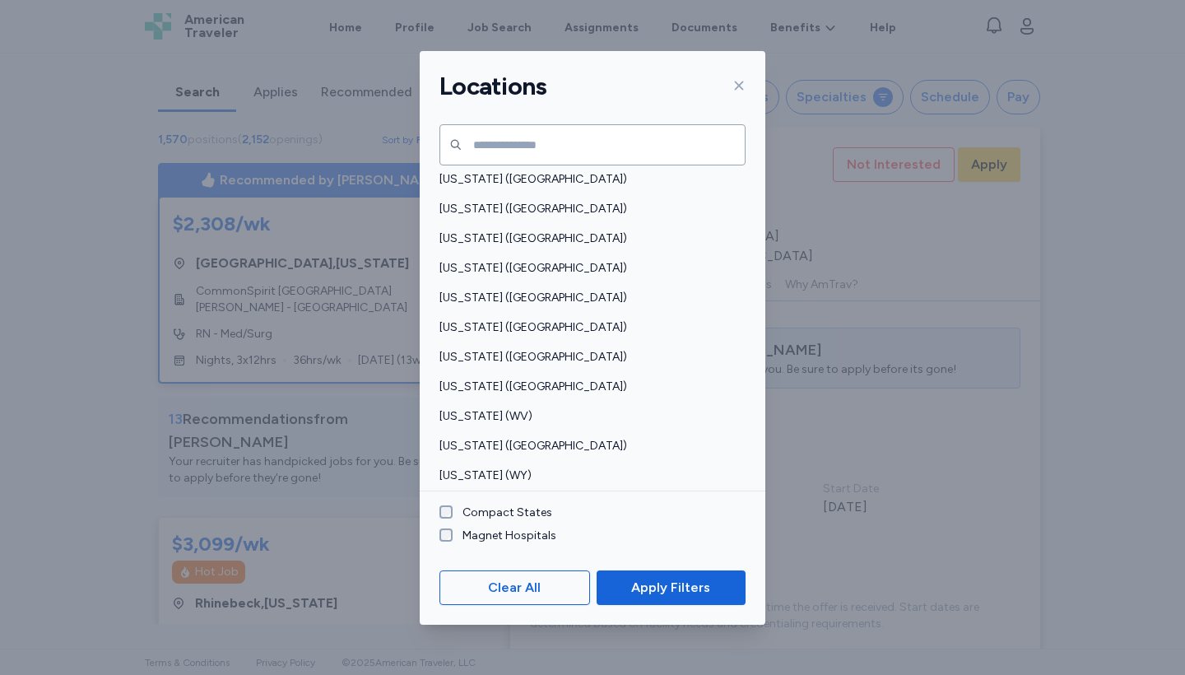
scroll to position [1193, 0]
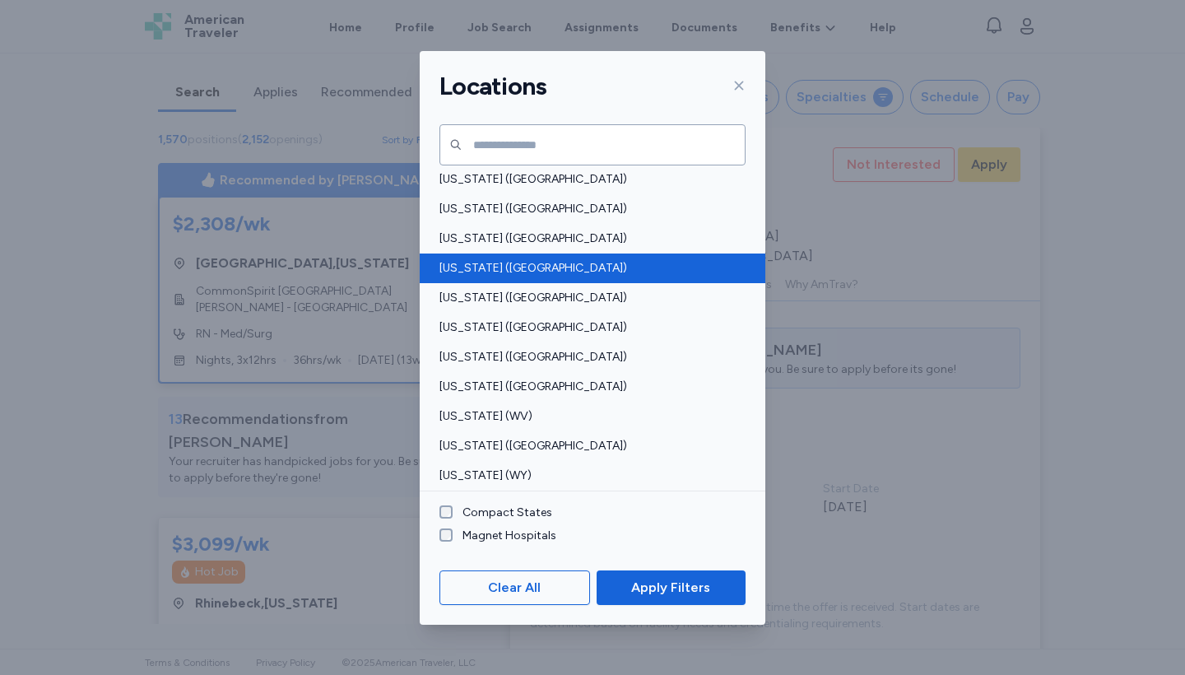
click at [482, 254] on div "[US_STATE] ([GEOGRAPHIC_DATA])" at bounding box center [593, 269] width 346 height 30
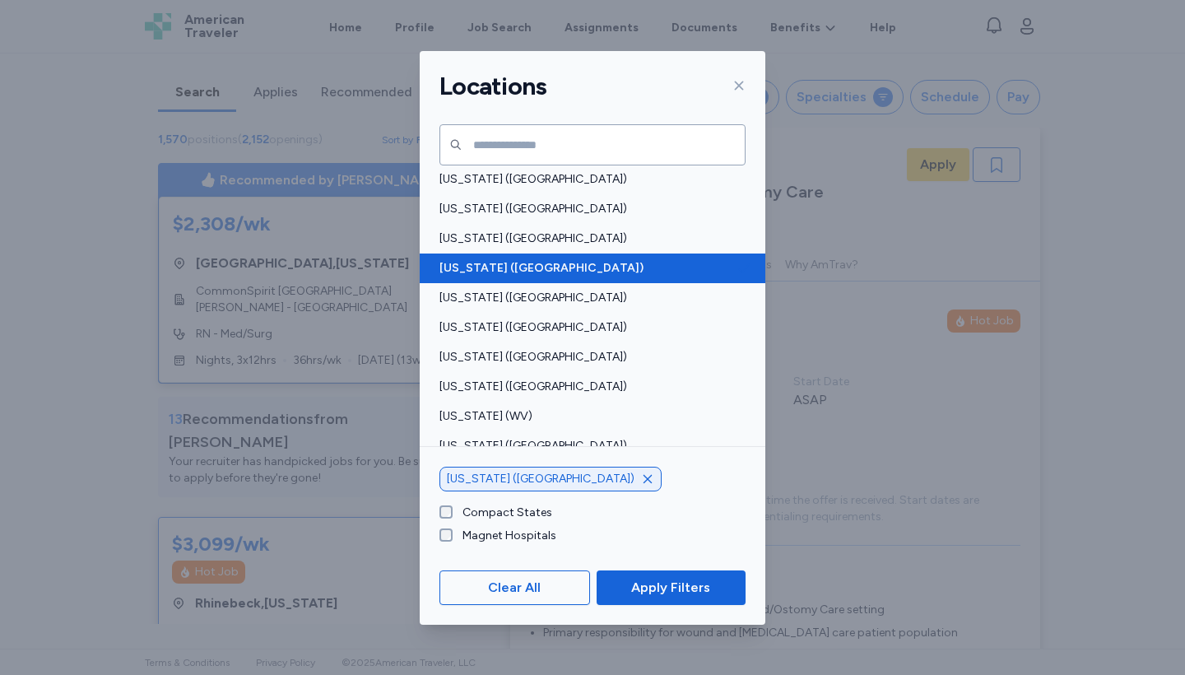
click at [482, 254] on div "[US_STATE] ([GEOGRAPHIC_DATA])" at bounding box center [593, 269] width 346 height 30
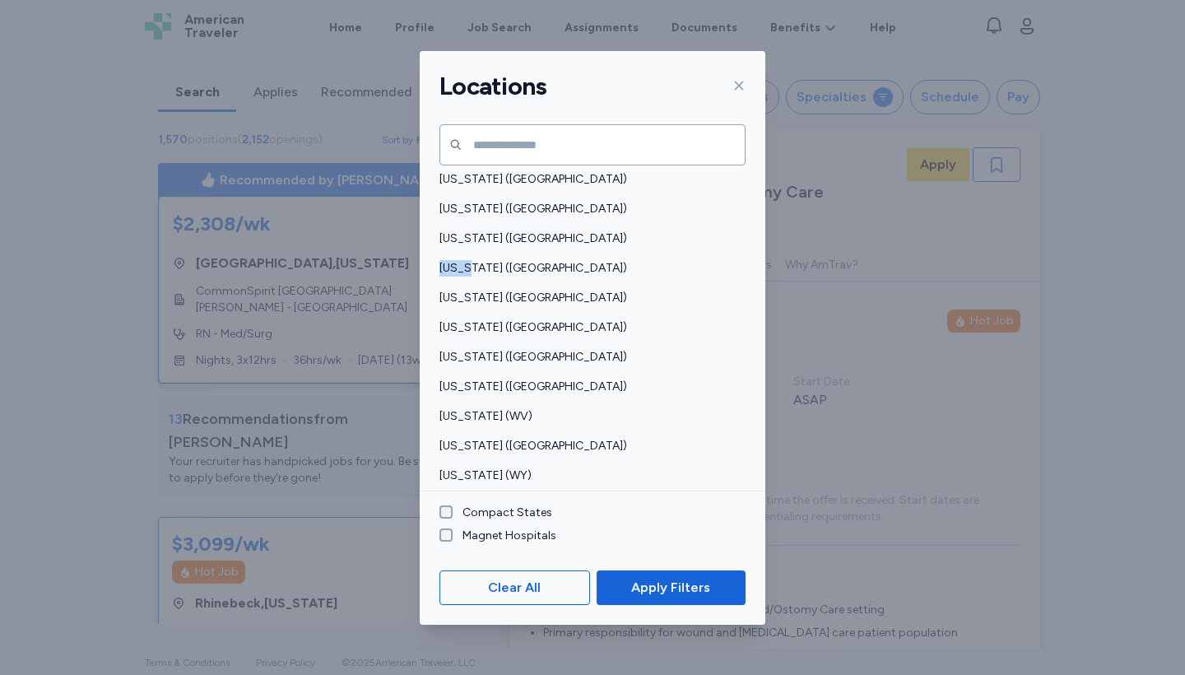
scroll to position [156, 0]
click at [649, 584] on span "Apply Filters" at bounding box center [670, 588] width 79 height 20
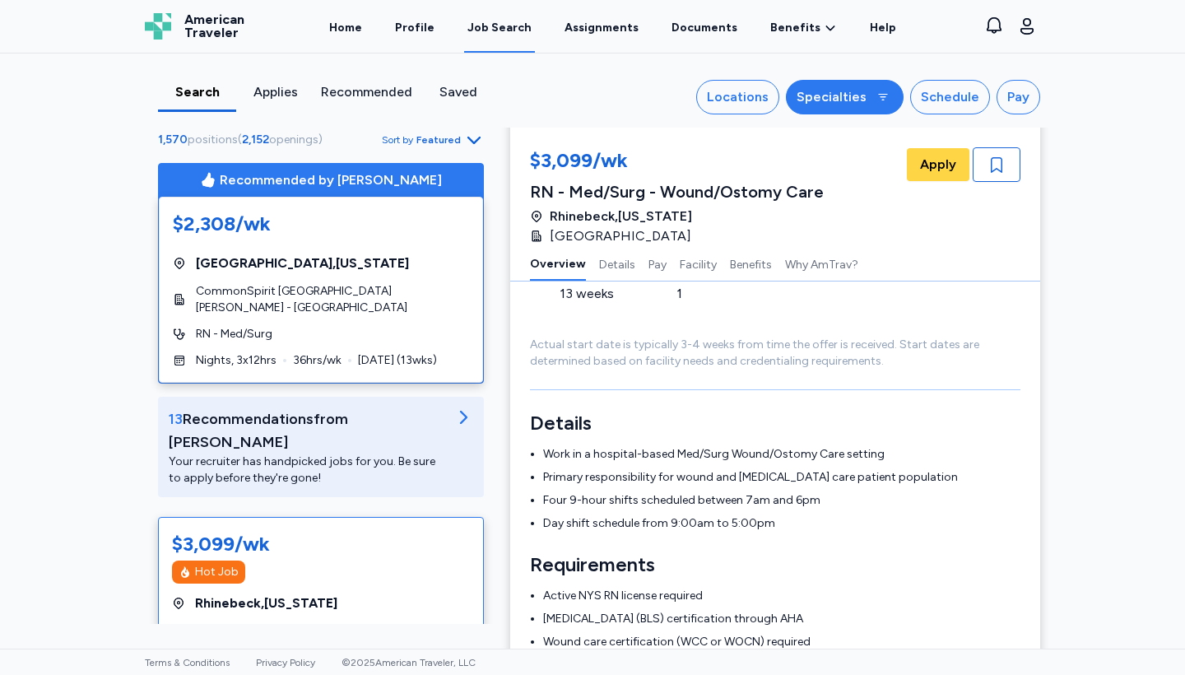
click at [840, 88] on div "Specialties" at bounding box center [832, 97] width 70 height 20
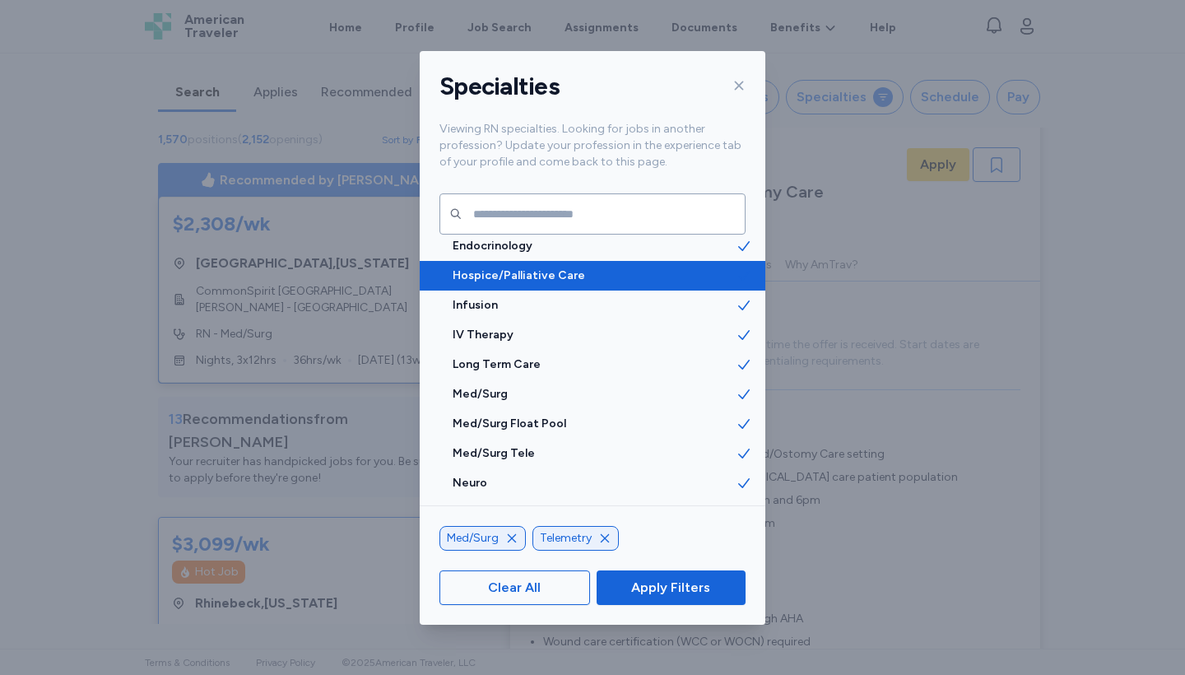
scroll to position [1764, 0]
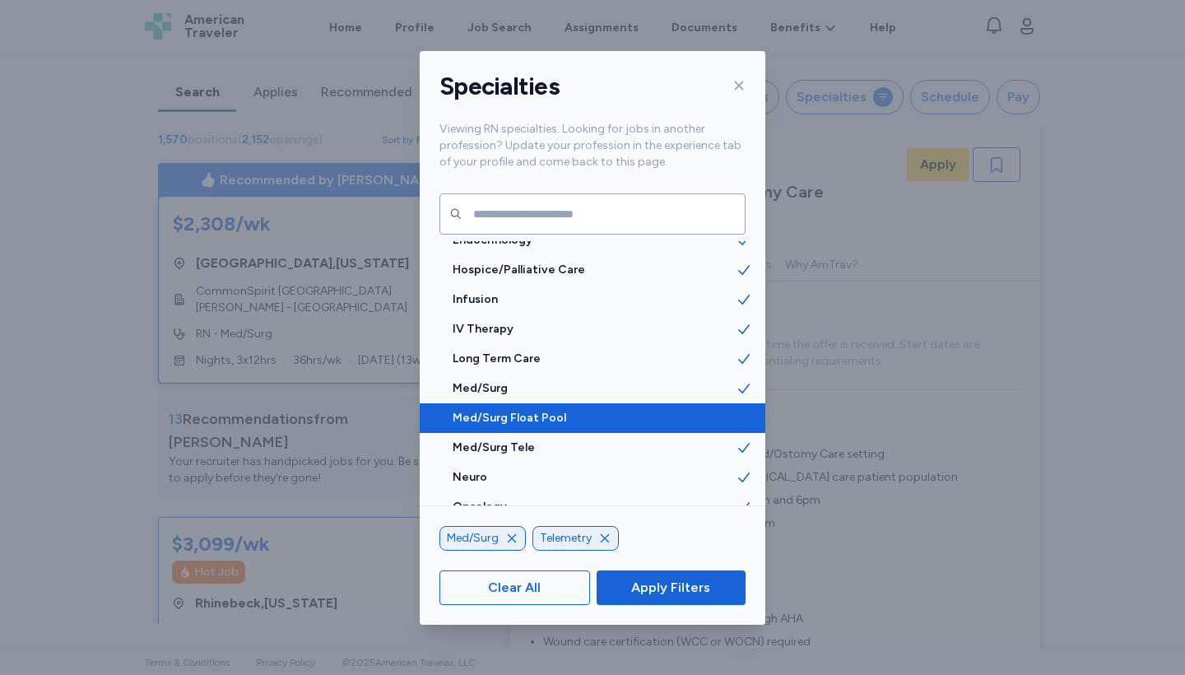
click at [498, 405] on div "Med/Surg Float Pool" at bounding box center [593, 418] width 346 height 30
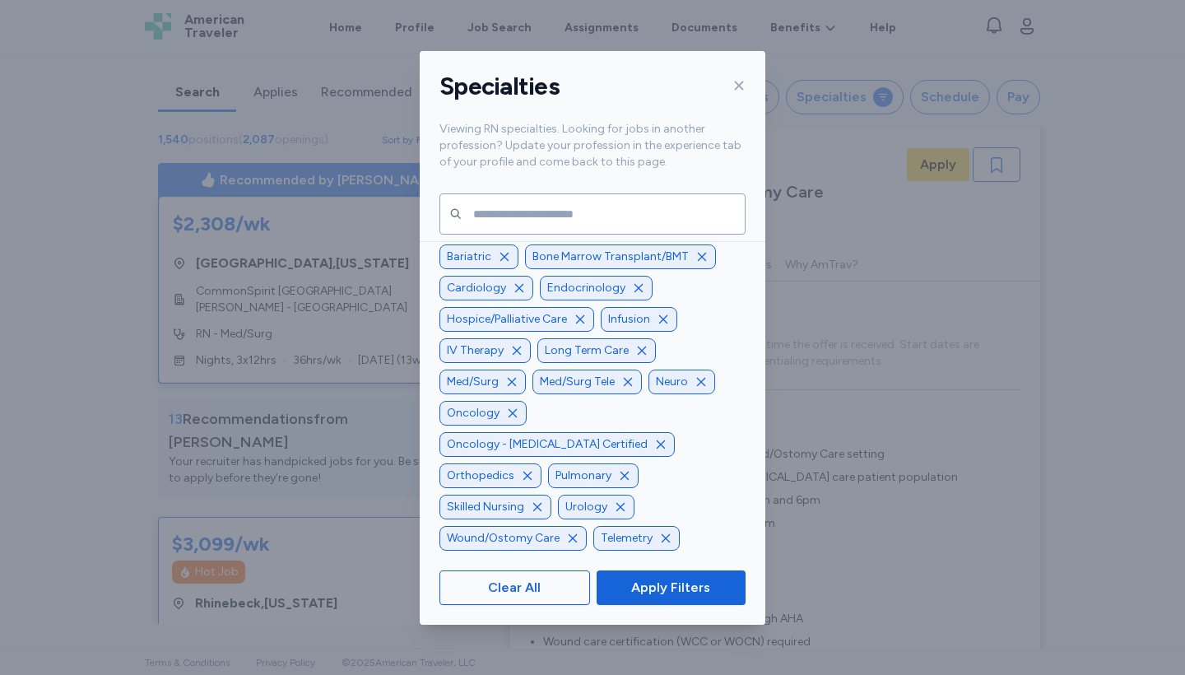
click at [504, 263] on icon "button" at bounding box center [504, 256] width 13 height 13
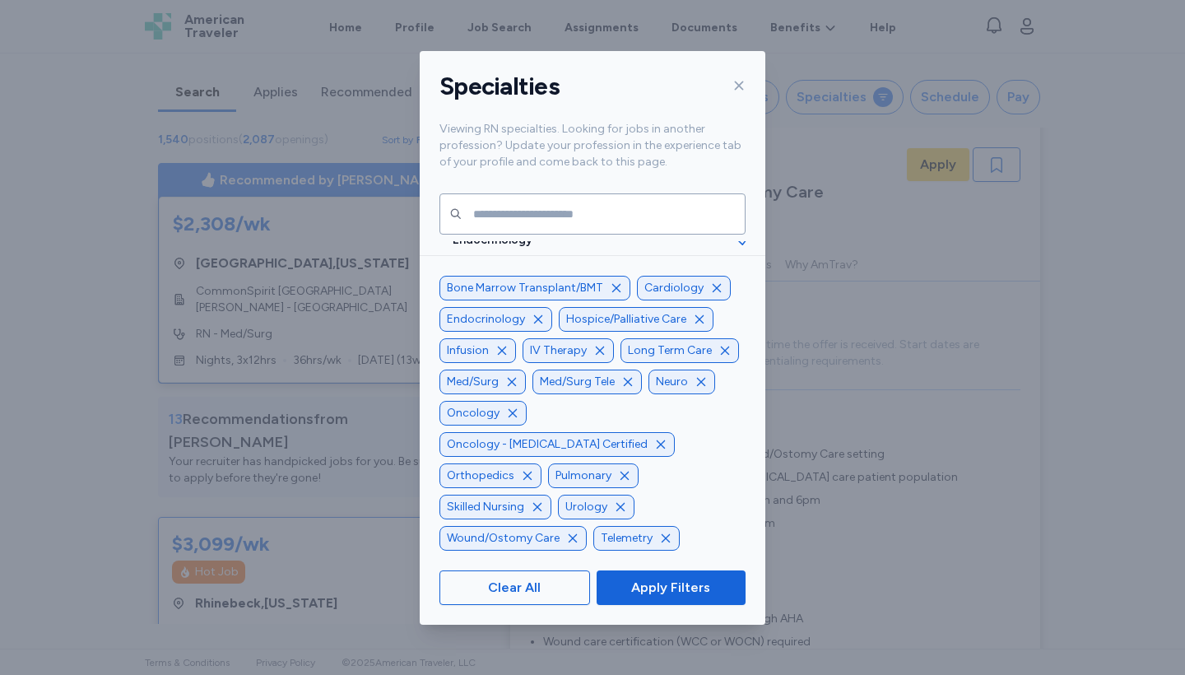
click at [504, 296] on span "Bone Marrow Transplant/BMT" at bounding box center [525, 288] width 156 height 16
click at [615, 295] on icon "button" at bounding box center [616, 288] width 13 height 13
click at [632, 295] on icon "button" at bounding box center [638, 288] width 13 height 13
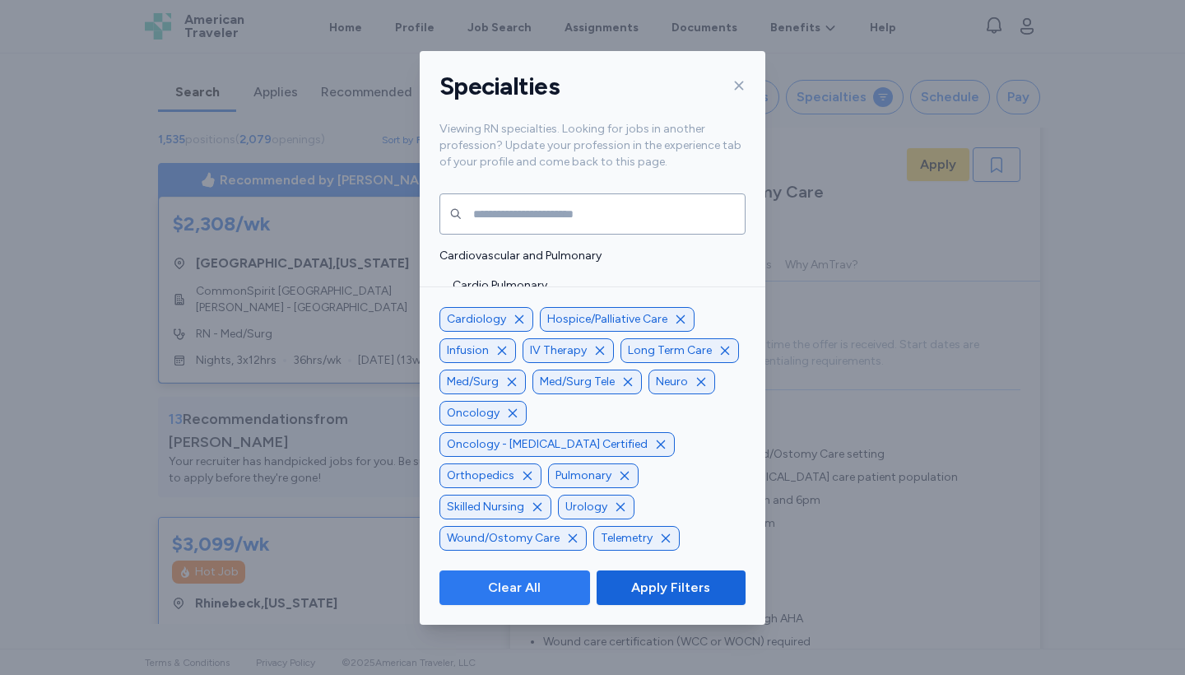
click at [505, 592] on span "Clear All" at bounding box center [514, 588] width 53 height 20
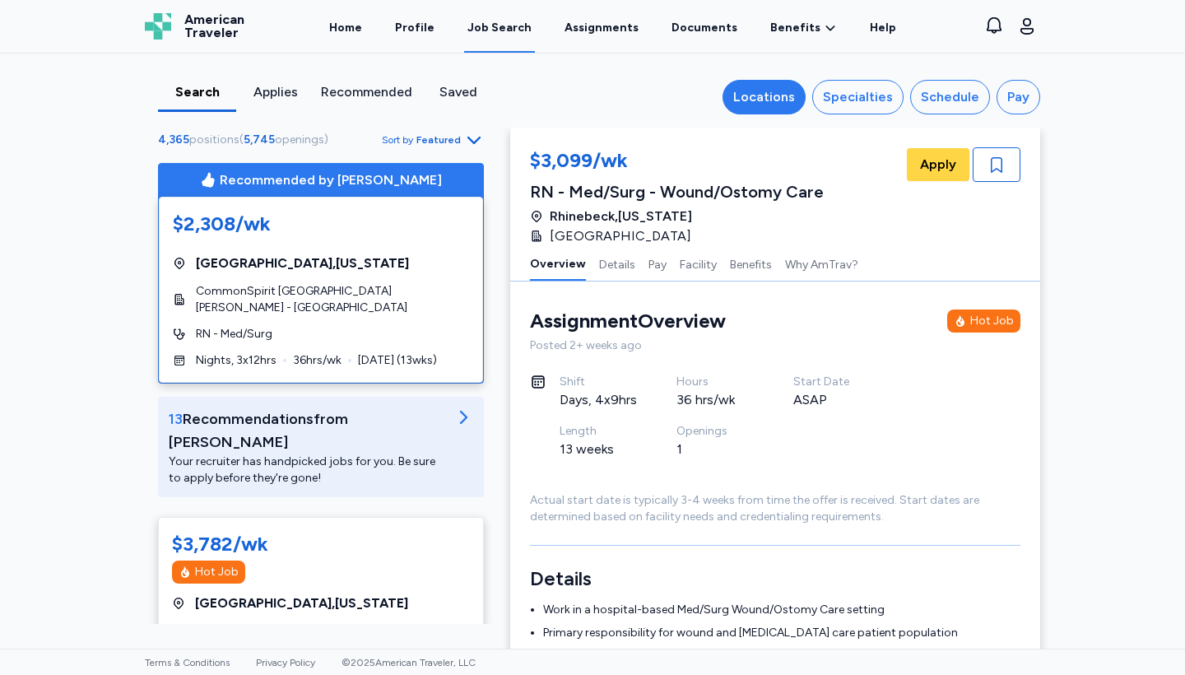
click at [766, 92] on div "Locations" at bounding box center [764, 97] width 62 height 20
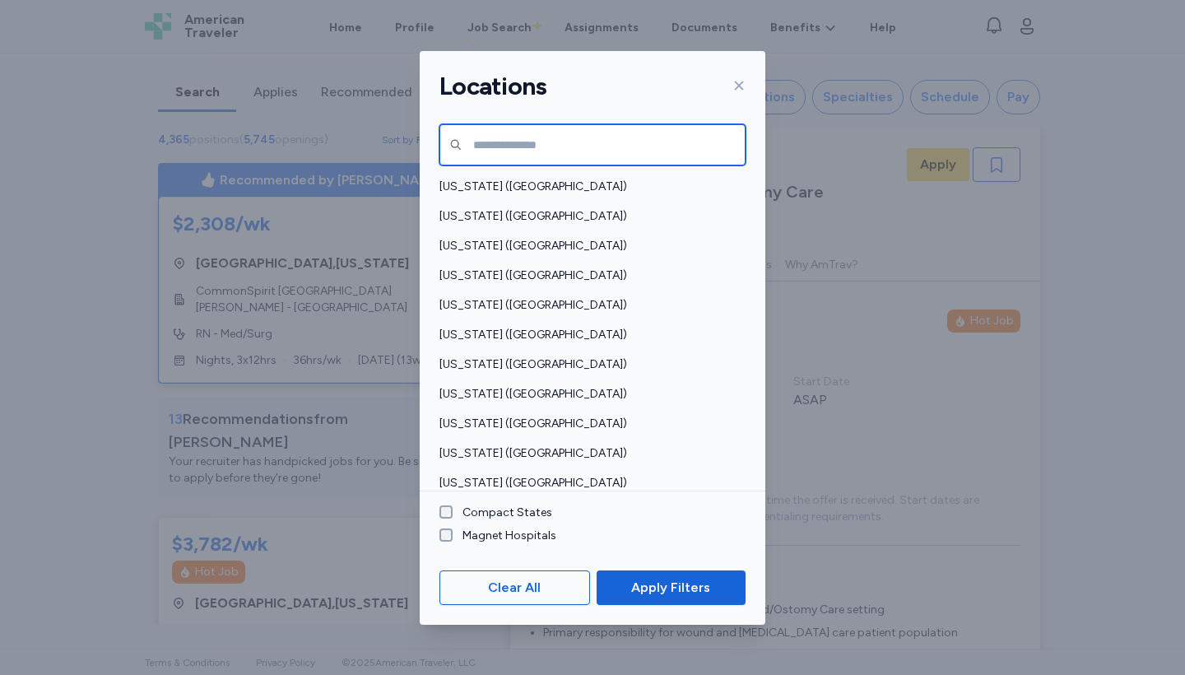
click at [595, 137] on input "text" at bounding box center [593, 144] width 306 height 41
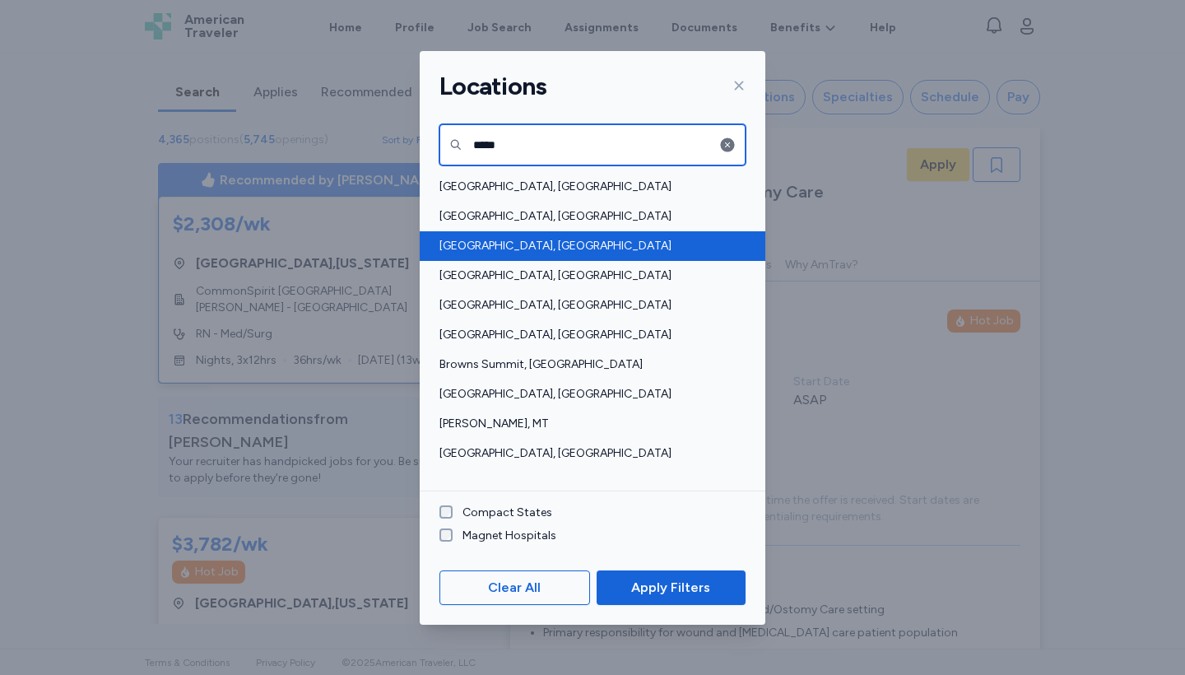
type input "*****"
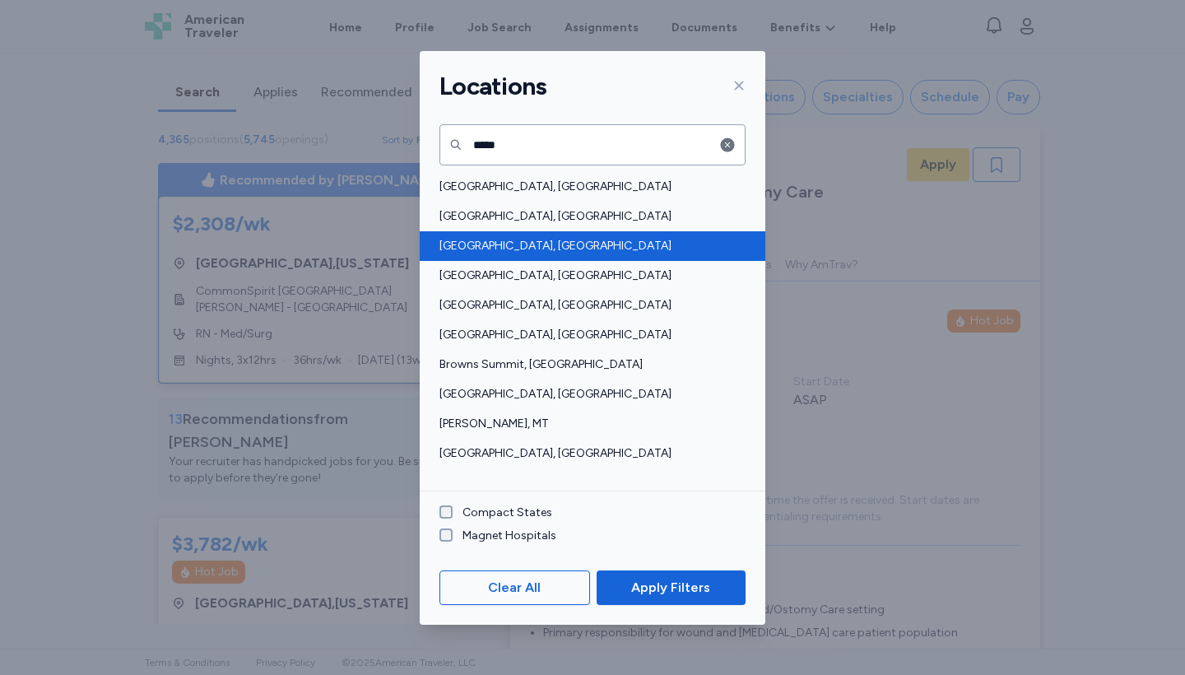
click at [507, 244] on span "[GEOGRAPHIC_DATA], [GEOGRAPHIC_DATA]" at bounding box center [588, 246] width 296 height 16
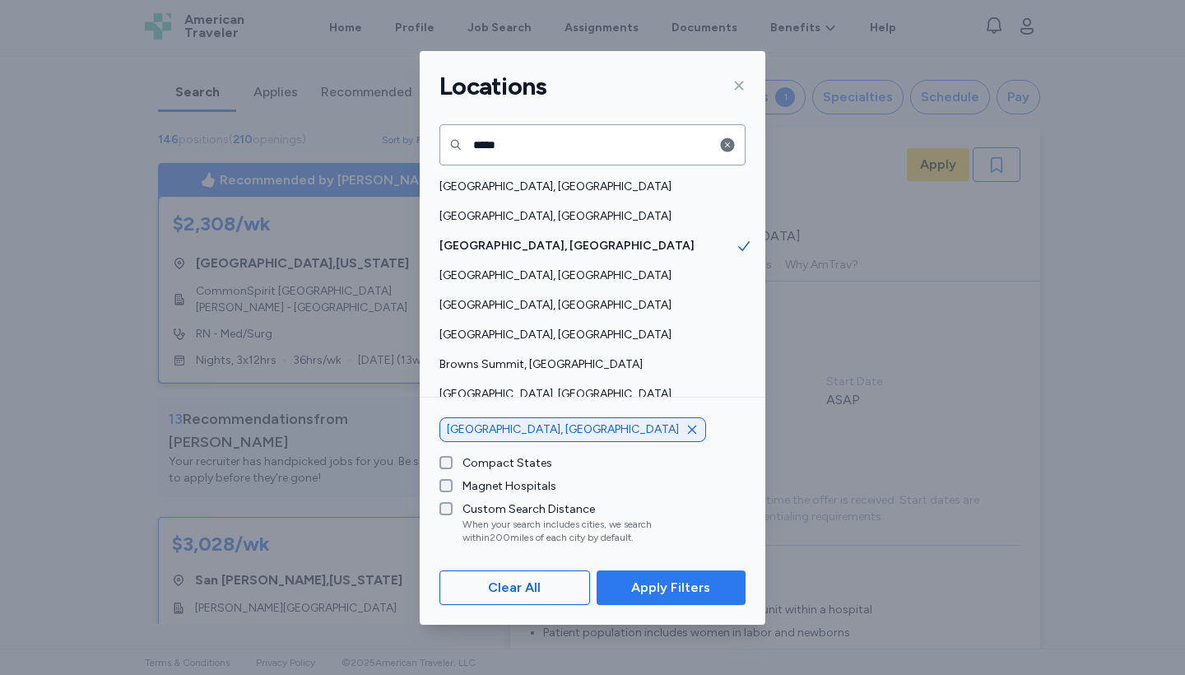
click at [653, 585] on span "Apply Filters" at bounding box center [670, 588] width 79 height 20
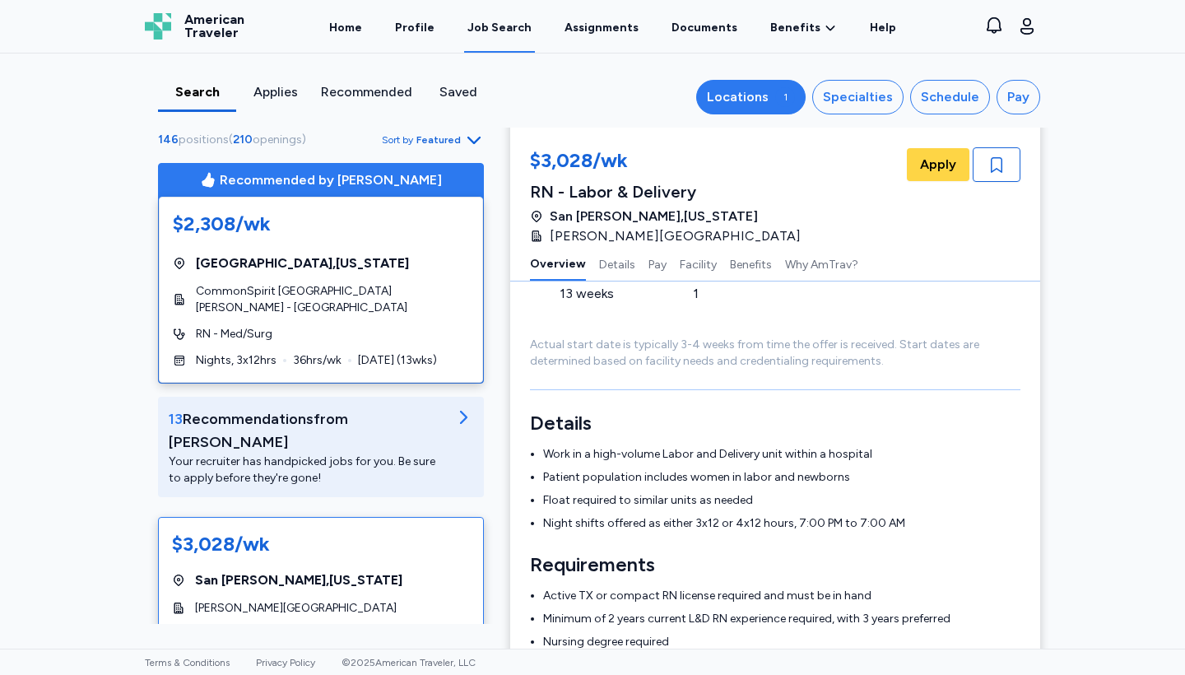
click at [757, 90] on div "Locations" at bounding box center [738, 97] width 62 height 20
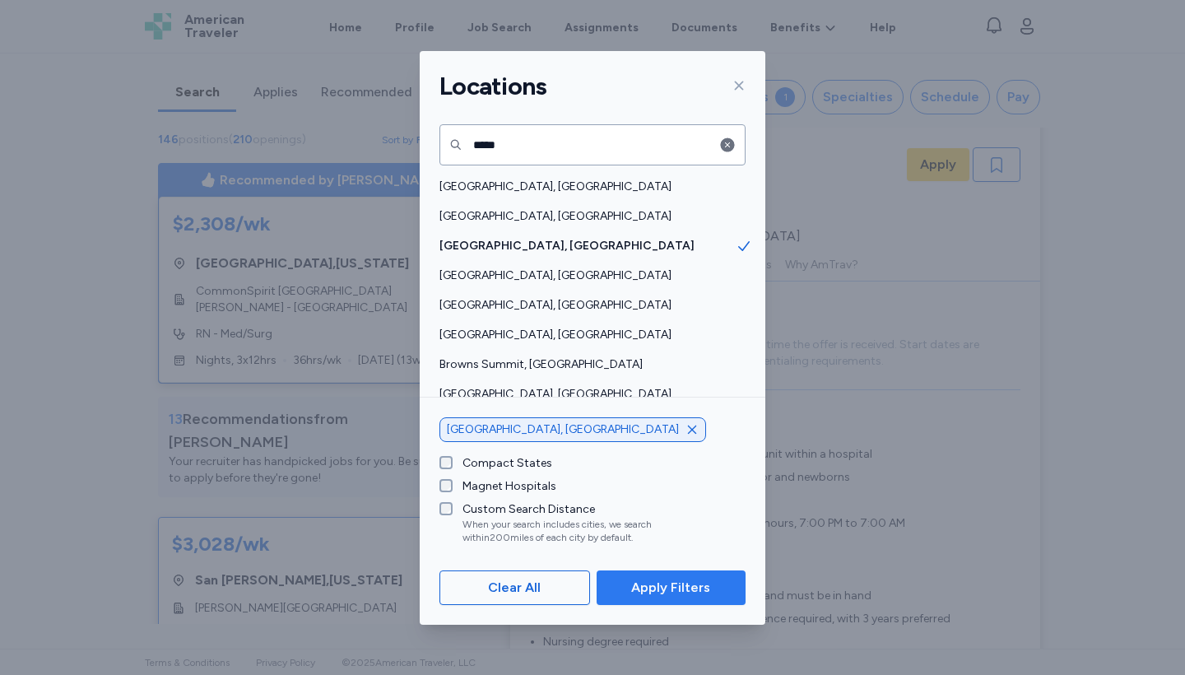
click at [654, 590] on span "Apply Filters" at bounding box center [670, 588] width 79 height 20
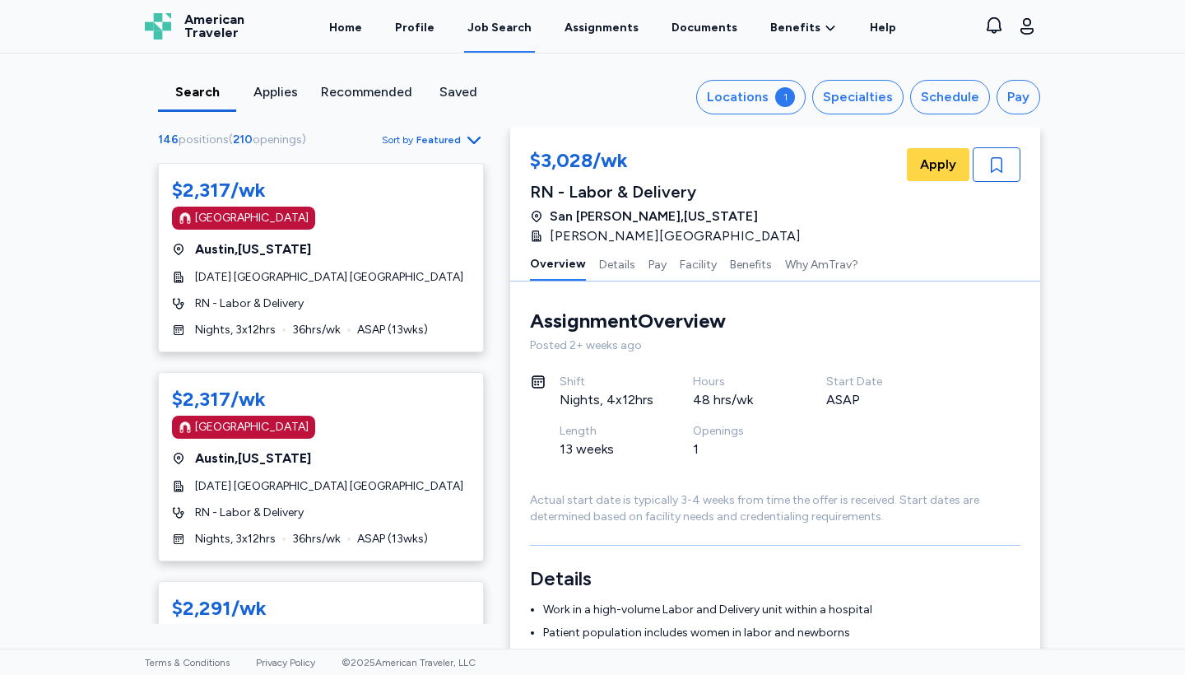
scroll to position [0, 0]
click at [361, 20] on link "Home" at bounding box center [346, 27] width 40 height 51
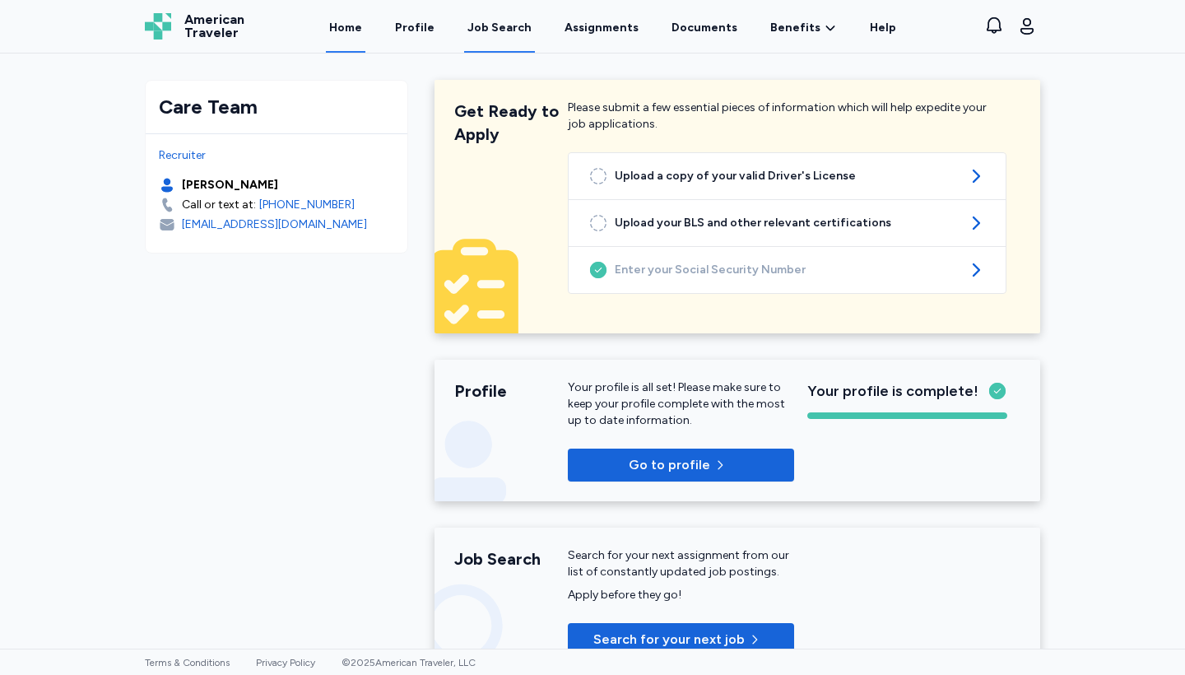
click at [519, 17] on link "Job Search" at bounding box center [499, 27] width 71 height 51
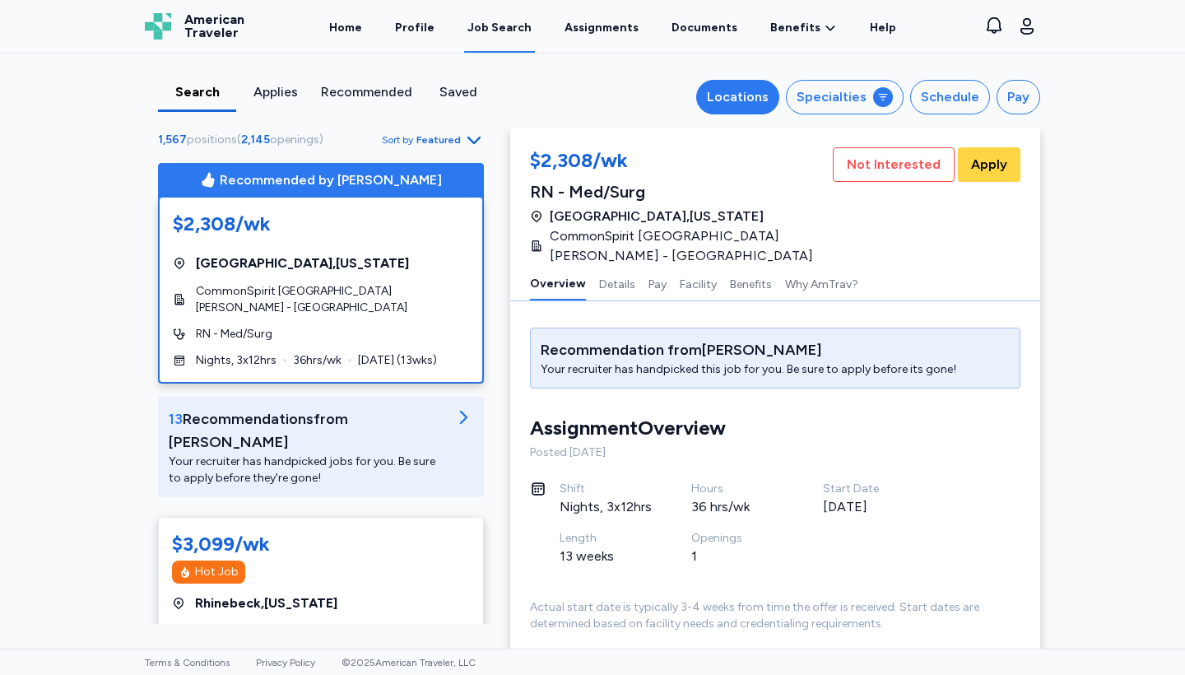
click at [738, 105] on div "Locations" at bounding box center [738, 97] width 62 height 20
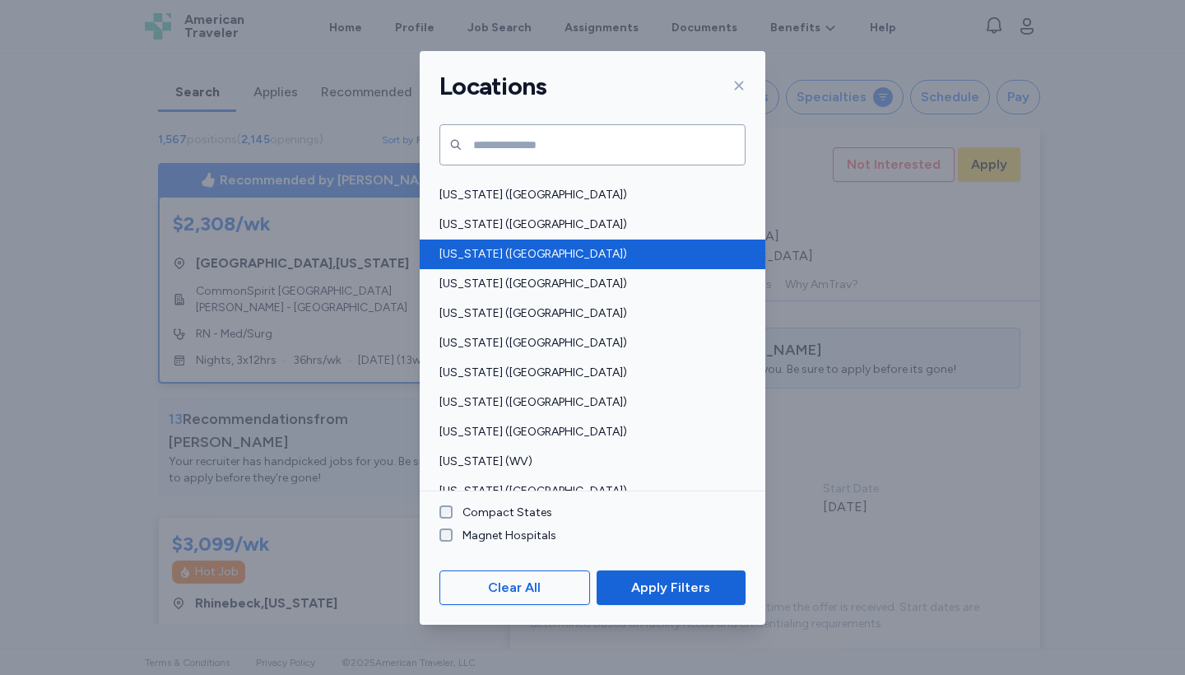
scroll to position [1151, 0]
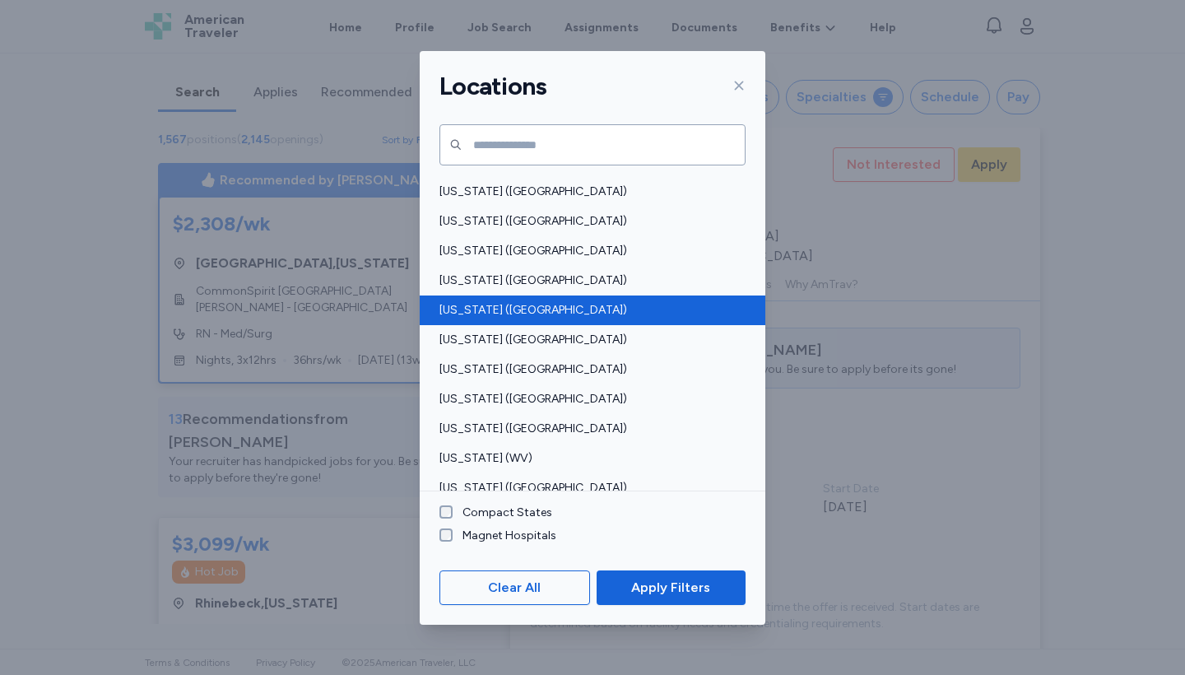
click at [474, 300] on div "[US_STATE] ([GEOGRAPHIC_DATA])" at bounding box center [593, 311] width 346 height 30
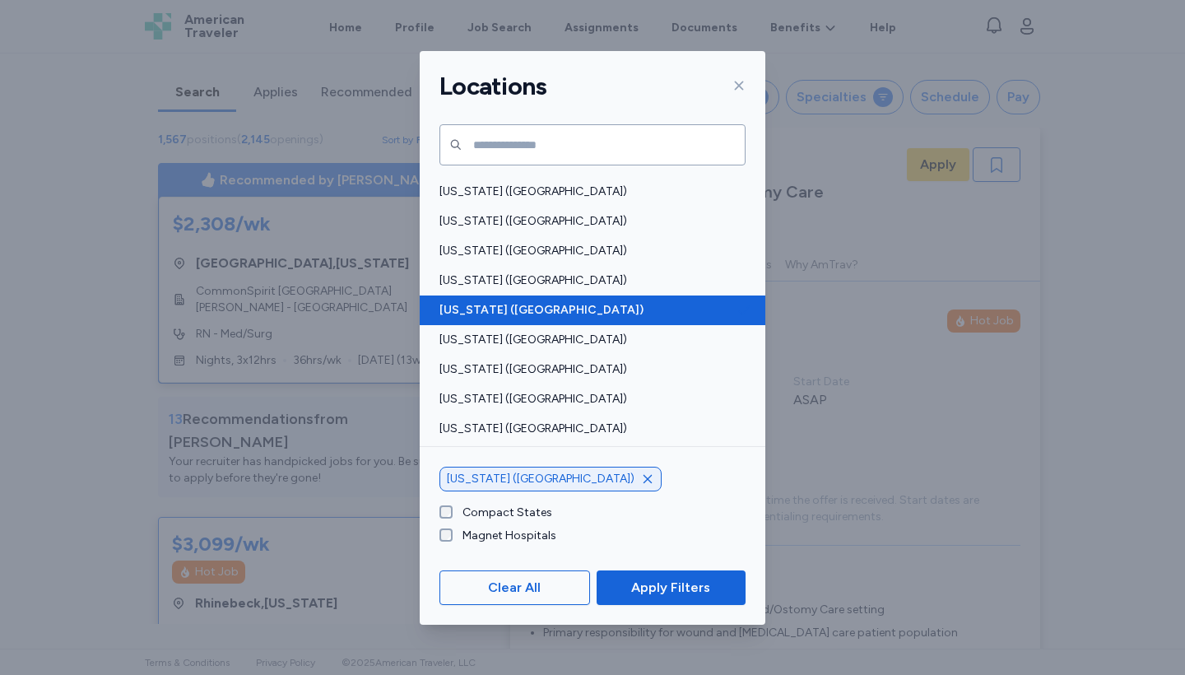
scroll to position [156, 0]
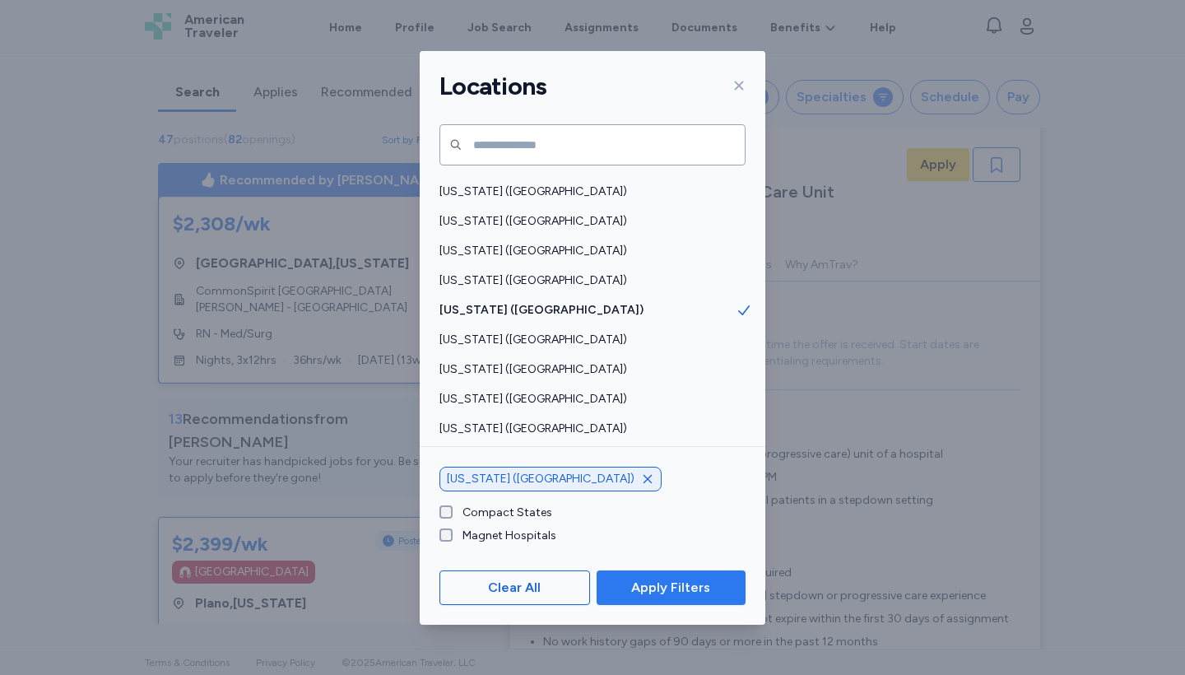
click at [665, 588] on span "Apply Filters" at bounding box center [670, 588] width 79 height 20
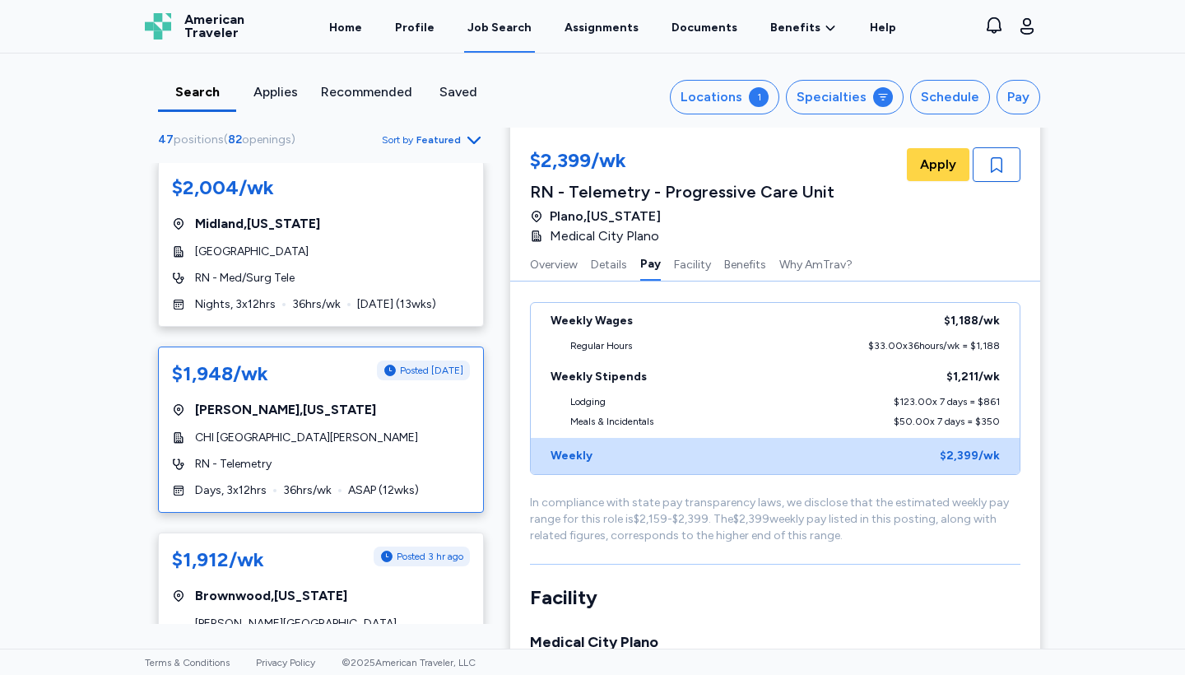
scroll to position [1375, 0]
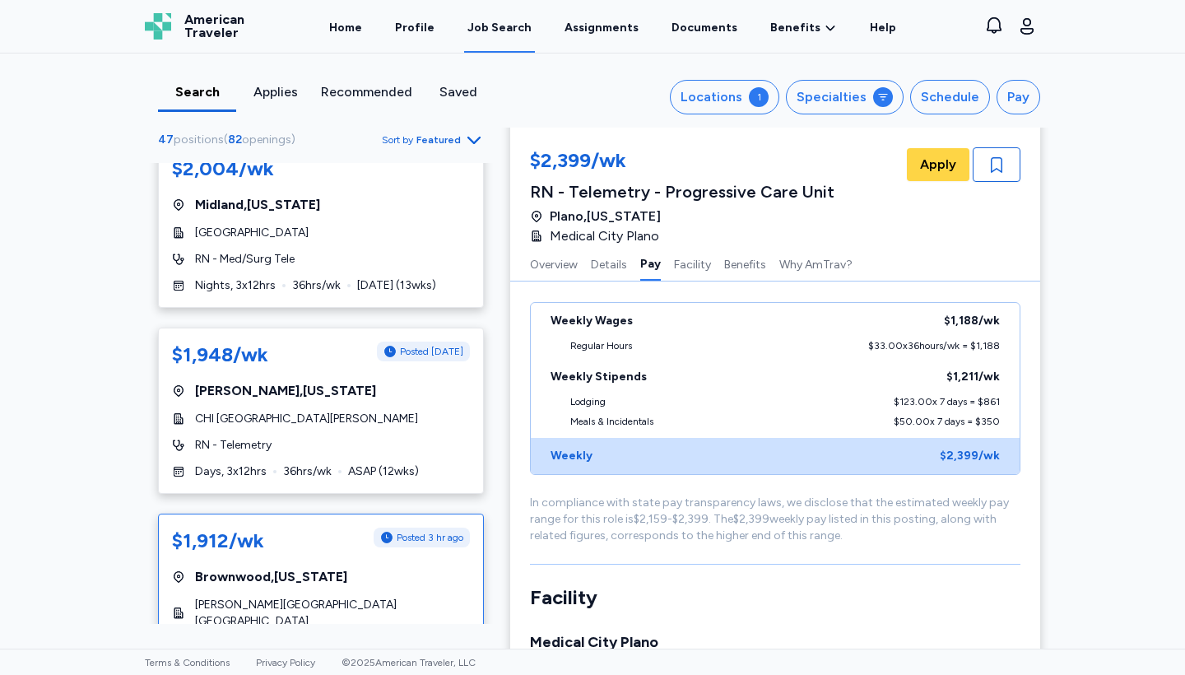
click at [225, 528] on div "$1,912/wk" at bounding box center [218, 541] width 92 height 26
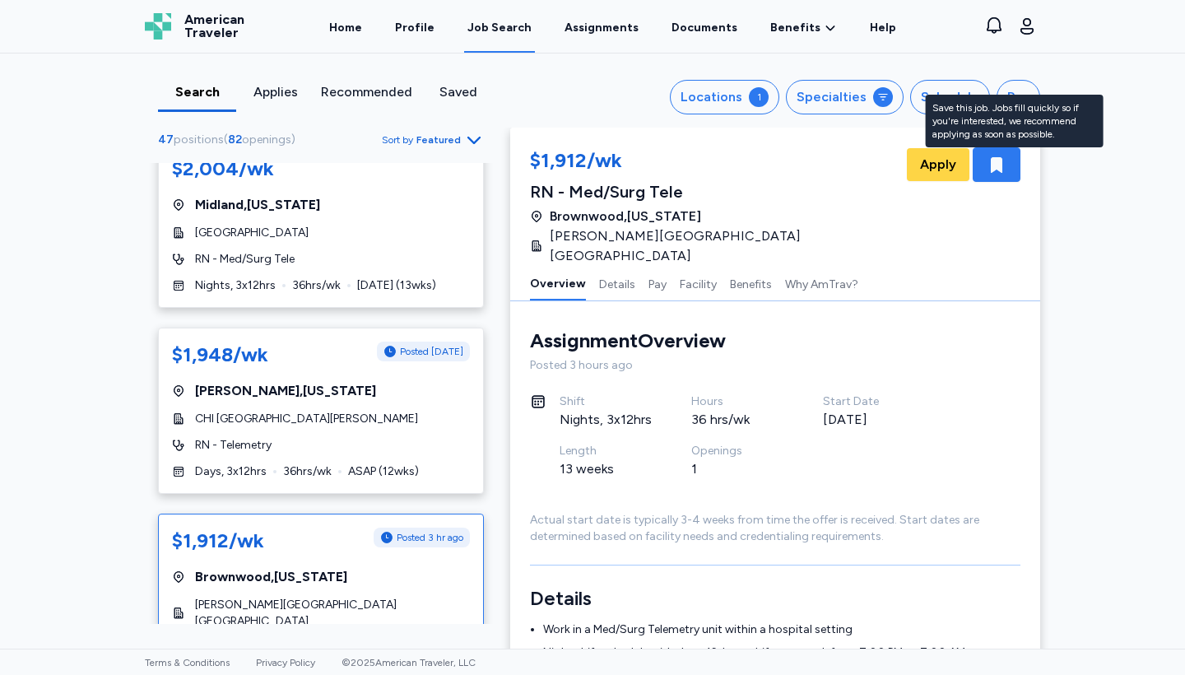
click at [999, 158] on icon "button" at bounding box center [997, 165] width 12 height 16
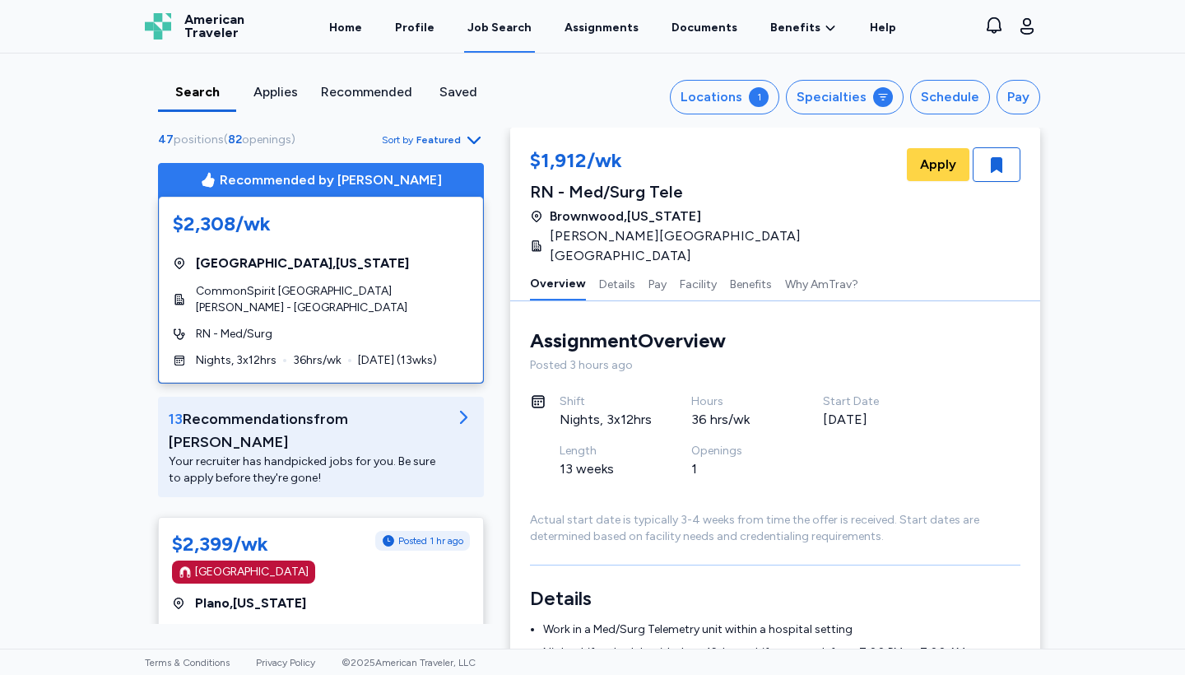
click at [510, 32] on div "Job Search" at bounding box center [500, 28] width 64 height 16
click at [877, 104] on button "Specialties" at bounding box center [845, 97] width 118 height 35
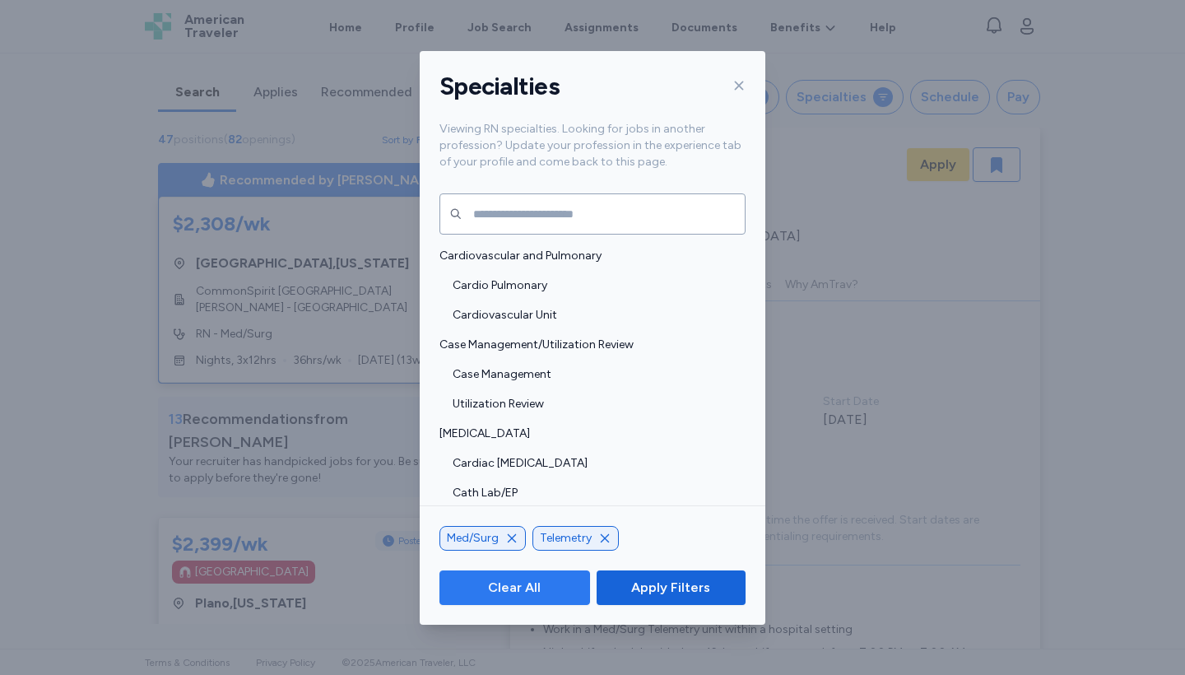
click at [508, 594] on span "Clear All" at bounding box center [514, 588] width 53 height 20
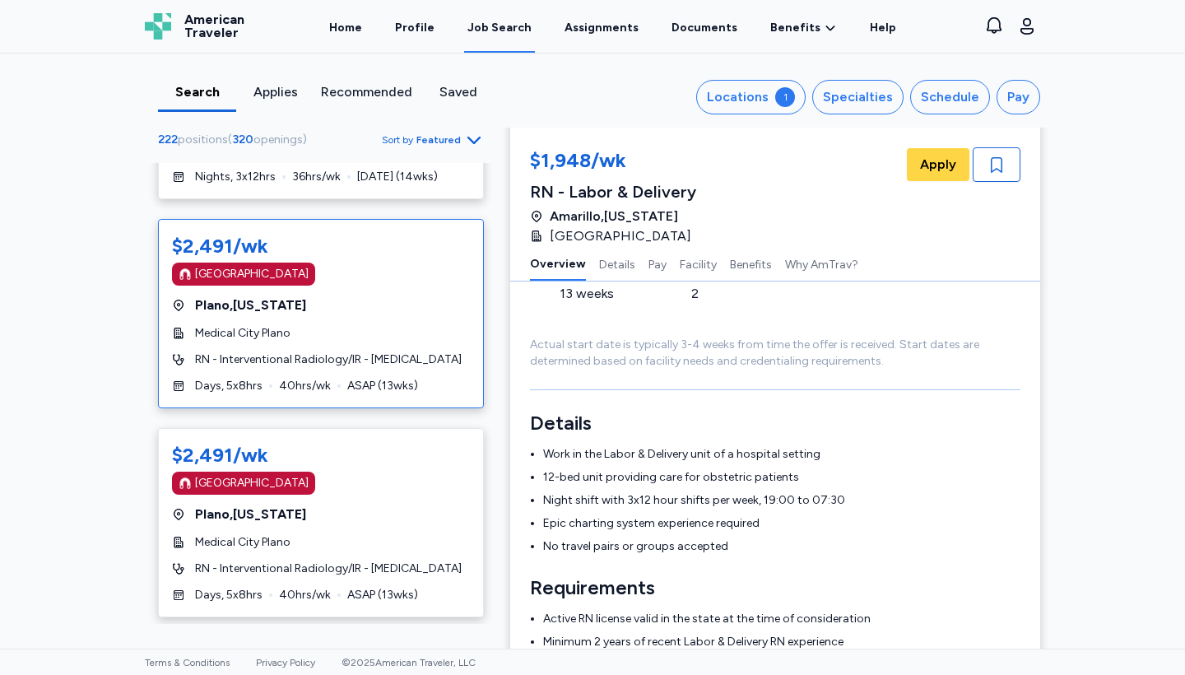
scroll to position [1827, 0]
click at [493, 27] on div "Job Search" at bounding box center [500, 28] width 64 height 16
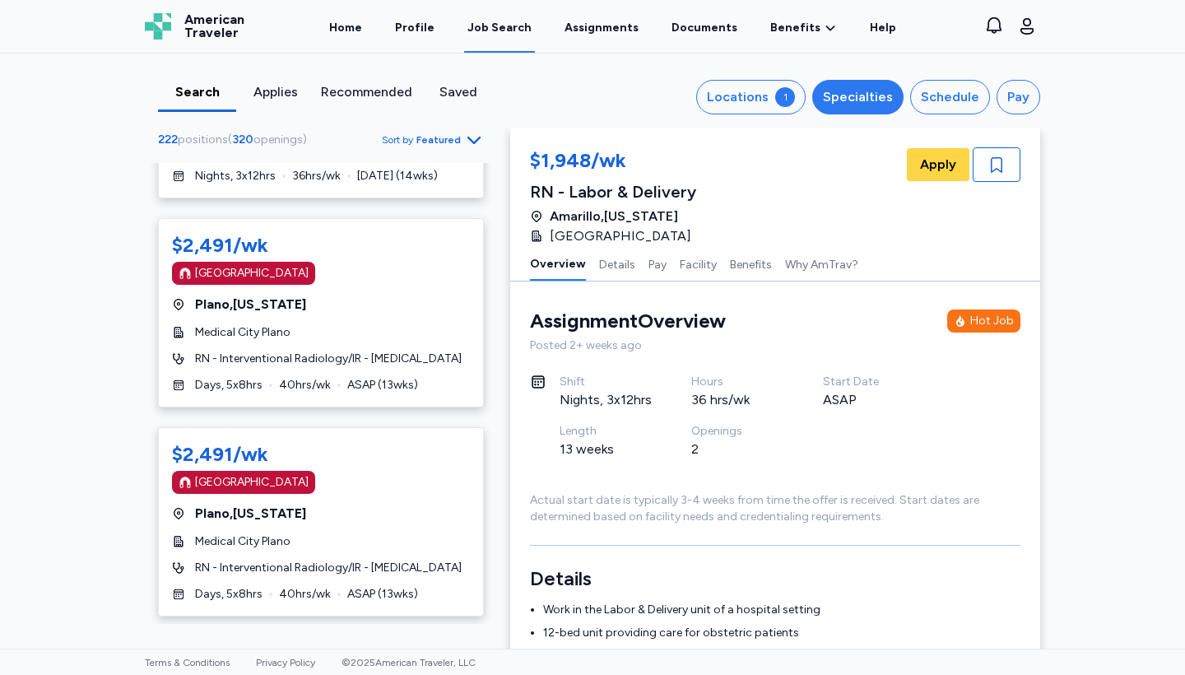
click at [850, 106] on div "Specialties" at bounding box center [858, 97] width 70 height 20
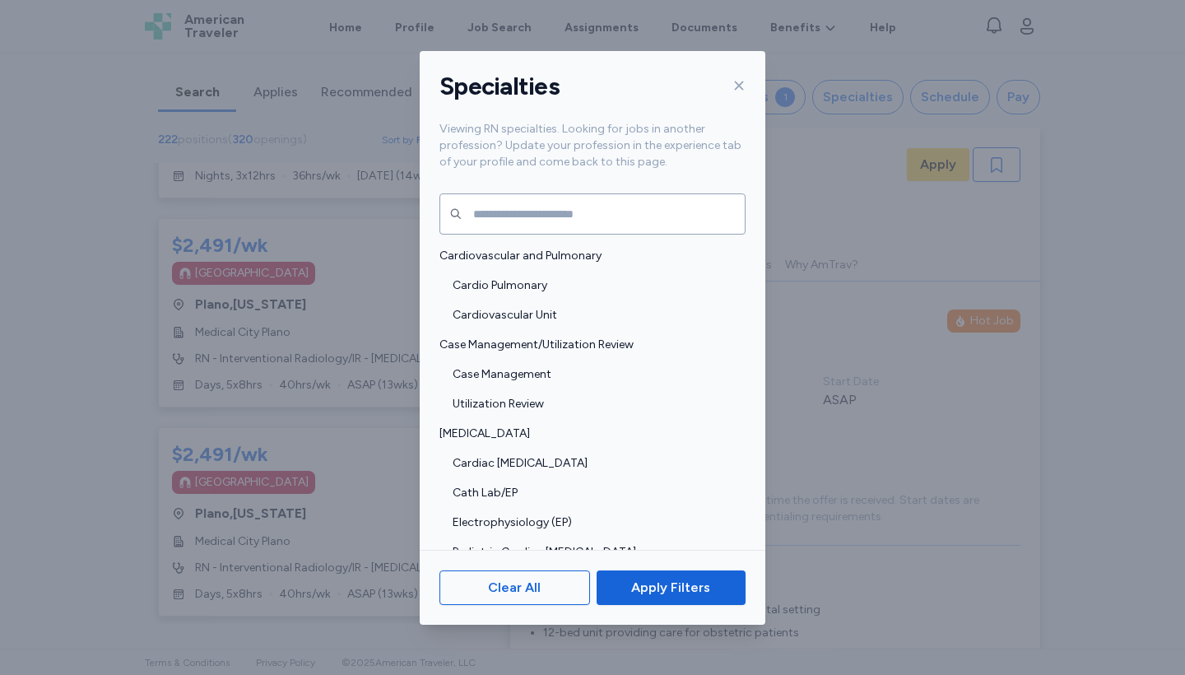
click at [744, 75] on div at bounding box center [736, 85] width 20 height 26
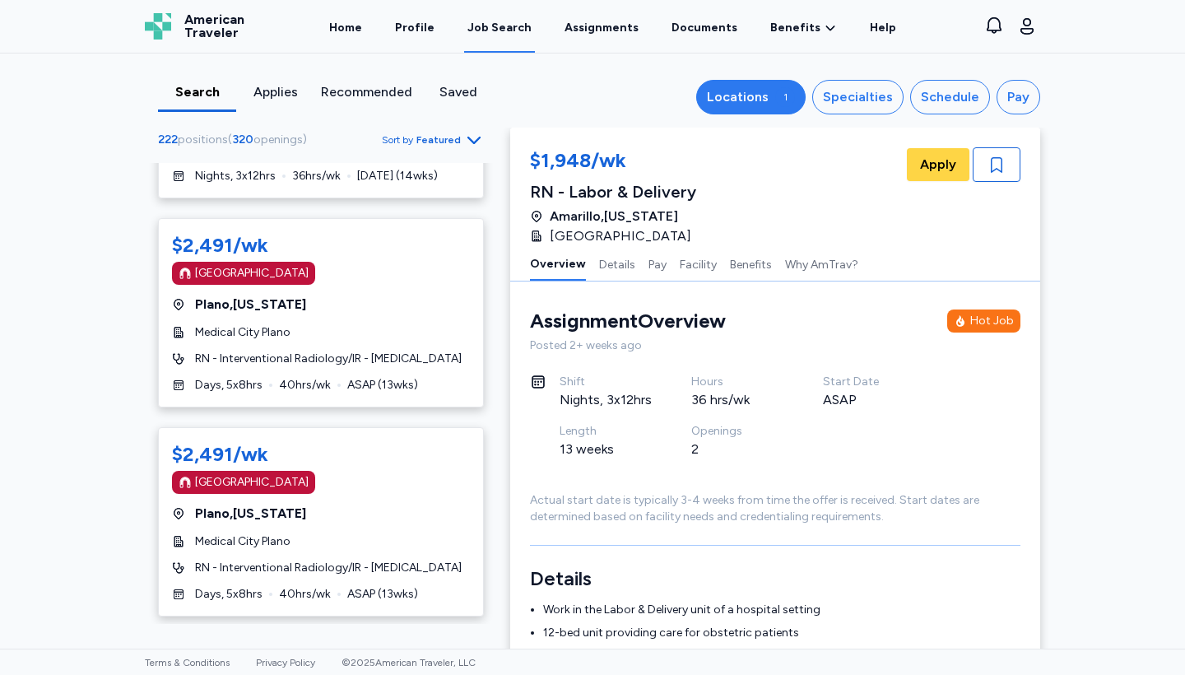
click at [746, 110] on button "Locations 1" at bounding box center [750, 97] width 109 height 35
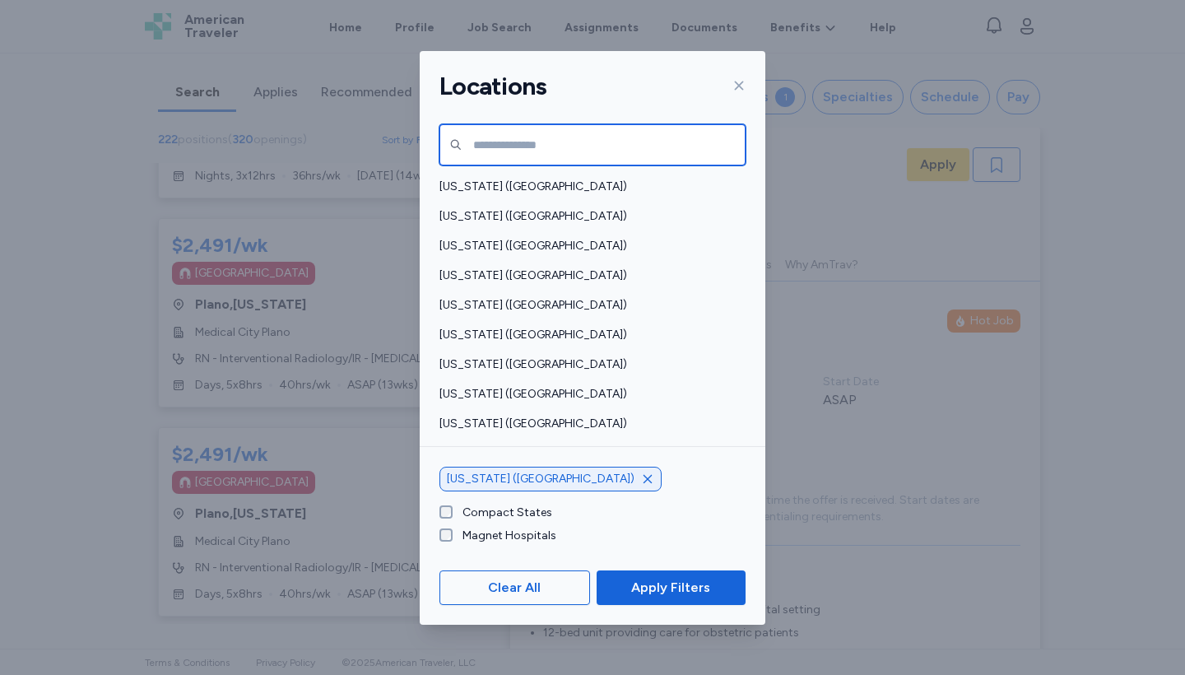
click at [485, 152] on input "text" at bounding box center [593, 144] width 306 height 41
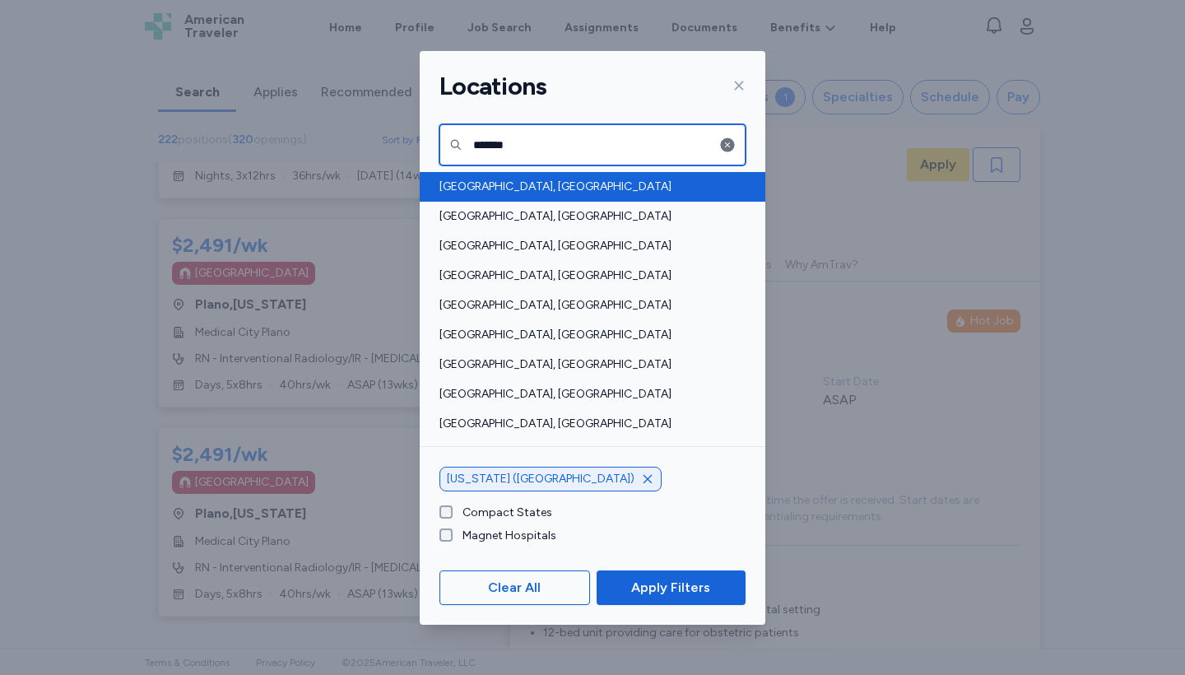
type input "*******"
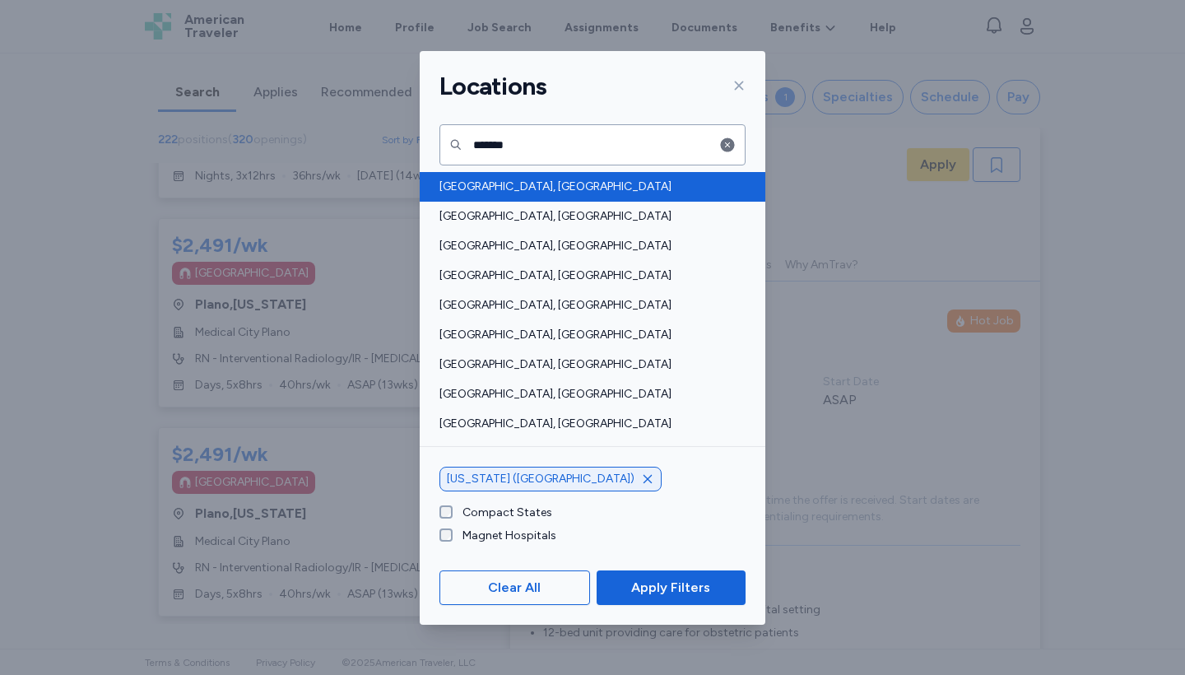
click at [473, 190] on span "[GEOGRAPHIC_DATA], [GEOGRAPHIC_DATA]" at bounding box center [588, 187] width 296 height 16
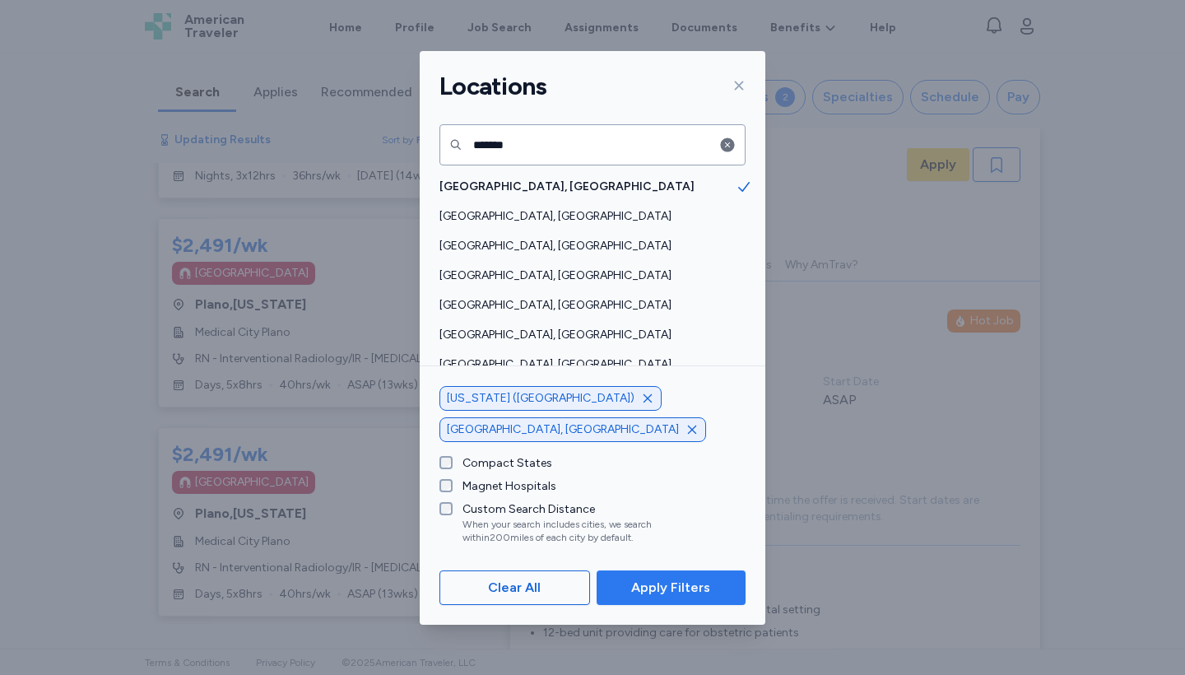
click at [666, 597] on span "Apply Filters" at bounding box center [670, 588] width 79 height 20
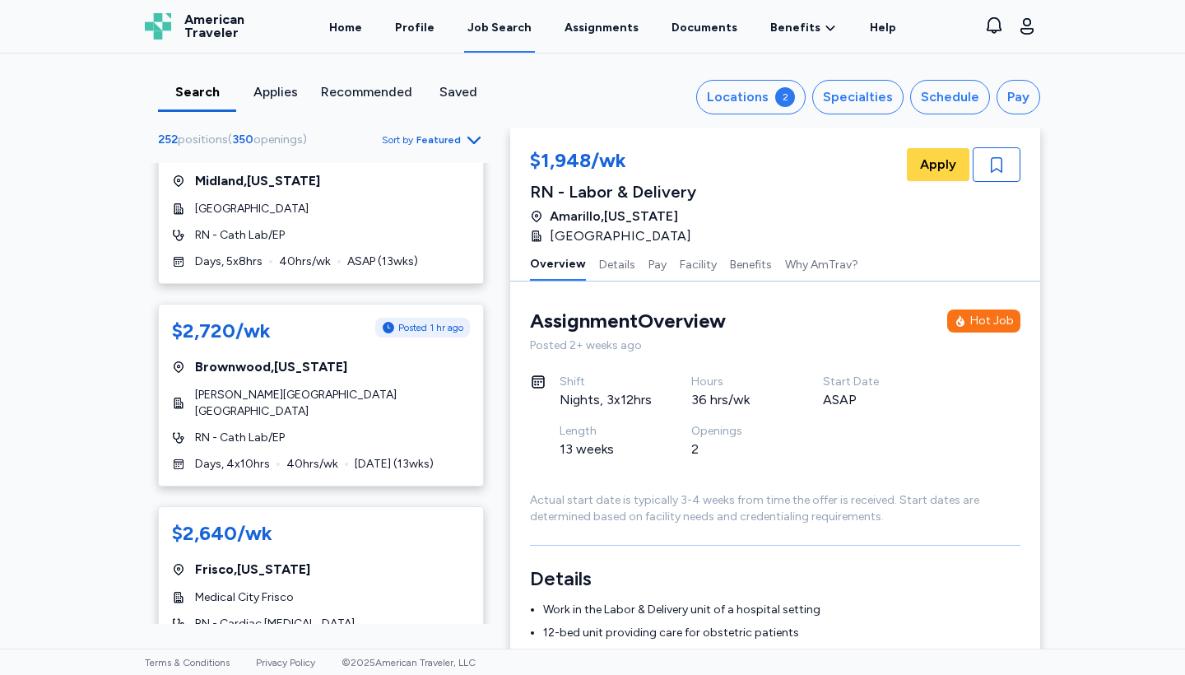
scroll to position [1871, 0]
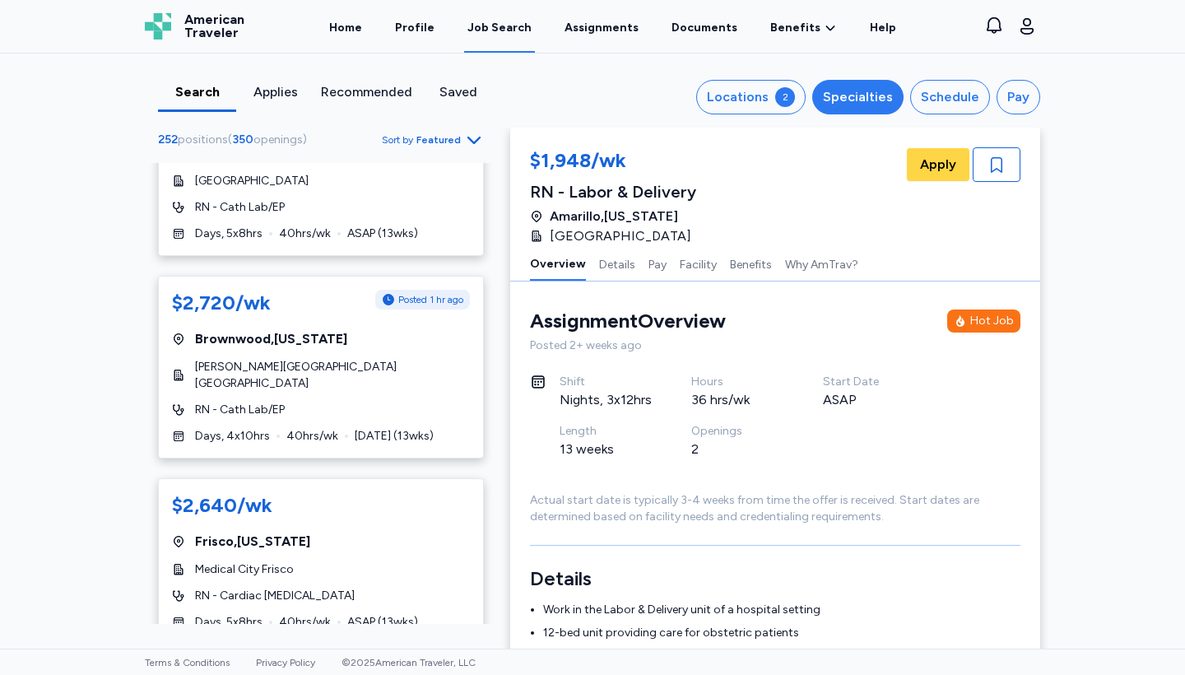
click at [859, 96] on div "Specialties" at bounding box center [858, 97] width 70 height 20
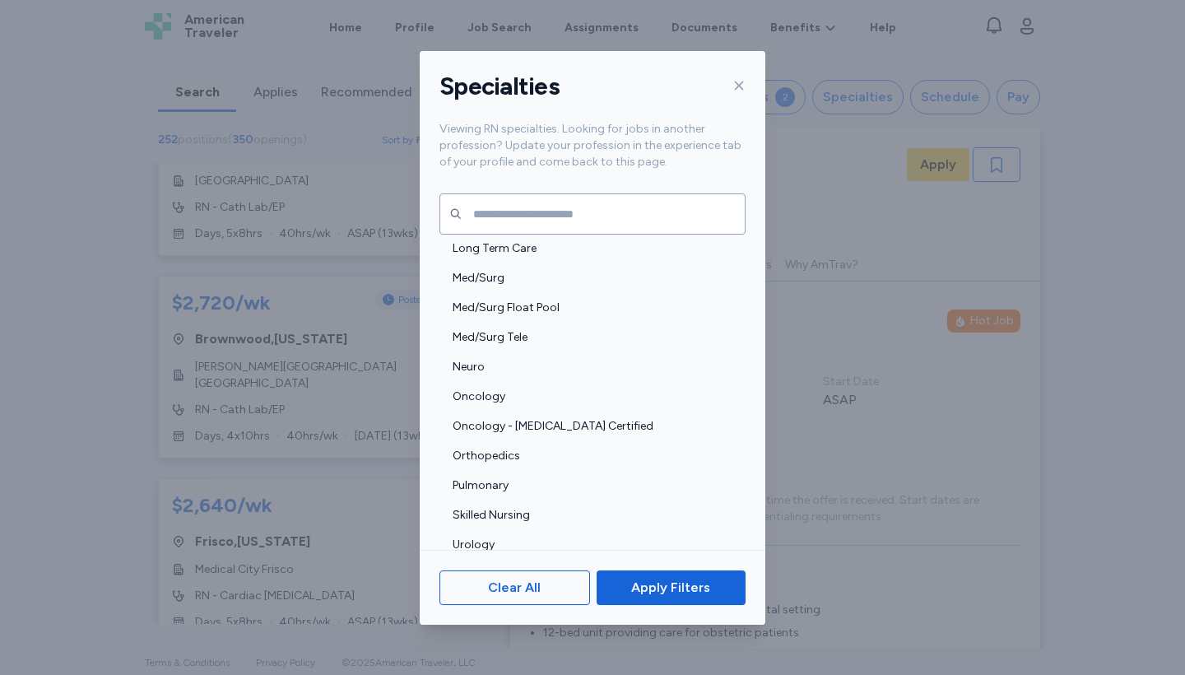
scroll to position [1875, 0]
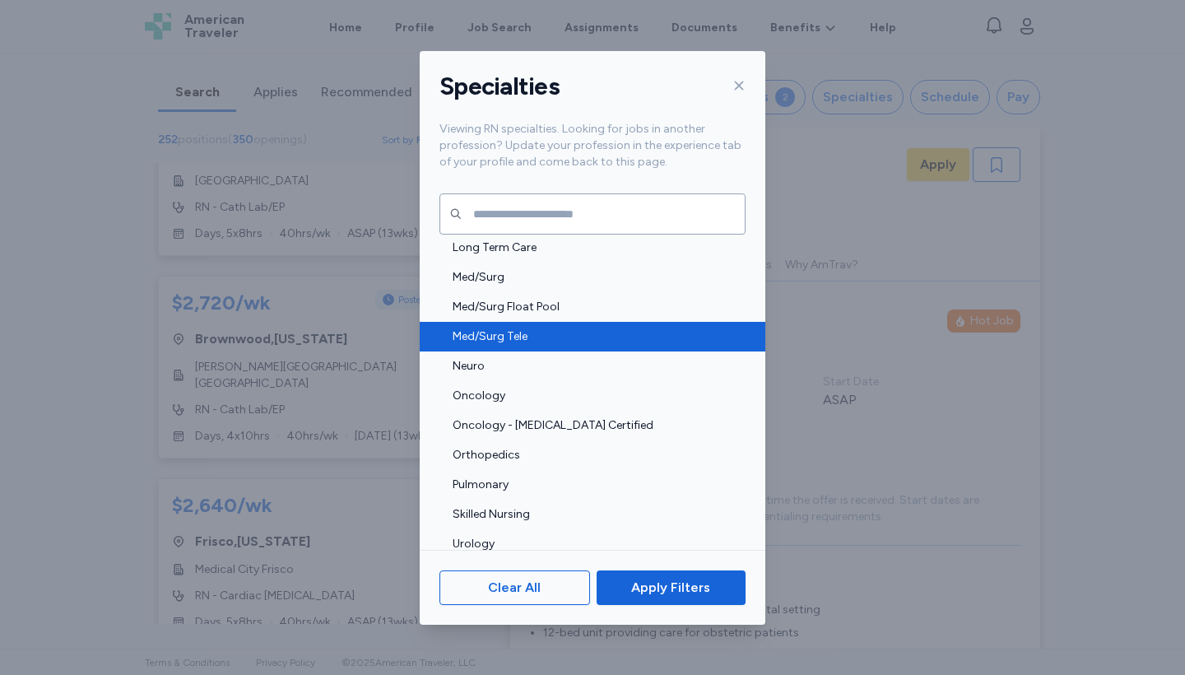
click at [519, 334] on span "Med/Surg Tele" at bounding box center [594, 336] width 283 height 16
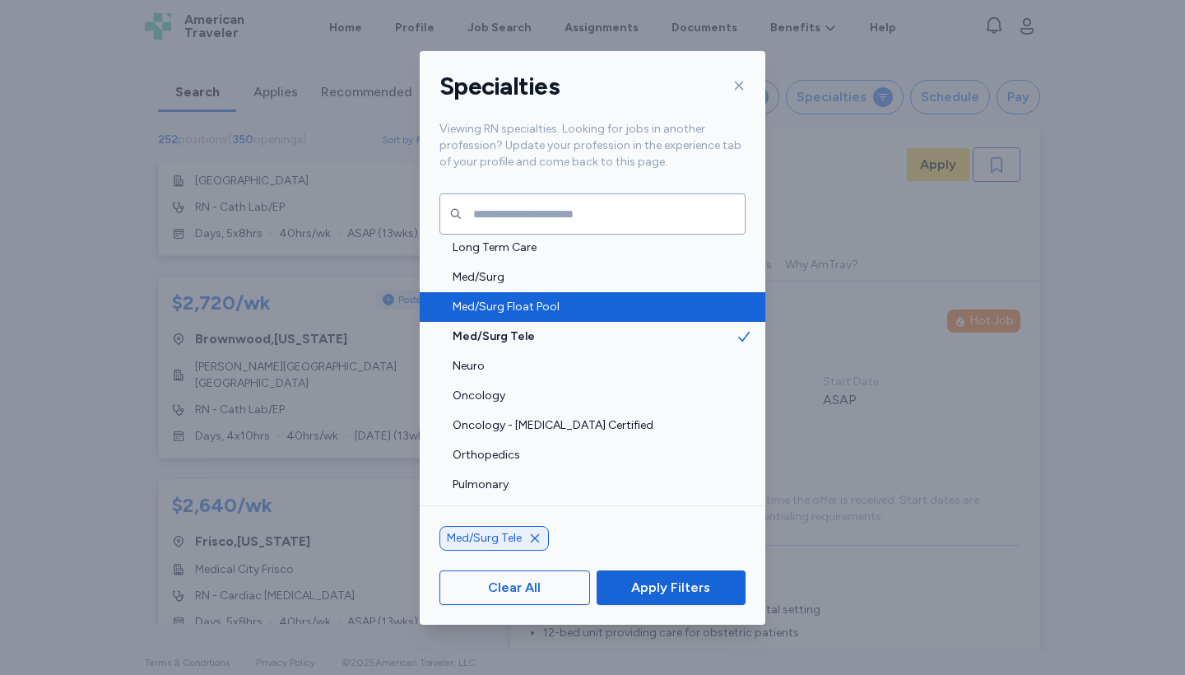
click at [517, 317] on div "Med/Surg Float Pool" at bounding box center [593, 307] width 346 height 30
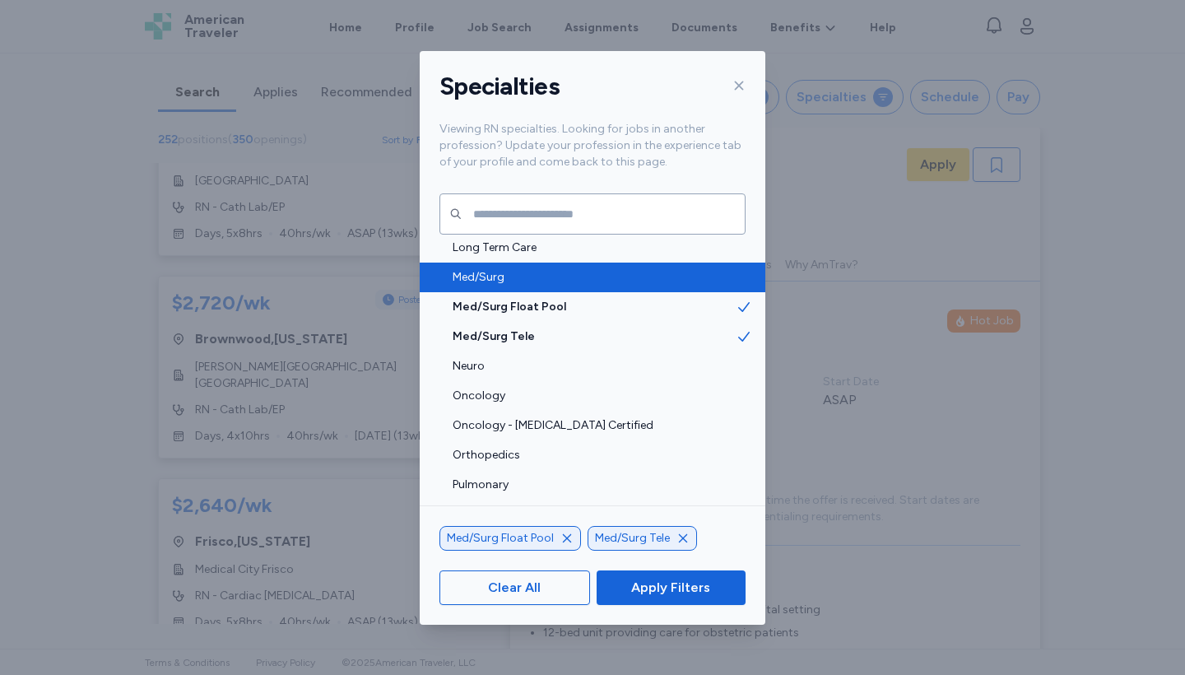
click at [476, 281] on span "Med/Surg" at bounding box center [594, 277] width 283 height 16
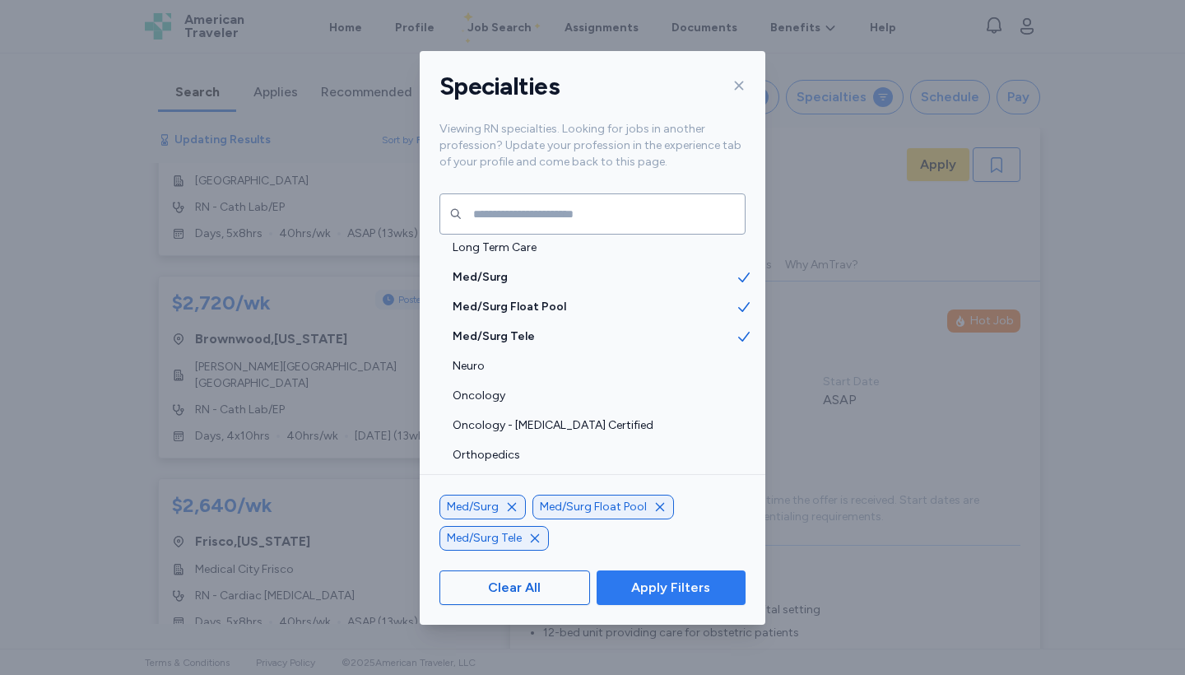
click at [675, 581] on span "Apply Filters" at bounding box center [670, 588] width 79 height 20
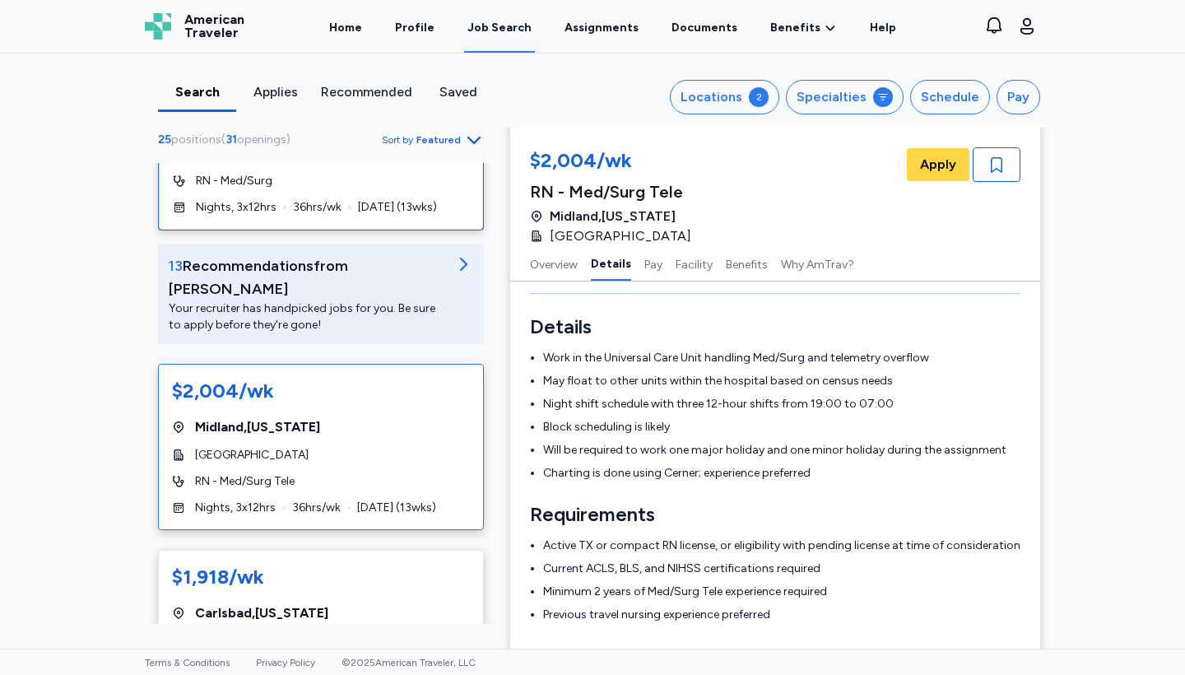
scroll to position [152, 0]
click at [282, 418] on span "[GEOGRAPHIC_DATA] , [US_STATE]" at bounding box center [257, 428] width 125 height 20
click at [345, 418] on div "[GEOGRAPHIC_DATA] , [US_STATE]" at bounding box center [321, 428] width 298 height 20
click at [228, 379] on div "$2,004/wk" at bounding box center [223, 392] width 102 height 26
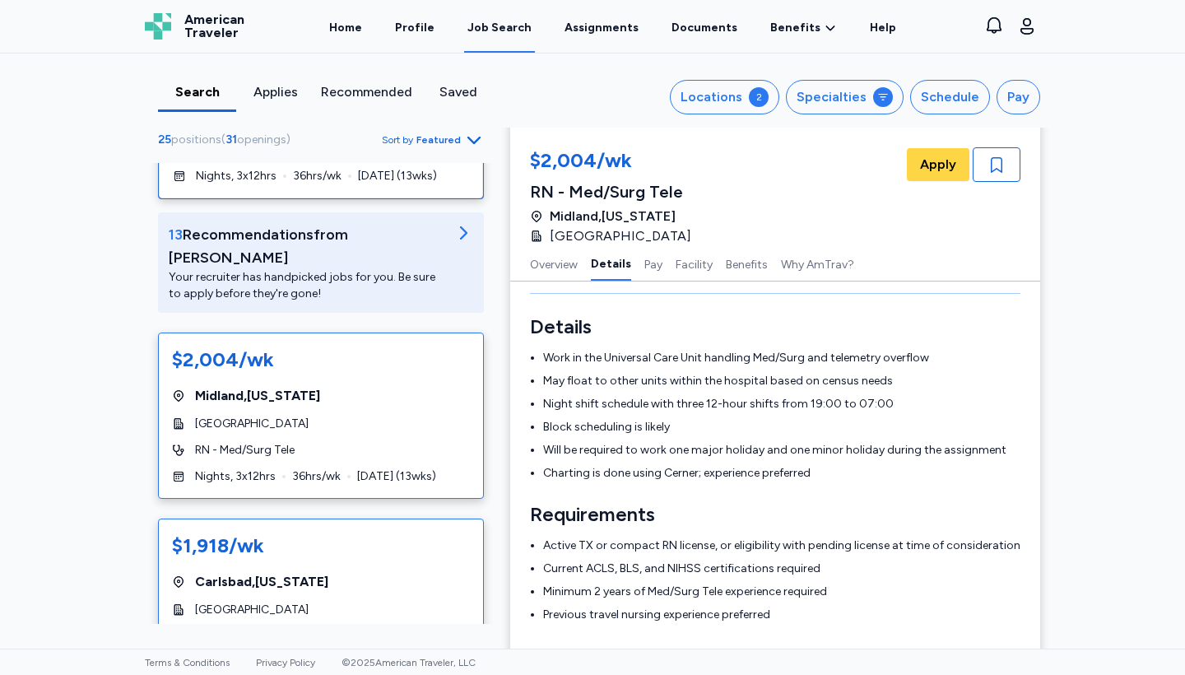
scroll to position [175, 0]
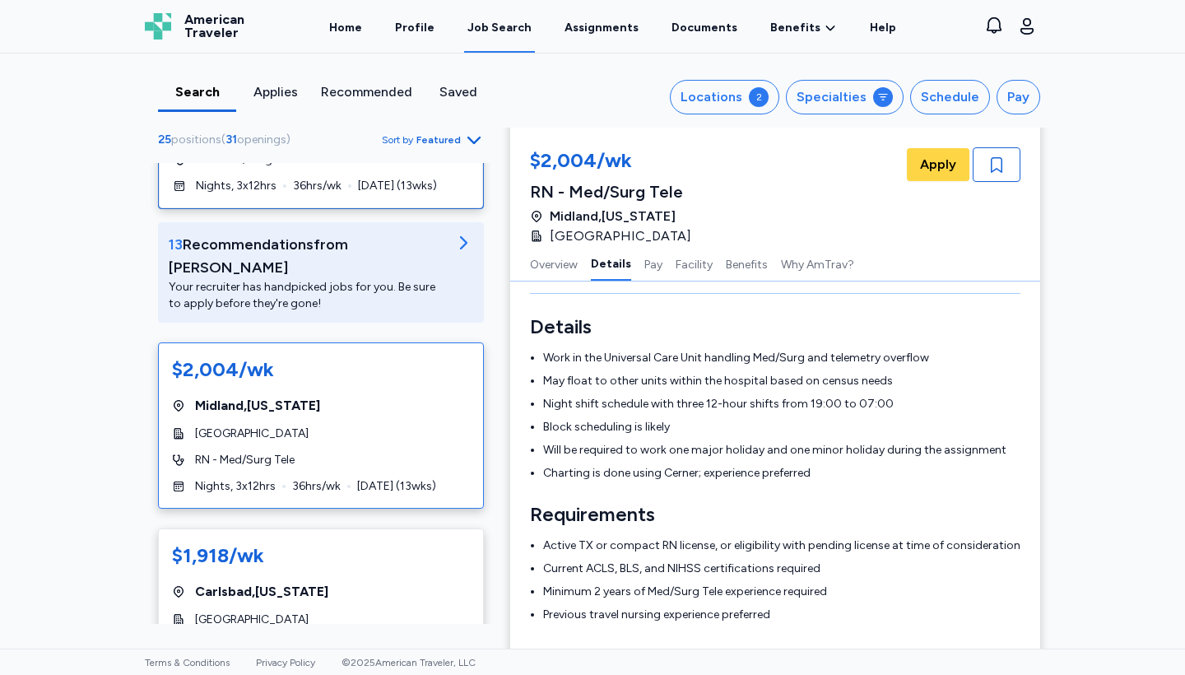
click at [211, 356] on div "$2,004/wk" at bounding box center [223, 369] width 102 height 26
click at [302, 478] on span "36 hrs/wk" at bounding box center [316, 486] width 49 height 16
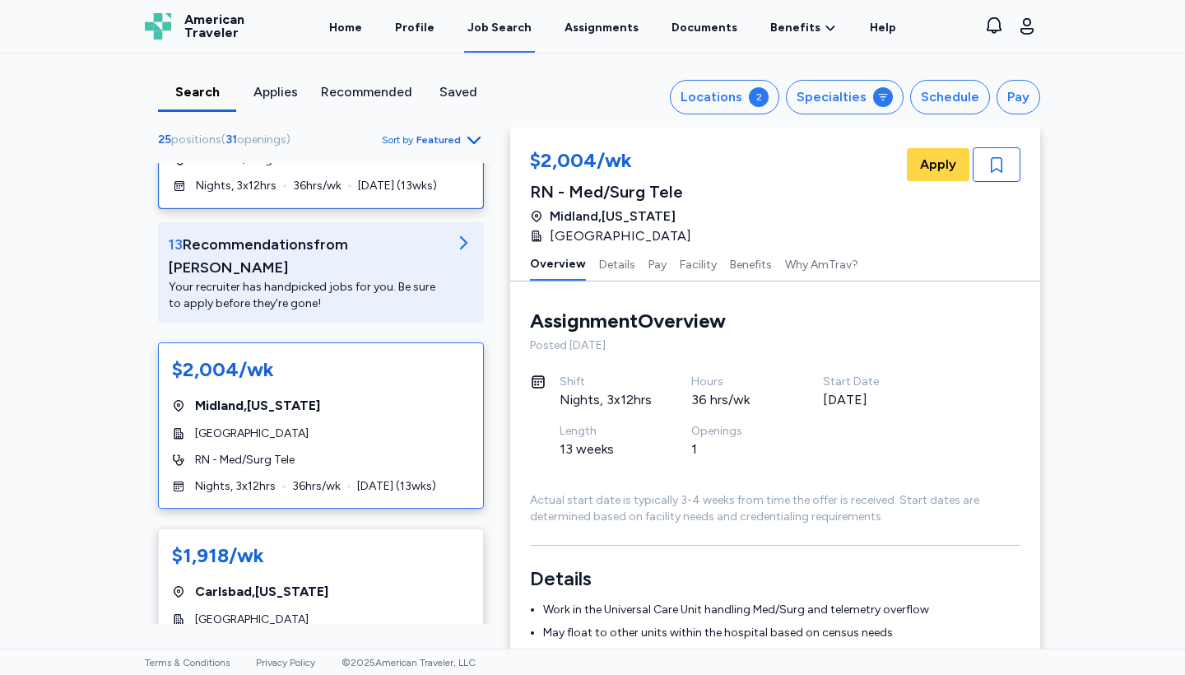
scroll to position [0, 0]
click at [680, 257] on button "Facility" at bounding box center [698, 263] width 37 height 35
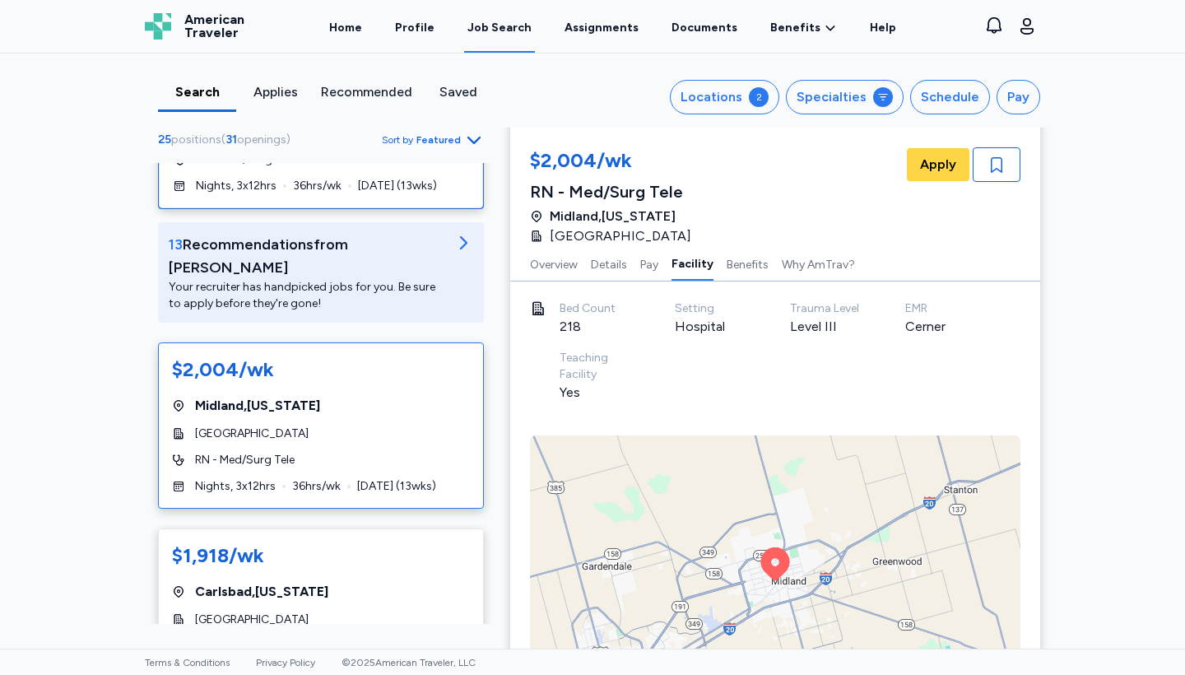
click at [1037, 386] on div "Assignment Overview Overview Posted [DATE] Shift Nights, 3x12hrs Hours 36 hrs/w…" at bounding box center [775, 31] width 530 height 2610
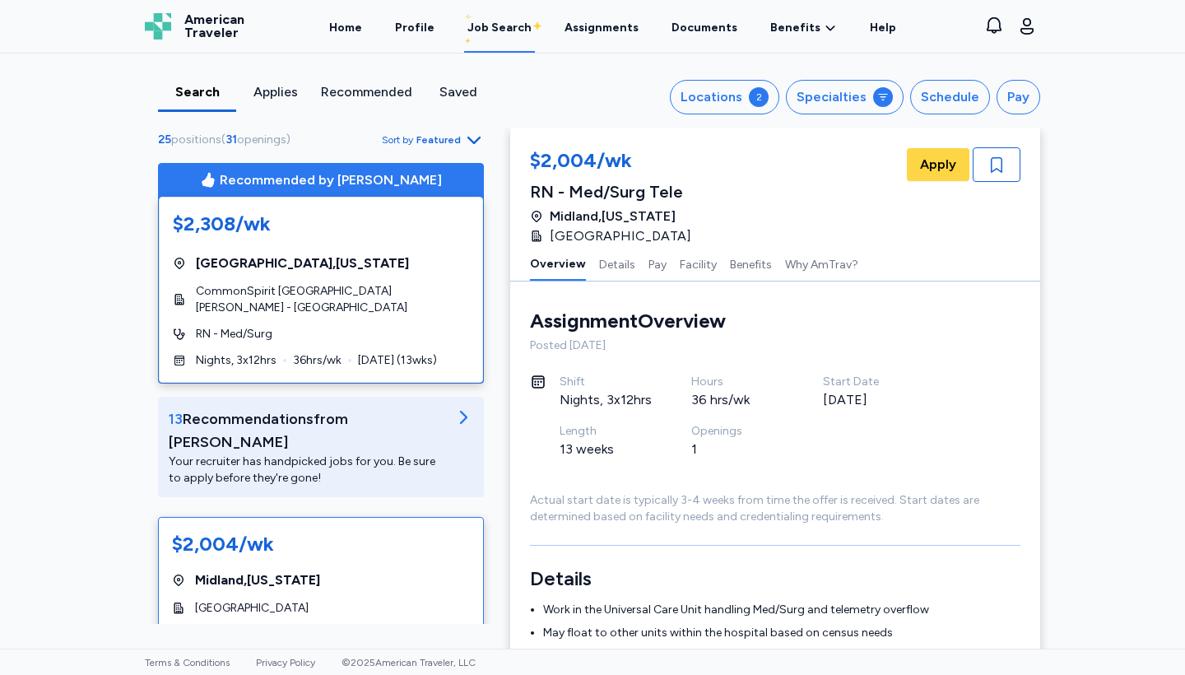
scroll to position [0, 0]
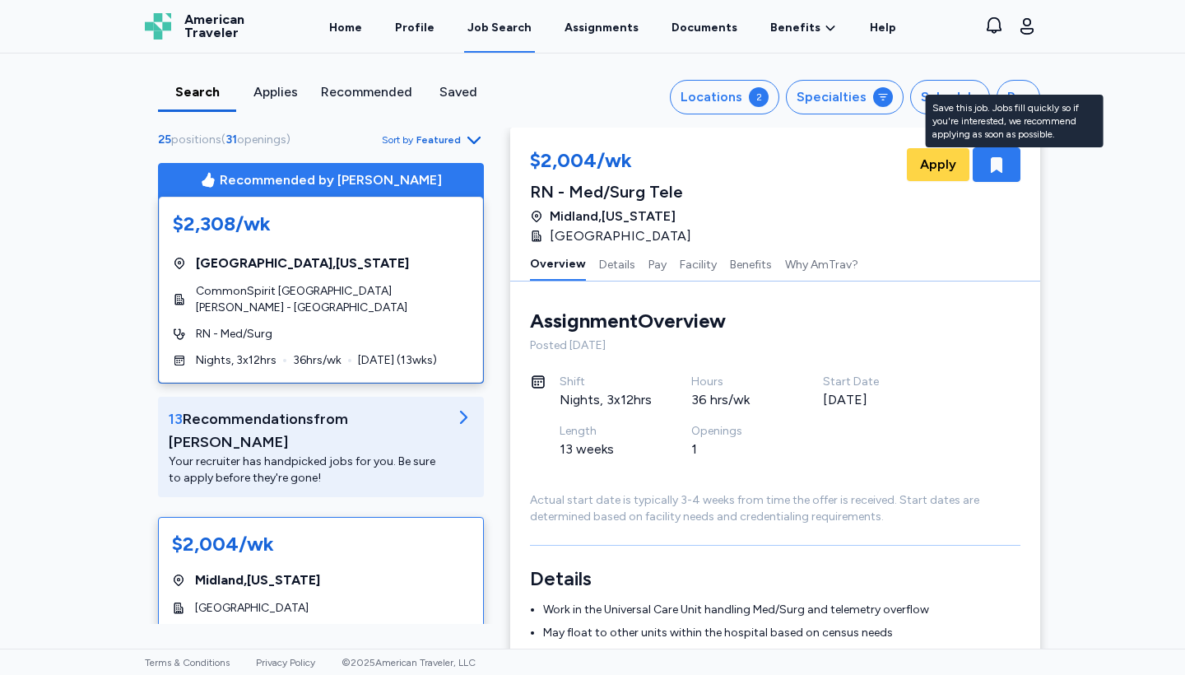
click at [1008, 172] on div "button" at bounding box center [997, 164] width 48 height 35
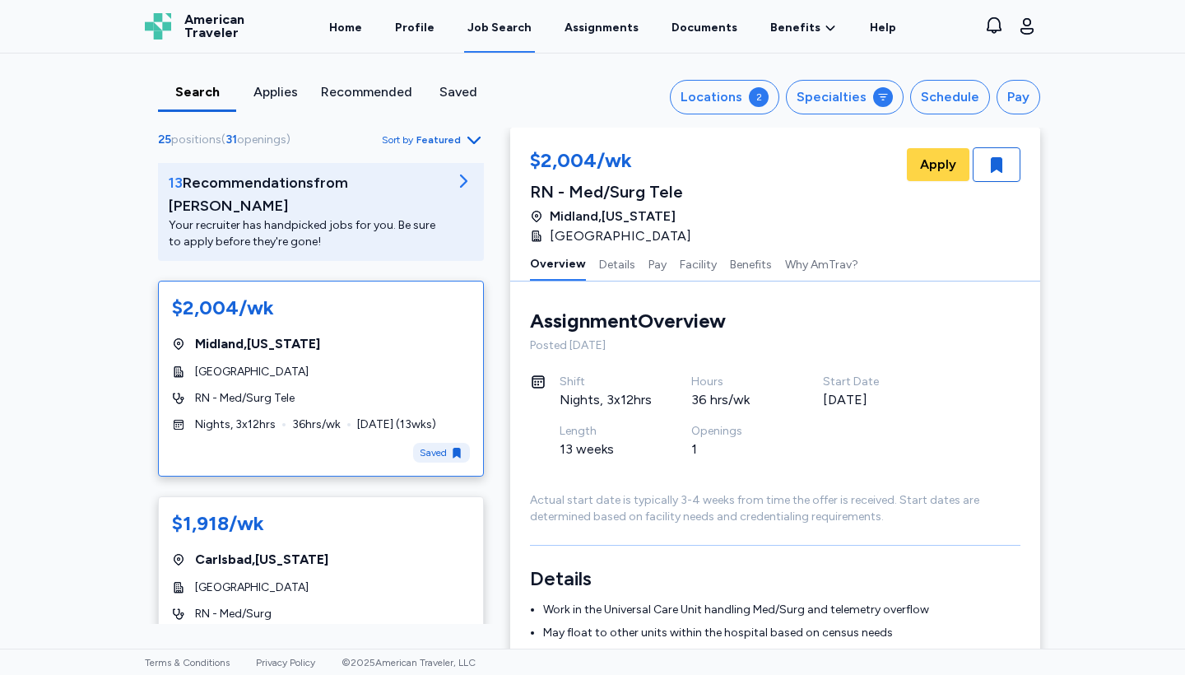
scroll to position [230, 0]
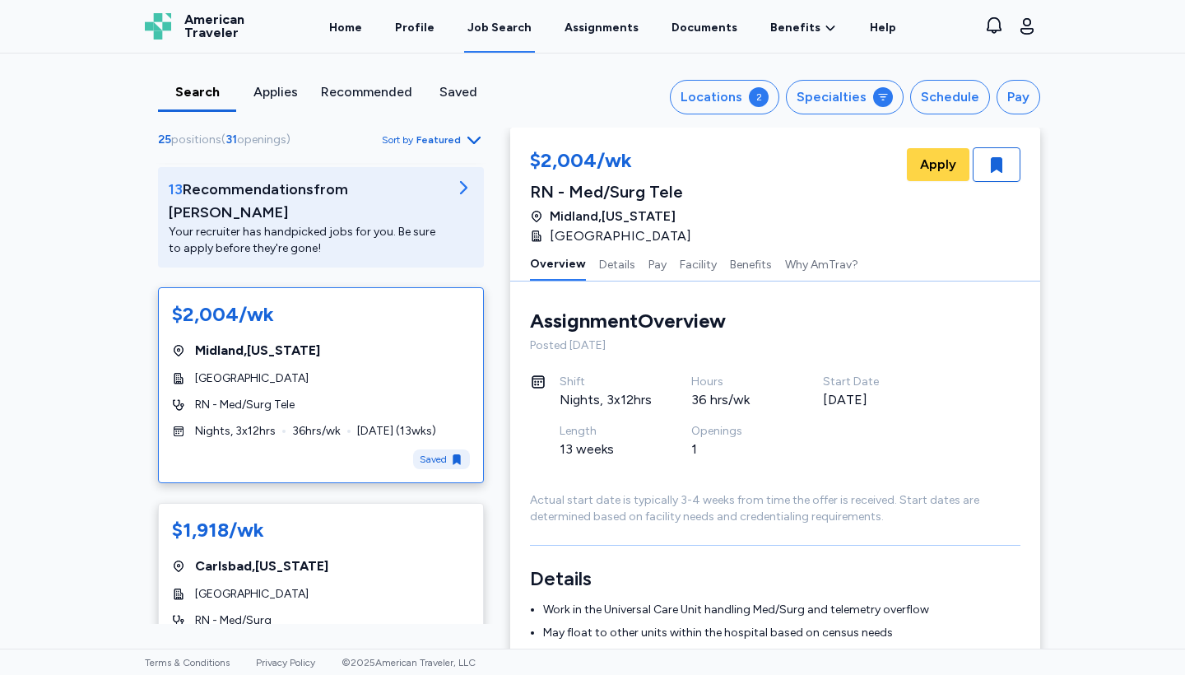
click at [379, 95] on div "Recommended" at bounding box center [366, 92] width 91 height 20
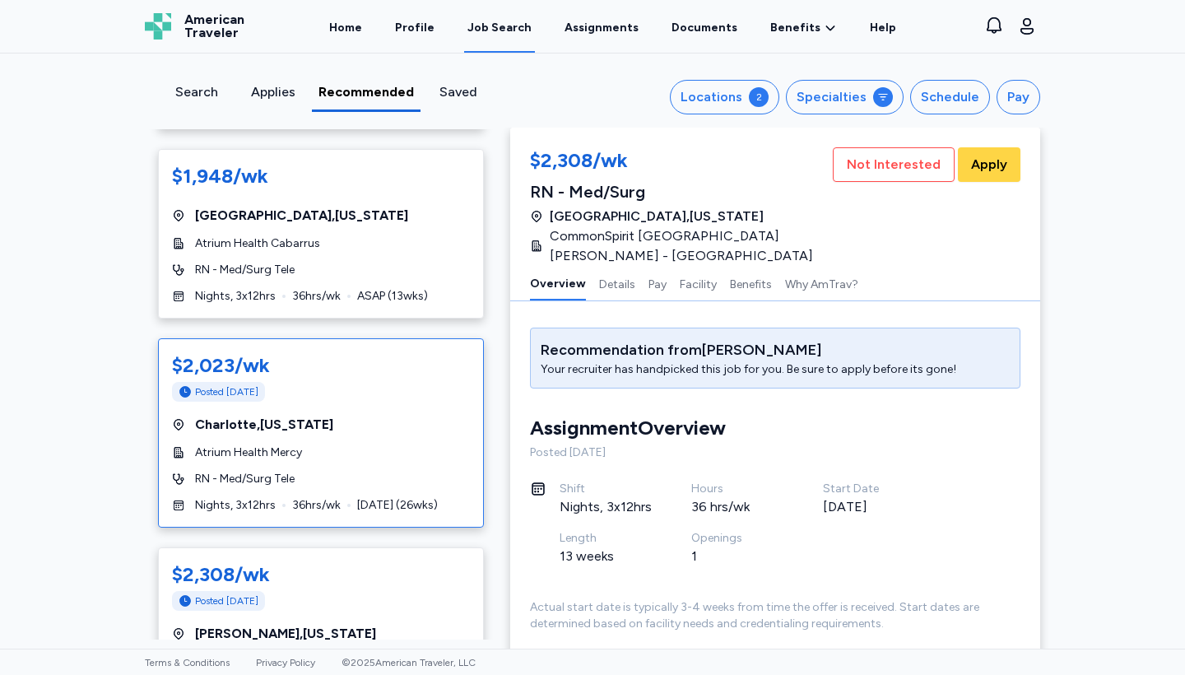
scroll to position [475, 0]
click at [305, 470] on div "RN - Med/Surg Tele" at bounding box center [321, 478] width 298 height 16
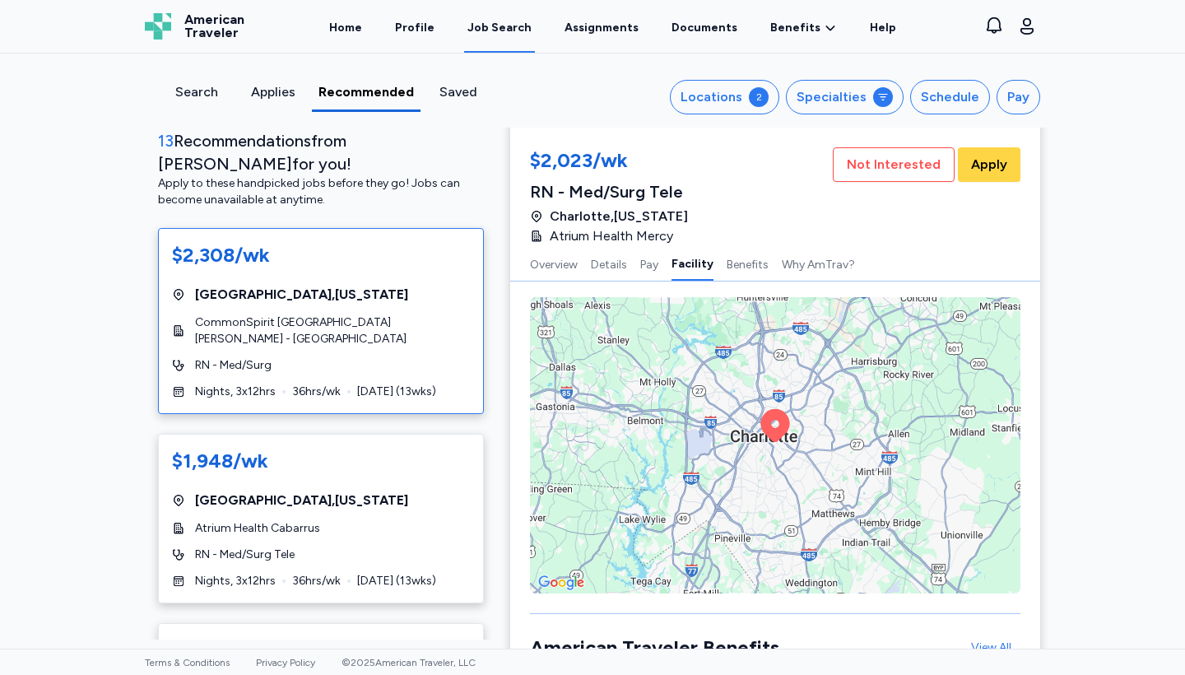
scroll to position [0, 0]
click at [360, 299] on div "$2,308/wk [GEOGRAPHIC_DATA] , [US_STATE][GEOGRAPHIC_DATA][PERSON_NAME] - [GEOGR…" at bounding box center [321, 321] width 326 height 186
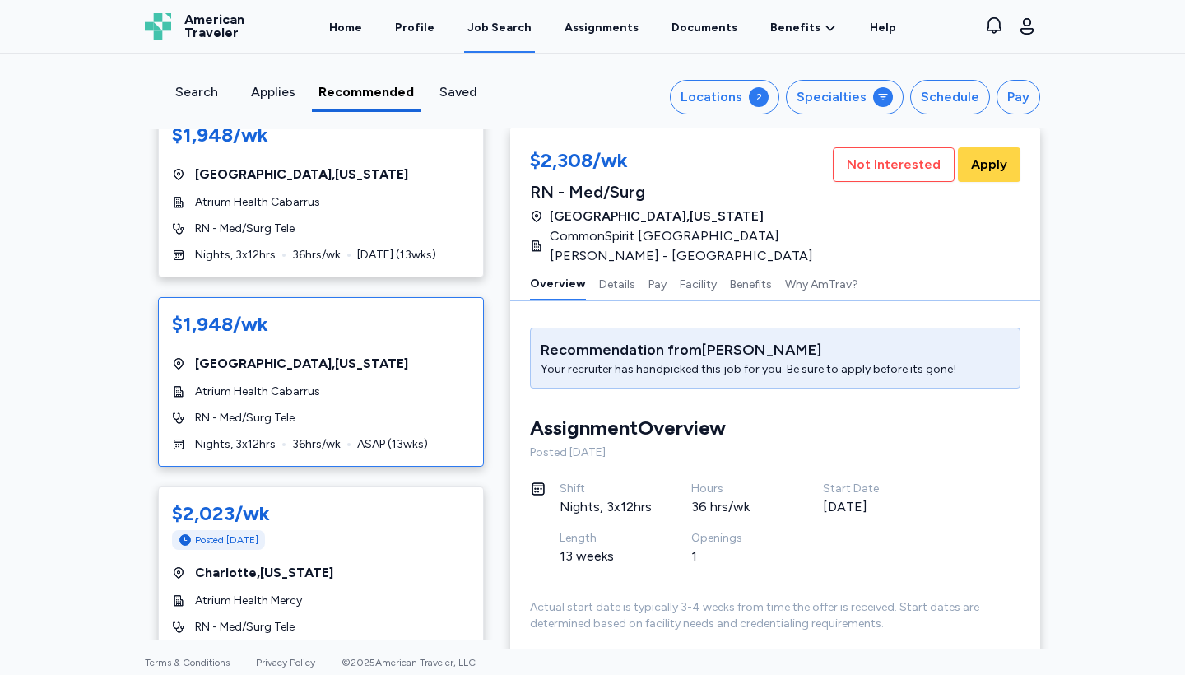
scroll to position [305, 0]
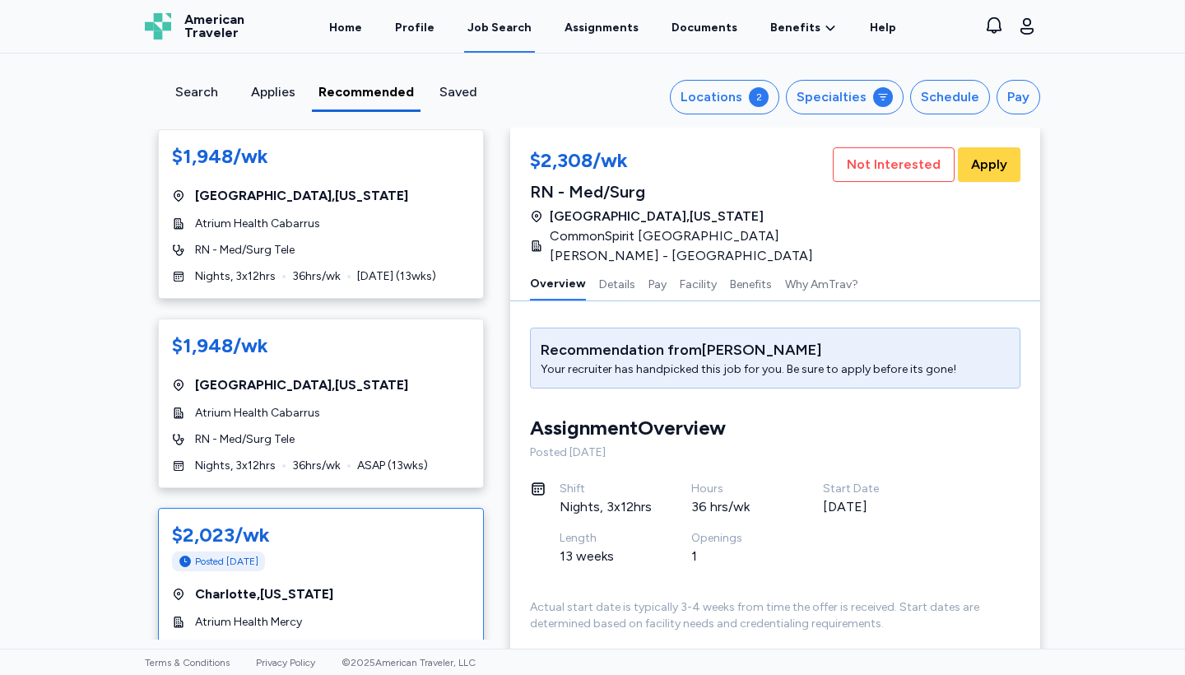
click at [277, 539] on div "$2,023/wk Posted [DATE] [GEOGRAPHIC_DATA] , [US_STATE] Atrium Health Mercy RN -…" at bounding box center [321, 602] width 326 height 189
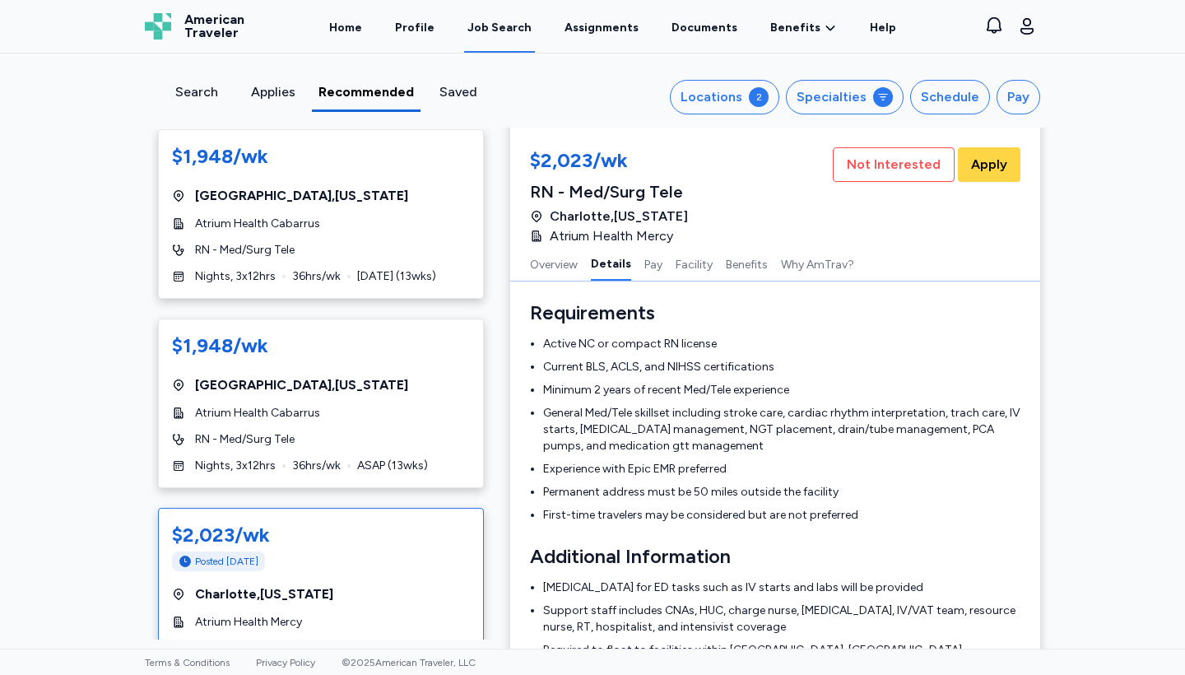
scroll to position [497, 0]
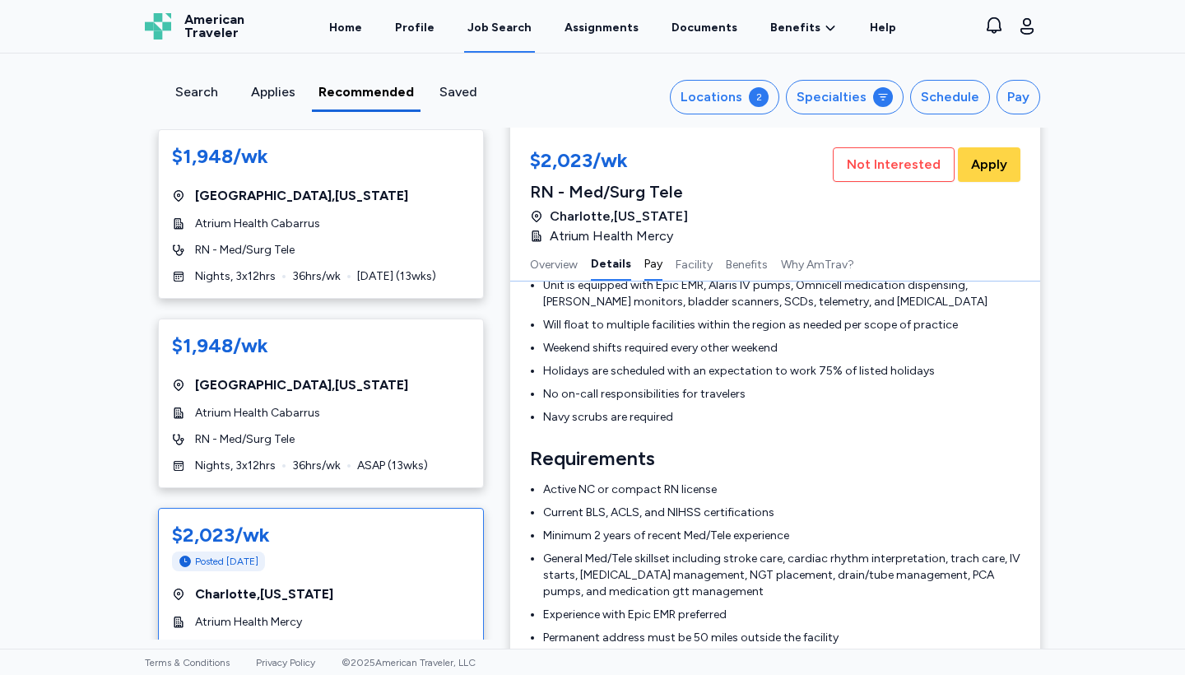
click at [649, 264] on button "Pay" at bounding box center [654, 263] width 18 height 35
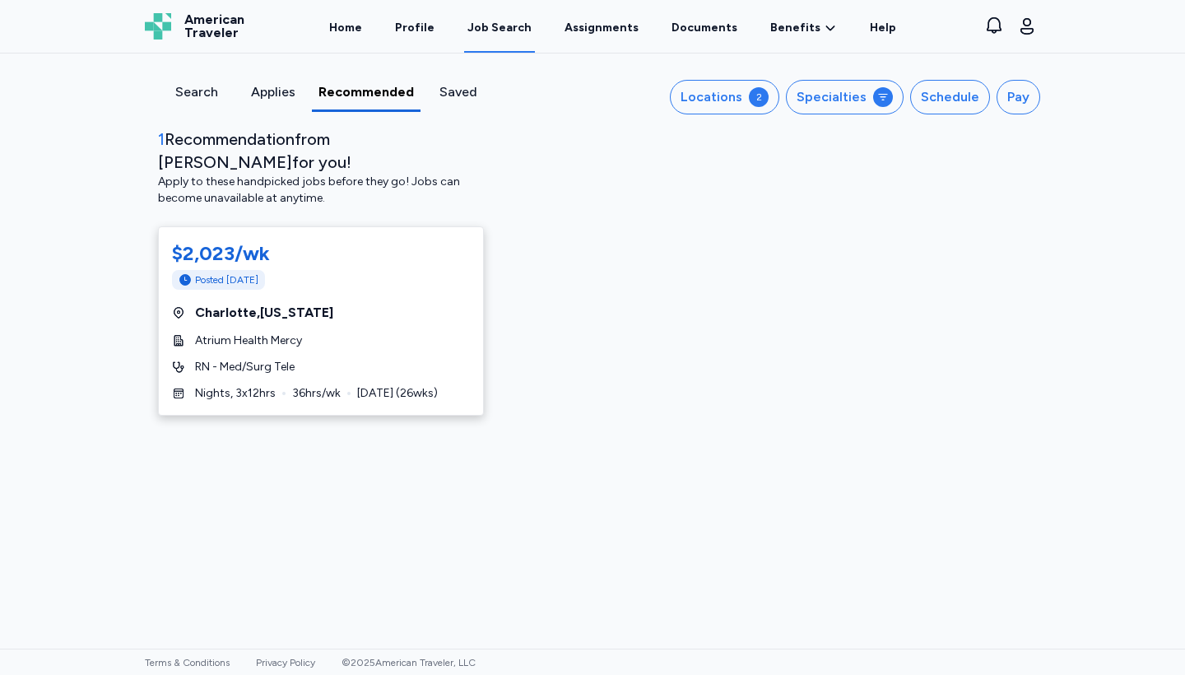
scroll to position [0, 0]
drag, startPoint x: 611, startPoint y: 421, endPoint x: 517, endPoint y: 622, distance: 221.7
click at [517, 622] on div "Search Applies Recommended Saved Locations 2 Specialties Schedule Pay 1 Recomme…" at bounding box center [592, 351] width 1185 height 595
click at [1019, 16] on icon "button" at bounding box center [1027, 26] width 20 height 20
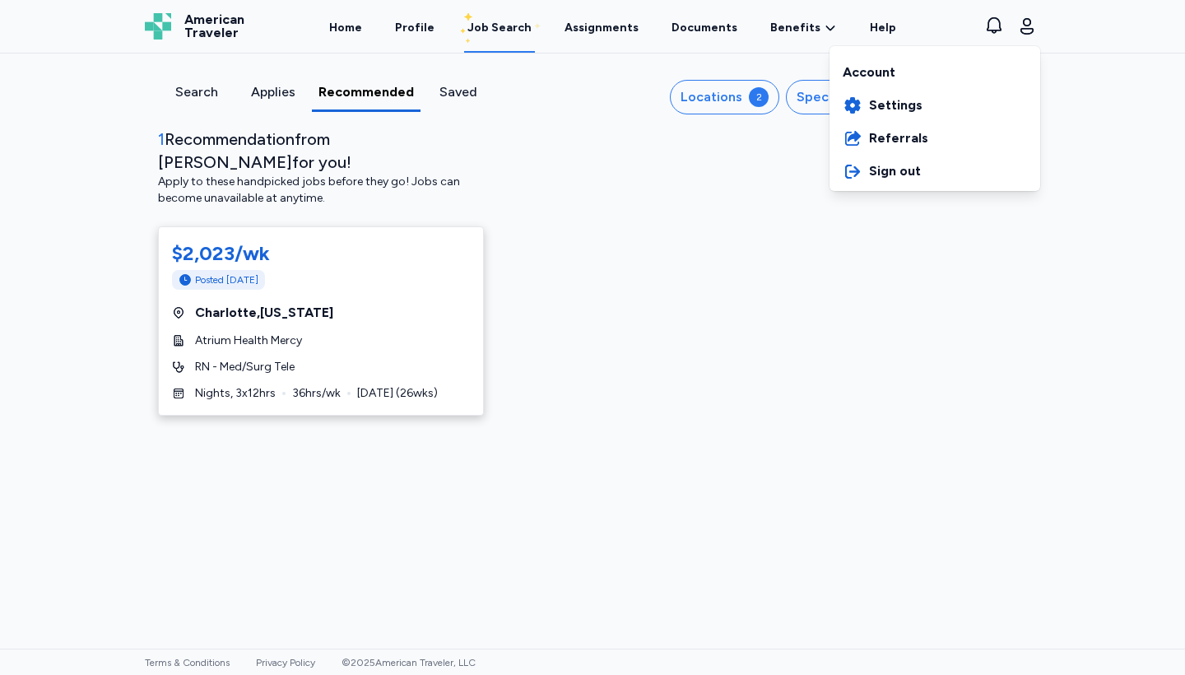
click at [384, 29] on div "Home Profile Job Search Assignments Documents Benefits Benefits Overview Referr…" at bounding box center [612, 26] width 697 height 53
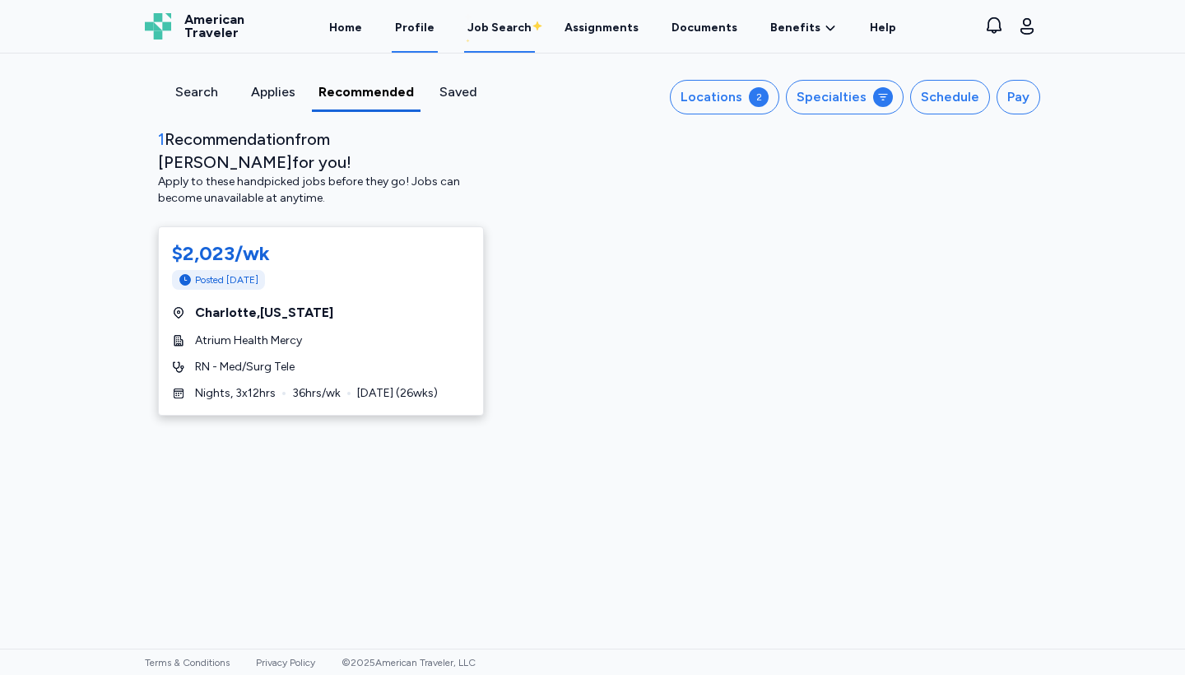
click at [411, 28] on link "Profile" at bounding box center [415, 27] width 46 height 51
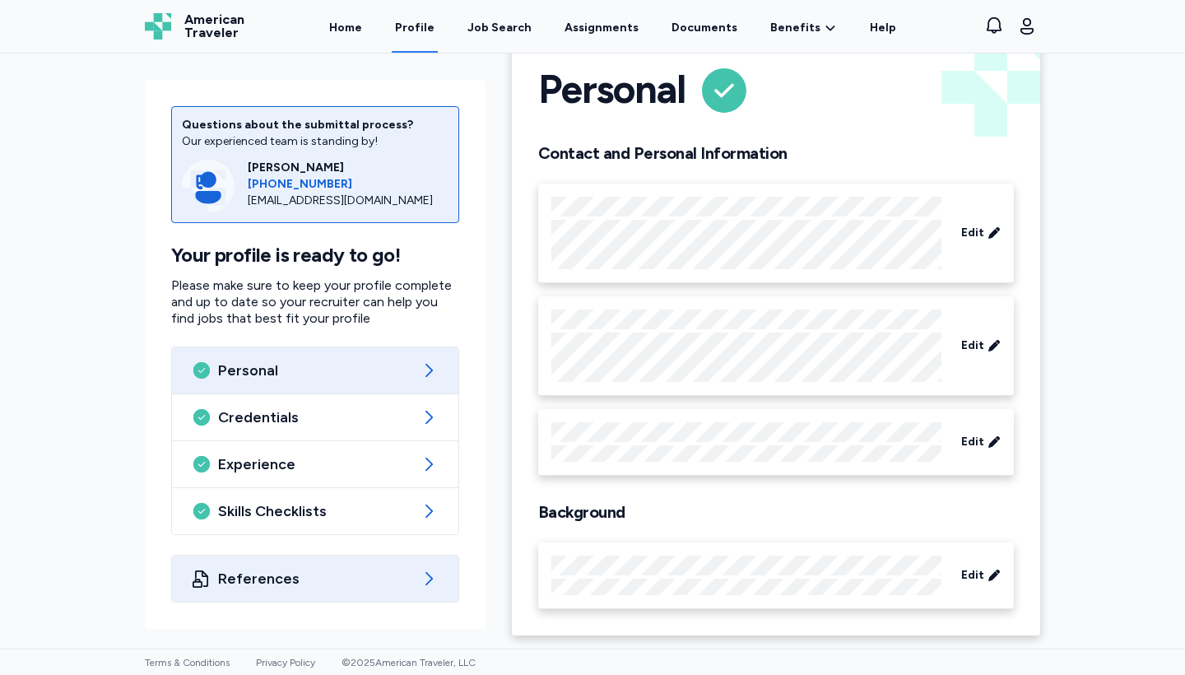
scroll to position [42, 0]
click at [330, 591] on div "References" at bounding box center [315, 579] width 286 height 46
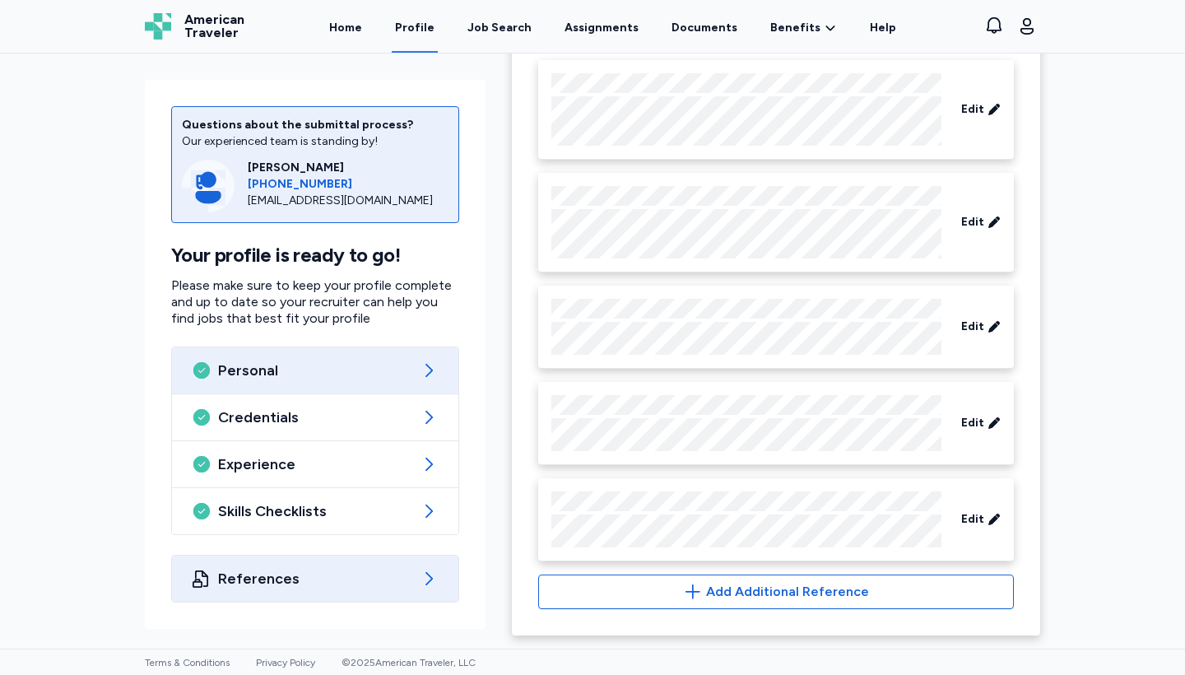
click at [358, 372] on span "Personal" at bounding box center [315, 371] width 194 height 20
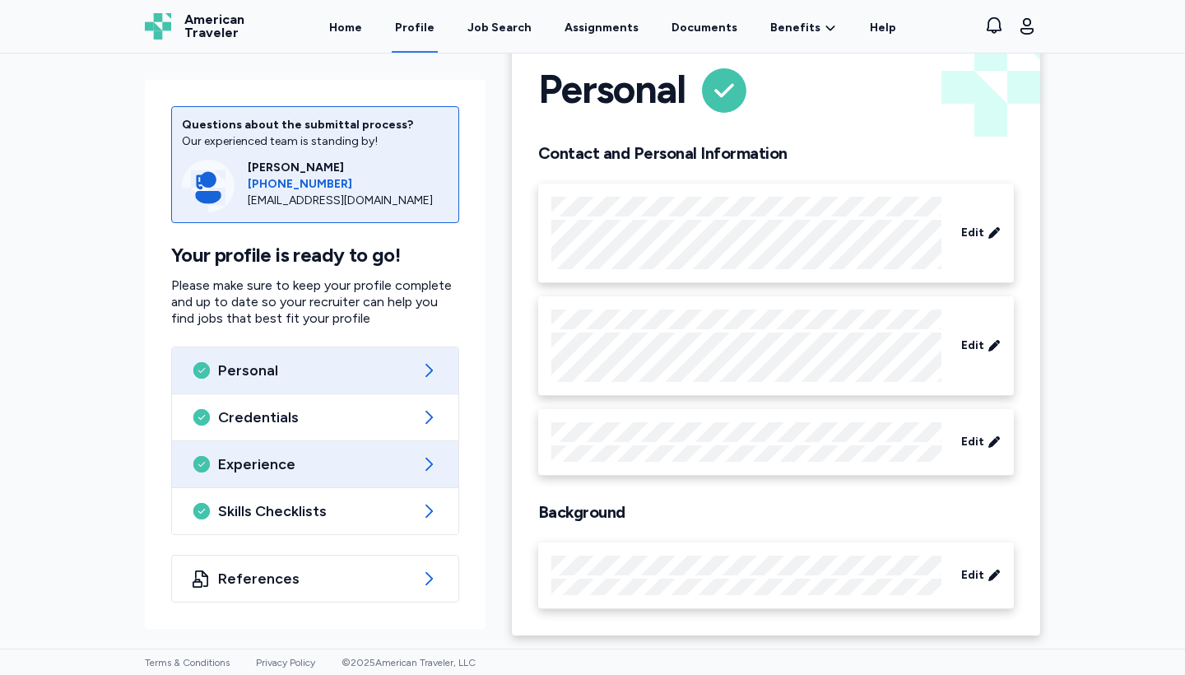
click at [295, 446] on div "Experience" at bounding box center [315, 464] width 286 height 46
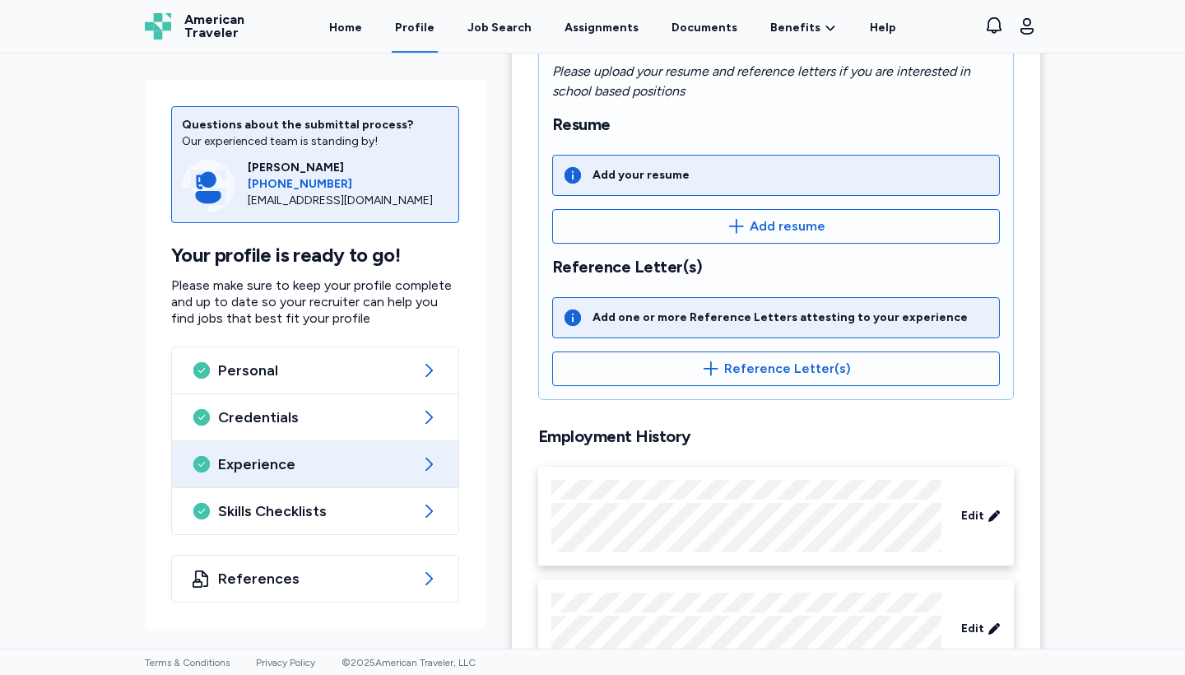
scroll to position [302, 0]
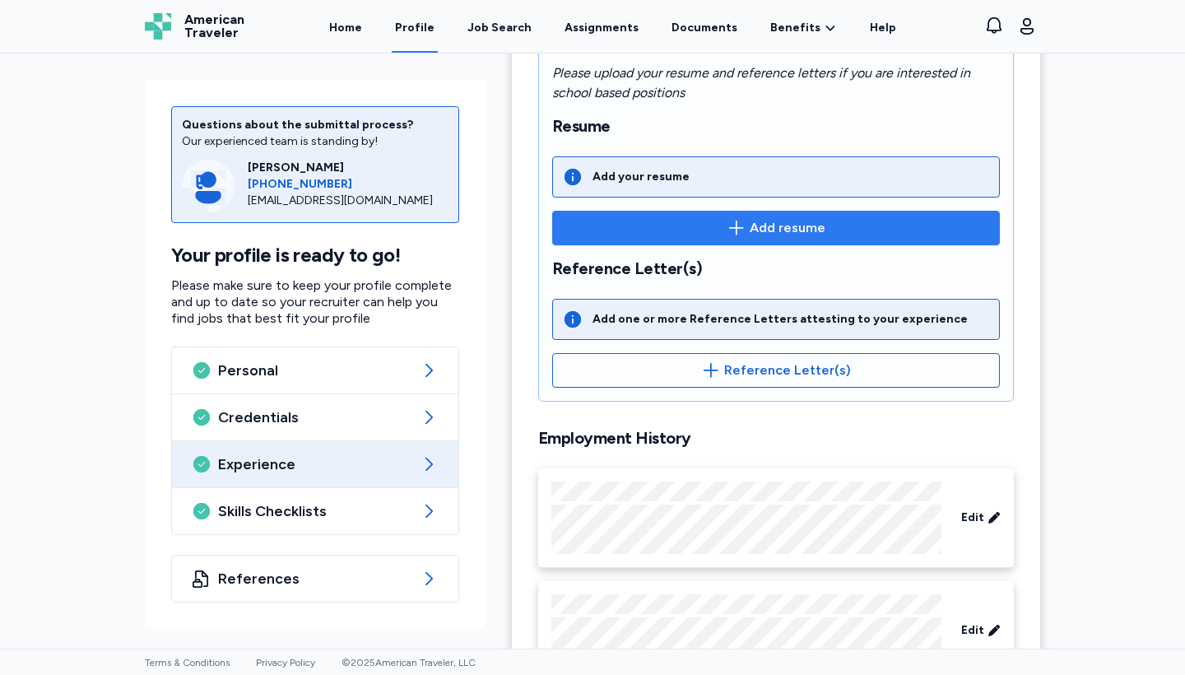
click at [702, 243] on button "Add resume" at bounding box center [776, 228] width 448 height 35
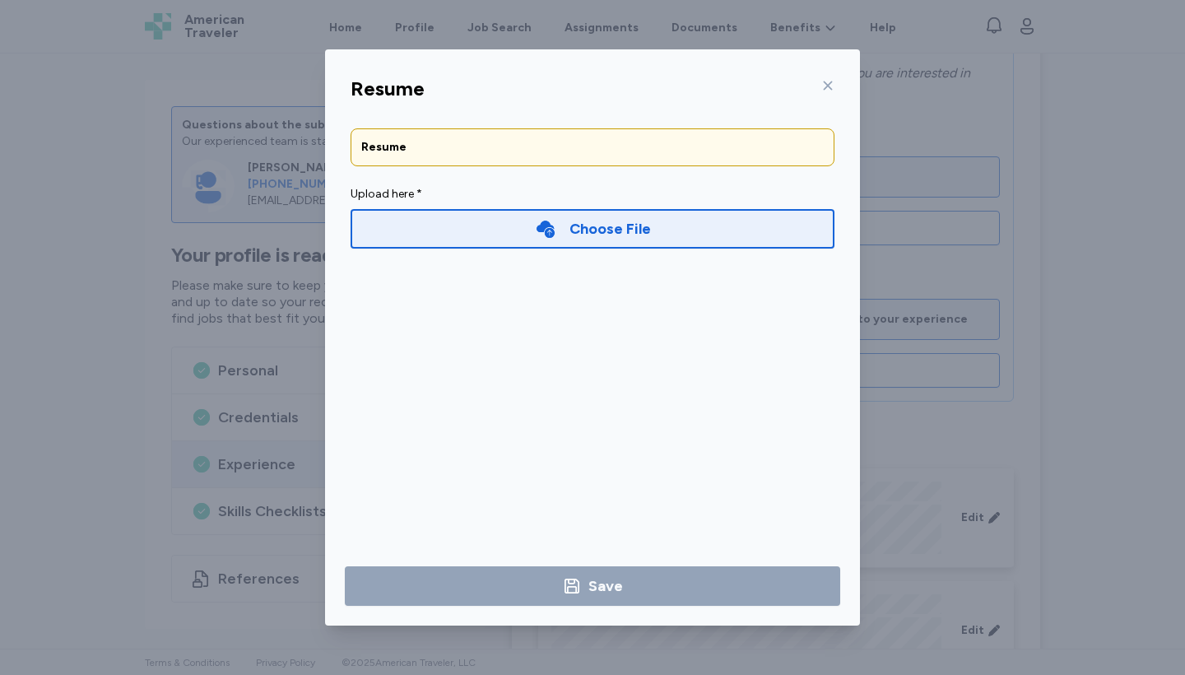
click at [832, 91] on icon at bounding box center [828, 85] width 13 height 13
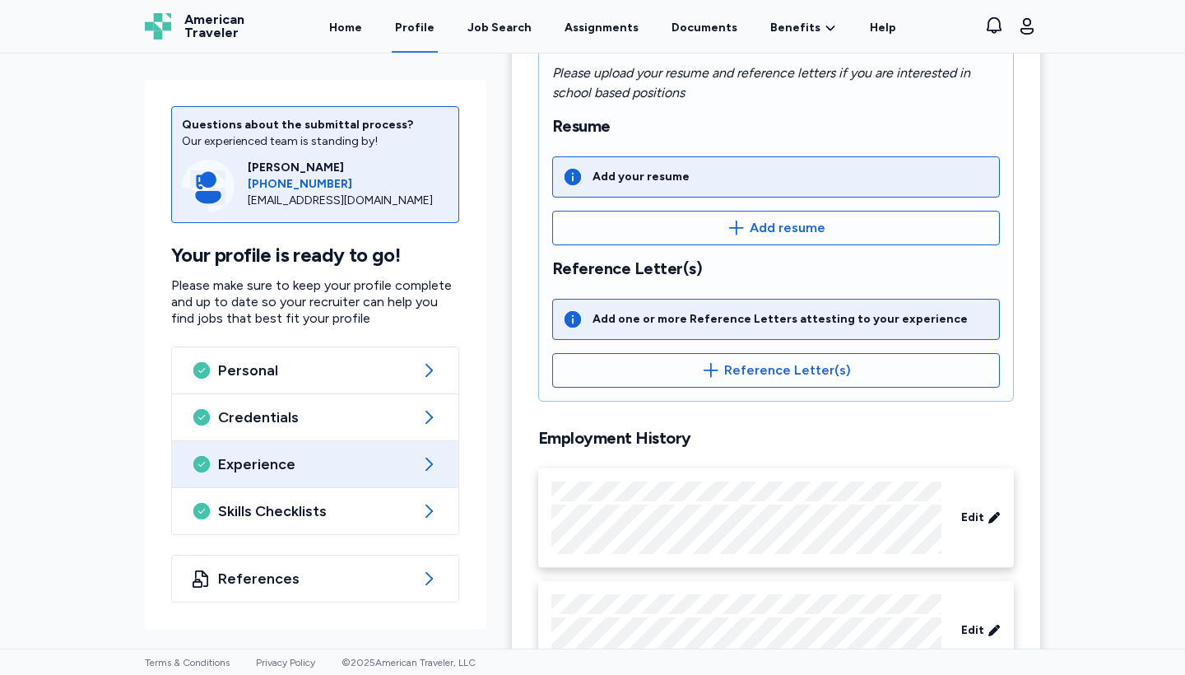
click at [250, 507] on span "Skills Checklists" at bounding box center [315, 511] width 194 height 20
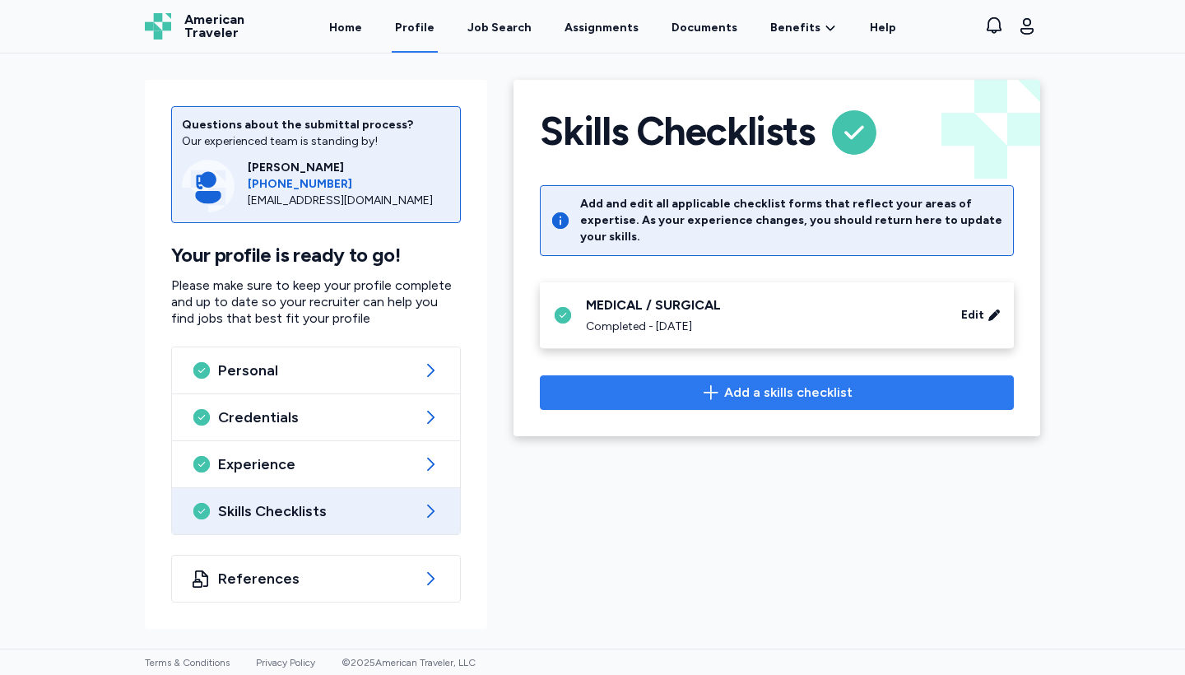
click at [695, 383] on span "Add a skills checklist" at bounding box center [777, 393] width 446 height 20
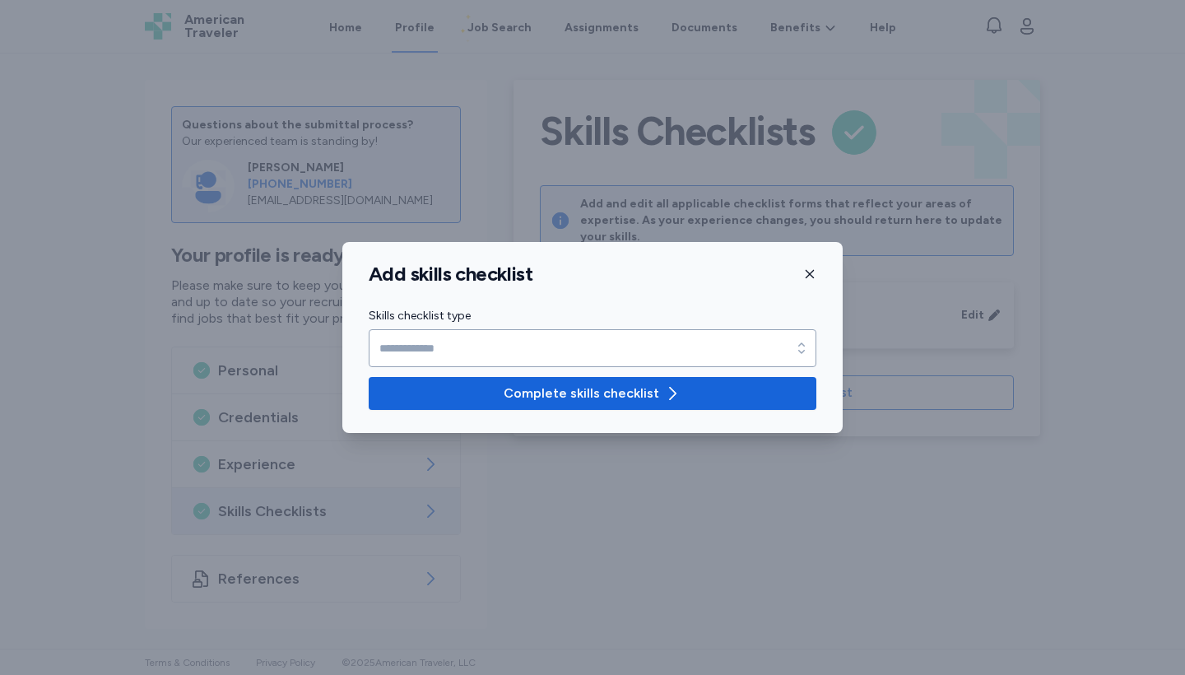
click at [808, 276] on icon "button" at bounding box center [810, 274] width 8 height 8
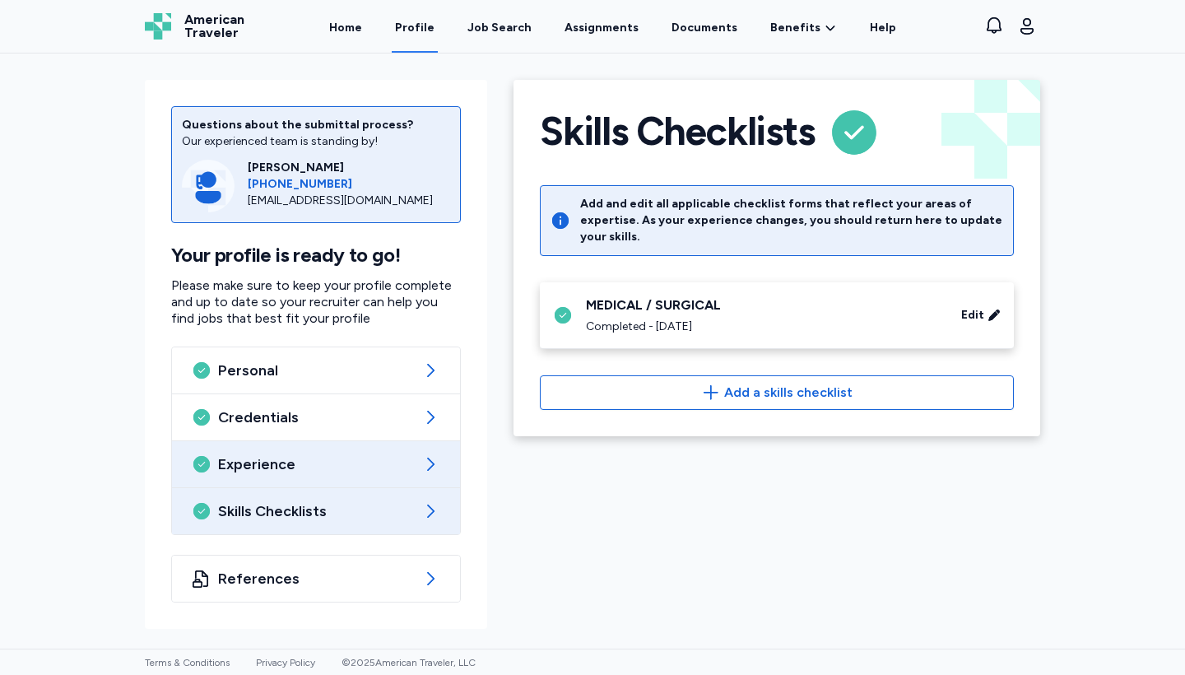
click at [406, 469] on span "Experience" at bounding box center [316, 464] width 196 height 20
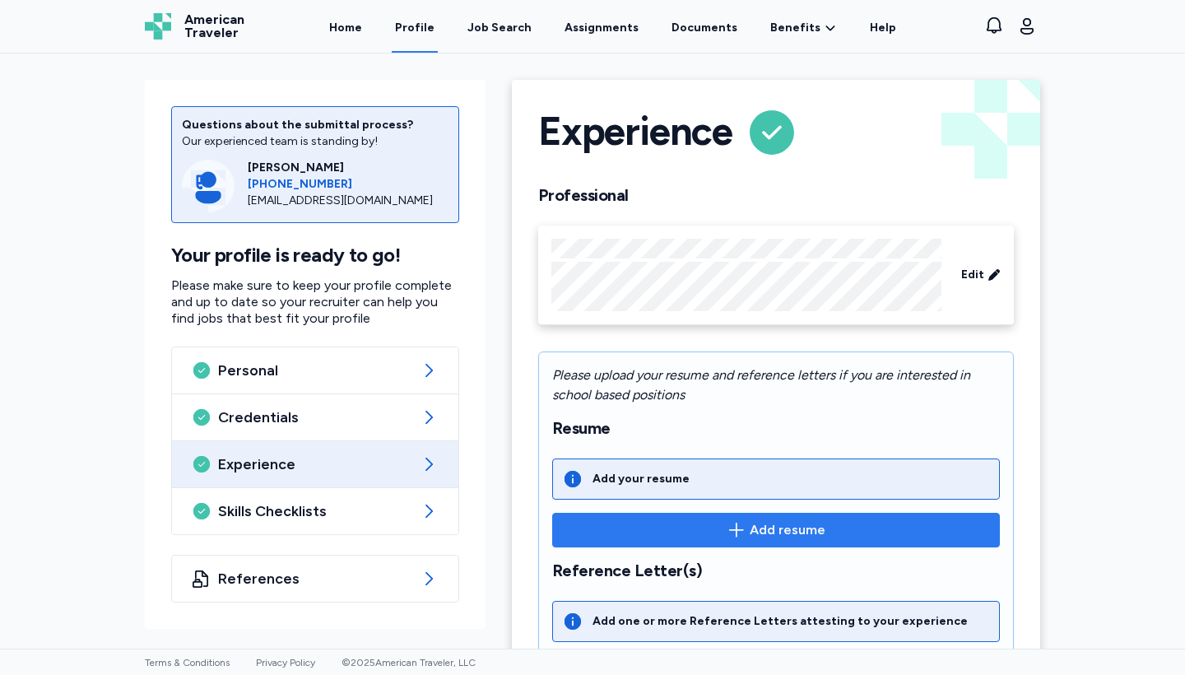
click at [717, 526] on span "Add resume" at bounding box center [776, 530] width 420 height 20
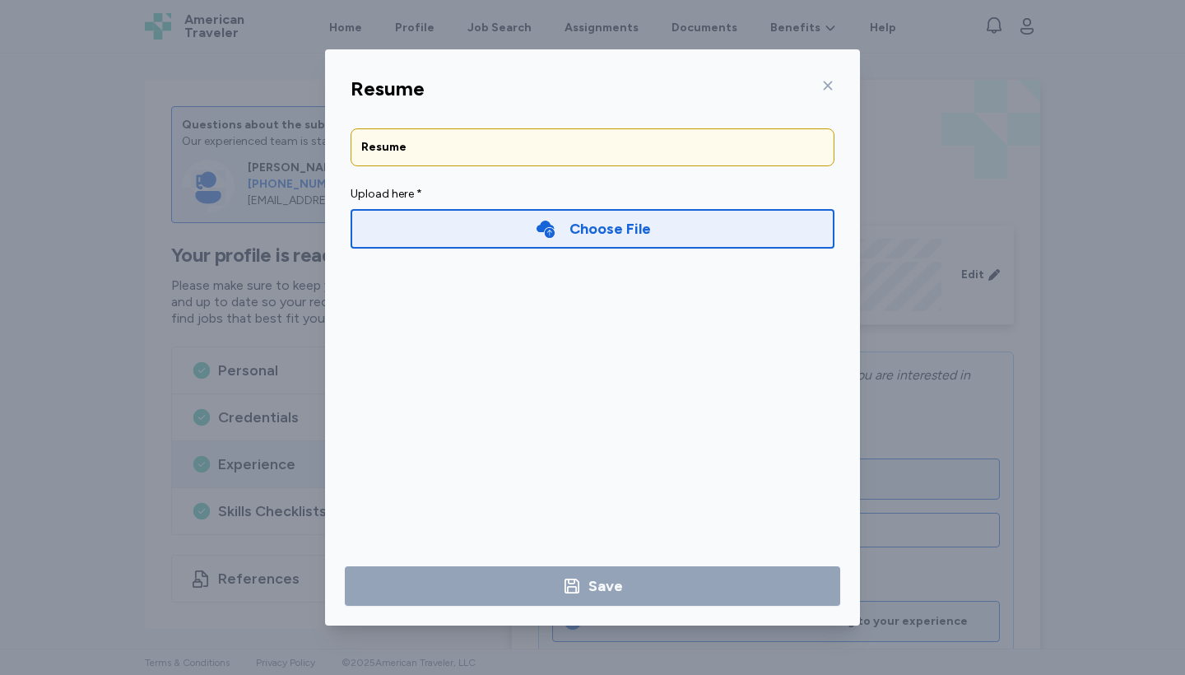
click at [533, 217] on div "Choose File" at bounding box center [593, 229] width 484 height 40
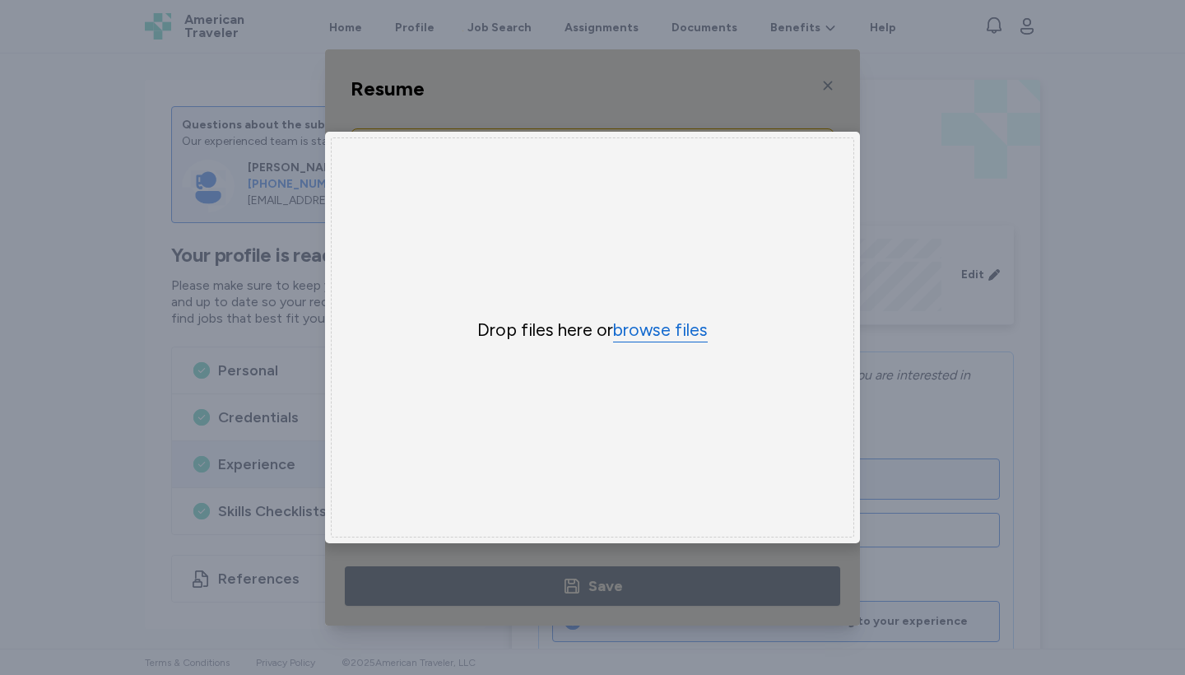
click at [650, 324] on button "browse files" at bounding box center [660, 331] width 95 height 24
click at [665, 353] on div "Drop files here or browse files" at bounding box center [593, 337] width 524 height 400
click at [625, 86] on div "Uppy Dashboard Window (Press escape to close)" at bounding box center [592, 337] width 535 height 576
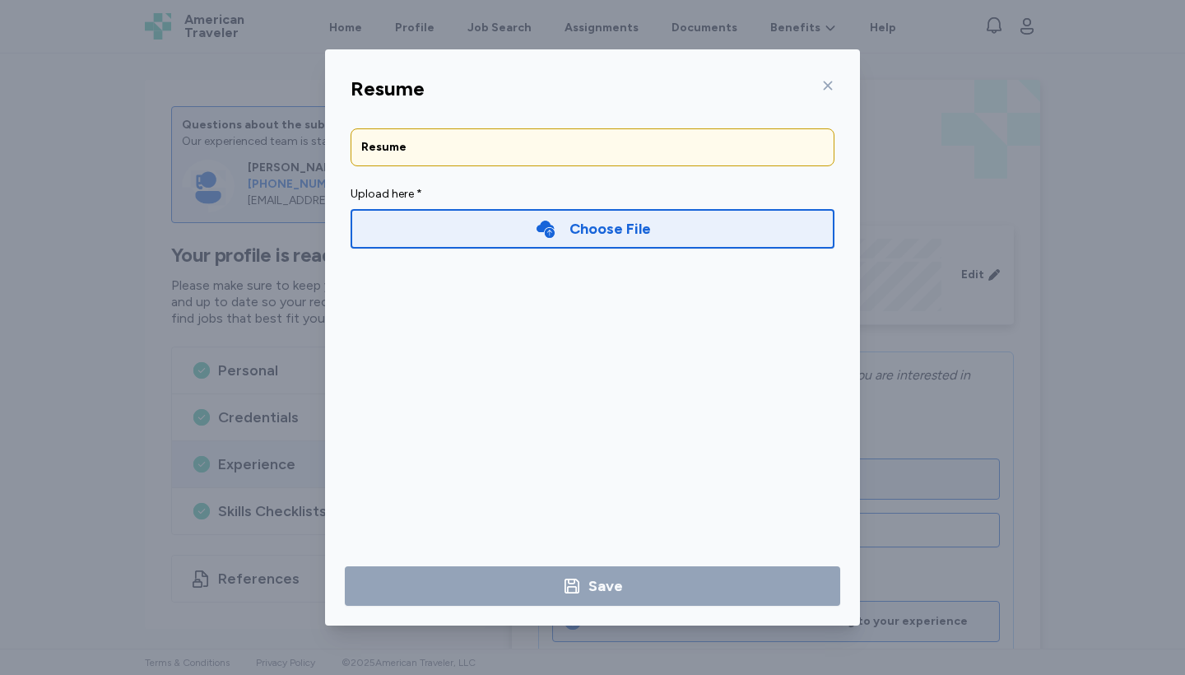
click at [822, 77] on div at bounding box center [825, 85] width 20 height 26
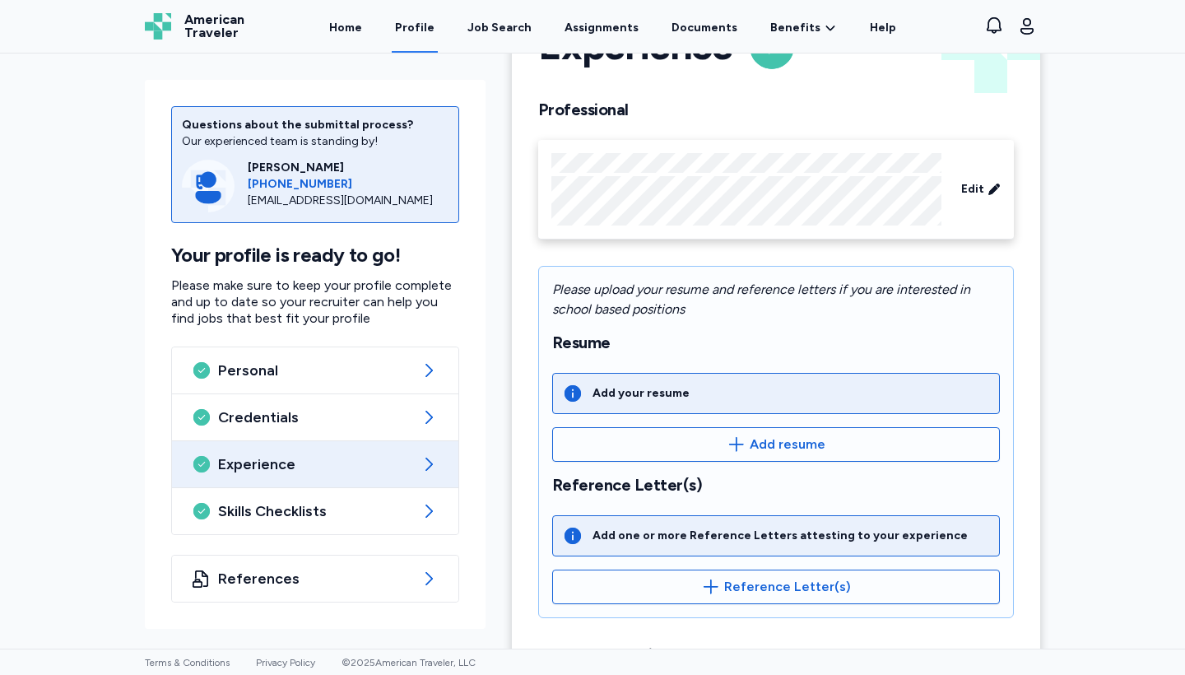
scroll to position [90, 0]
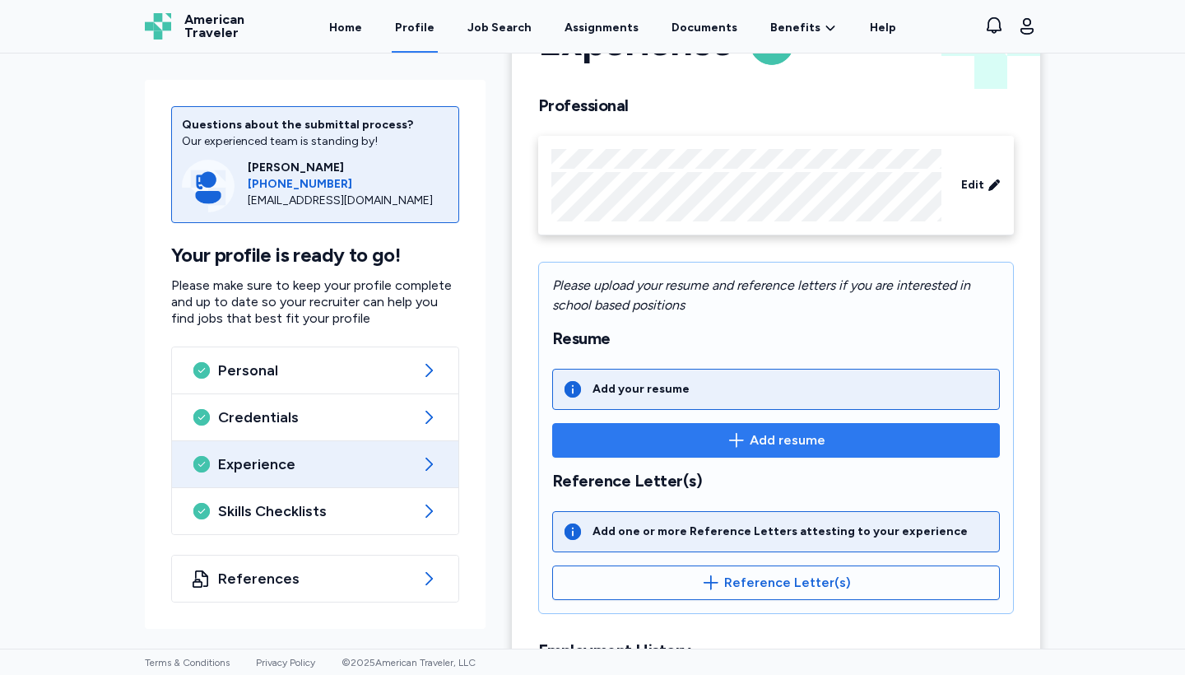
click at [785, 453] on button "Add resume" at bounding box center [776, 440] width 448 height 35
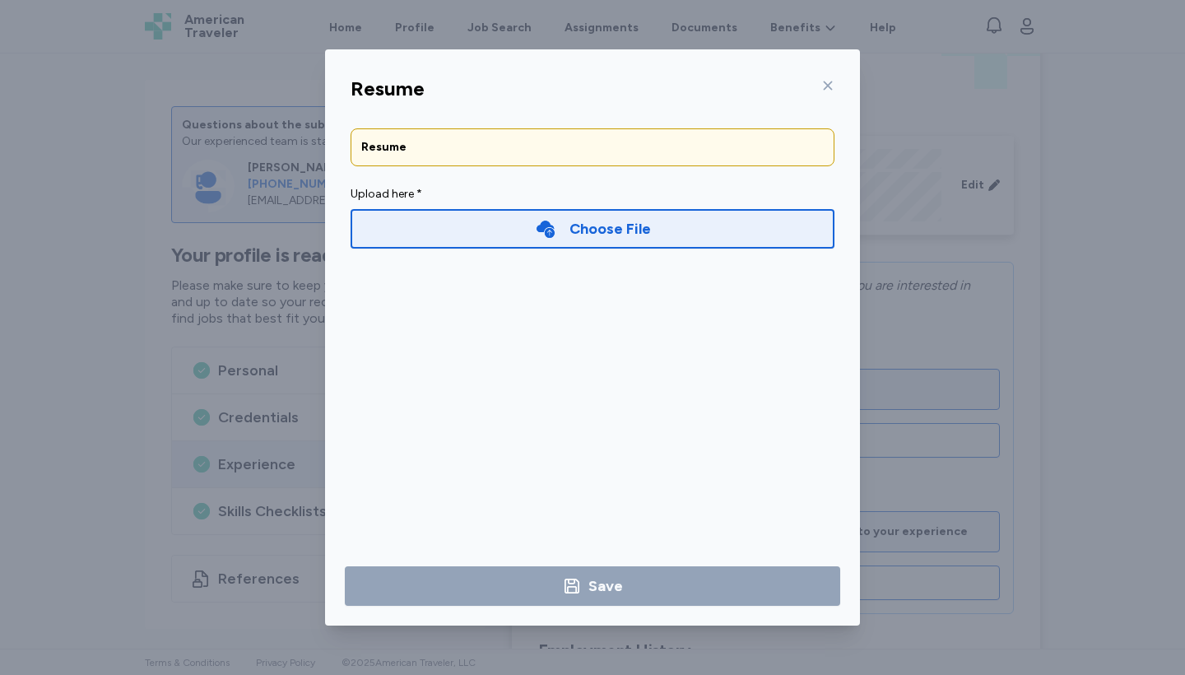
click at [546, 223] on icon at bounding box center [546, 229] width 18 height 17
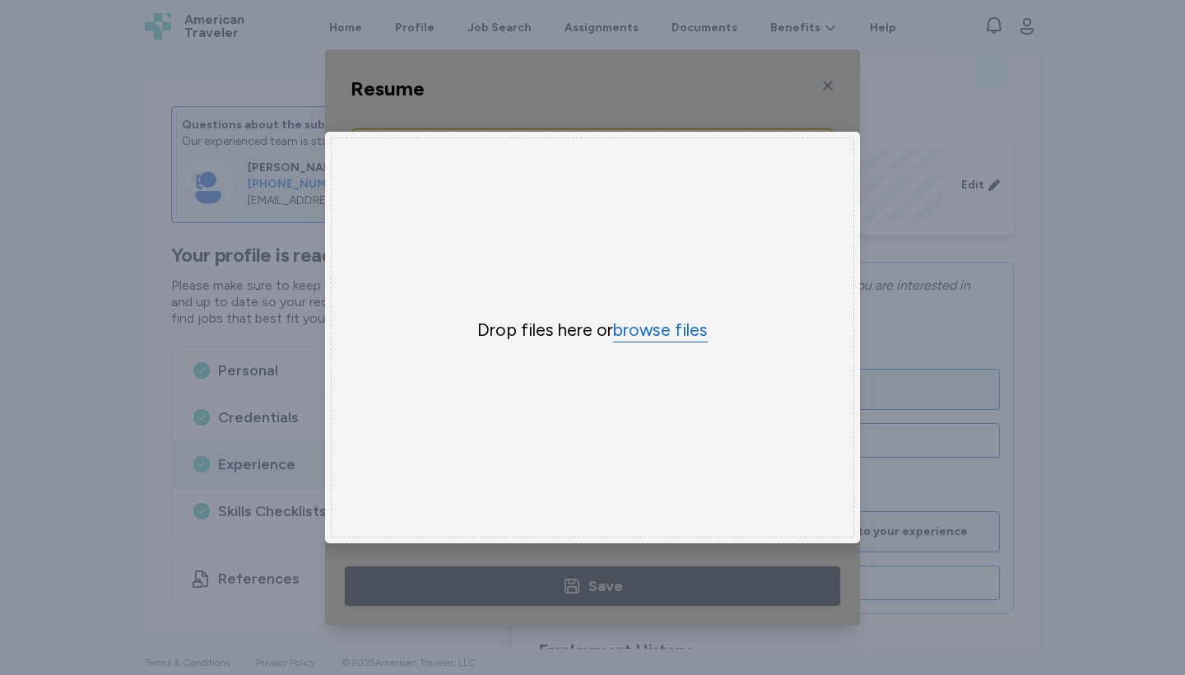
click at [669, 337] on button "browse files" at bounding box center [660, 331] width 95 height 24
click at [830, 63] on div "Uppy Dashboard Window (Press escape to close)" at bounding box center [592, 337] width 535 height 576
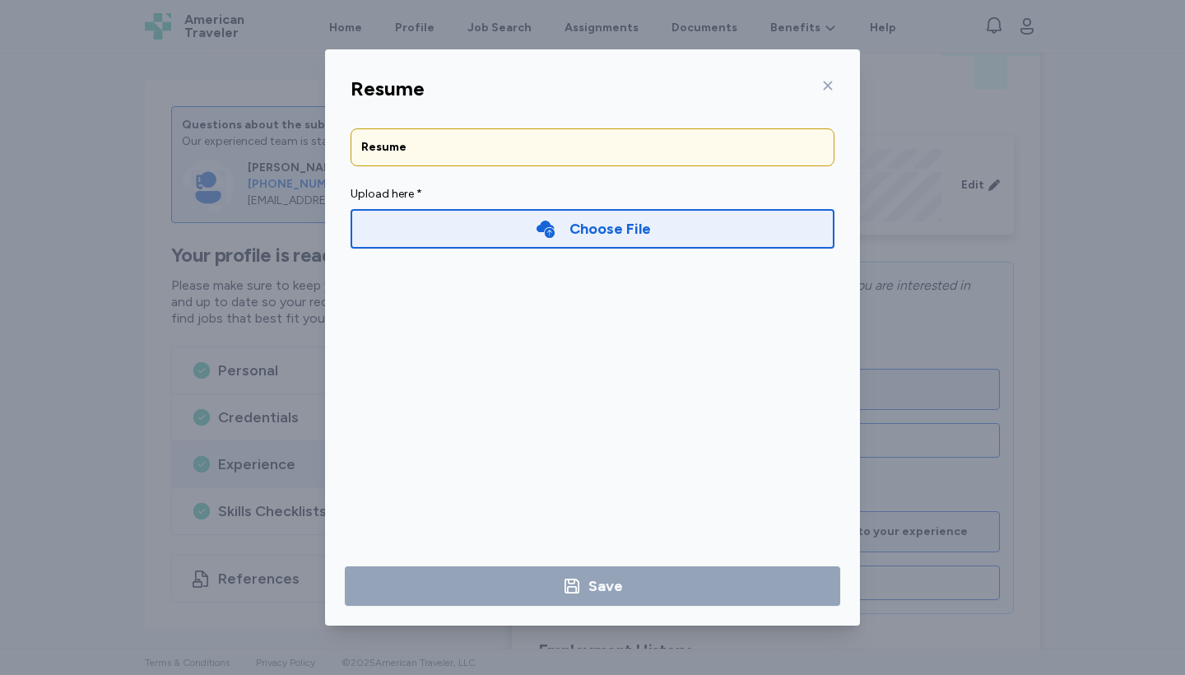
click at [819, 91] on div at bounding box center [825, 85] width 20 height 26
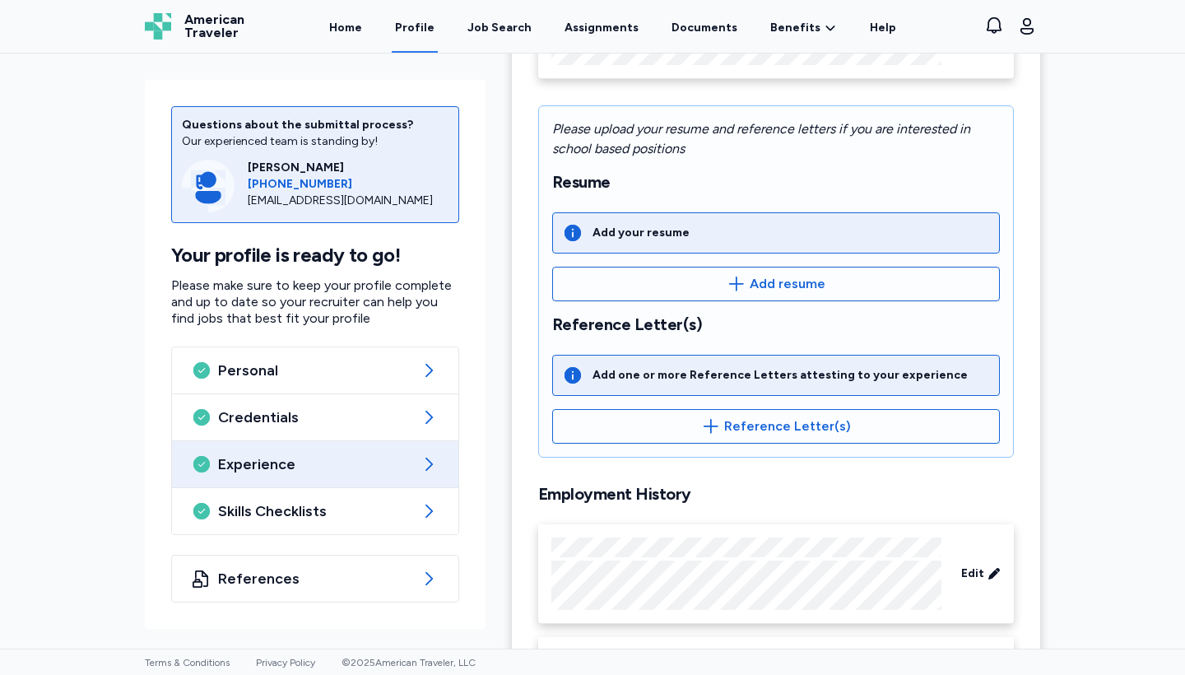
scroll to position [254, 0]
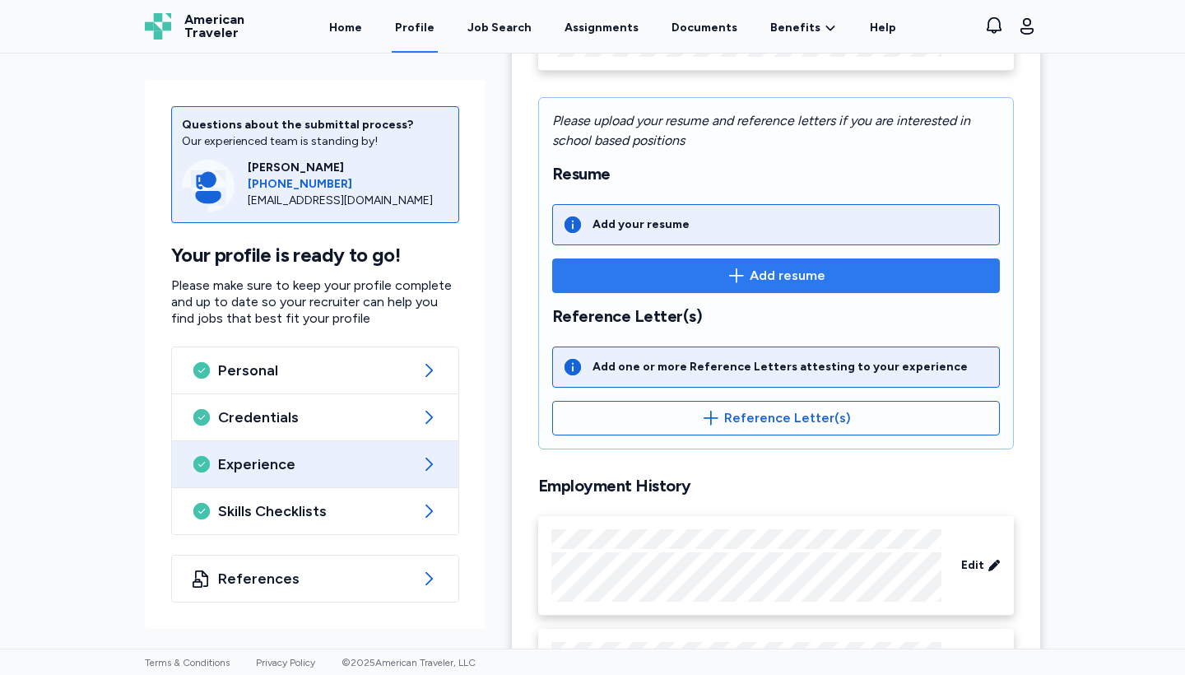
click at [723, 282] on span "Add resume" at bounding box center [776, 276] width 420 height 20
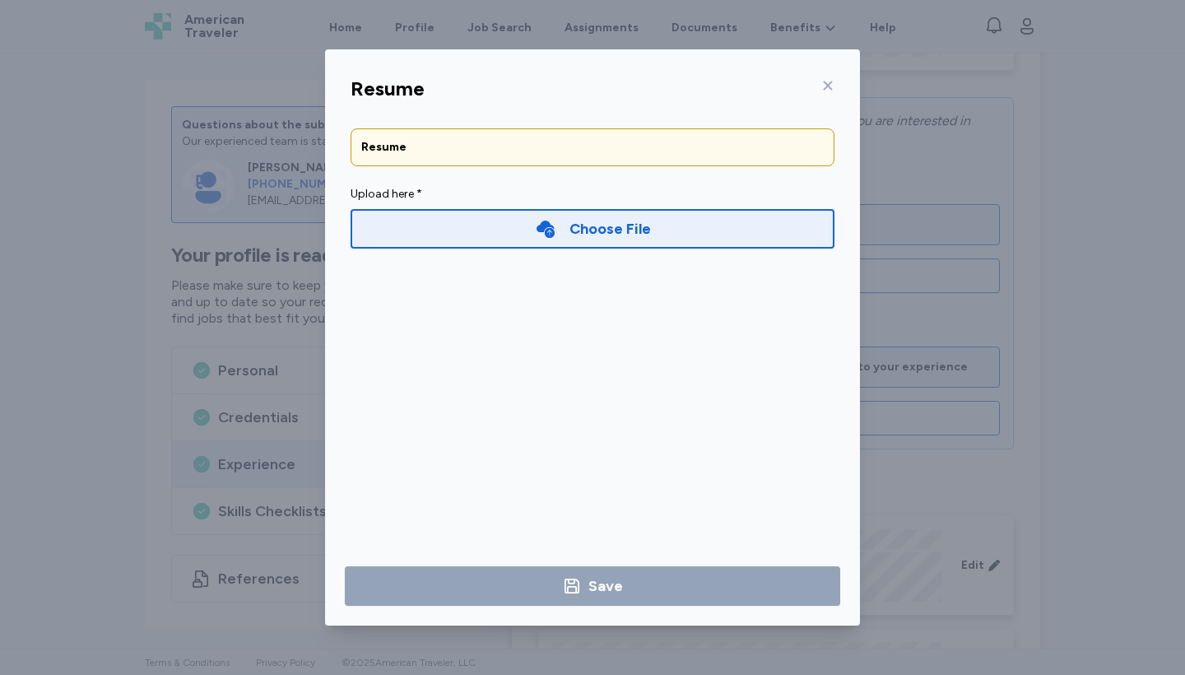
click at [560, 238] on div "Choose File" at bounding box center [593, 228] width 116 height 23
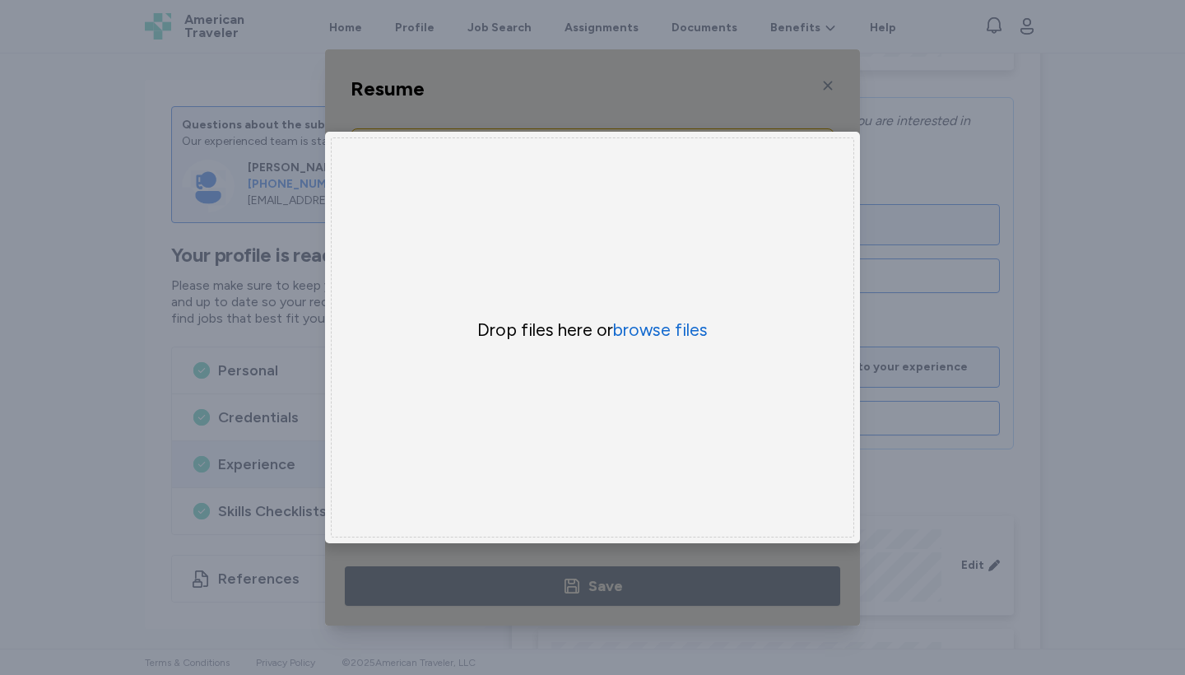
click at [670, 309] on div "Drop files here or browse files" at bounding box center [593, 337] width 524 height 400
click at [628, 328] on button "browse files" at bounding box center [660, 331] width 95 height 24
click at [837, 75] on div "Uppy Dashboard Window (Press escape to close)" at bounding box center [592, 337] width 535 height 576
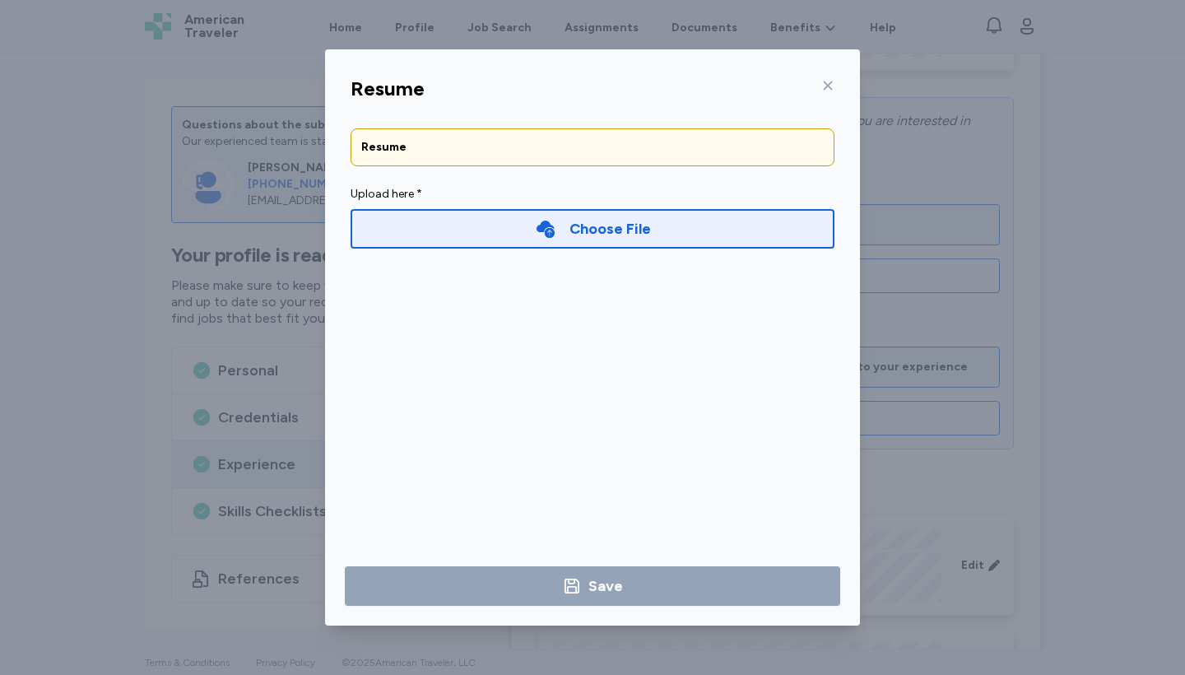
click at [830, 86] on icon at bounding box center [828, 85] width 13 height 13
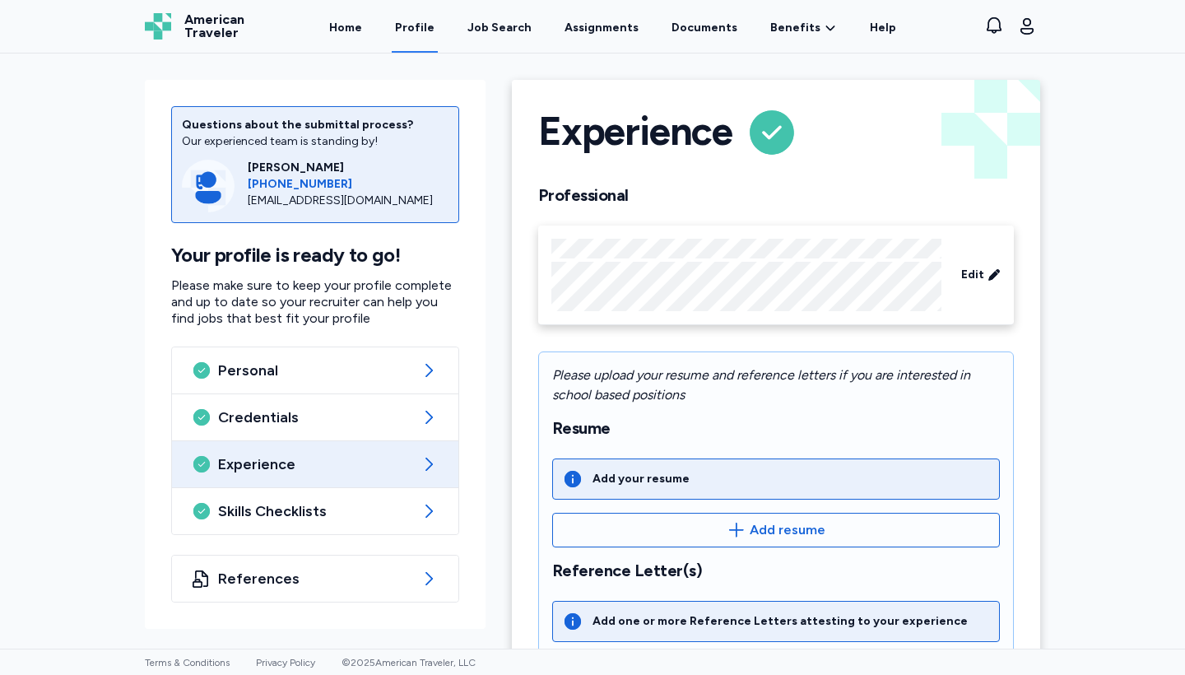
scroll to position [0, 0]
click at [478, 30] on div "Job Search" at bounding box center [500, 28] width 64 height 16
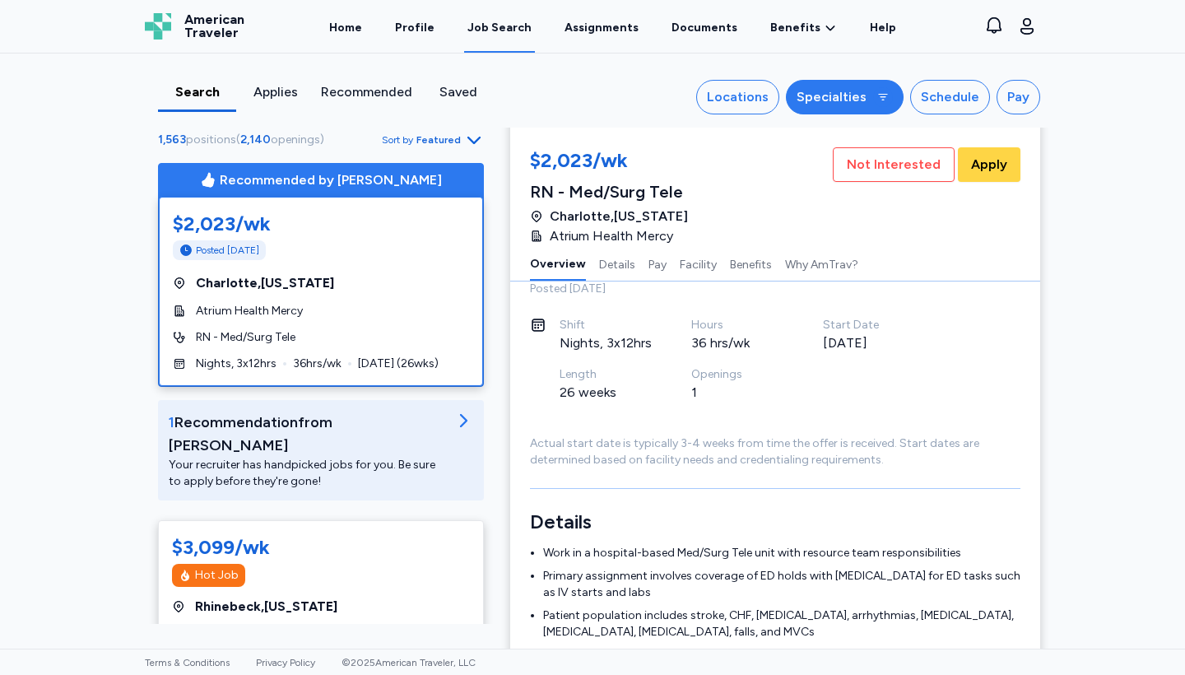
click at [843, 86] on button "Specialties" at bounding box center [845, 97] width 118 height 35
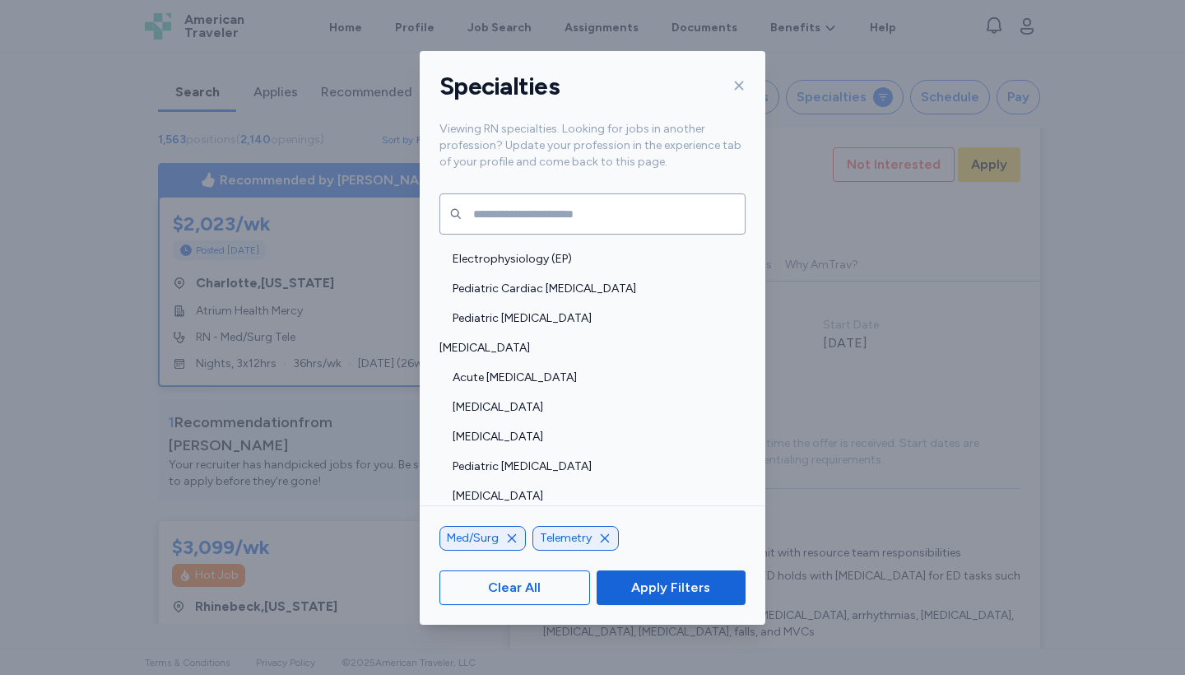
scroll to position [262, 0]
click at [677, 576] on button "Apply Filters" at bounding box center [671, 587] width 149 height 35
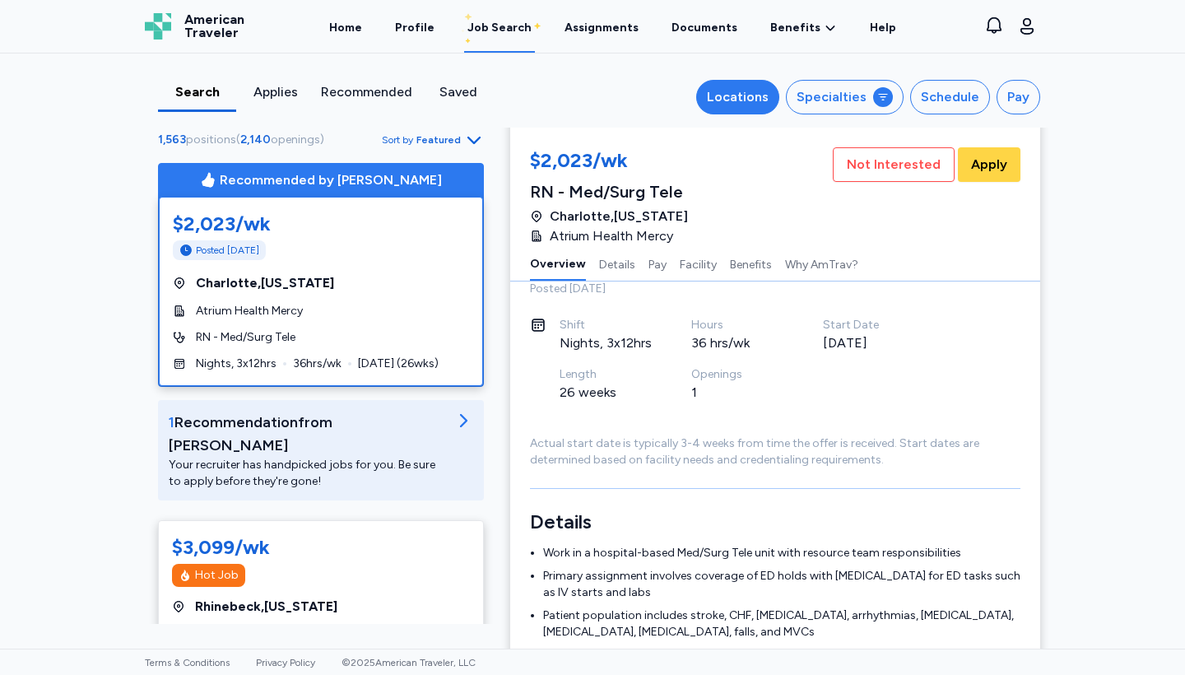
click at [755, 87] on div "Locations" at bounding box center [738, 97] width 62 height 20
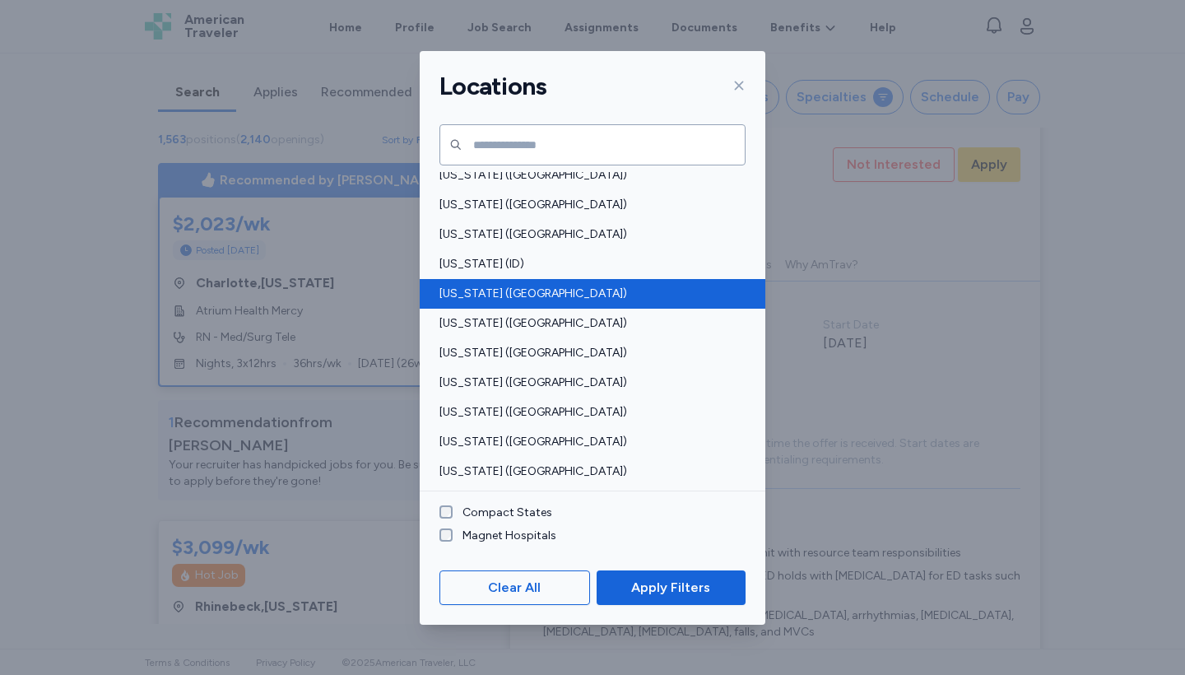
scroll to position [297, 0]
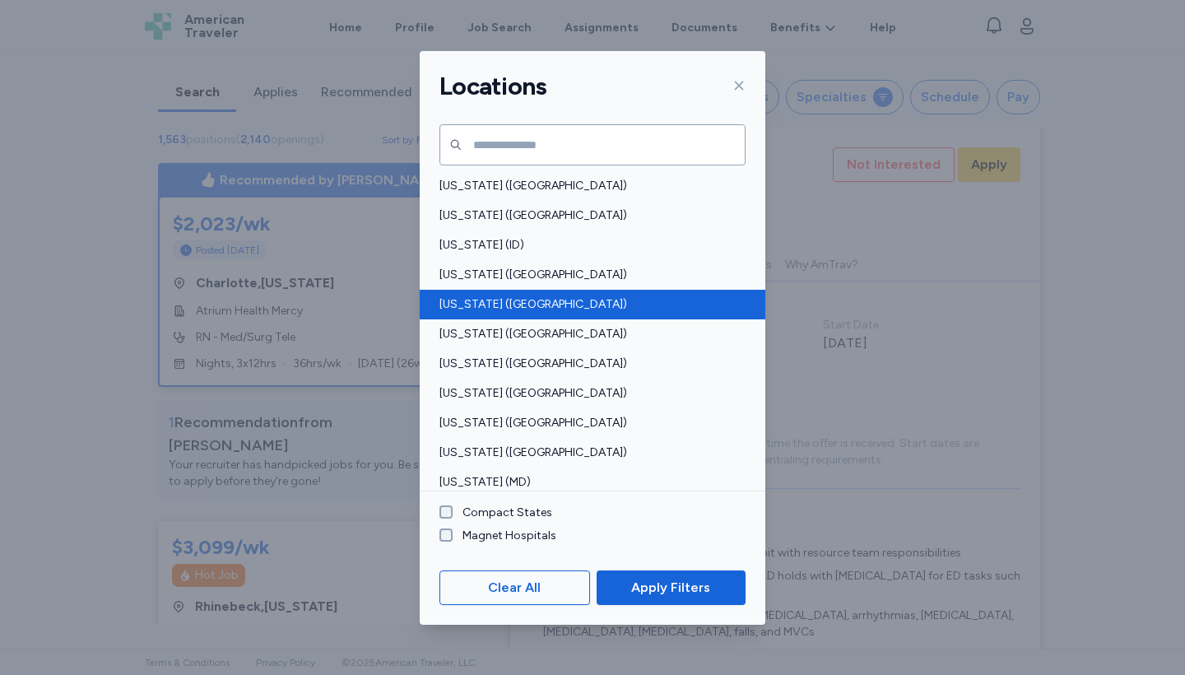
click at [473, 304] on span "[US_STATE] ([GEOGRAPHIC_DATA])" at bounding box center [588, 304] width 296 height 16
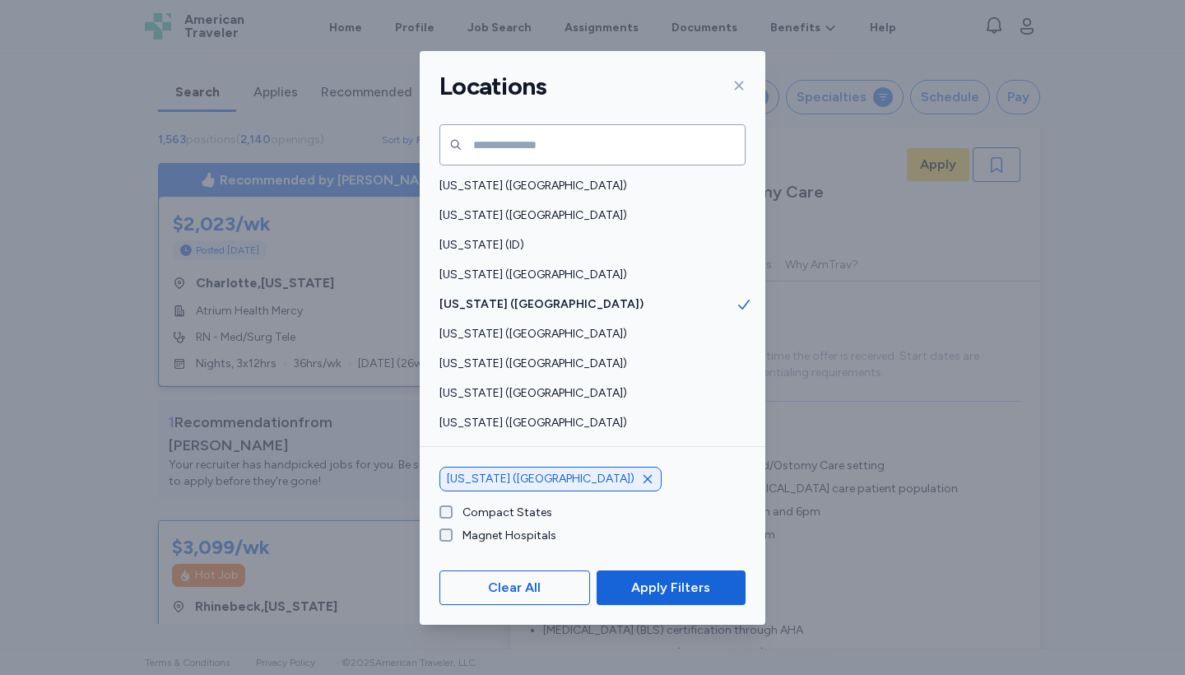
scroll to position [156, 0]
click at [648, 590] on span "Apply Filters" at bounding box center [670, 588] width 79 height 20
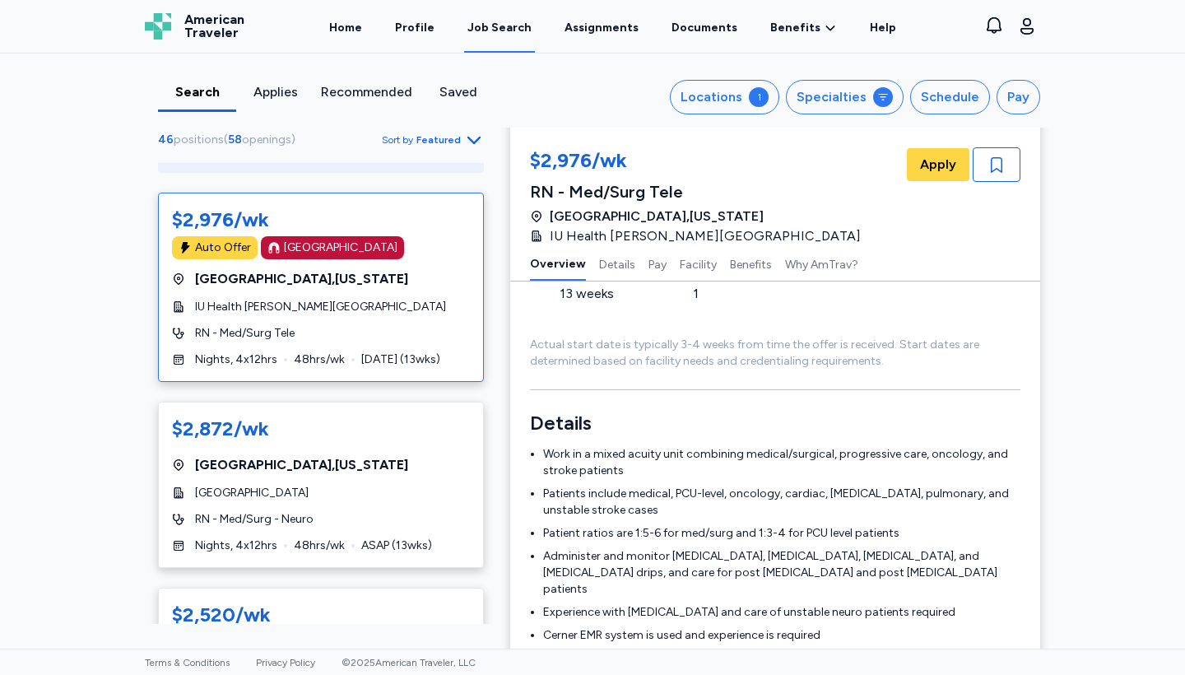
scroll to position [328, 0]
click at [336, 94] on div "Recommended" at bounding box center [366, 92] width 91 height 20
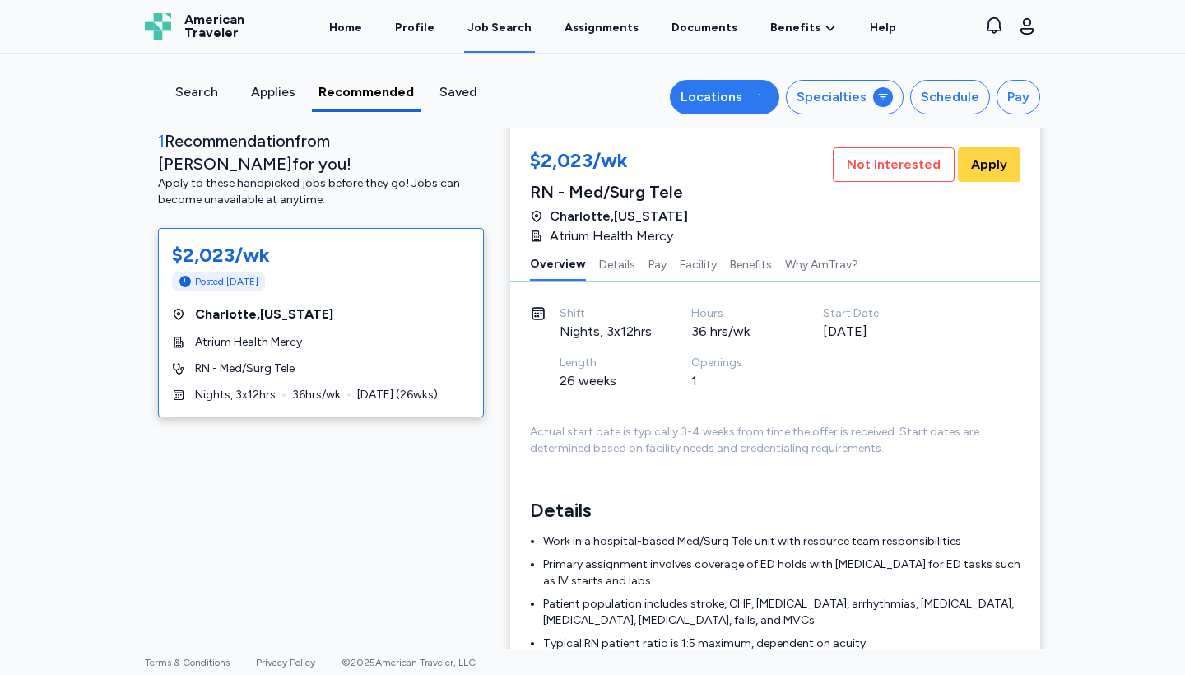
click at [765, 103] on div "1" at bounding box center [759, 97] width 20 height 20
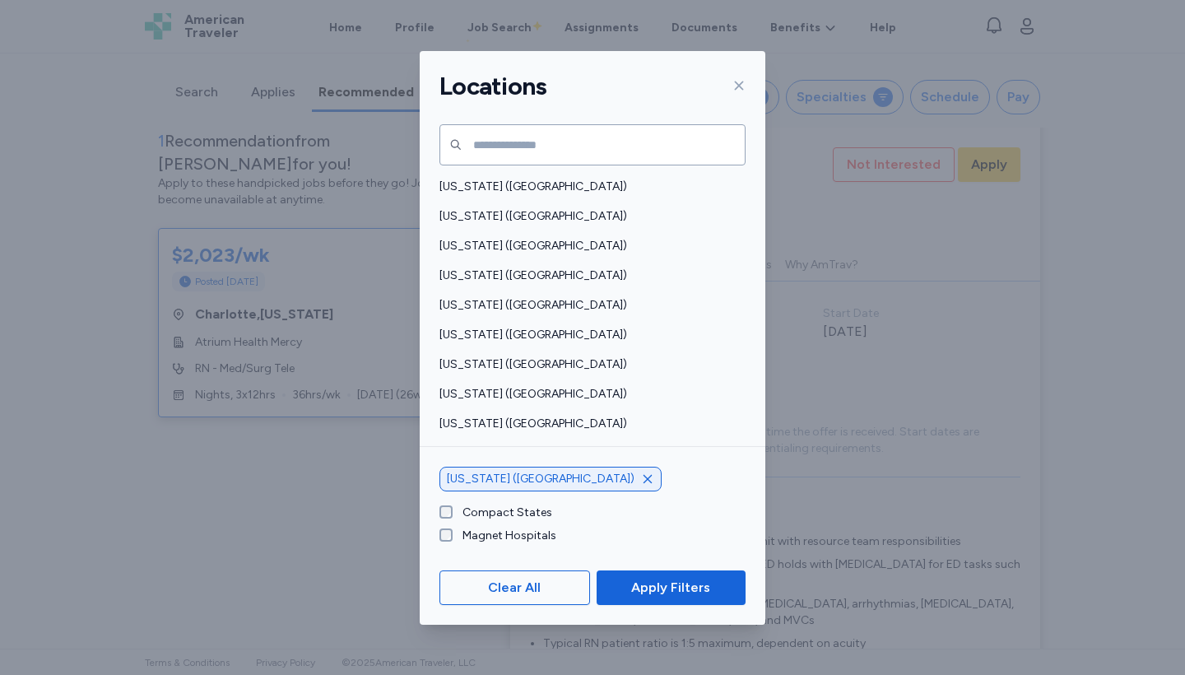
click at [641, 481] on icon "button" at bounding box center [647, 479] width 13 height 13
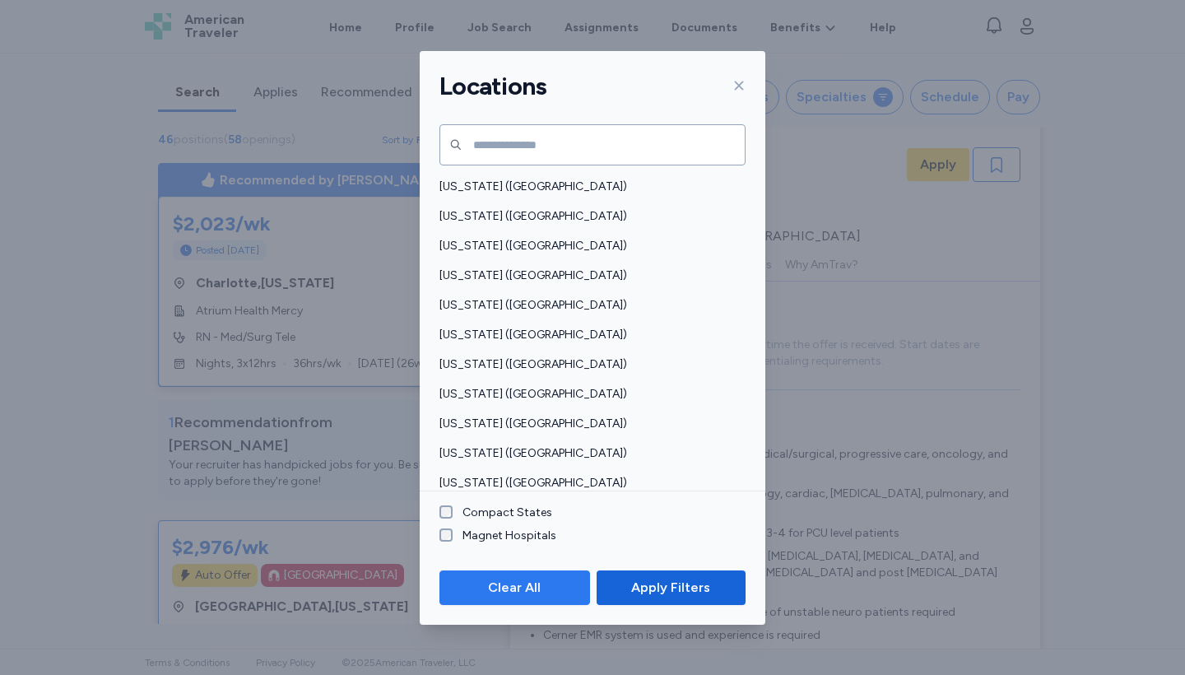
click at [544, 598] on button "Clear All" at bounding box center [515, 587] width 151 height 35
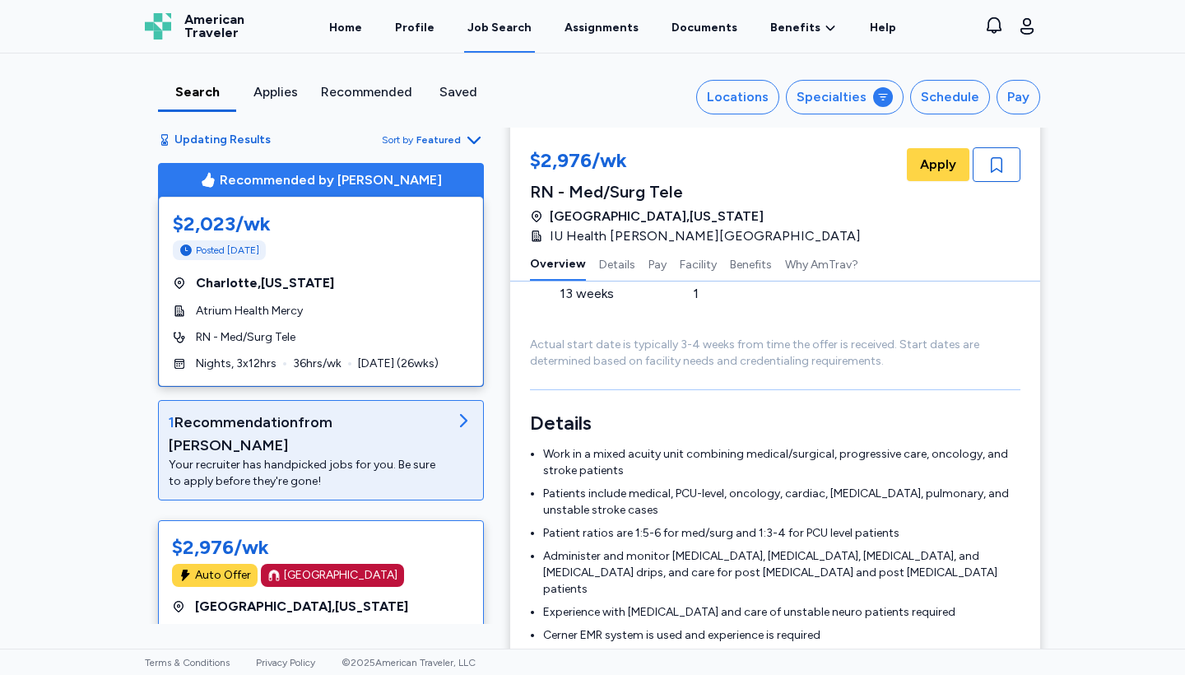
scroll to position [221, 0]
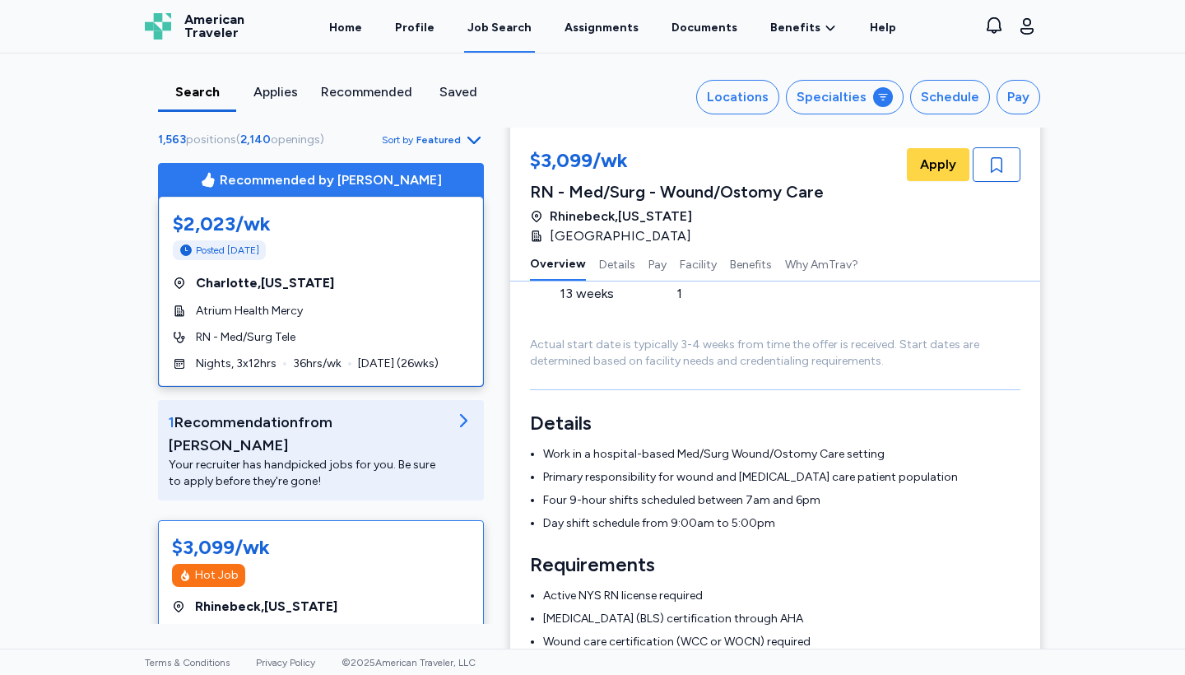
click at [379, 97] on div "Recommended" at bounding box center [366, 92] width 91 height 20
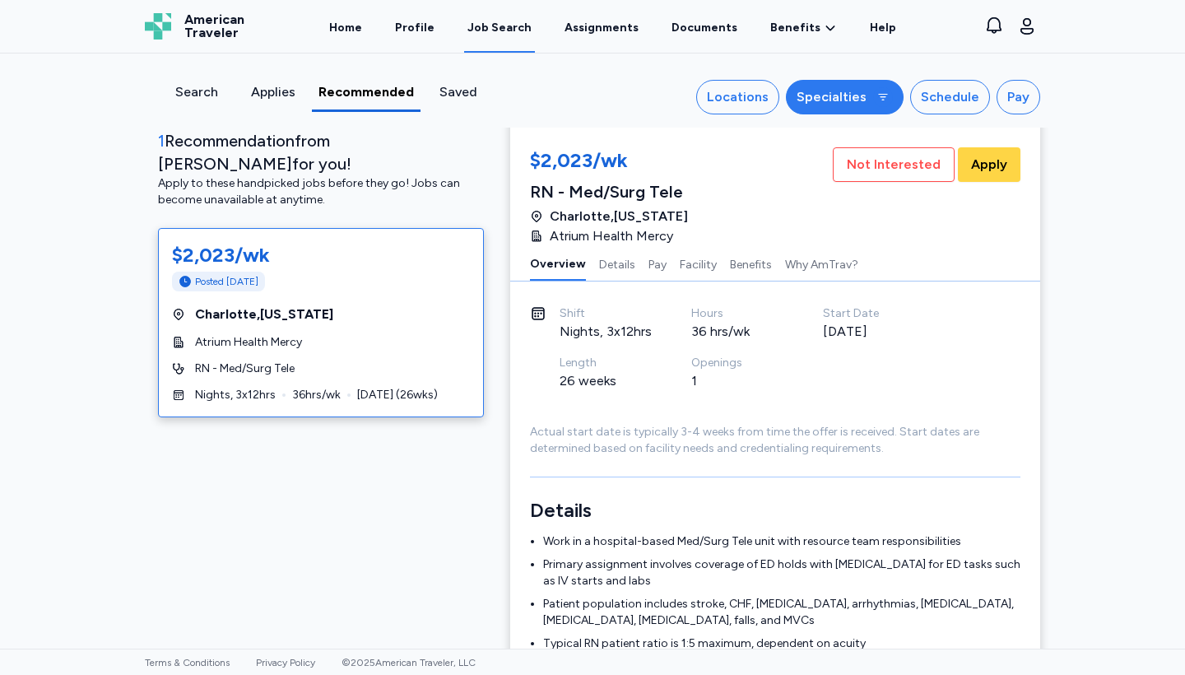
click at [818, 93] on div "Specialties" at bounding box center [832, 97] width 70 height 20
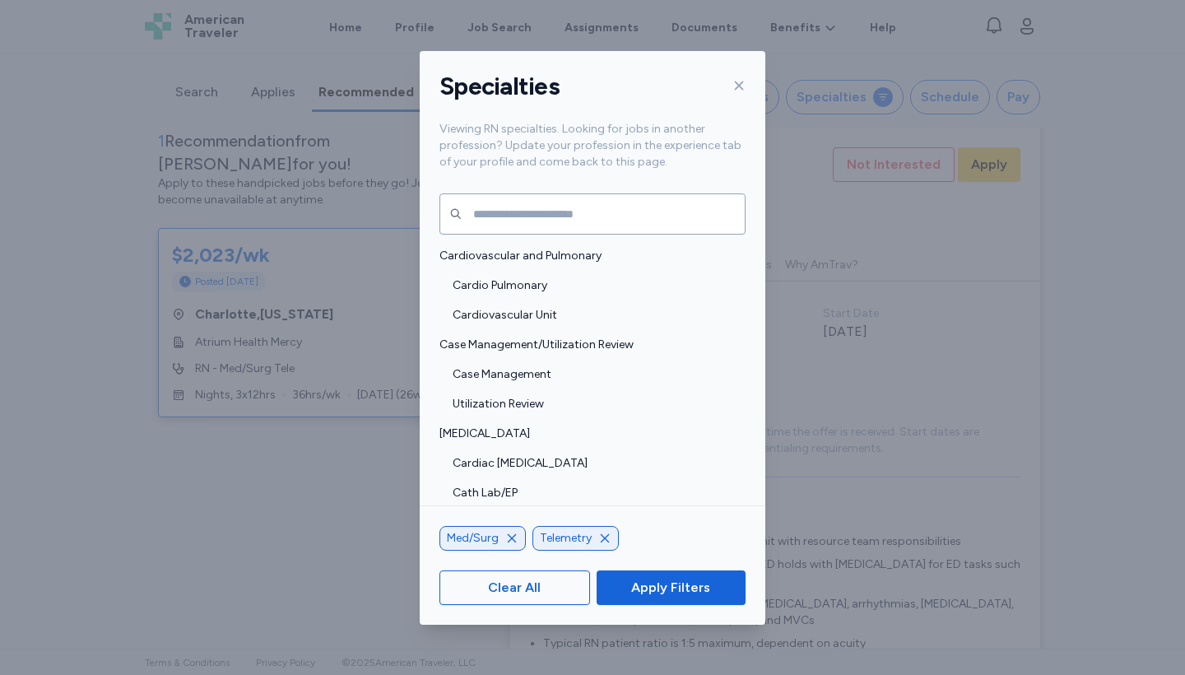
click at [752, 76] on div "Specialties" at bounding box center [593, 86] width 346 height 71
click at [737, 87] on icon at bounding box center [739, 85] width 13 height 13
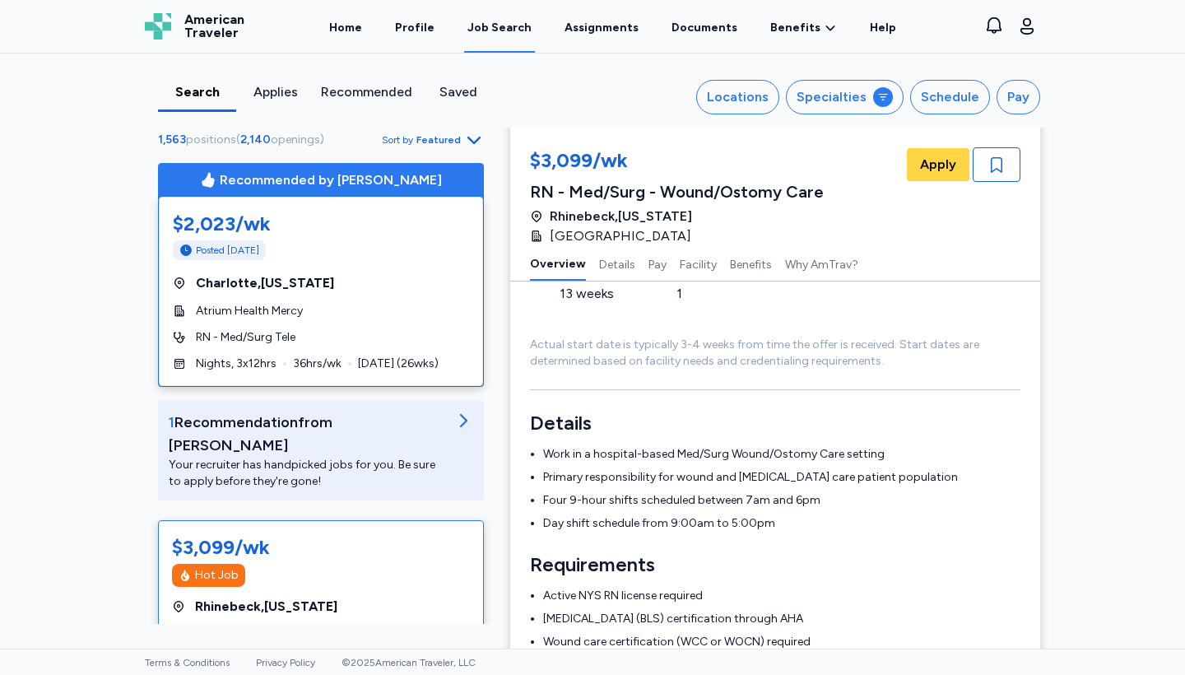
click at [363, 91] on div "Recommended" at bounding box center [366, 92] width 91 height 20
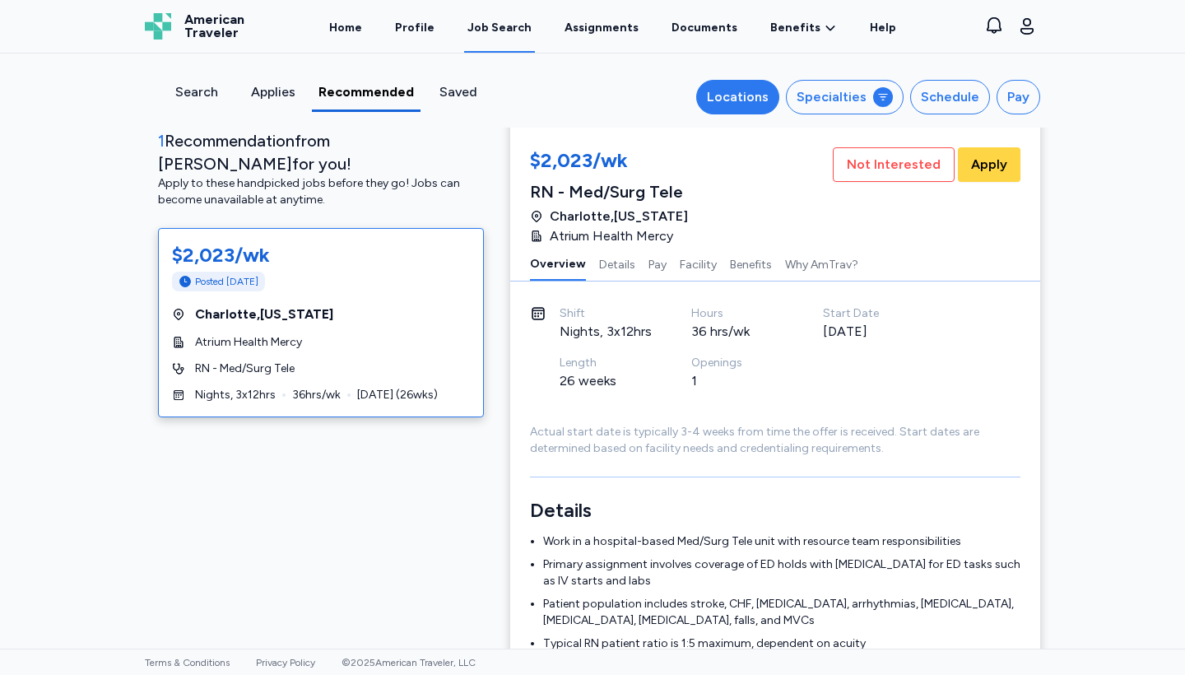
click at [718, 100] on div "Locations" at bounding box center [738, 97] width 62 height 20
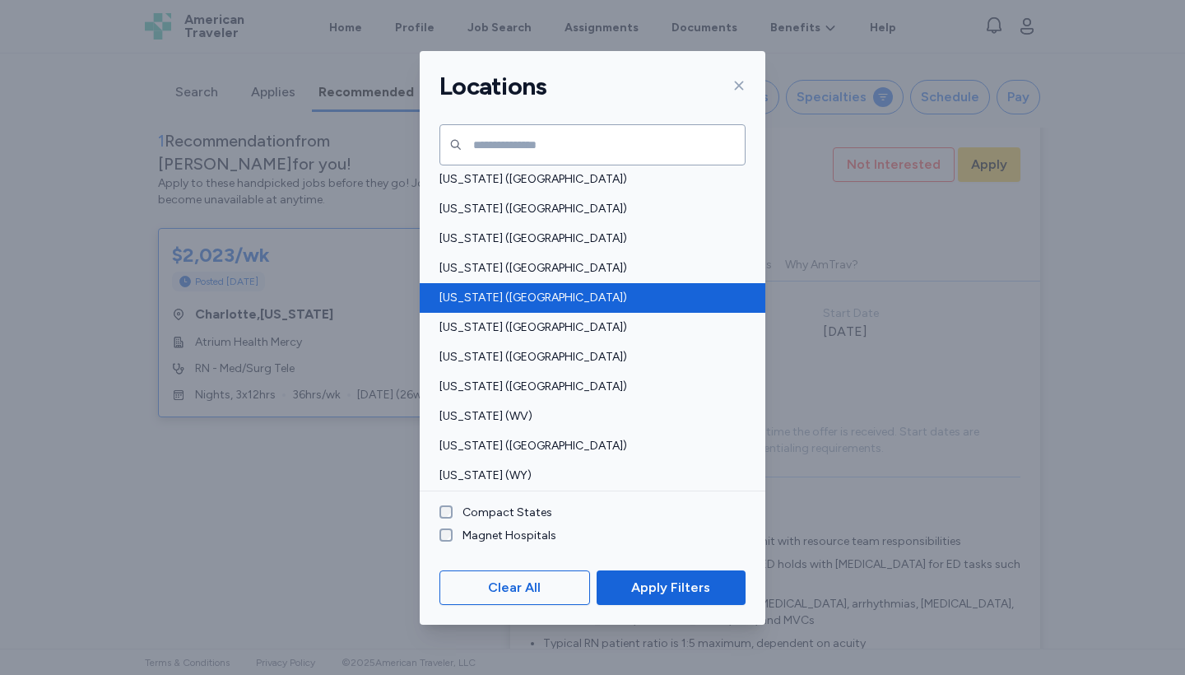
scroll to position [1193, 0]
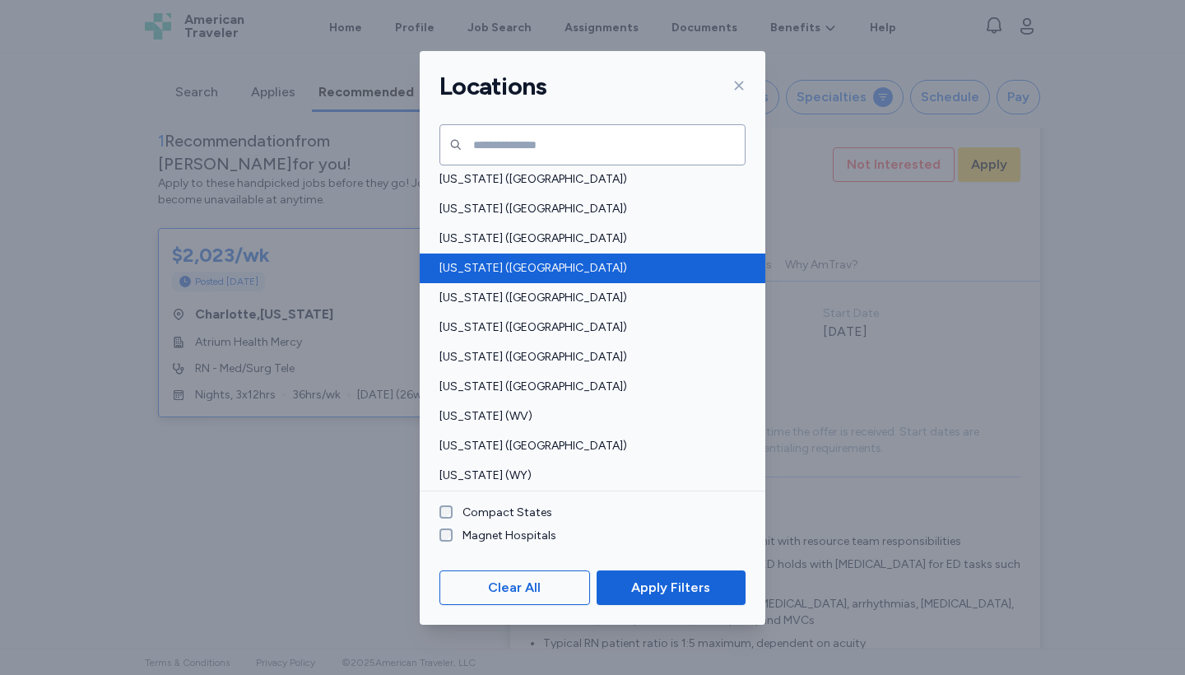
click at [473, 272] on span "[US_STATE] ([GEOGRAPHIC_DATA])" at bounding box center [588, 268] width 296 height 16
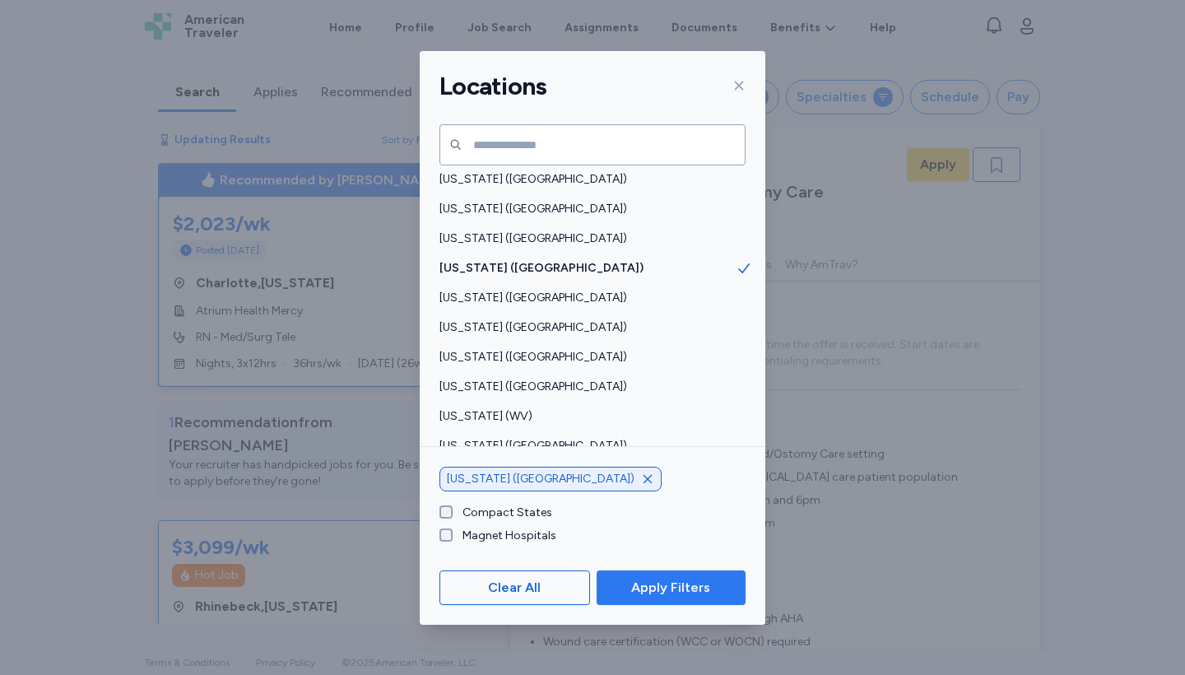
click at [703, 581] on span "Apply Filters" at bounding box center [670, 588] width 79 height 20
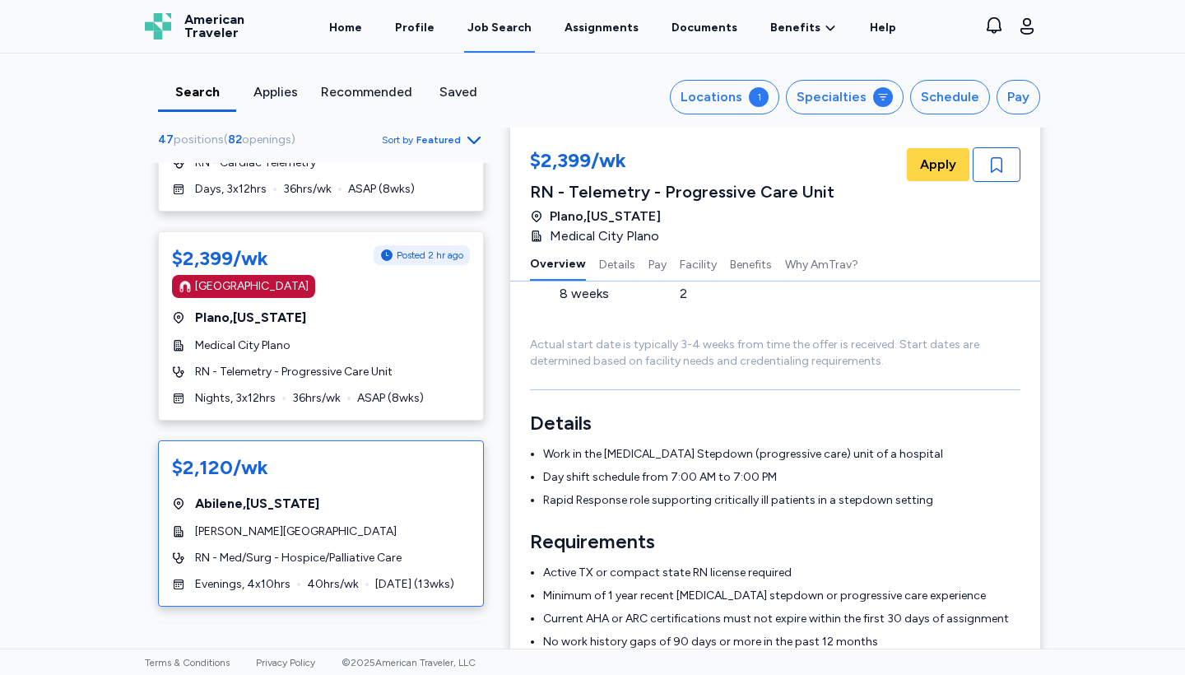
scroll to position [933, 0]
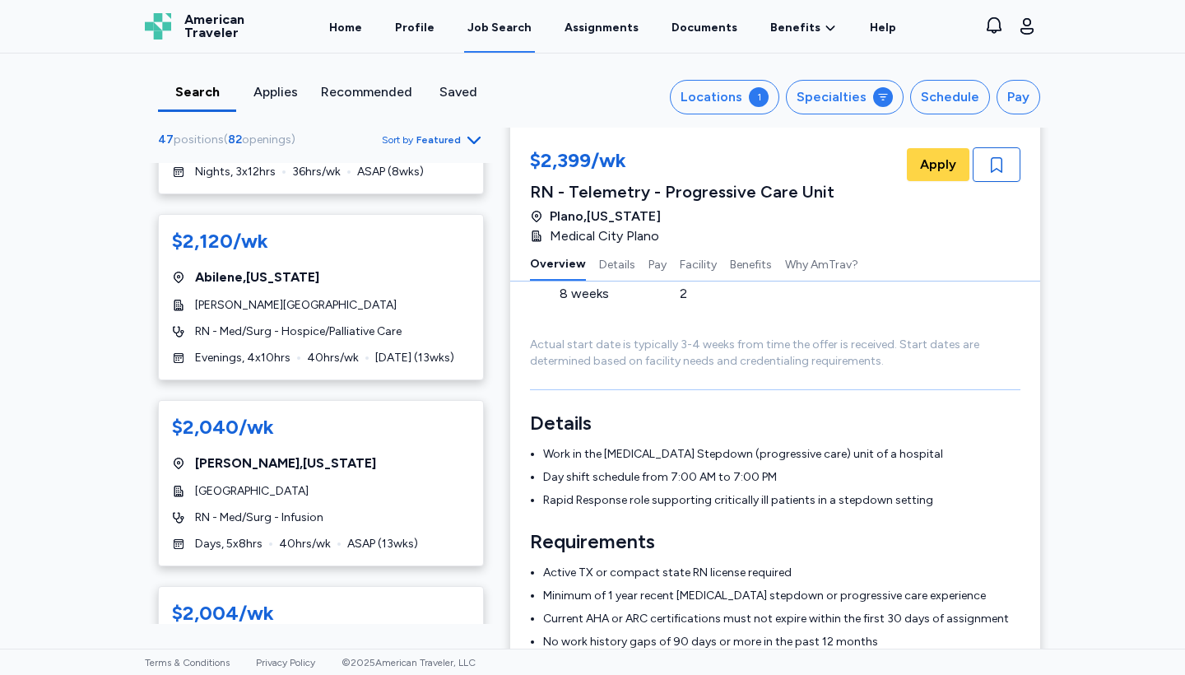
click at [353, 74] on div "Search Applies Recommended Saved Locations 1 Specialties Schedule Pay 47 positi…" at bounding box center [593, 91] width 922 height 74
click at [352, 91] on div "Recommended" at bounding box center [366, 92] width 91 height 20
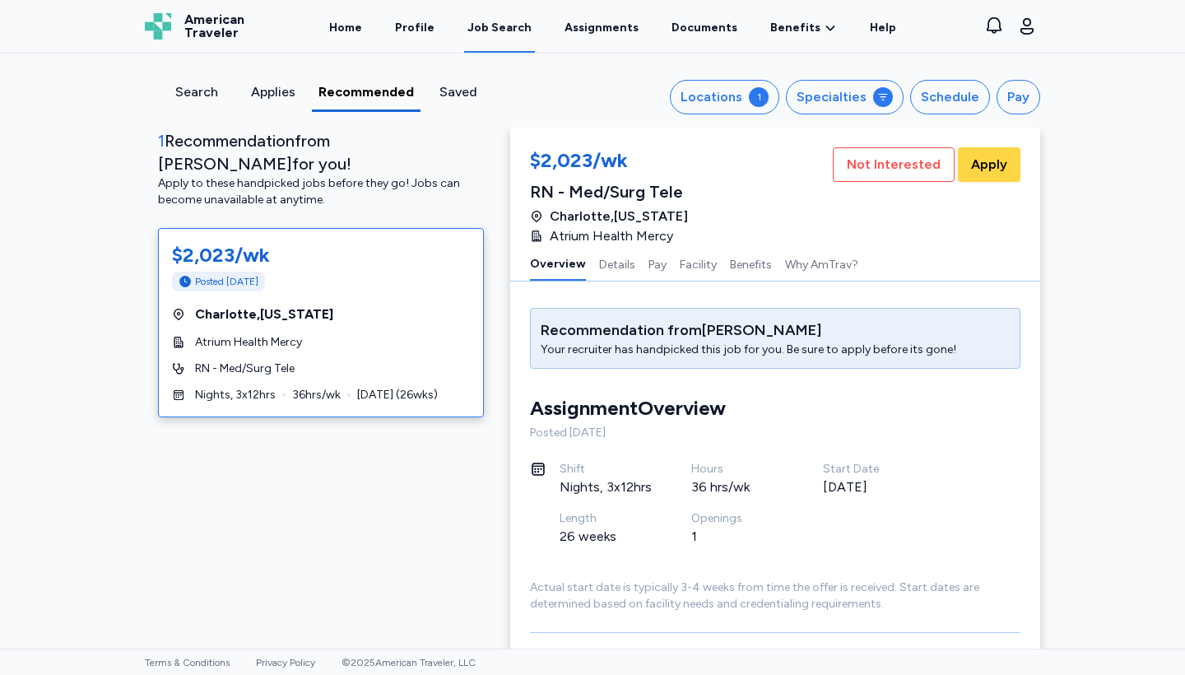
click at [200, 89] on div "Search" at bounding box center [196, 92] width 63 height 20
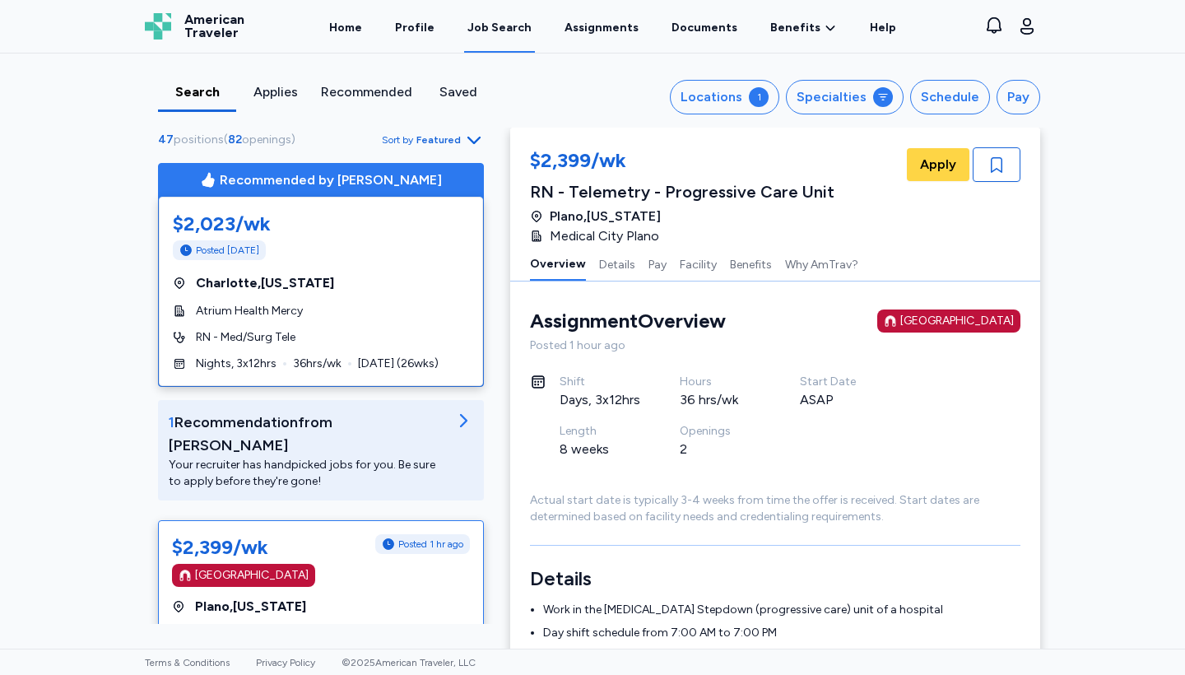
click at [195, 89] on div "Search" at bounding box center [197, 92] width 65 height 20
click at [758, 106] on button "Locations 1" at bounding box center [724, 97] width 109 height 35
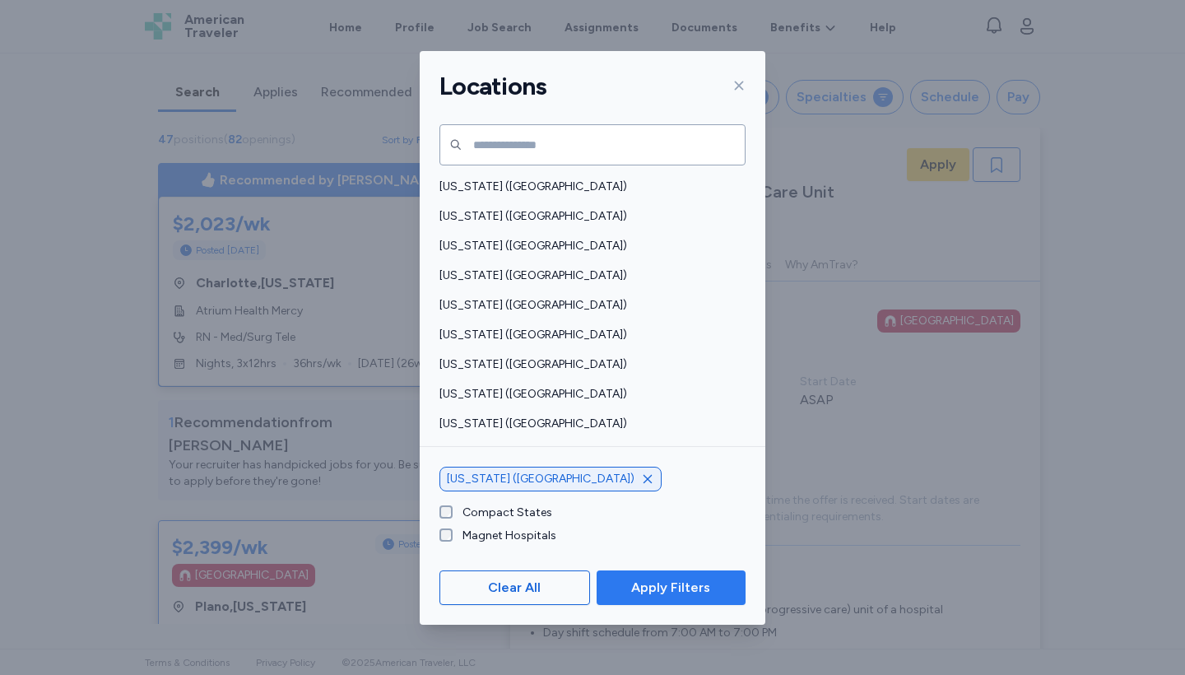
click at [645, 588] on span "Apply Filters" at bounding box center [670, 588] width 79 height 20
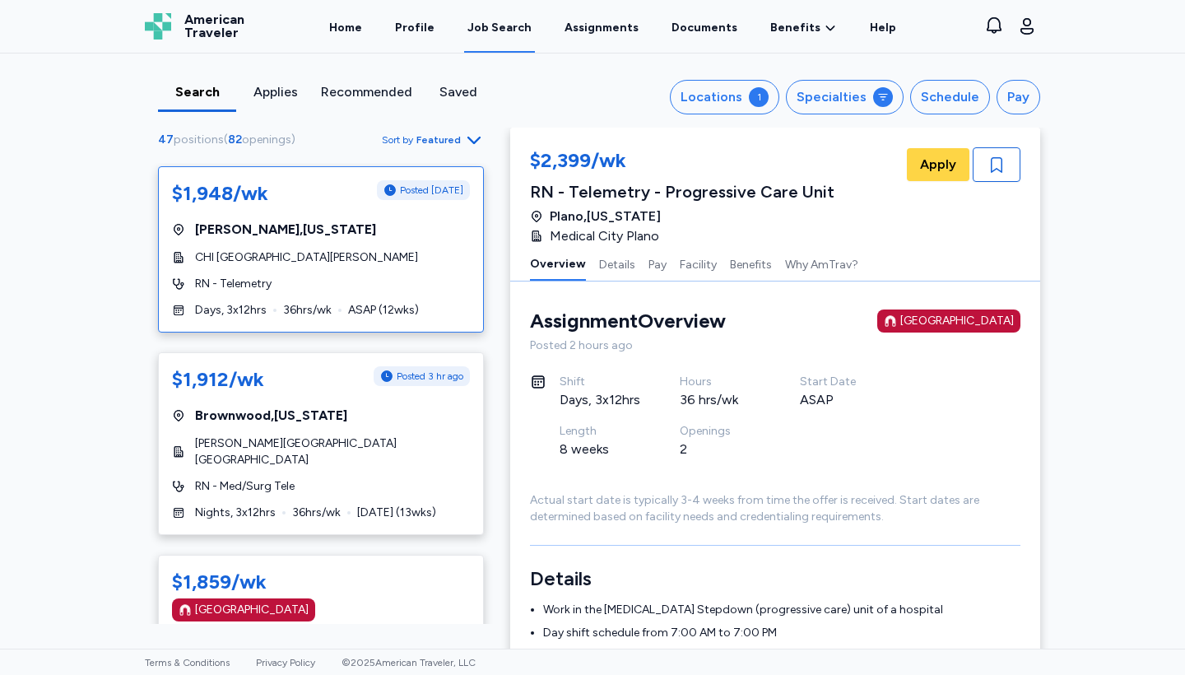
scroll to position [1577, 0]
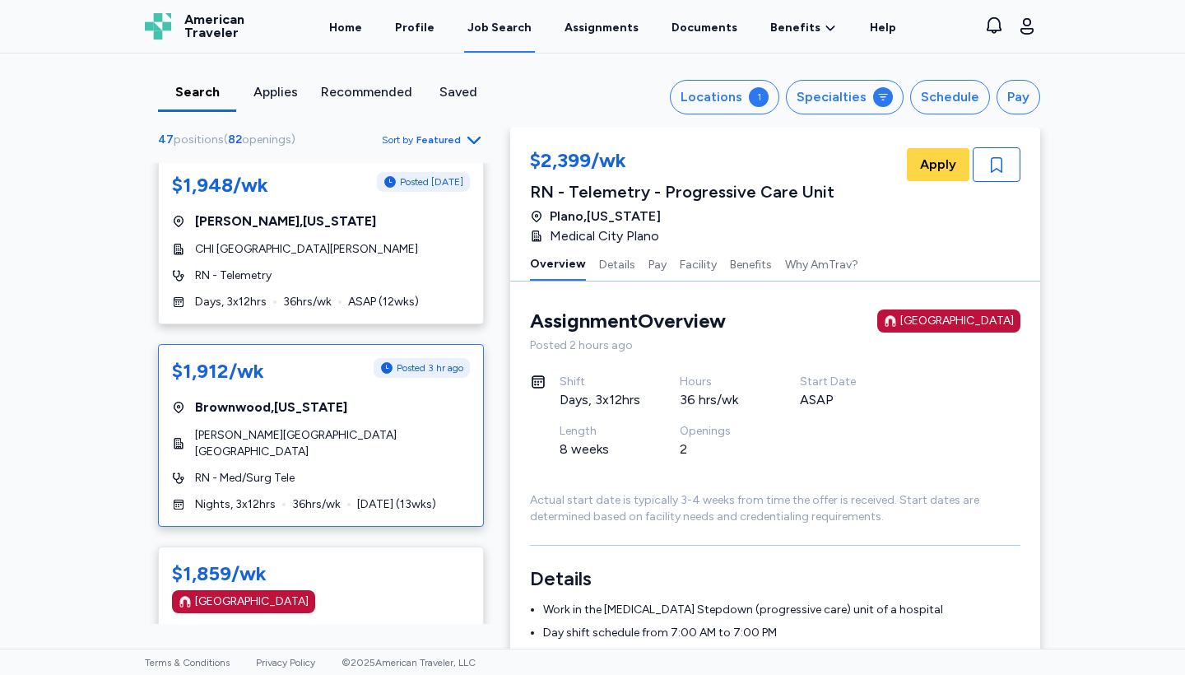
click at [219, 358] on div "$1,912/wk" at bounding box center [218, 371] width 92 height 26
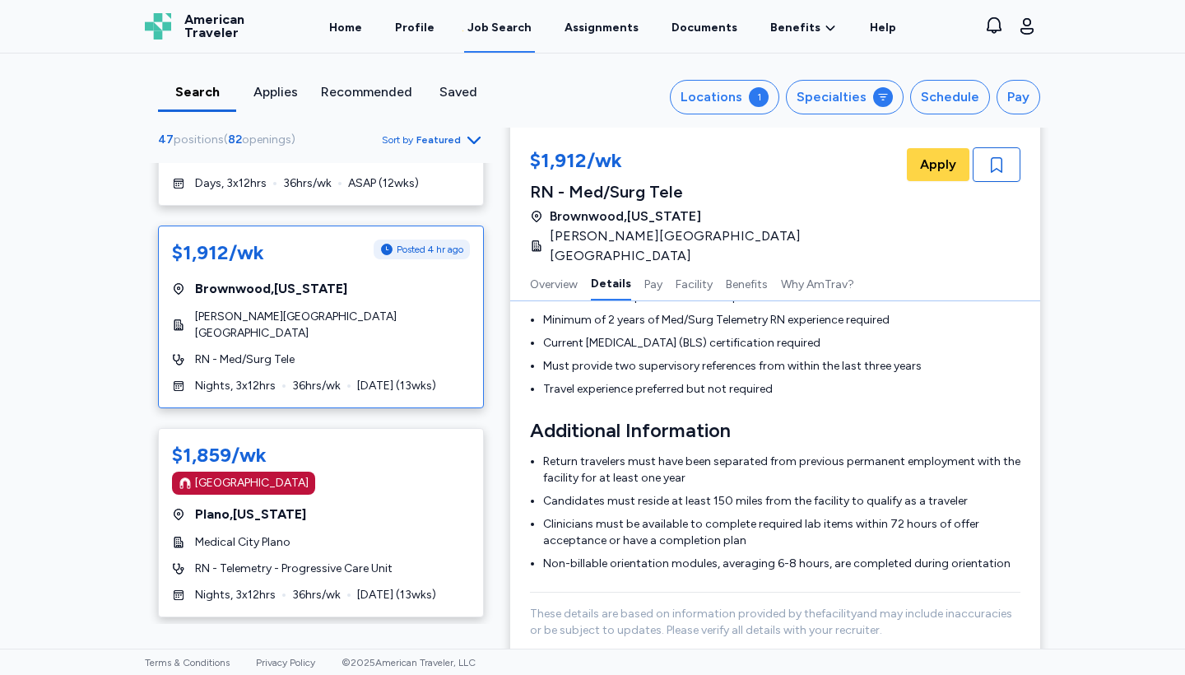
scroll to position [1702, 0]
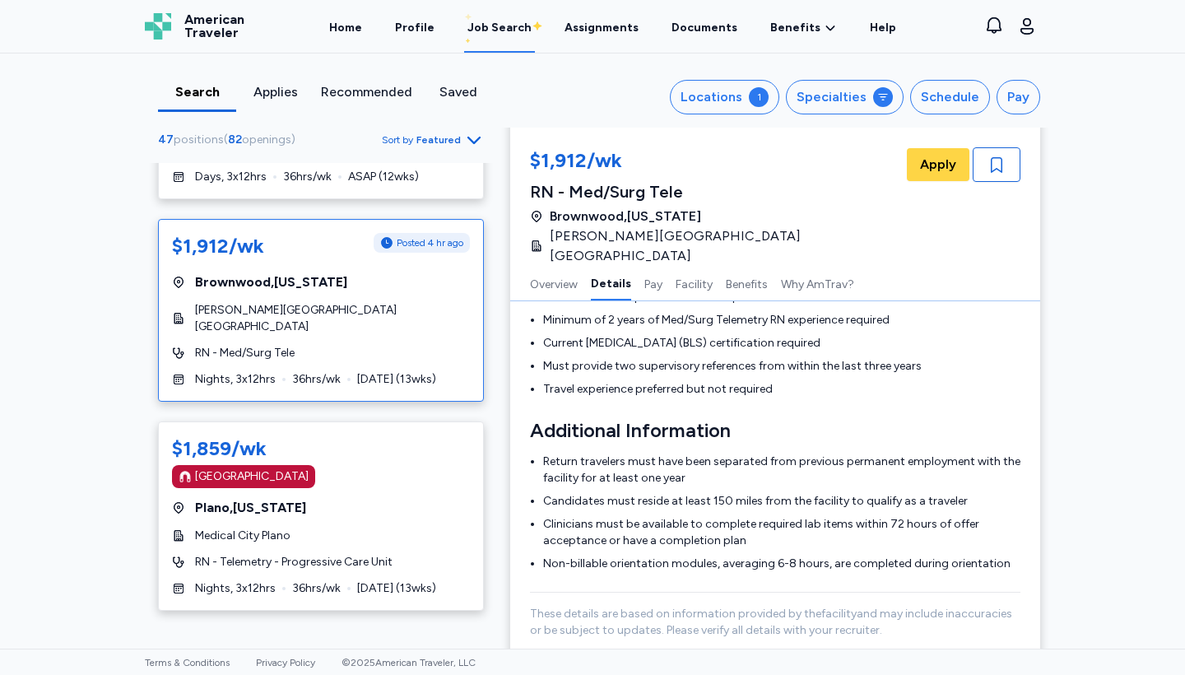
click at [729, 115] on div "Search Applies Recommended Saved Locations 1 Specialties Schedule Pay 47 positi…" at bounding box center [593, 91] width 922 height 74
click at [739, 100] on div "Locations" at bounding box center [712, 97] width 62 height 20
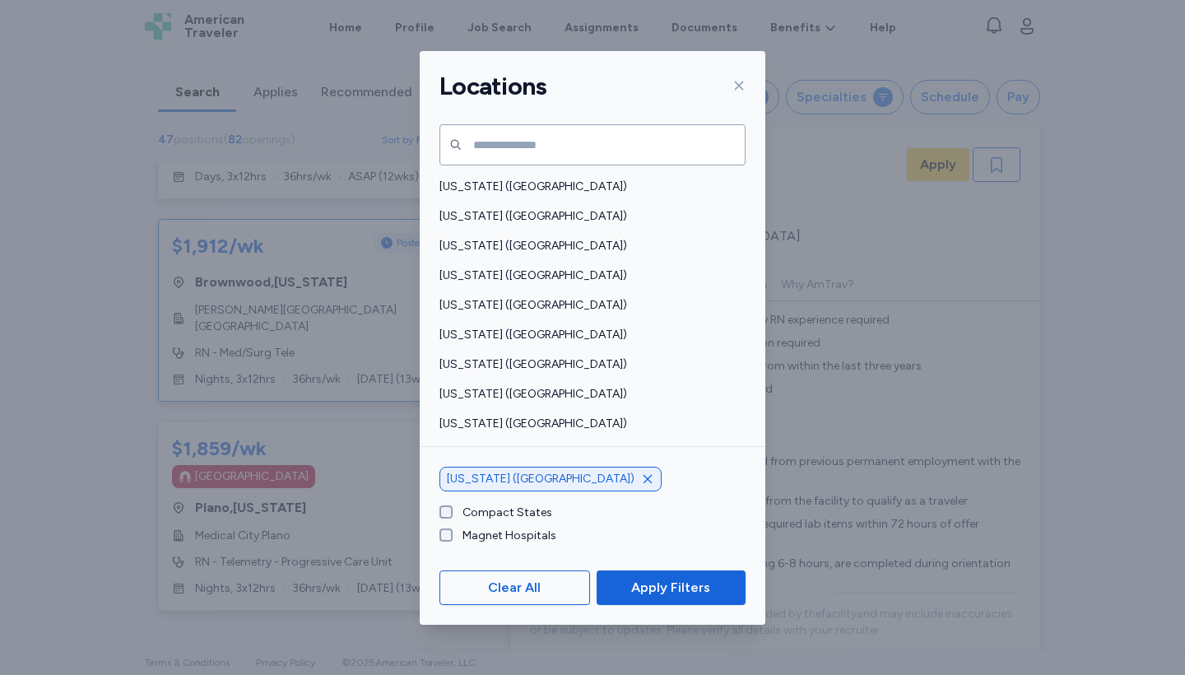
click at [641, 478] on icon "button" at bounding box center [647, 479] width 13 height 13
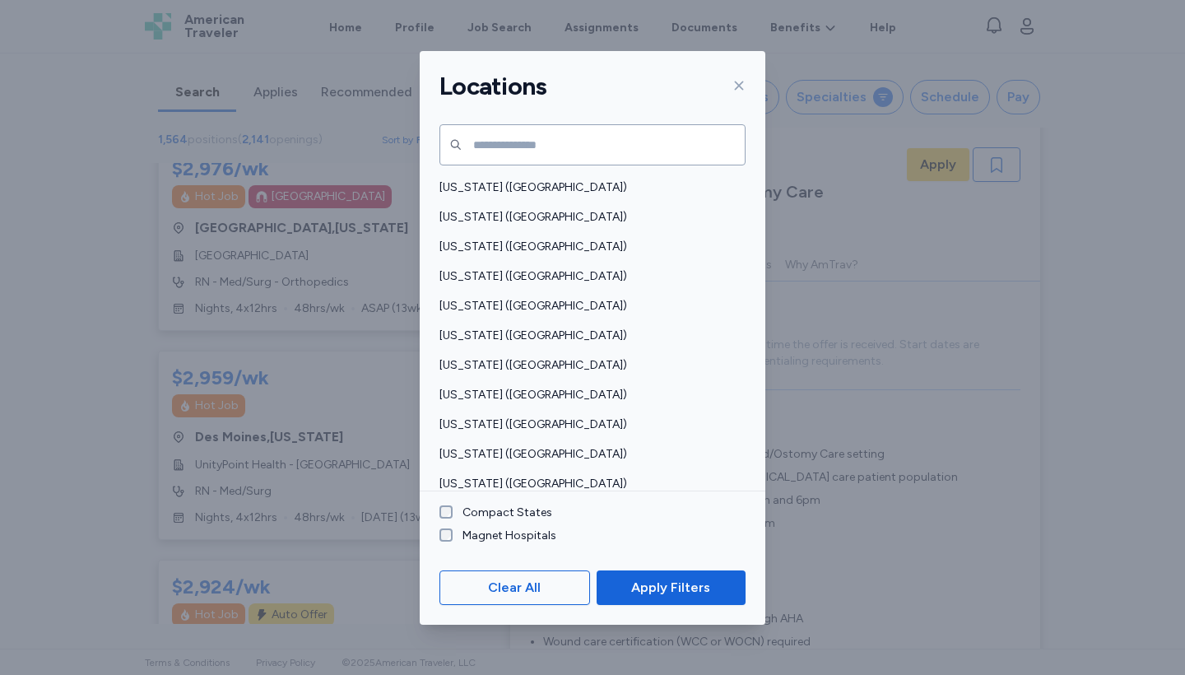
scroll to position [802, 0]
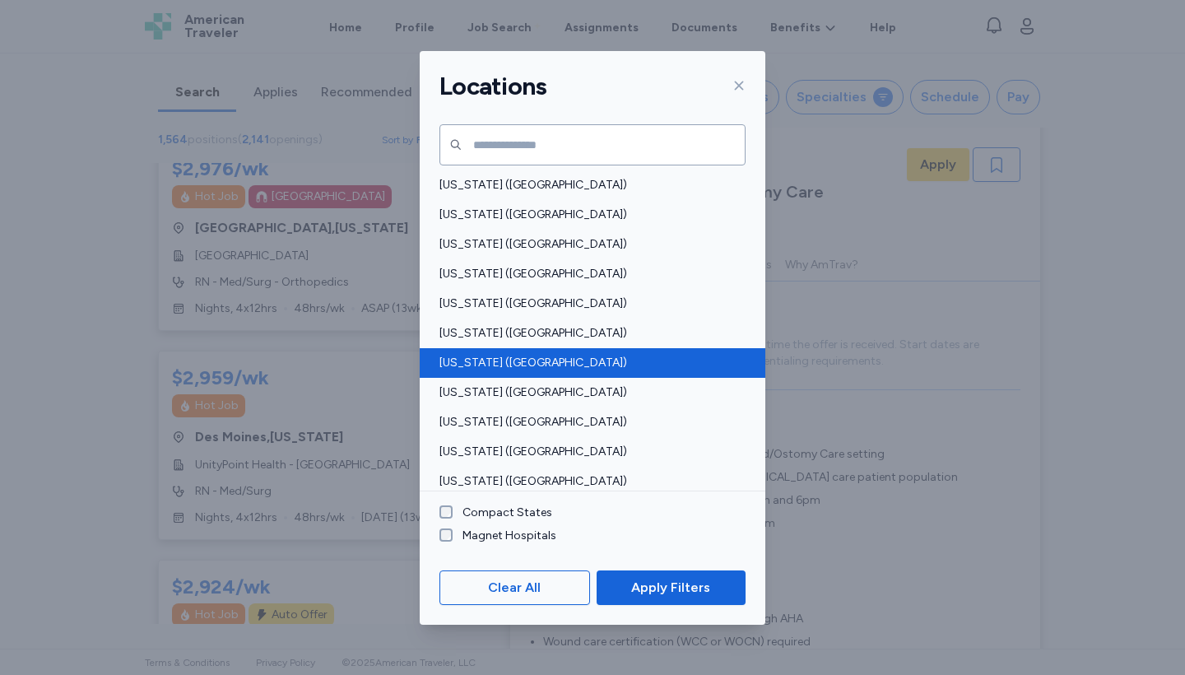
click at [520, 357] on span "[US_STATE] ([GEOGRAPHIC_DATA])" at bounding box center [588, 363] width 296 height 16
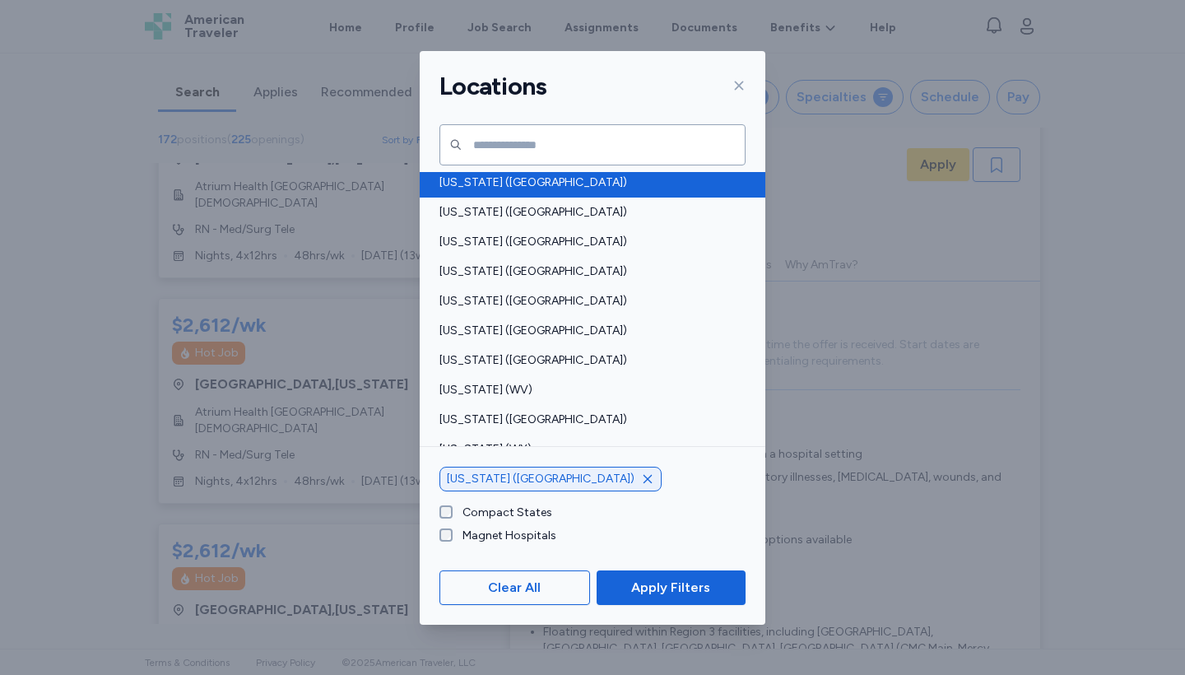
scroll to position [1221, 0]
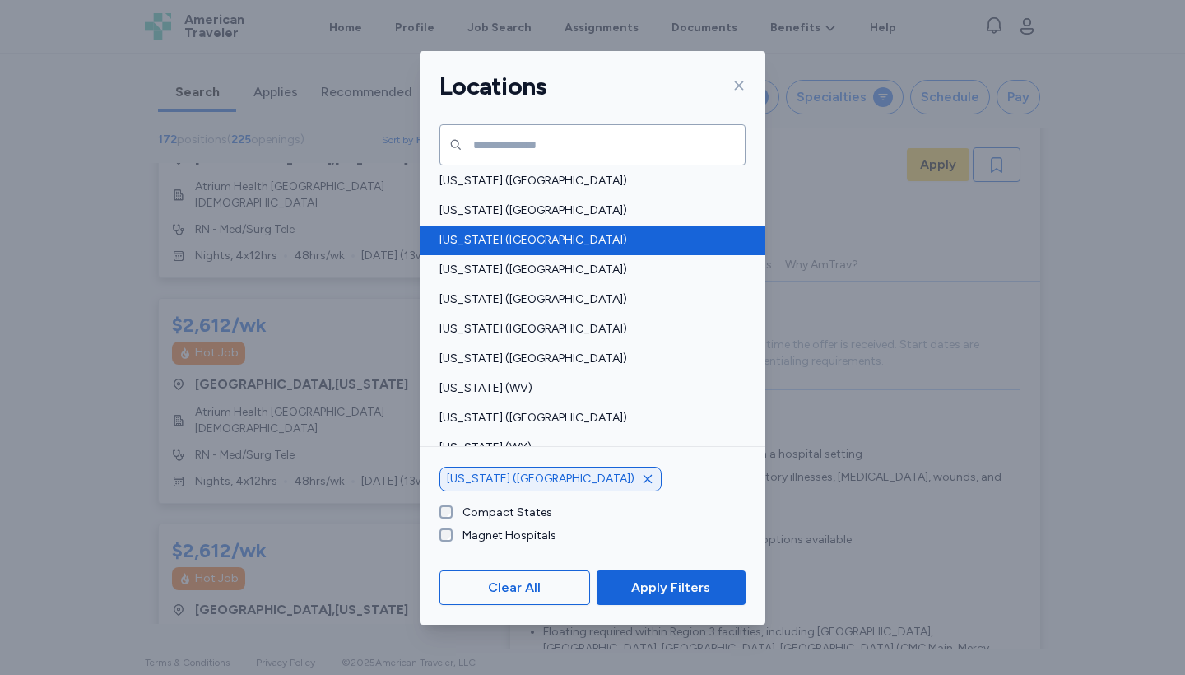
click at [482, 244] on span "[US_STATE] ([GEOGRAPHIC_DATA])" at bounding box center [588, 240] width 296 height 16
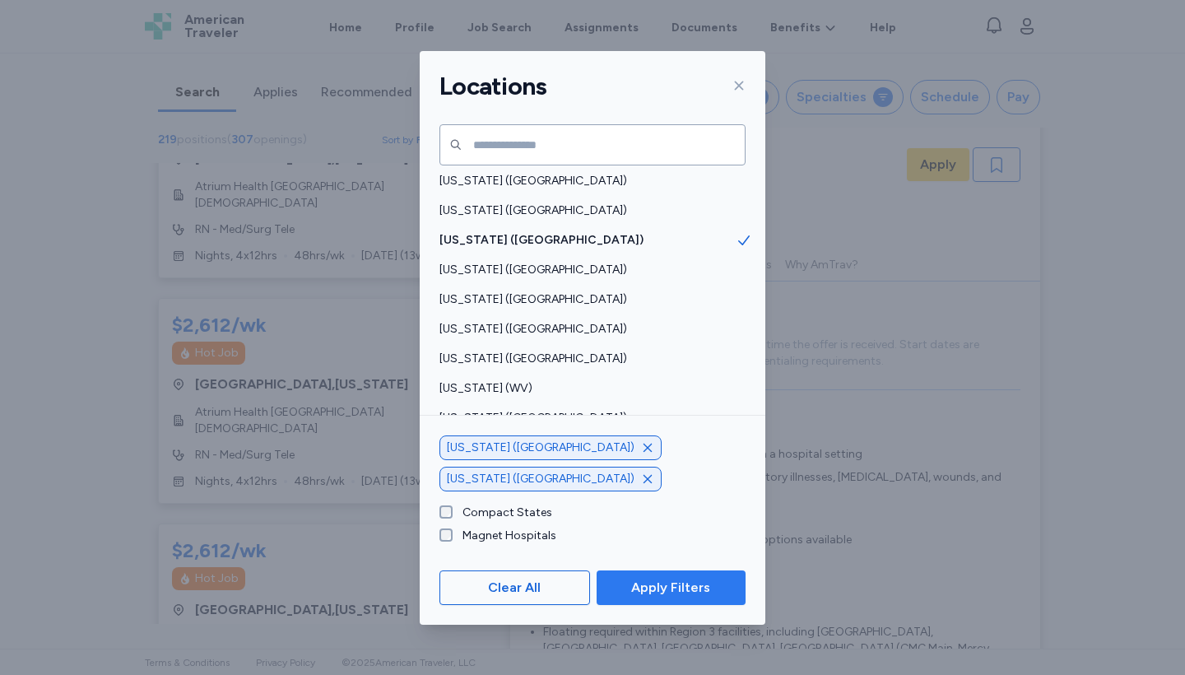
click at [684, 590] on span "Apply Filters" at bounding box center [670, 588] width 79 height 20
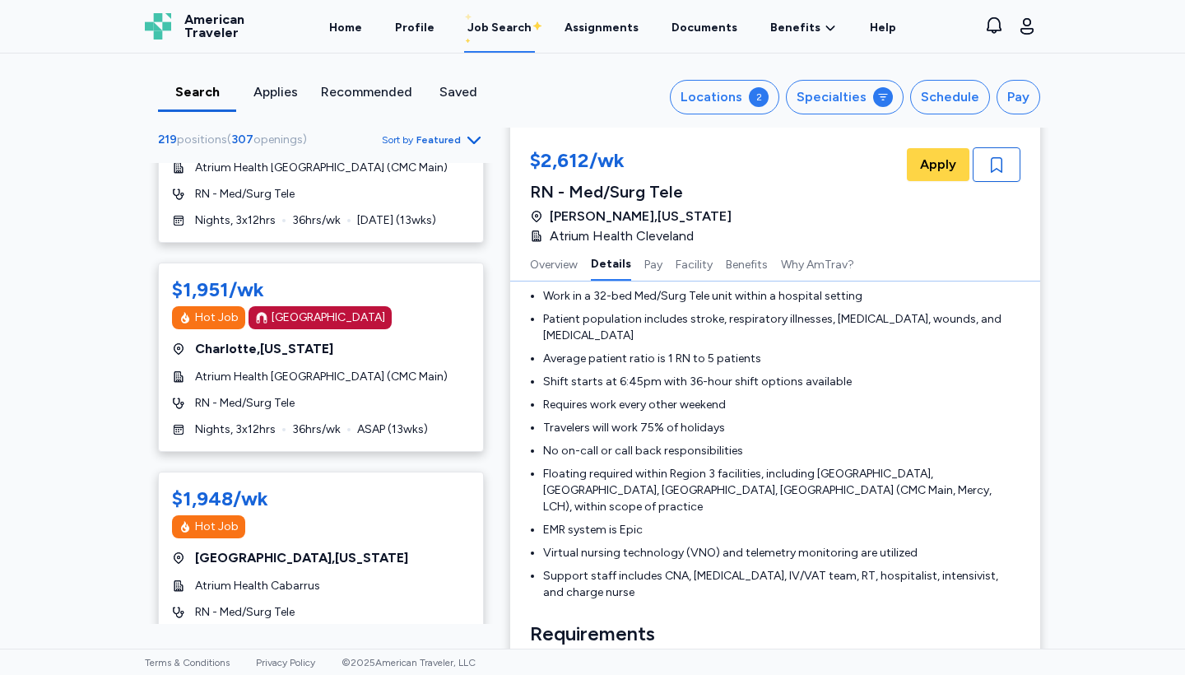
scroll to position [10364, 0]
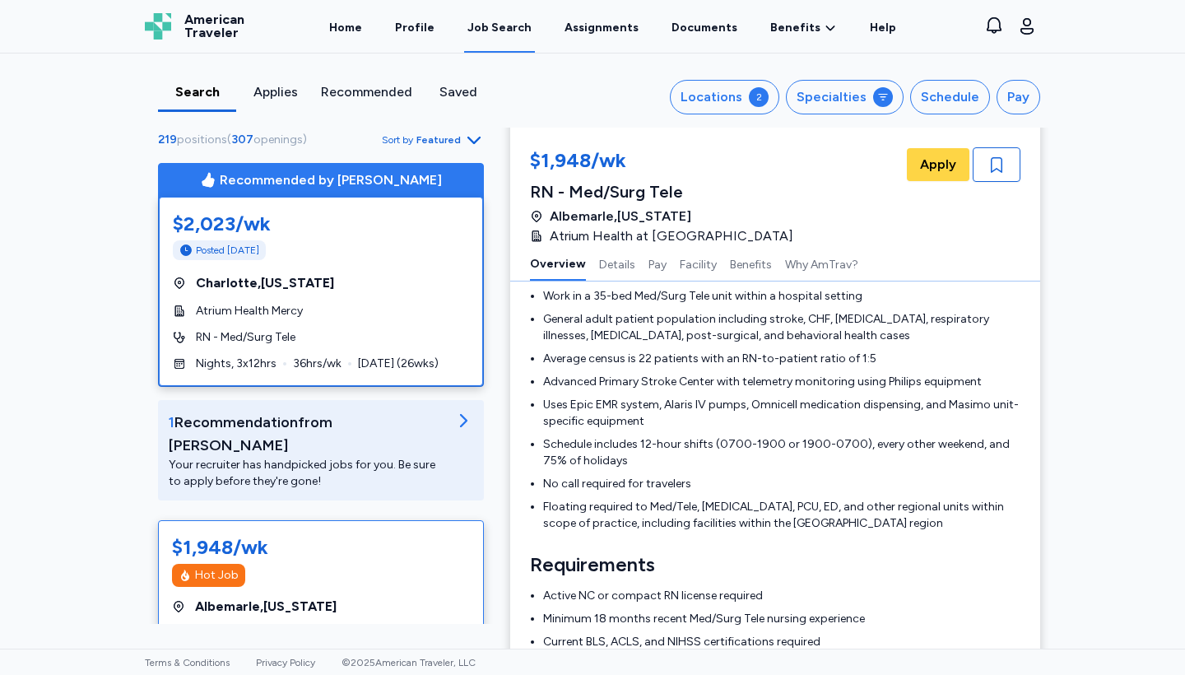
scroll to position [156, 0]
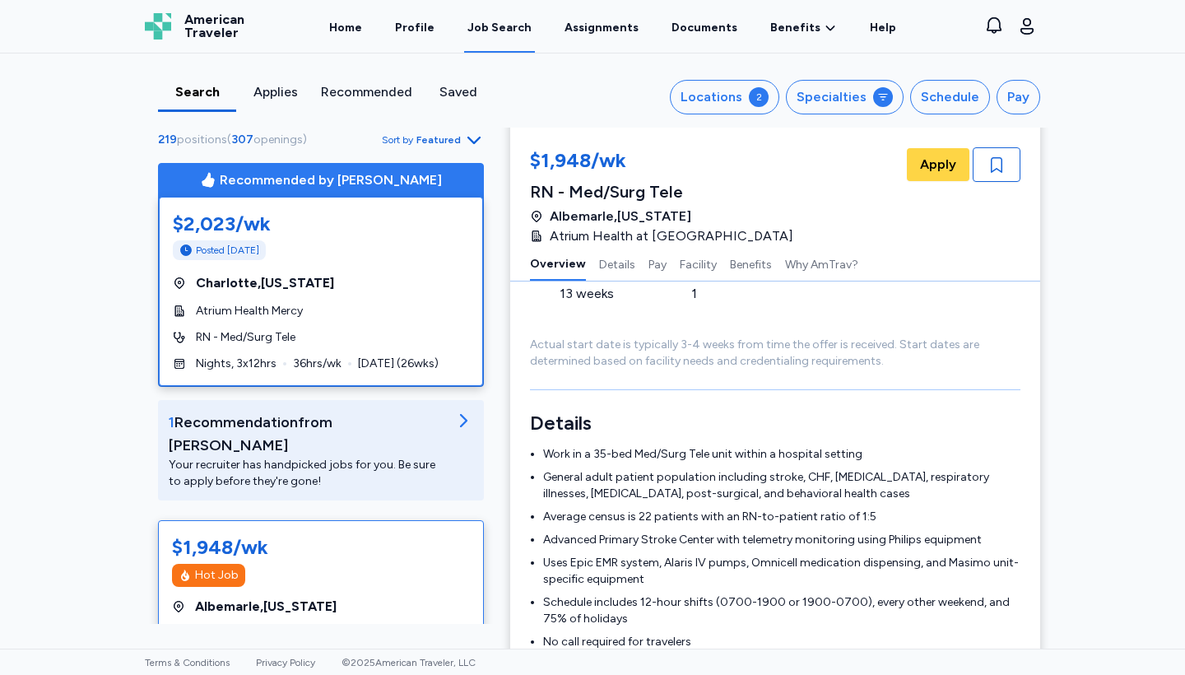
click at [367, 303] on div "Atrium Health Mercy" at bounding box center [321, 311] width 296 height 16
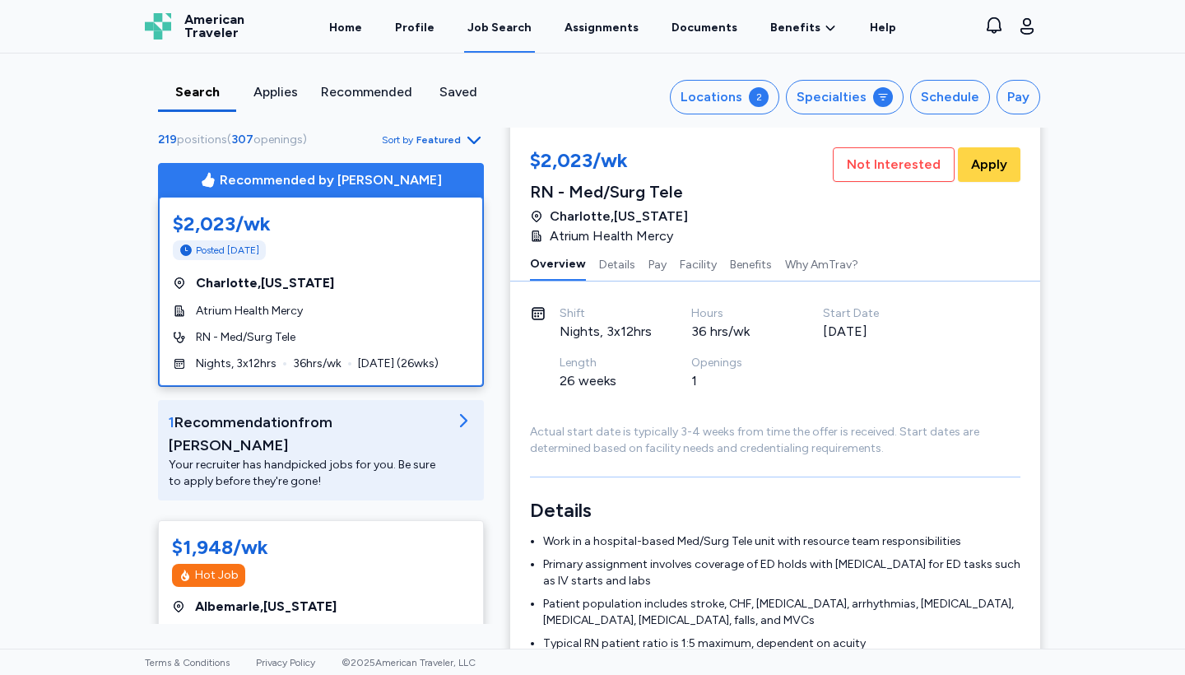
click at [343, 240] on div "Posted 1 day ago" at bounding box center [321, 250] width 296 height 20
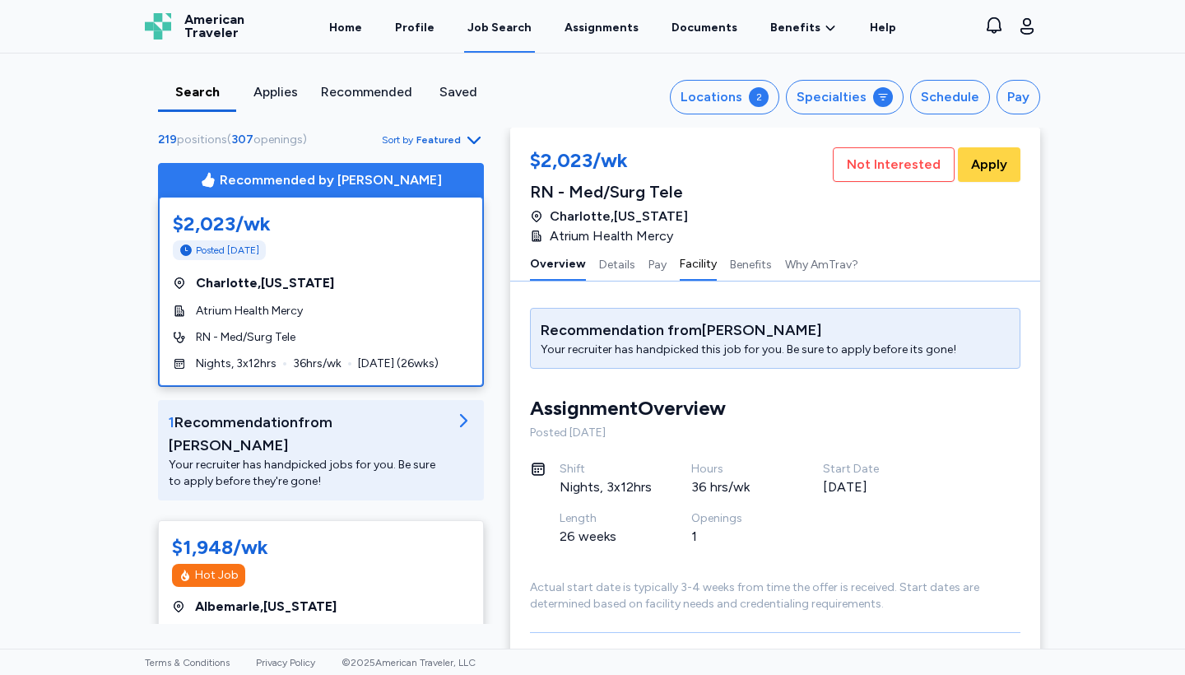
click at [694, 268] on button "Facility" at bounding box center [698, 263] width 37 height 35
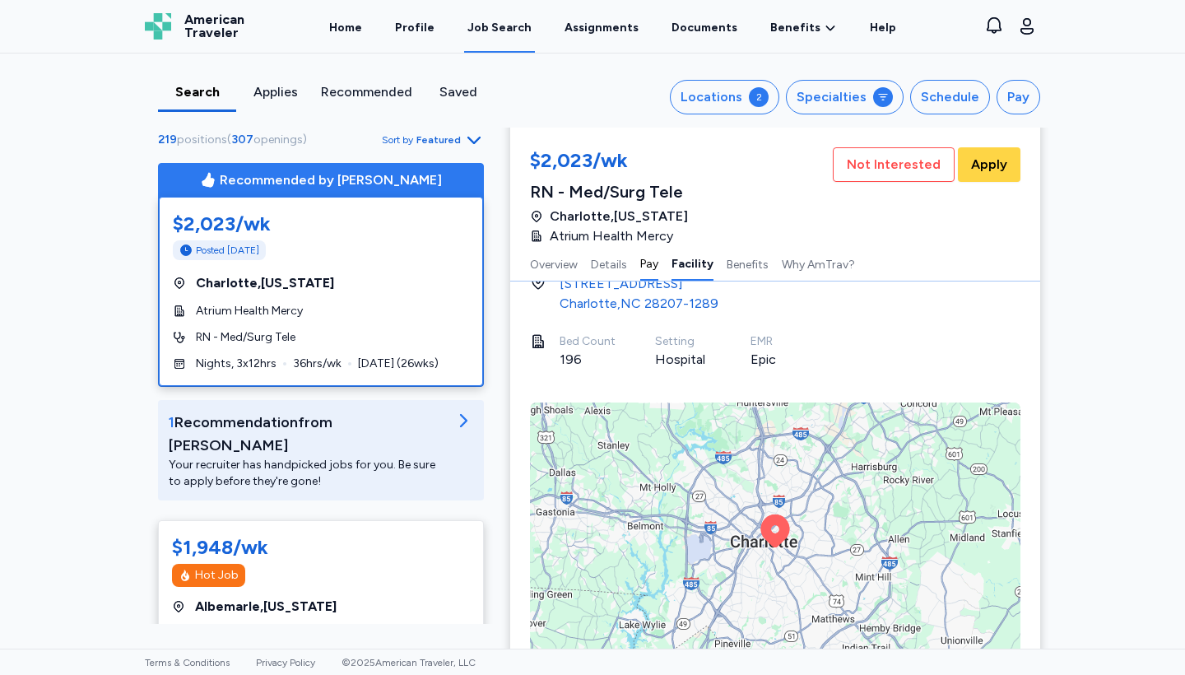
click at [652, 264] on button "Pay" at bounding box center [649, 263] width 18 height 35
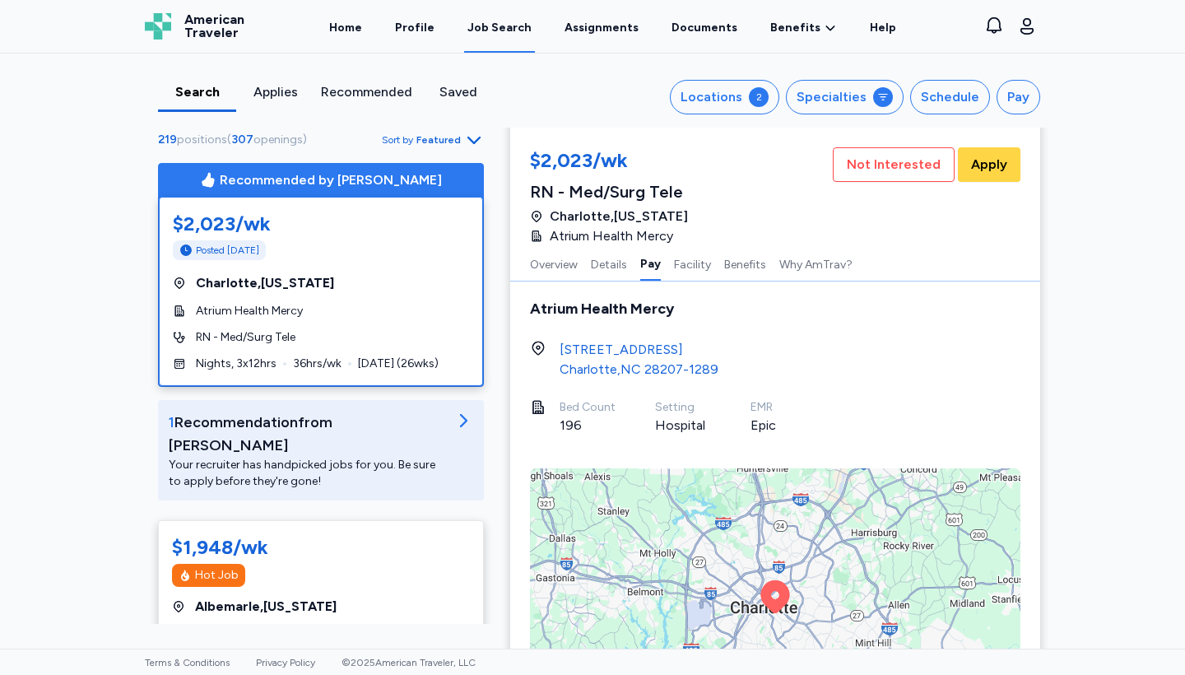
scroll to position [1902, 0]
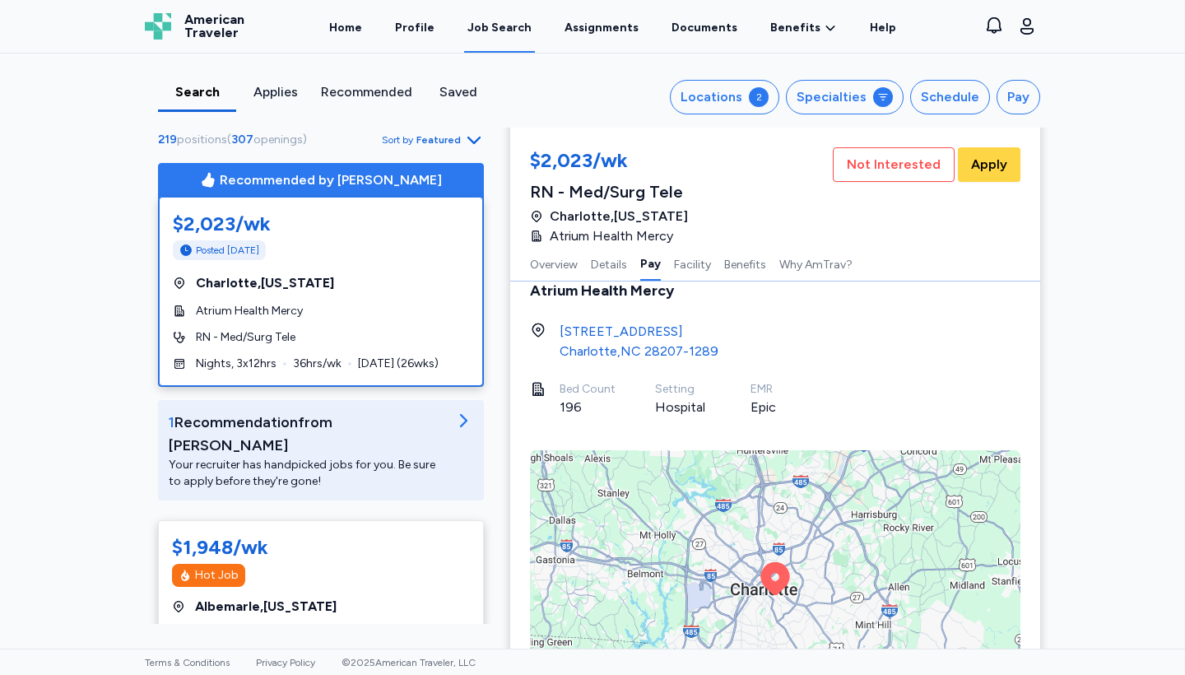
click at [606, 283] on div "Facility Atrium Health Mercy 2001 Vail Avenue Charlotte , NC 28207-1289 Bed Cou…" at bounding box center [775, 490] width 491 height 514
click at [606, 272] on button "Details" at bounding box center [609, 263] width 36 height 35
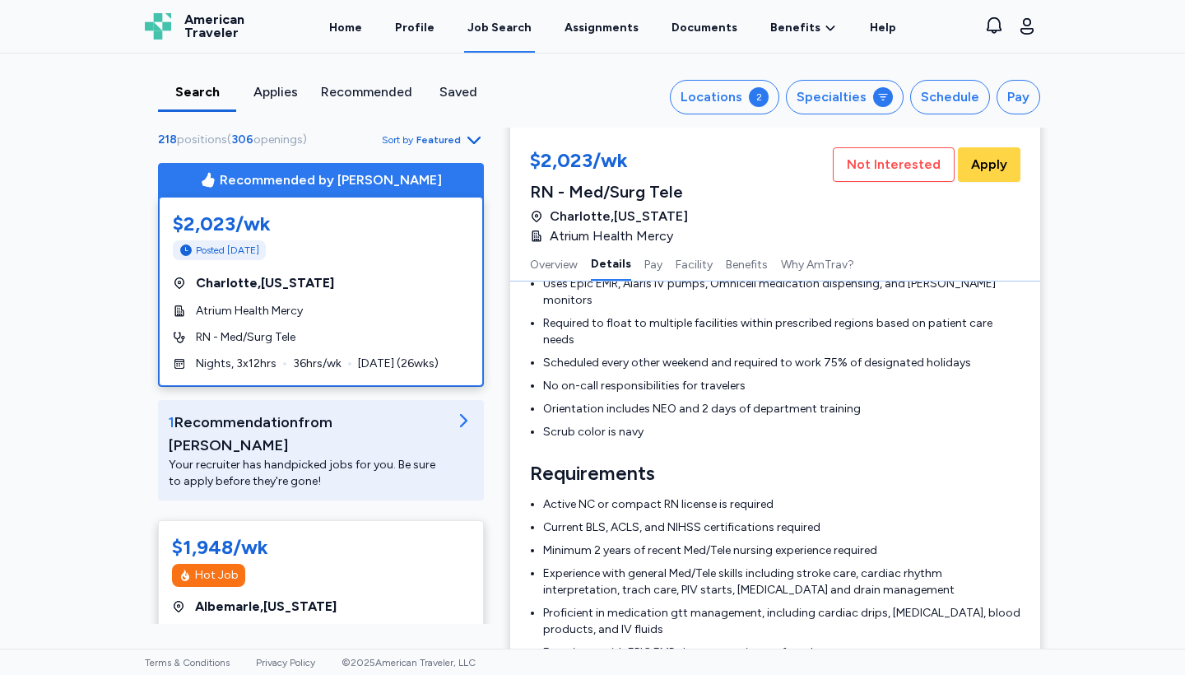
scroll to position [641, 0]
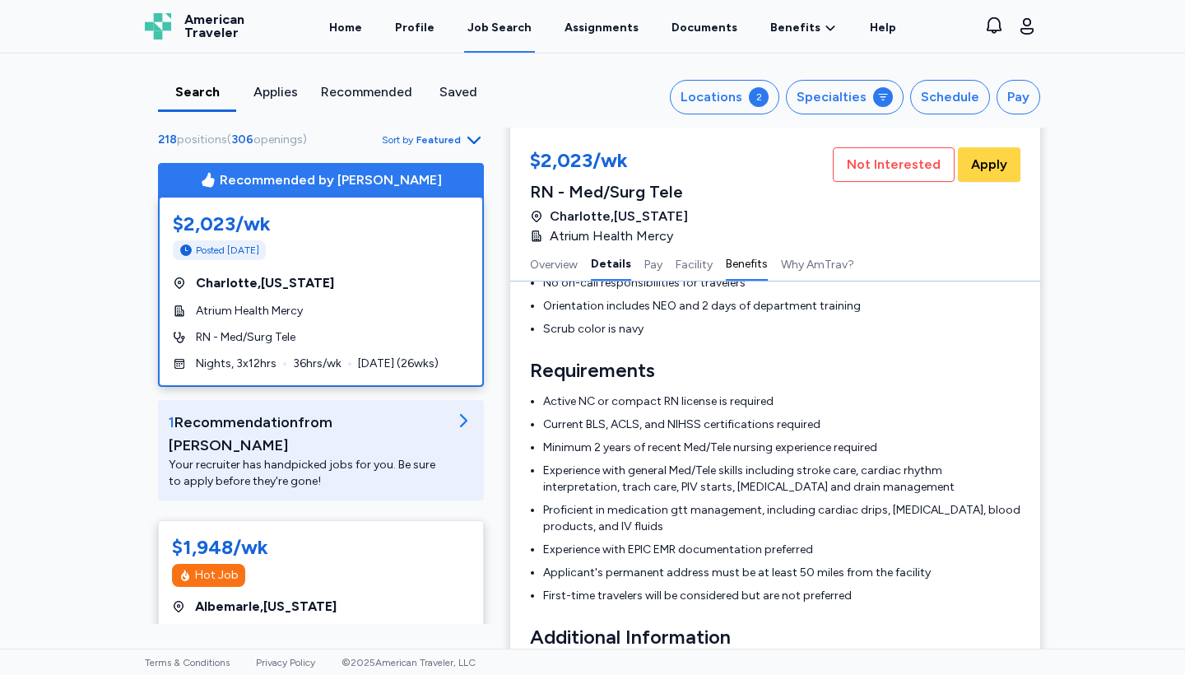
click at [758, 259] on button "Benefits" at bounding box center [747, 263] width 42 height 35
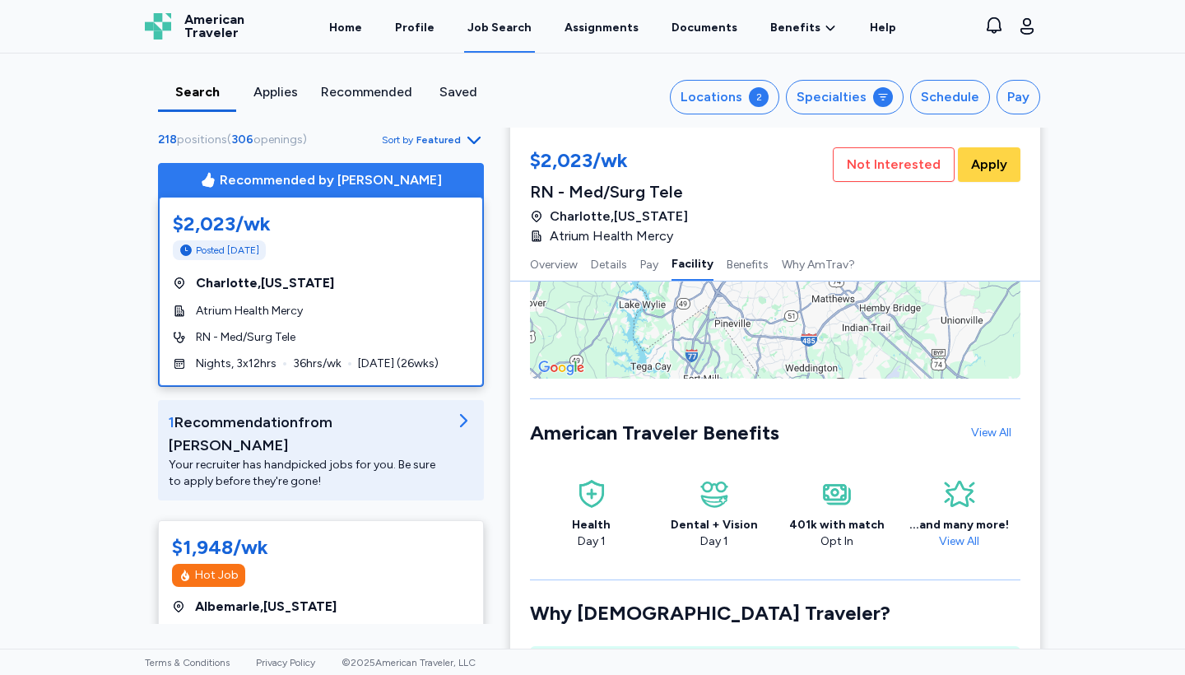
scroll to position [2269, 0]
click at [962, 535] on link "View All" at bounding box center [960, 542] width 54 height 14
click at [1001, 419] on link "View All" at bounding box center [990, 434] width 59 height 30
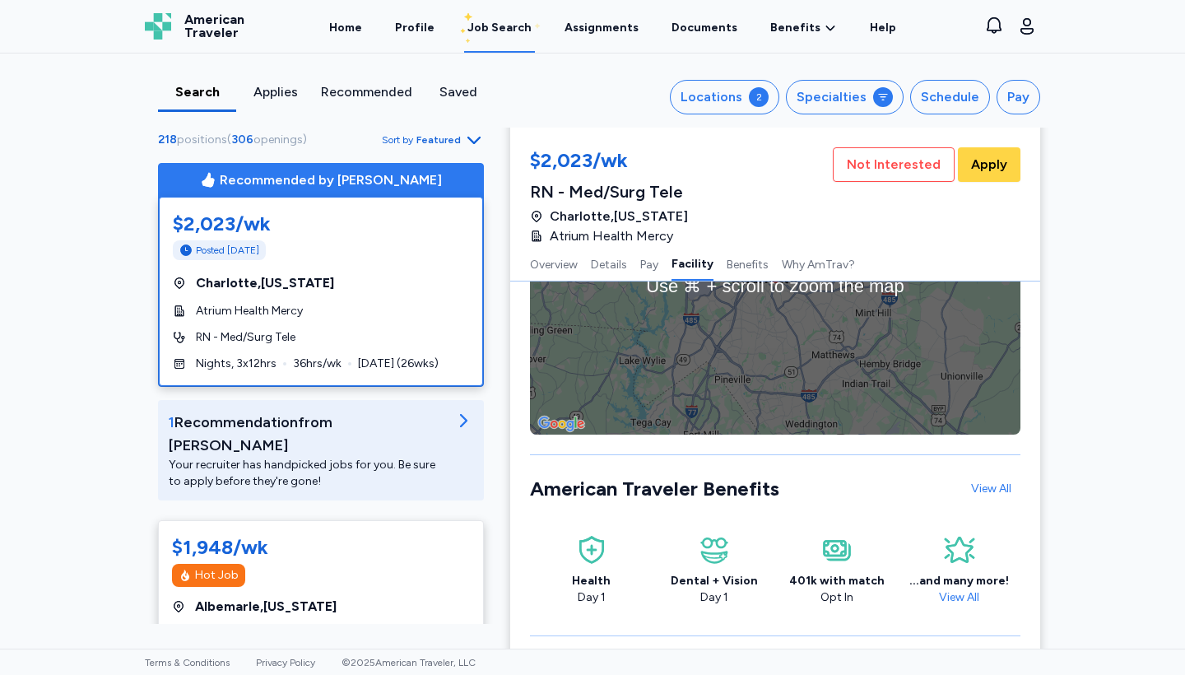
scroll to position [2009, 0]
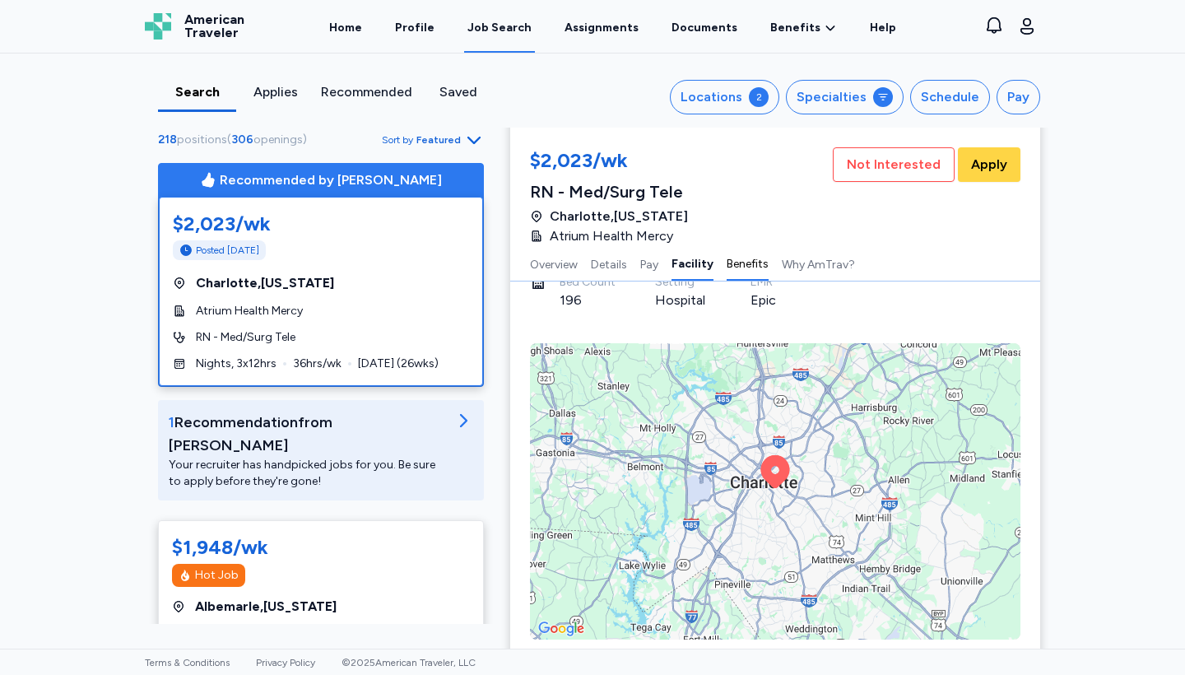
click at [753, 270] on button "Benefits" at bounding box center [748, 263] width 42 height 35
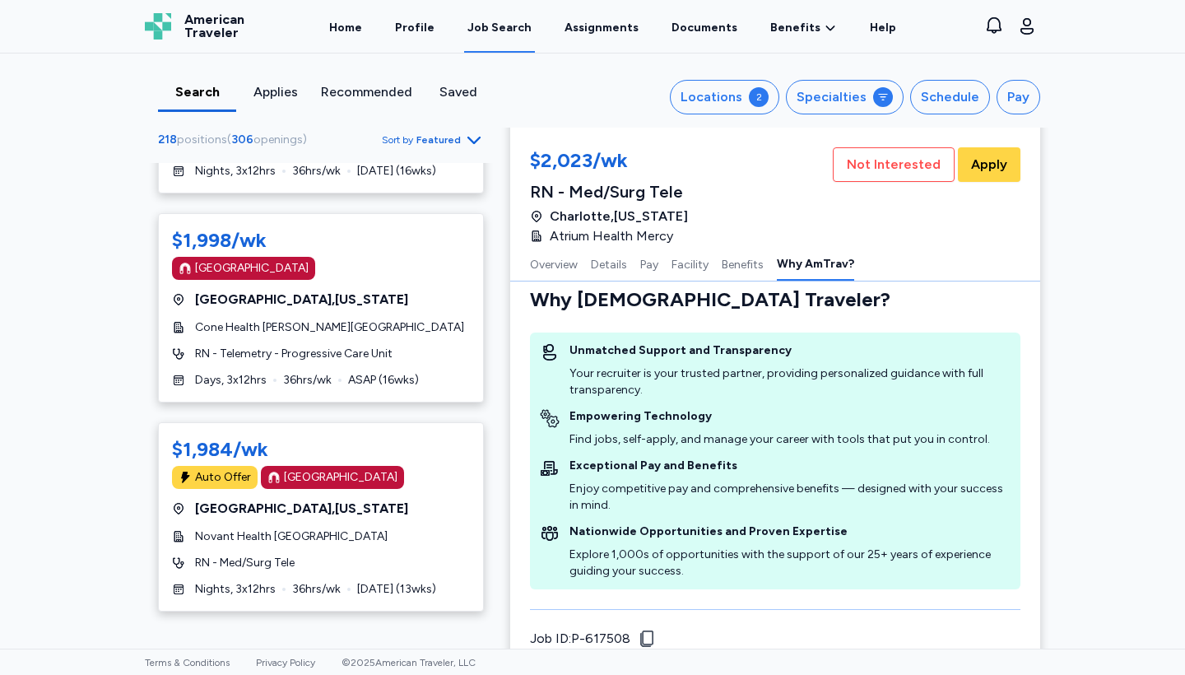
scroll to position [2145, 0]
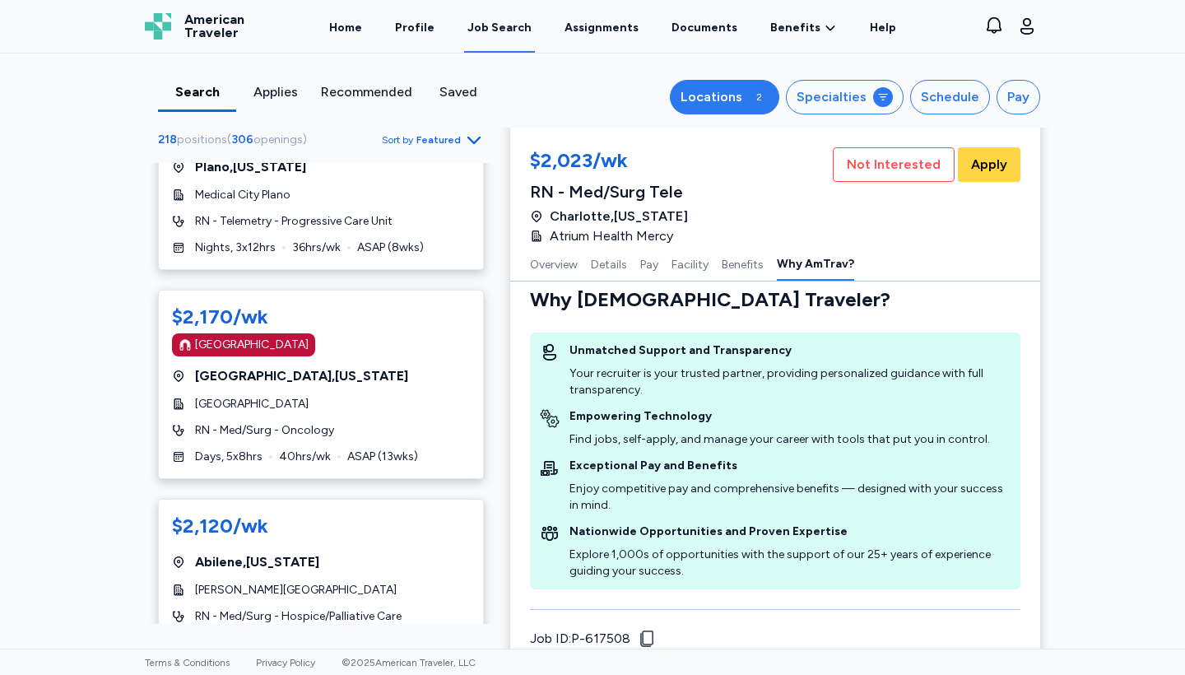
click at [735, 96] on div "Locations" at bounding box center [712, 97] width 62 height 20
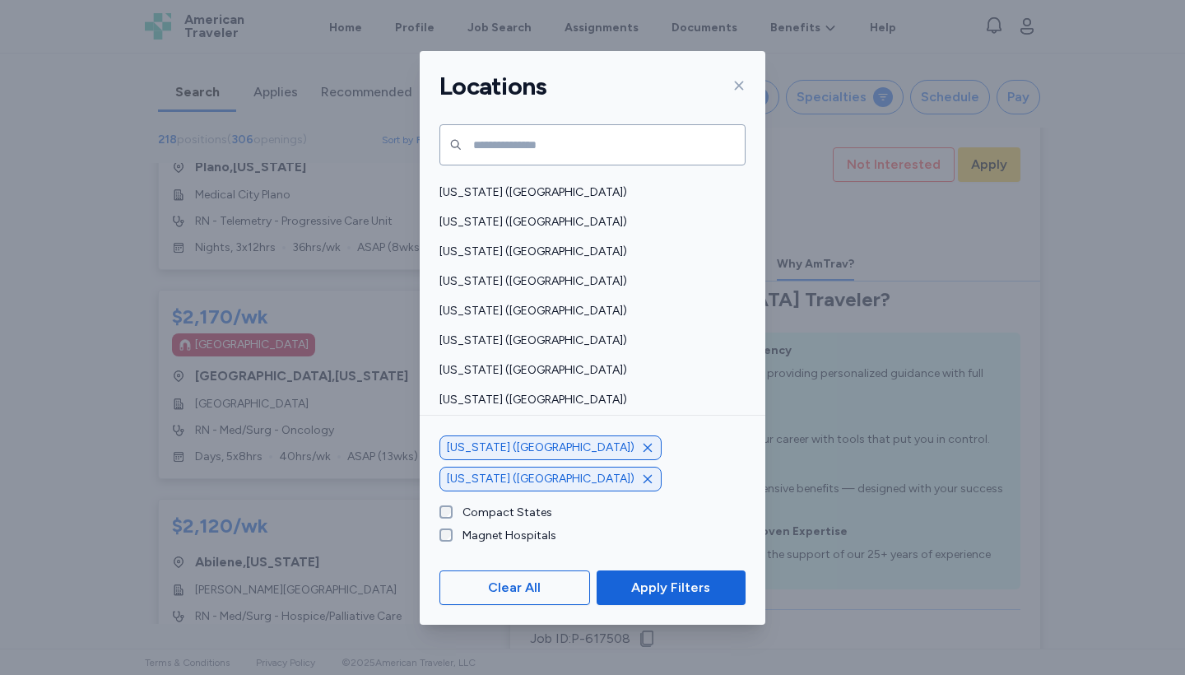
scroll to position [878, 0]
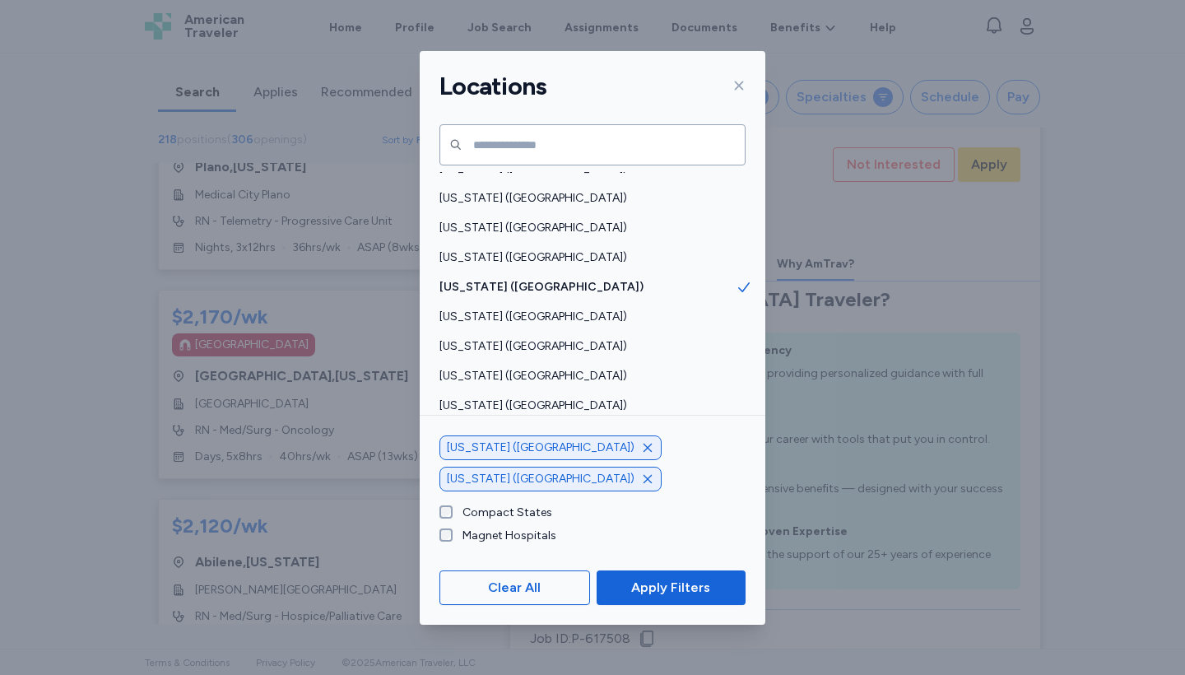
click at [641, 454] on icon "button" at bounding box center [647, 447] width 13 height 13
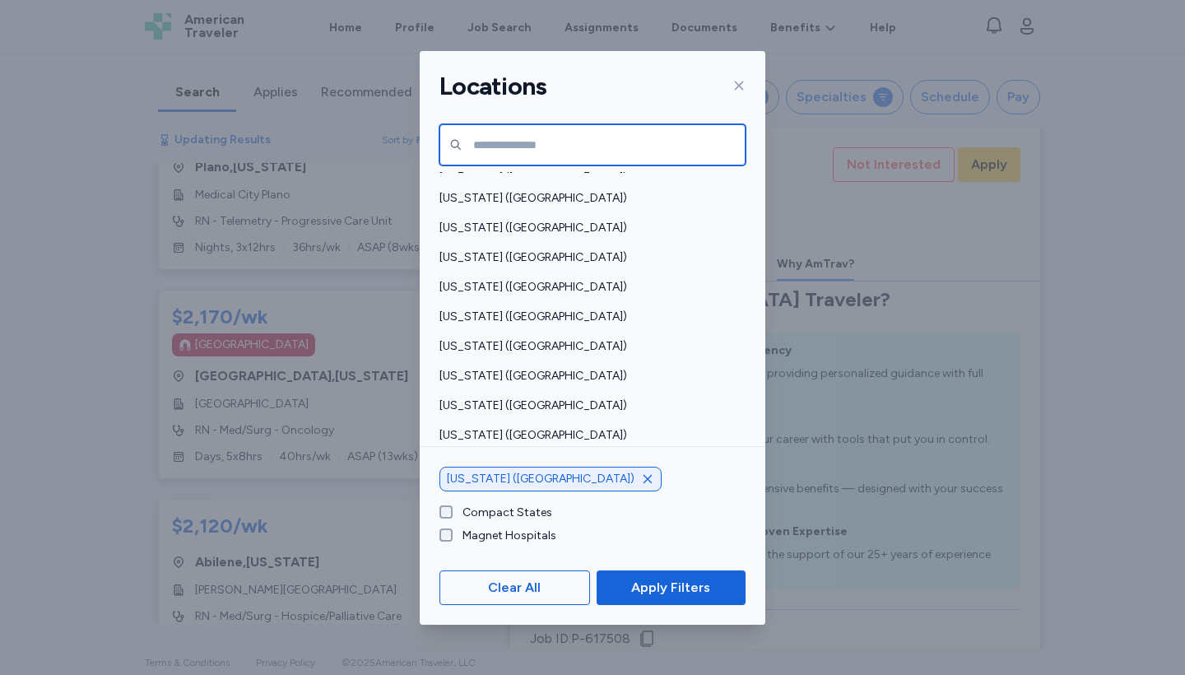
click at [480, 151] on input "text" at bounding box center [593, 144] width 306 height 41
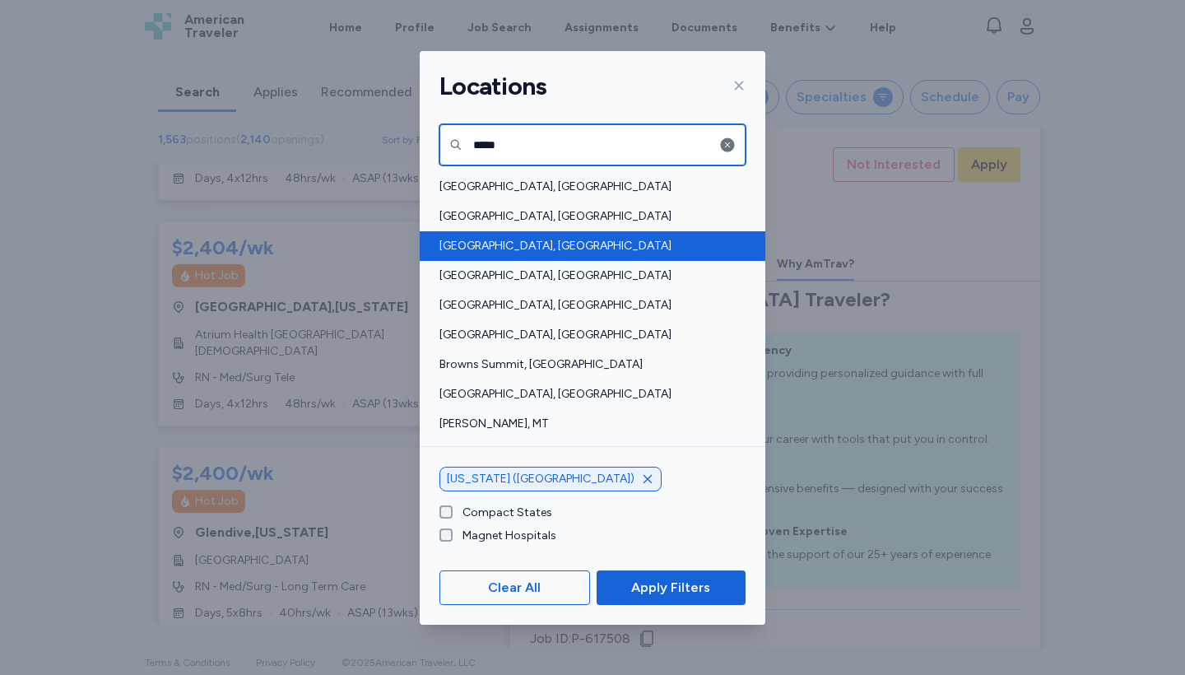
type input "*****"
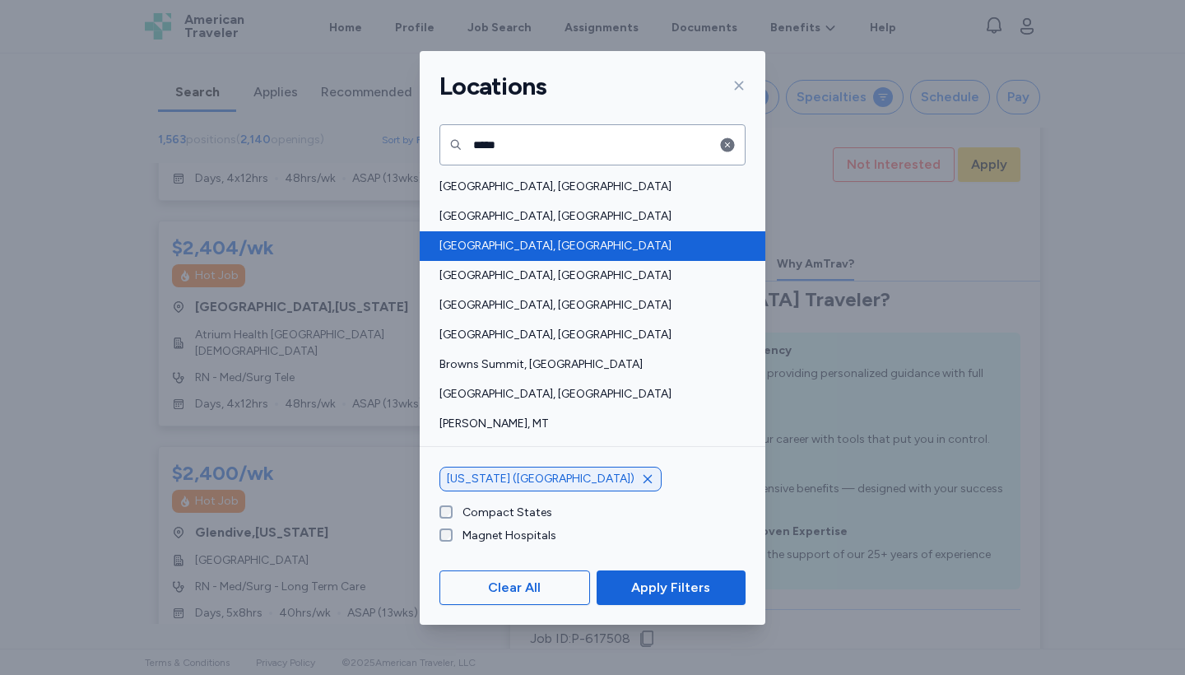
click at [475, 244] on span "[GEOGRAPHIC_DATA], [GEOGRAPHIC_DATA]" at bounding box center [588, 246] width 296 height 16
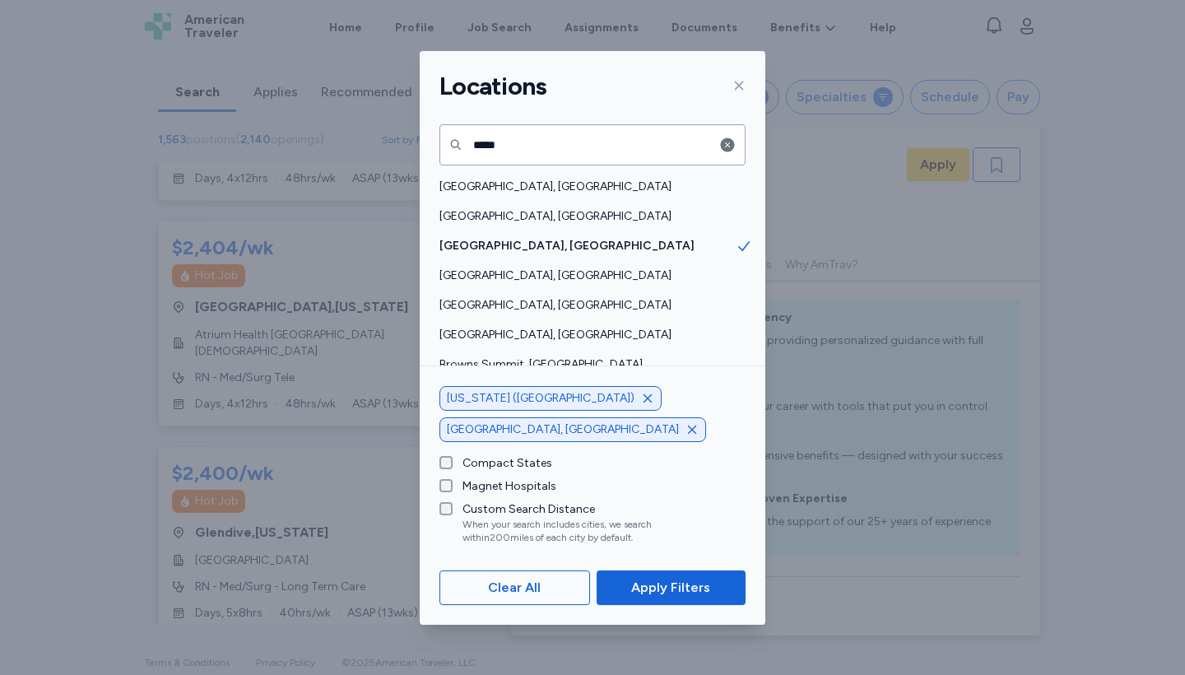
scroll to position [156, 0]
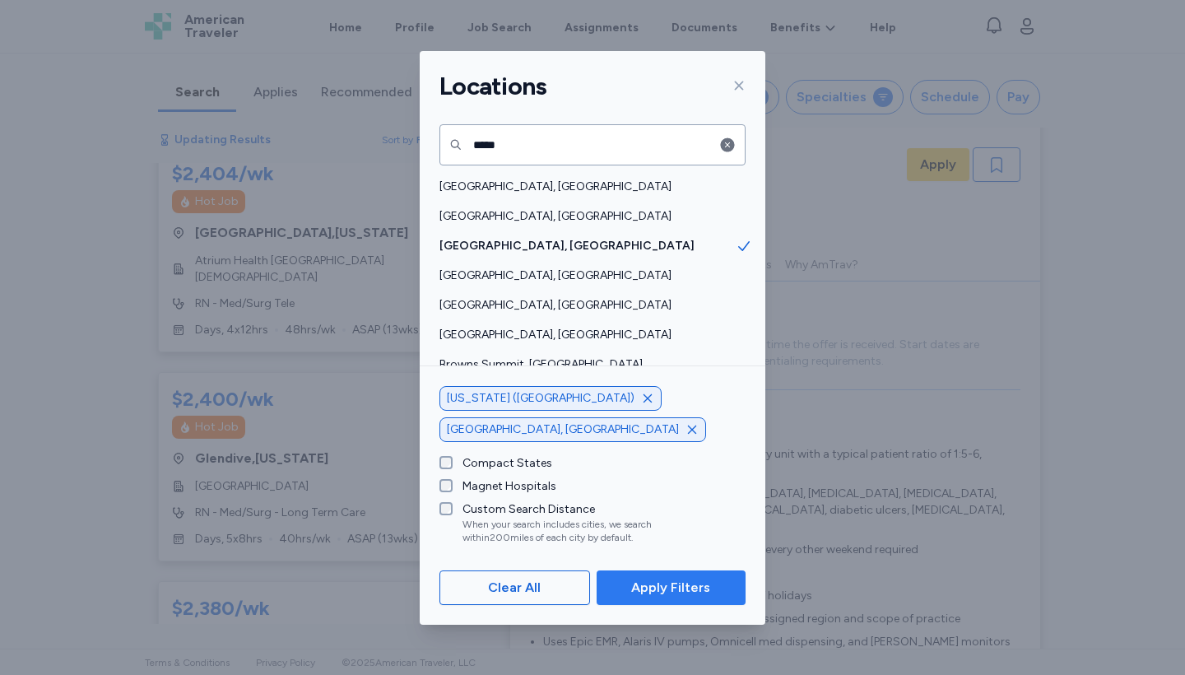
click at [677, 592] on span "Apply Filters" at bounding box center [670, 588] width 79 height 20
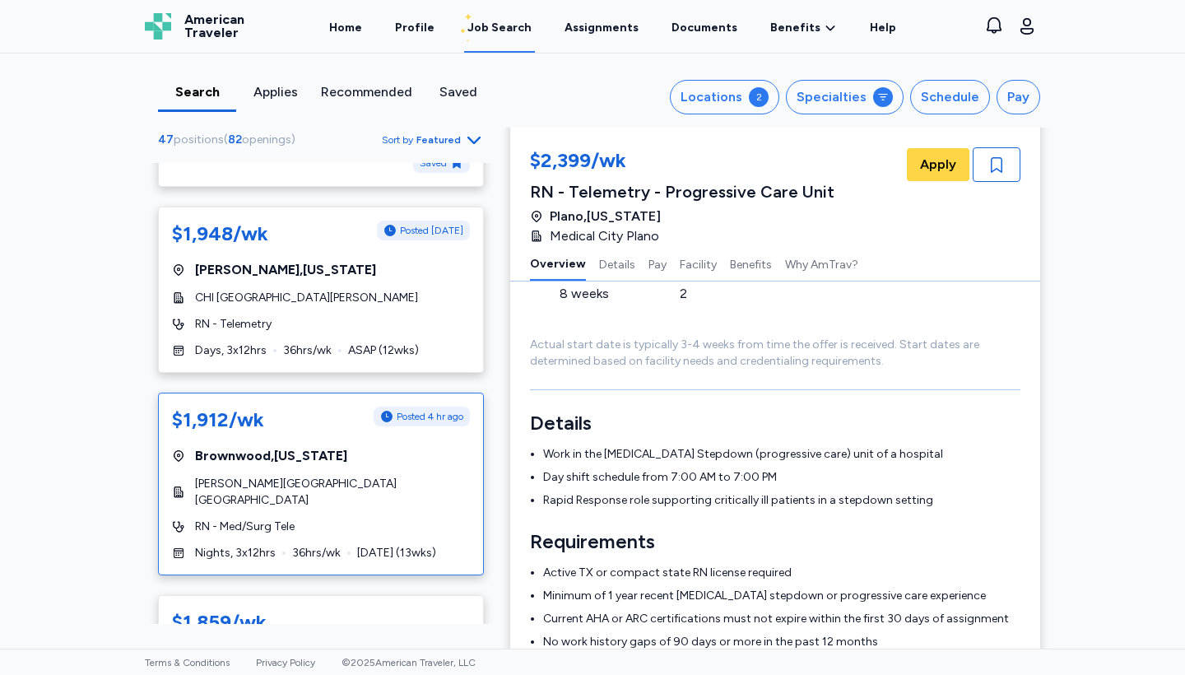
scroll to position [1528, 0]
click at [281, 407] on div "$1,912/wk Posted 4 hr ago" at bounding box center [321, 420] width 298 height 26
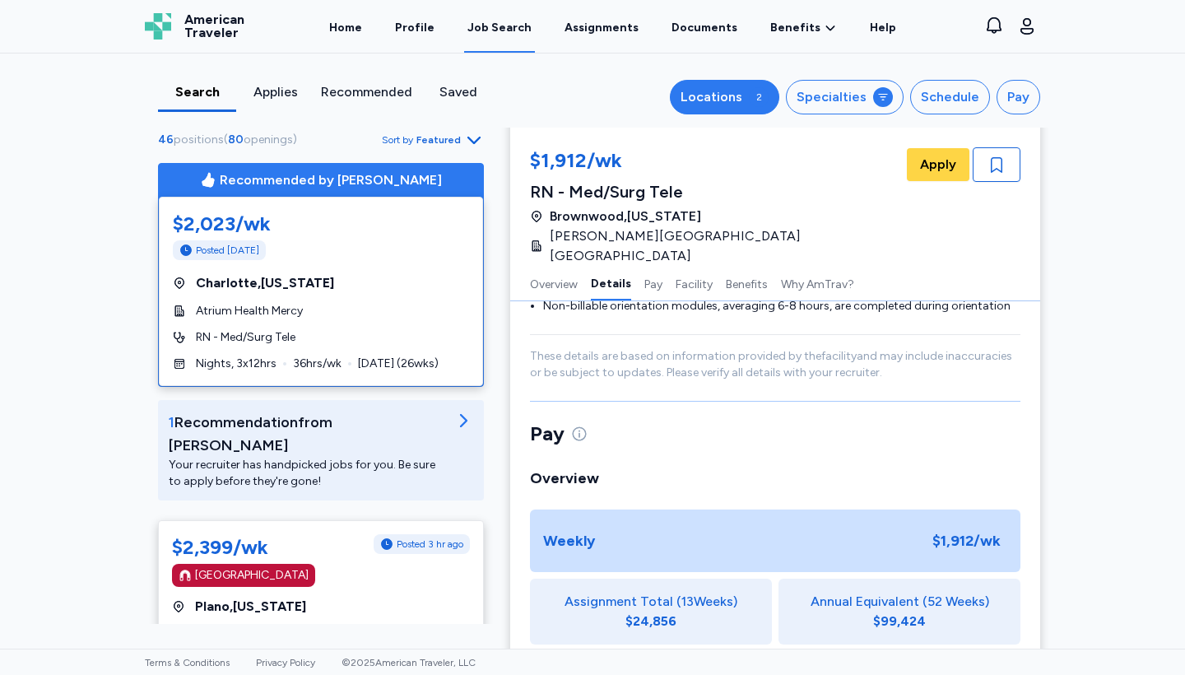
click at [724, 87] on div "Locations" at bounding box center [712, 97] width 62 height 20
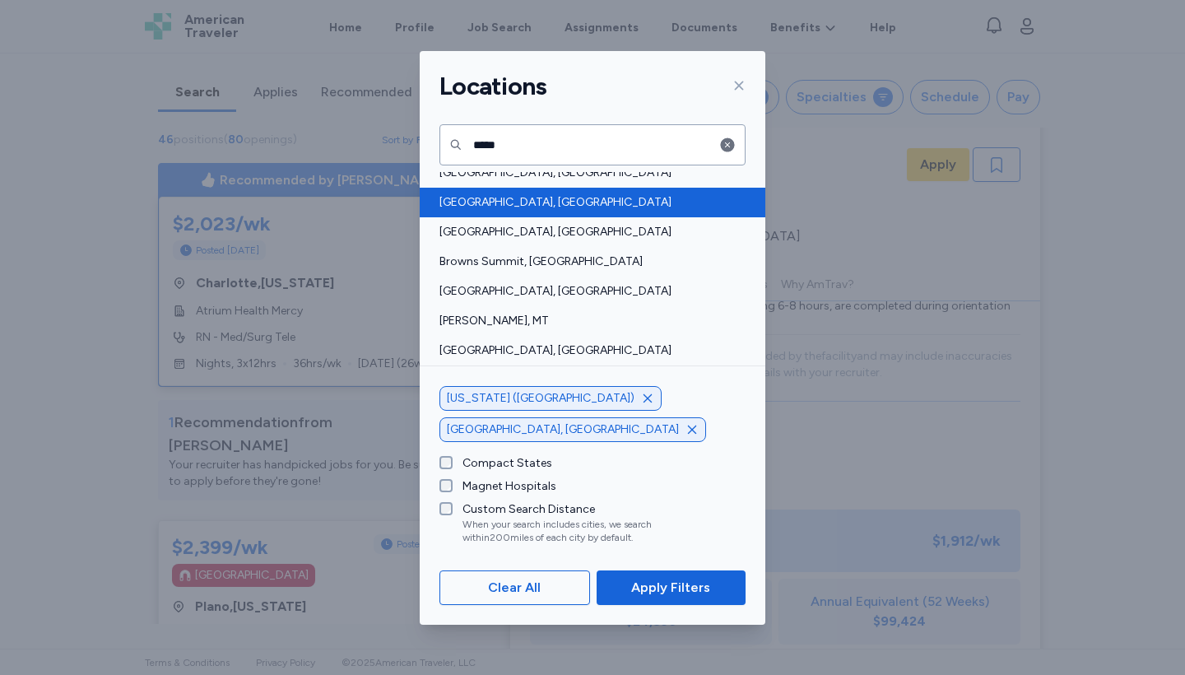
scroll to position [101, 0]
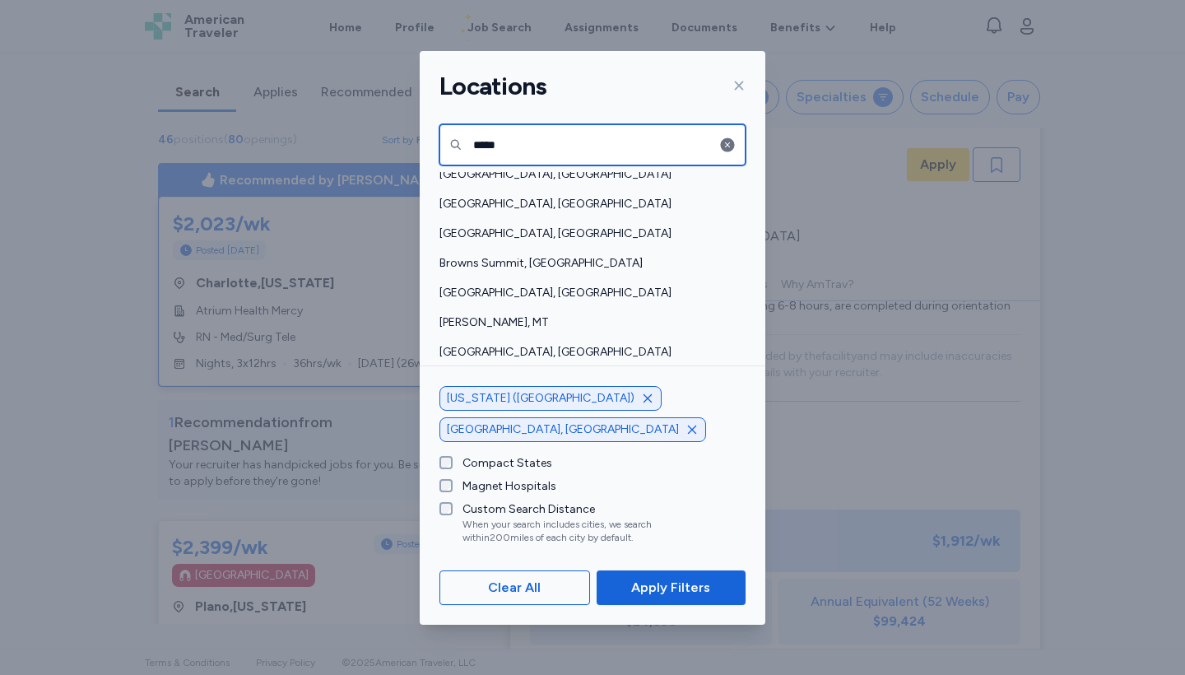
click at [529, 146] on input "*****" at bounding box center [593, 144] width 306 height 41
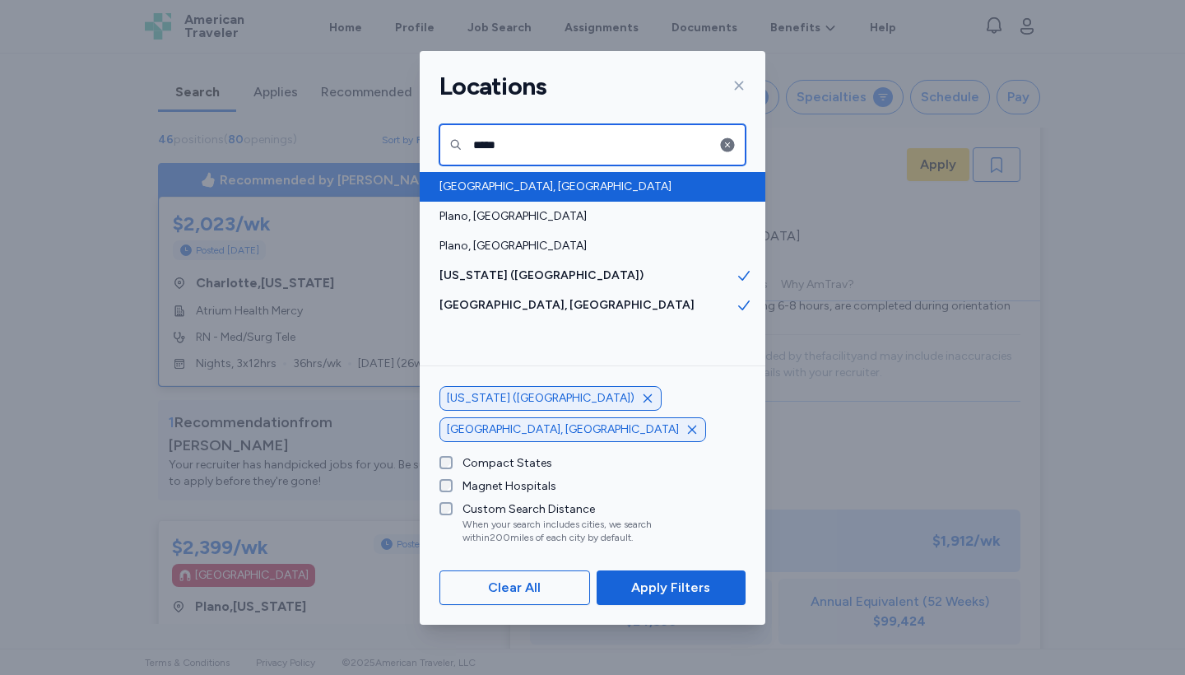
type input "*****"
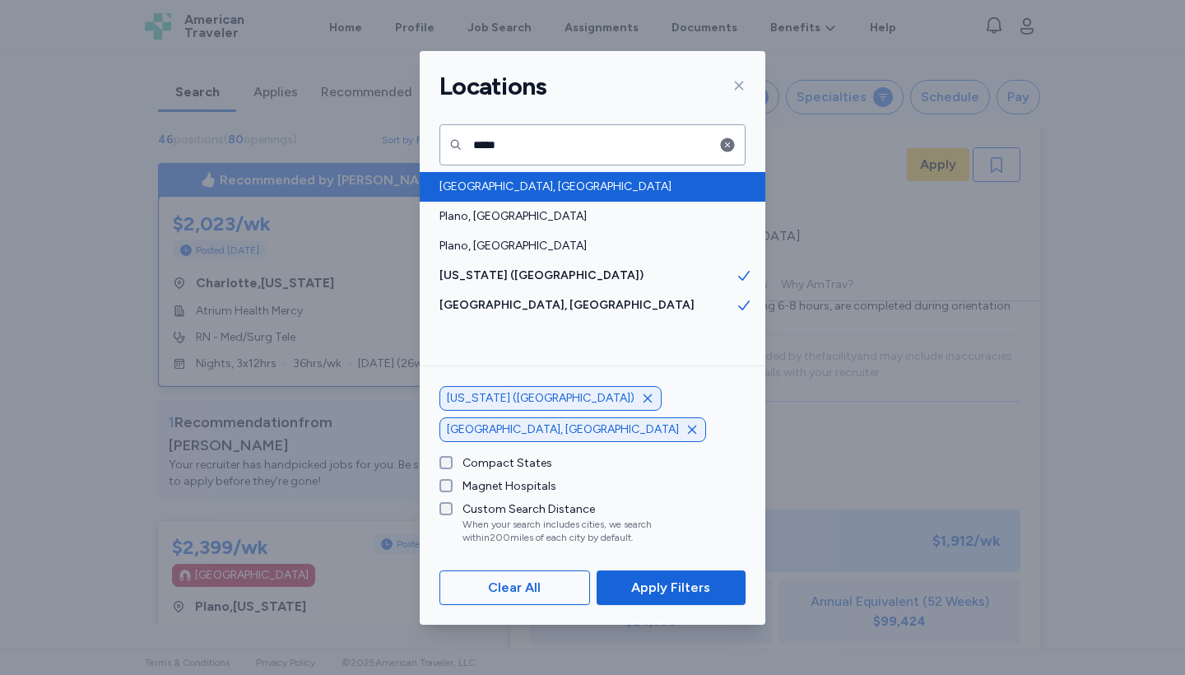
click at [482, 181] on span "Plano, TX" at bounding box center [588, 187] width 296 height 16
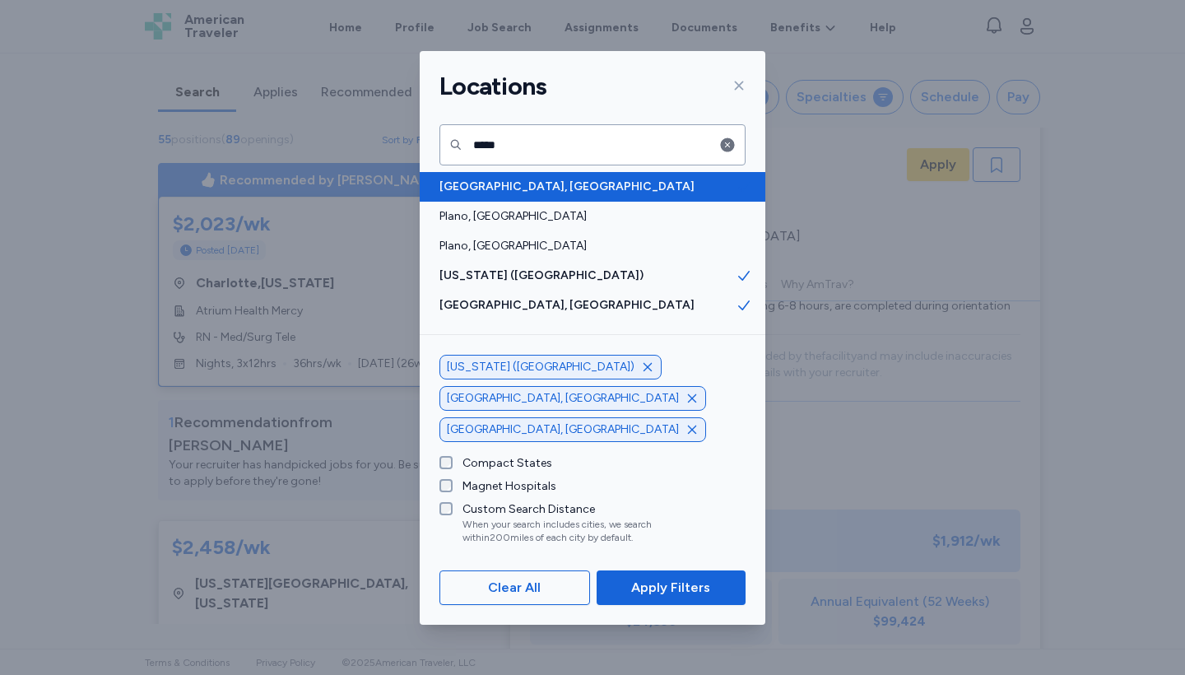
click at [470, 190] on span "Plano, TX" at bounding box center [588, 187] width 296 height 16
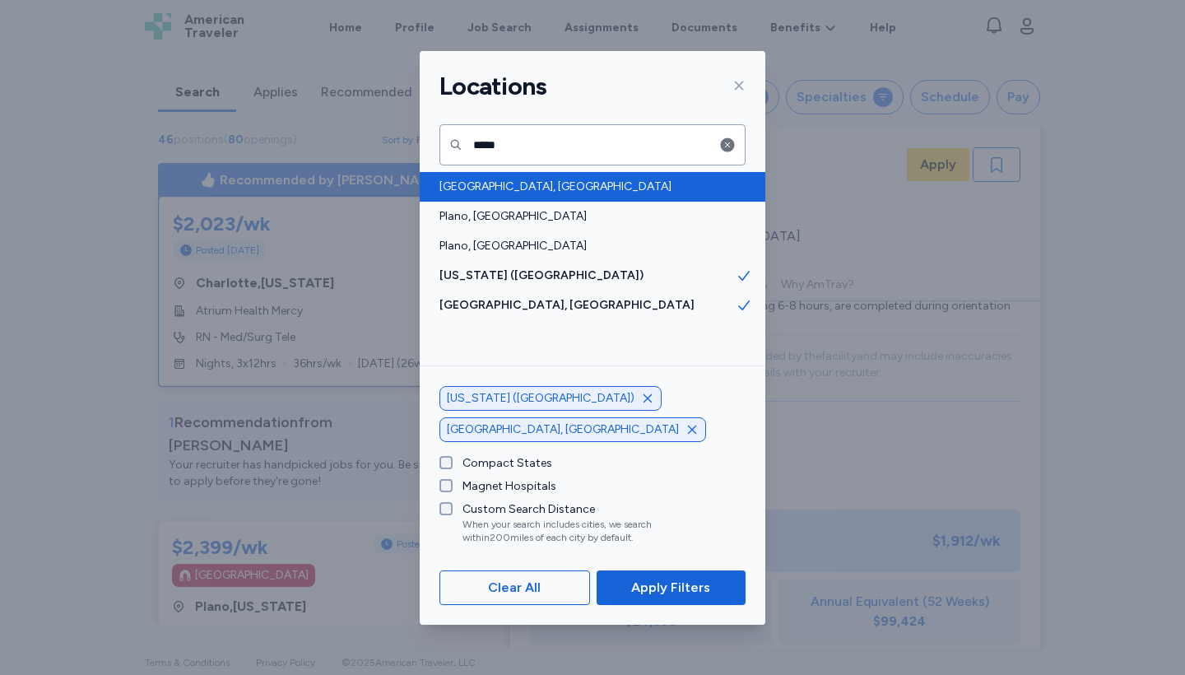
click at [463, 190] on span "Plano, TX" at bounding box center [588, 187] width 296 height 16
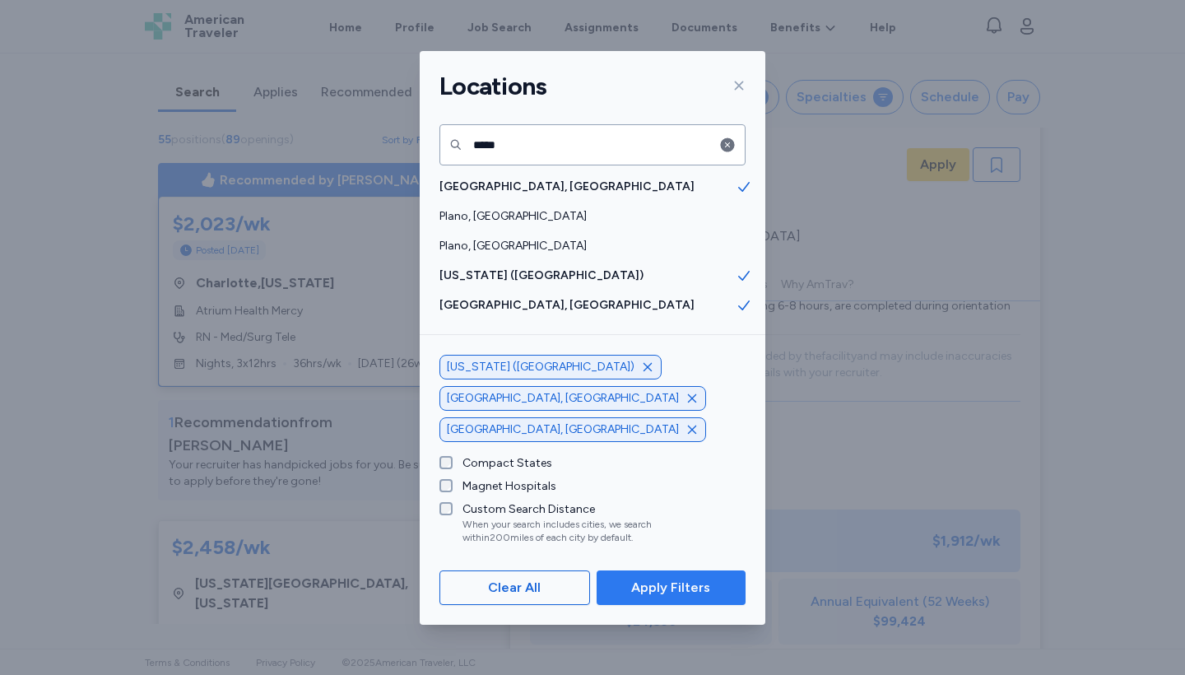
click at [672, 577] on button "Apply Filters" at bounding box center [671, 587] width 149 height 35
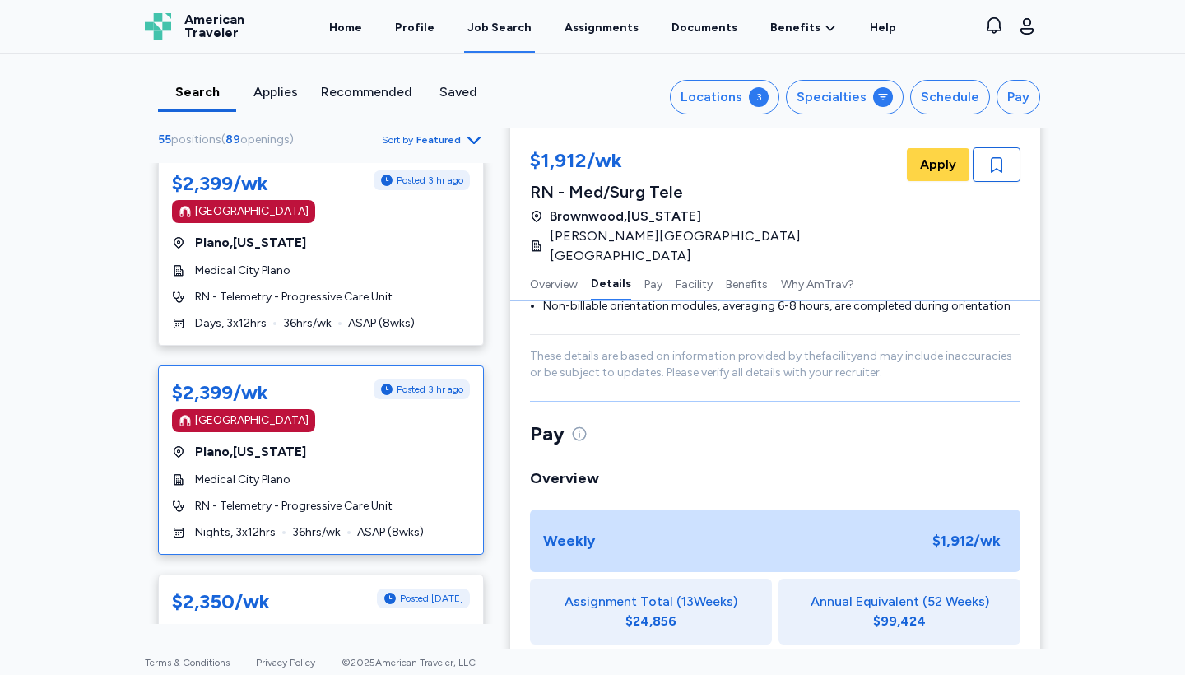
scroll to position [523, 0]
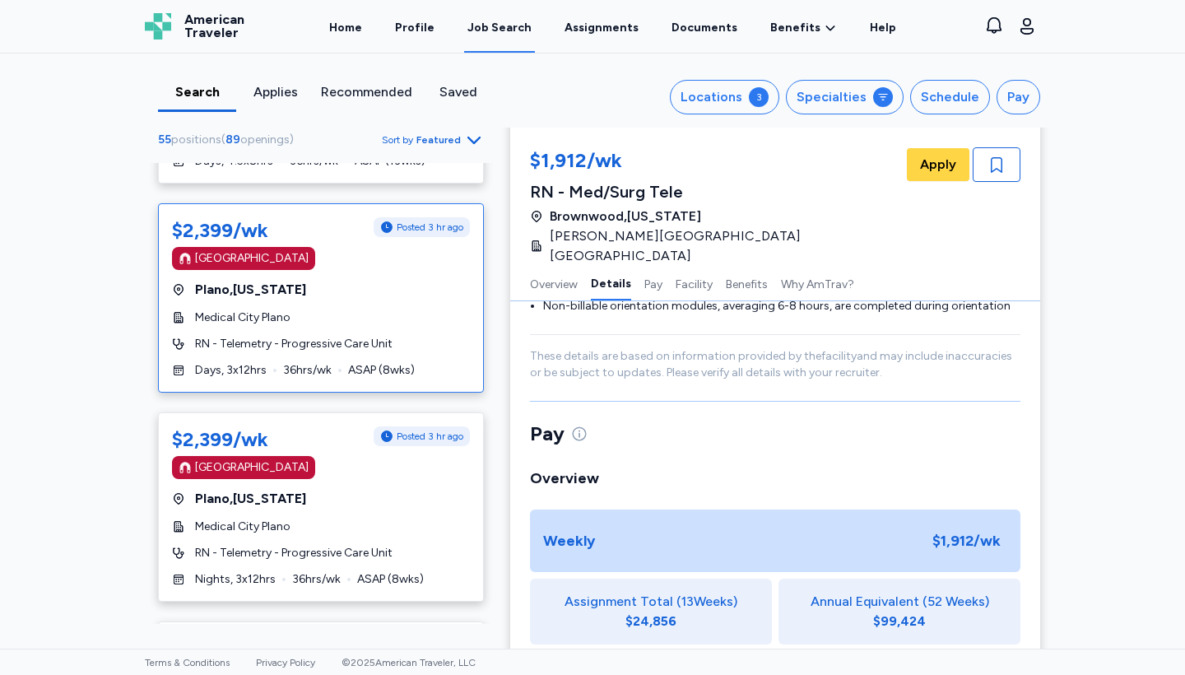
click at [309, 310] on div "Medical City Plano" at bounding box center [321, 318] width 298 height 16
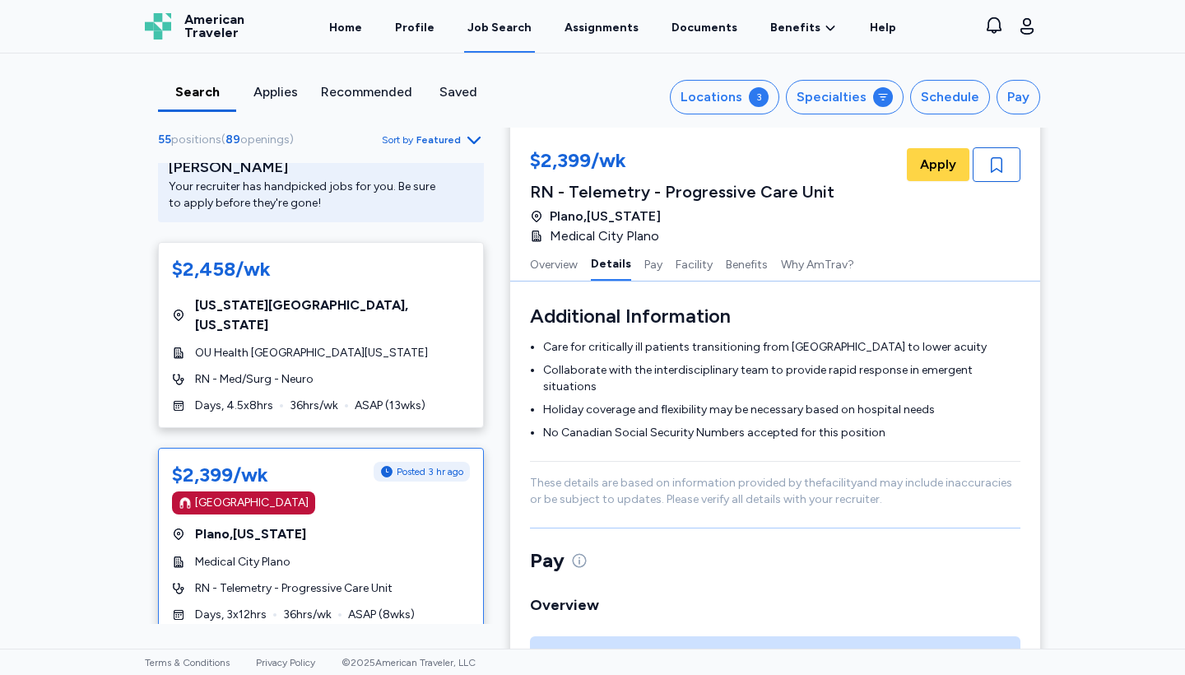
scroll to position [276, 0]
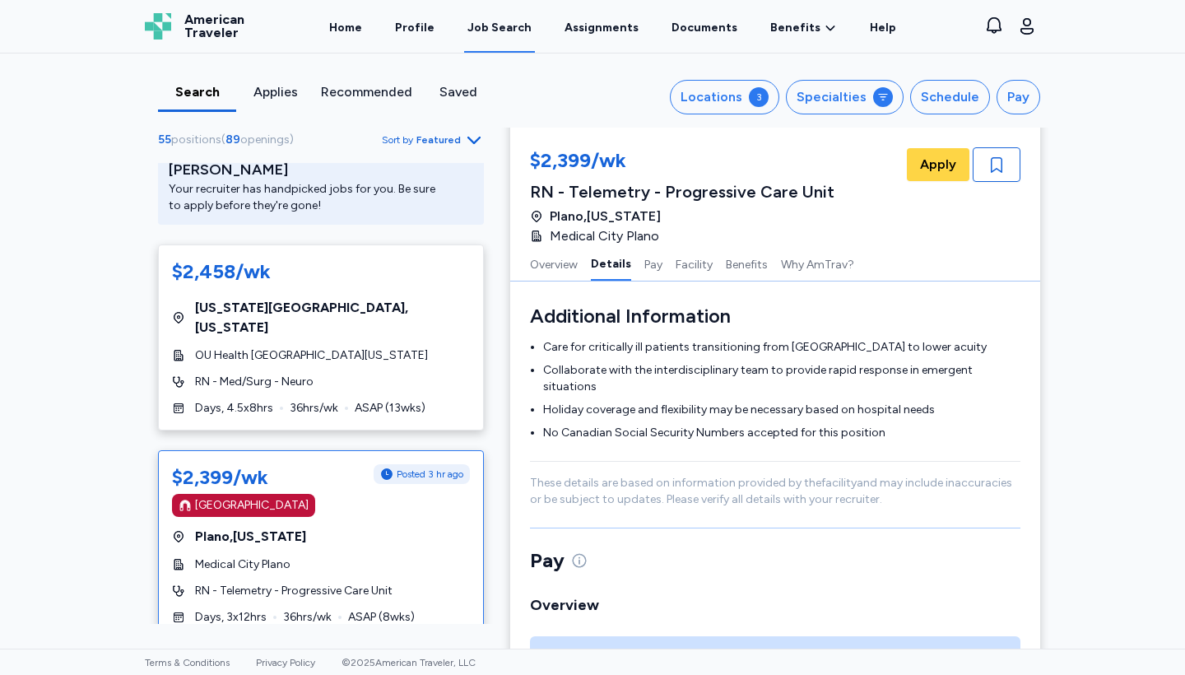
click at [299, 527] on div "Plano , Texas" at bounding box center [321, 537] width 298 height 20
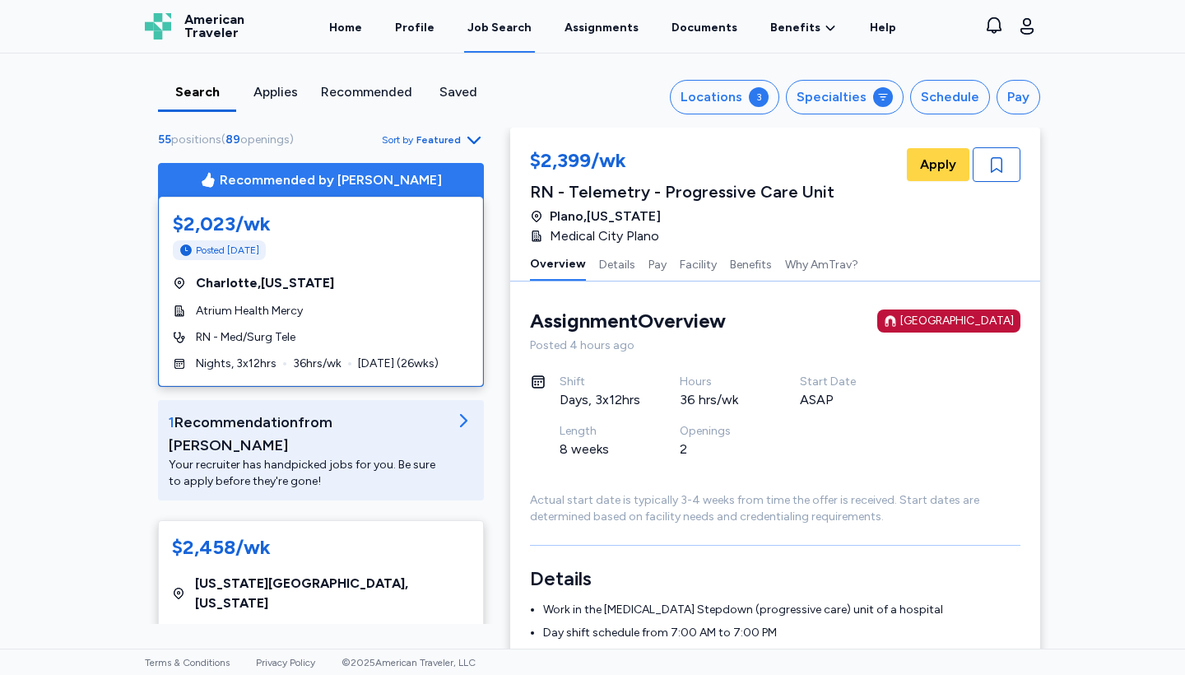
scroll to position [0, 0]
click at [338, 222] on div "$2,023/wk" at bounding box center [321, 224] width 296 height 26
